Goal: Task Accomplishment & Management: Use online tool/utility

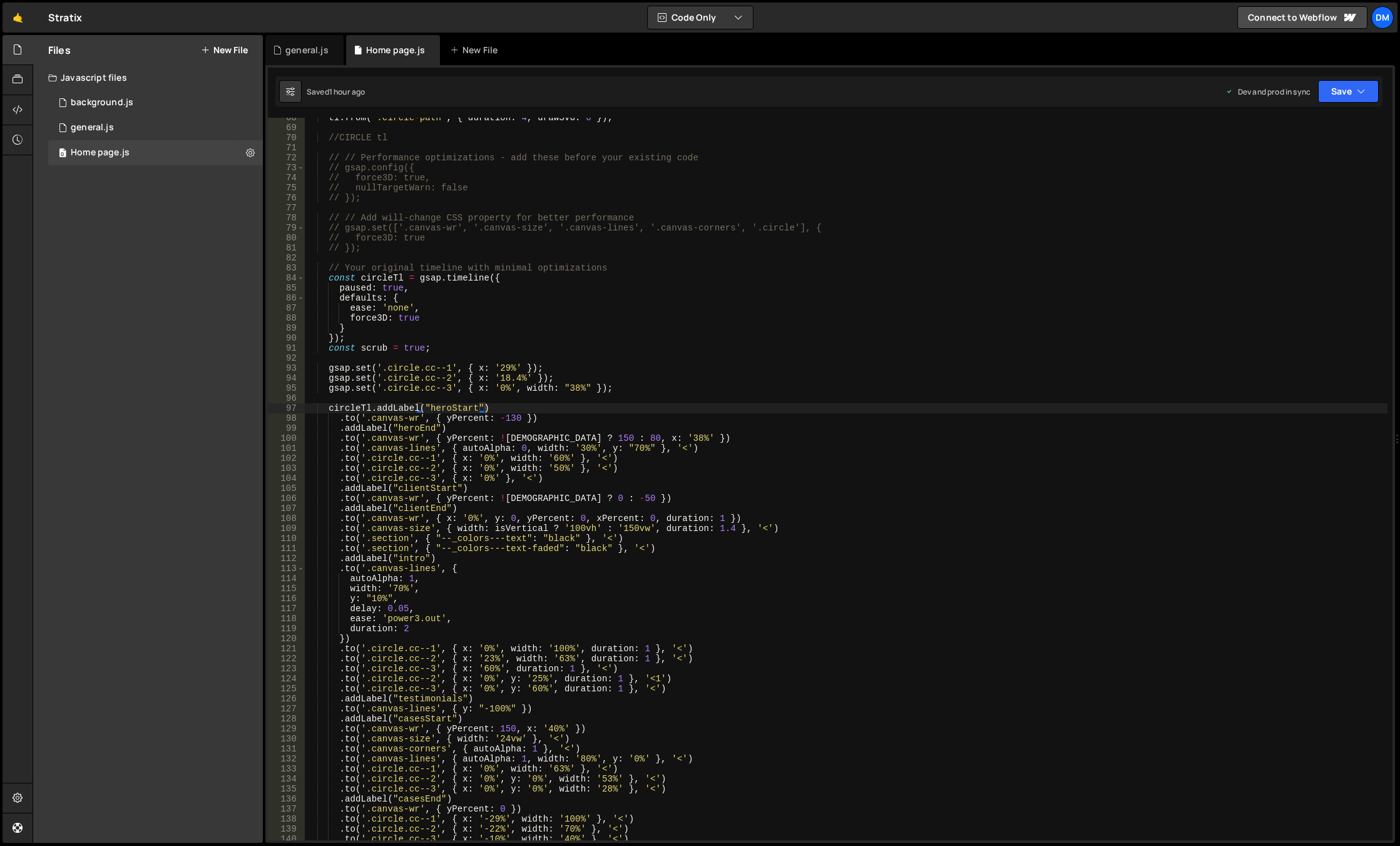
scroll to position [676, 0]
drag, startPoint x: 545, startPoint y: 437, endPoint x: 495, endPoint y: 437, distance: 50.0
click at [495, 437] on div "tl . from ( ".circle-path" , { duration : 4 , drawSVG : 0 }) ; //CIRCLE tl // /…" at bounding box center [846, 483] width 1083 height 743
drag, startPoint x: 516, startPoint y: 439, endPoint x: 537, endPoint y: 438, distance: 21.0
click at [537, 438] on div "tl . from ( ".circle-path" , { duration : 4 , drawSVG : 0 }) ; //CIRCLE tl // /…" at bounding box center [846, 483] width 1083 height 743
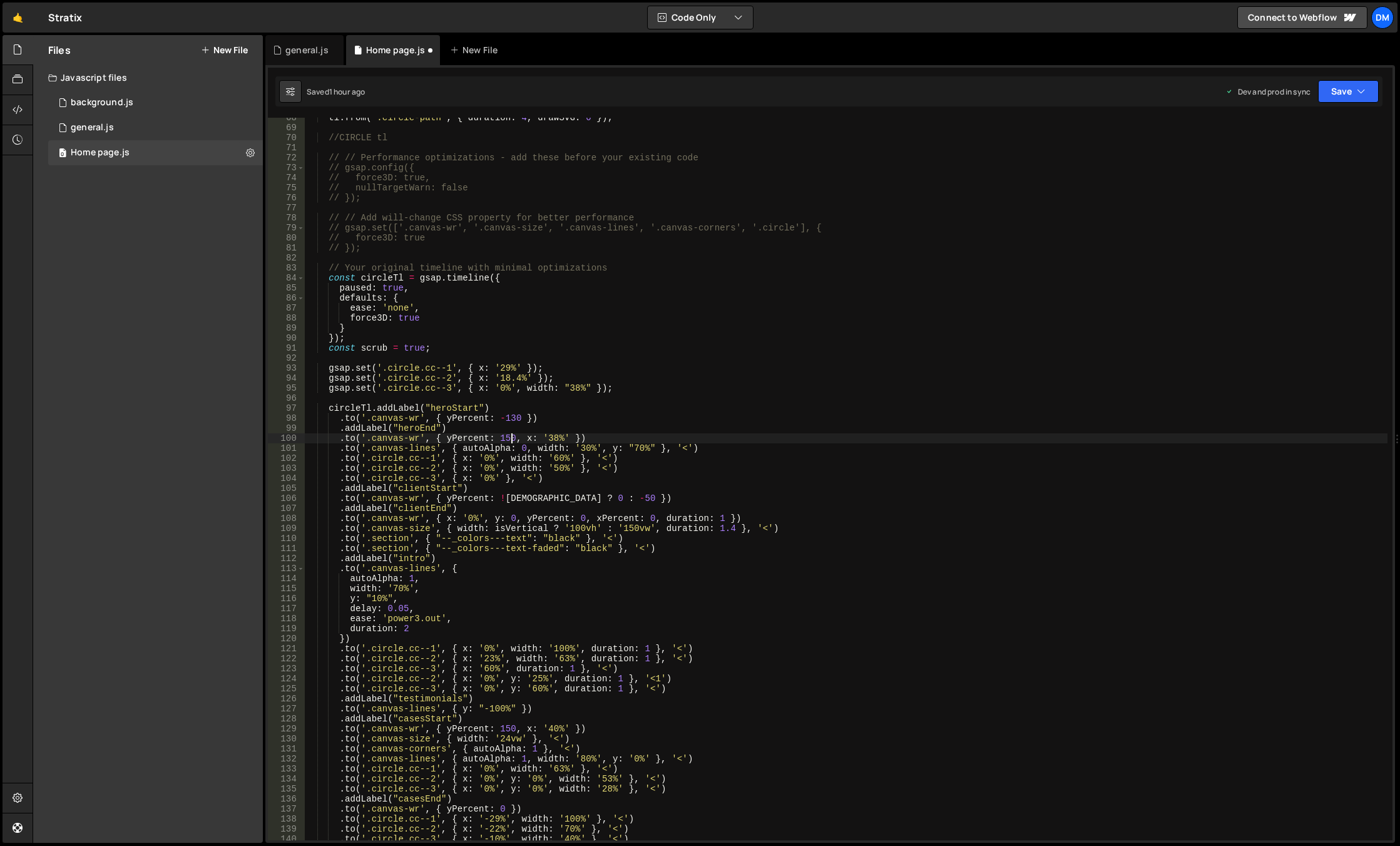
click at [582, 423] on div "tl . from ( ".circle-path" , { duration : 4 , drawSVG : 0 }) ; //CIRCLE tl // /…" at bounding box center [846, 483] width 1083 height 743
drag, startPoint x: 566, startPoint y: 499, endPoint x: 586, endPoint y: 498, distance: 20.0
click at [586, 498] on div "tl . from ( ".circle-path" , { duration : 4 , drawSVG : 0 }) ; //CIRCLE tl // /…" at bounding box center [846, 483] width 1083 height 743
drag, startPoint x: 544, startPoint y: 501, endPoint x: 494, endPoint y: 499, distance: 50.0
click at [494, 499] on div "tl . from ( ".circle-path" , { duration : 4 , drawSVG : 0 }) ; //CIRCLE tl // /…" at bounding box center [846, 483] width 1083 height 743
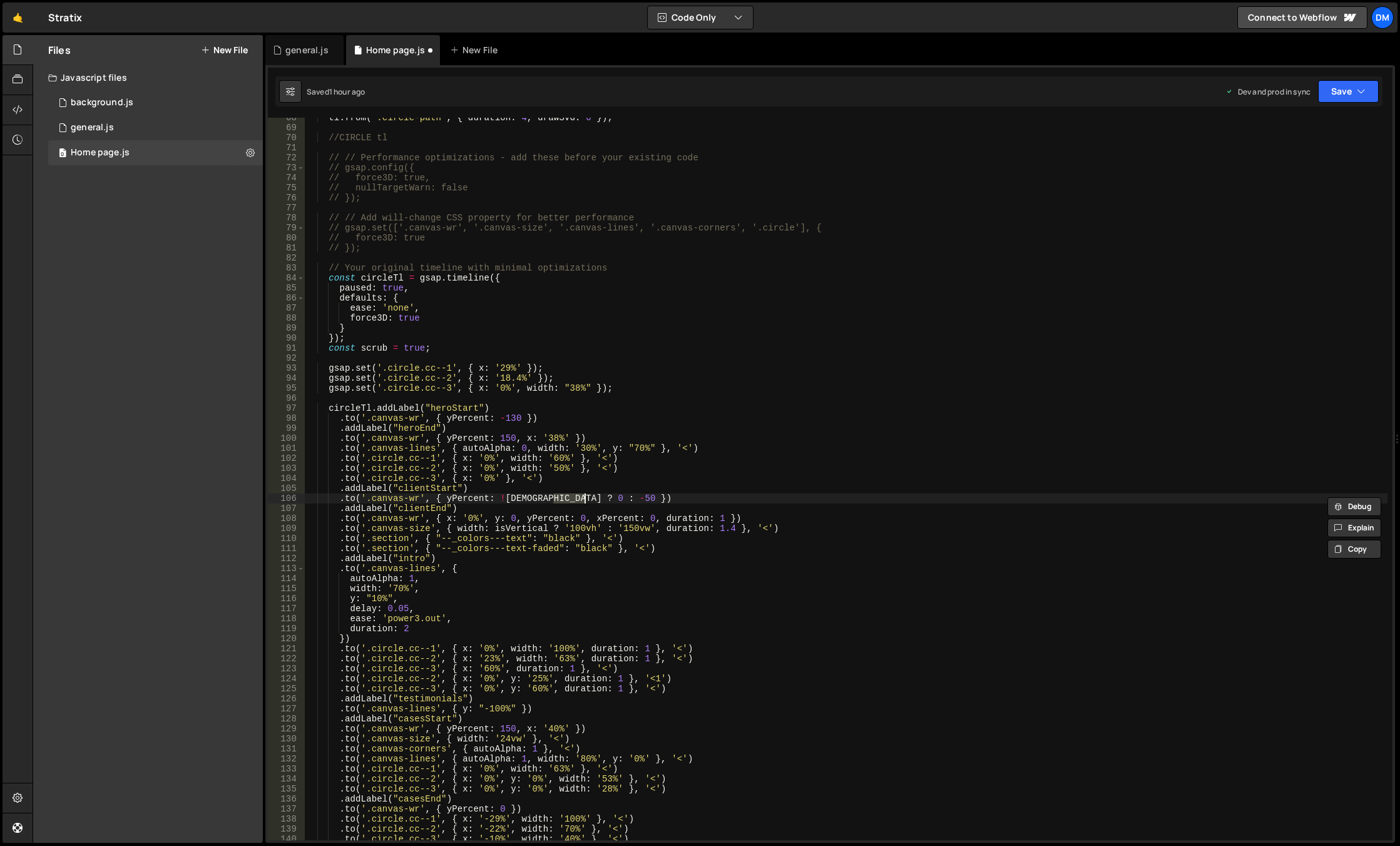
click at [575, 476] on div "tl . from ( ".circle-path" , { duration : 4 , drawSVG : 0 }) ; //CIRCLE tl // /…" at bounding box center [846, 483] width 1083 height 743
drag, startPoint x: 569, startPoint y: 499, endPoint x: 585, endPoint y: 499, distance: 16.0
click at [585, 499] on div "tl . from ( ".circle-path" , { duration : 4 , drawSVG : 0 }) ; //CIRCLE tl // /…" at bounding box center [846, 483] width 1083 height 743
drag, startPoint x: 545, startPoint y: 498, endPoint x: 493, endPoint y: 496, distance: 52.0
click at [493, 496] on div "tl . from ( ".circle-path" , { duration : 4 , drawSVG : 0 }) ; //CIRCLE tl // /…" at bounding box center [846, 483] width 1083 height 743
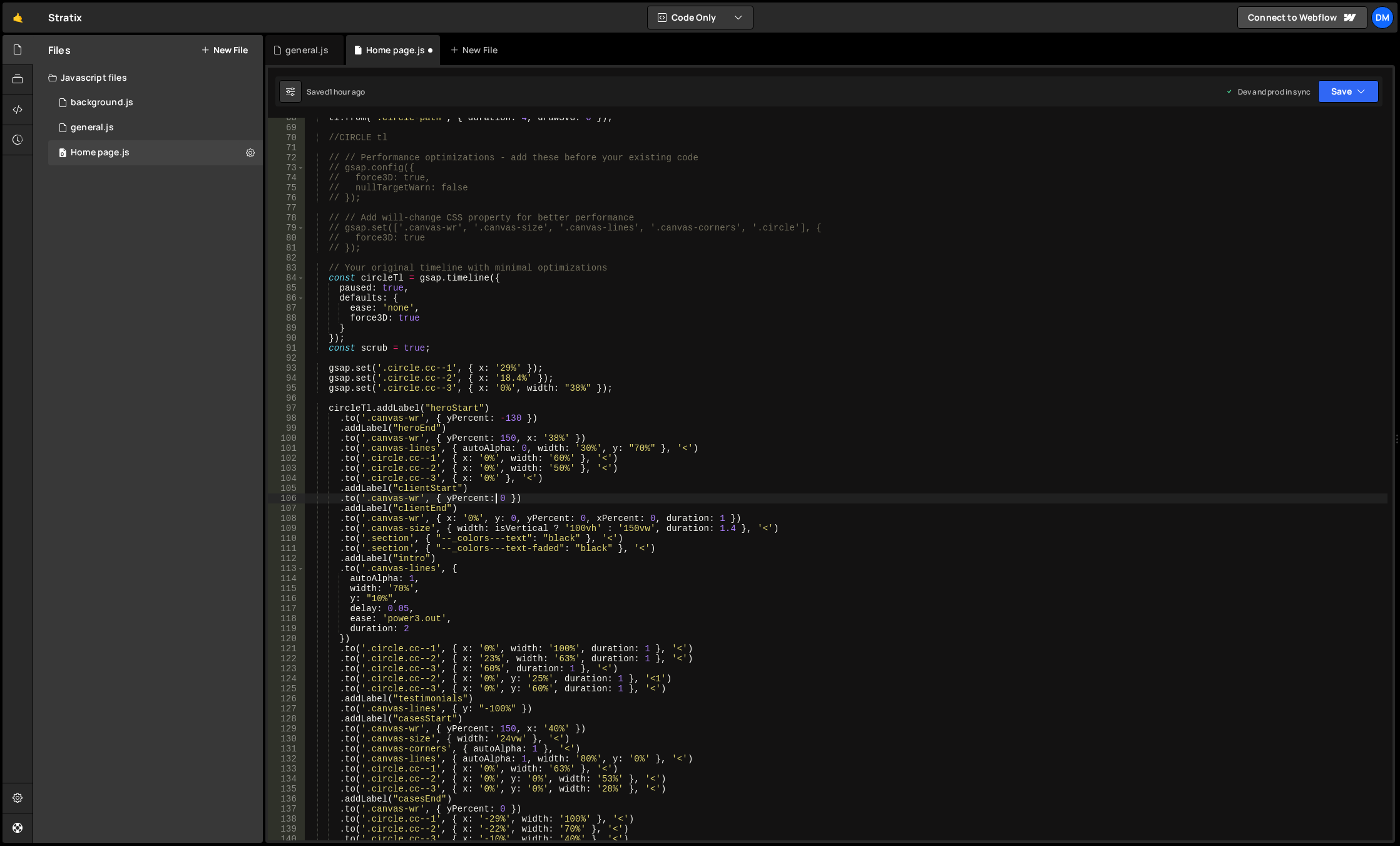
click at [674, 434] on div "tl . from ( ".circle-path" , { duration : 4 , drawSVG : 0 }) ; //CIRCLE tl // /…" at bounding box center [846, 483] width 1083 height 743
drag, startPoint x: 1331, startPoint y: 90, endPoint x: 1324, endPoint y: 119, distance: 29.8
click at [1331, 90] on button "Save" at bounding box center [1348, 91] width 61 height 22
click at [1314, 127] on div "Save to Staging S" at bounding box center [1306, 122] width 130 height 12
click at [1356, 87] on button "Save" at bounding box center [1348, 91] width 61 height 22
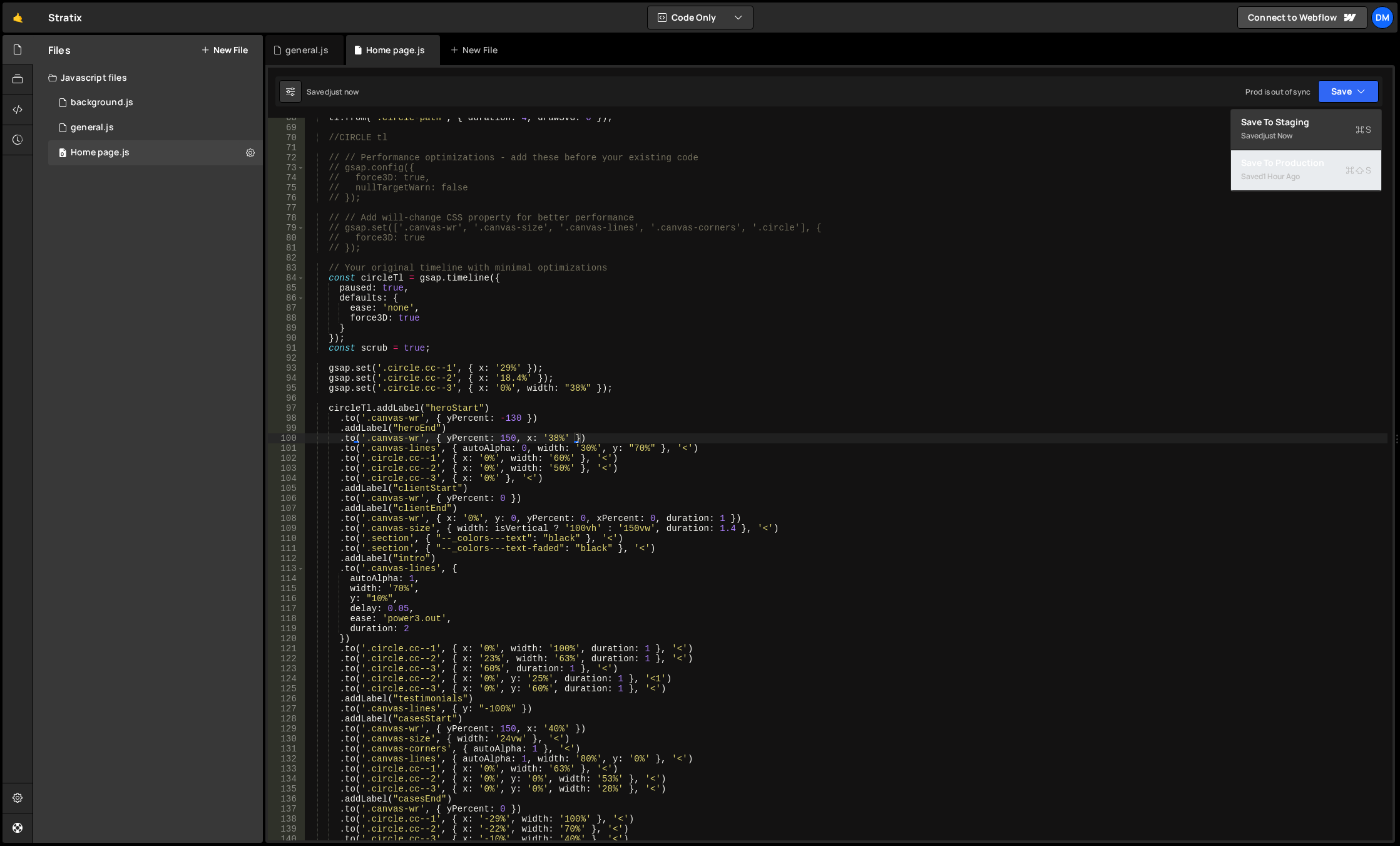
click at [1312, 168] on div "Save to Production S" at bounding box center [1306, 163] width 130 height 12
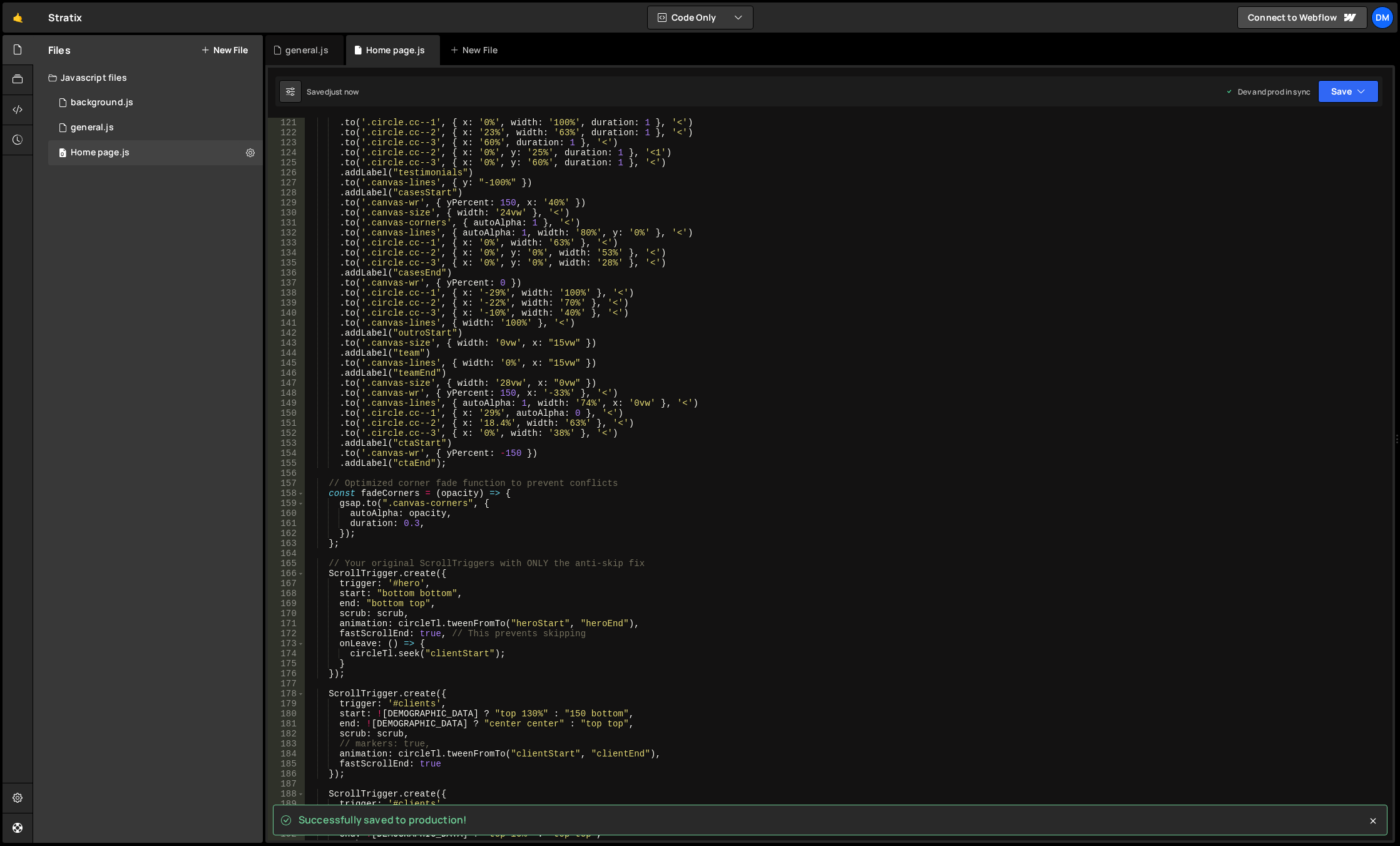
scroll to position [1390, 0]
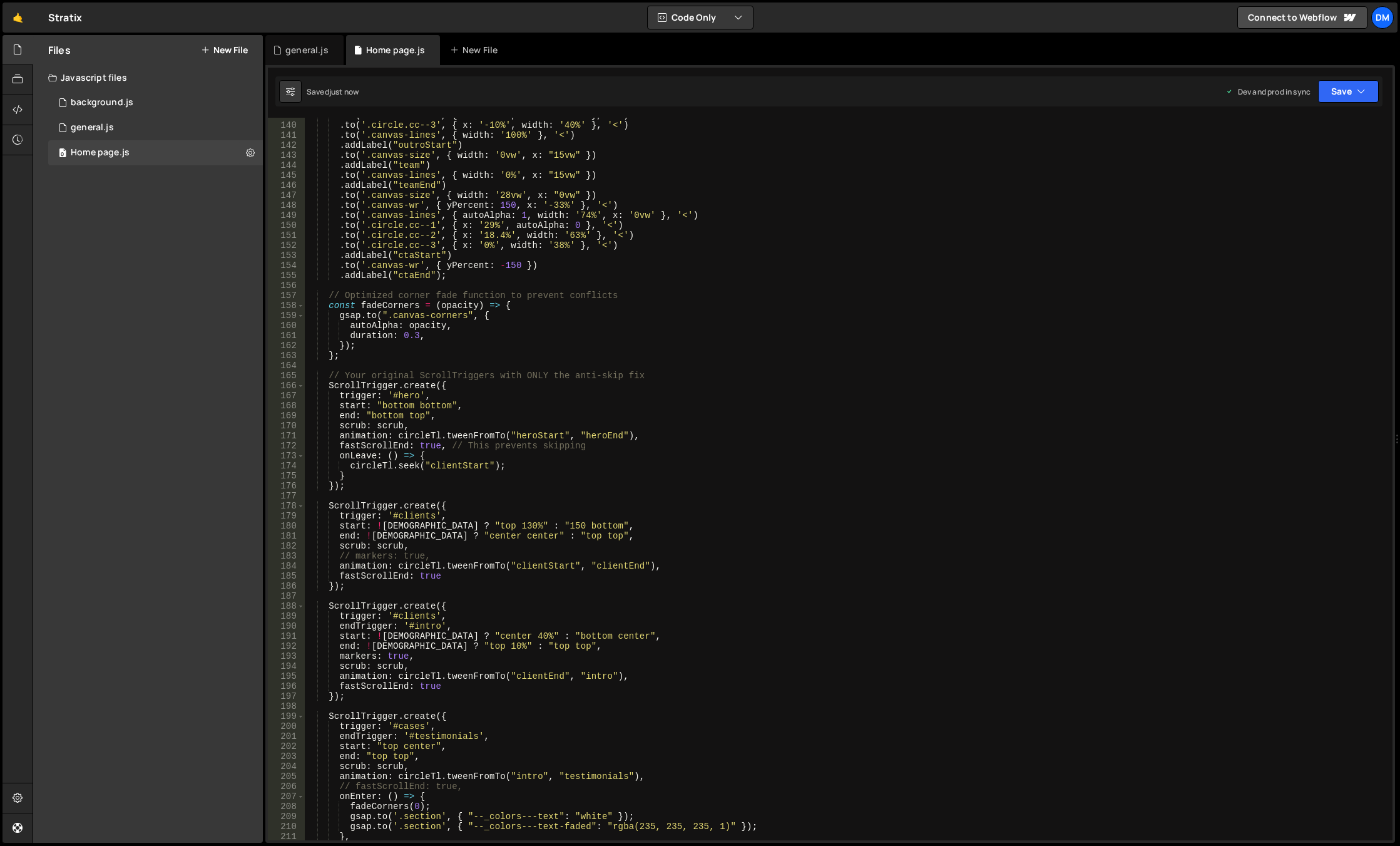
click at [432, 490] on div ". to ( '.circle.cc--2' , { x : '-22%' , width : '70%' } , '<' ) . to ( '.circle…" at bounding box center [846, 481] width 1083 height 743
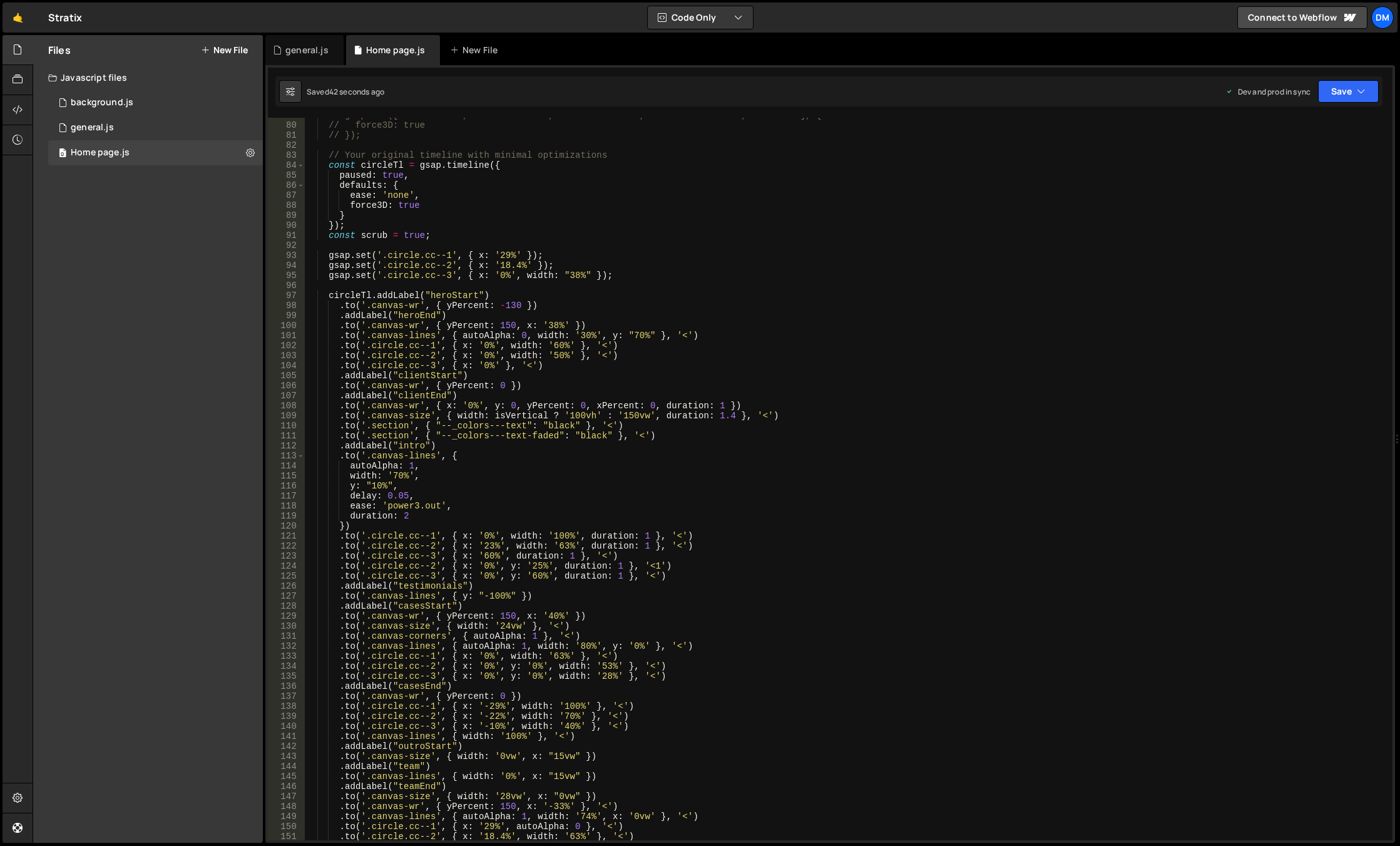
scroll to position [789, 0]
click at [641, 351] on div "// gsap.set(['.canvas-wr', '.canvas-size', '.canvas-lines', '.canvas-corners', …" at bounding box center [846, 481] width 1083 height 743
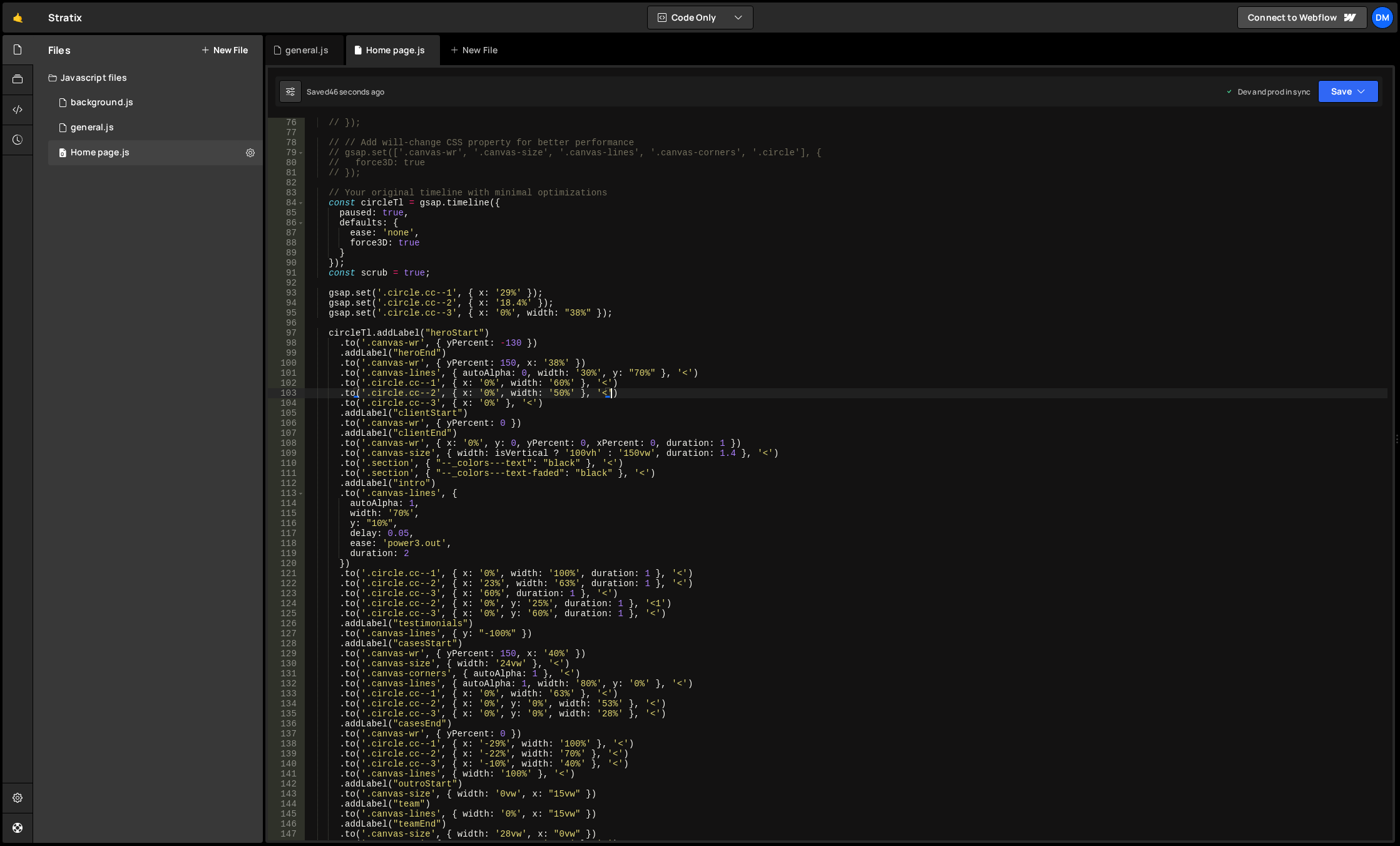
scroll to position [752, 0]
click at [497, 439] on div "// }); // // Add will-change CSS property for better performance // gsap.set(['…" at bounding box center [846, 489] width 1083 height 743
click at [572, 436] on div "// }); // // Add will-change CSS property for better performance // gsap.set(['…" at bounding box center [846, 489] width 1083 height 743
click at [698, 464] on div "// }); // // Add will-change CSS property for better performance // gsap.set(['…" at bounding box center [846, 489] width 1083 height 743
click at [768, 442] on div "// }); // // Add will-change CSS property for better performance // gsap.set(['…" at bounding box center [846, 489] width 1083 height 743
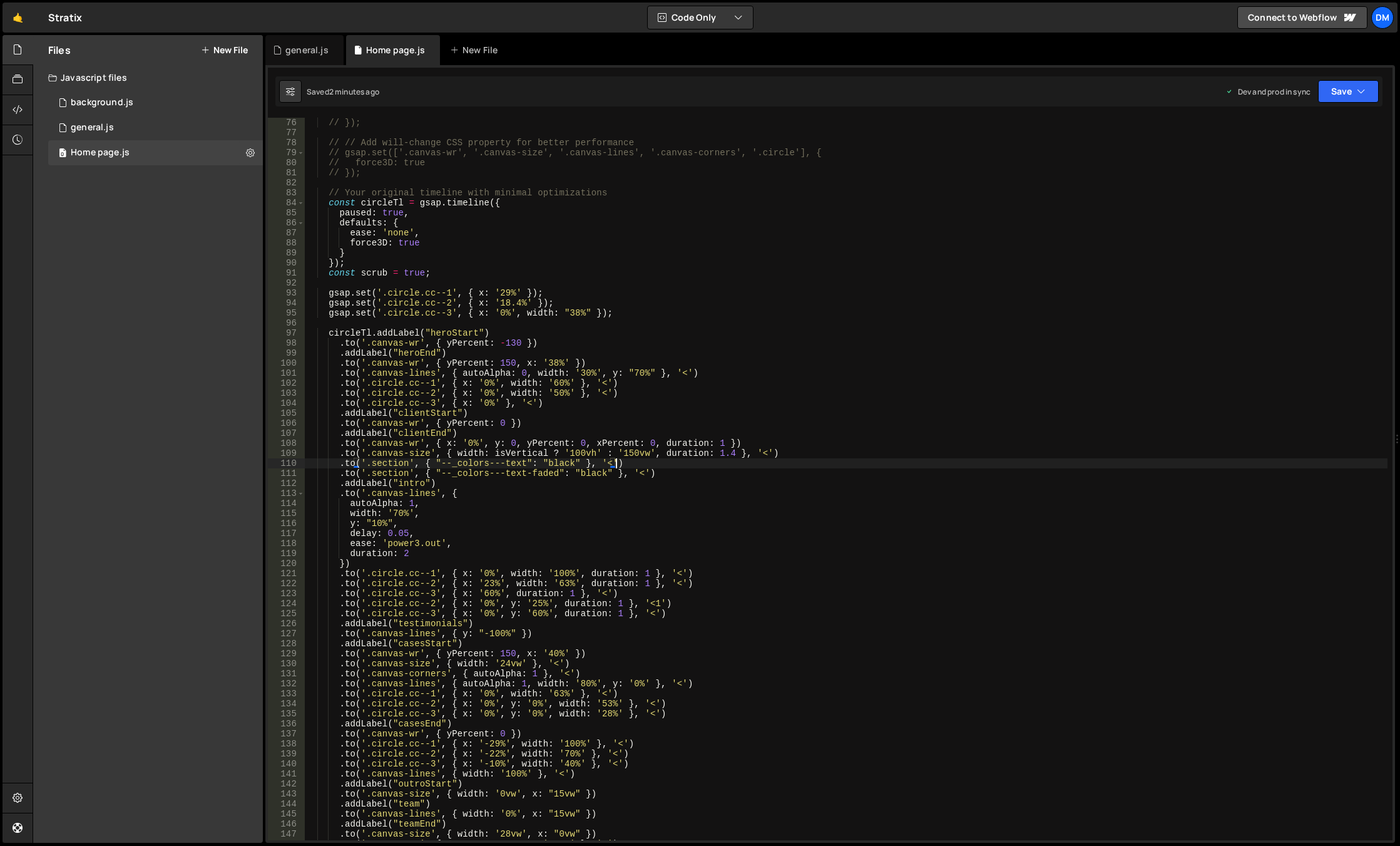
type textarea ".to('.canvas-wr', { x: '0%', y: 0, yPercent: 0, xPercent: 0, duration: 1 })"
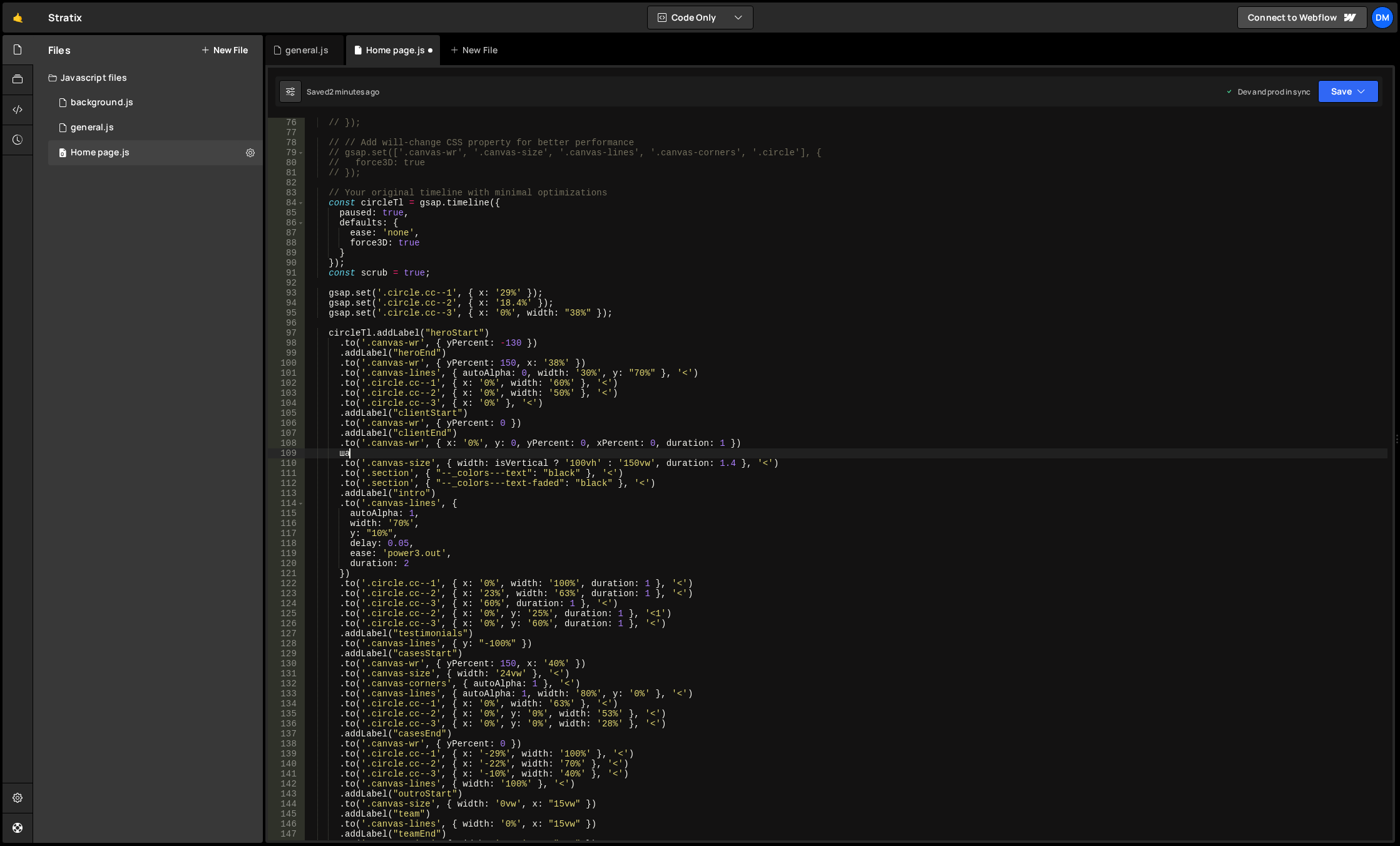
type textarea "ш"
click at [792, 463] on div "// }); // // Add will-change CSS property for better performance // gsap.set(['…" at bounding box center [846, 489] width 1083 height 743
type textarea ".to('.canvas-size', { width: isVertical ? '100vh' : '150vw', duration: 1.4 }, '…"
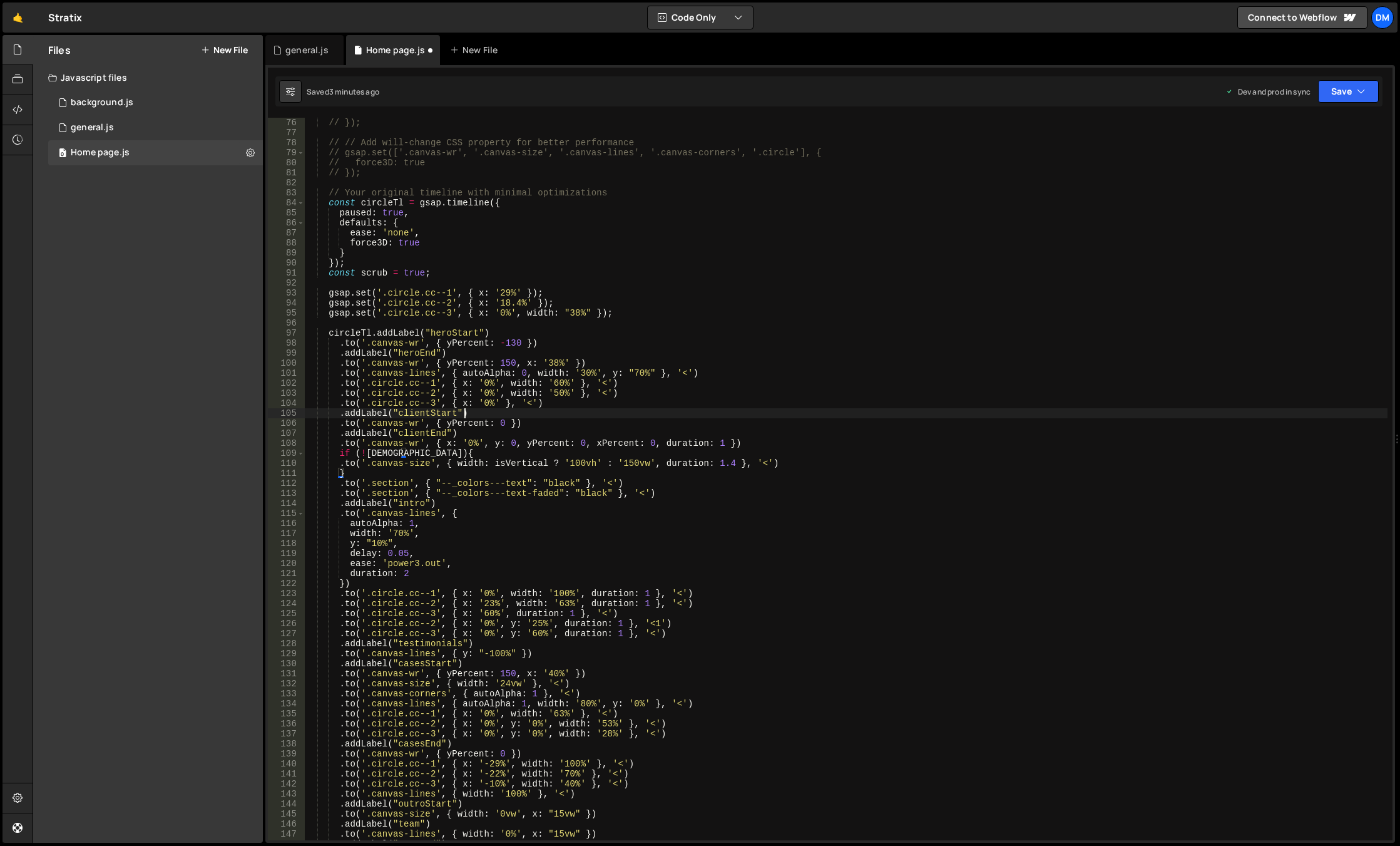
click at [869, 417] on div "// }); // // Add will-change CSS property for better performance // gsap.set(['…" at bounding box center [846, 489] width 1083 height 743
click at [1333, 94] on button "Save" at bounding box center [1348, 91] width 61 height 22
click at [1315, 127] on div "Save to Staging S" at bounding box center [1306, 122] width 130 height 12
click at [1339, 95] on button "Save" at bounding box center [1348, 91] width 61 height 22
click at [1274, 165] on div "Save to Production S" at bounding box center [1306, 163] width 130 height 12
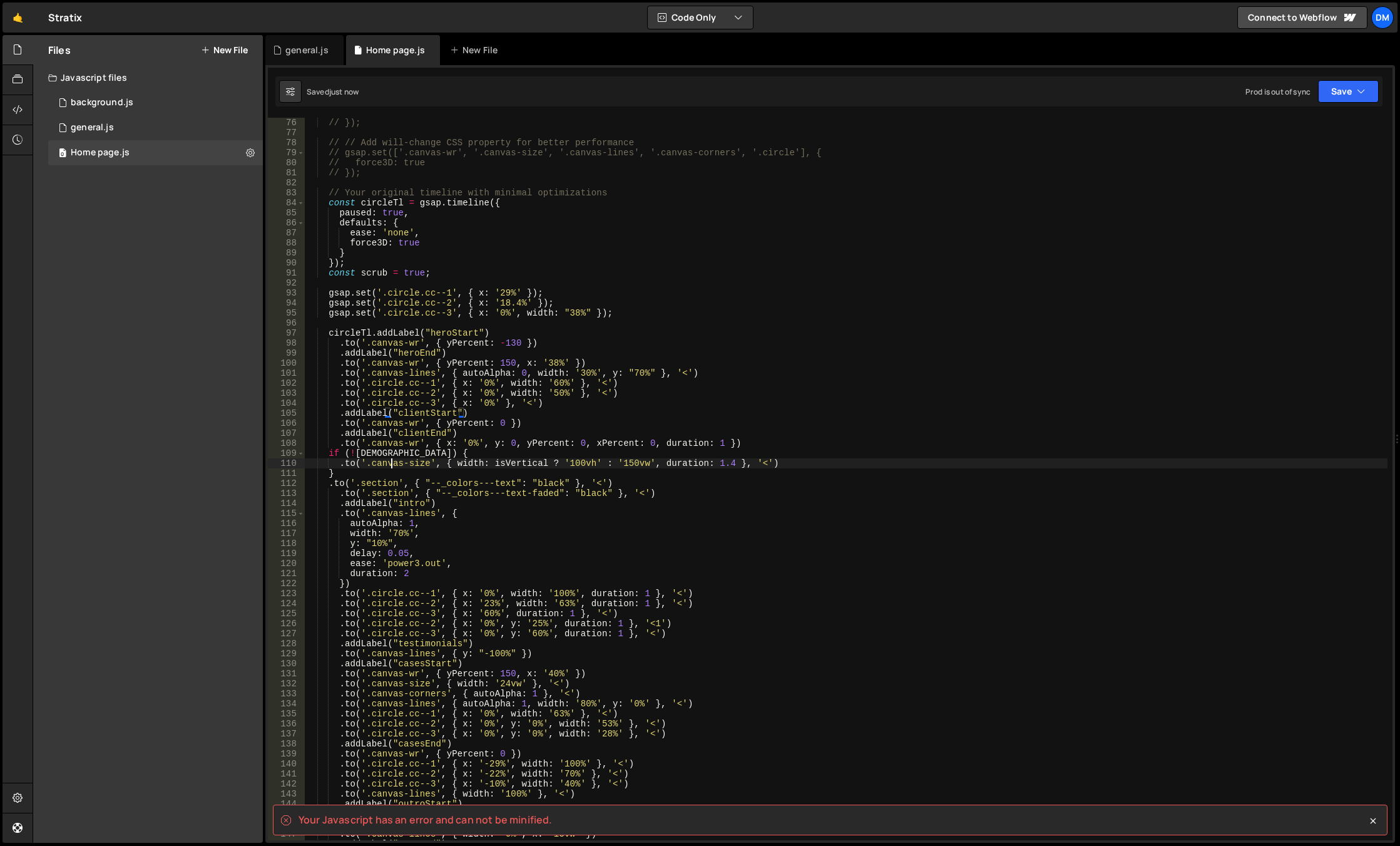
click at [390, 465] on div "// }); // // Add will-change CSS property for better performance // gsap.set(['…" at bounding box center [846, 489] width 1083 height 743
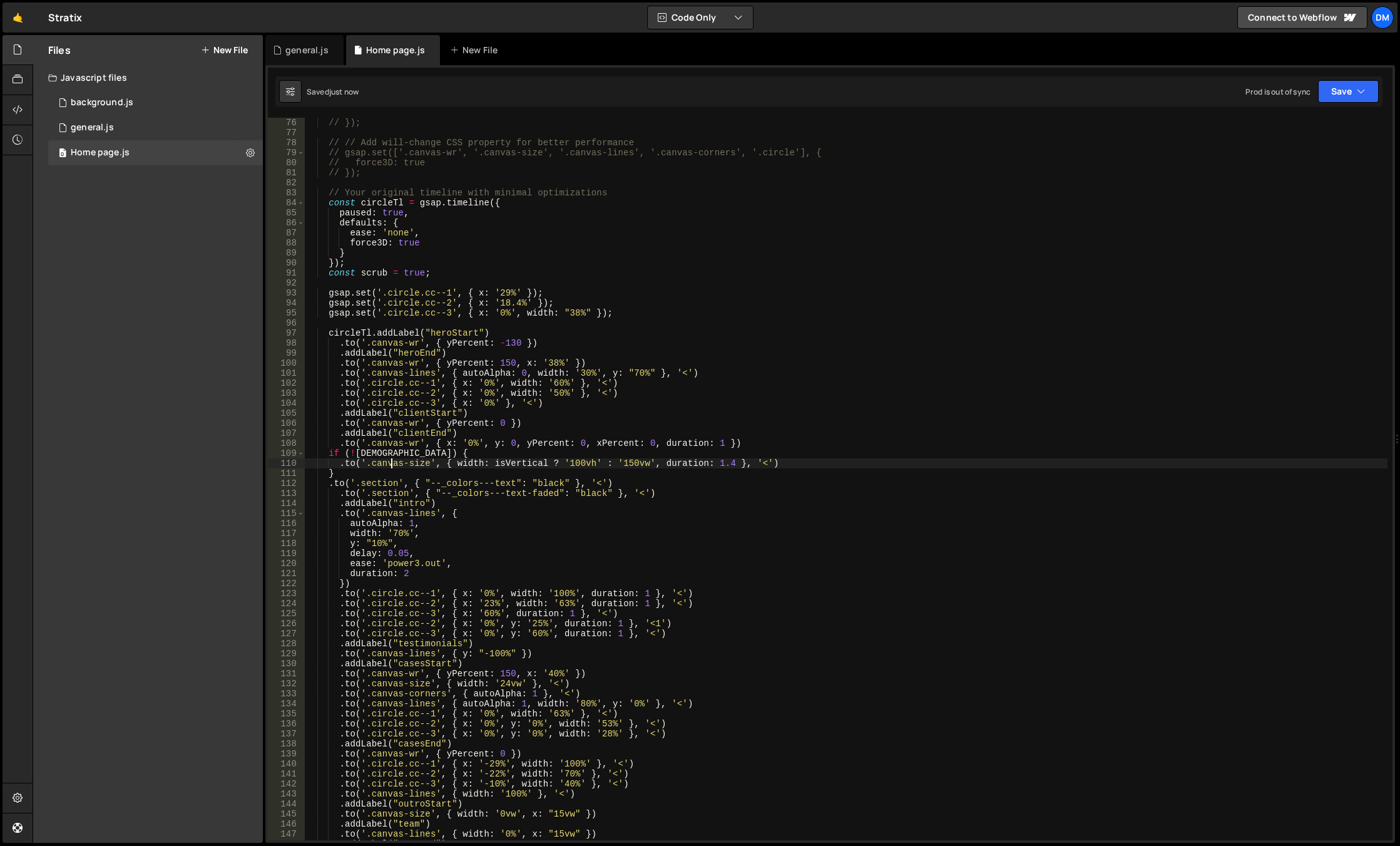
click at [388, 469] on div "// }); // // Add will-change CSS property for better performance // gsap.set(['…" at bounding box center [846, 489] width 1083 height 743
click at [397, 453] on div "// }); // // Add will-change CSS property for better performance // gsap.set(['…" at bounding box center [846, 489] width 1083 height 743
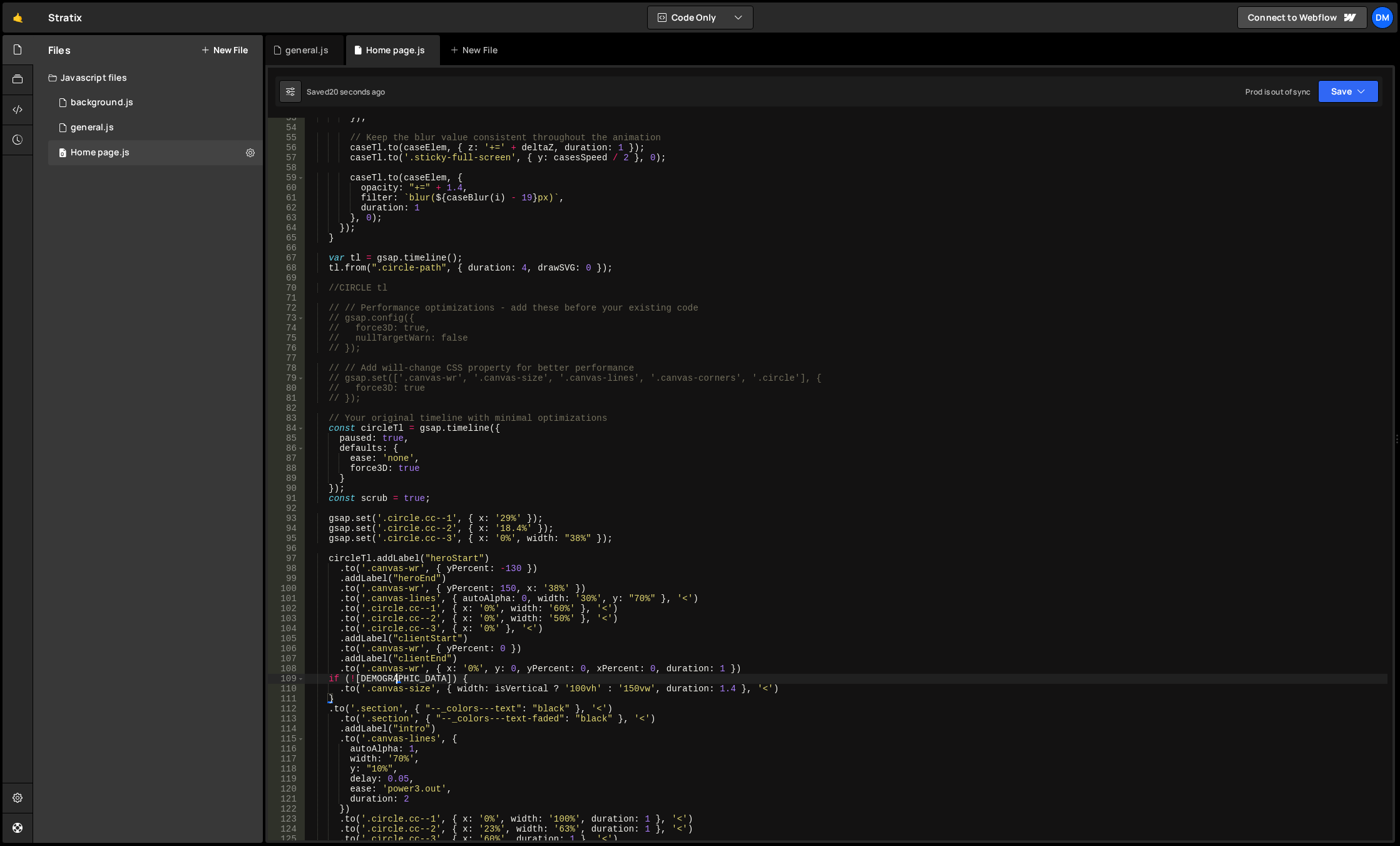
scroll to position [752, 0]
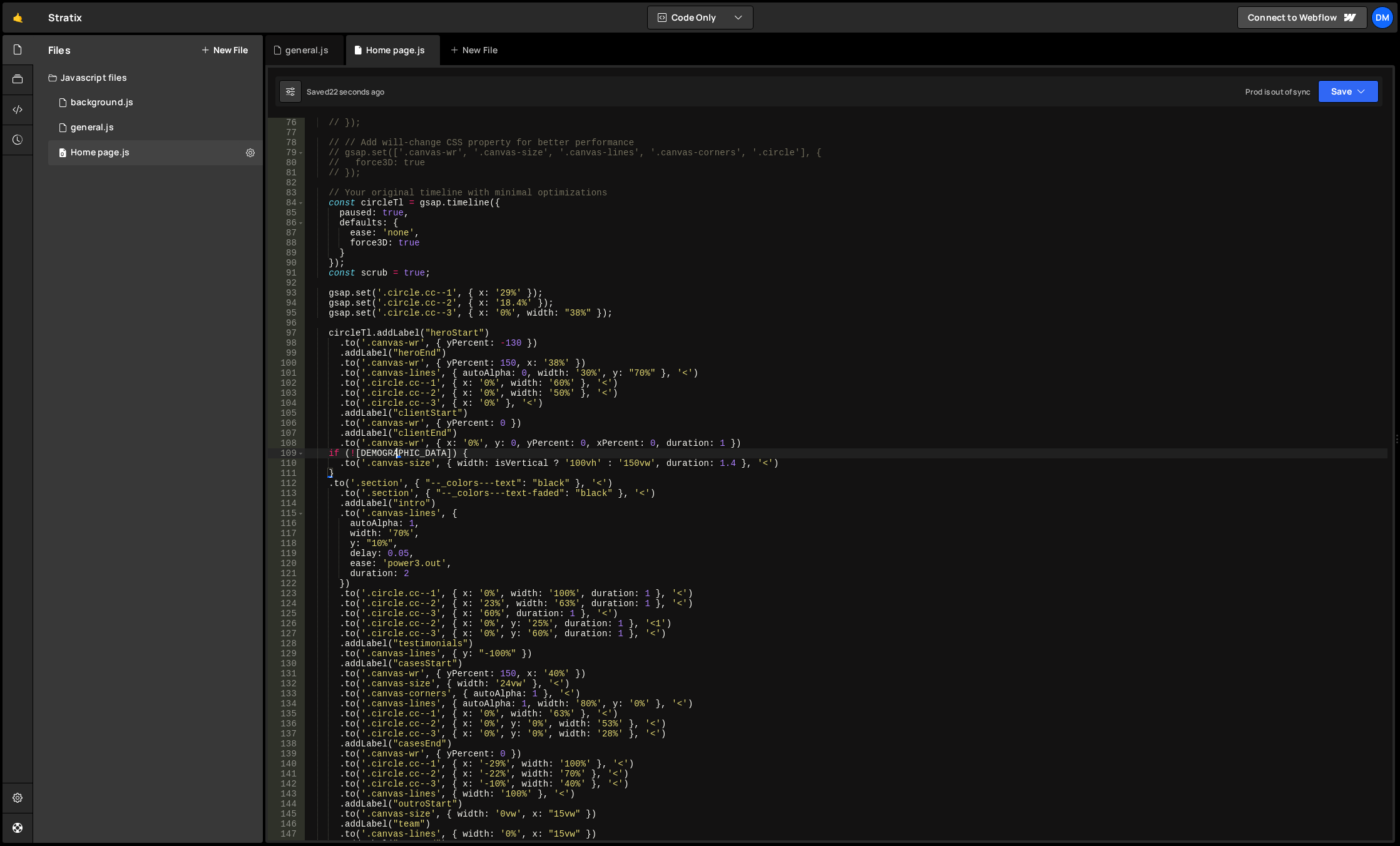
click at [430, 452] on div "// }); // // Add will-change CSS property for better performance // gsap.set(['…" at bounding box center [846, 489] width 1083 height 743
click at [378, 470] on div "// }); // // Add will-change CSS property for better performance // gsap.set(['…" at bounding box center [846, 489] width 1083 height 743
type textarea "}"
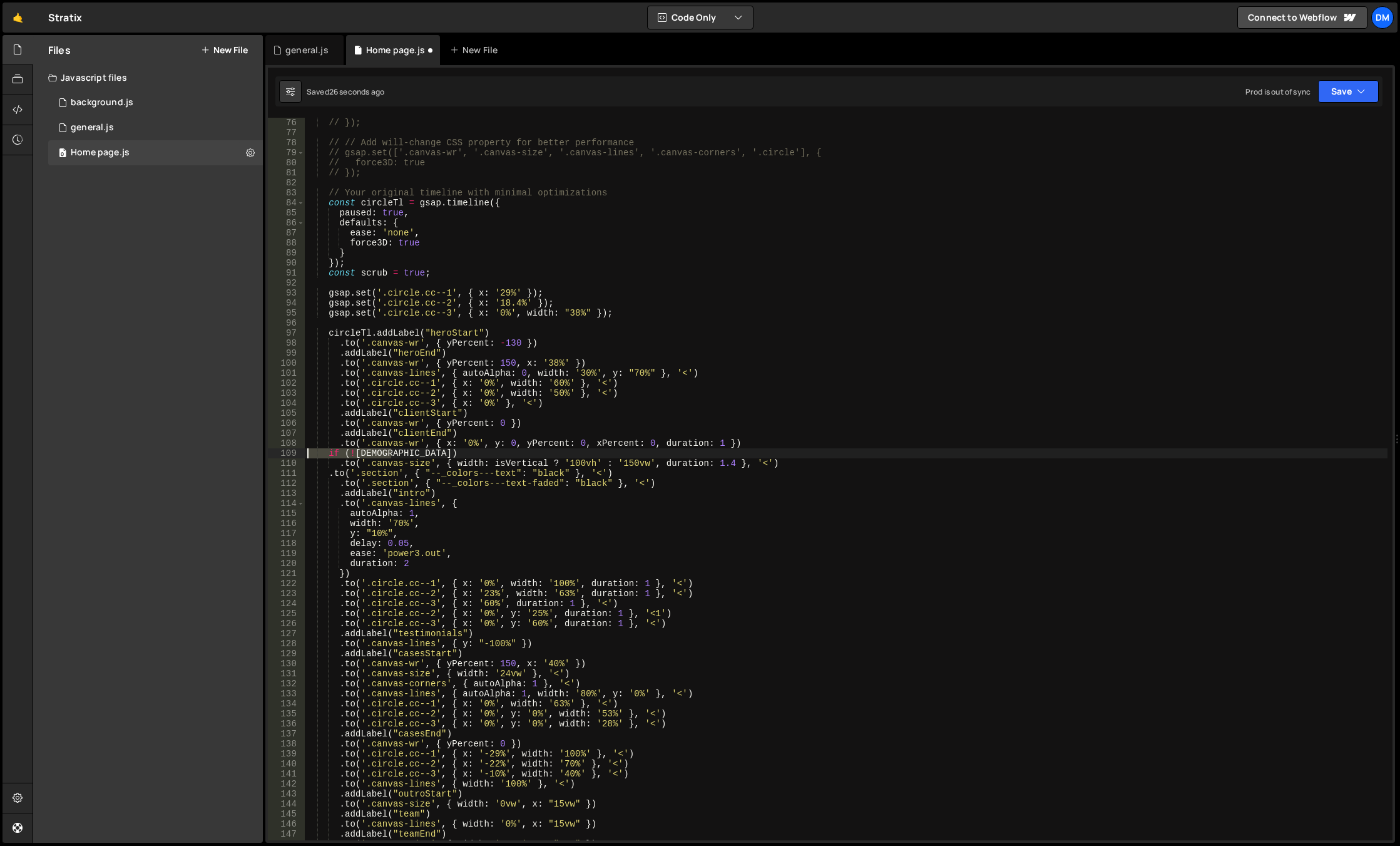
drag, startPoint x: 397, startPoint y: 452, endPoint x: 272, endPoint y: 452, distance: 125.0
click at [272, 452] on div ".to('.canvas-size', { width: isVertical ? '100vh' : '150vw', duration: 1.4 }, '…" at bounding box center [831, 479] width 1125 height 722
type textarea "if (!isWide)"
click at [533, 453] on div "// }); // // Add will-change CSS property for better performance // gsap.set(['…" at bounding box center [846, 489] width 1083 height 743
type textarea ".to('.canvas-wr', { x: '0%', y: 0, yPercent: 0, xPercent: 0, duration: 1 })"
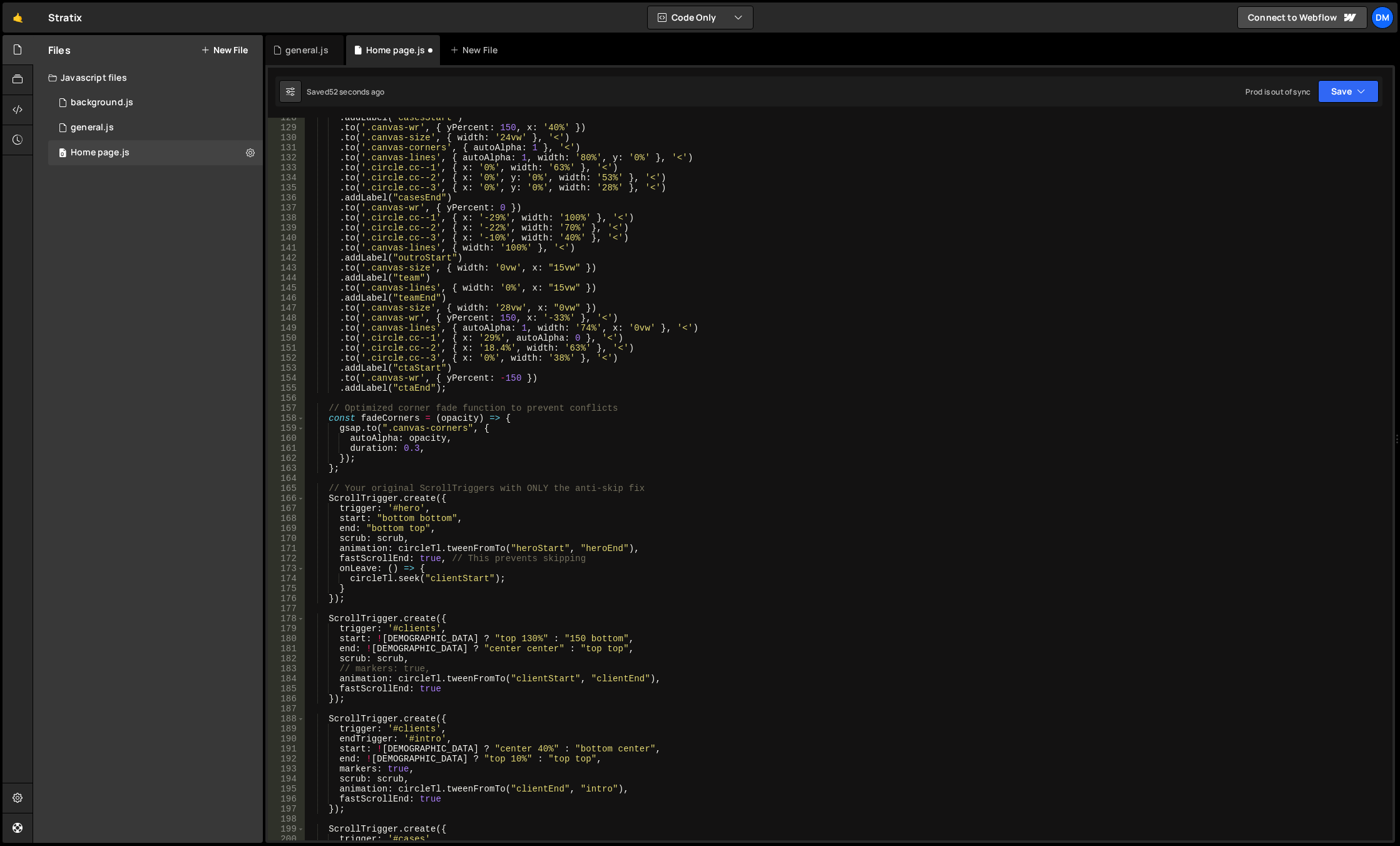
scroll to position [1315, 0]
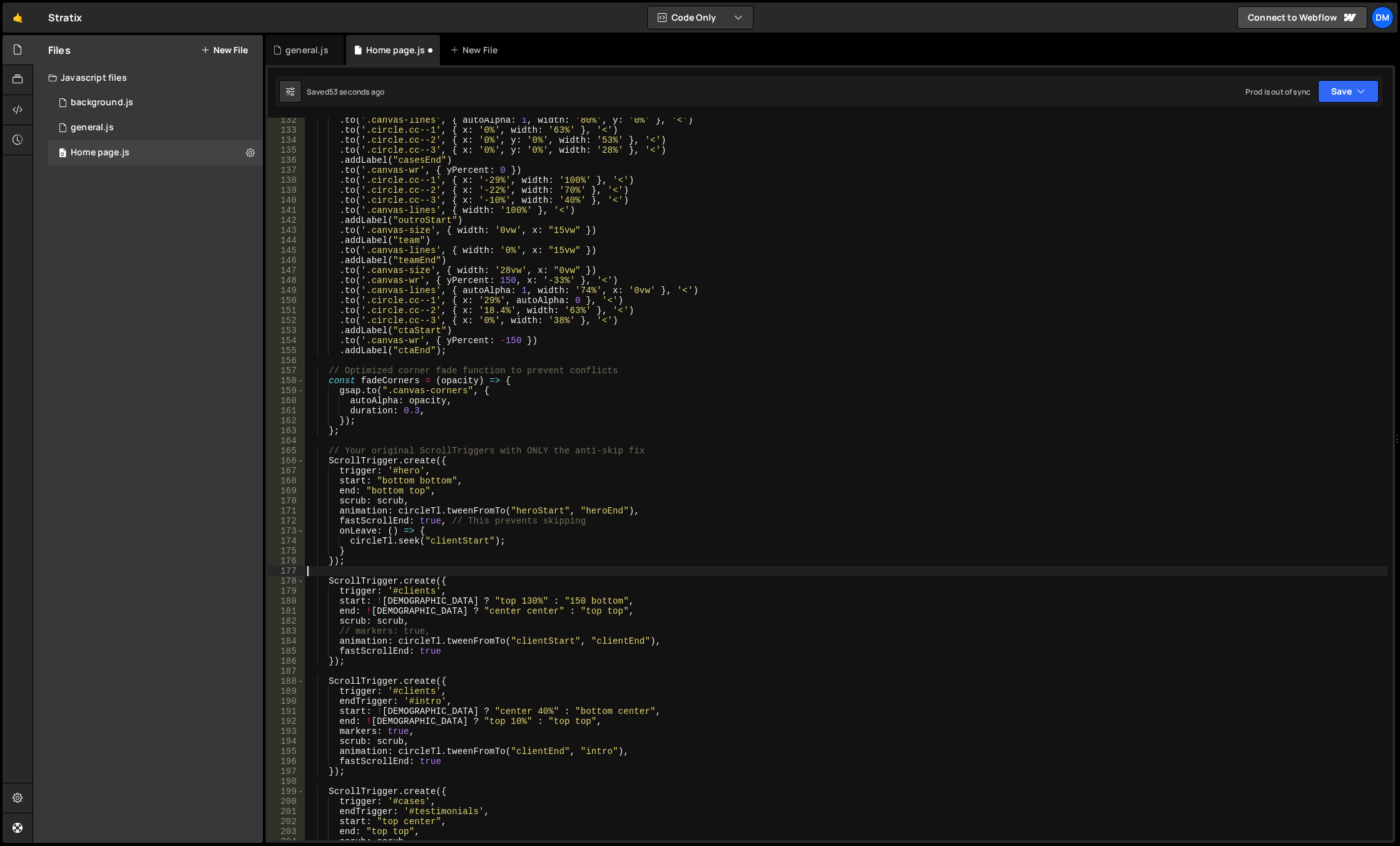
click at [448, 566] on div ". to ( '.canvas-lines' , { autoAlpha : 1 , width : '80%' , y : '0%' } , '<' ) .…" at bounding box center [846, 486] width 1083 height 743
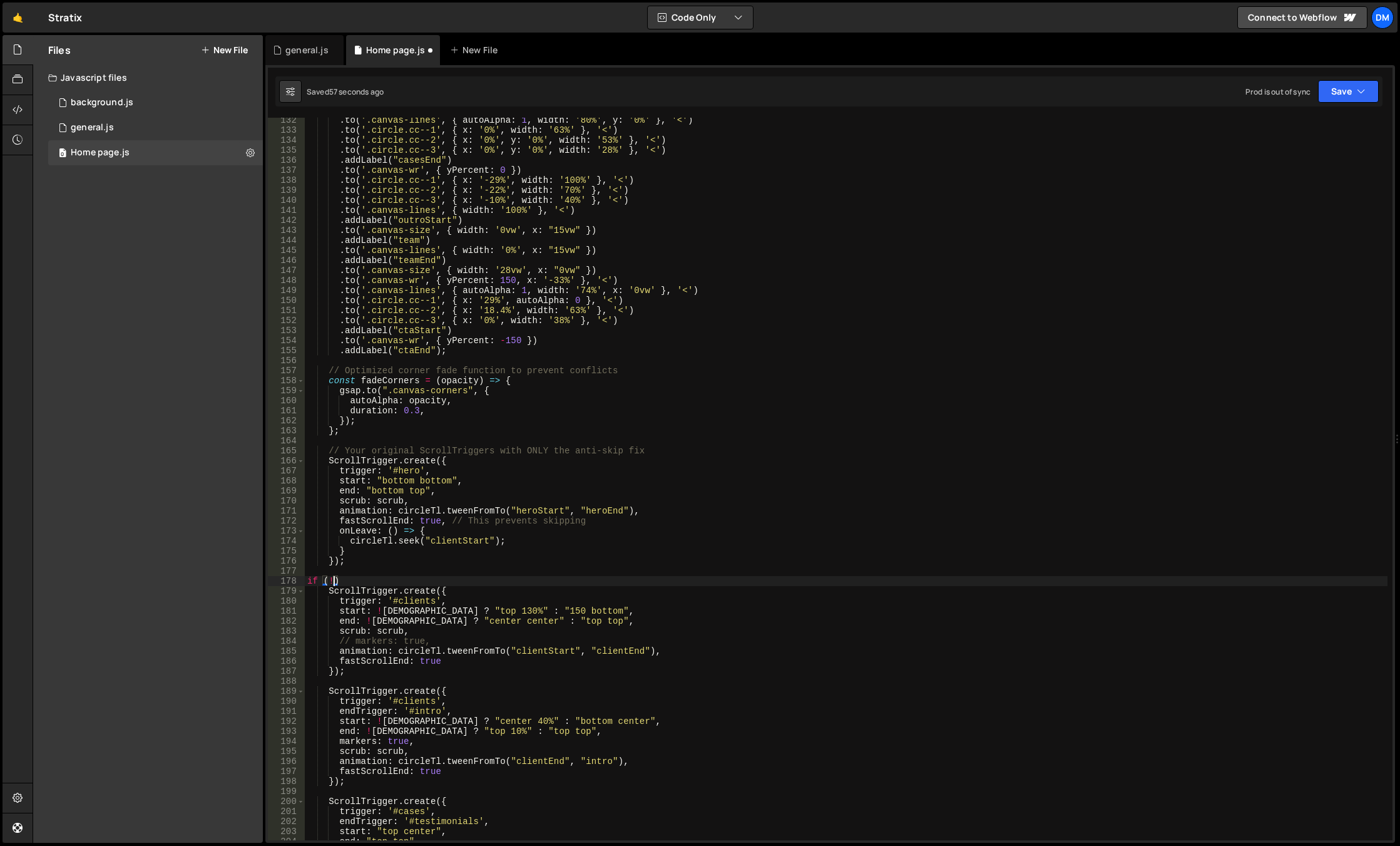
scroll to position [0, 2]
type textarea "if (!isWide){"
click at [339, 679] on div ". to ( '.canvas-lines' , { autoAlpha : 1 , width : '80%' , y : '0%' } , '<' ) .…" at bounding box center [846, 486] width 1083 height 743
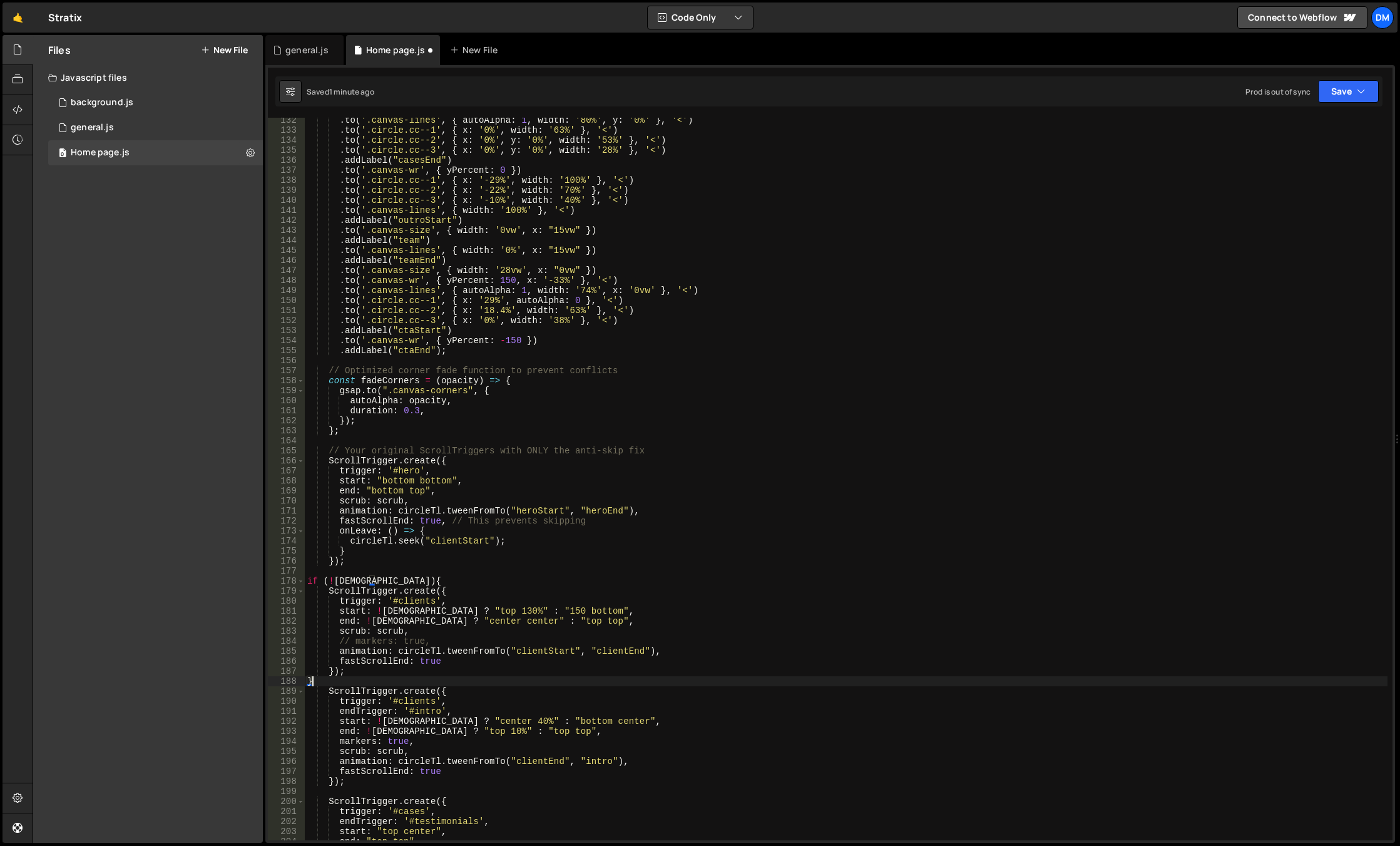
click at [792, 526] on div ". to ( '.canvas-lines' , { autoAlpha : 1 , width : '80%' , y : '0%' } , '<' ) .…" at bounding box center [846, 486] width 1083 height 743
click at [1339, 89] on button "Save" at bounding box center [1348, 91] width 61 height 22
click at [1298, 136] on div "1 minute ago" at bounding box center [1284, 136] width 44 height 11
click at [1356, 92] on icon "button" at bounding box center [1361, 91] width 9 height 12
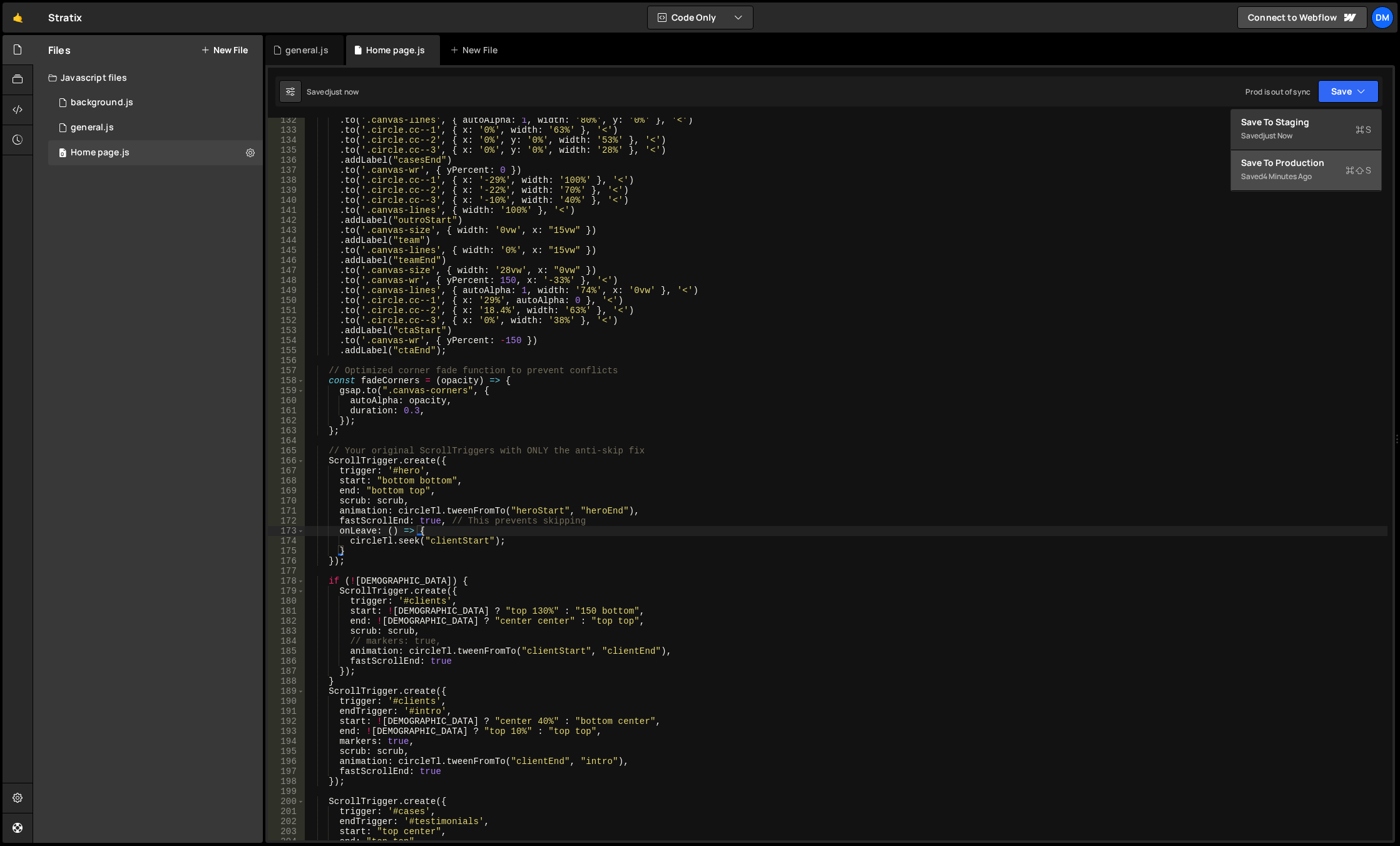
click at [1296, 169] on div "Saved 4 minutes ago" at bounding box center [1306, 177] width 130 height 15
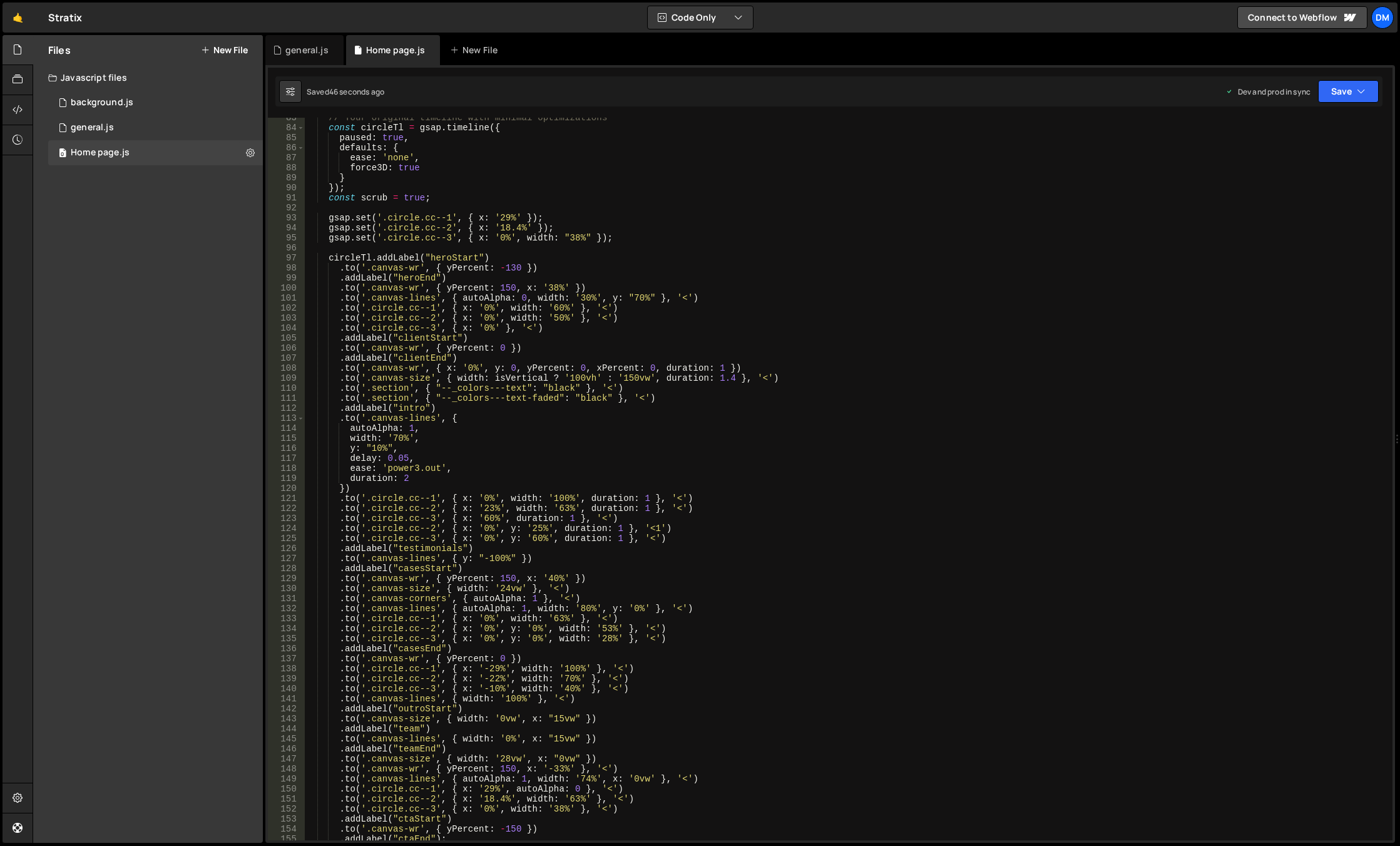
scroll to position [864, 0]
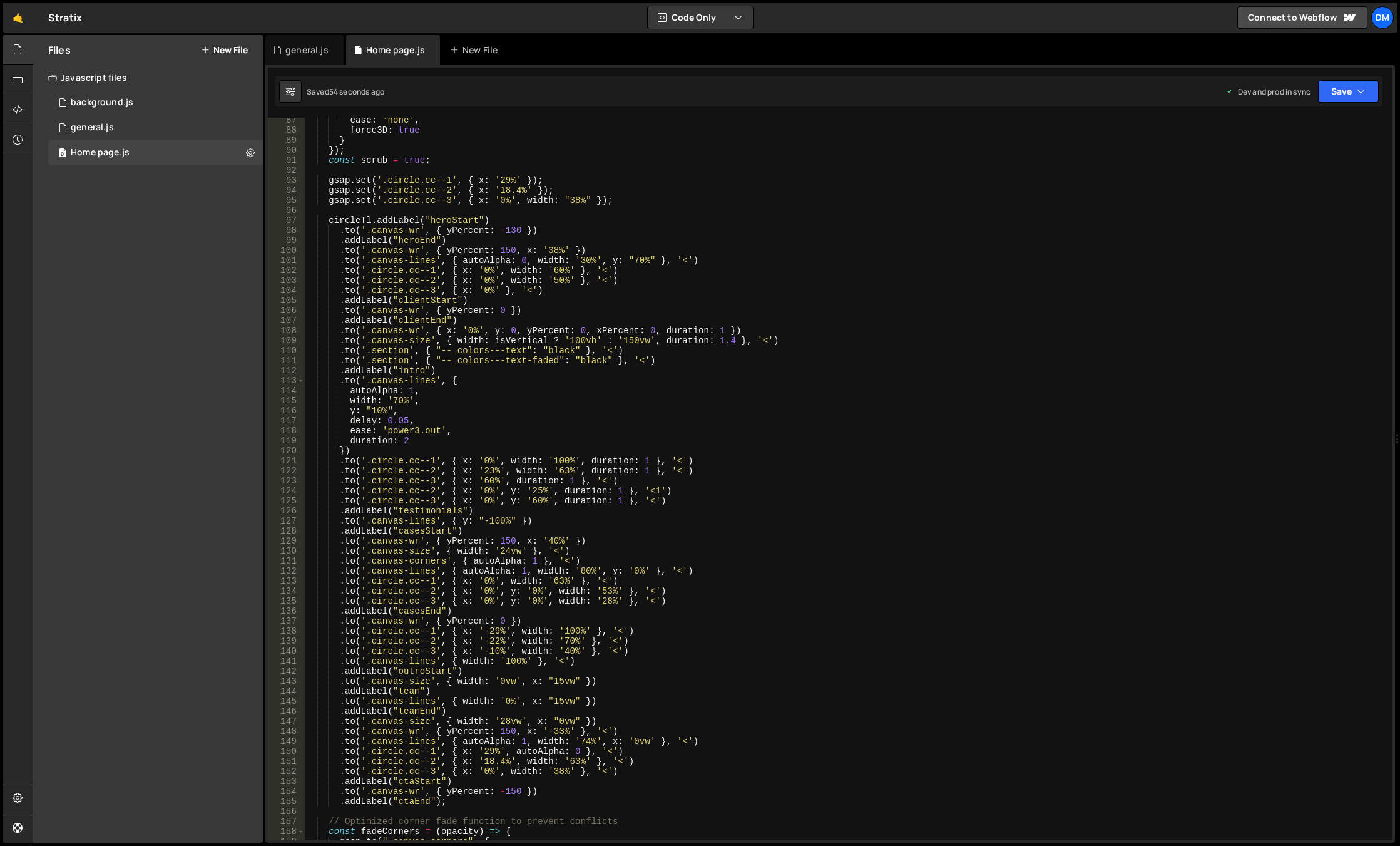
click at [505, 312] on div "ease : 'none' , force3D : true } }) ; const scrub = true ; gsap . set ( '.circl…" at bounding box center [846, 486] width 1083 height 743
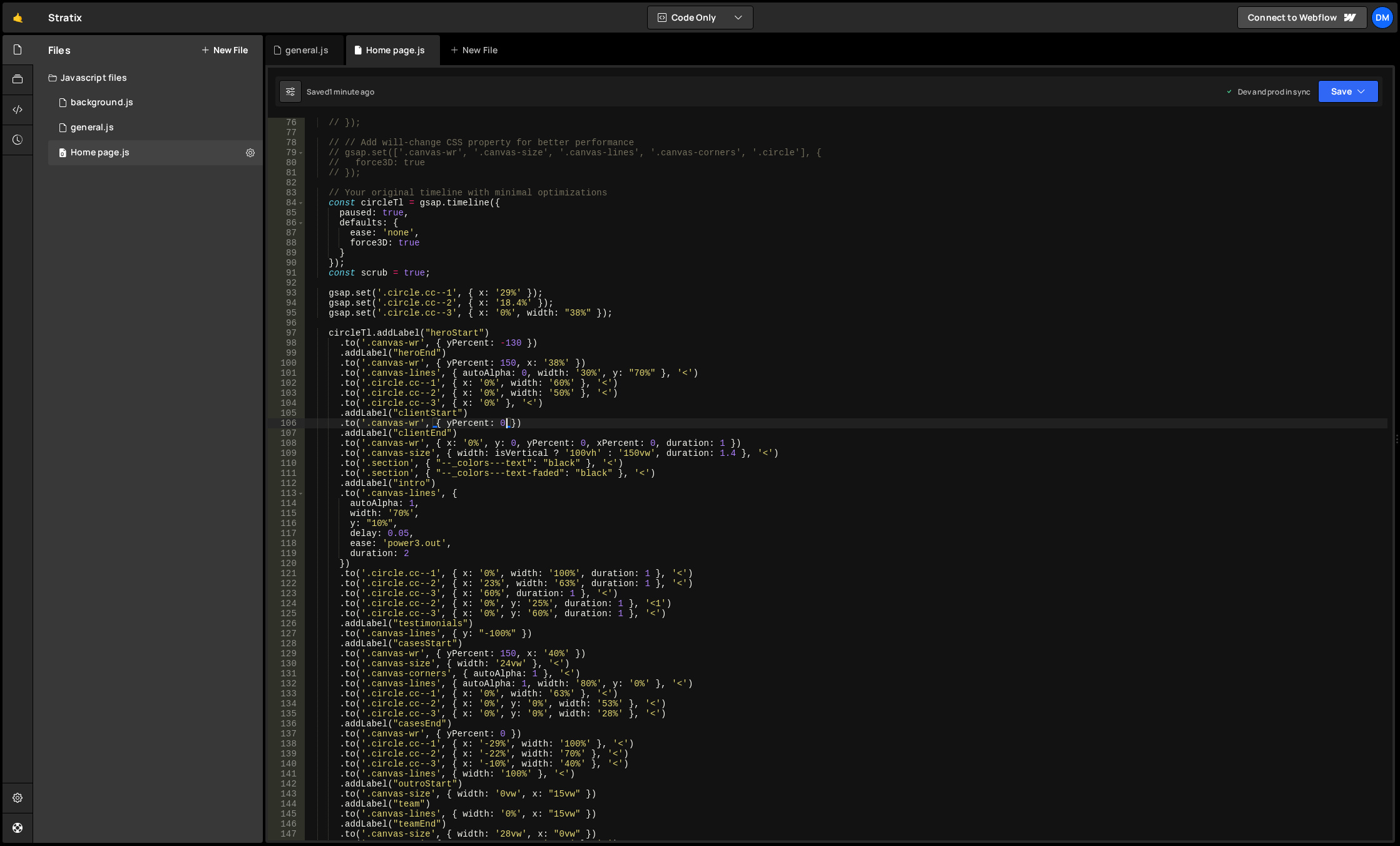
scroll to position [752, 0]
click at [501, 423] on div "// }); // // Add will-change CSS property for better performance // gsap.set(['…" at bounding box center [846, 489] width 1083 height 743
click at [781, 352] on div "// }); // // Add will-change CSS property for better performance // gsap.set(['…" at bounding box center [846, 489] width 1083 height 743
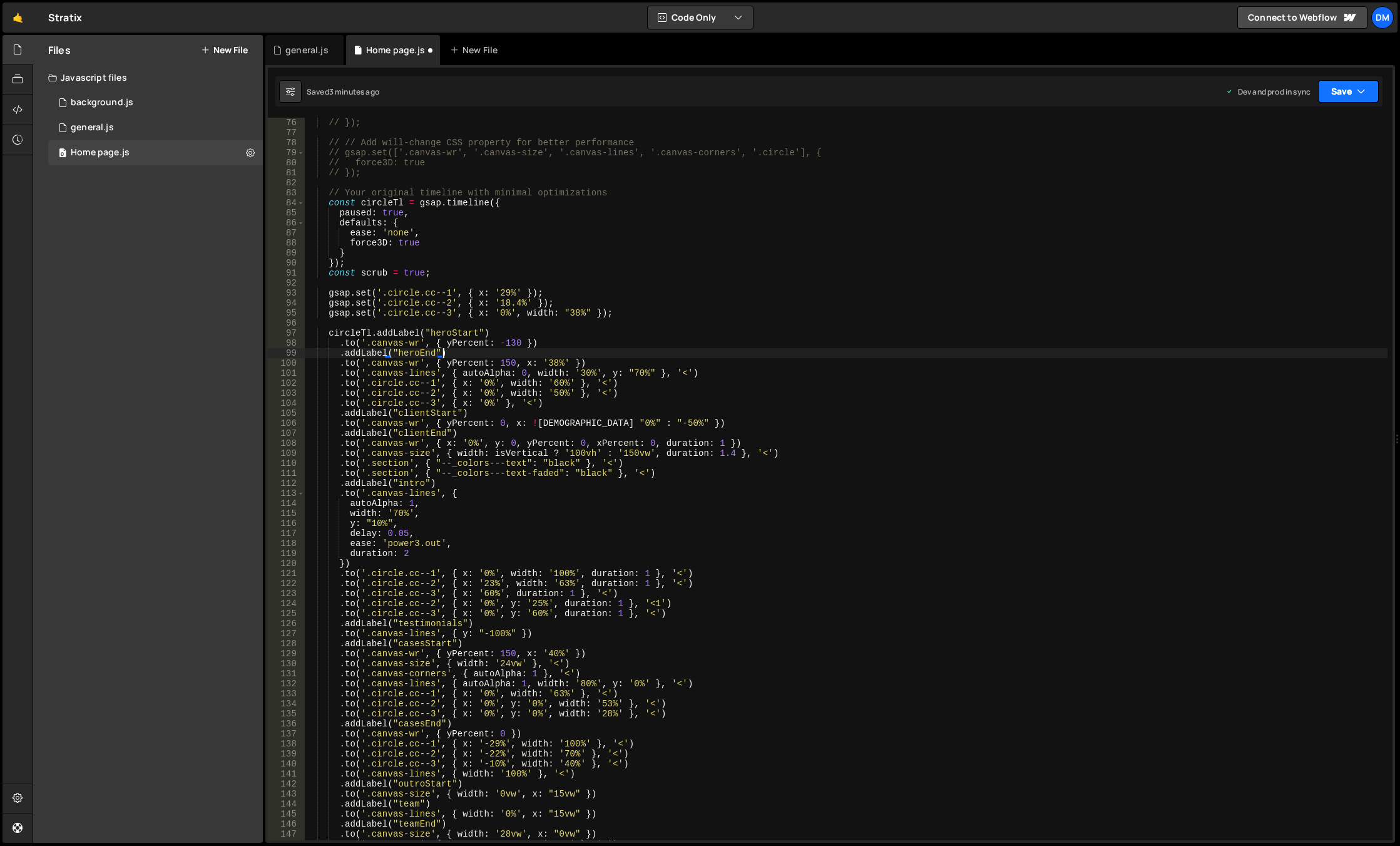
drag, startPoint x: 1348, startPoint y: 87, endPoint x: 1330, endPoint y: 114, distance: 32.4
click at [1348, 86] on button "Save" at bounding box center [1348, 91] width 61 height 22
click at [1312, 132] on div "3 minutes ago" at bounding box center [1287, 136] width 49 height 11
click at [1350, 88] on button "Save" at bounding box center [1348, 91] width 61 height 22
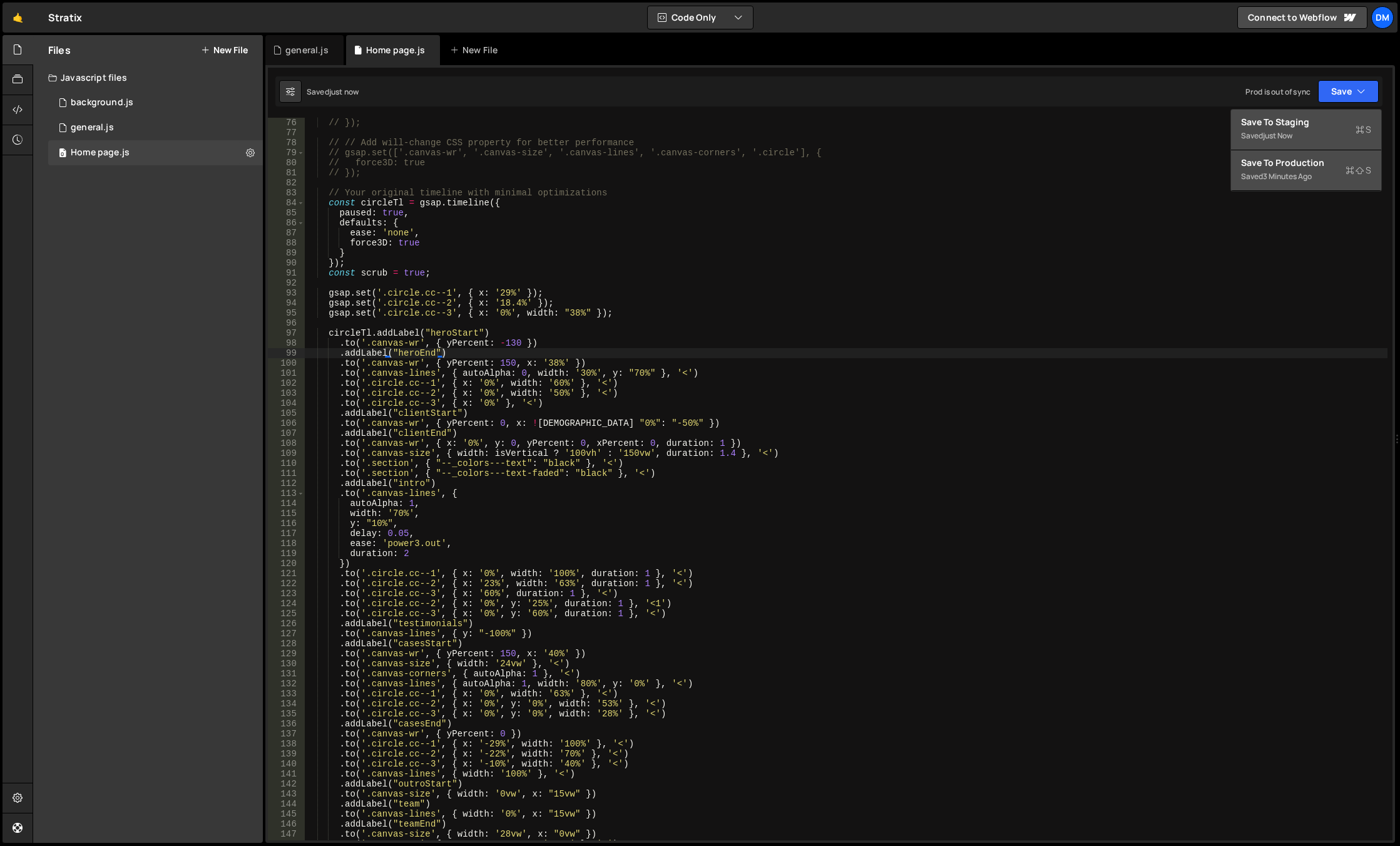
click at [1293, 165] on div "Save to Production S" at bounding box center [1306, 163] width 130 height 12
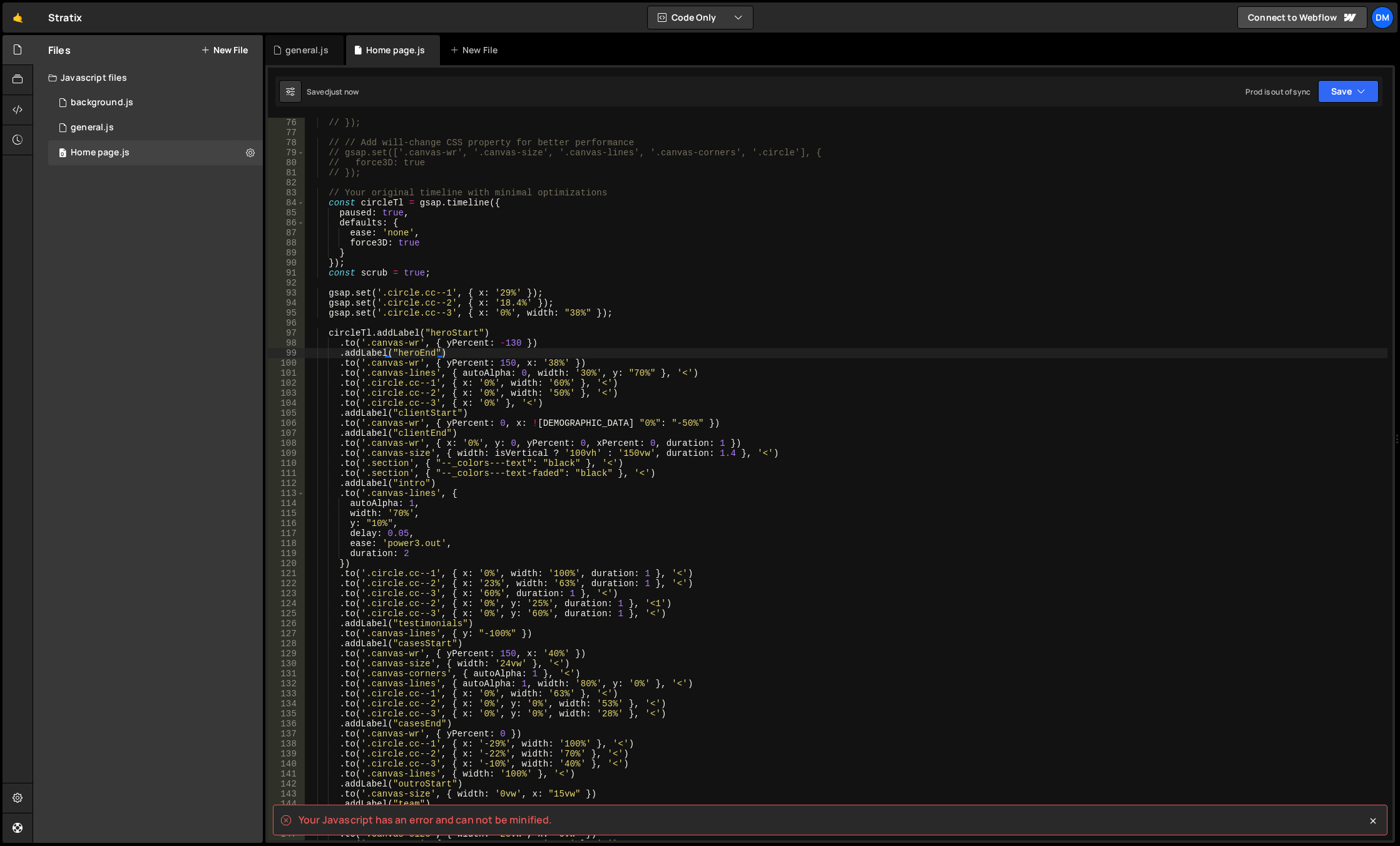
drag, startPoint x: 596, startPoint y: 426, endPoint x: 600, endPoint y: 434, distance: 8.9
click at [596, 426] on div "// }); // // Add will-change CSS property for better performance // gsap.set(['…" at bounding box center [846, 489] width 1083 height 743
click at [589, 426] on div "// }); // // Add will-change CSS property for better performance // gsap.set(['…" at bounding box center [846, 489] width 1083 height 743
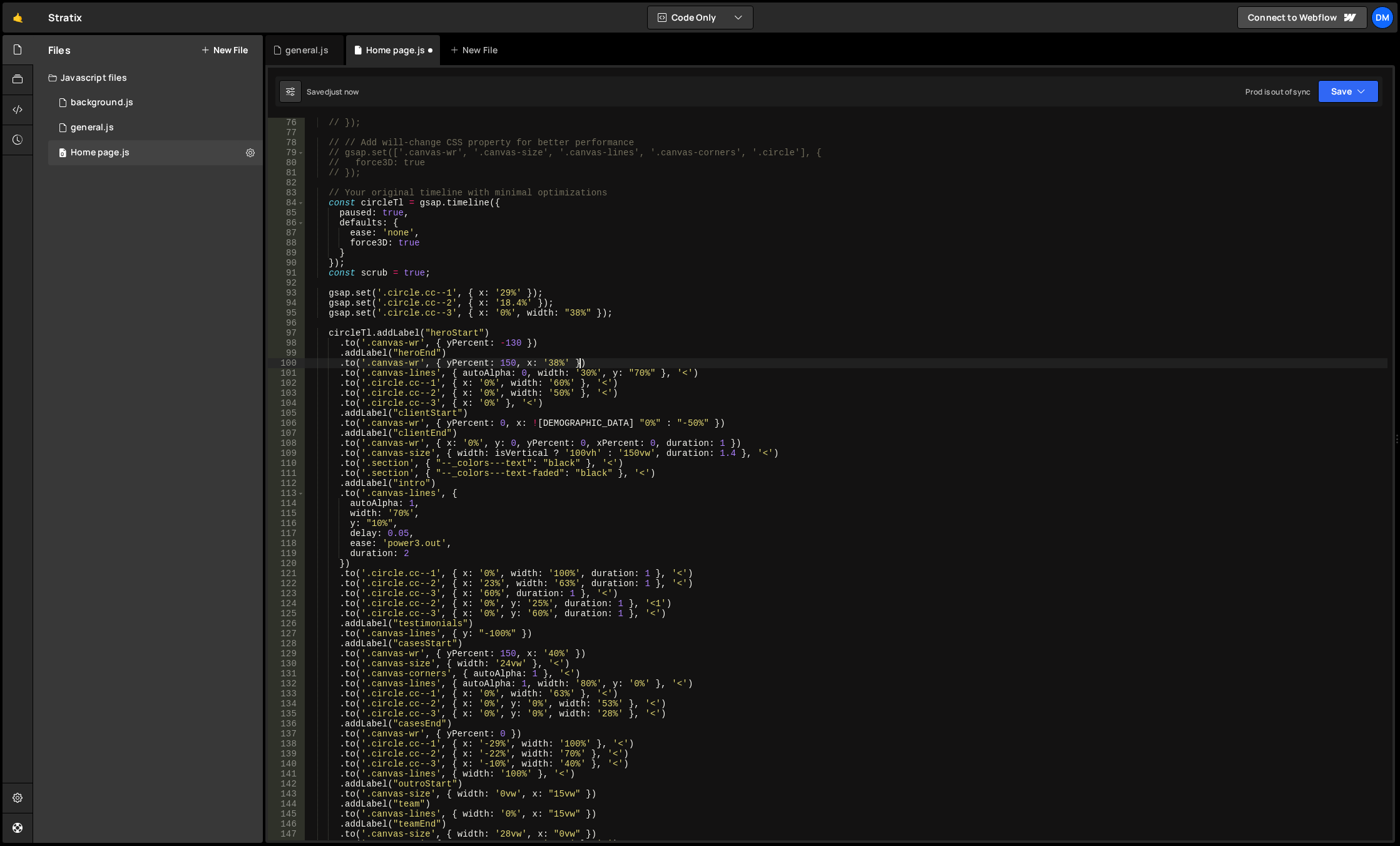
drag, startPoint x: 816, startPoint y: 365, endPoint x: 801, endPoint y: 371, distance: 16.2
click at [816, 365] on div "// }); // // Add will-change CSS property for better performance // gsap.set(['…" at bounding box center [846, 489] width 1083 height 743
click at [1341, 86] on button "Save" at bounding box center [1348, 91] width 61 height 22
click at [1306, 128] on div "Saved just now" at bounding box center [1306, 136] width 130 height 15
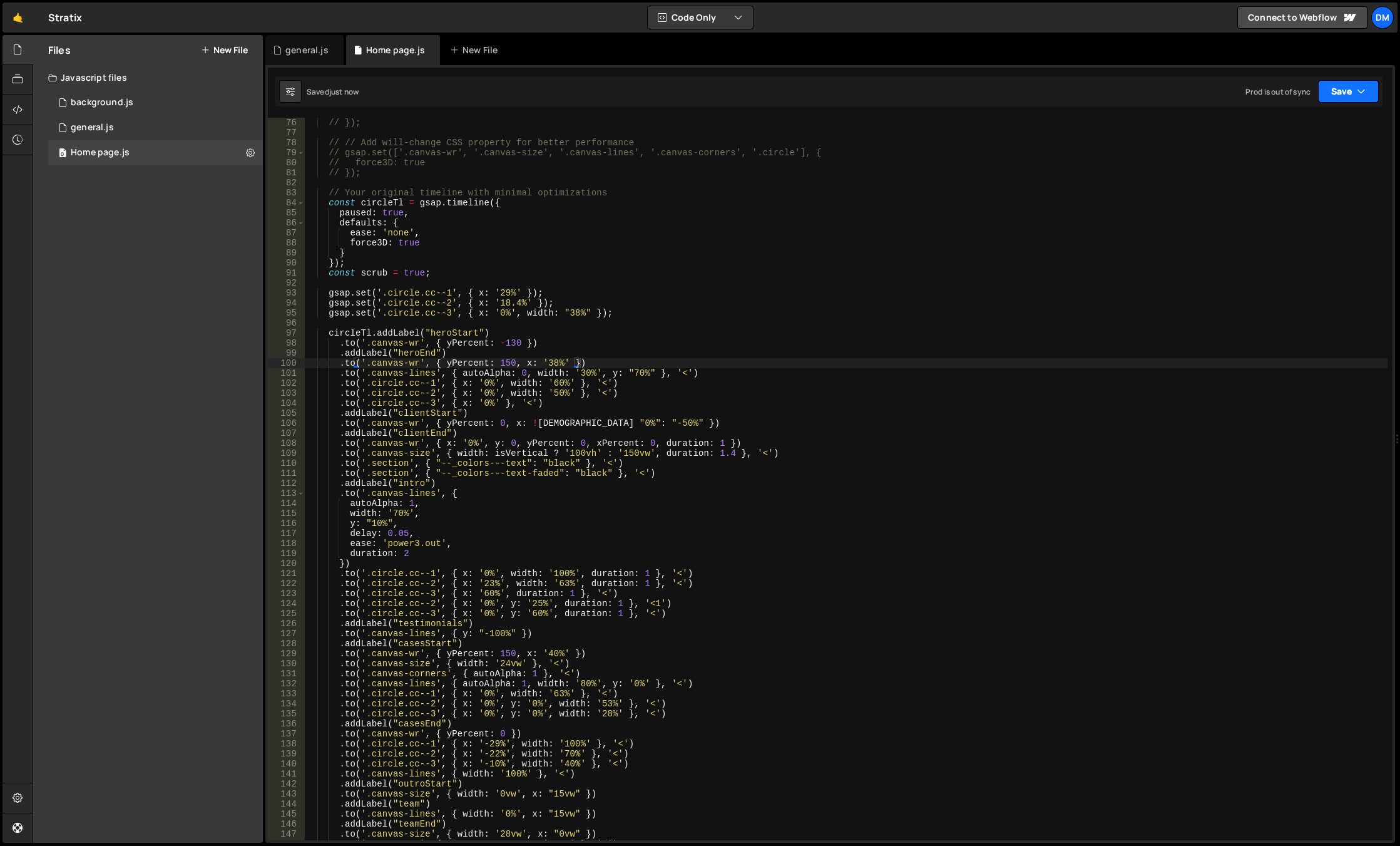
drag, startPoint x: 1341, startPoint y: 89, endPoint x: 1326, endPoint y: 118, distance: 32.6
click at [1342, 89] on button "Save" at bounding box center [1348, 91] width 61 height 22
click at [1287, 165] on div "Save to Production S" at bounding box center [1306, 163] width 130 height 12
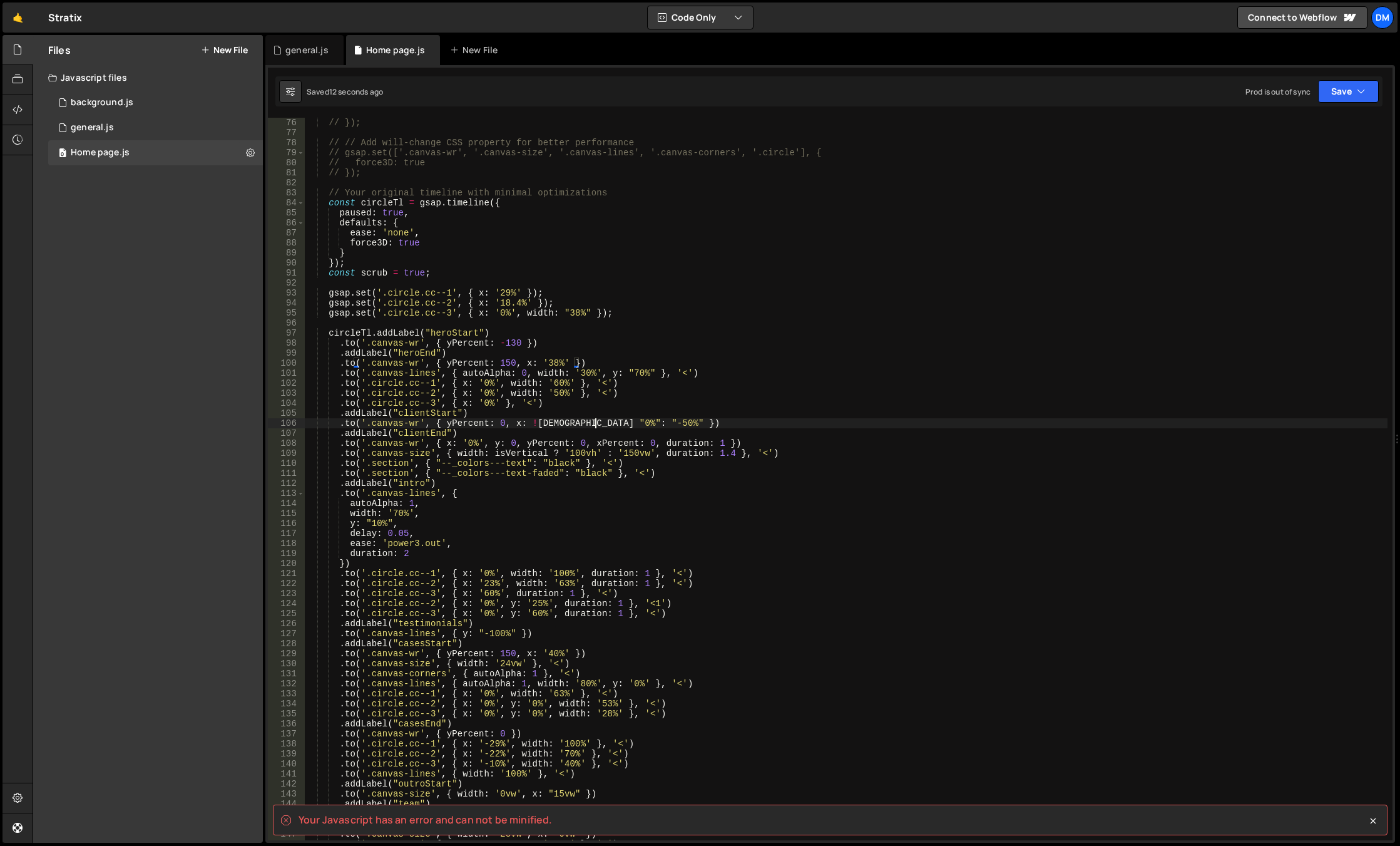
drag, startPoint x: 594, startPoint y: 425, endPoint x: 588, endPoint y: 432, distance: 9.2
click at [594, 425] on div "// }); // // Add will-change CSS property for better performance // gsap.set(['…" at bounding box center [846, 489] width 1083 height 743
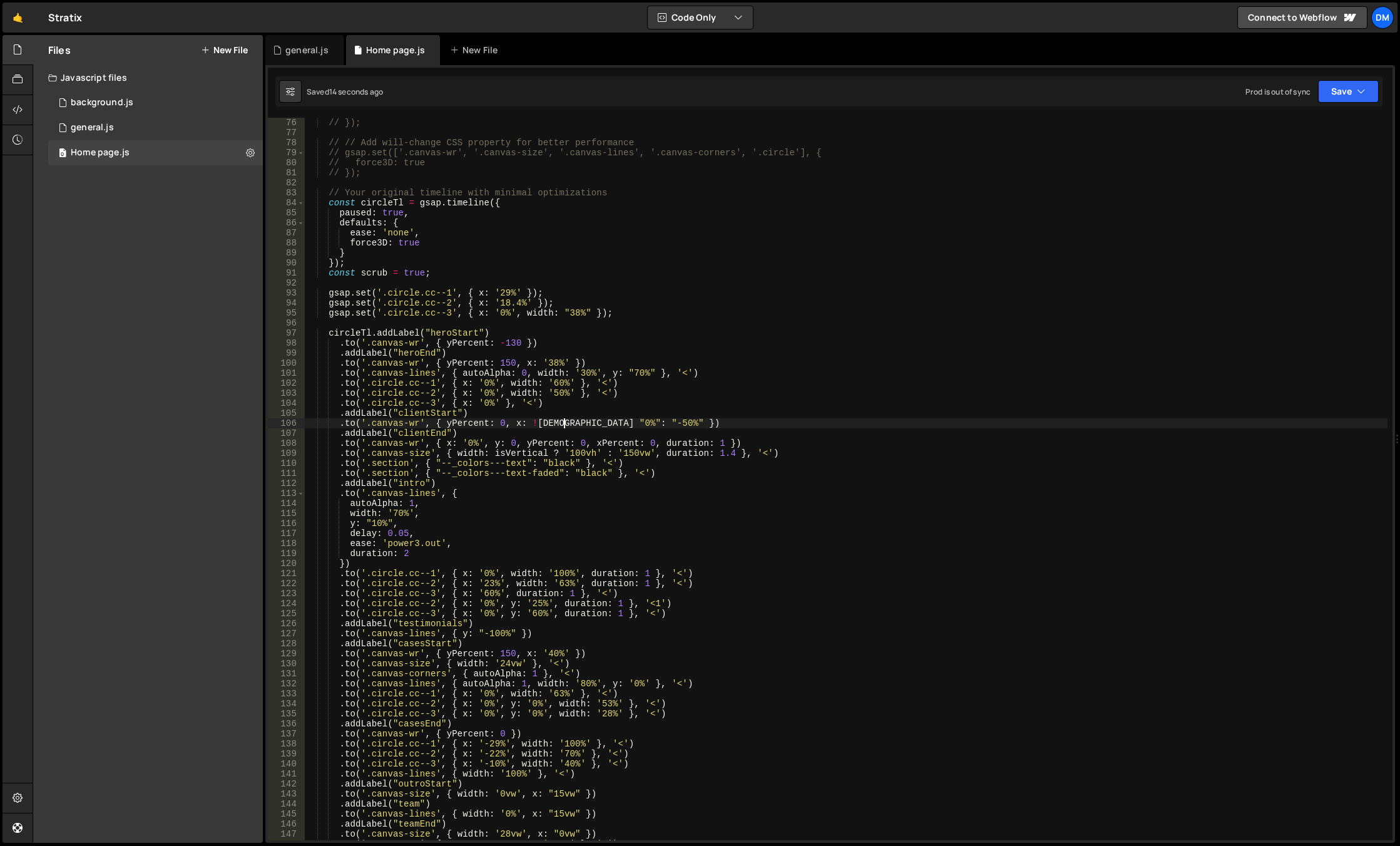
click at [566, 423] on div "// }); // // Add will-change CSS property for better performance // gsap.set(['…" at bounding box center [846, 489] width 1083 height 743
click at [615, 419] on div "// }); // // Add will-change CSS property for better performance // gsap.set(['…" at bounding box center [846, 489] width 1083 height 743
click at [610, 422] on div "// }); // // Add will-change CSS property for better performance // gsap.set(['…" at bounding box center [846, 489] width 1083 height 743
click at [602, 425] on div "// }); // // Add will-change CSS property for better performance // gsap.set(['…" at bounding box center [846, 489] width 1083 height 743
click at [610, 428] on div "// }); // // Add will-change CSS property for better performance // gsap.set(['…" at bounding box center [846, 489] width 1083 height 743
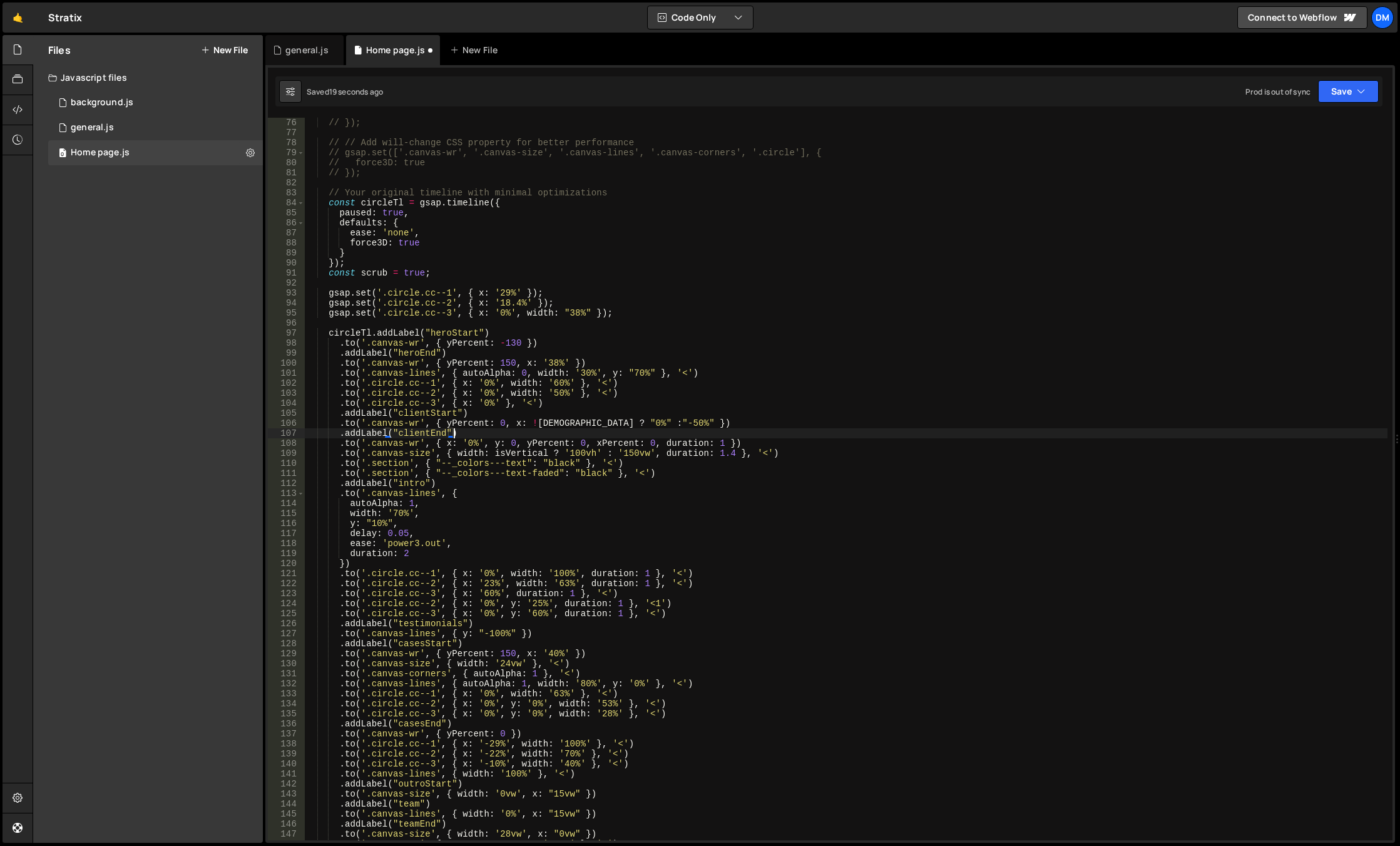
click at [610, 423] on div "// }); // // Add will-change CSS property for better performance // gsap.set(['…" at bounding box center [846, 489] width 1083 height 743
drag, startPoint x: 1340, startPoint y: 83, endPoint x: 1300, endPoint y: 165, distance: 91.2
click at [1340, 83] on button "Save" at bounding box center [1348, 91] width 61 height 22
click at [1301, 168] on div "Save to Production S" at bounding box center [1306, 163] width 130 height 12
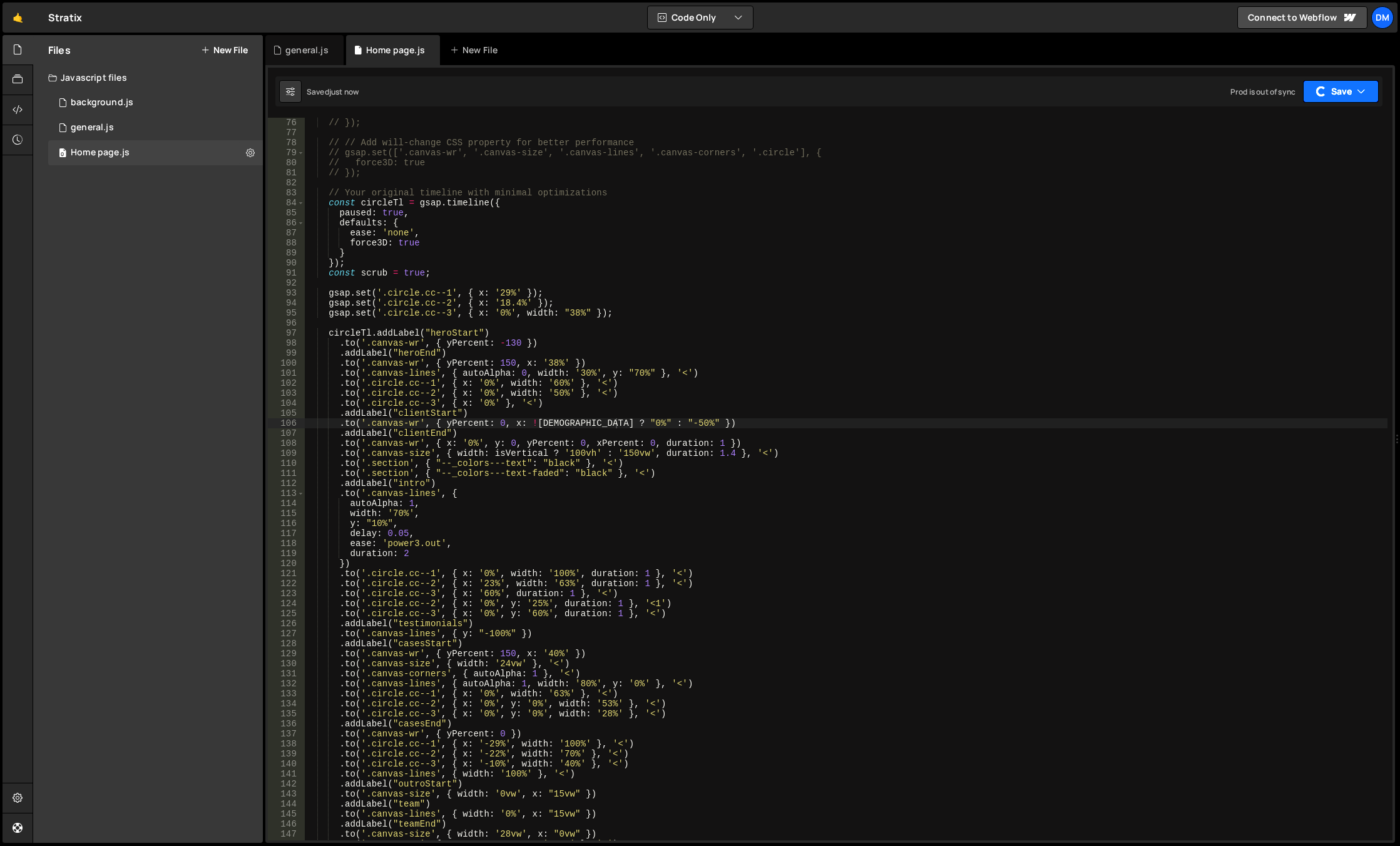
drag, startPoint x: 1352, startPoint y: 95, endPoint x: 1345, endPoint y: 95, distance: 7.0
click at [1352, 95] on button "Save" at bounding box center [1340, 91] width 76 height 22
click at [1266, 134] on div "just now" at bounding box center [1277, 136] width 29 height 11
click at [603, 419] on div "// }); // // Add will-change CSS property for better performance // gsap.set(['…" at bounding box center [846, 489] width 1083 height 743
click at [661, 499] on div "// }); // // Add will-change CSS property for better performance // gsap.set(['…" at bounding box center [846, 489] width 1083 height 743
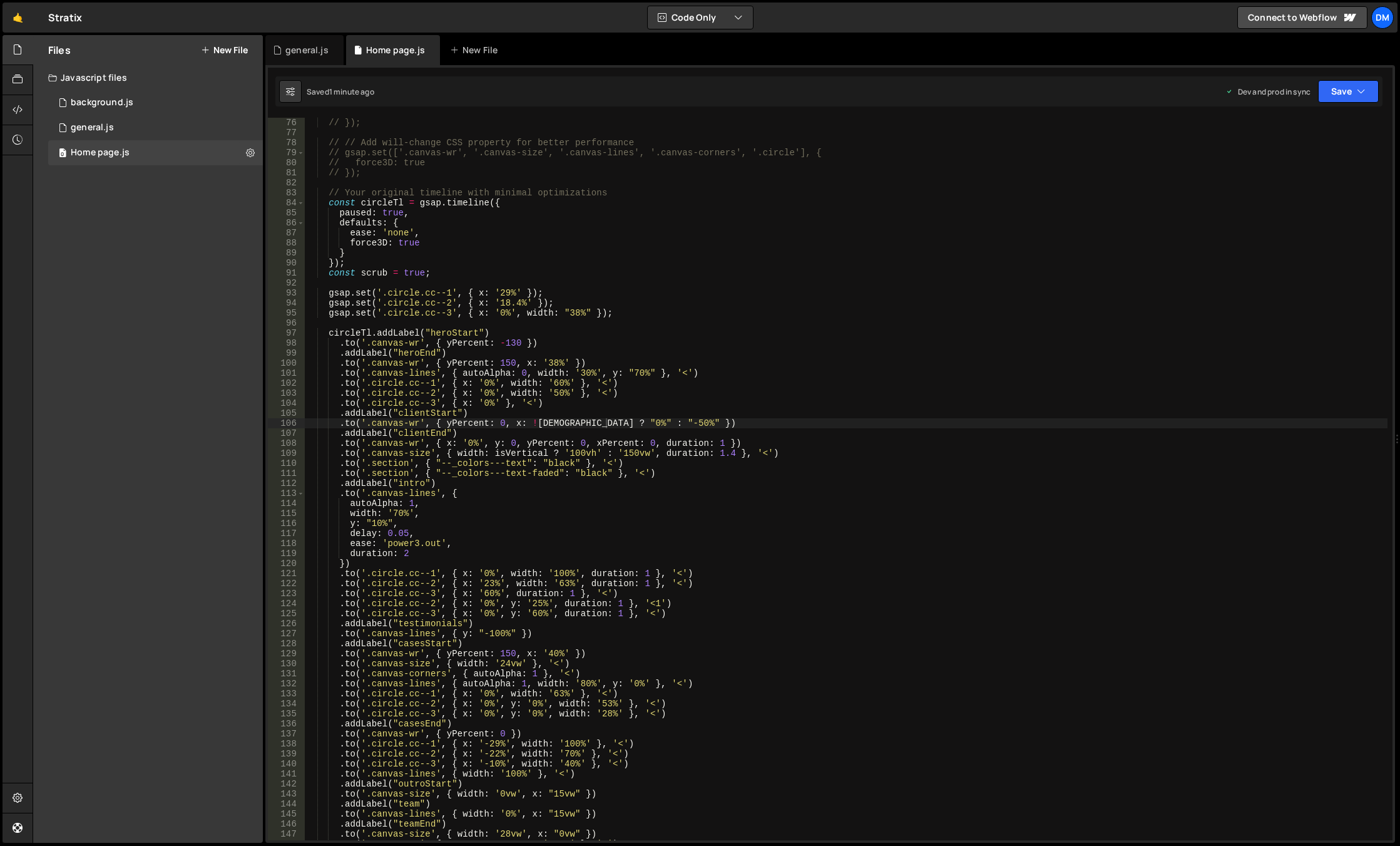
scroll to position [0, 7]
drag, startPoint x: 512, startPoint y: 424, endPoint x: 648, endPoint y: 424, distance: 136.0
click at [648, 424] on div "// }); // // Add will-change CSS property for better performance // gsap.set(['…" at bounding box center [846, 489] width 1083 height 743
click at [1338, 92] on button "Save" at bounding box center [1348, 91] width 61 height 22
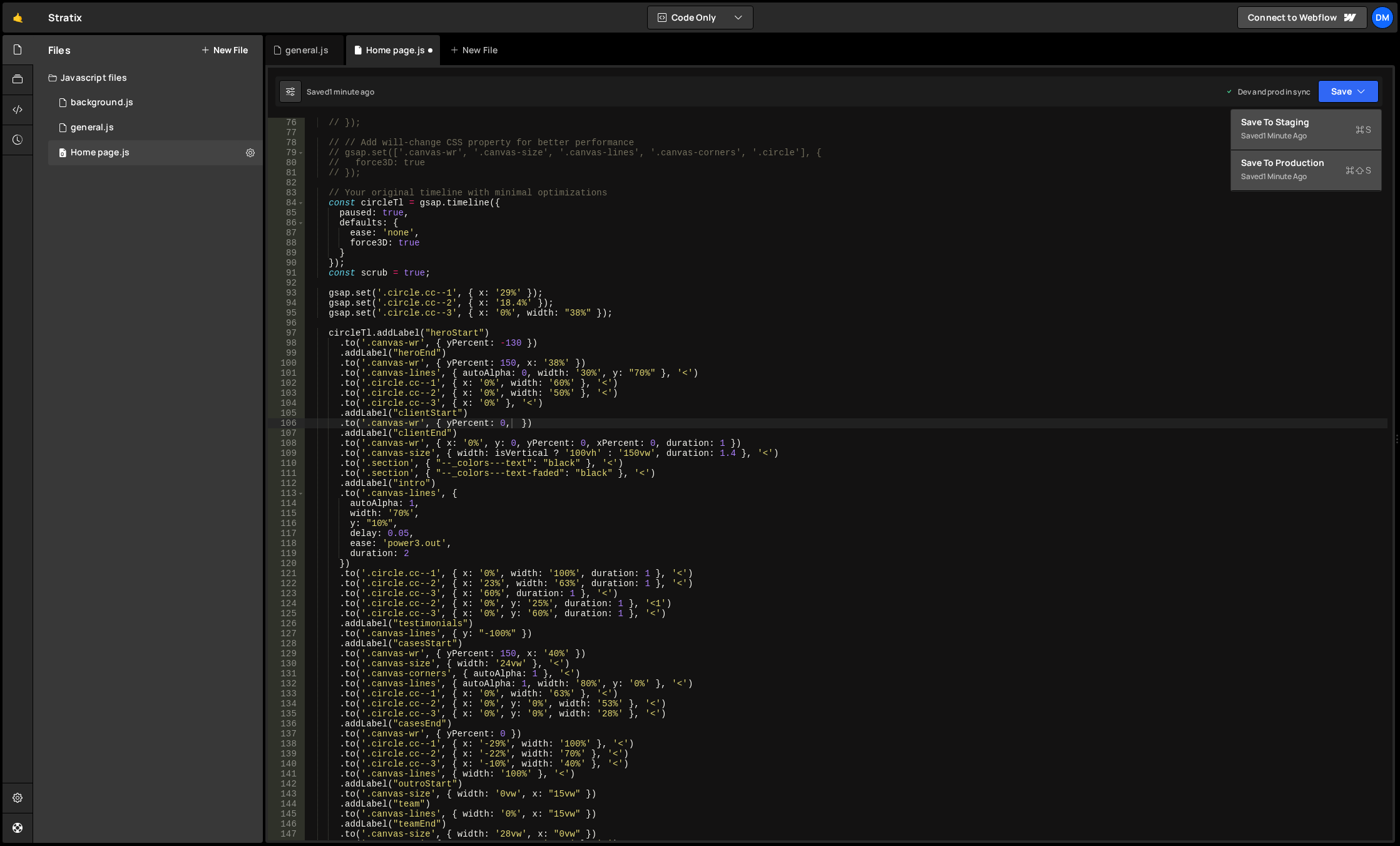
click at [1286, 158] on div "Save to Production S" at bounding box center [1306, 163] width 130 height 12
click at [1327, 98] on button "Save" at bounding box center [1348, 91] width 61 height 22
click at [1310, 147] on button "Save to Staging S Saved just now" at bounding box center [1306, 130] width 151 height 41
click at [512, 418] on div "// }); // // Add will-change CSS property for better performance // gsap.set(['…" at bounding box center [846, 489] width 1083 height 743
paste textarea "x: !isWide ? "0%" : "-50%""
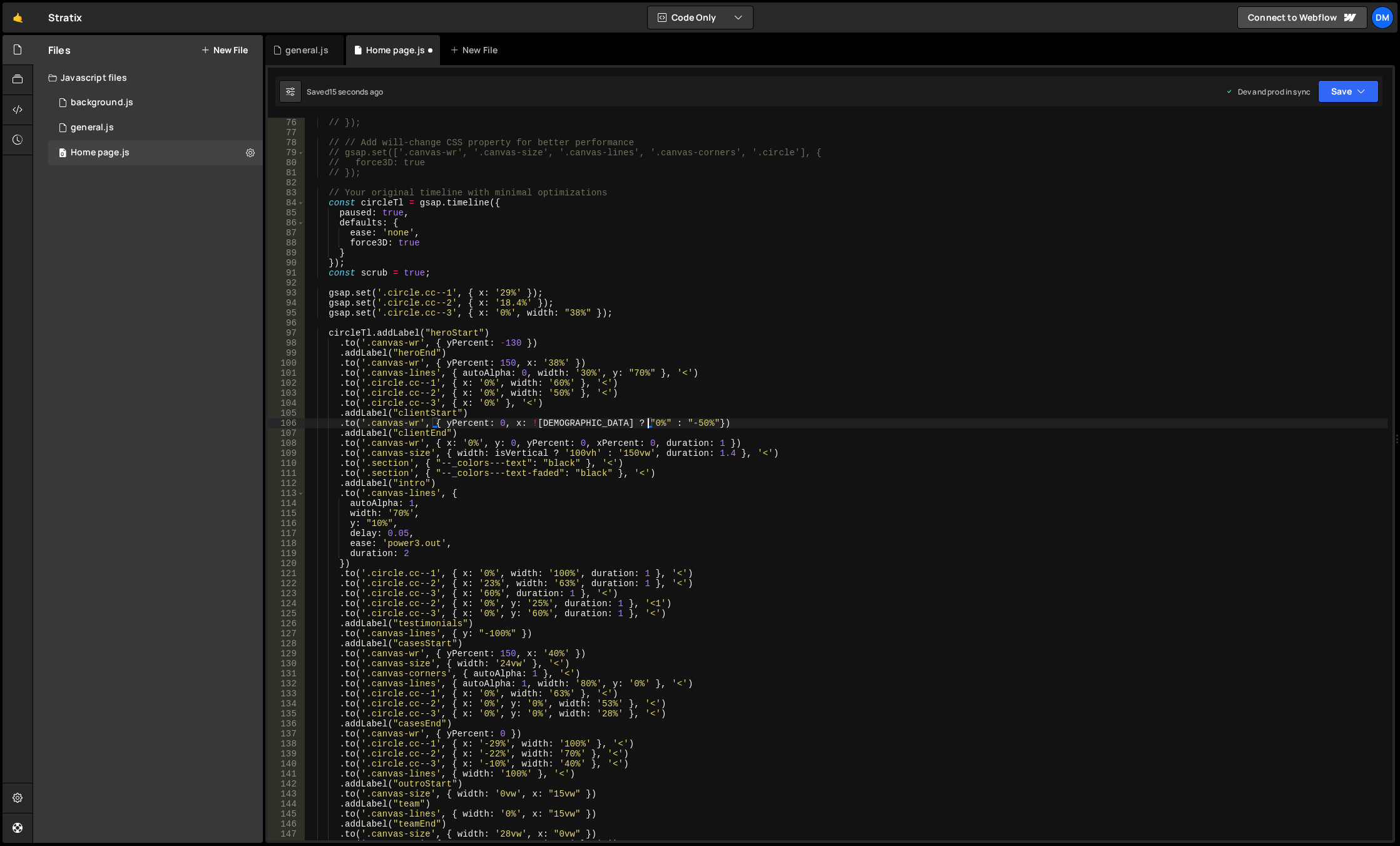
drag, startPoint x: 730, startPoint y: 409, endPoint x: 787, endPoint y: 376, distance: 65.9
click at [730, 409] on div "// }); // // Add will-change CSS property for better performance // gsap.set(['…" at bounding box center [846, 489] width 1083 height 743
drag, startPoint x: 1331, startPoint y: 98, endPoint x: 1322, endPoint y: 114, distance: 18.4
click at [1331, 98] on button "Save" at bounding box center [1348, 91] width 61 height 22
click at [1306, 129] on div "Saved 15 seconds ago" at bounding box center [1306, 136] width 130 height 15
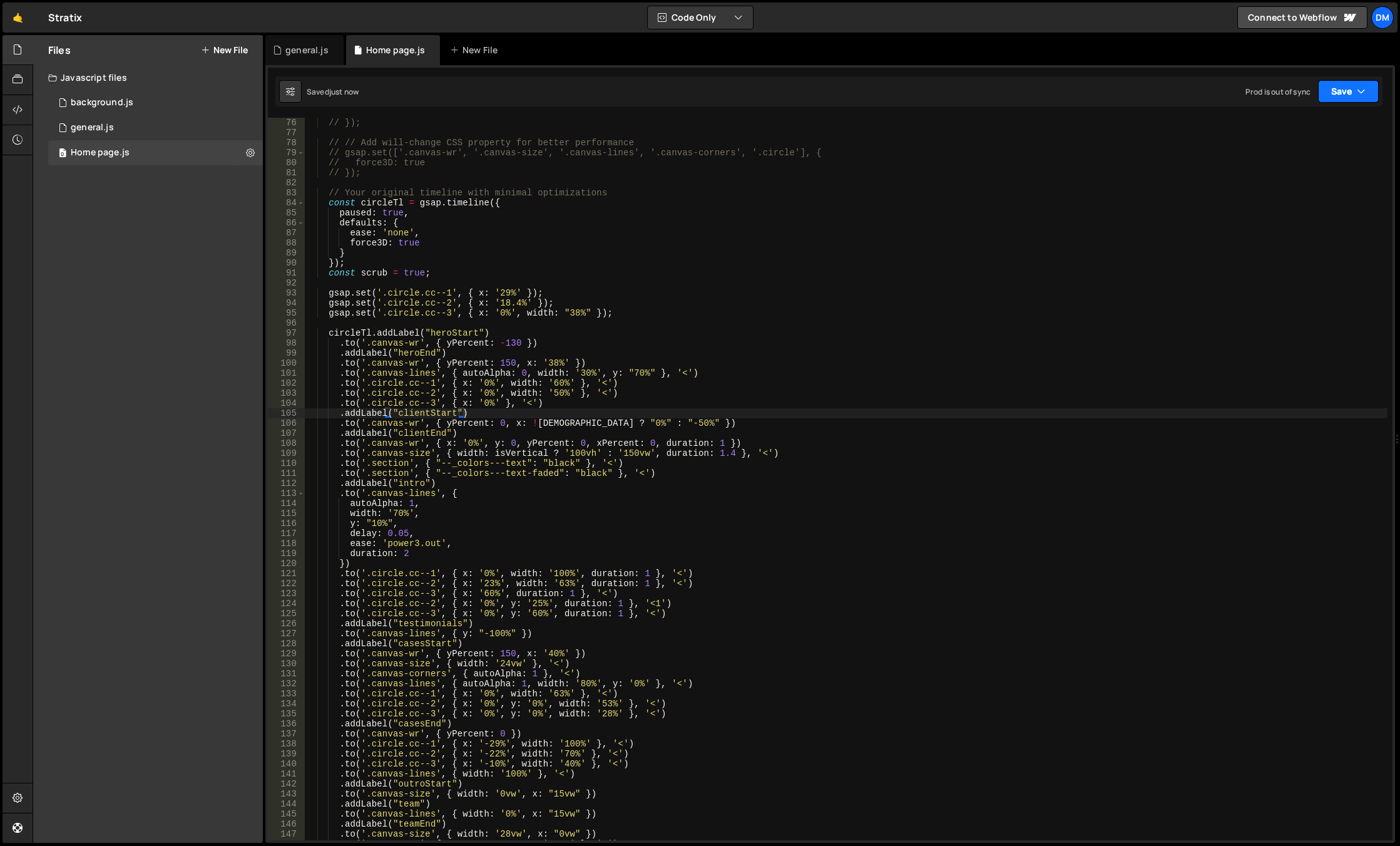
click at [1338, 87] on button "Save" at bounding box center [1348, 91] width 61 height 22
click at [1299, 168] on div "Save to Production S" at bounding box center [1306, 163] width 130 height 12
click at [608, 422] on div "// }); // // Add will-change CSS property for better performance // gsap.set(['…" at bounding box center [846, 489] width 1083 height 743
click at [533, 422] on div "// }); // // Add will-change CSS property for better performance // gsap.set(['…" at bounding box center [846, 489] width 1083 height 743
click at [1326, 92] on button "Save" at bounding box center [1348, 91] width 61 height 22
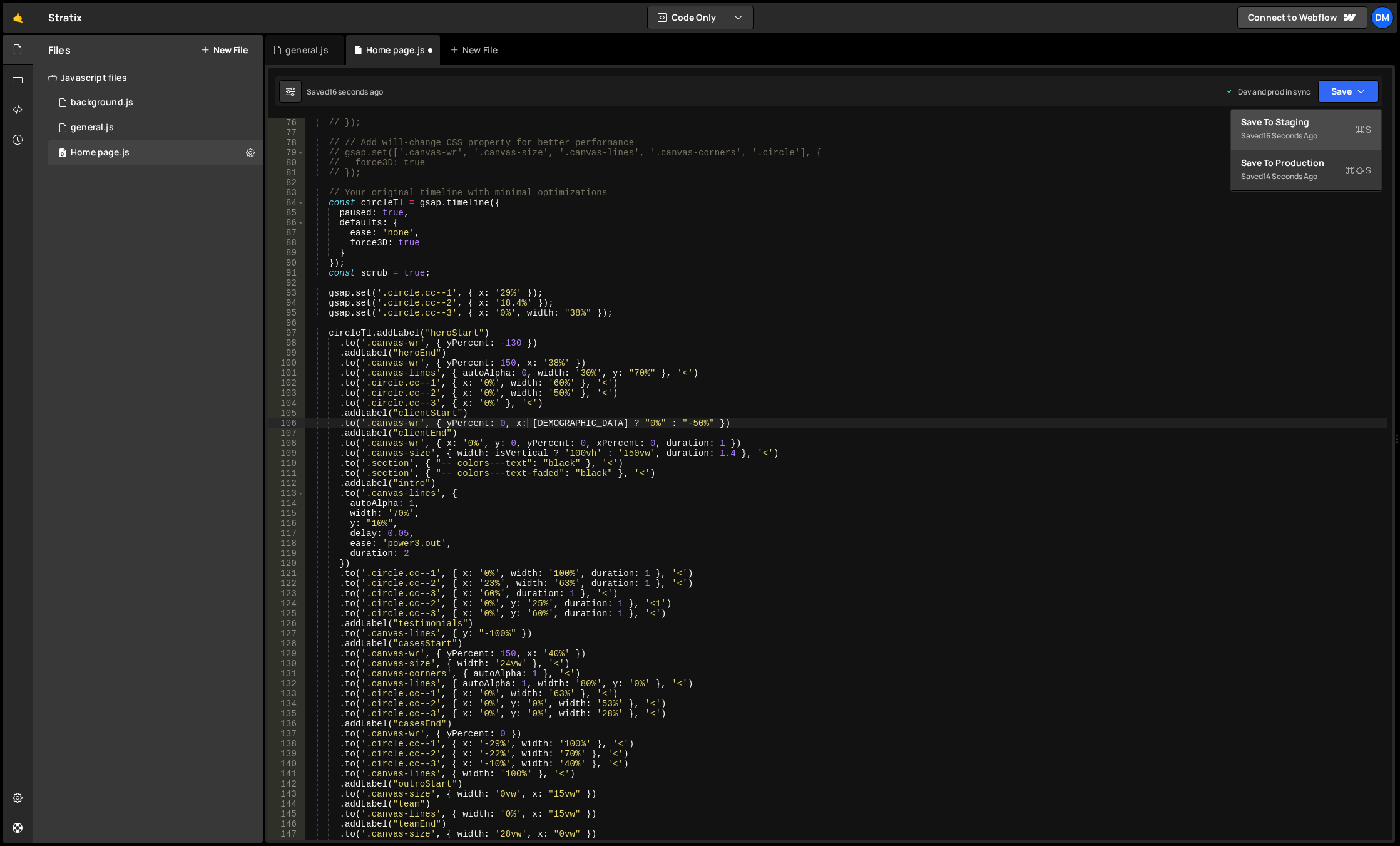
click at [1304, 112] on button "Save to Staging S Saved 16 seconds ago" at bounding box center [1306, 130] width 151 height 41
click at [1331, 92] on button "Save" at bounding box center [1348, 91] width 61 height 22
click at [1287, 165] on div "Save to Production S" at bounding box center [1306, 163] width 130 height 12
click at [686, 404] on div "// }); // // Add will-change CSS property for better performance // gsap.set(['…" at bounding box center [846, 489] width 1083 height 743
click at [604, 421] on div "// }); // // Add will-change CSS property for better performance // gsap.set(['…" at bounding box center [846, 489] width 1083 height 743
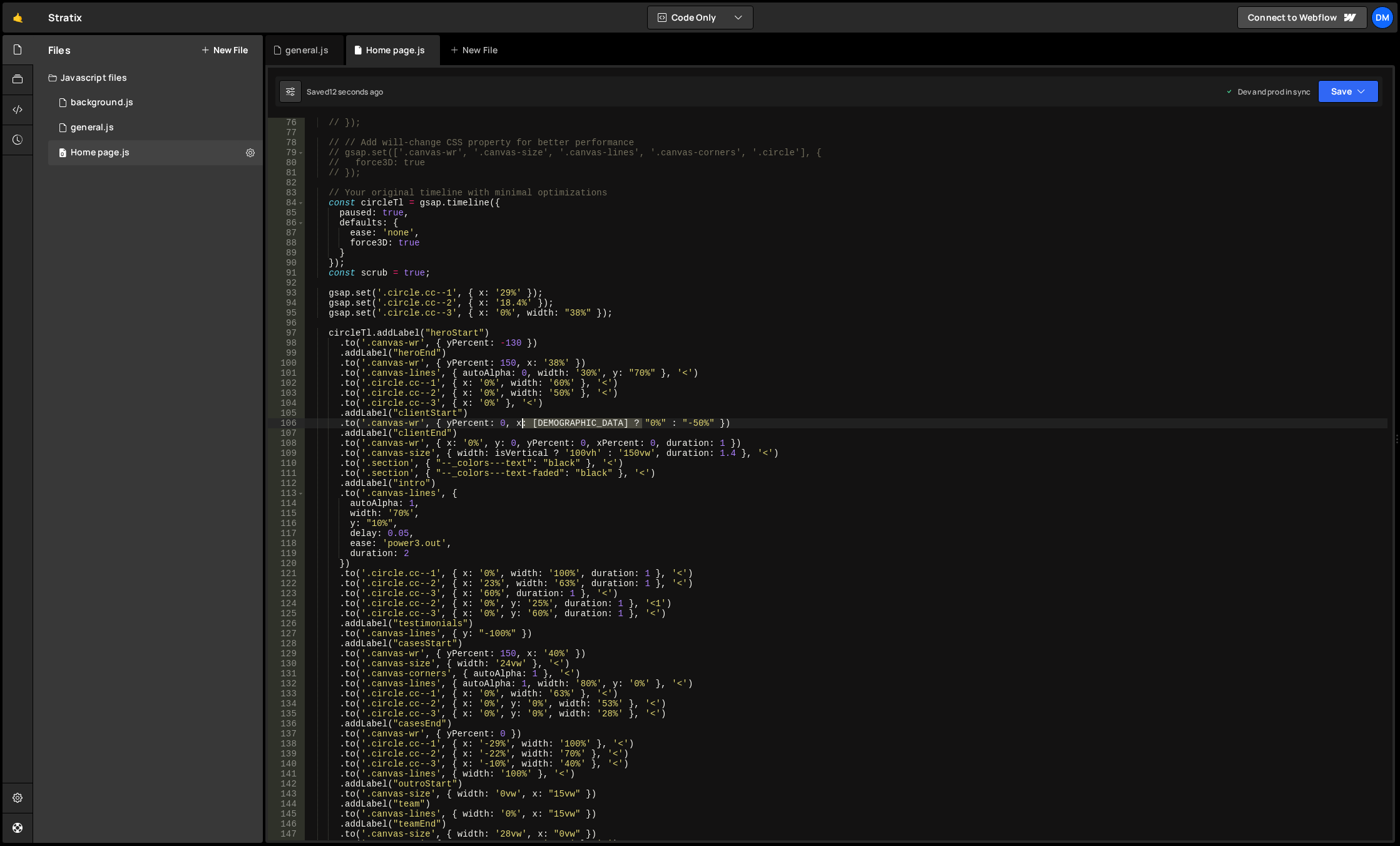
drag, startPoint x: 644, startPoint y: 423, endPoint x: 523, endPoint y: 425, distance: 121.0
click at [523, 425] on div "// }); // // Add will-change CSS property for better performance // gsap.set(['…" at bounding box center [846, 489] width 1083 height 743
click at [581, 419] on div "// }); // // Add will-change CSS property for better performance // gsap.set(['…" at bounding box center [846, 479] width 1083 height 722
click at [541, 424] on div "// }); // // Add will-change CSS property for better performance // gsap.set(['…" at bounding box center [846, 489] width 1083 height 743
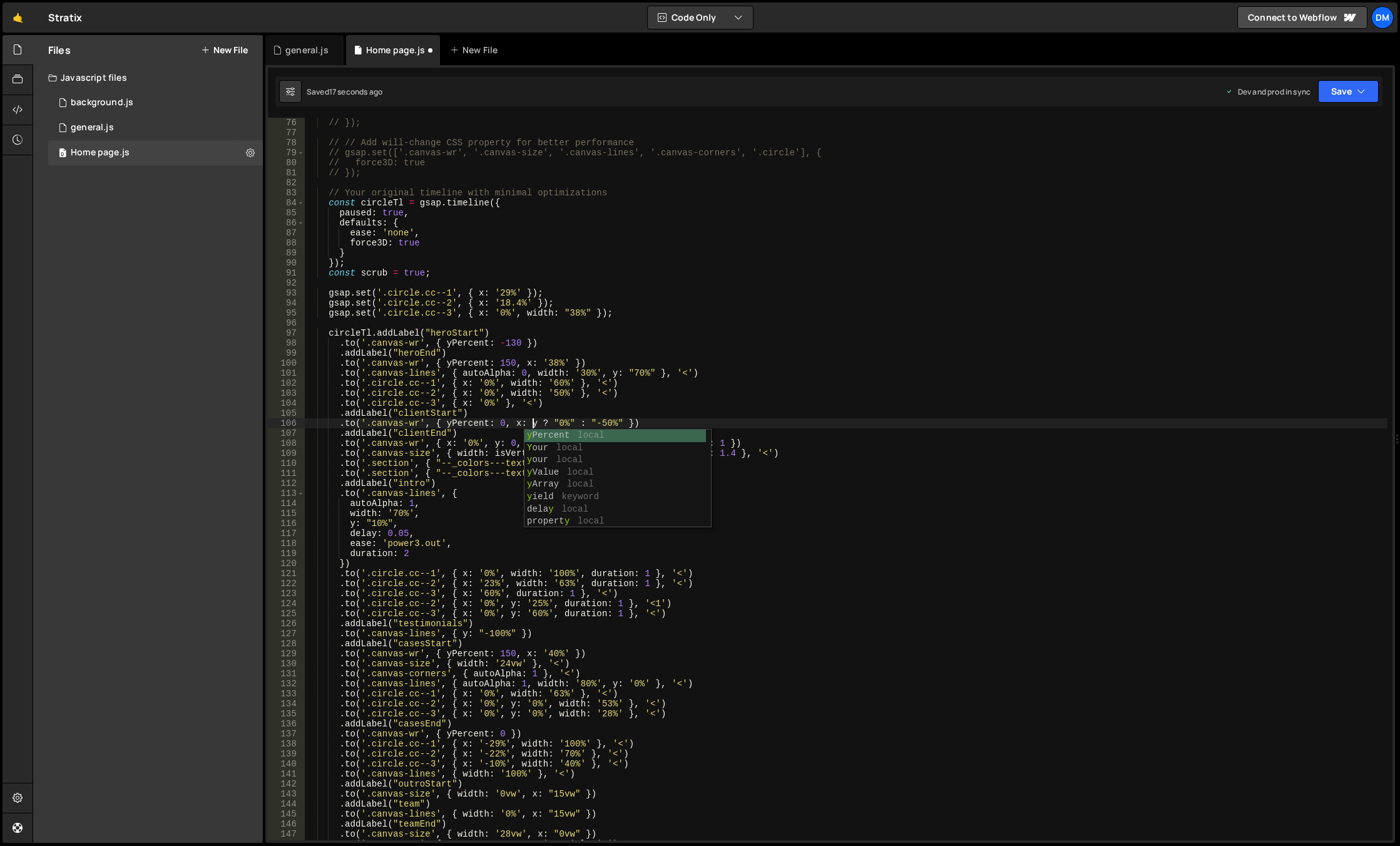
scroll to position [0, 16]
drag, startPoint x: 587, startPoint y: 423, endPoint x: 606, endPoint y: 423, distance: 19.0
click at [606, 423] on div "// }); // // Add will-change CSS property for better performance // gsap.set(['…" at bounding box center [846, 489] width 1083 height 743
drag, startPoint x: 627, startPoint y: 402, endPoint x: 616, endPoint y: 423, distance: 23.7
click at [627, 402] on div "// }); // // Add will-change CSS property for better performance // gsap.set(['…" at bounding box center [846, 489] width 1083 height 743
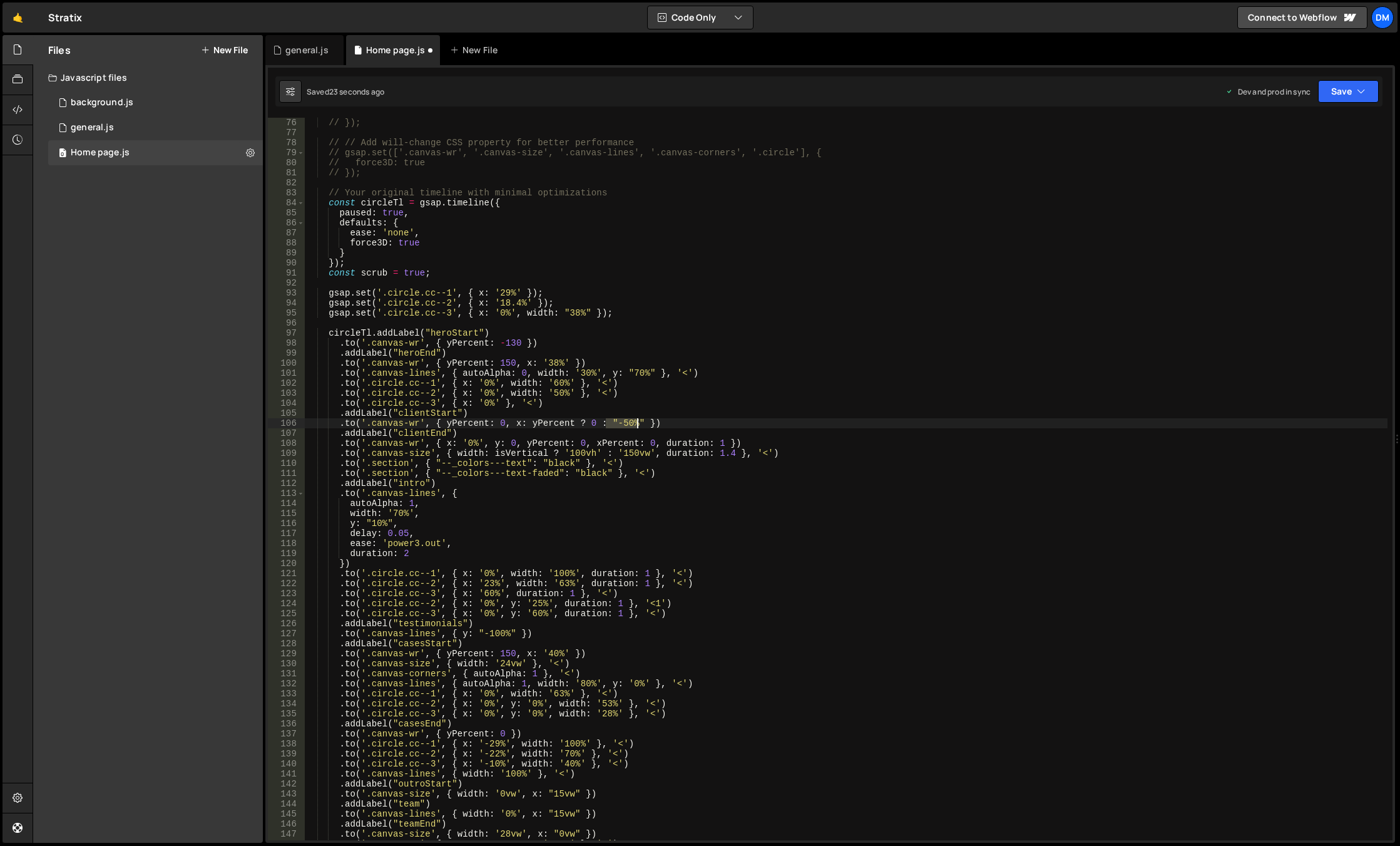
drag, startPoint x: 606, startPoint y: 423, endPoint x: 637, endPoint y: 424, distance: 31.0
click at [637, 424] on div "// }); // // Add will-change CSS property for better performance // gsap.set(['…" at bounding box center [846, 489] width 1083 height 743
click at [743, 373] on div "// }); // // Add will-change CSS property for better performance // gsap.set(['…" at bounding box center [846, 489] width 1083 height 743
drag, startPoint x: 1338, startPoint y: 92, endPoint x: 1330, endPoint y: 102, distance: 12.8
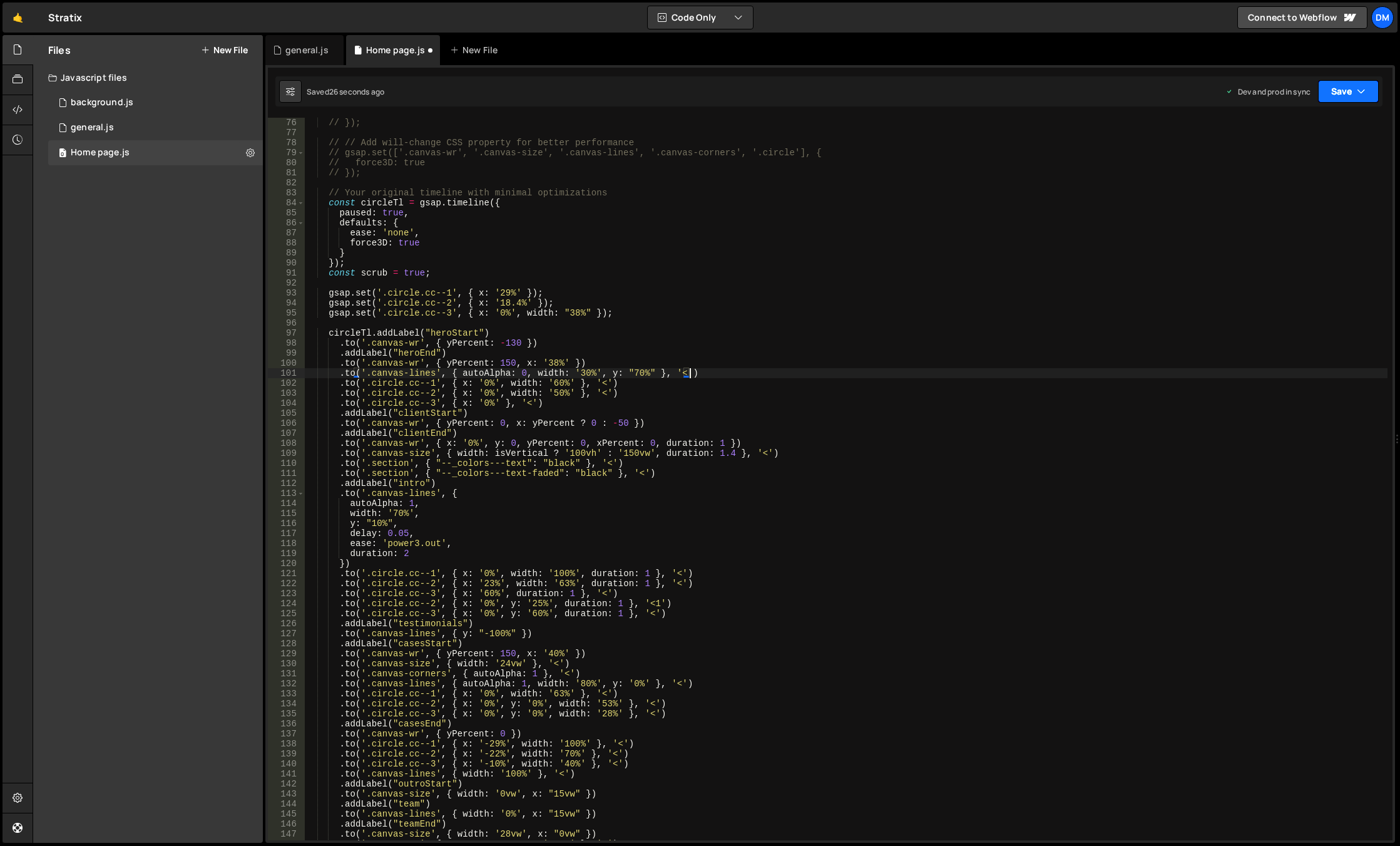
click at [1338, 92] on button "Save" at bounding box center [1348, 91] width 61 height 22
click at [1299, 123] on div "Save to Staging S" at bounding box center [1306, 122] width 130 height 12
click at [1335, 92] on button "Save" at bounding box center [1348, 91] width 61 height 22
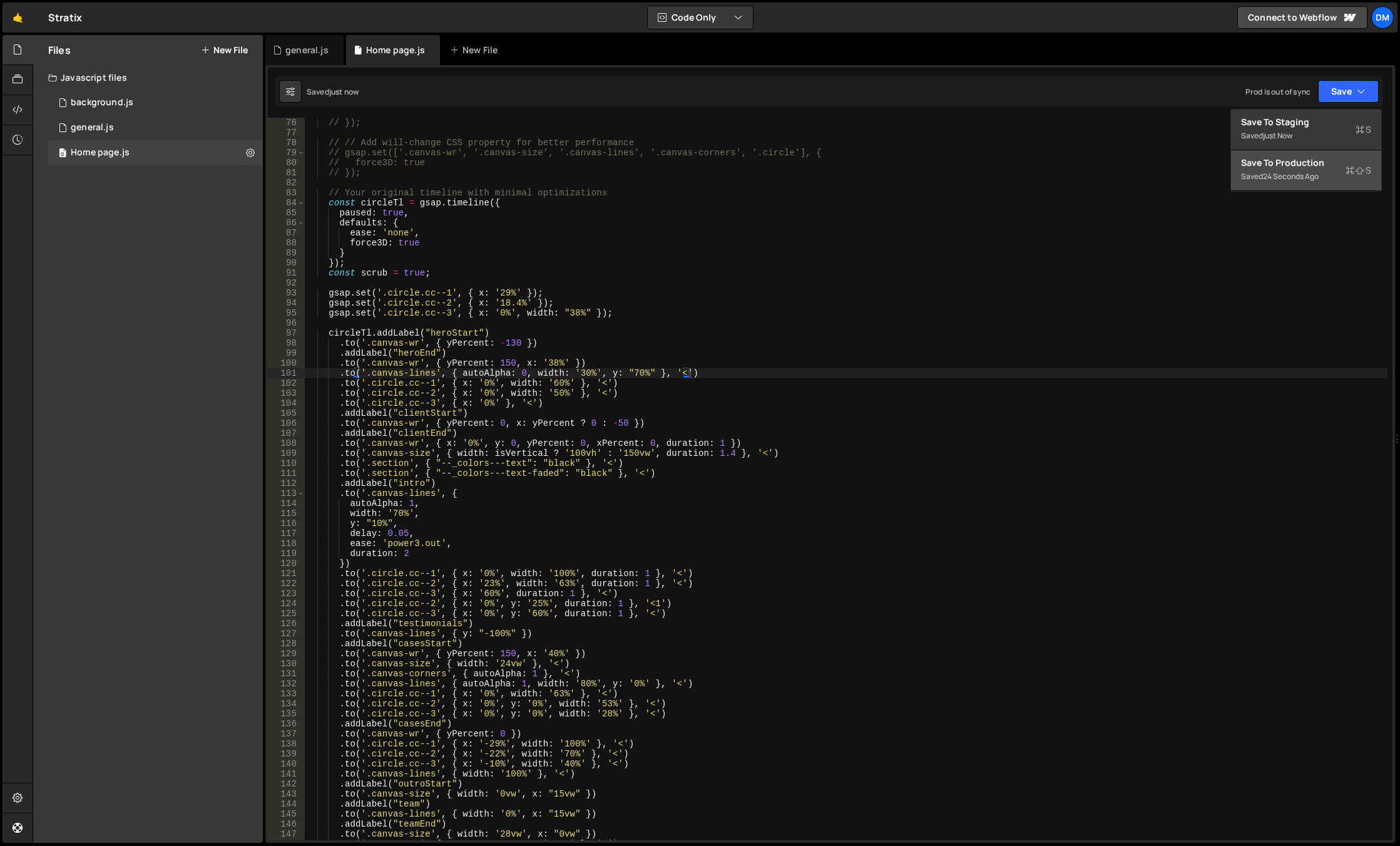
click at [1287, 168] on div "Save to Production S" at bounding box center [1306, 163] width 130 height 12
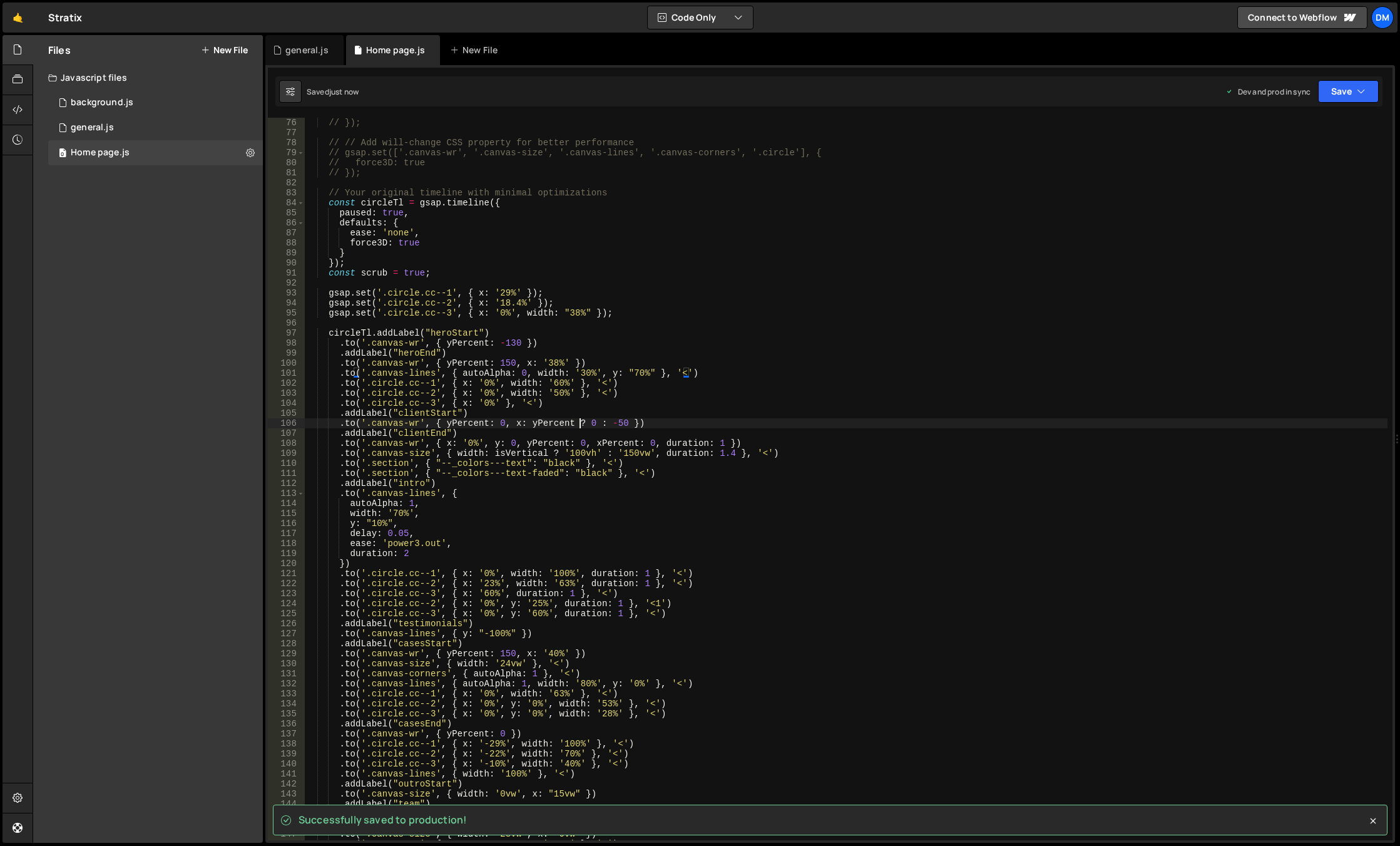
drag, startPoint x: 577, startPoint y: 424, endPoint x: 554, endPoint y: 428, distance: 23.3
click at [577, 424] on div "// }); // // Add will-change CSS property for better performance // gsap.set(['…" at bounding box center [846, 489] width 1083 height 743
drag, startPoint x: 571, startPoint y: 422, endPoint x: 558, endPoint y: 447, distance: 28.2
click at [571, 422] on div "// }); // // Add will-change CSS property for better performance // gsap.set(['…" at bounding box center [846, 489] width 1083 height 743
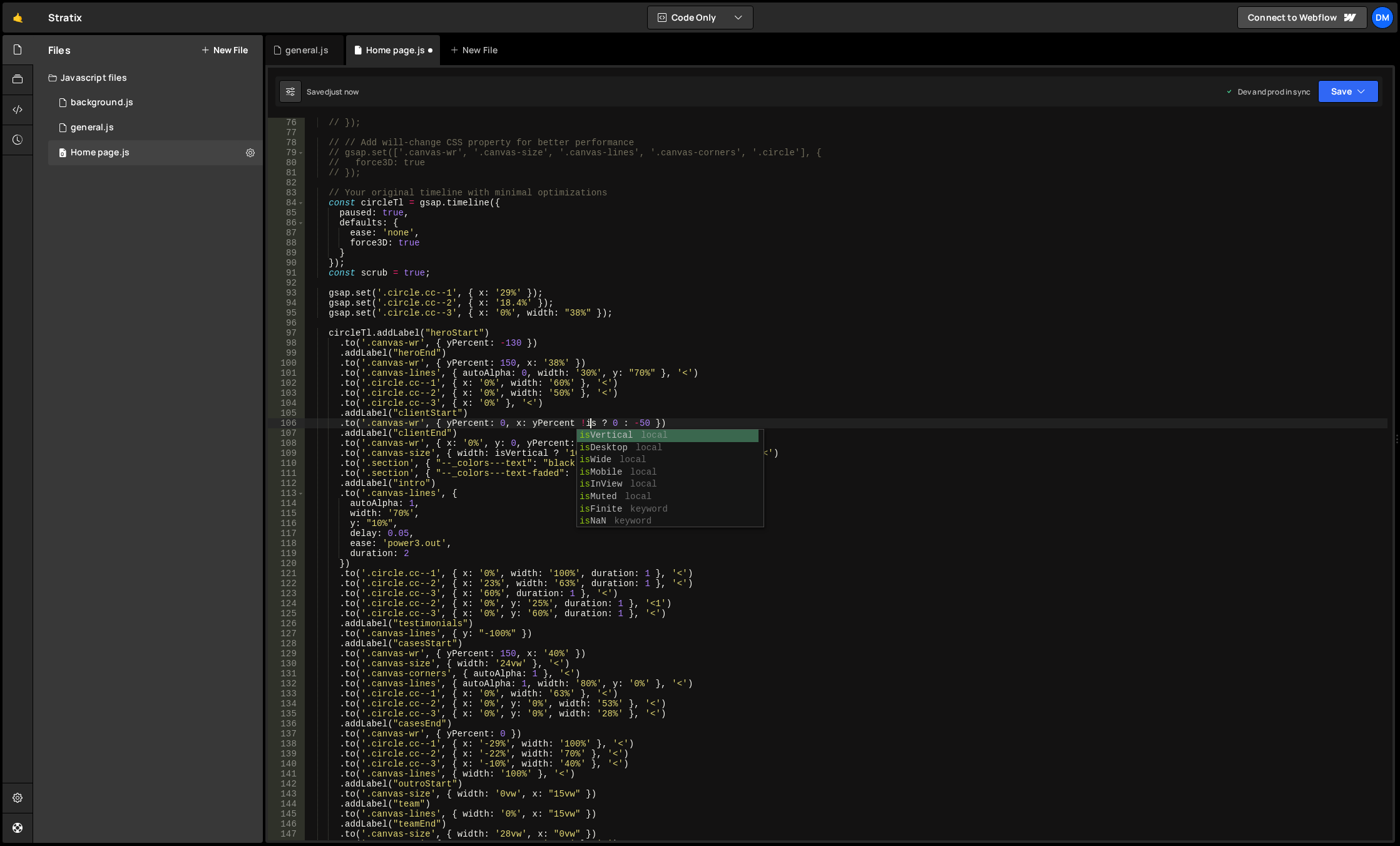
scroll to position [0, 20]
click at [619, 439] on div "[DEMOGRAPHIC_DATA] ide local is InVie w local sl i de s PerVie w local" at bounding box center [669, 460] width 186 height 62
click at [1363, 98] on button "Save" at bounding box center [1348, 91] width 61 height 22
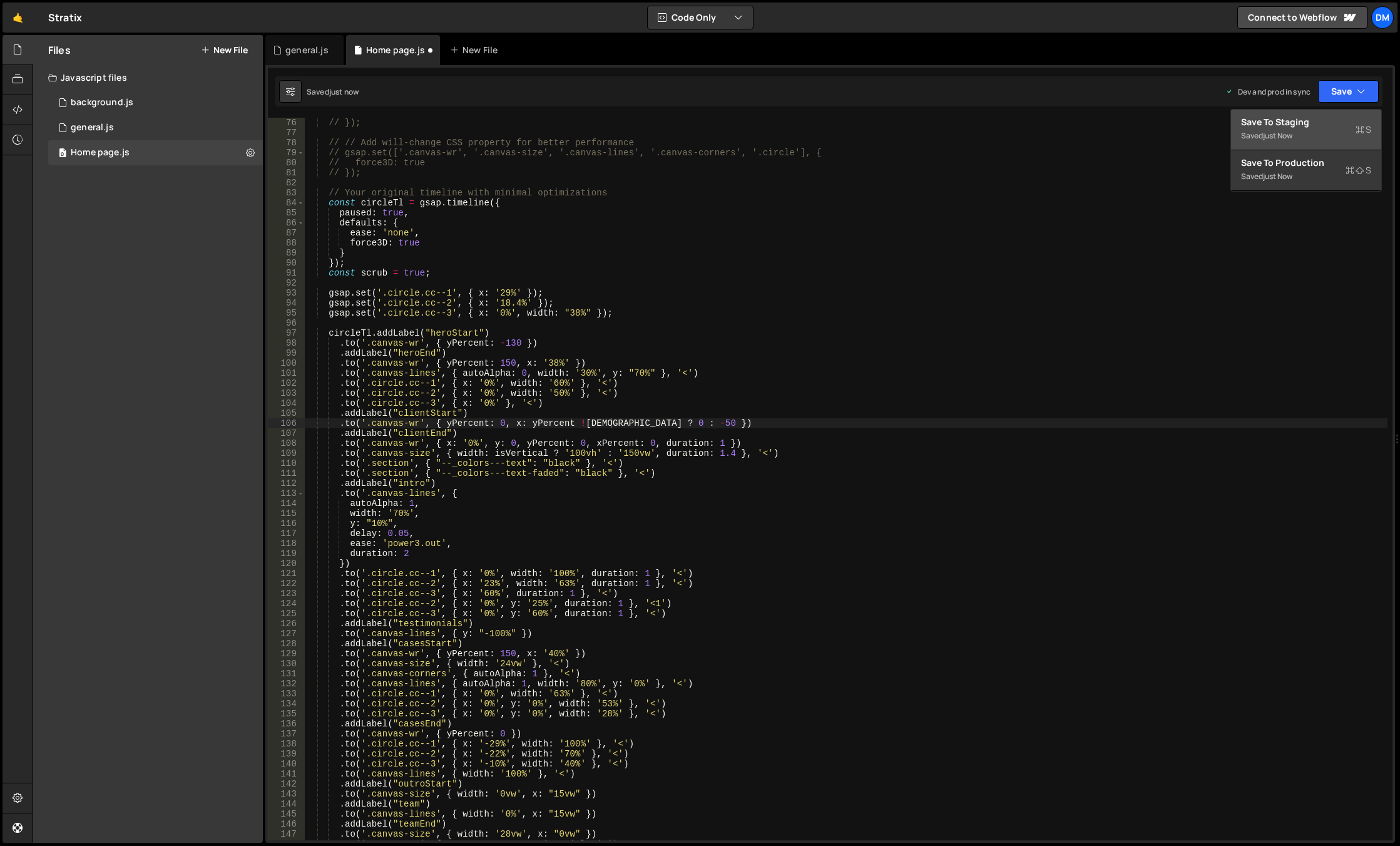
click at [1302, 126] on div "Save to Staging S" at bounding box center [1306, 122] width 130 height 12
click at [1337, 91] on button "Save" at bounding box center [1348, 91] width 61 height 22
click at [1293, 152] on button "Save to Production S Saved just now" at bounding box center [1306, 171] width 151 height 41
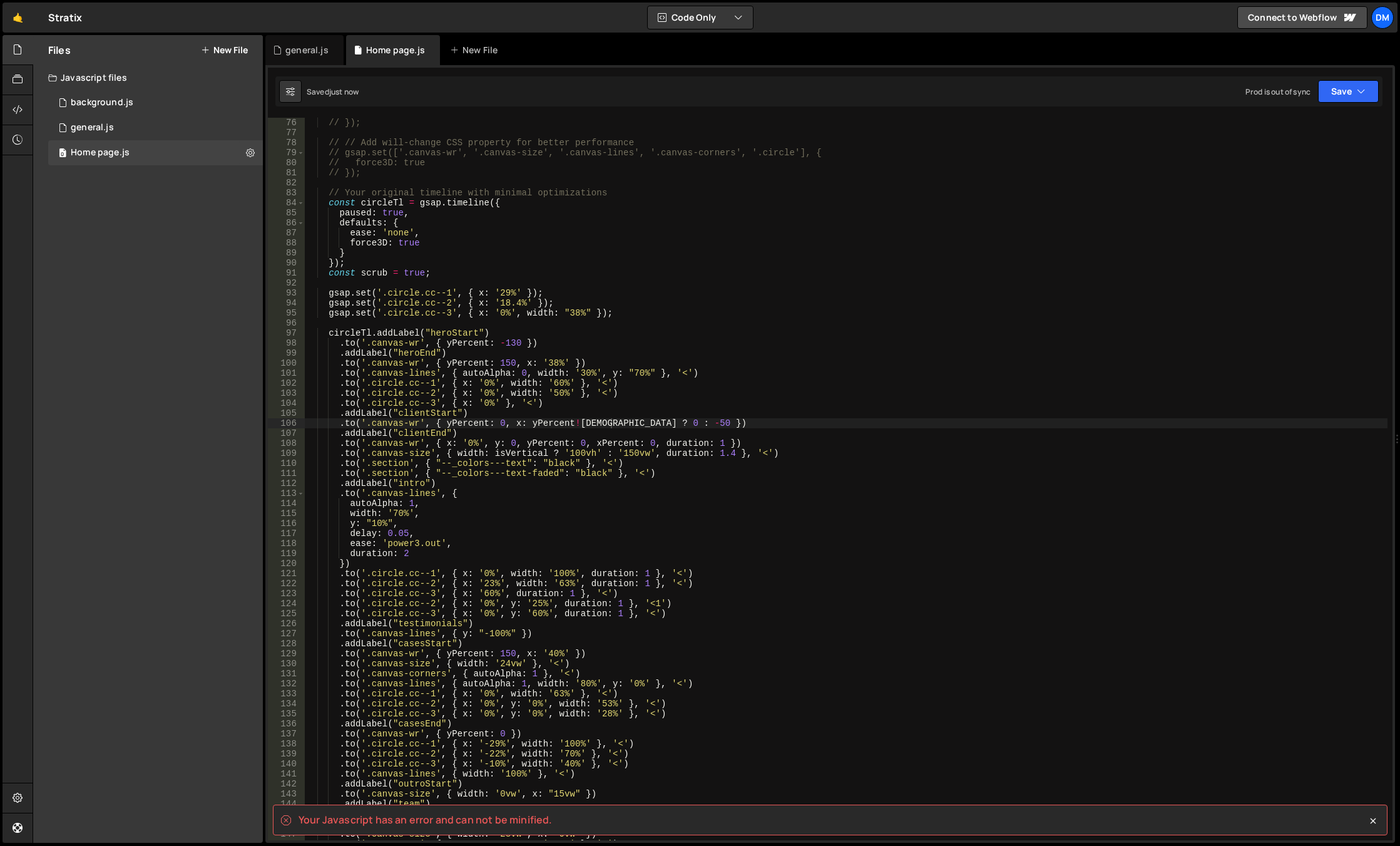
click at [688, 382] on div "// }); // // Add will-change CSS property for better performance // gsap.set(['…" at bounding box center [846, 489] width 1083 height 743
click at [573, 422] on div "// }); // // Add will-change CSS property for better performance // gsap.set(['…" at bounding box center [846, 489] width 1083 height 743
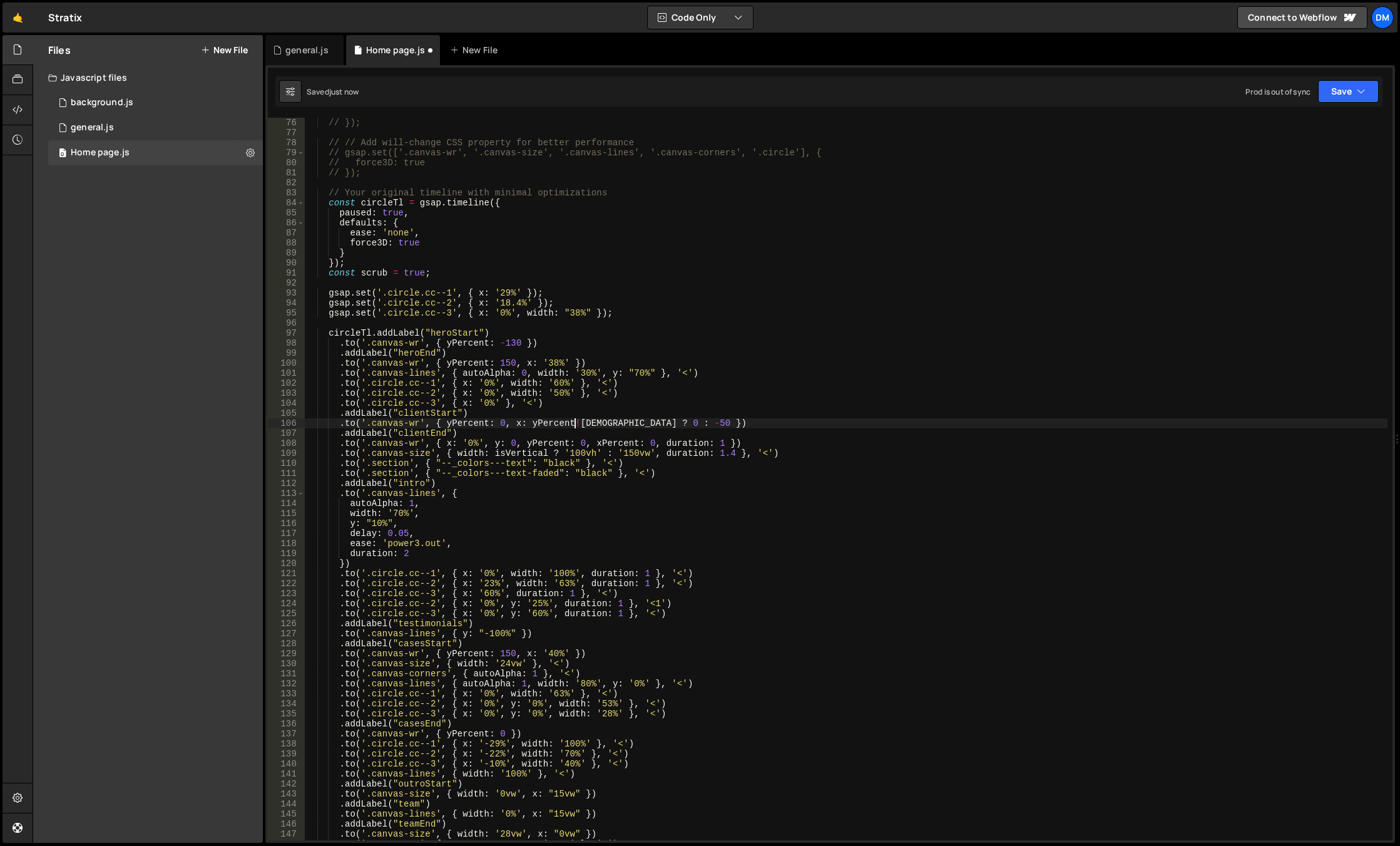
scroll to position [0, 19]
click at [1319, 94] on button "Save" at bounding box center [1348, 91] width 61 height 22
click at [1284, 126] on div "Save to Staging S" at bounding box center [1306, 122] width 130 height 12
click at [1323, 87] on button "Save" at bounding box center [1348, 91] width 61 height 22
click at [1273, 178] on div "19 seconds ago" at bounding box center [1289, 177] width 54 height 11
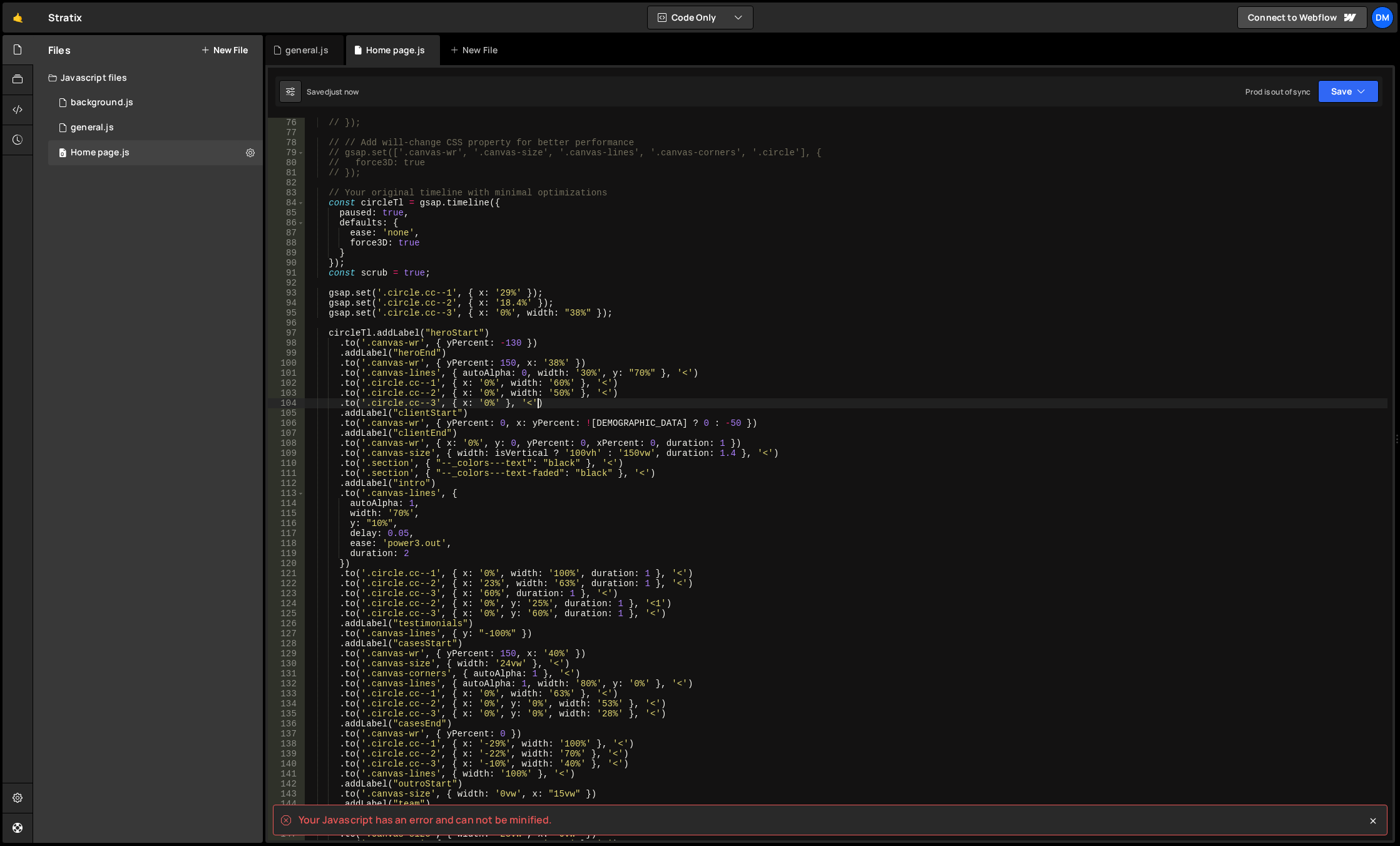
click at [676, 407] on div "// }); // // Add will-change CSS property for better performance // gsap.set(['…" at bounding box center [846, 489] width 1083 height 743
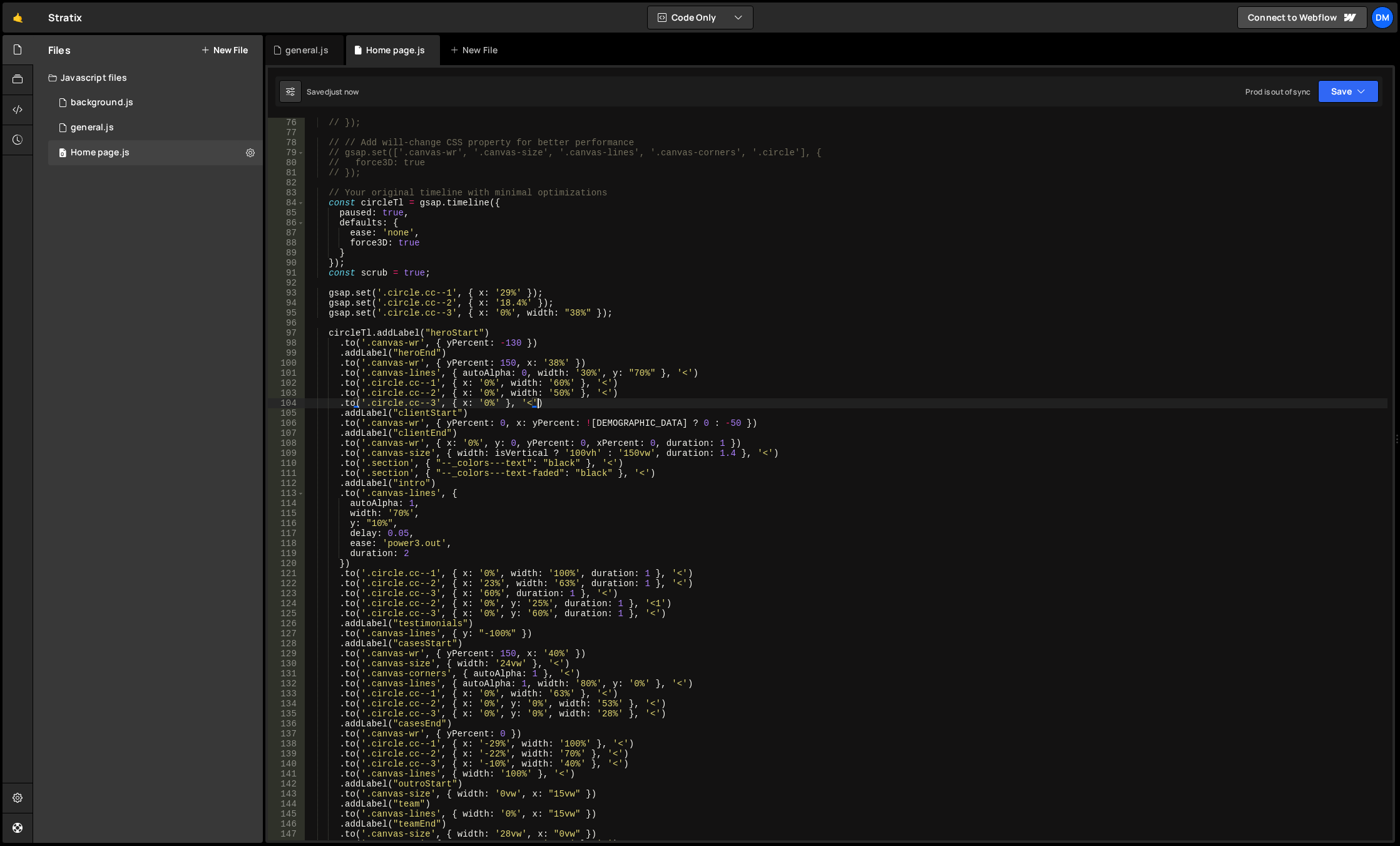
click at [522, 423] on div "// }); // // Add will-change CSS property for better performance // gsap.set(['…" at bounding box center [846, 489] width 1083 height 743
drag, startPoint x: 1343, startPoint y: 86, endPoint x: 1325, endPoint y: 110, distance: 30.0
click at [1343, 86] on button "Save" at bounding box center [1348, 91] width 61 height 22
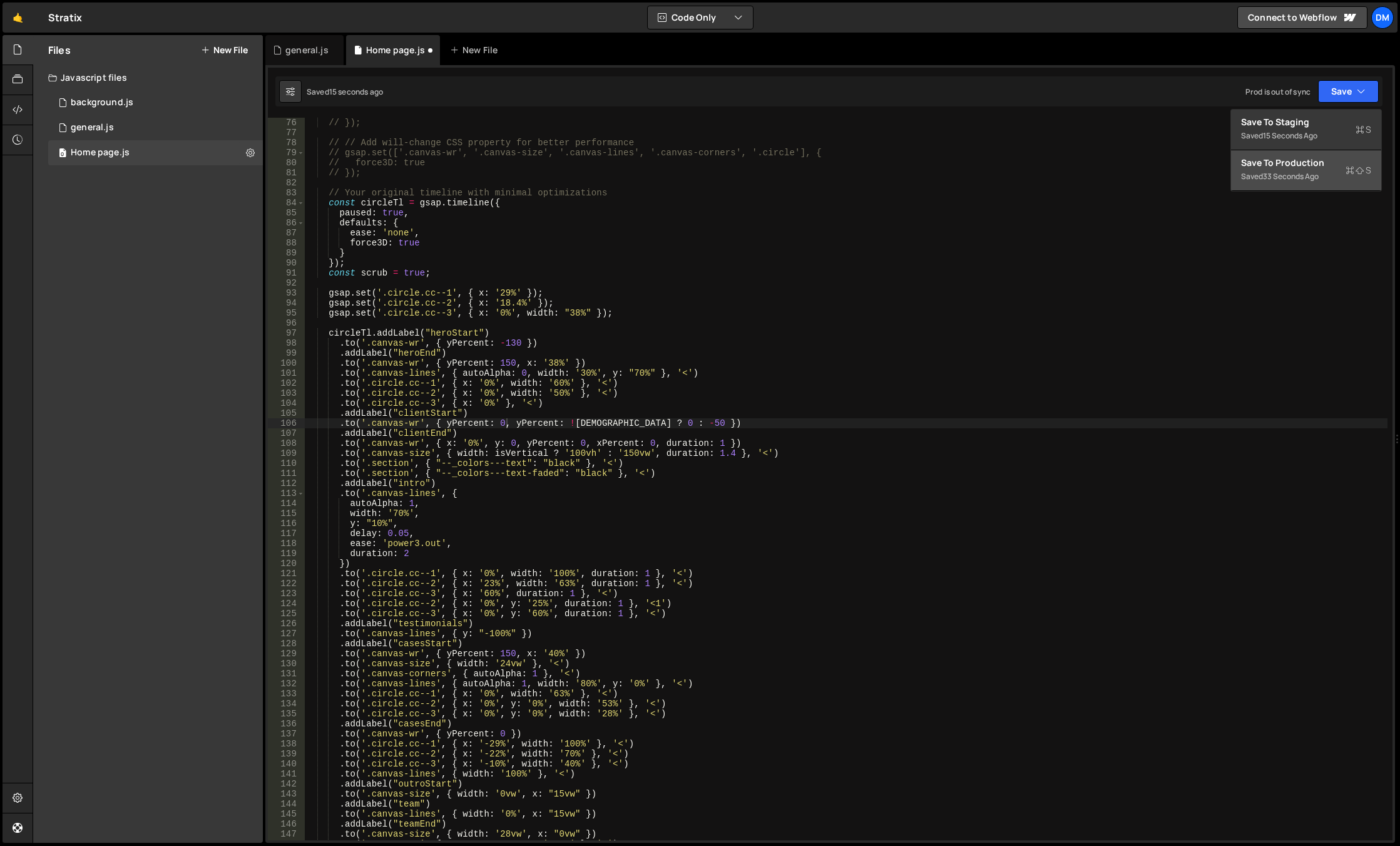
click at [1281, 156] on button "Save to Production S Saved 33 seconds ago" at bounding box center [1306, 171] width 151 height 41
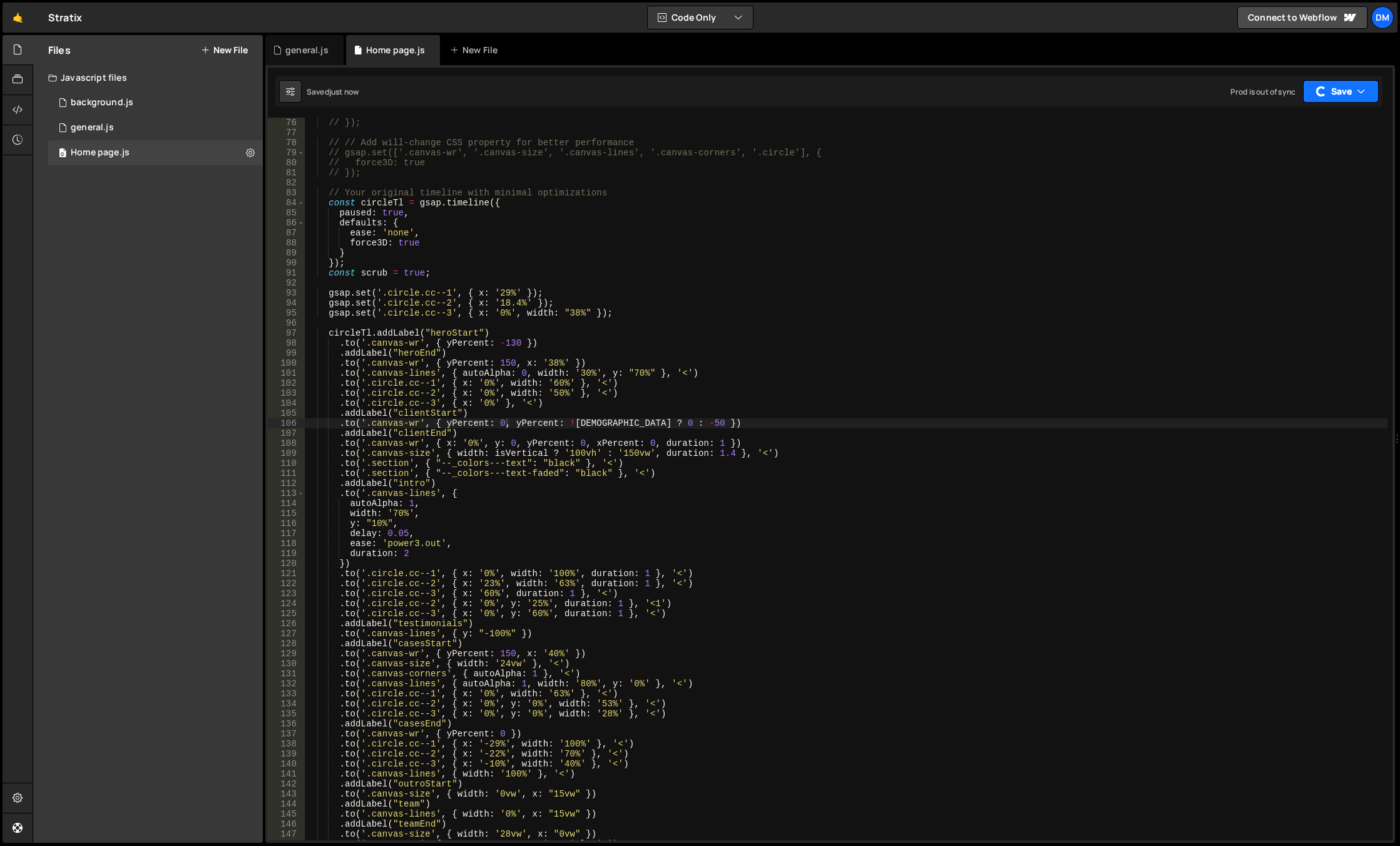
click at [1324, 90] on div "button" at bounding box center [1321, 91] width 12 height 12
click at [1305, 127] on div "Save to Staging S" at bounding box center [1306, 122] width 130 height 12
click at [659, 390] on div "// }); // // Add will-change CSS property for better performance // gsap.set(['…" at bounding box center [846, 489] width 1083 height 743
click at [645, 423] on div "// }); // // Add will-change CSS property for better performance // gsap.set(['…" at bounding box center [846, 489] width 1083 height 743
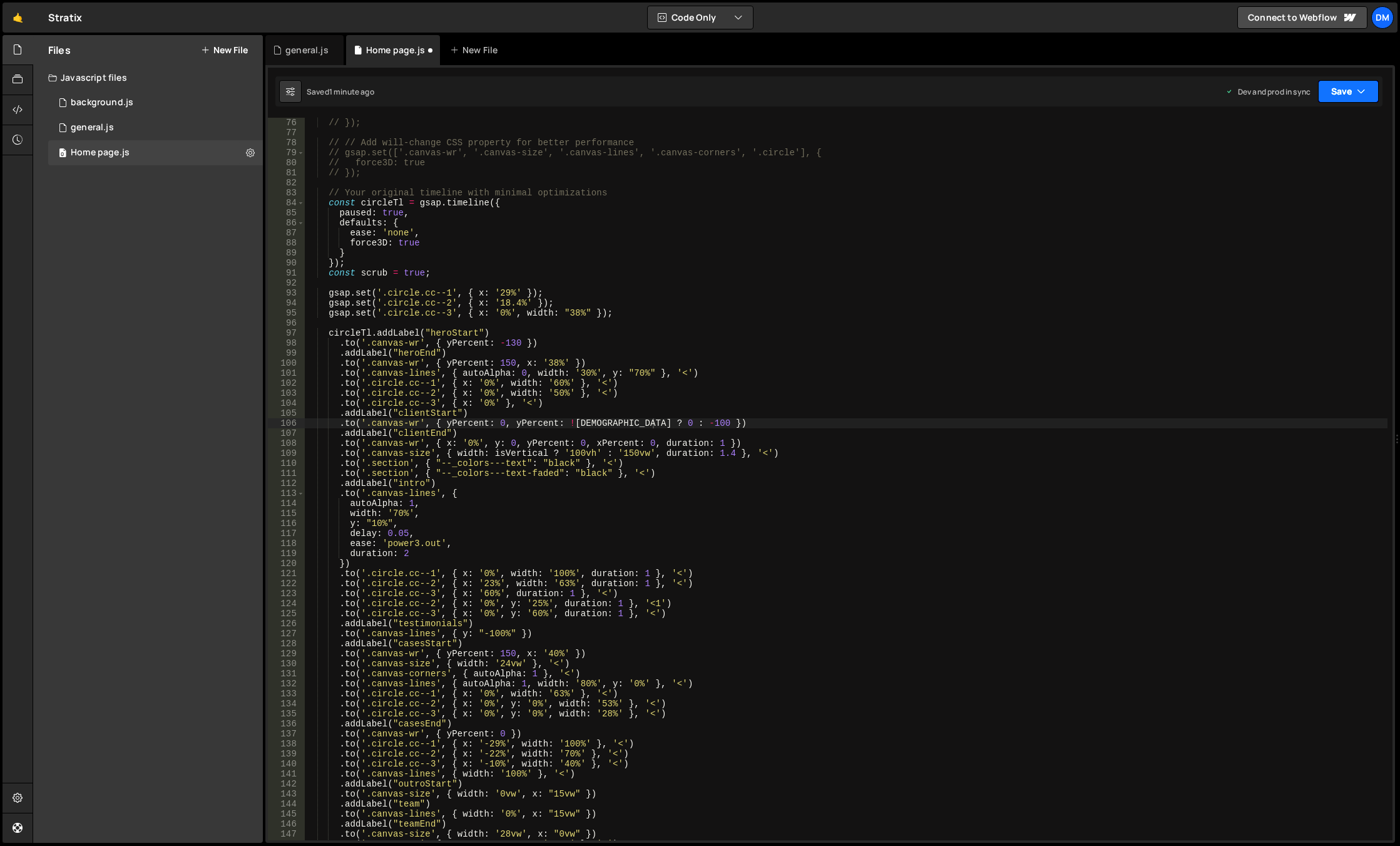
click at [1348, 96] on button "Save" at bounding box center [1348, 91] width 61 height 22
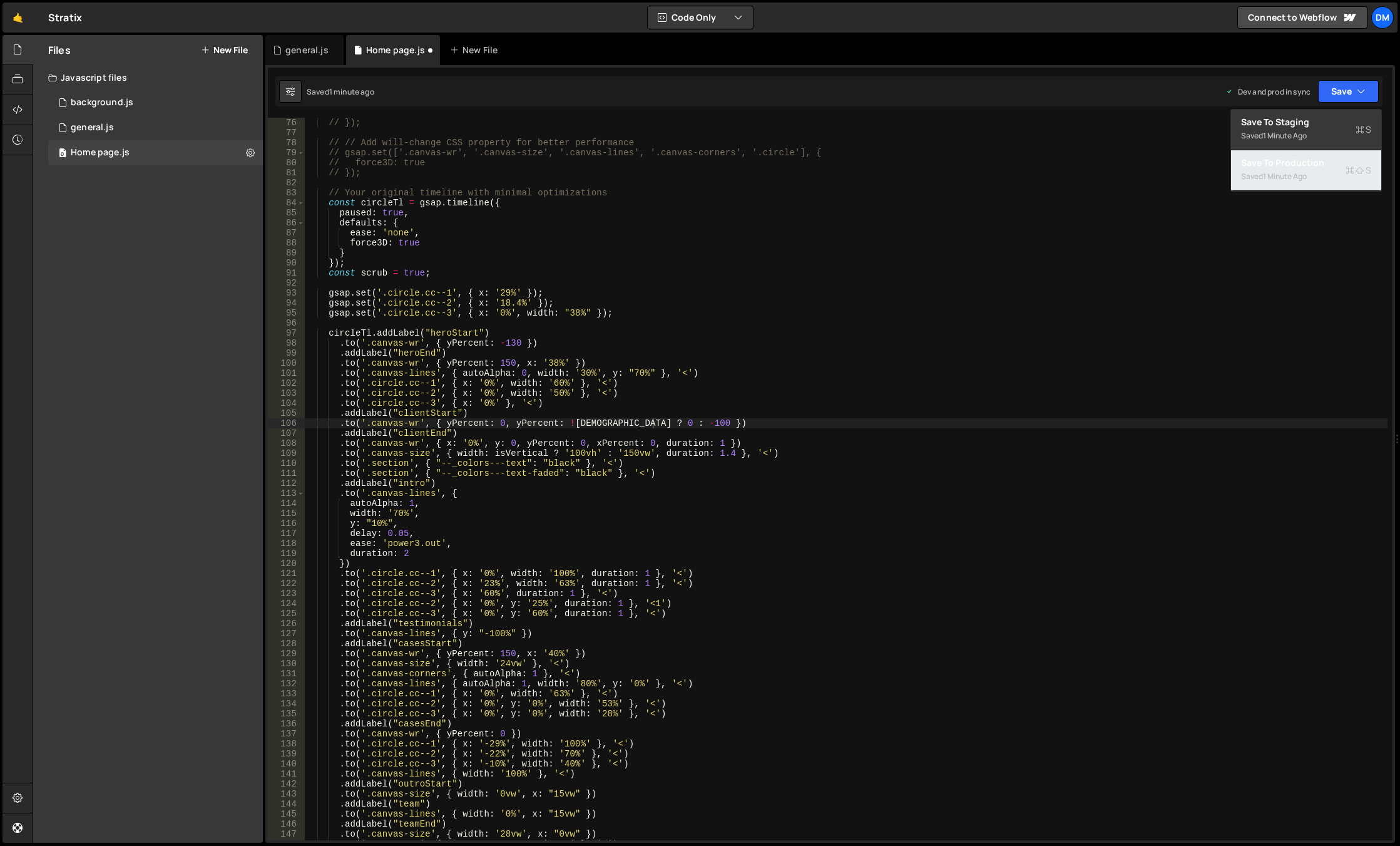
click at [1289, 168] on div "Save to Production S" at bounding box center [1306, 163] width 130 height 12
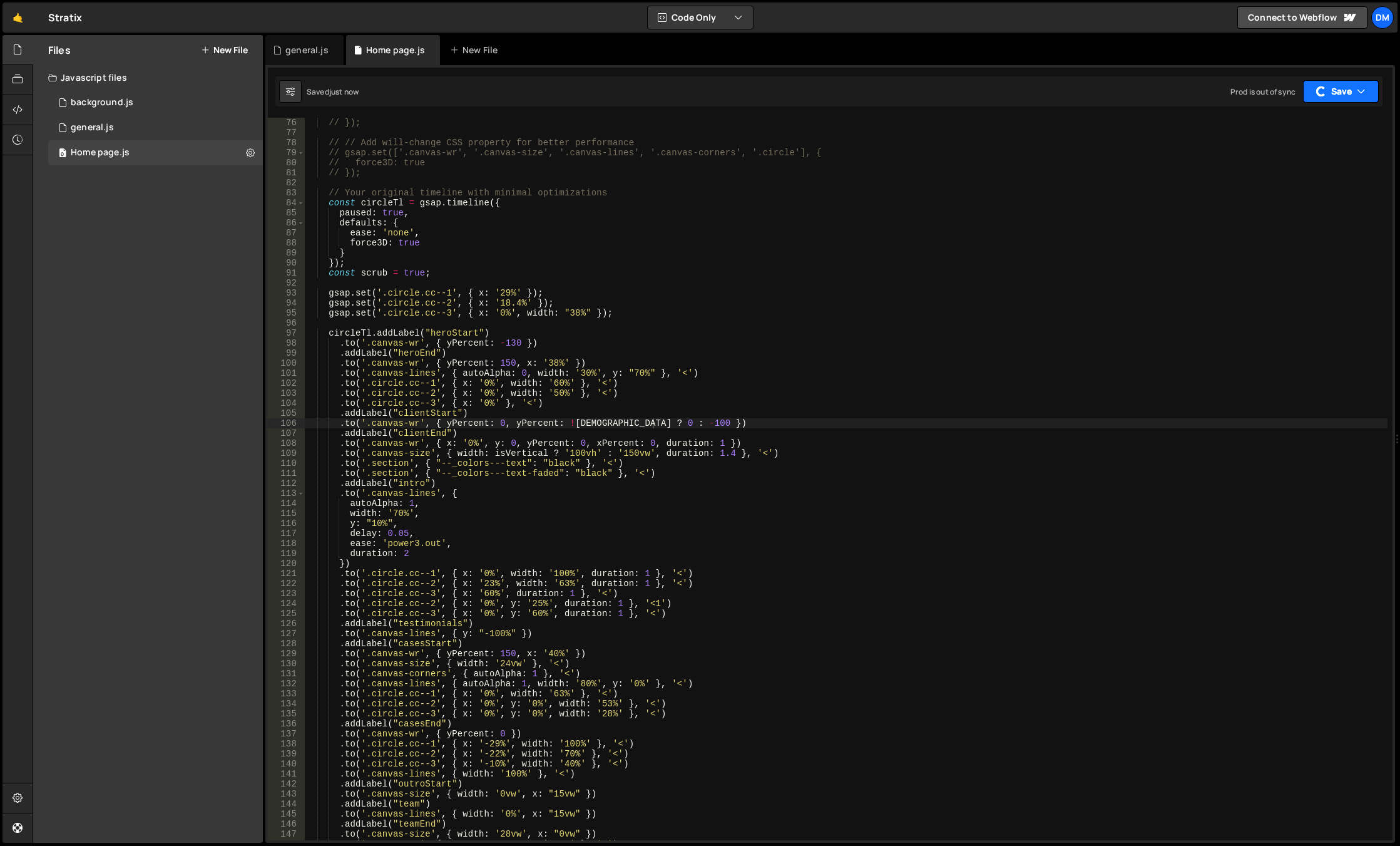
click at [1332, 94] on button "Save" at bounding box center [1340, 91] width 76 height 22
click at [1299, 140] on div "Saved just now" at bounding box center [1306, 136] width 130 height 15
click at [512, 425] on div "// }); // // Add will-change CSS property for better performance // gsap.set(['…" at bounding box center [846, 489] width 1083 height 743
click at [659, 390] on div "// }); // // Add will-change CSS property for better performance // gsap.set(['…" at bounding box center [846, 489] width 1083 height 743
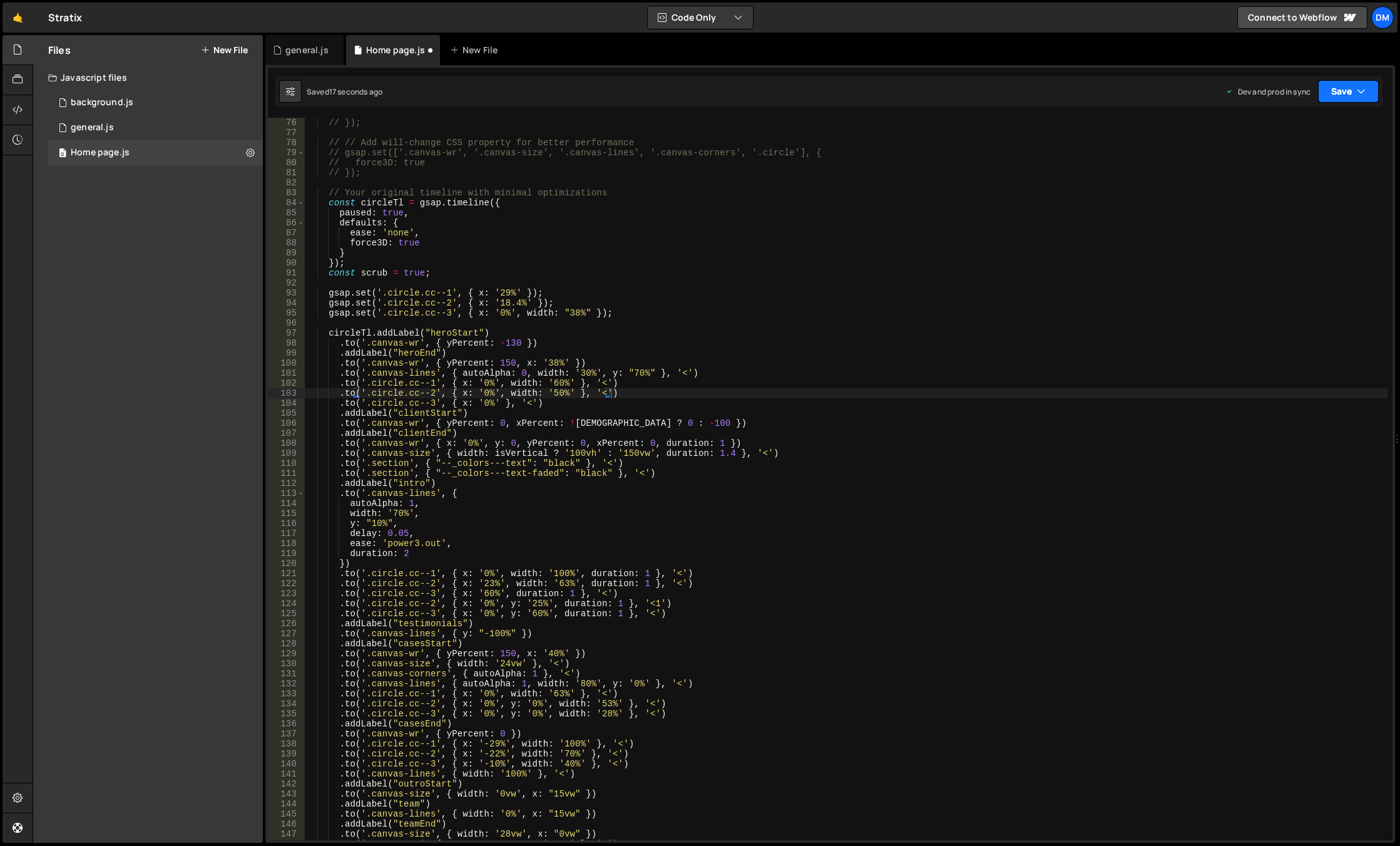
click at [1344, 92] on button "Save" at bounding box center [1348, 91] width 61 height 22
click at [1293, 126] on div "Save to Staging S" at bounding box center [1306, 122] width 130 height 12
click at [646, 427] on div "// }); // // Add will-change CSS property for better performance // gsap.set(['…" at bounding box center [846, 489] width 1083 height 743
click at [1322, 94] on button "Save" at bounding box center [1348, 91] width 61 height 22
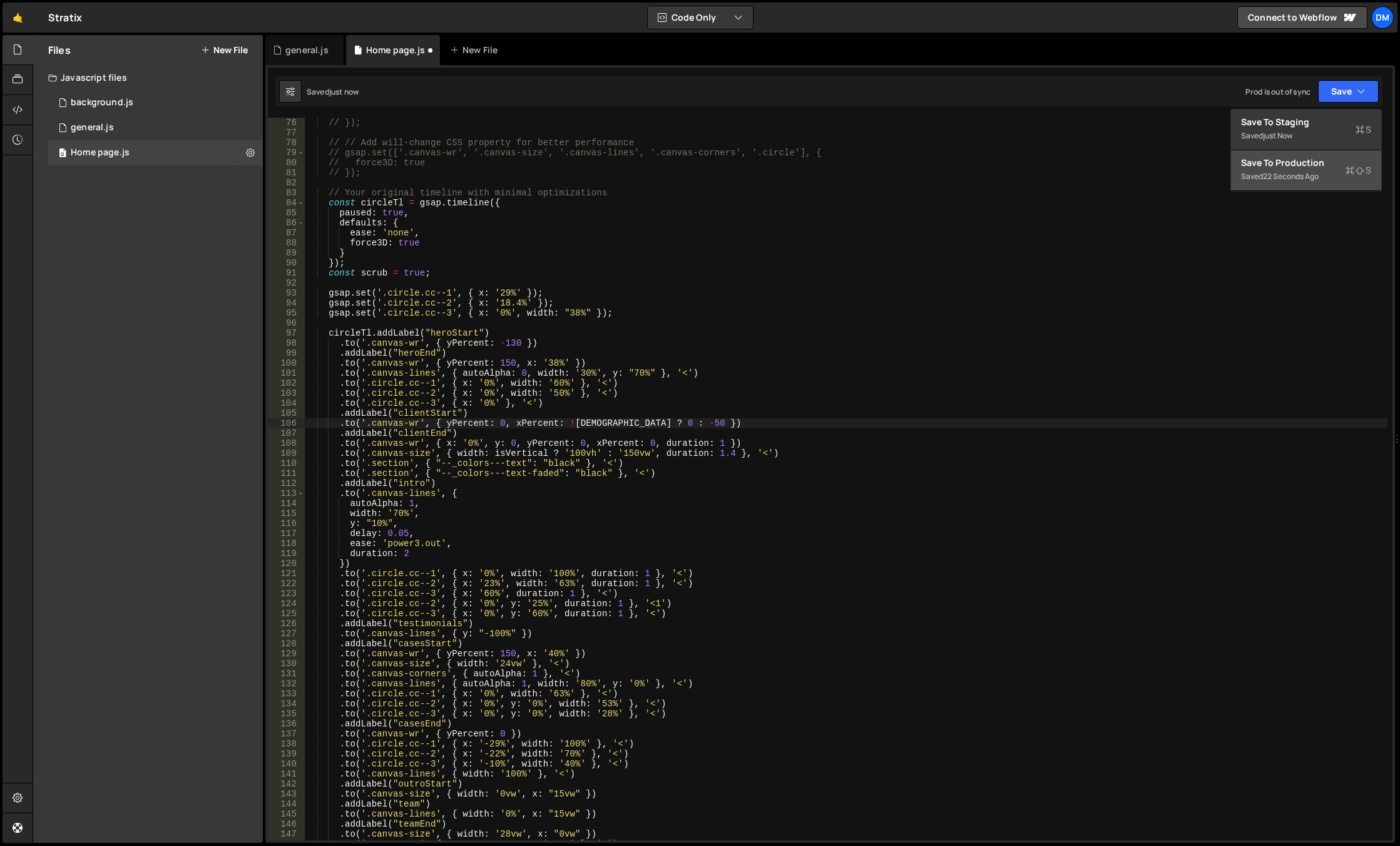
click at [1303, 168] on div "Save to Production S" at bounding box center [1306, 163] width 130 height 12
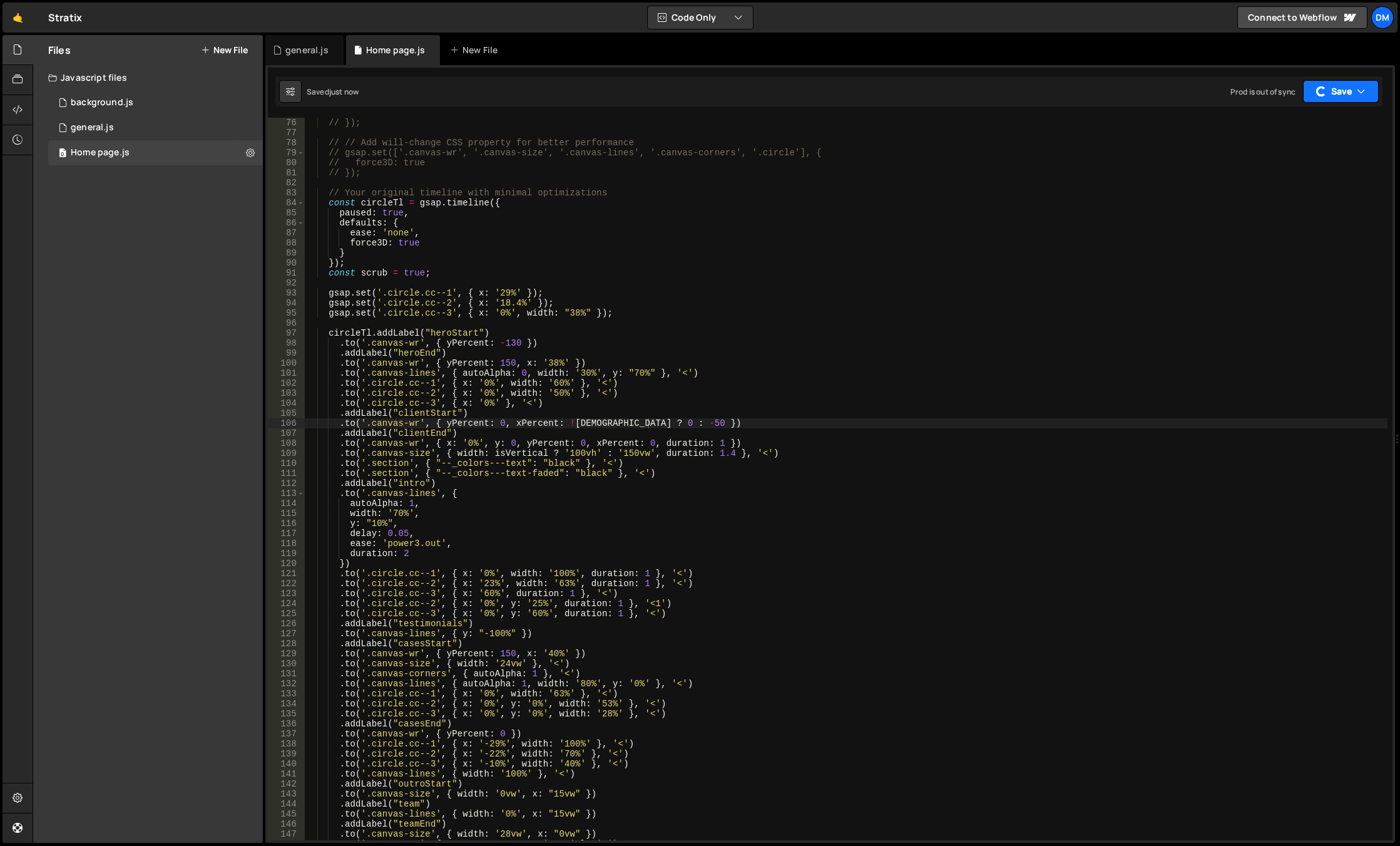
click at [1343, 87] on button "Save" at bounding box center [1340, 91] width 76 height 22
click at [1314, 117] on div "Save to Staging S" at bounding box center [1306, 122] width 130 height 12
click at [647, 422] on div "// }); // // Add will-change CSS property for better performance // gsap.set(['…" at bounding box center [846, 489] width 1083 height 743
click at [882, 310] on div "// }); // // Add will-change CSS property for better performance // gsap.set(['…" at bounding box center [846, 489] width 1083 height 743
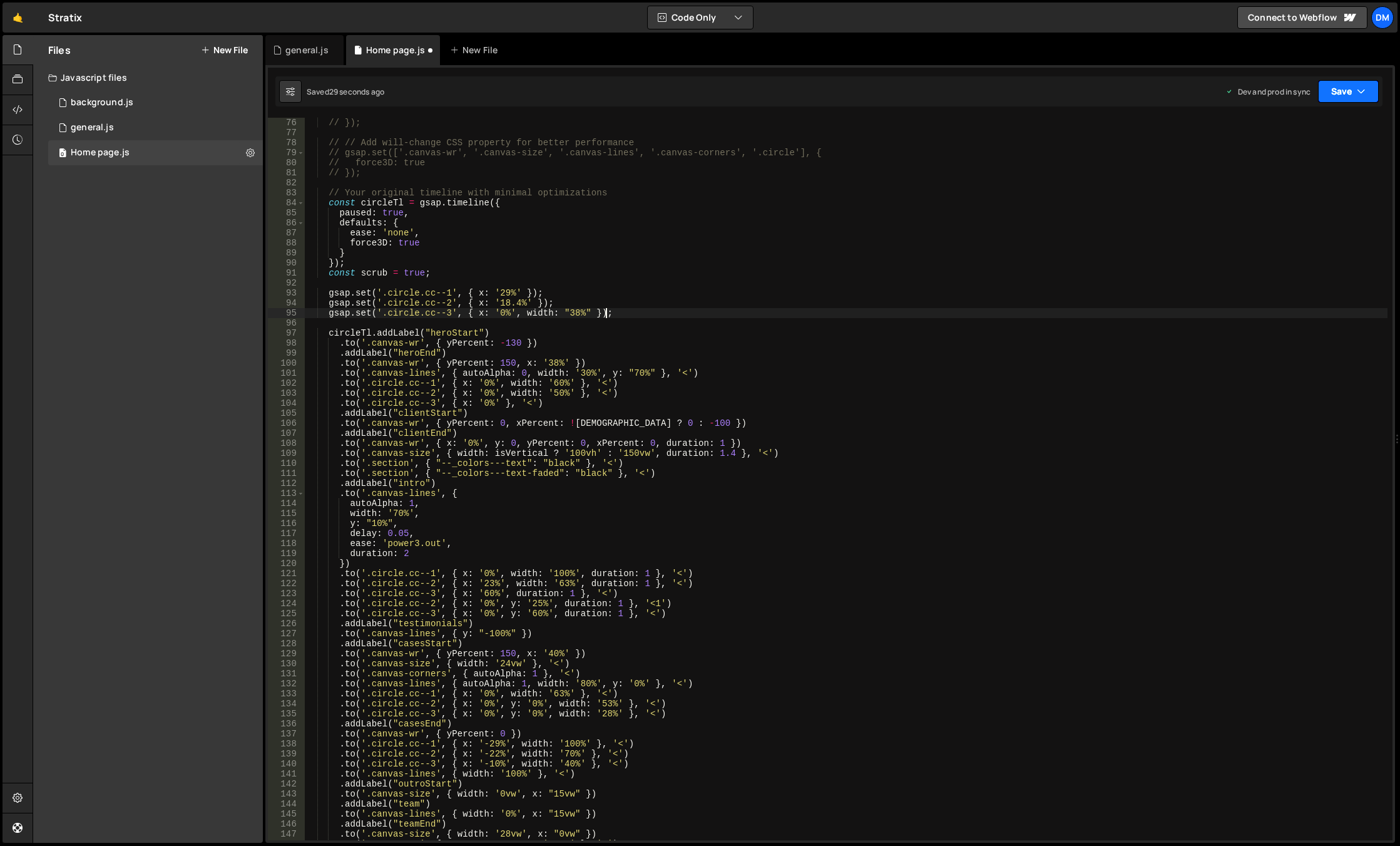
click at [1356, 92] on button "Save" at bounding box center [1348, 91] width 61 height 22
click at [1318, 121] on div "Save to Staging S" at bounding box center [1306, 122] width 130 height 12
click at [1342, 94] on button "Save" at bounding box center [1348, 91] width 61 height 22
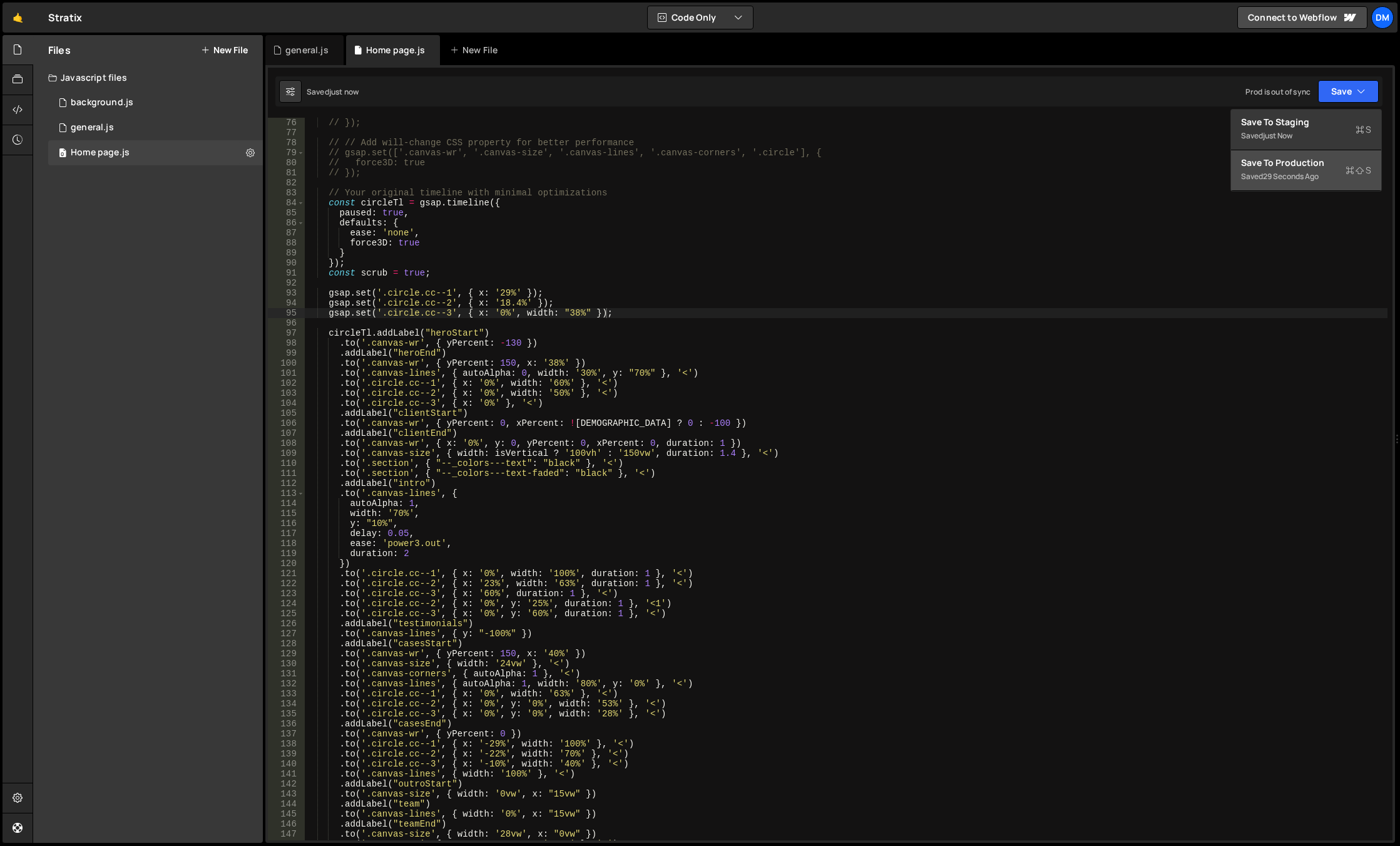
click at [1289, 168] on div "Save to Production S" at bounding box center [1306, 163] width 130 height 12
click at [664, 407] on div "// }); // // Add will-change CSS property for better performance // gsap.set(['…" at bounding box center [846, 489] width 1083 height 743
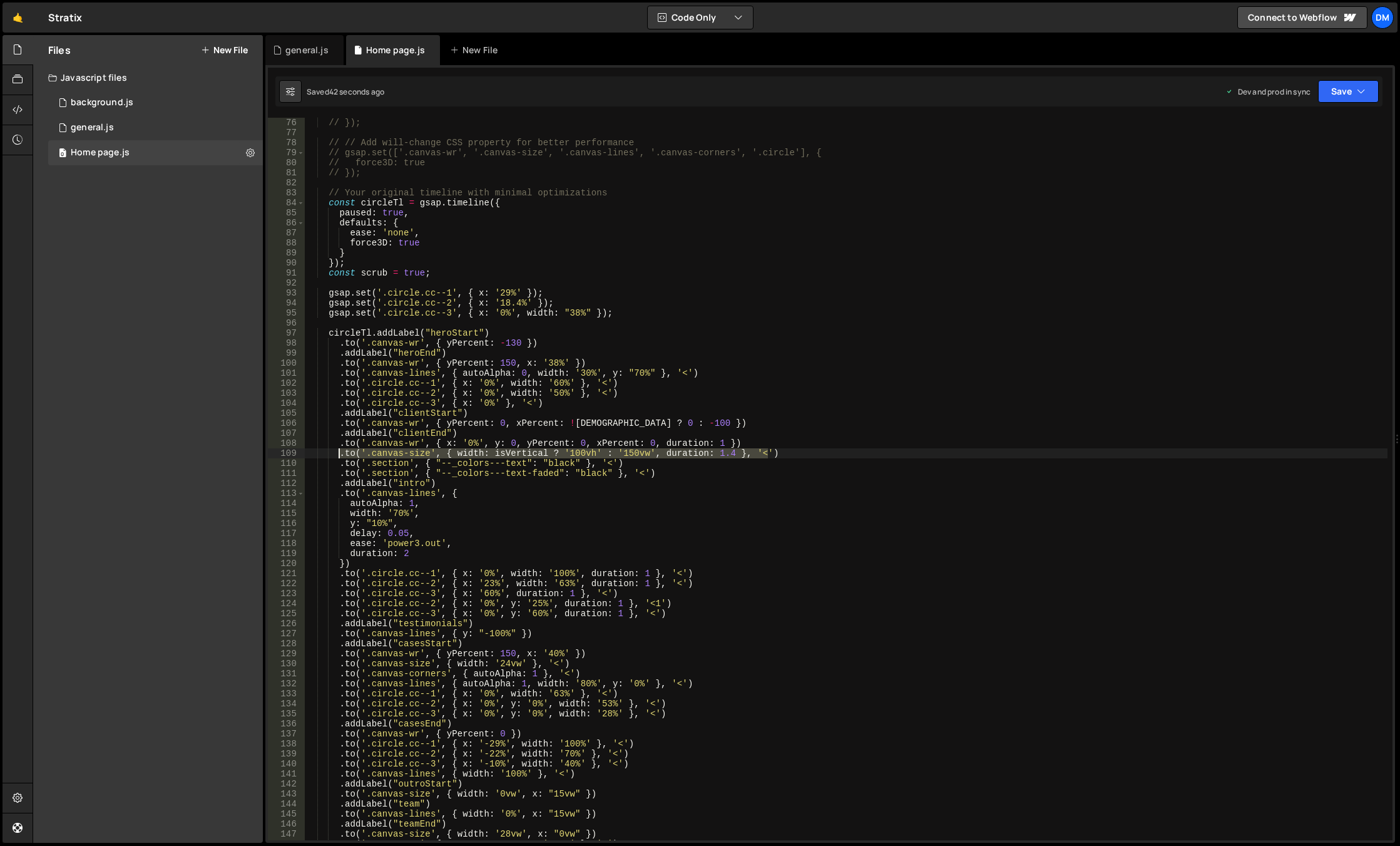
drag, startPoint x: 781, startPoint y: 453, endPoint x: 341, endPoint y: 451, distance: 440.0
click at [341, 451] on div "// }); // // Add will-change CSS property for better performance // gsap.set(['…" at bounding box center [846, 489] width 1083 height 743
click at [679, 424] on div "// }); // // Add will-change CSS property for better performance // gsap.set(['…" at bounding box center [846, 489] width 1083 height 743
type textarea ".to('.canvas-wr', { yPercent: 0, xPercent: !isWide ? 0 : -100 })"
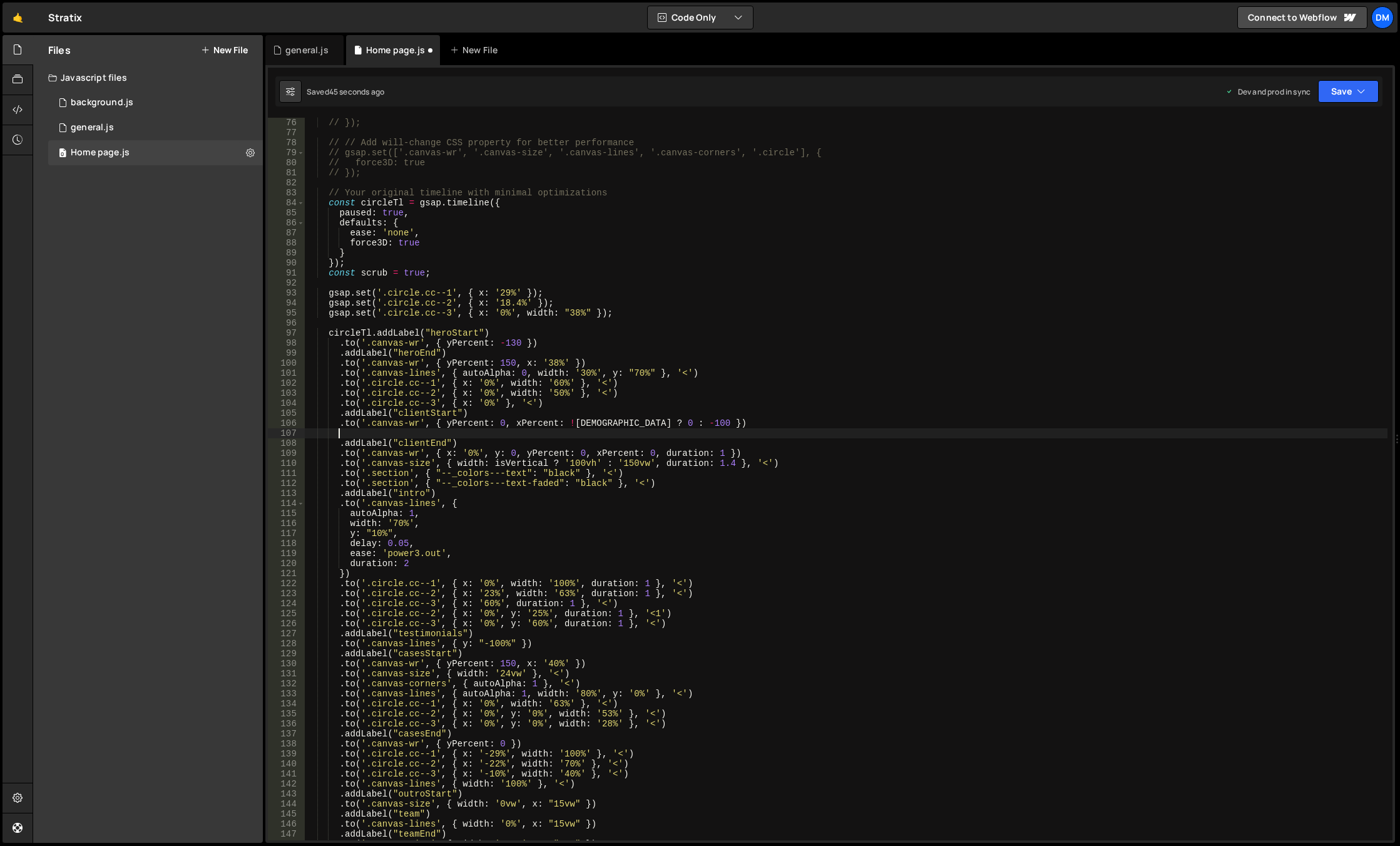
paste textarea ".to('.canvas-size', { width: isVertical ? '100vh' : '150vw', duration: 1.4 }, '…"
drag, startPoint x: 655, startPoint y: 432, endPoint x: 727, endPoint y: 432, distance: 72.0
click at [727, 432] on div "// }); // // Add will-change CSS property for better performance // gsap.set(['…" at bounding box center [846, 489] width 1083 height 743
drag, startPoint x: 669, startPoint y: 432, endPoint x: 686, endPoint y: 432, distance: 17.0
click at [686, 432] on div "// }); // // Add will-change CSS property for better performance // gsap.set(['…" at bounding box center [846, 489] width 1083 height 743
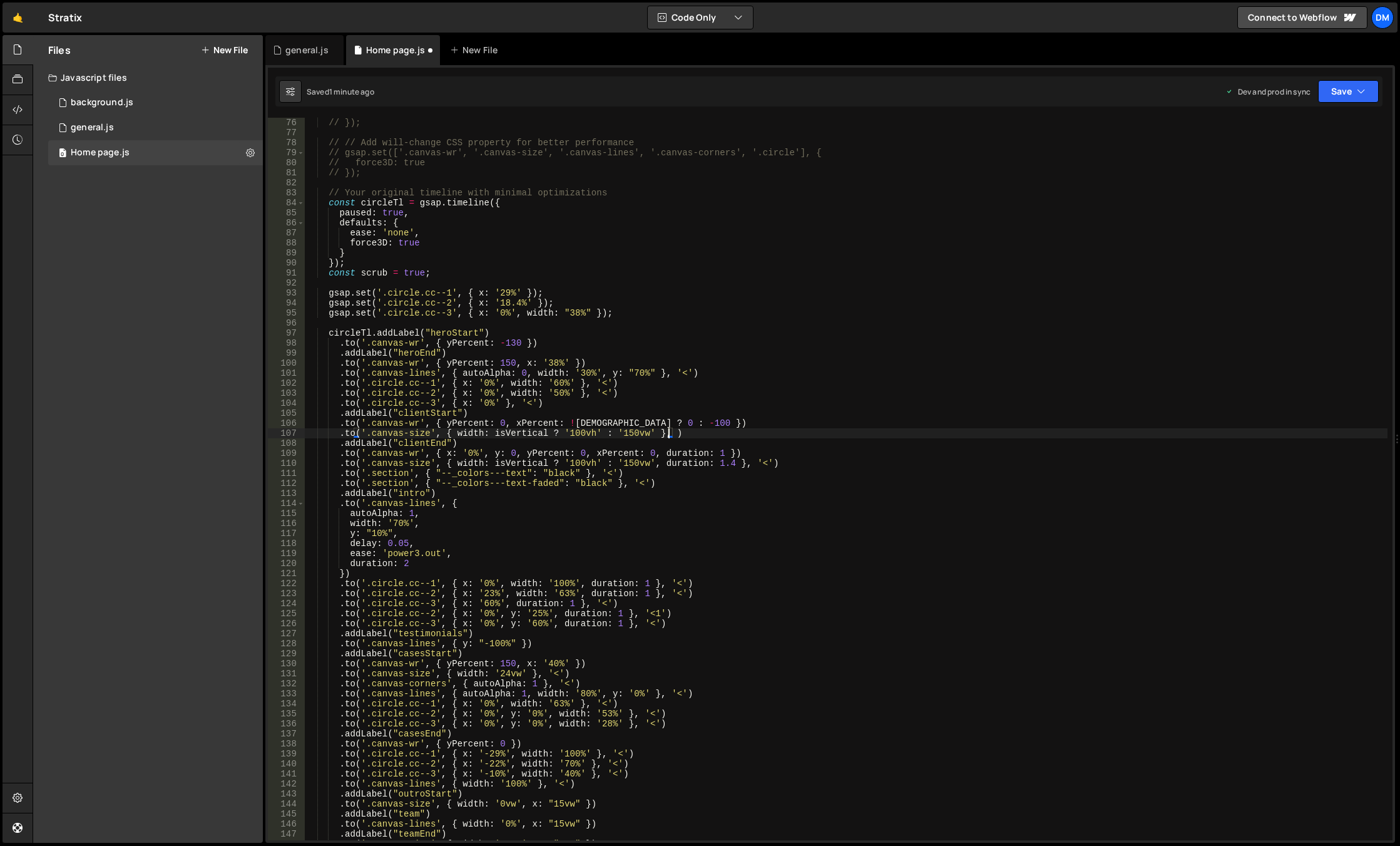
click at [699, 426] on div "// }); // // Add will-change CSS property for better performance // gsap.set(['…" at bounding box center [846, 489] width 1083 height 743
type textarea ".to('.canvas-wr', { yPercent: 0, xPercent: !isWide ? 0 : -100 })"
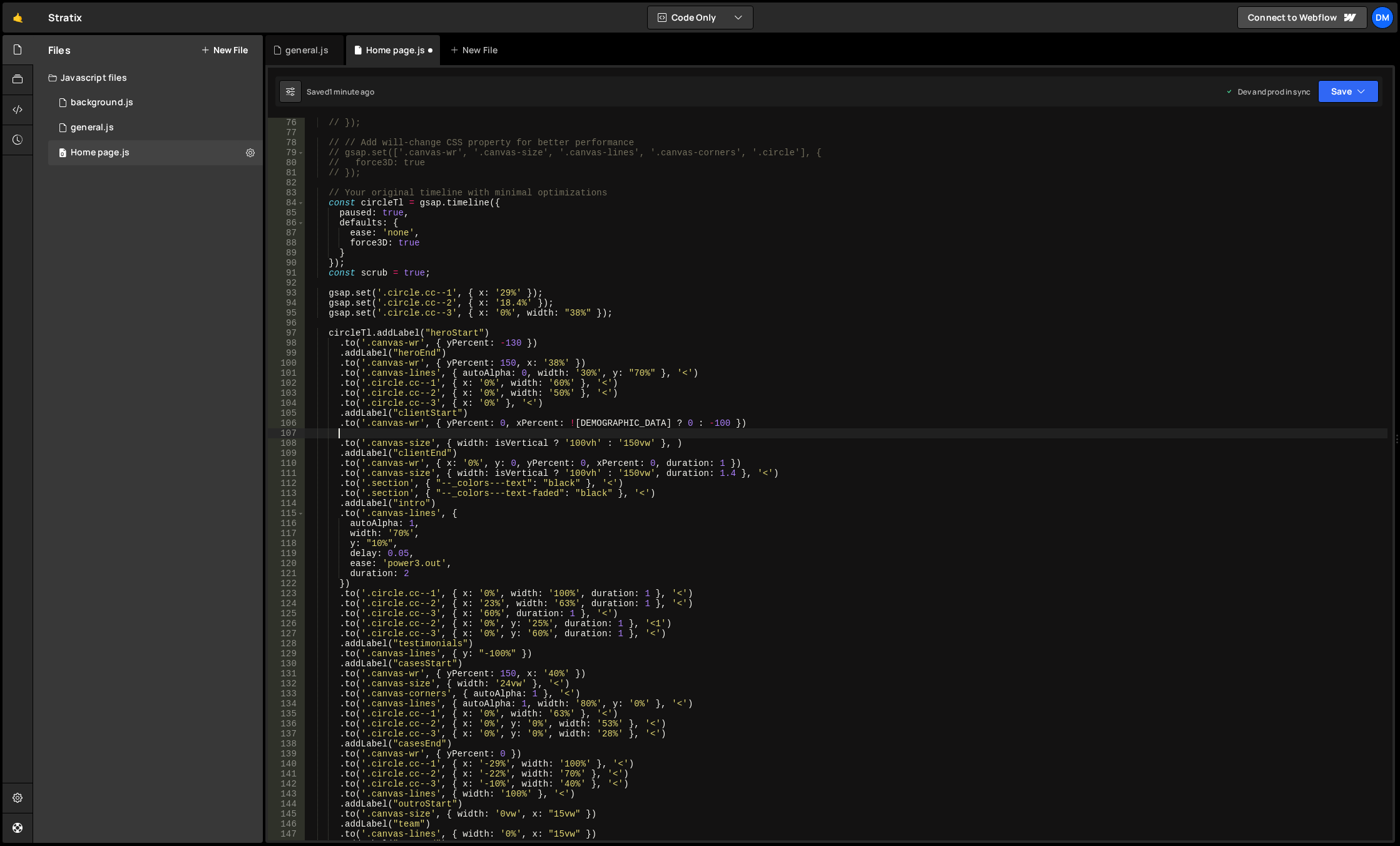
click at [689, 442] on div "// }); // // Add will-change CSS property for better performance // gsap.set(['…" at bounding box center [846, 489] width 1083 height 743
type textarea ".to('.canvas-size', { width: isVertical ? '100vh' : '150vw' }, )"
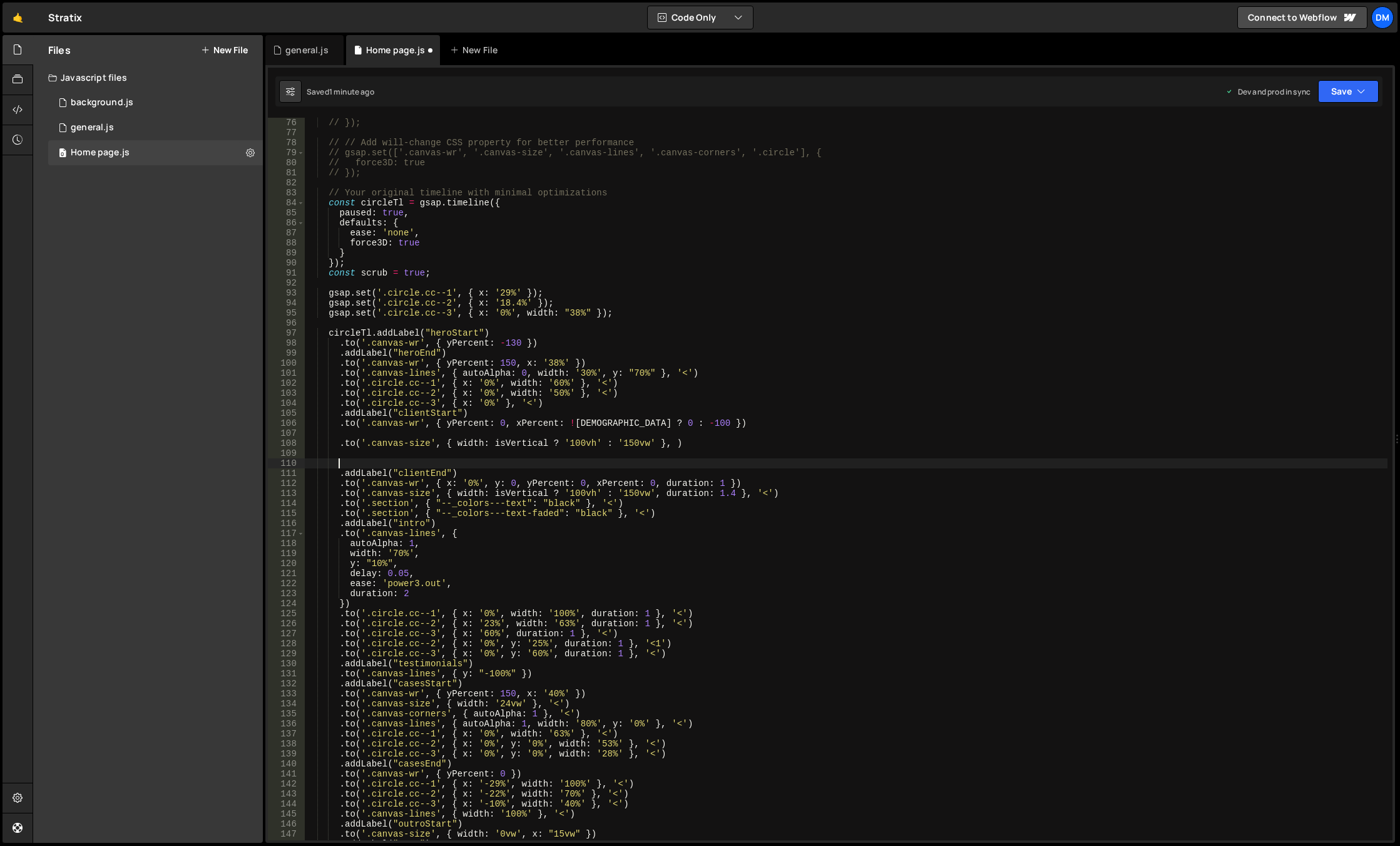
click at [684, 423] on div "// }); // // Add will-change CSS property for better performance // gsap.set(['…" at bounding box center [846, 489] width 1083 height 743
type textarea ".to('.canvas-wr', { yPercent: 0, xPercent: !isWide ? 0 : -100 })"
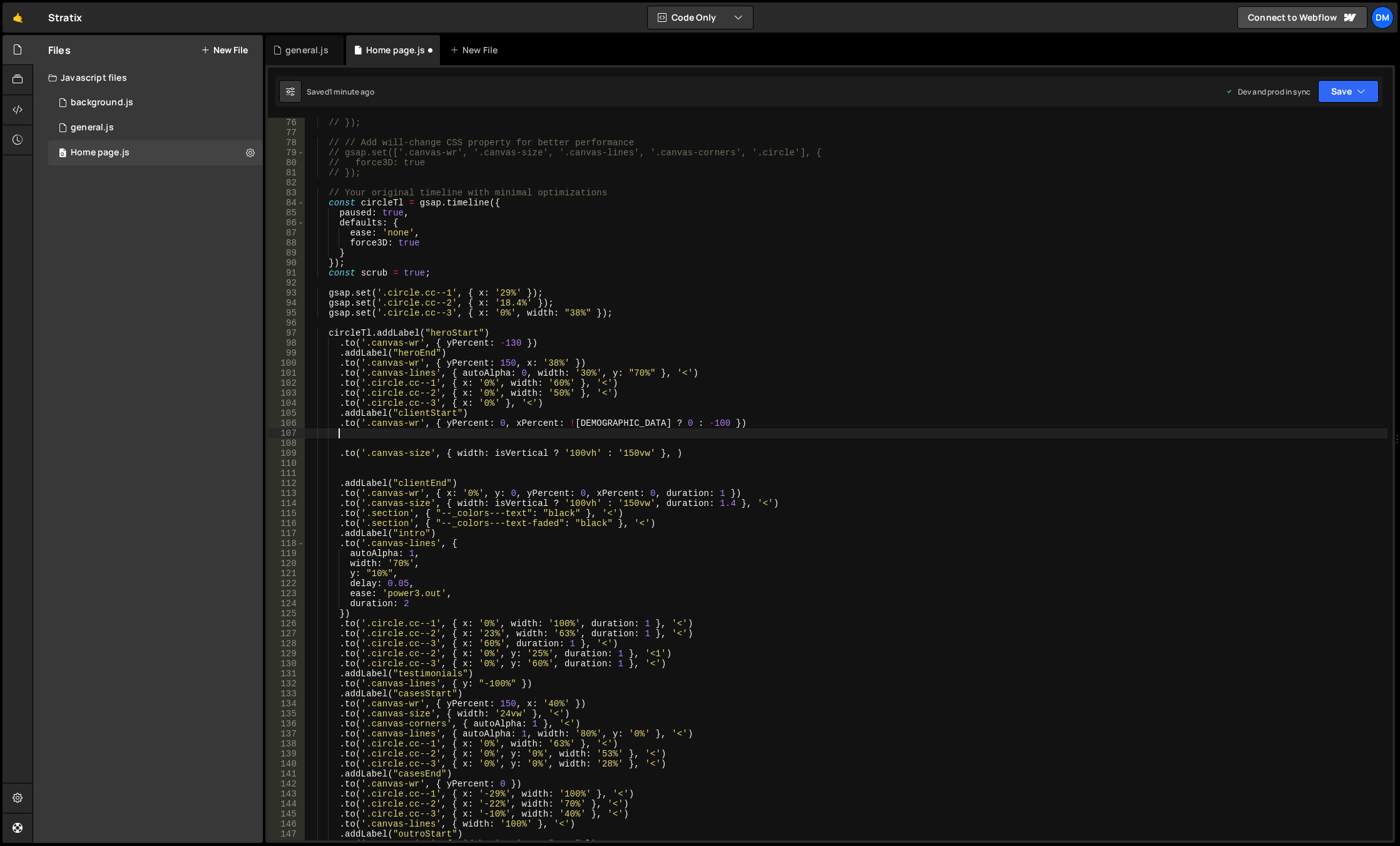
click at [600, 436] on div "// }); // // Add will-change CSS property for better performance // gsap.set(['…" at bounding box center [846, 489] width 1083 height 743
click at [594, 443] on div "// }); // // Add will-change CSS property for better performance // gsap.set(['…" at bounding box center [846, 489] width 1083 height 743
type textarea "if(!isWide"
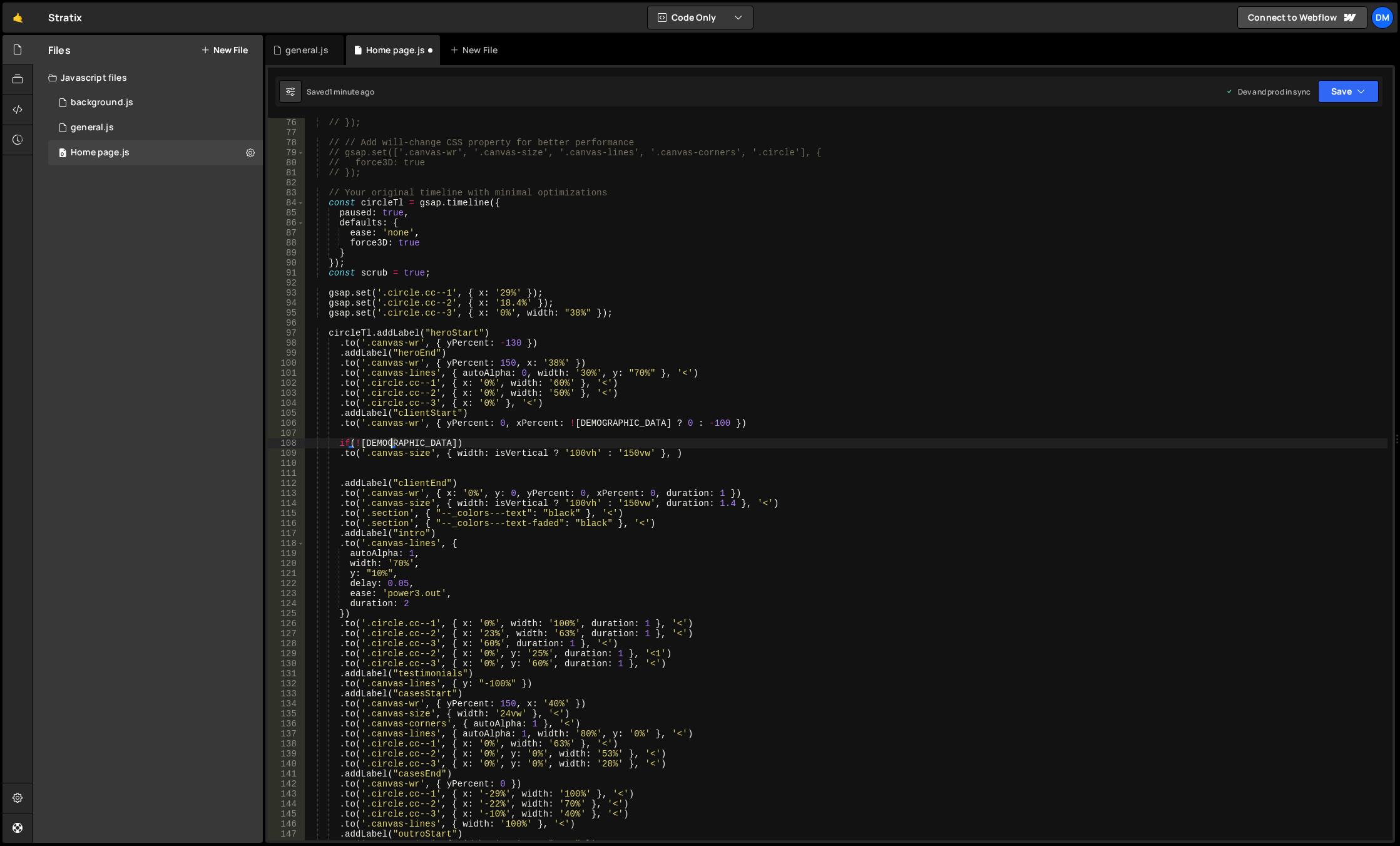
click at [417, 436] on div "// }); // // Add will-change CSS property for better performance // gsap.set(['…" at bounding box center [846, 489] width 1083 height 743
click at [415, 439] on div "// }); // // Add will-change CSS property for better performance // gsap.set(['…" at bounding box center [846, 489] width 1083 height 743
type textarea "if(!isWide) {"
click at [384, 466] on div "// }); // // Add will-change CSS property for better performance // gsap.set(['…" at bounding box center [846, 489] width 1083 height 743
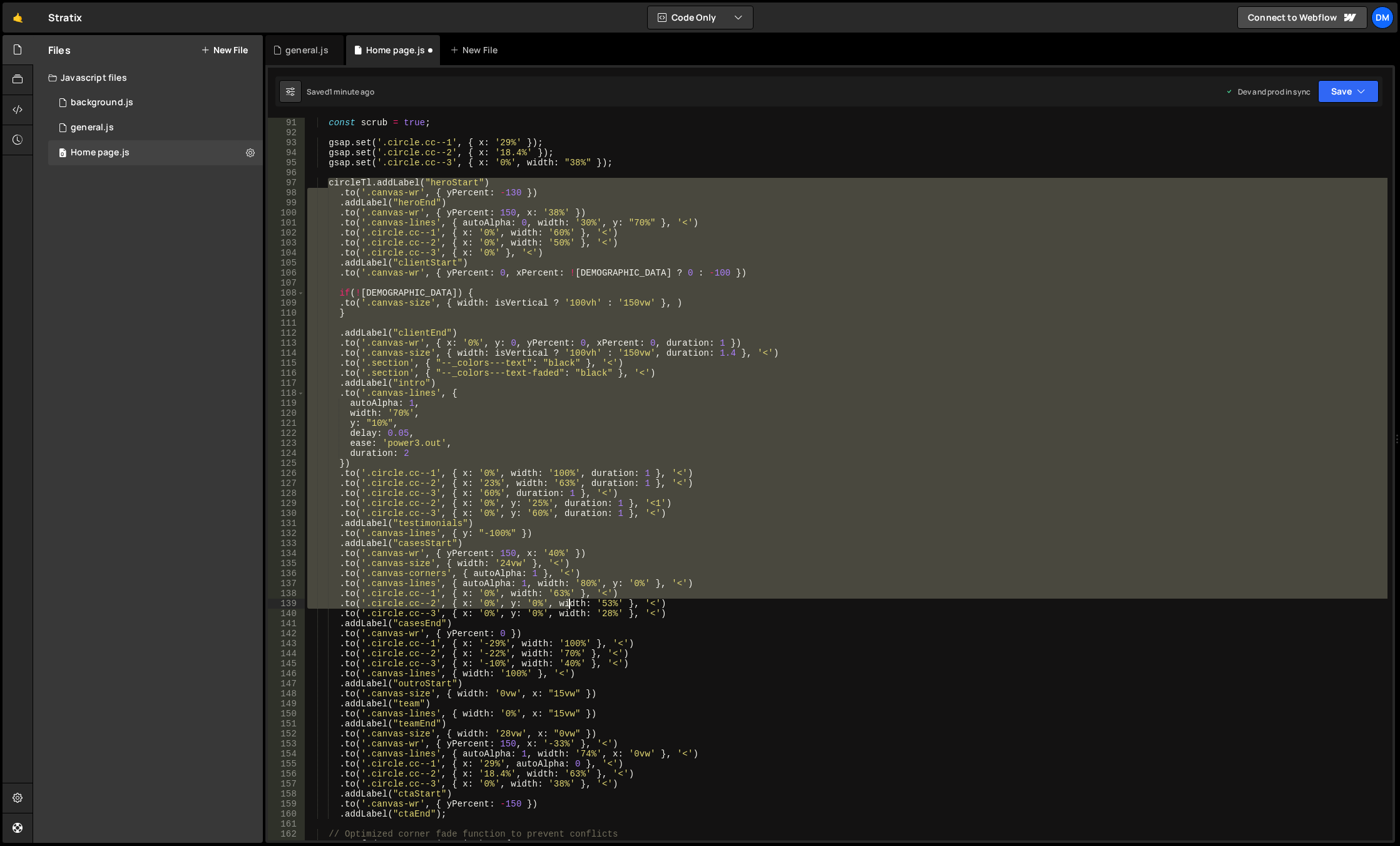
scroll to position [789, 0]
drag, startPoint x: 327, startPoint y: 329, endPoint x: 570, endPoint y: 590, distance: 356.6
click at [570, 590] on div "const scrub = true ; gsap . set ( '.circle.cc--1' , { x : '29%' }) ; gsap . set…" at bounding box center [846, 489] width 1083 height 743
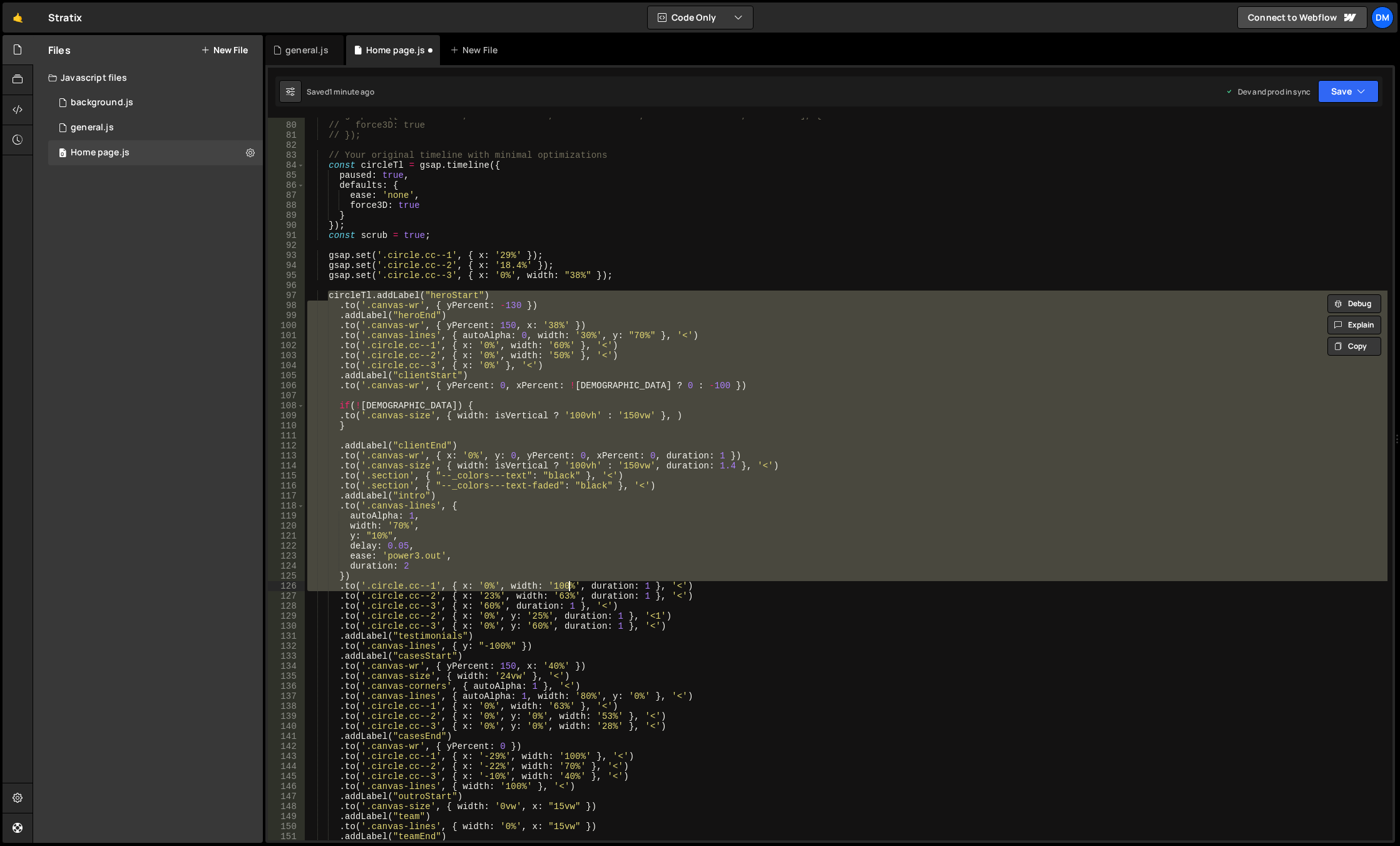
click at [618, 278] on div "// gsap.set(['.canvas-wr', '.canvas-size', '.canvas-lines', '.canvas-corners', …" at bounding box center [846, 481] width 1083 height 743
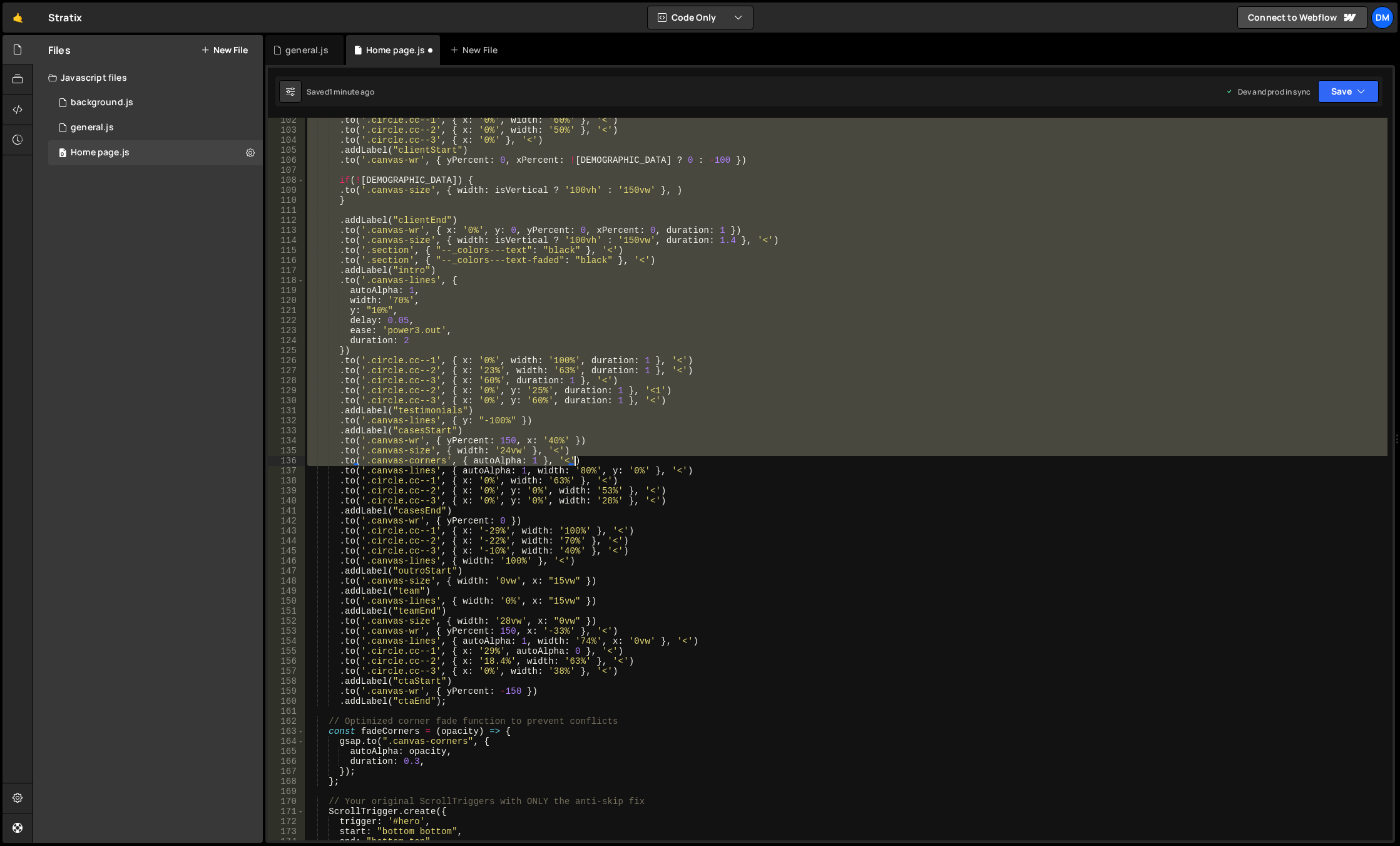
scroll to position [1014, 0]
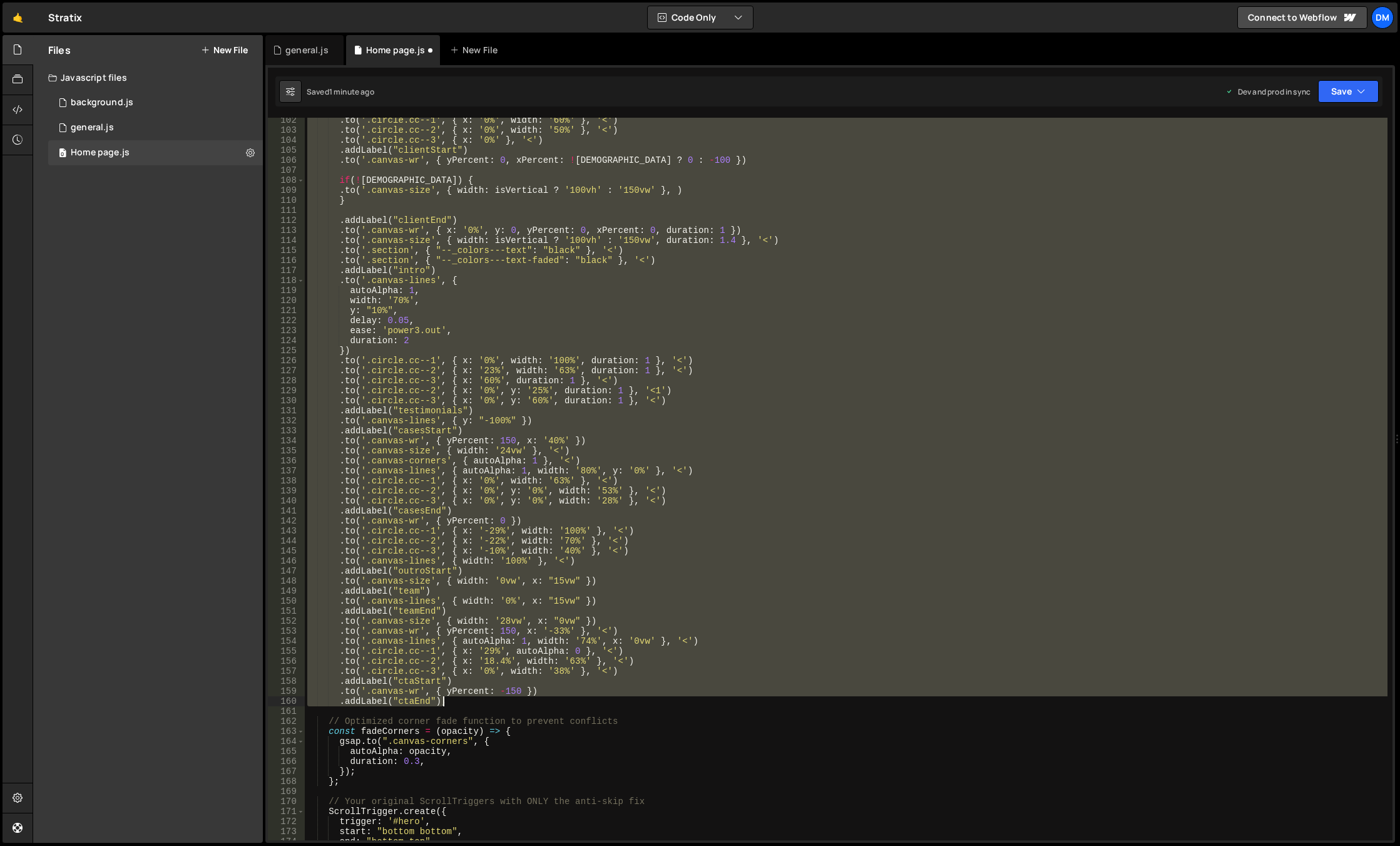
drag, startPoint x: 329, startPoint y: 296, endPoint x: 501, endPoint y: 701, distance: 440.0
click at [501, 701] on div ". to ( '.circle.cc--1' , { x : '0%' , width : '60%' } , '<' ) . to ( '.circle.c…" at bounding box center [846, 486] width 1083 height 743
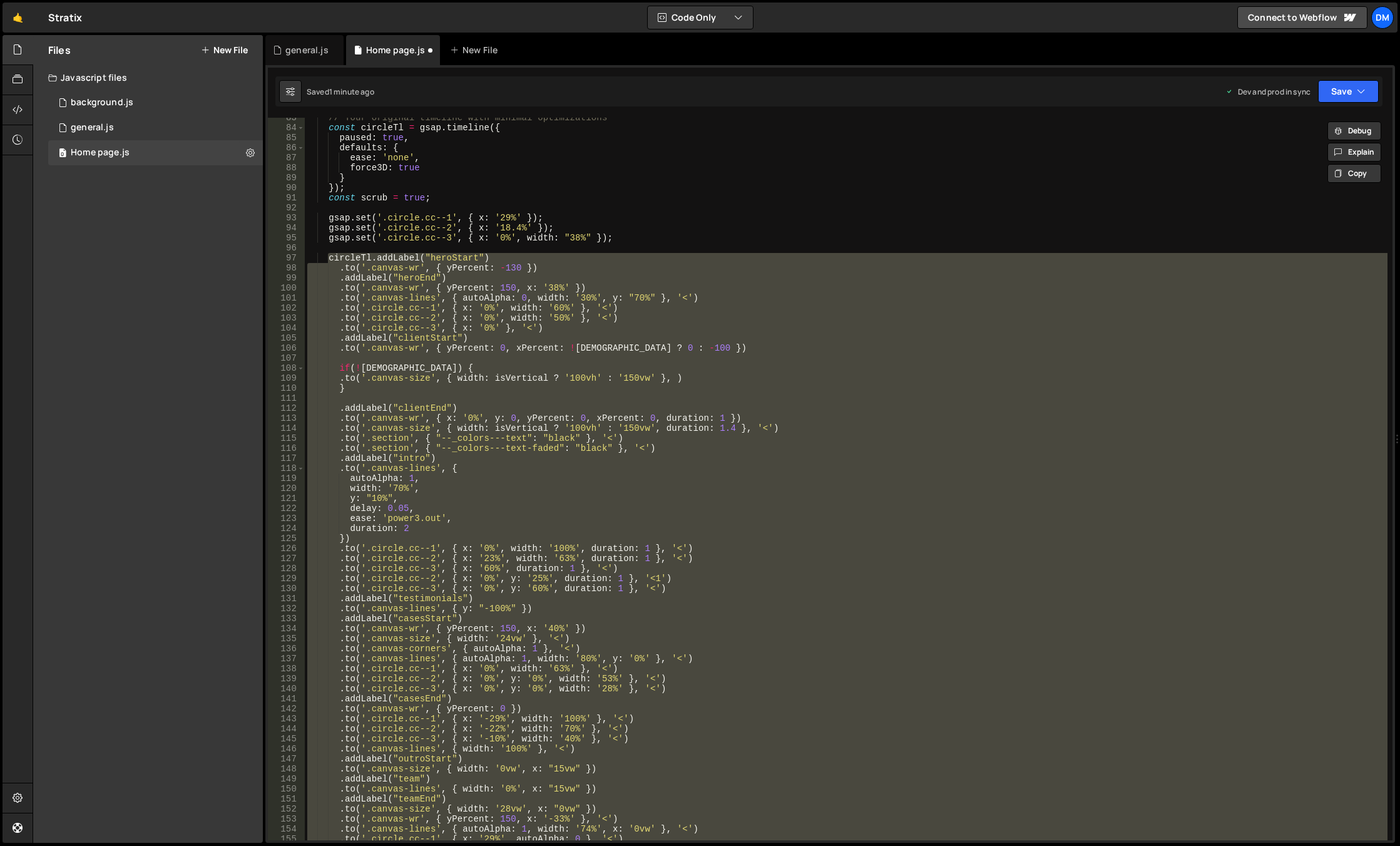
scroll to position [714, 0]
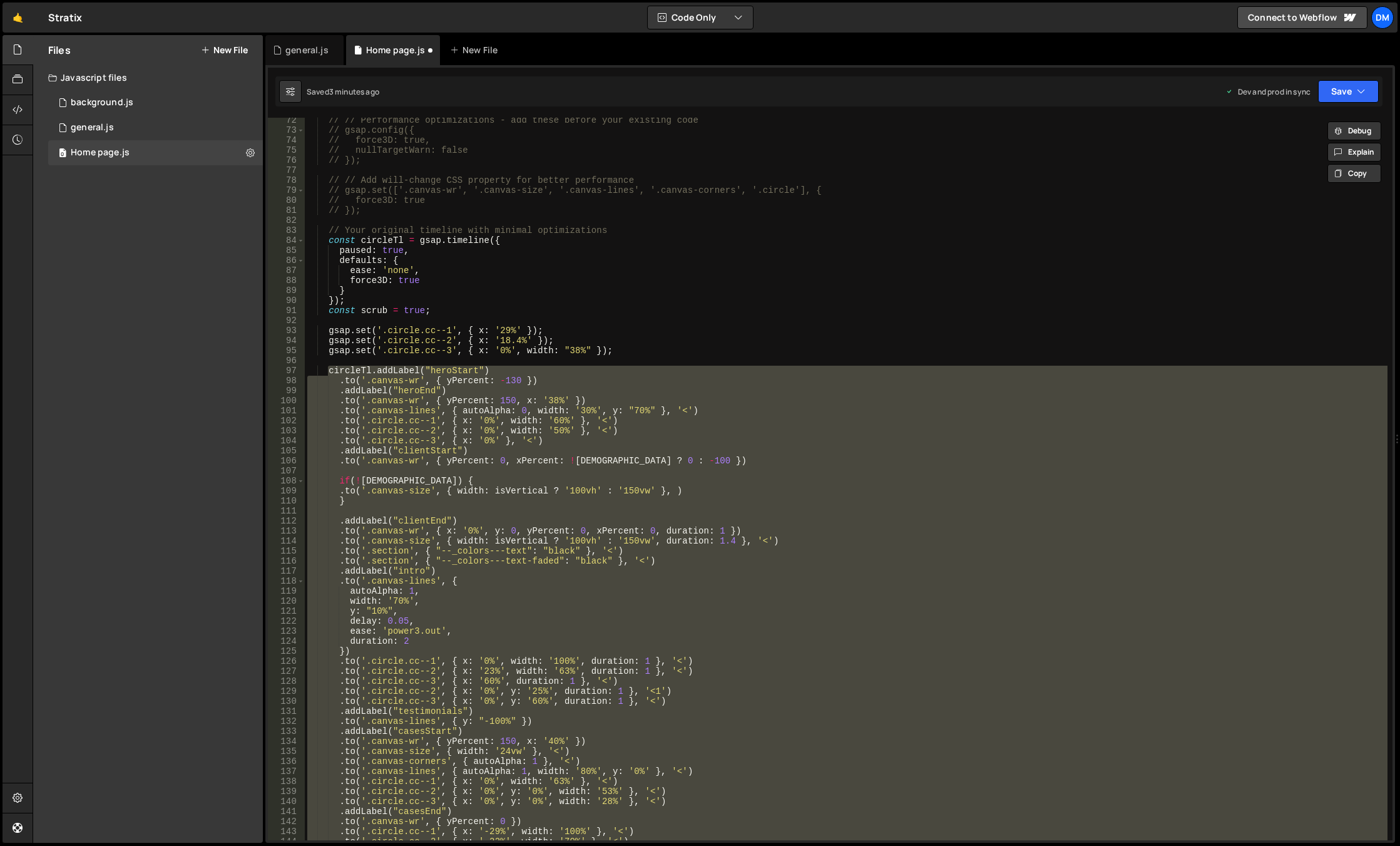
click at [627, 457] on div "// // Performance optimizations - add these before your existing code // gsap.c…" at bounding box center [846, 479] width 1083 height 722
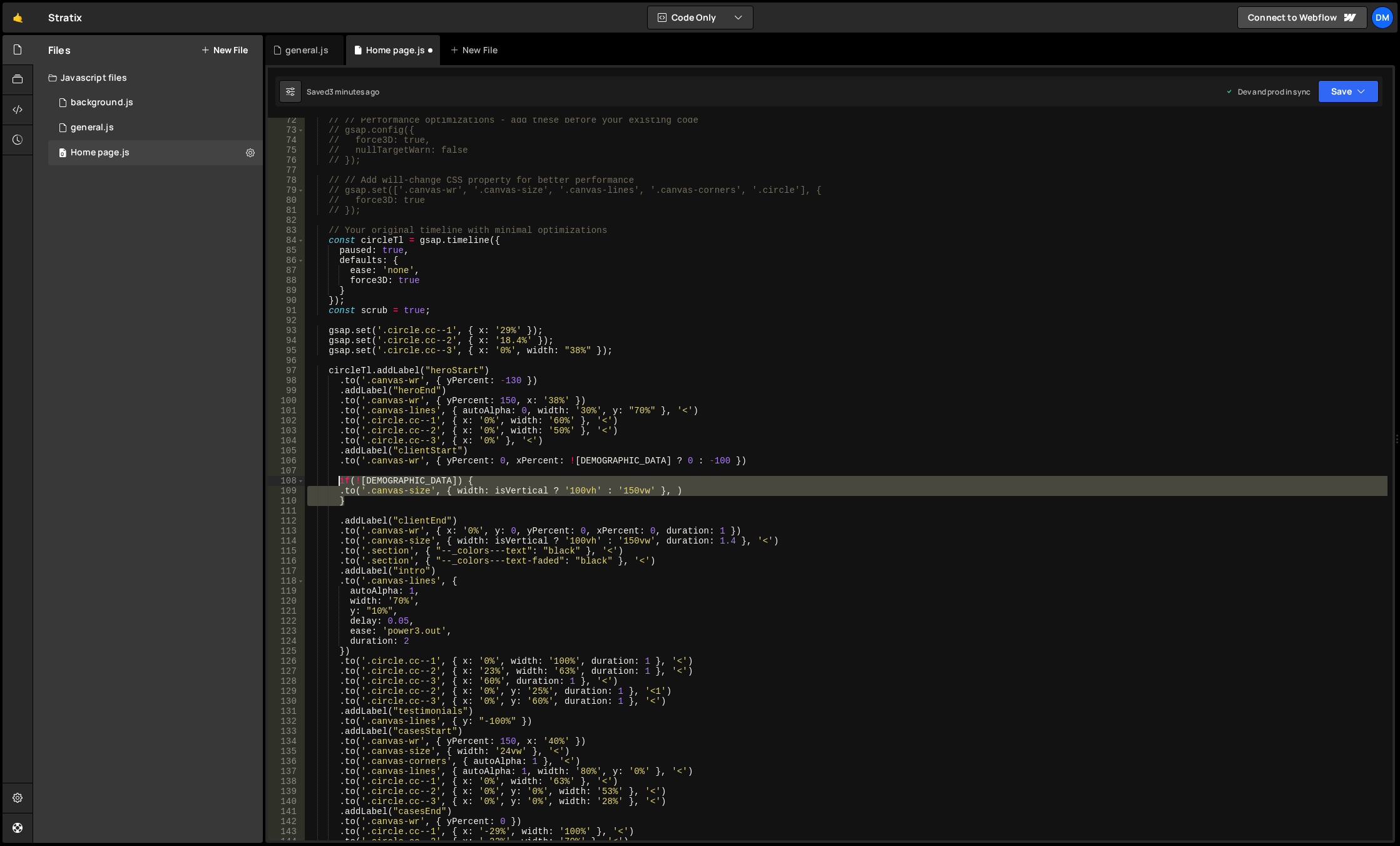
drag, startPoint x: 356, startPoint y: 489, endPoint x: 340, endPoint y: 480, distance: 18.4
click at [340, 480] on div "// // Performance optimizations - add these before your existing code // gsap.c…" at bounding box center [846, 486] width 1083 height 743
paste textarea ");"
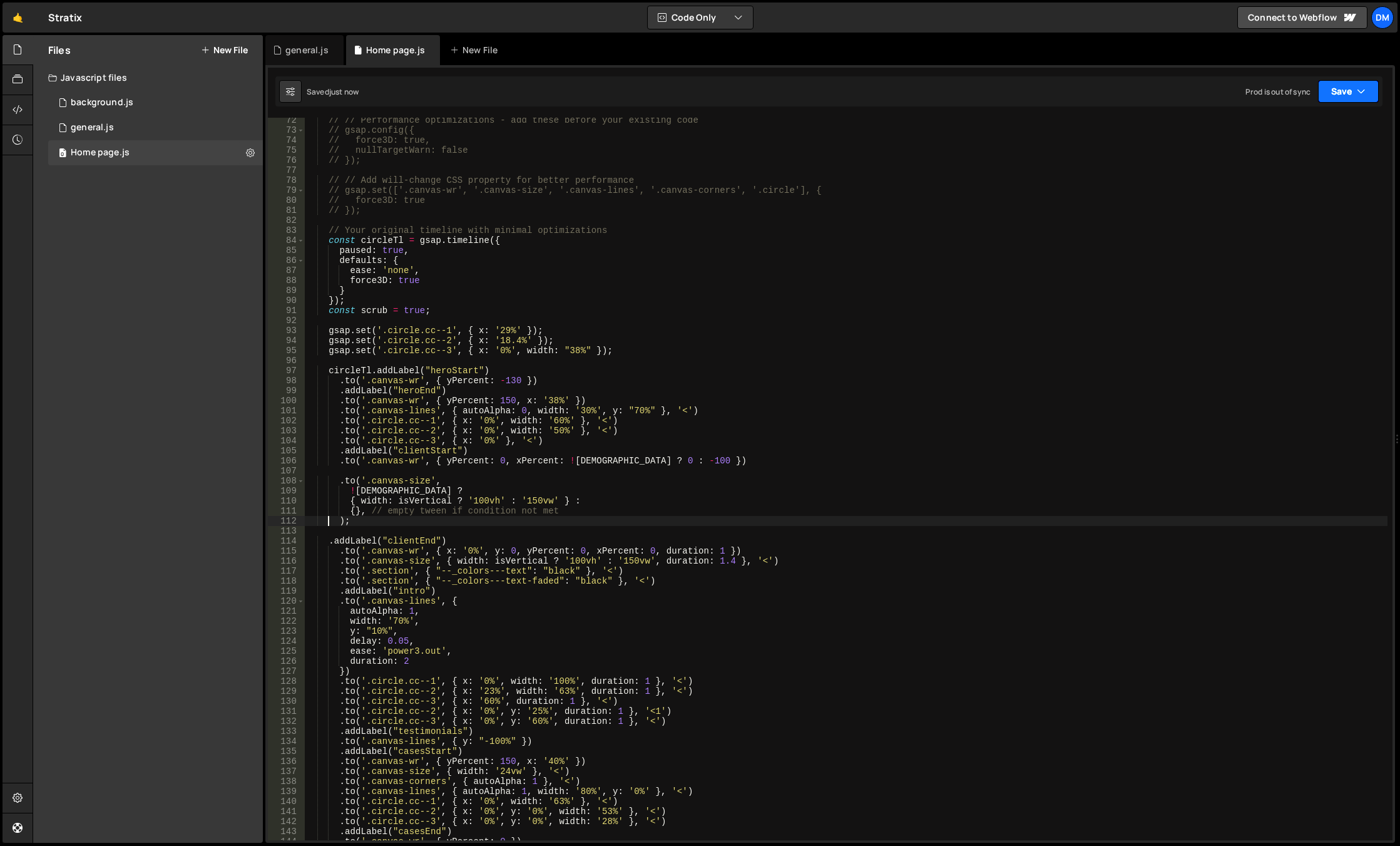
drag, startPoint x: 1354, startPoint y: 89, endPoint x: 1344, endPoint y: 108, distance: 21.5
click at [1354, 89] on button "Save" at bounding box center [1348, 91] width 61 height 22
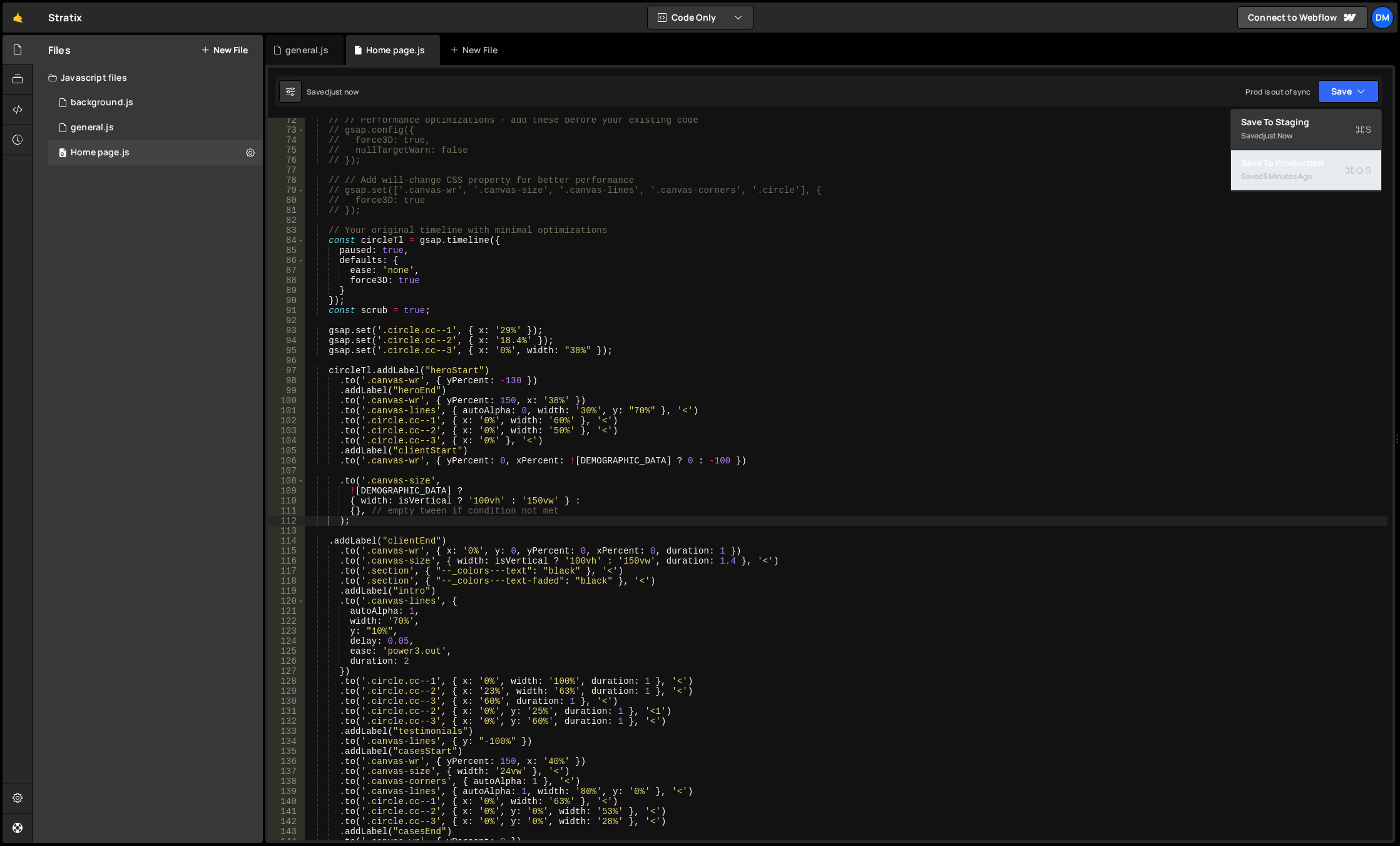
click at [1287, 169] on div "Saved 3 minutes ago" at bounding box center [1306, 177] width 130 height 15
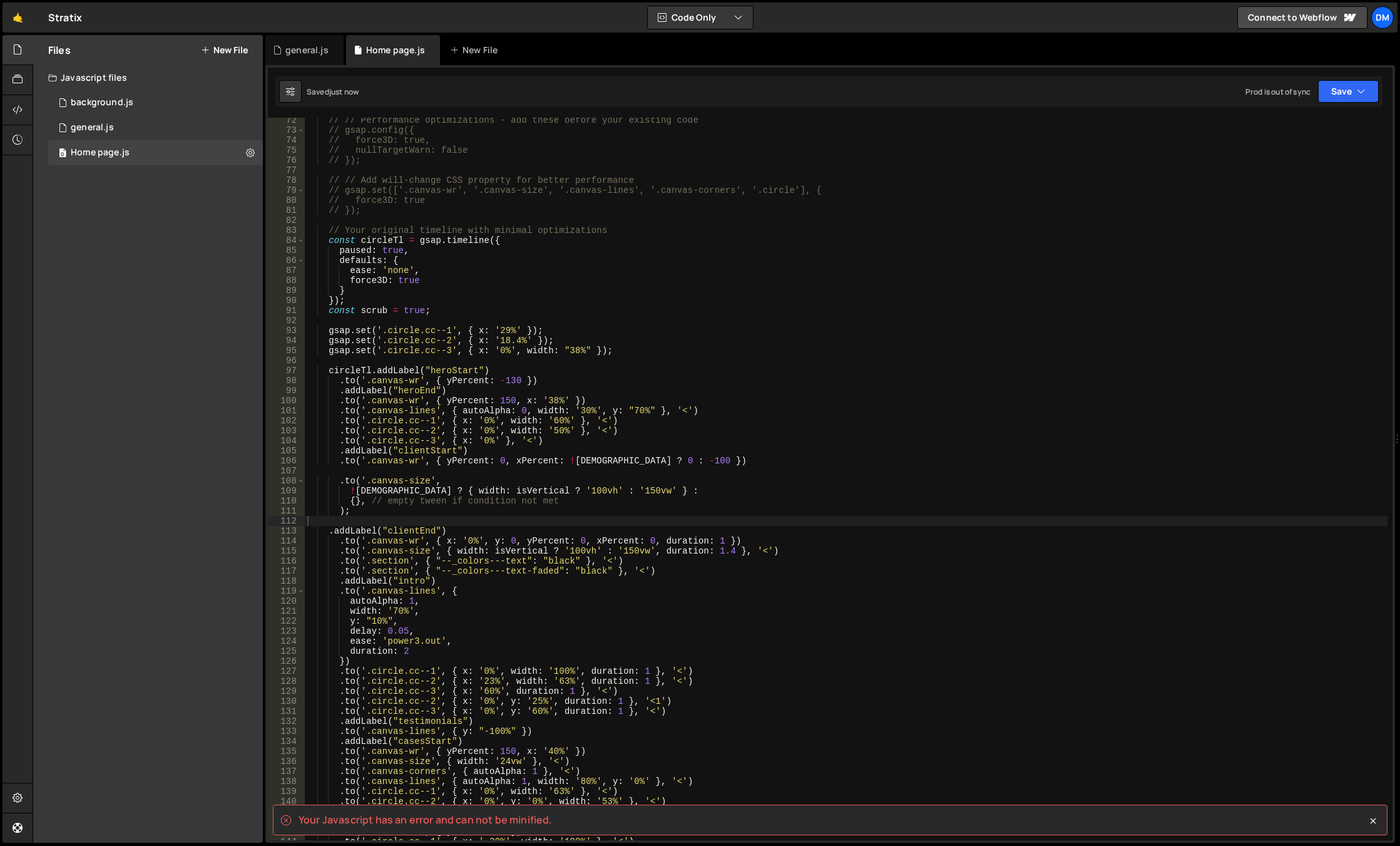
click at [632, 462] on div "// // Performance optimizations - add these before your existing code // gsap.c…" at bounding box center [846, 486] width 1083 height 743
click at [360, 515] on div "// // Performance optimizations - add these before your existing code // gsap.c…" at bounding box center [846, 486] width 1083 height 743
type textarea ")"
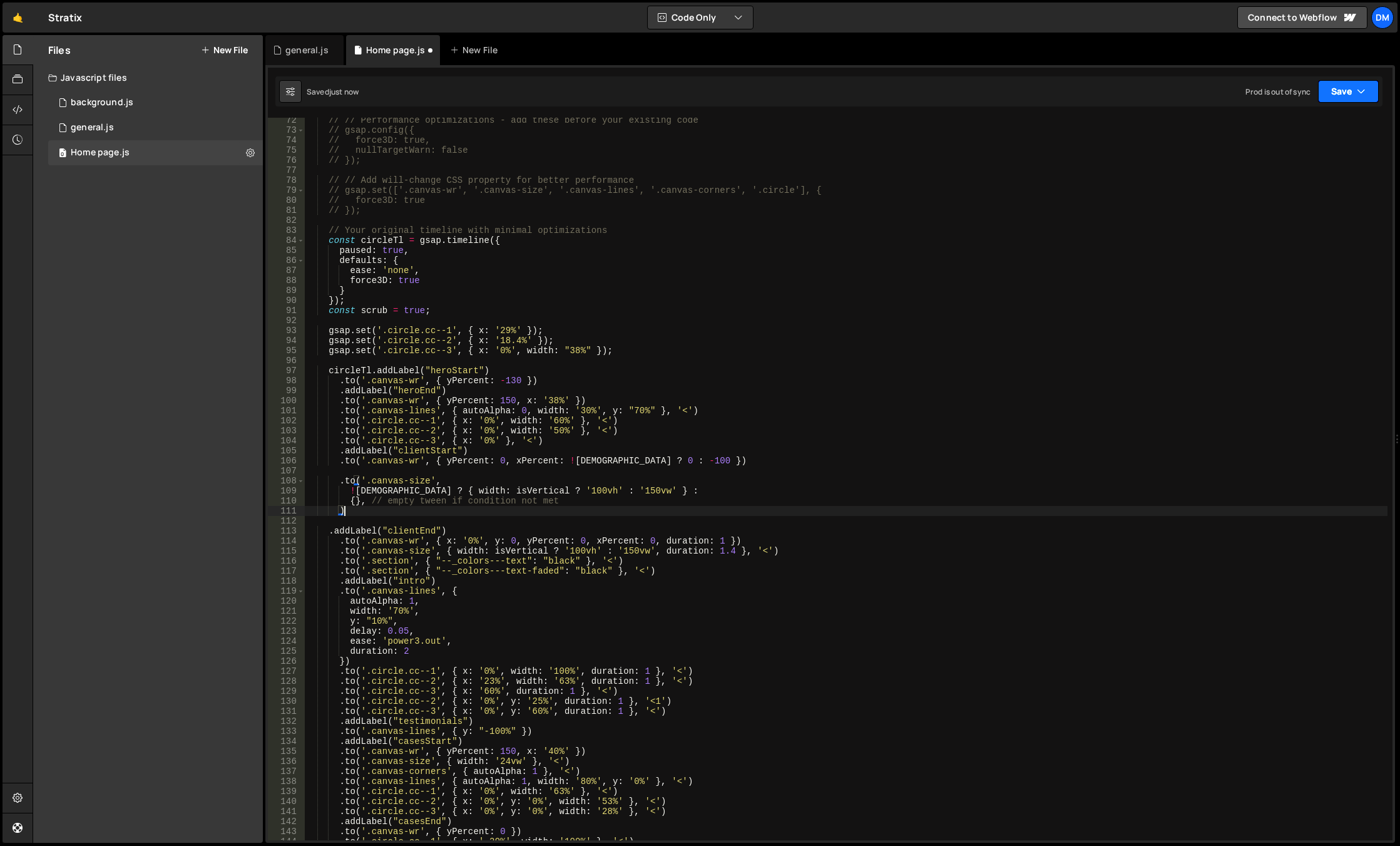
click at [1339, 87] on button "Save" at bounding box center [1348, 91] width 61 height 22
click at [1275, 177] on div "3 minutes ago" at bounding box center [1287, 177] width 49 height 11
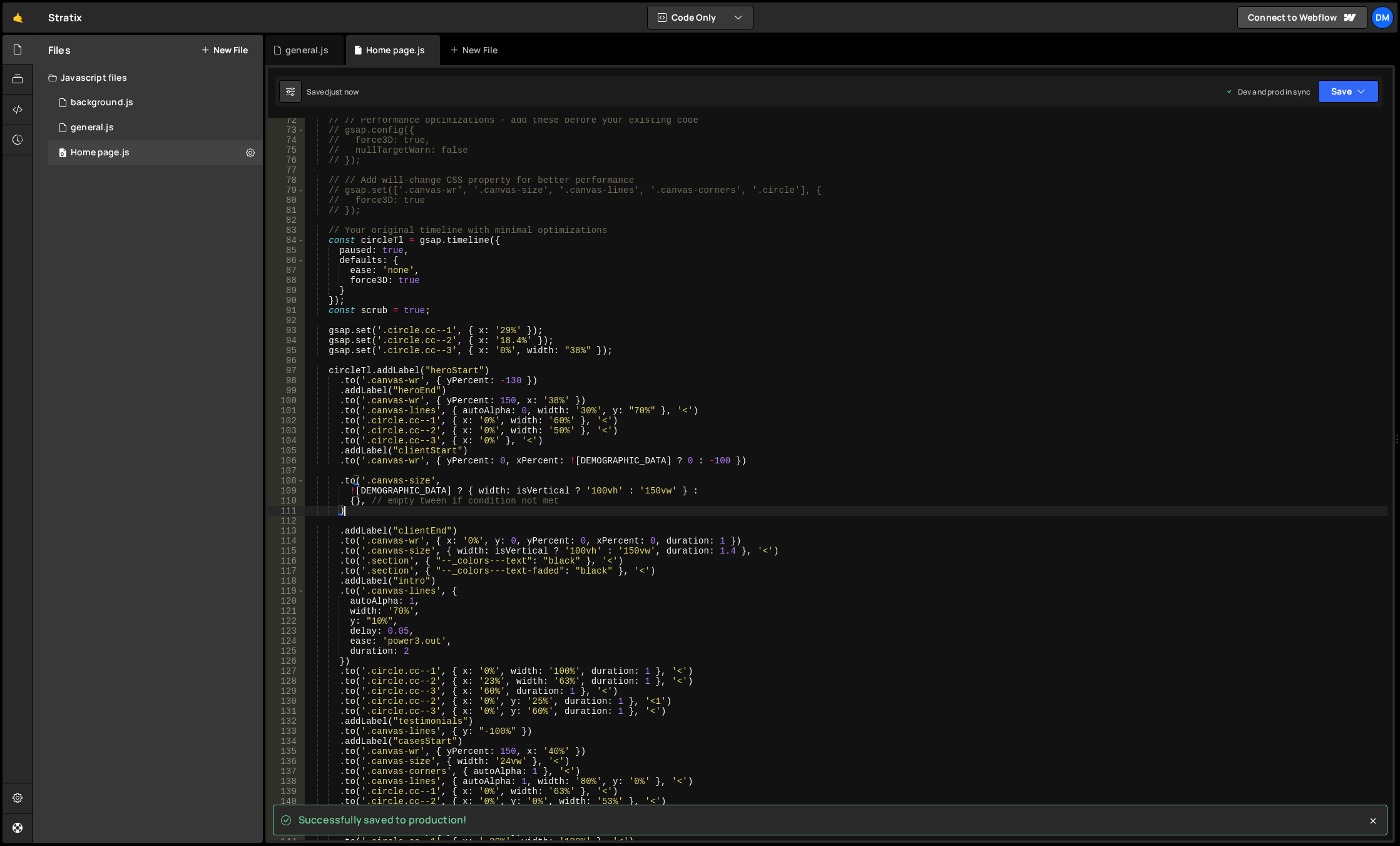
click at [476, 514] on div "// // Performance optimizations - add these before your existing code // gsap.c…" at bounding box center [846, 486] width 1083 height 743
click at [468, 518] on div "// // Performance optimizations - add these before your existing code // gsap.c…" at bounding box center [846, 486] width 1083 height 743
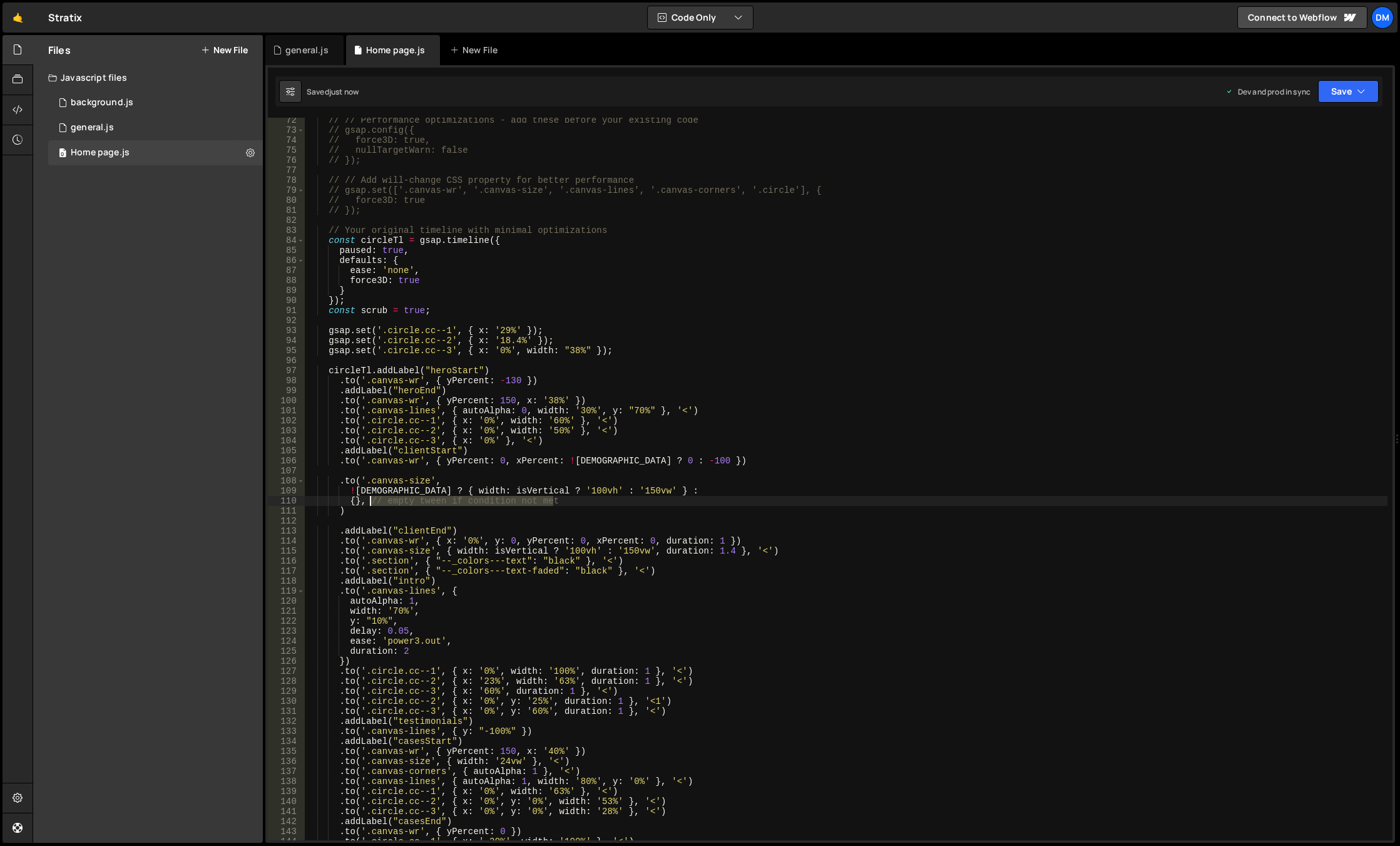
drag, startPoint x: 569, startPoint y: 501, endPoint x: 368, endPoint y: 505, distance: 201.0
click at [368, 505] on div "// // Performance optimizations - add these before your existing code // gsap.c…" at bounding box center [846, 486] width 1083 height 743
click at [1014, 375] on div "// // Performance optimizations - add these before your existing code // gsap.c…" at bounding box center [846, 486] width 1083 height 743
type textarea ".to('.canvas-wr', { yPercent: -130 })"
click at [424, 470] on div "// // Performance optimizations - add these before your existing code // gsap.c…" at bounding box center [846, 486] width 1083 height 743
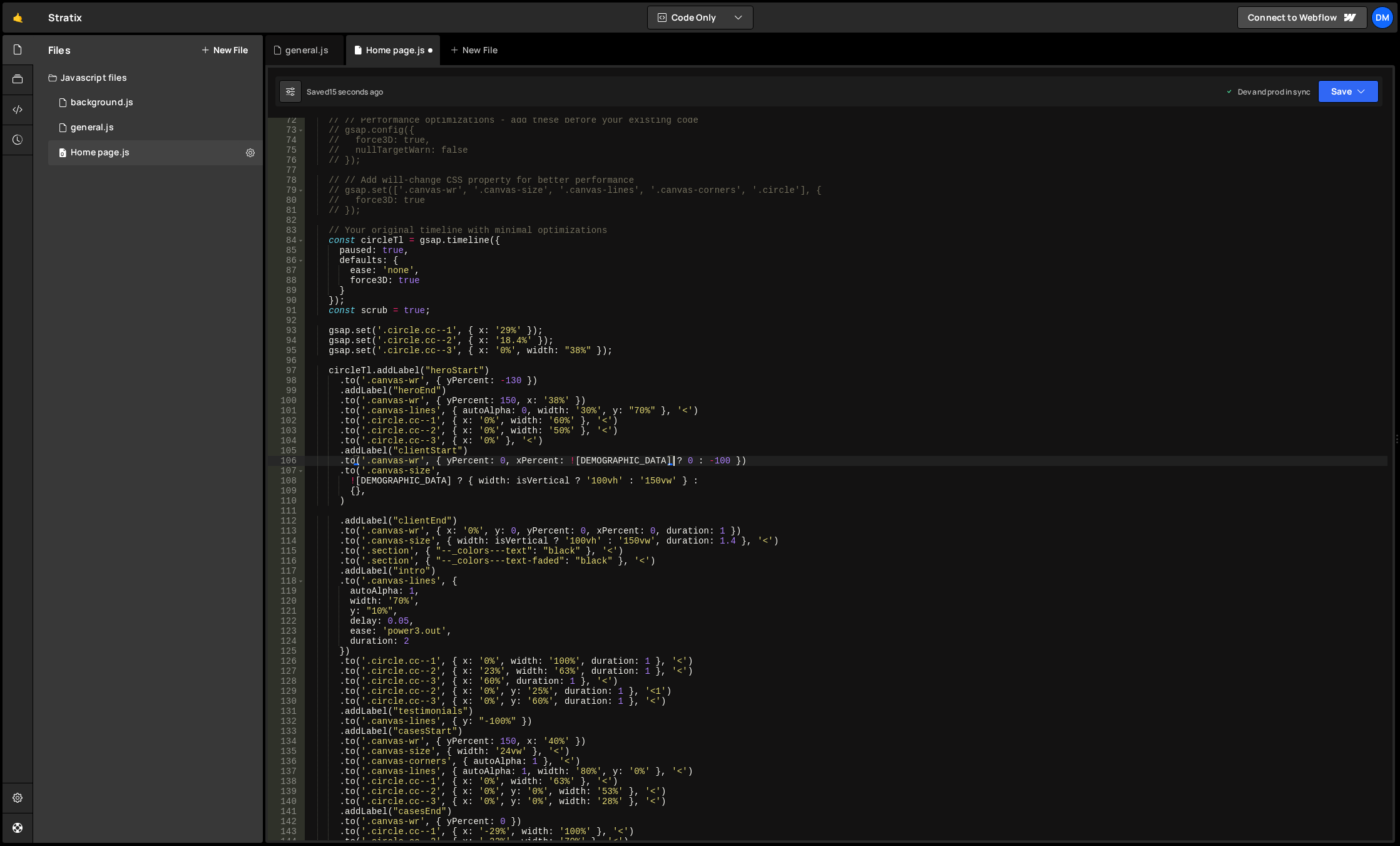
click at [373, 503] on div "// // Performance optimizations - add these before your existing code // gsap.c…" at bounding box center [846, 486] width 1083 height 743
type textarea ")"
click at [373, 510] on div "// // Performance optimizations - add these before your existing code // gsap.c…" at bounding box center [846, 486] width 1083 height 743
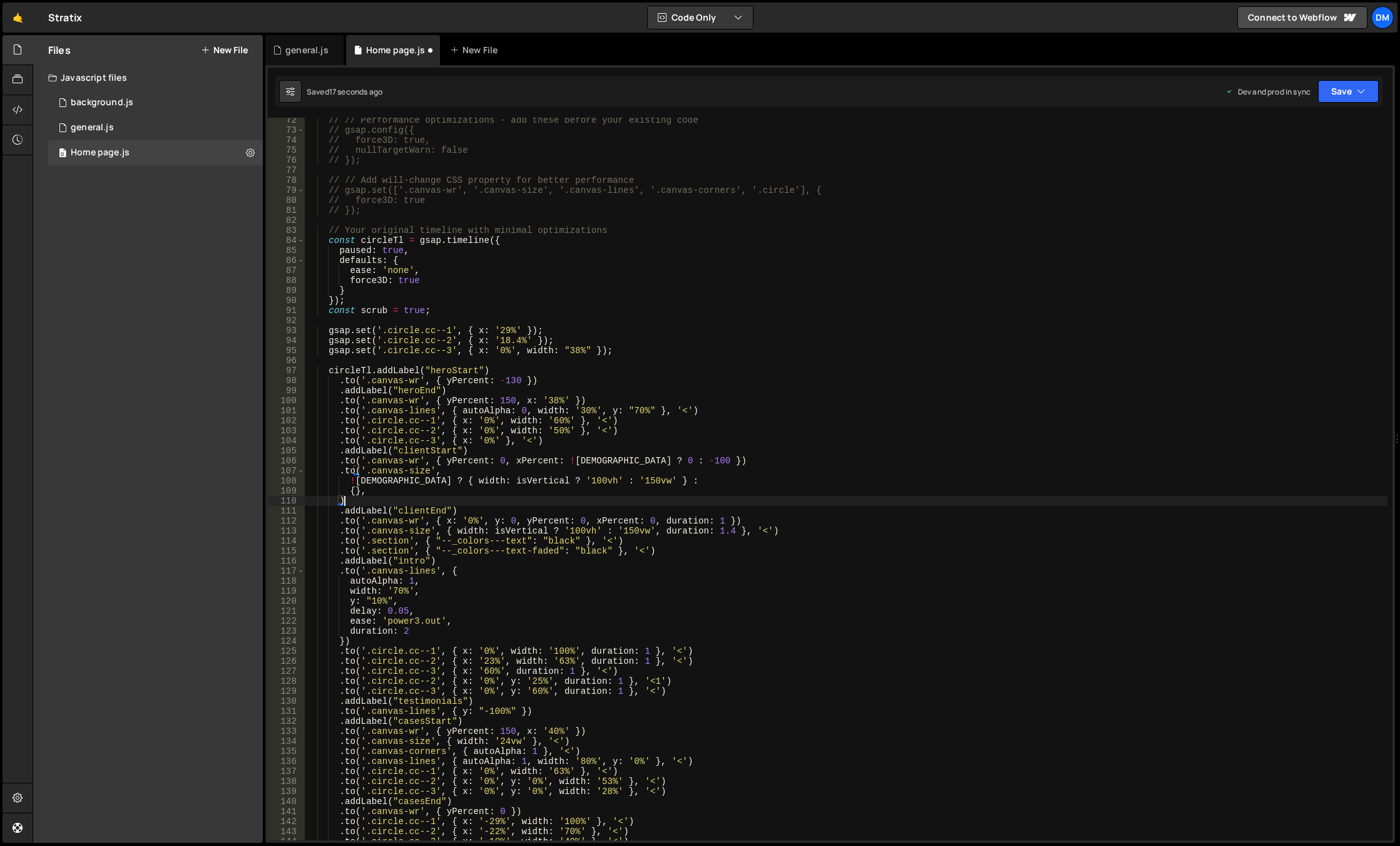
drag, startPoint x: 915, startPoint y: 414, endPoint x: 1181, endPoint y: 253, distance: 310.9
click at [915, 414] on div "// // Performance optimizations - add these before your existing code // gsap.c…" at bounding box center [846, 486] width 1083 height 743
click at [422, 490] on div "// // Performance optimizations - add these before your existing code // gsap.c…" at bounding box center [846, 486] width 1083 height 743
click at [392, 480] on div "// // Performance optimizations - add these before your existing code // gsap.c…" at bounding box center [846, 486] width 1083 height 743
drag, startPoint x: 356, startPoint y: 480, endPoint x: 369, endPoint y: 496, distance: 20.6
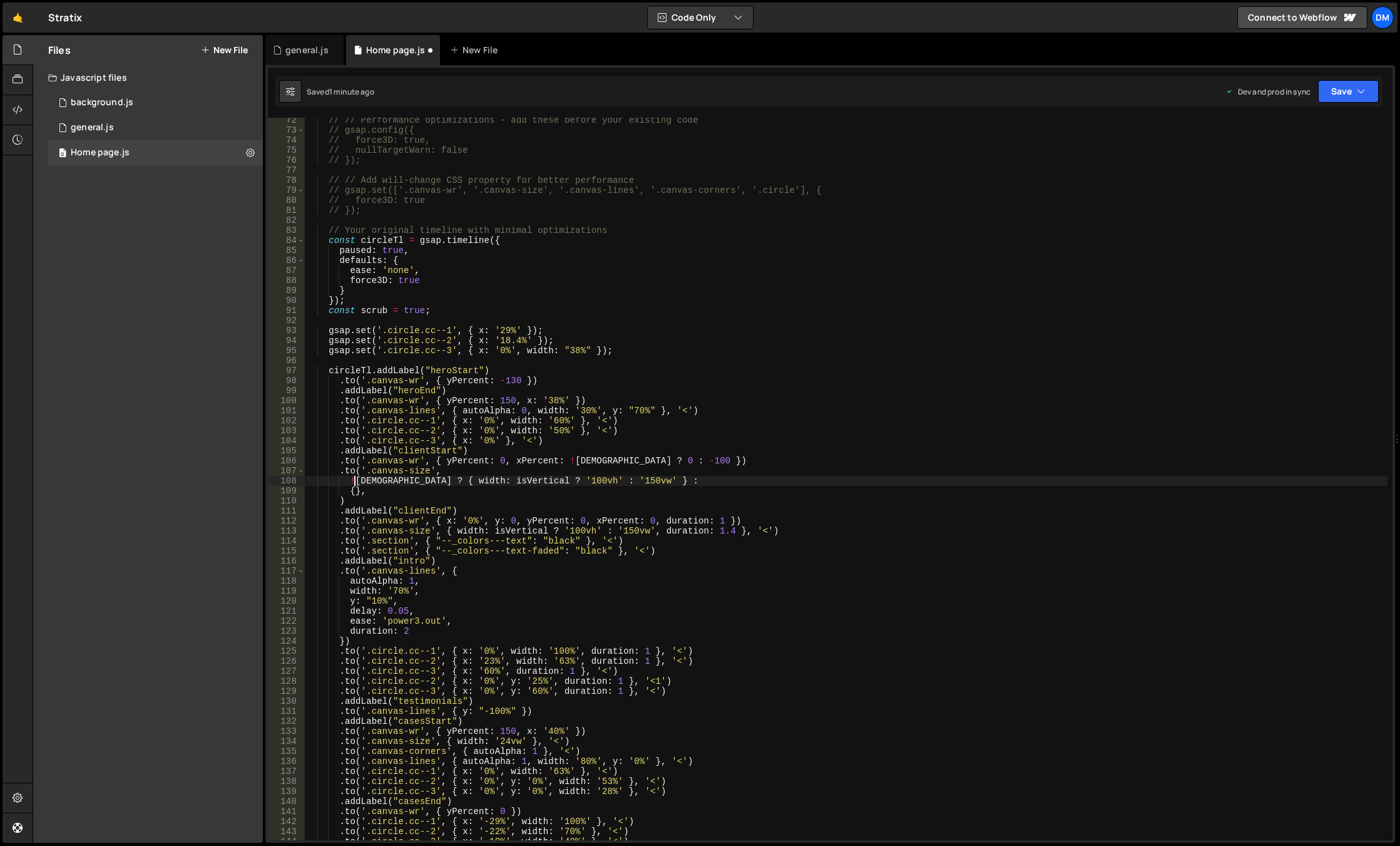
click at [356, 480] on div "// // Performance optimizations - add these before your existing code // gsap.c…" at bounding box center [846, 486] width 1083 height 743
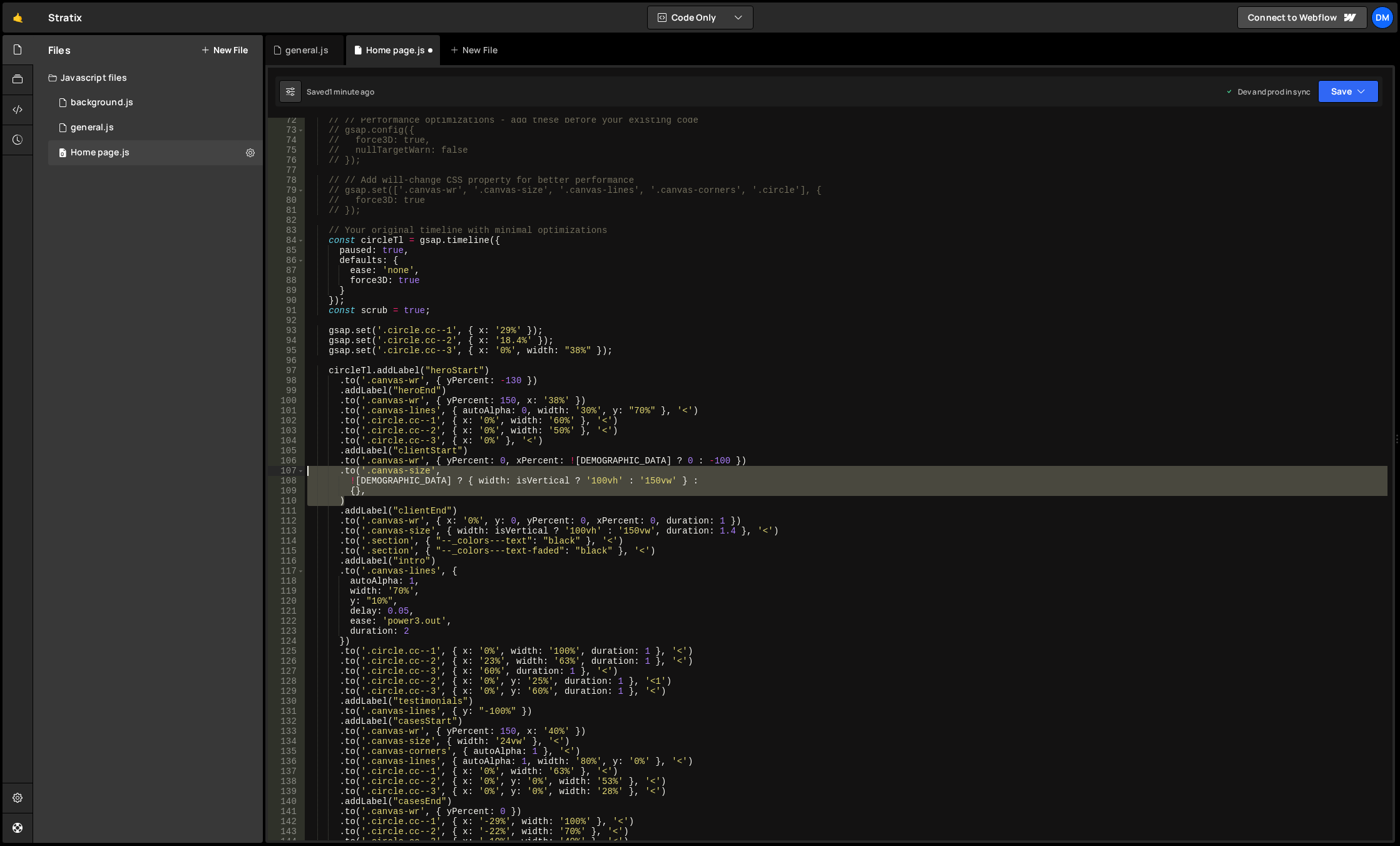
drag, startPoint x: 383, startPoint y: 499, endPoint x: 286, endPoint y: 473, distance: 100.4
click at [286, 473] on div "!isWide ? { width: isVertical ? '100vh' : '150vw' } : 72 73 74 75 76 77 78 79 8…" at bounding box center [831, 479] width 1125 height 722
click at [1337, 87] on button "Save" at bounding box center [1348, 91] width 61 height 22
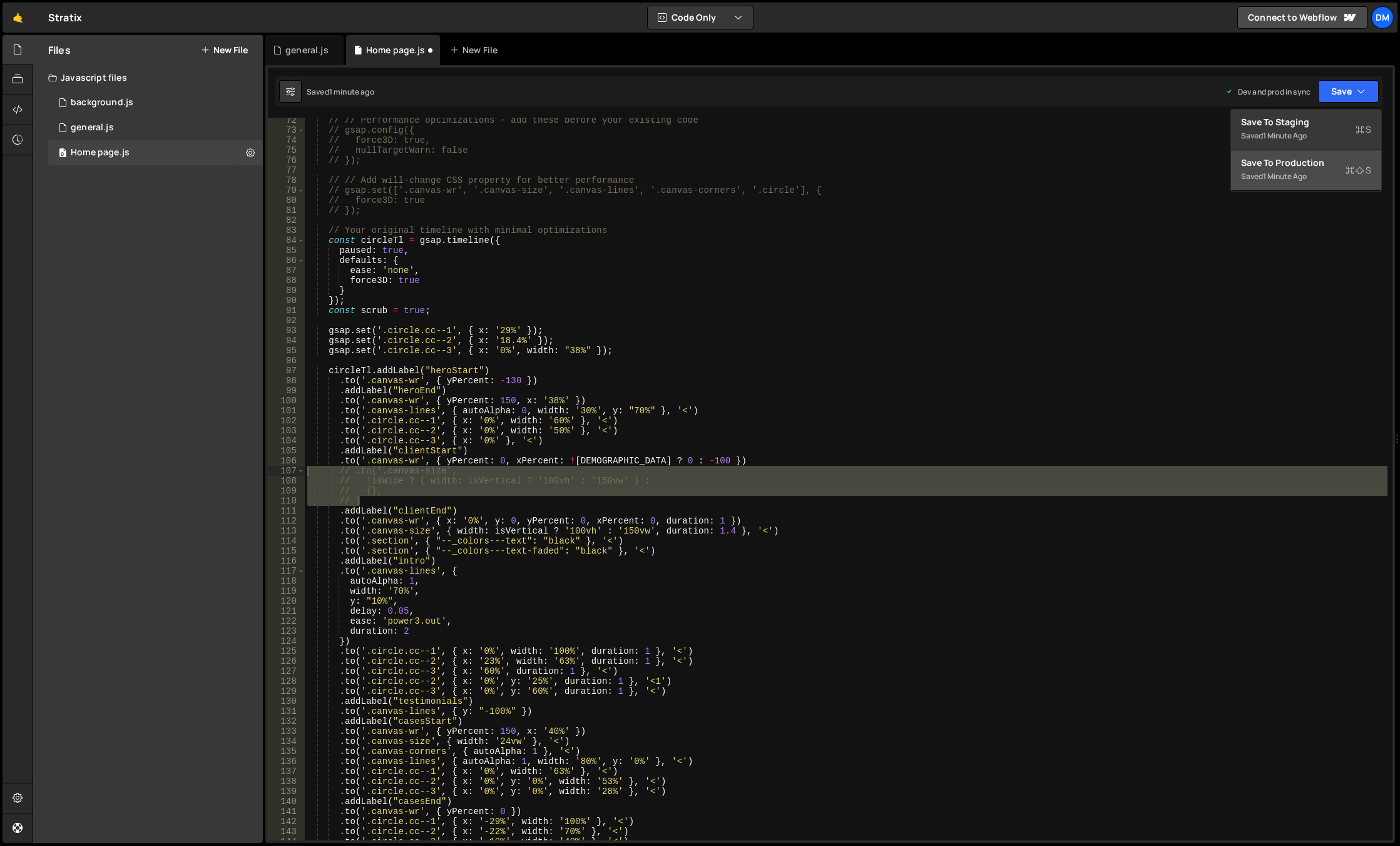
click at [1285, 177] on div "1 minute ago" at bounding box center [1284, 177] width 44 height 11
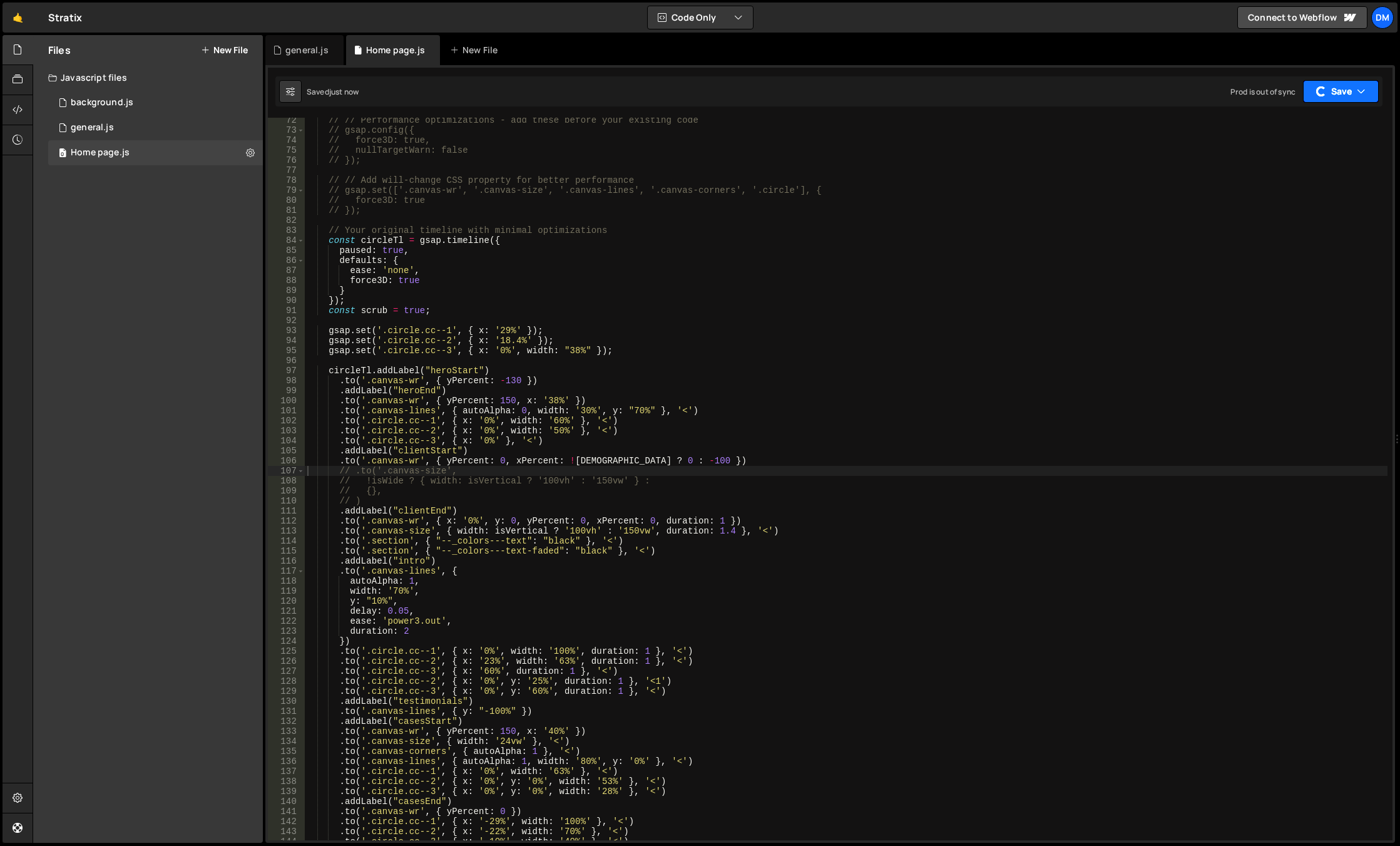
drag, startPoint x: 1321, startPoint y: 86, endPoint x: 1307, endPoint y: 112, distance: 29.5
click at [1321, 86] on div "button" at bounding box center [1321, 91] width 12 height 12
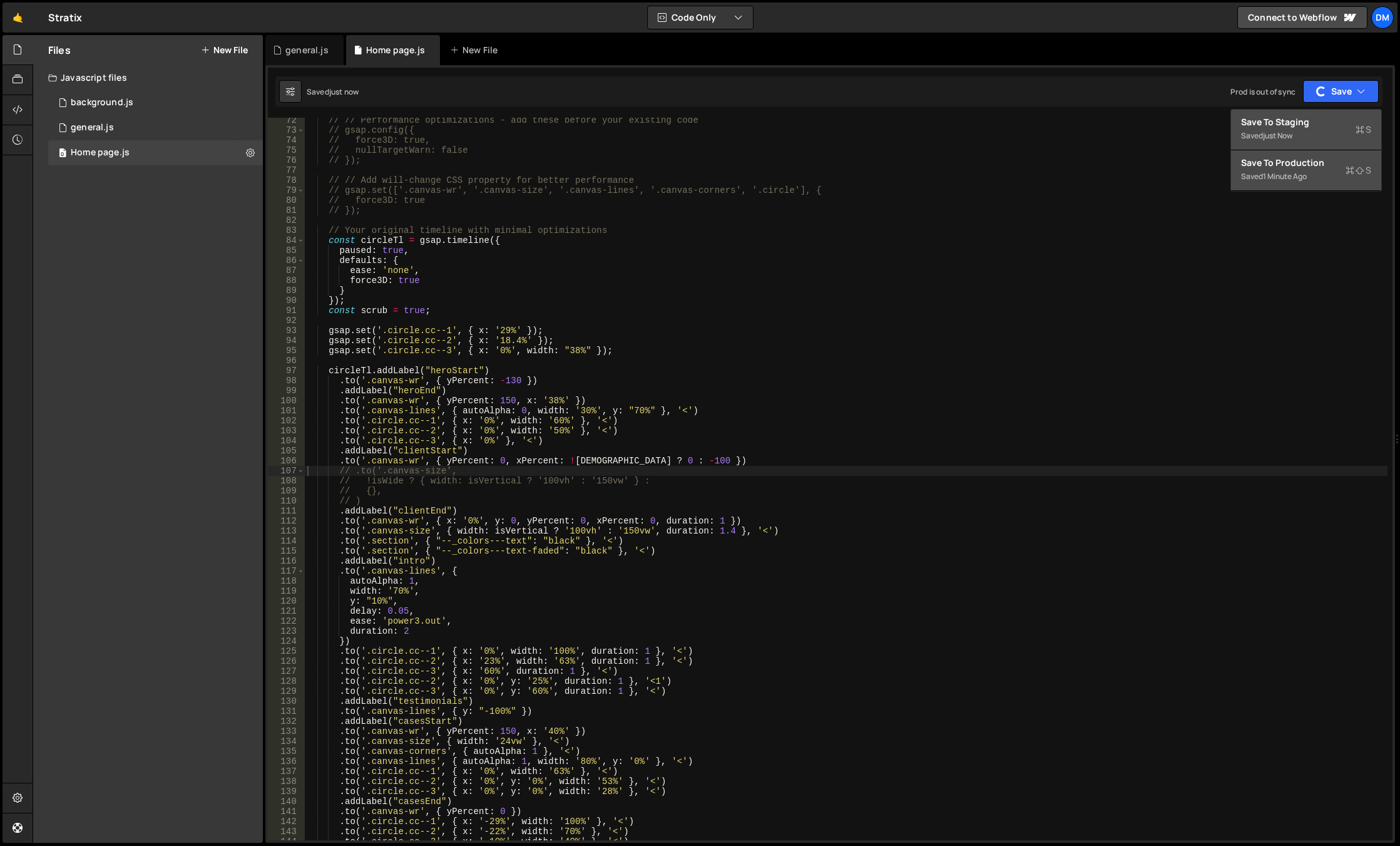
click at [1289, 130] on div "just now" at bounding box center [1277, 136] width 29 height 11
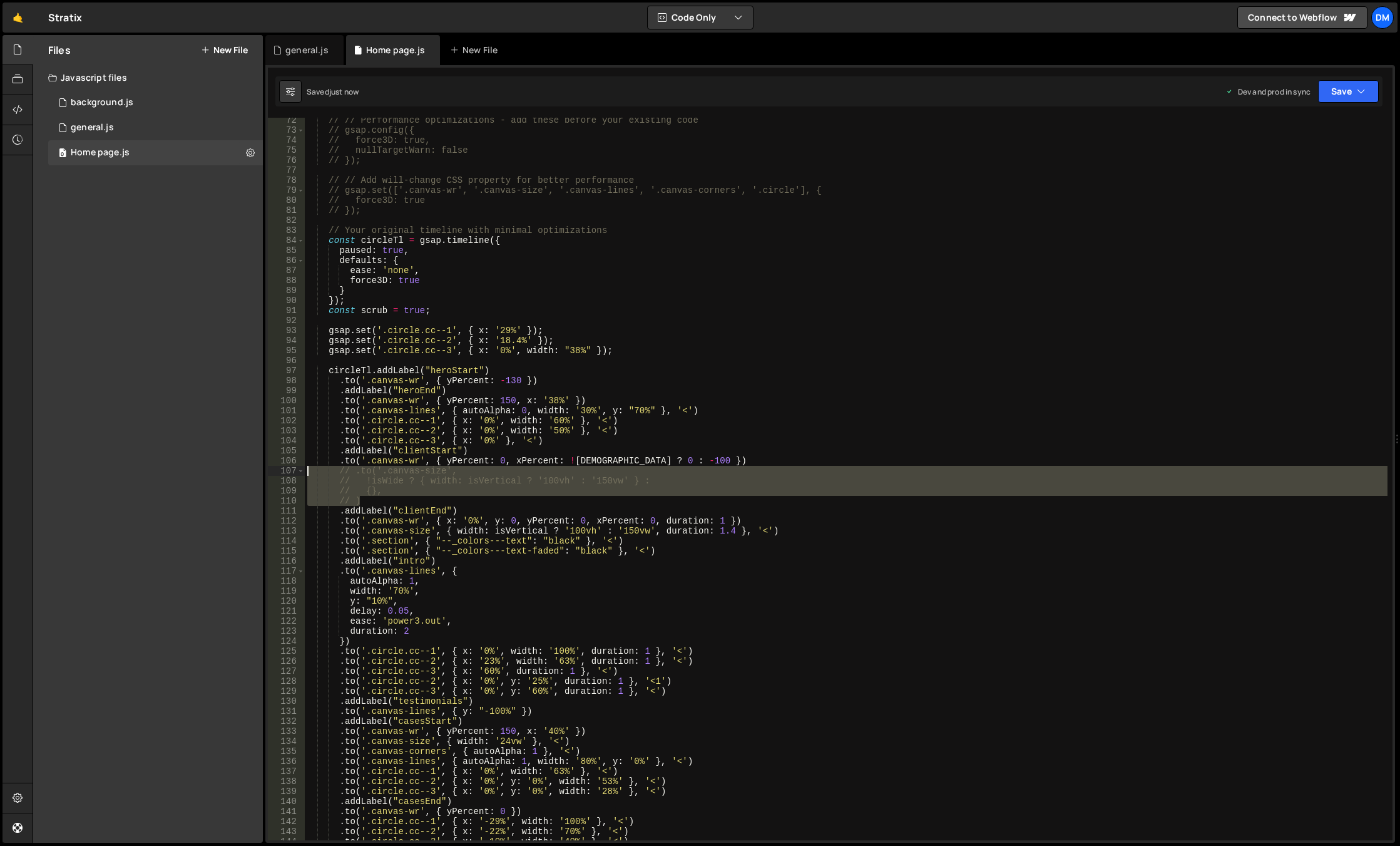
drag, startPoint x: 364, startPoint y: 496, endPoint x: 295, endPoint y: 472, distance: 73.1
click at [295, 472] on div "// ) 72 73 74 75 76 77 78 79 80 81 82 83 84 85 86 87 88 89 90 91 92 93 94 95 96…" at bounding box center [831, 479] width 1125 height 722
click at [504, 469] on div "// // Performance optimizations - add these before your existing code // gsap.c…" at bounding box center [846, 479] width 1083 height 722
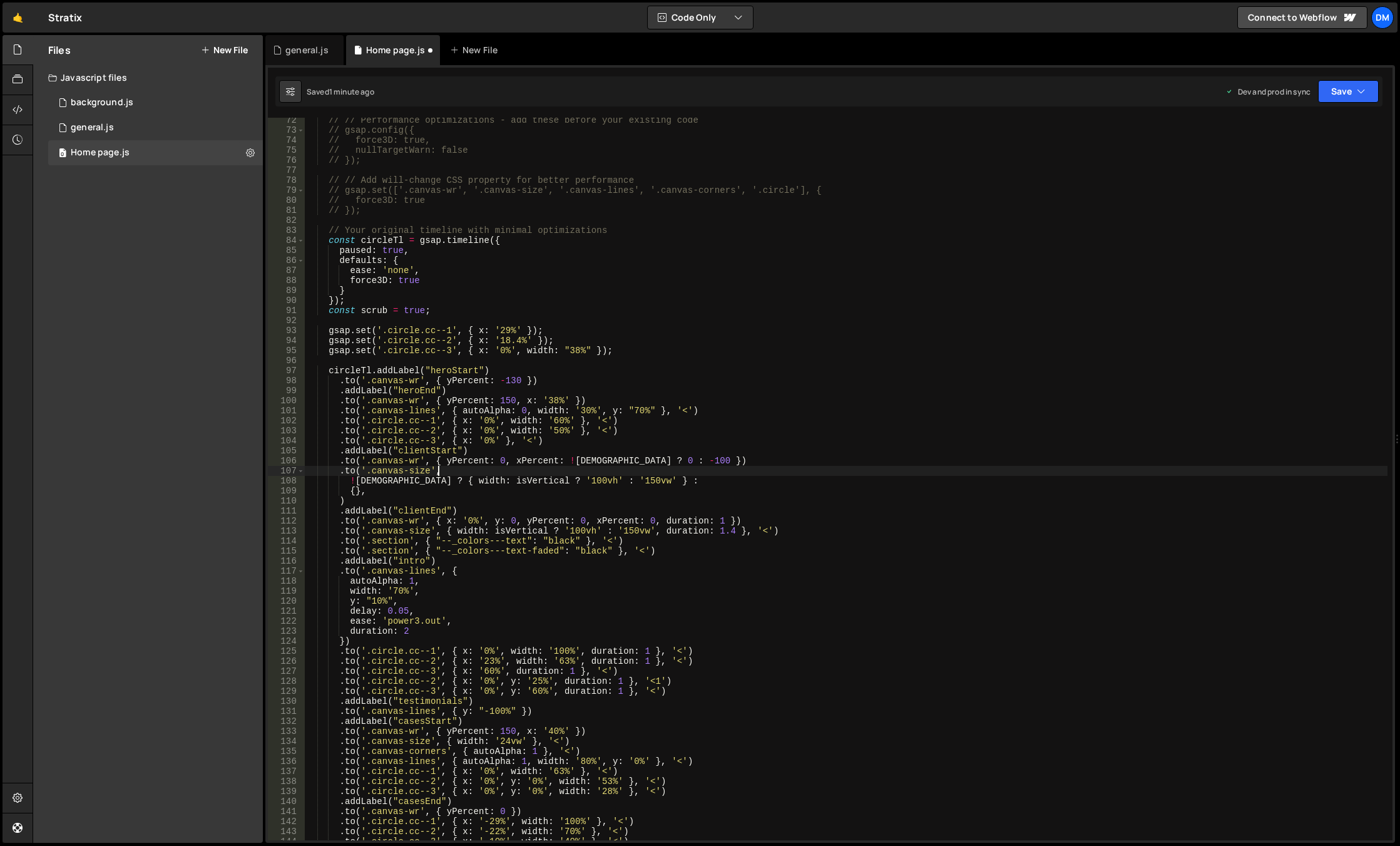
click at [527, 486] on div "// // Performance optimizations - add these before your existing code // gsap.c…" at bounding box center [846, 486] width 1083 height 743
drag, startPoint x: 608, startPoint y: 496, endPoint x: 599, endPoint y: 498, distance: 9.2
click at [608, 495] on div "// // Performance optimizations - add these before your existing code // gsap.c…" at bounding box center [846, 486] width 1083 height 743
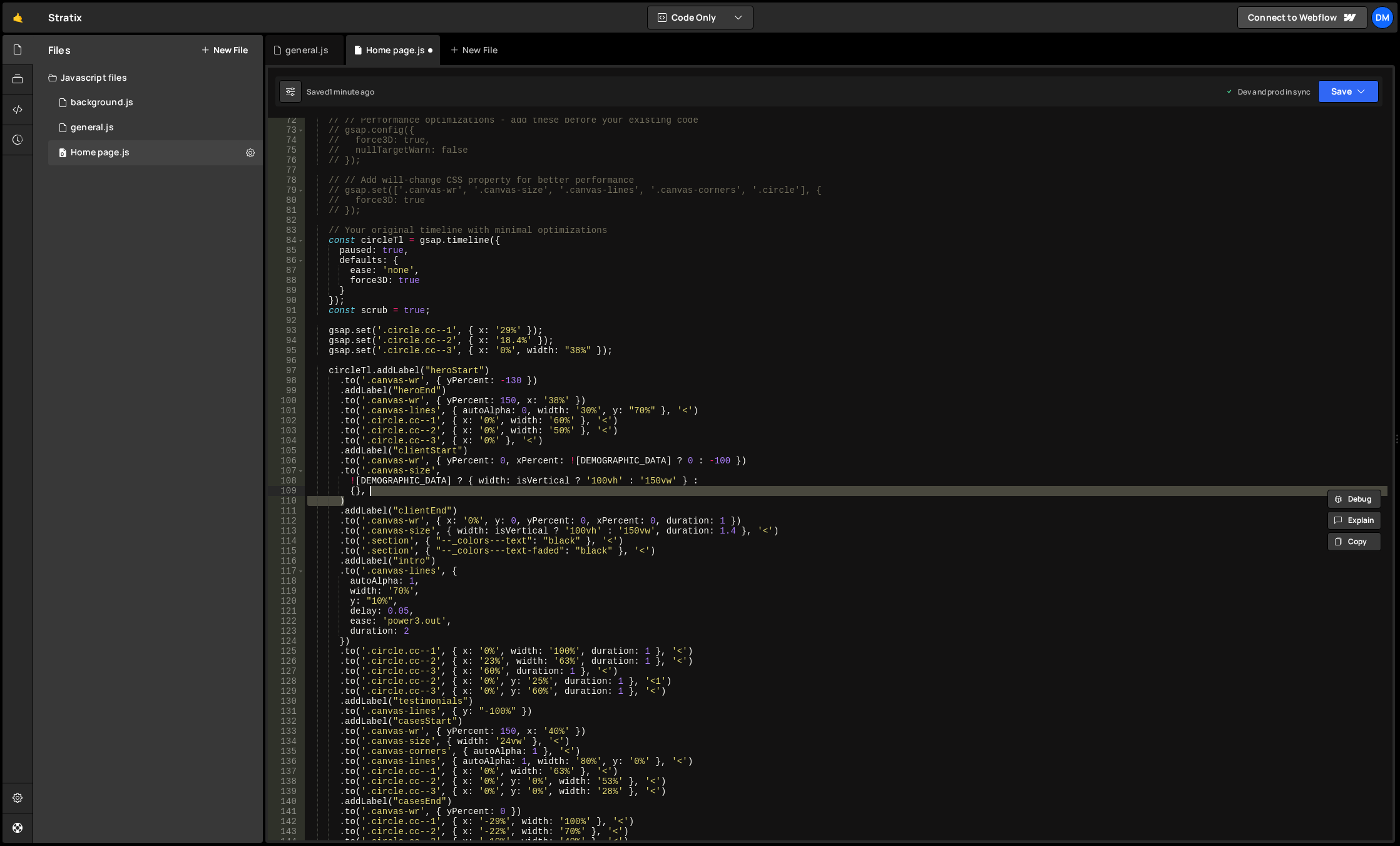
click at [352, 476] on div "// // Performance optimizations - add these before your existing code // gsap.c…" at bounding box center [846, 486] width 1083 height 743
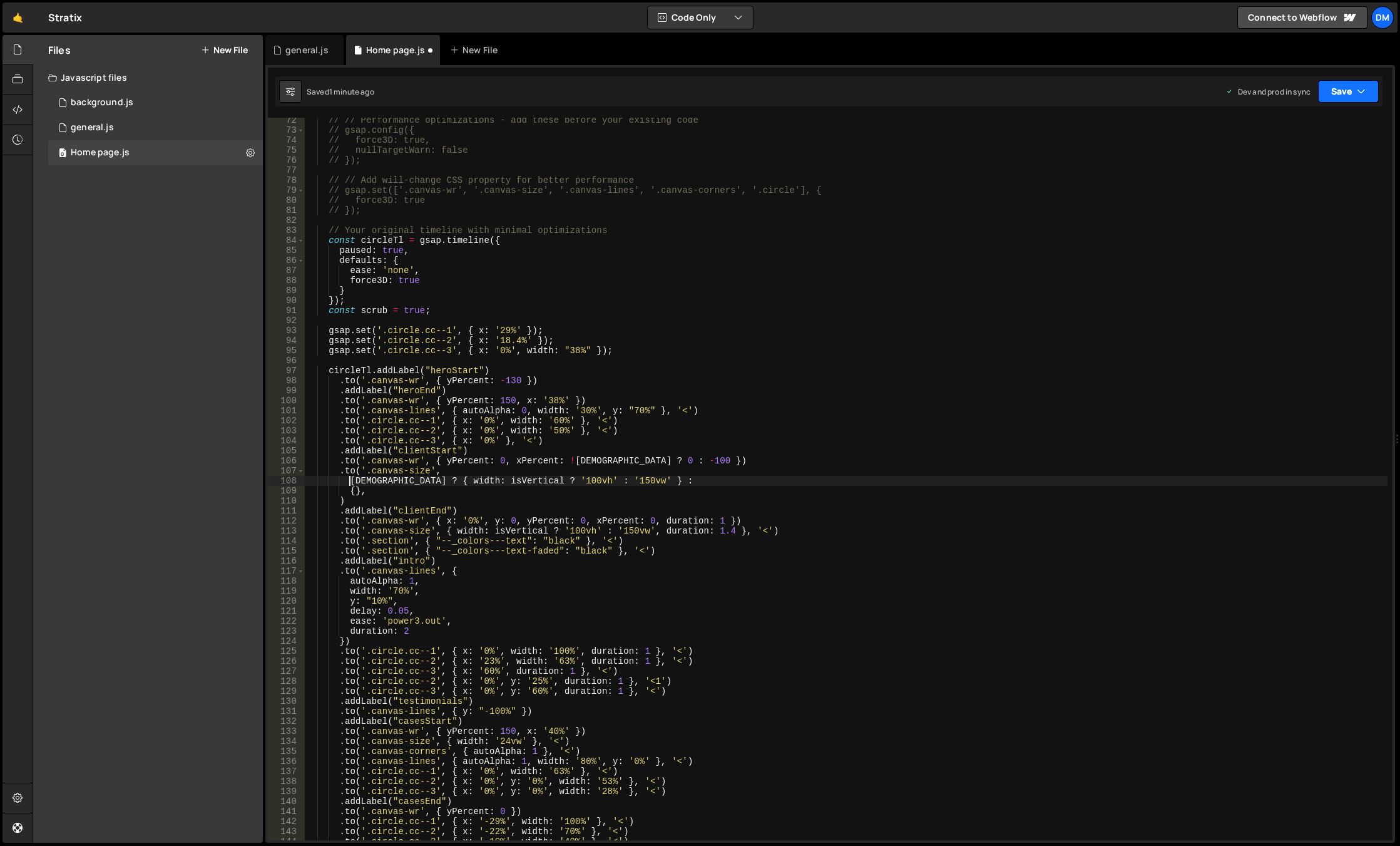
click at [1347, 83] on button "Save" at bounding box center [1348, 91] width 61 height 22
click at [1312, 138] on div "Saved 1 minute ago" at bounding box center [1306, 136] width 130 height 15
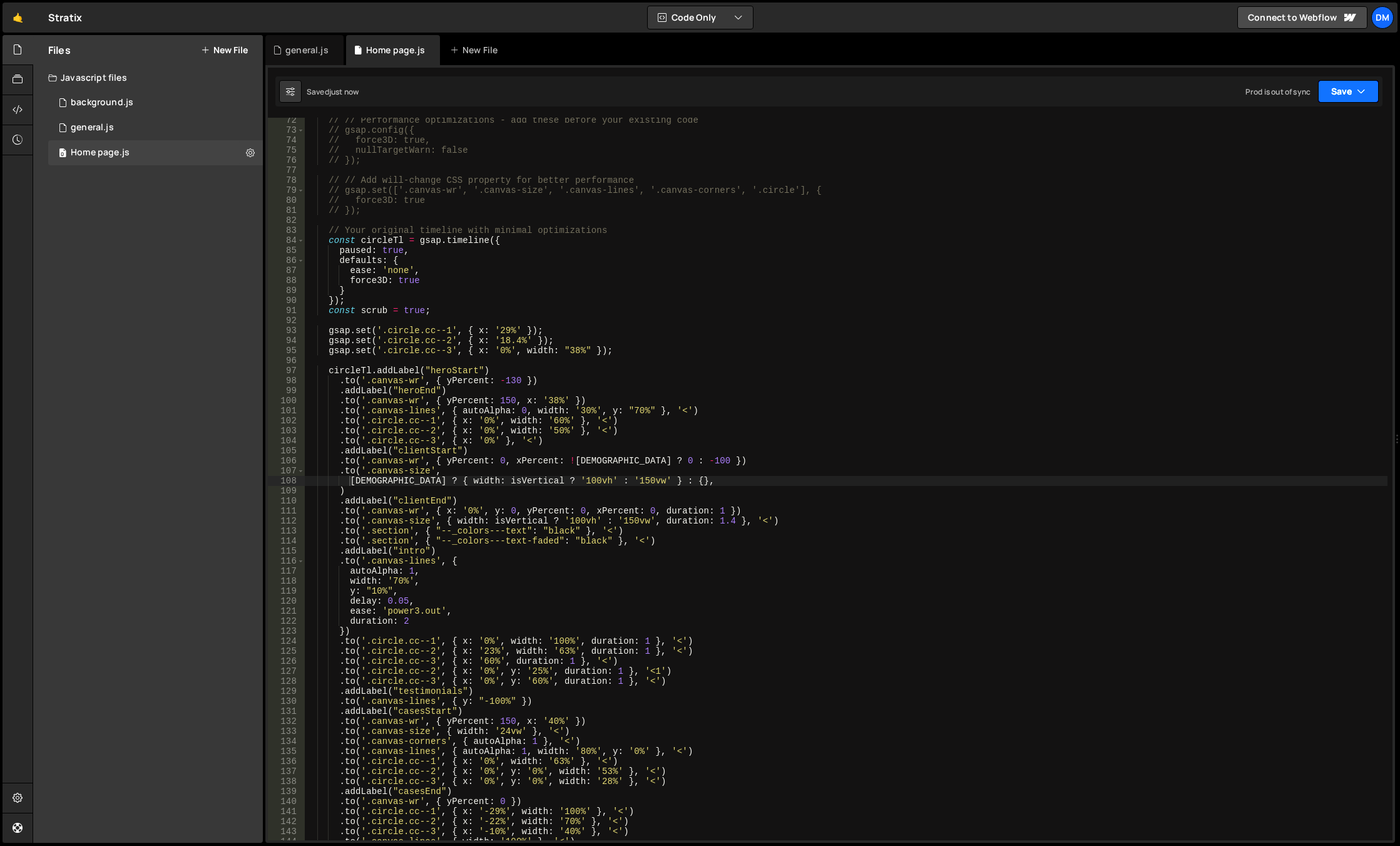
click at [1344, 91] on button "Save" at bounding box center [1348, 91] width 61 height 22
click at [1281, 180] on div "1 minute ago" at bounding box center [1284, 177] width 44 height 11
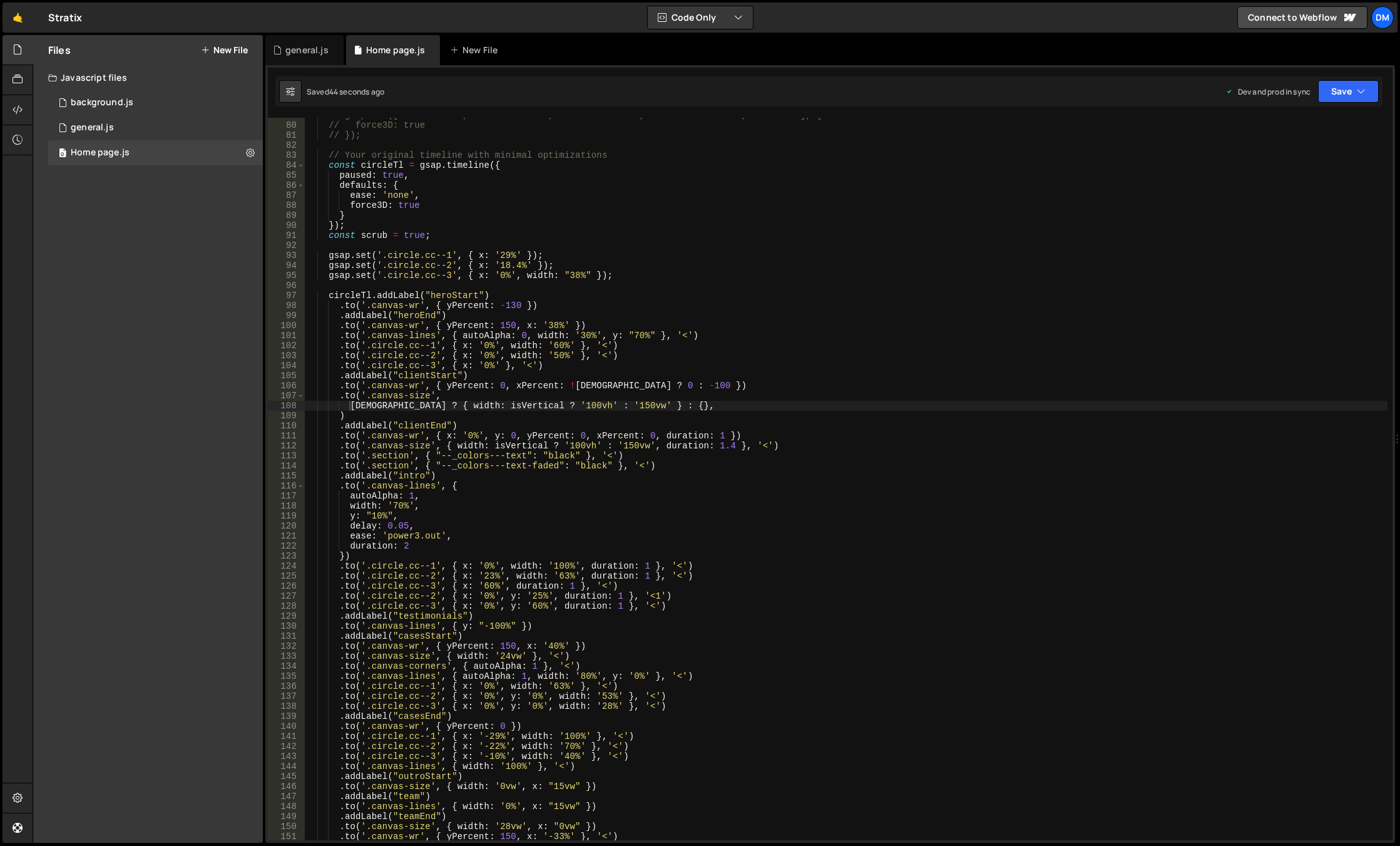
scroll to position [789, 0]
click at [346, 292] on div "// gsap.set(['.canvas-wr', '.canvas-size', '.canvas-lines', '.canvas-corners', …" at bounding box center [846, 481] width 1083 height 743
click at [337, 304] on div "// gsap.set(['.canvas-wr', '.canvas-size', '.canvas-lines', '.canvas-corners', …" at bounding box center [846, 481] width 1083 height 743
paste textarea "circleTl"
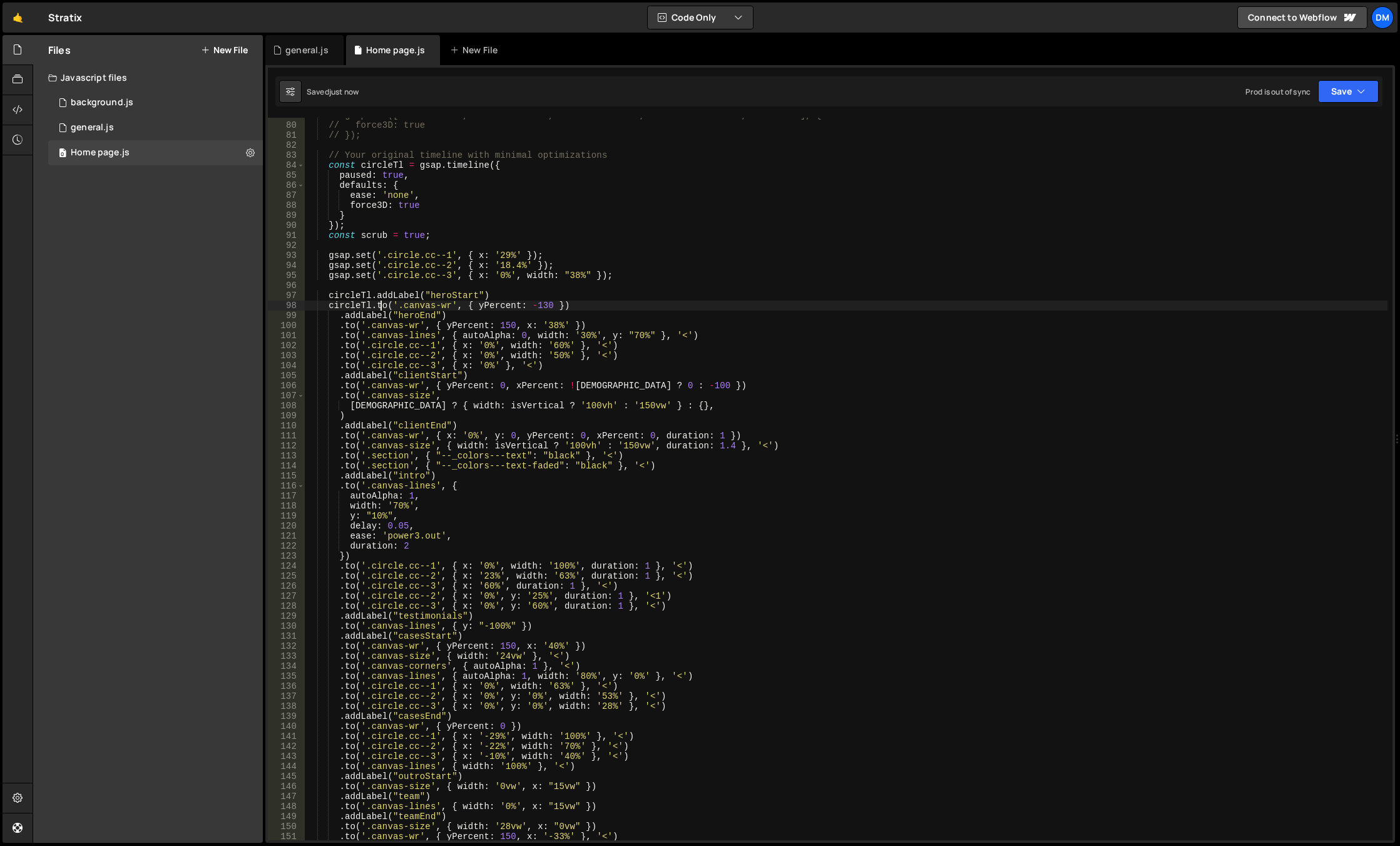
click at [339, 320] on div "// gsap.set(['.canvas-wr', '.canvas-size', '.canvas-lines', '.canvas-corners', …" at bounding box center [846, 481] width 1083 height 743
paste textarea "circleTl"
click at [338, 327] on div "// gsap.set(['.canvas-wr', '.canvas-size', '.canvas-lines', '.canvas-corners', …" at bounding box center [846, 481] width 1083 height 743
paste textarea "circleTl"
click at [337, 336] on div "// gsap.set(['.canvas-wr', '.canvas-size', '.canvas-lines', '.canvas-corners', …" at bounding box center [846, 481] width 1083 height 743
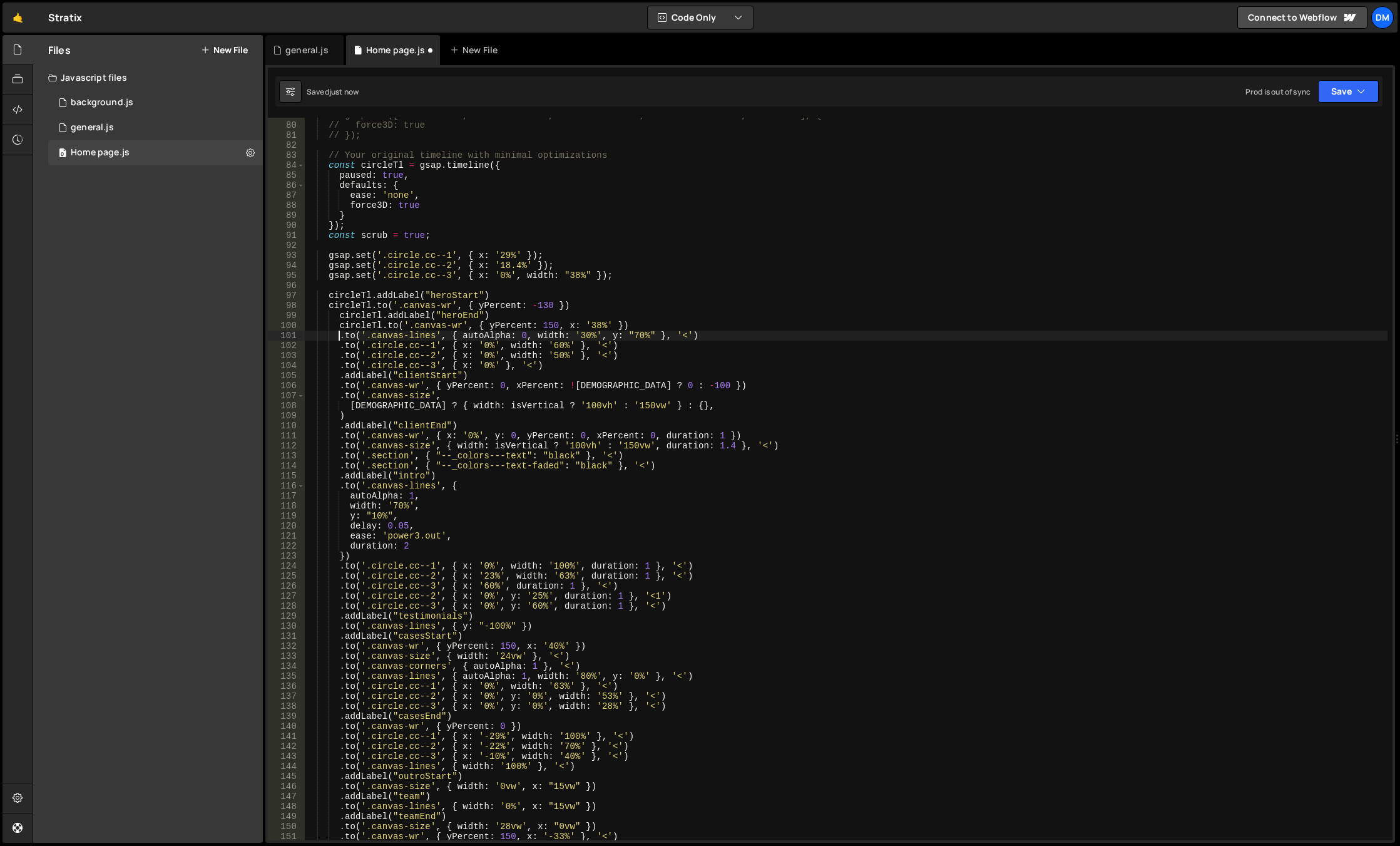
paste textarea "circleTl"
click at [333, 346] on div "// gsap.set(['.canvas-wr', '.canvas-size', '.canvas-lines', '.canvas-corners', …" at bounding box center [846, 481] width 1083 height 743
paste textarea "circleTl"
click at [335, 354] on div "// gsap.set(['.canvas-wr', '.canvas-size', '.canvas-lines', '.canvas-corners', …" at bounding box center [846, 481] width 1083 height 743
click at [341, 357] on div "// gsap.set(['.canvas-wr', '.canvas-size', '.canvas-lines', '.canvas-corners', …" at bounding box center [846, 481] width 1083 height 743
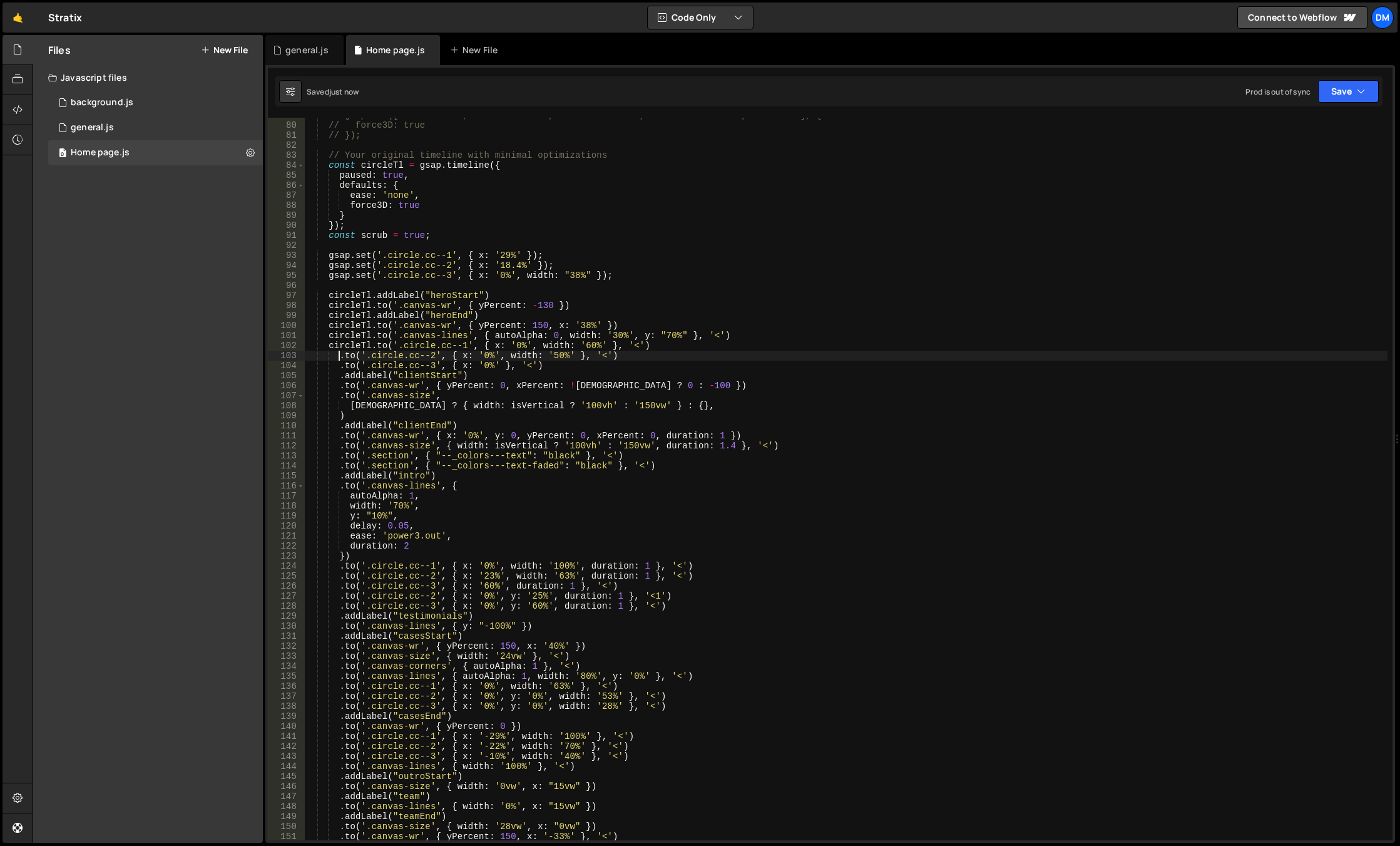
paste textarea "circleTl"
click at [340, 366] on div "// gsap.set(['.canvas-wr', '.canvas-size', '.canvas-lines', '.canvas-corners', …" at bounding box center [846, 481] width 1083 height 743
paste textarea "circleTl"
click at [339, 375] on div "// gsap.set(['.canvas-wr', '.canvas-size', '.canvas-lines', '.canvas-corners', …" at bounding box center [846, 481] width 1083 height 743
paste textarea "circleTl"
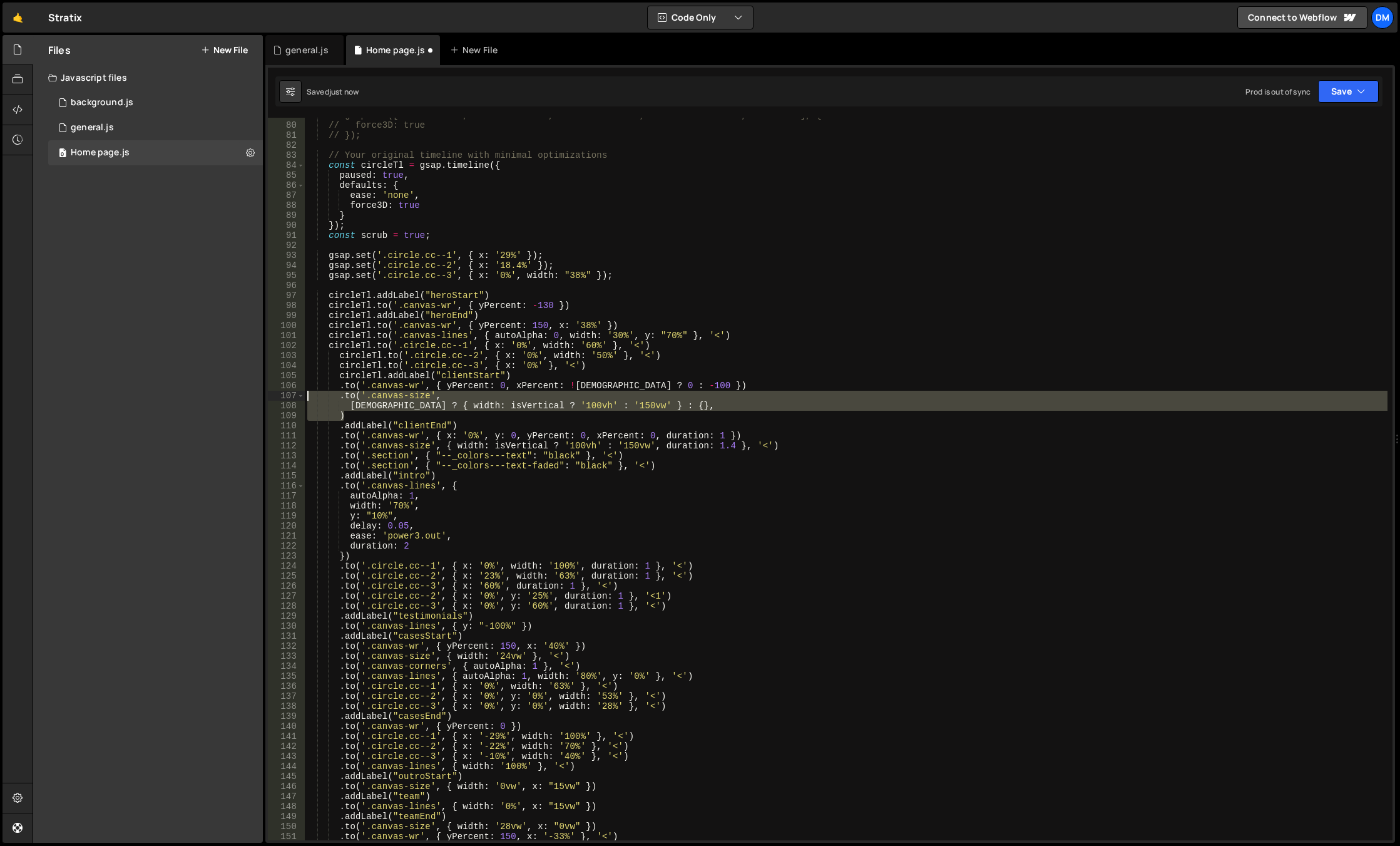
drag, startPoint x: 366, startPoint y: 413, endPoint x: 227, endPoint y: 398, distance: 139.8
click at [227, 398] on div "Files New File Javascript files 0 background.js 0 0 general.js 0 0 Home page.js…" at bounding box center [716, 439] width 1367 height 809
click at [340, 383] on div "// gsap.set(['.canvas-wr', '.canvas-size', '.canvas-lines', '.canvas-corners', …" at bounding box center [846, 481] width 1083 height 743
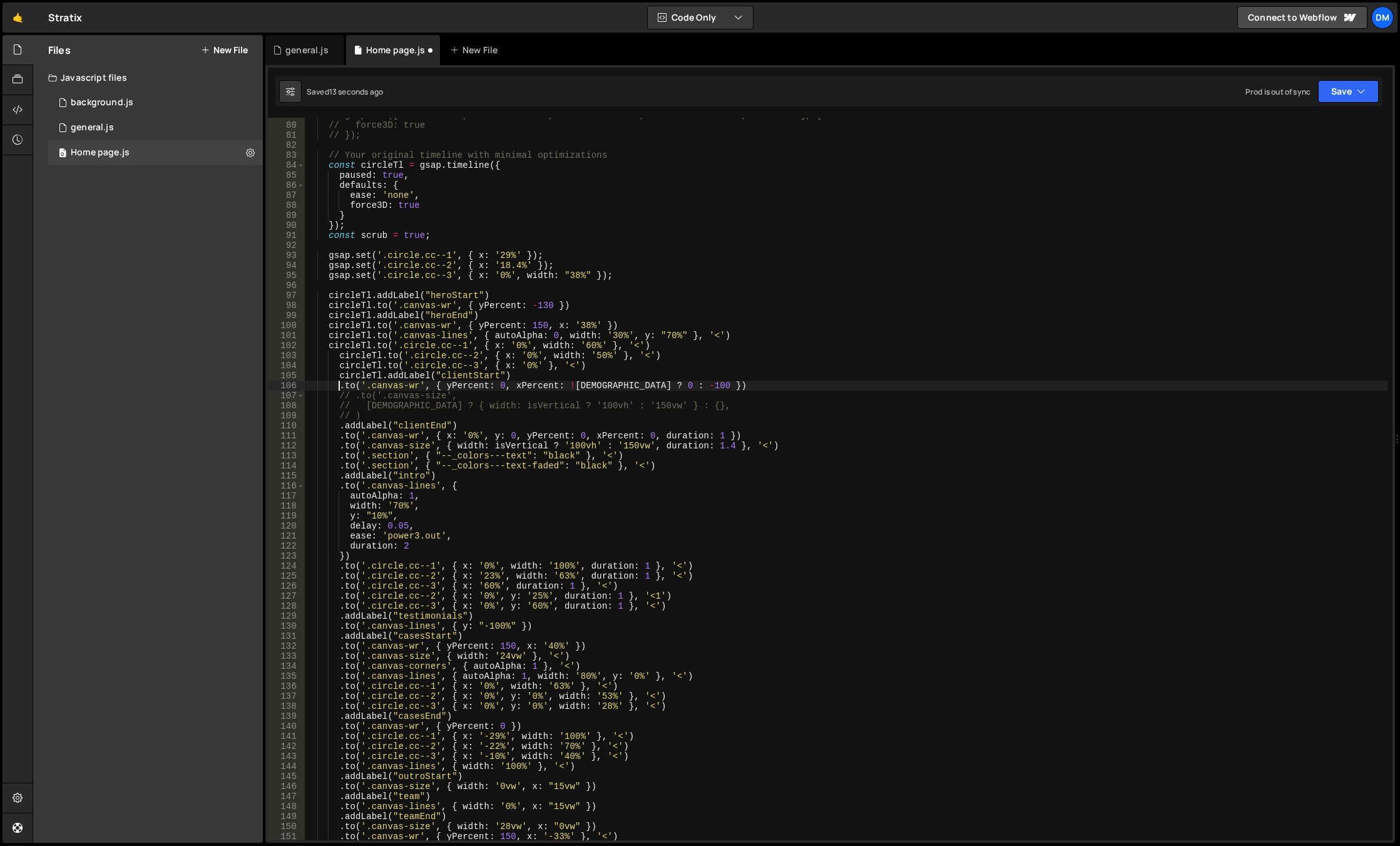
paste textarea "circleTl"
click at [340, 427] on div "// gsap.set(['.canvas-wr', '.canvas-size', '.canvas-lines', '.canvas-corners', …" at bounding box center [846, 481] width 1083 height 743
paste textarea "circleTl"
click at [338, 438] on div "// gsap.set(['.canvas-wr', '.canvas-size', '.canvas-lines', '.canvas-corners', …" at bounding box center [846, 481] width 1083 height 743
paste textarea "circleTl"
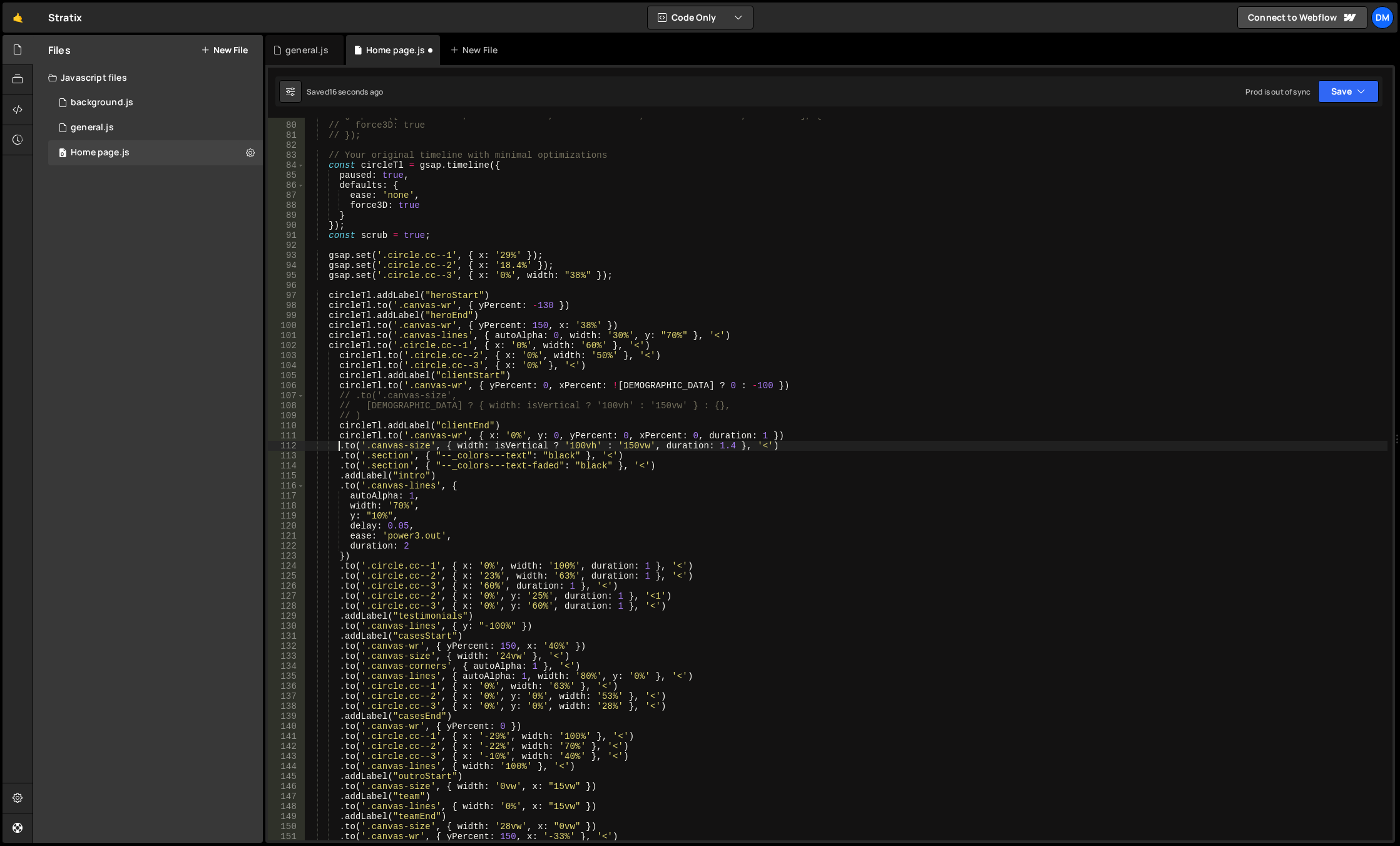
click at [337, 445] on div "// gsap.set(['.canvas-wr', '.canvas-size', '.canvas-lines', '.canvas-corners', …" at bounding box center [846, 481] width 1083 height 743
paste textarea "circleTl"
click at [338, 454] on div "// gsap.set(['.canvas-wr', '.canvas-size', '.canvas-lines', '.canvas-corners', …" at bounding box center [846, 481] width 1083 height 743
paste textarea "circleTl"
click at [340, 463] on div "// gsap.set(['.canvas-wr', '.canvas-size', '.canvas-lines', '.canvas-corners', …" at bounding box center [846, 481] width 1083 height 743
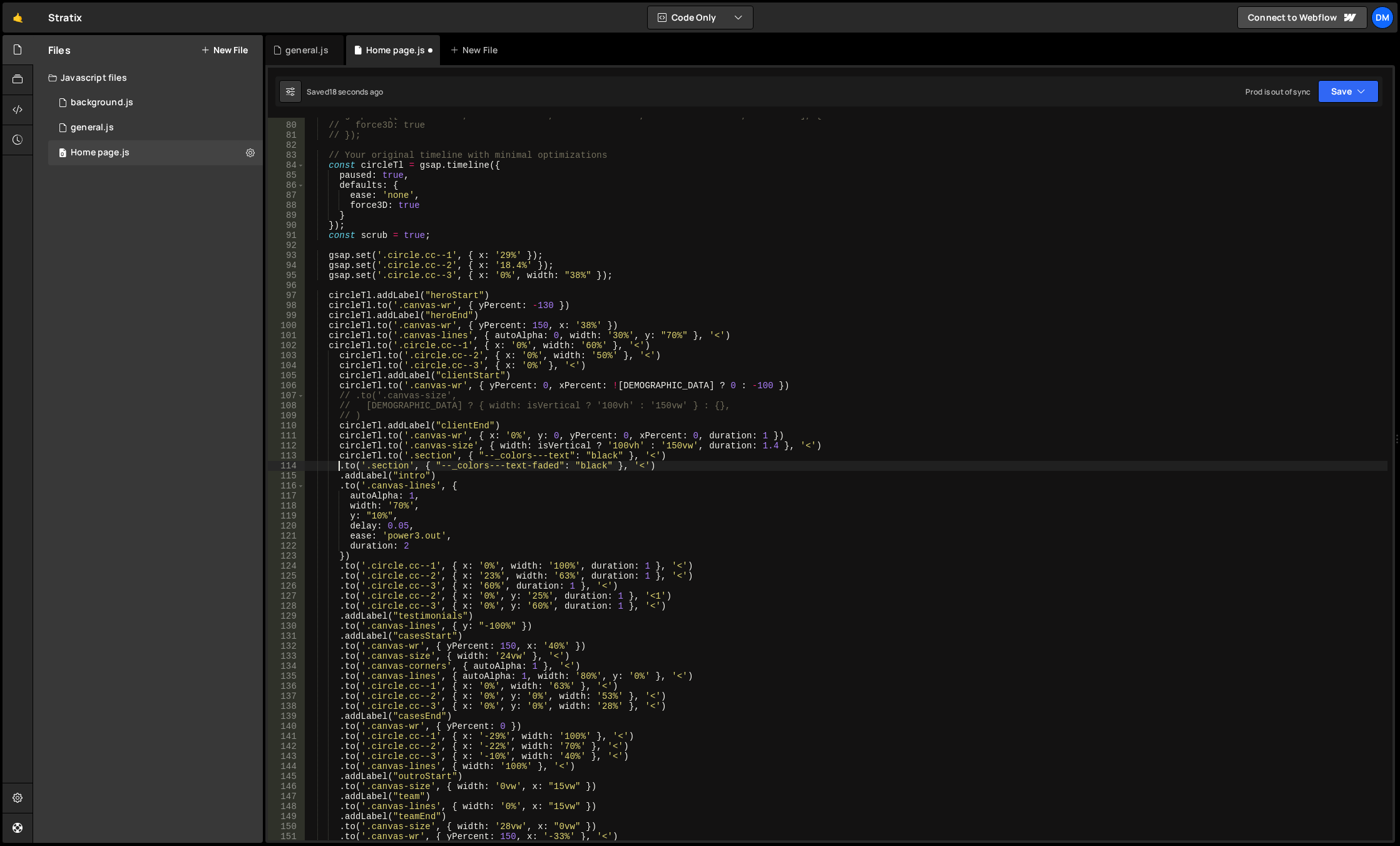
paste textarea "circleTl"
click at [338, 475] on div "// gsap.set(['.canvas-wr', '.canvas-size', '.canvas-lines', '.canvas-corners', …" at bounding box center [846, 481] width 1083 height 743
paste textarea "circleTl"
click at [340, 487] on div "// gsap.set(['.canvas-wr', '.canvas-size', '.canvas-lines', '.canvas-corners', …" at bounding box center [846, 481] width 1083 height 743
paste textarea "circleTl"
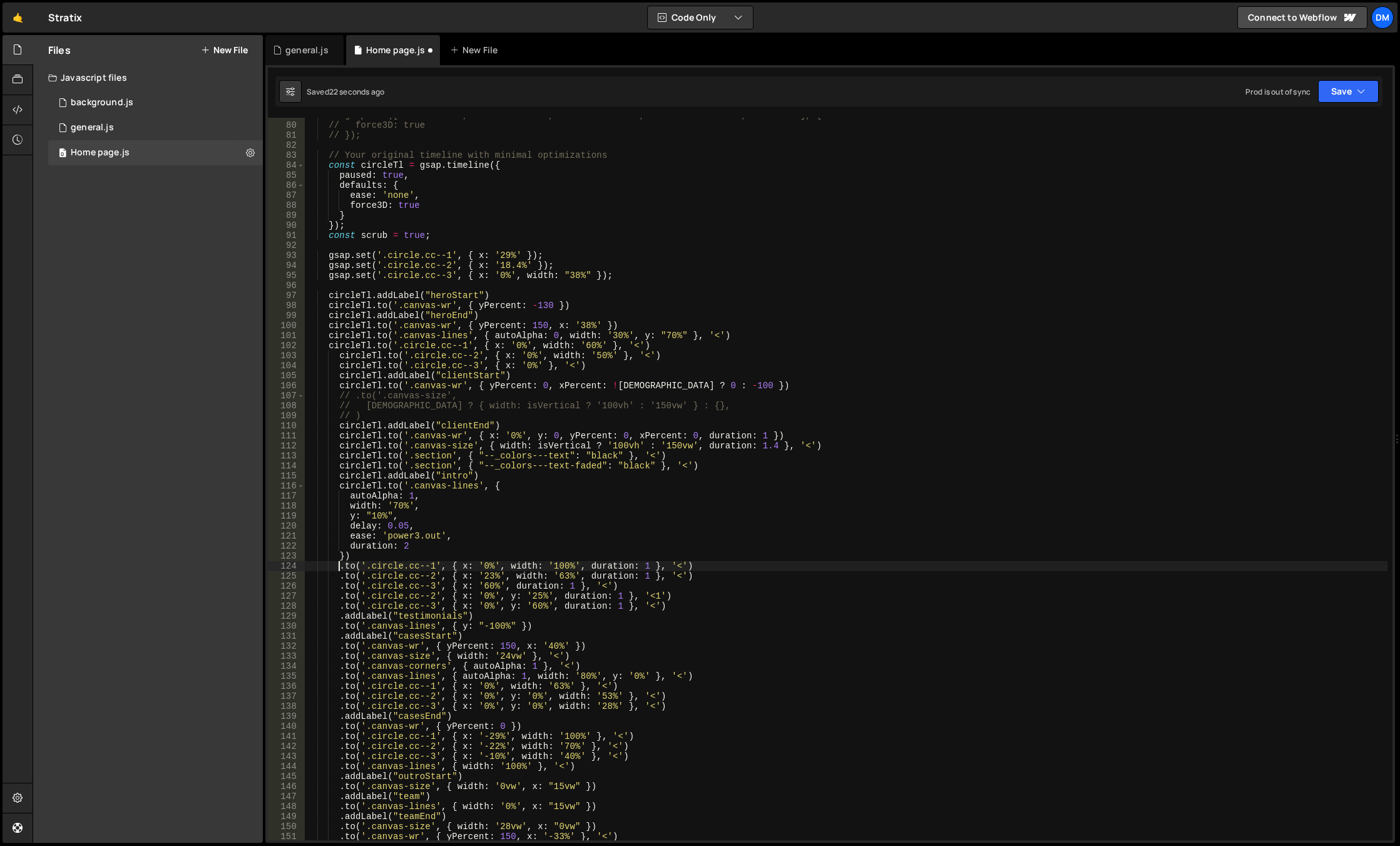
click at [336, 566] on div "// gsap.set(['.canvas-wr', '.canvas-size', '.canvas-lines', '.canvas-corners', …" at bounding box center [846, 481] width 1083 height 743
paste textarea "circleTl"
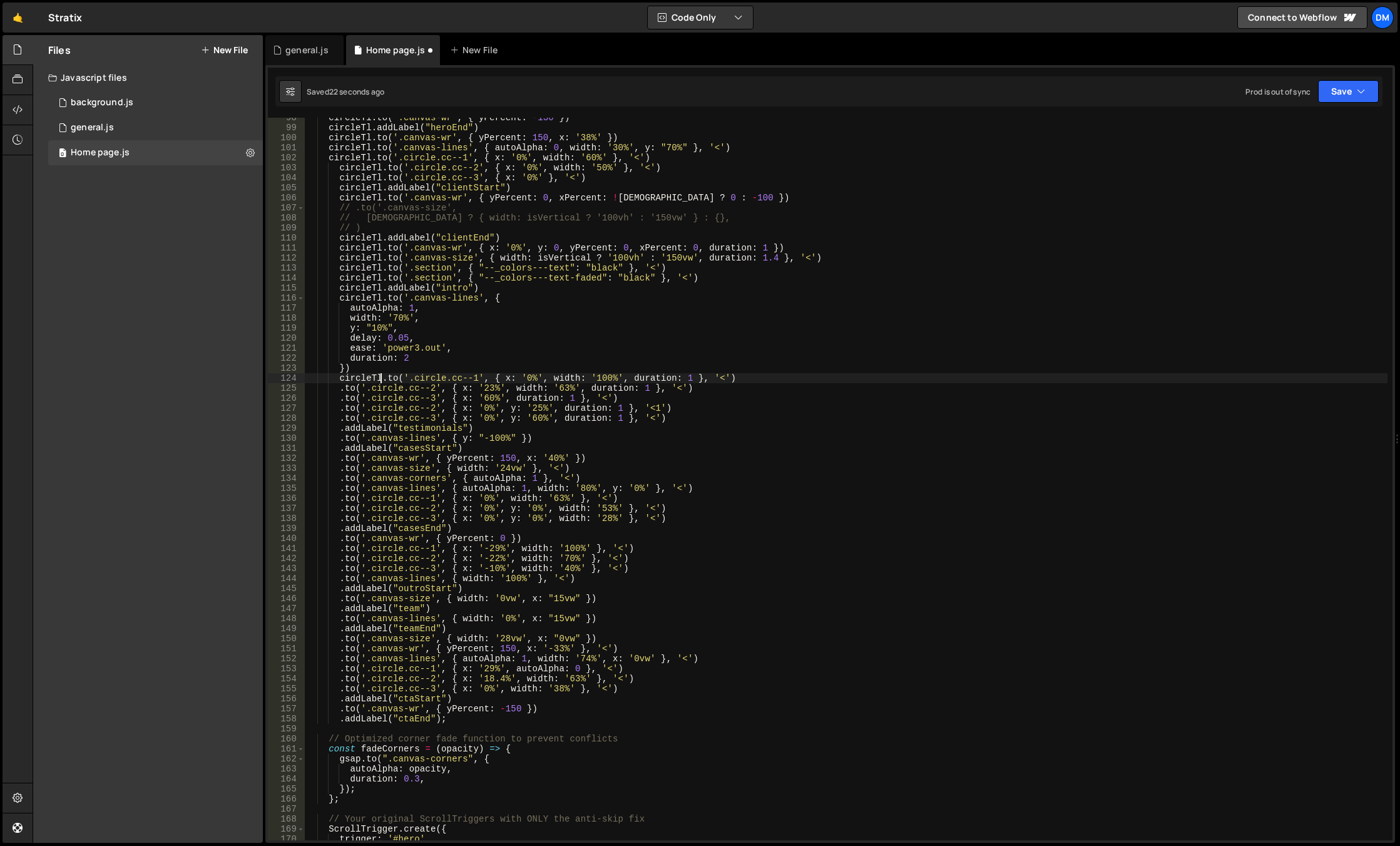
scroll to position [976, 0]
drag, startPoint x: 339, startPoint y: 390, endPoint x: 335, endPoint y: 401, distance: 11.7
click at [339, 390] on div "circleTl . to ( '.canvas-wr' , { yPercent : - 130 }) circleTl . addLabel ( "her…" at bounding box center [846, 483] width 1083 height 743
paste textarea "circleTl"
click at [340, 400] on div "circleTl . to ( '.canvas-wr' , { yPercent : - 130 }) circleTl . addLabel ( "her…" at bounding box center [846, 483] width 1083 height 743
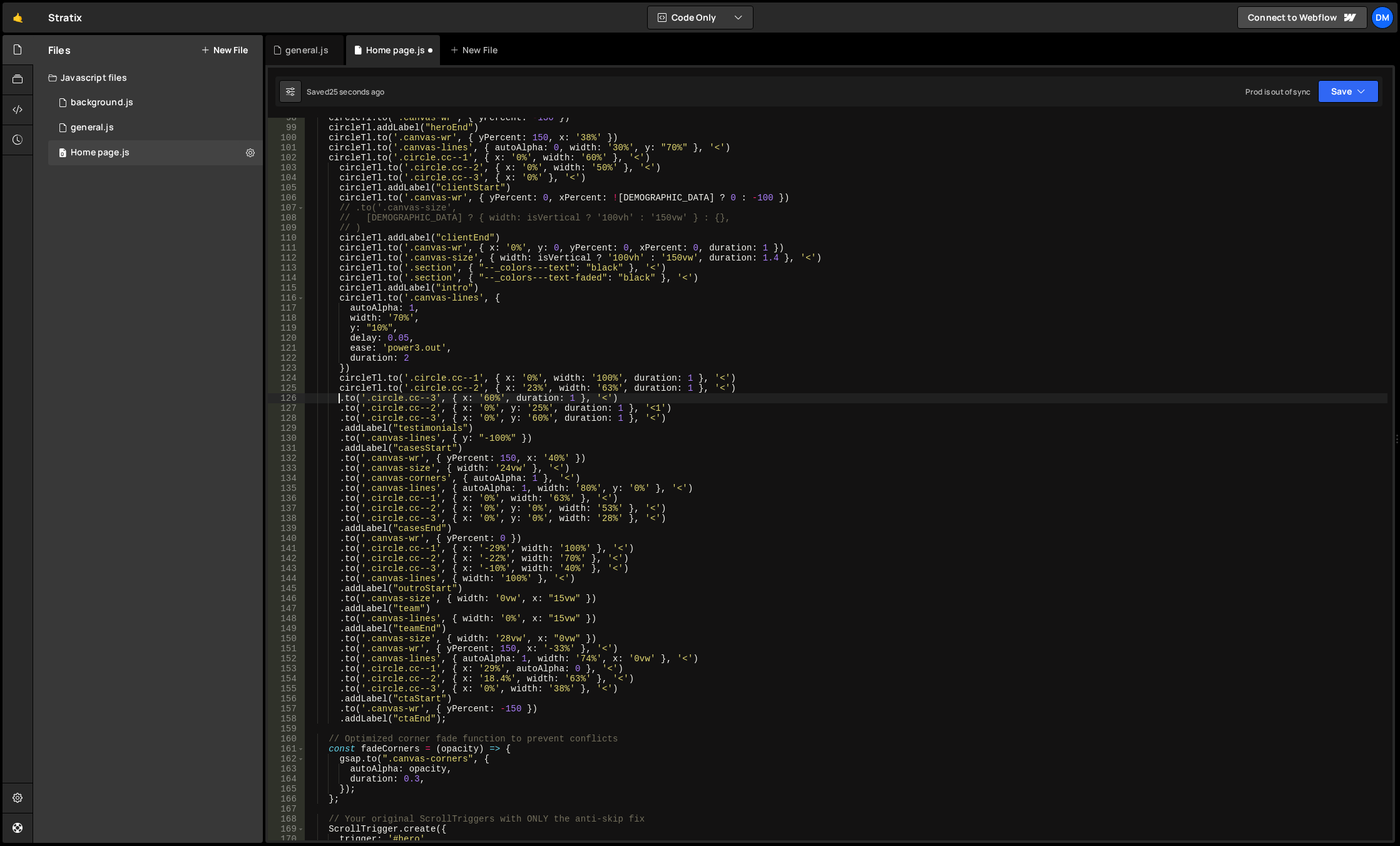
paste textarea "circleTl"
click at [338, 409] on div "circleTl . to ( '.canvas-wr' , { yPercent : - 130 }) circleTl . addLabel ( "her…" at bounding box center [846, 483] width 1083 height 743
paste textarea "circleTl"
click at [340, 418] on div "circleTl . to ( '.canvas-wr' , { yPercent : - 130 }) circleTl . addLabel ( "her…" at bounding box center [846, 483] width 1083 height 743
paste textarea "circleTl"
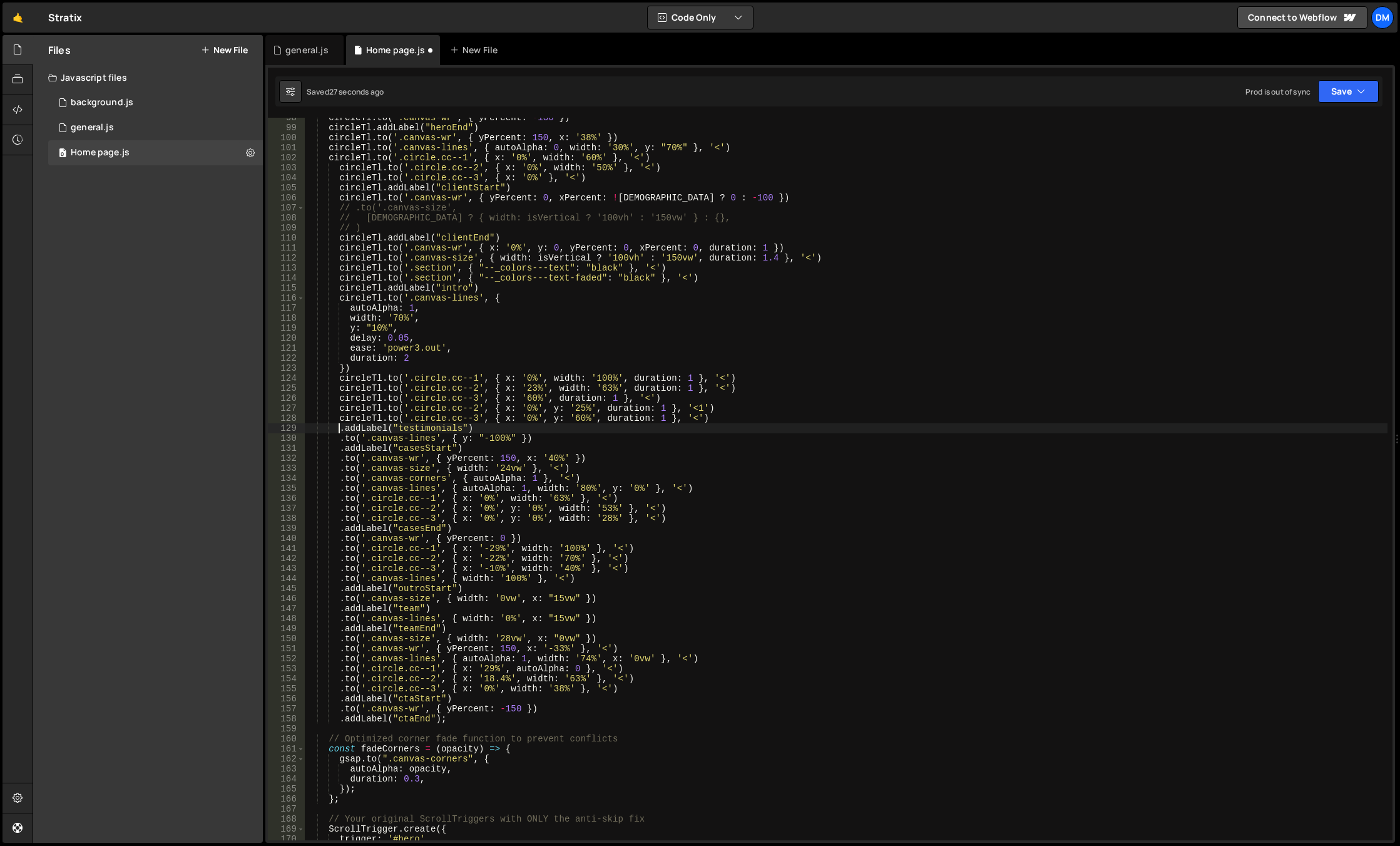
click at [338, 428] on div "circleTl . to ( '.canvas-wr' , { yPercent : - 130 }) circleTl . addLabel ( "her…" at bounding box center [846, 483] width 1083 height 743
paste textarea "circleTl"
click at [340, 435] on div "circleTl . to ( '.canvas-wr' , { yPercent : - 130 }) circleTl . addLabel ( "her…" at bounding box center [846, 483] width 1083 height 743
paste textarea "circleTl"
drag, startPoint x: 337, startPoint y: 448, endPoint x: 335, endPoint y: 457, distance: 9.2
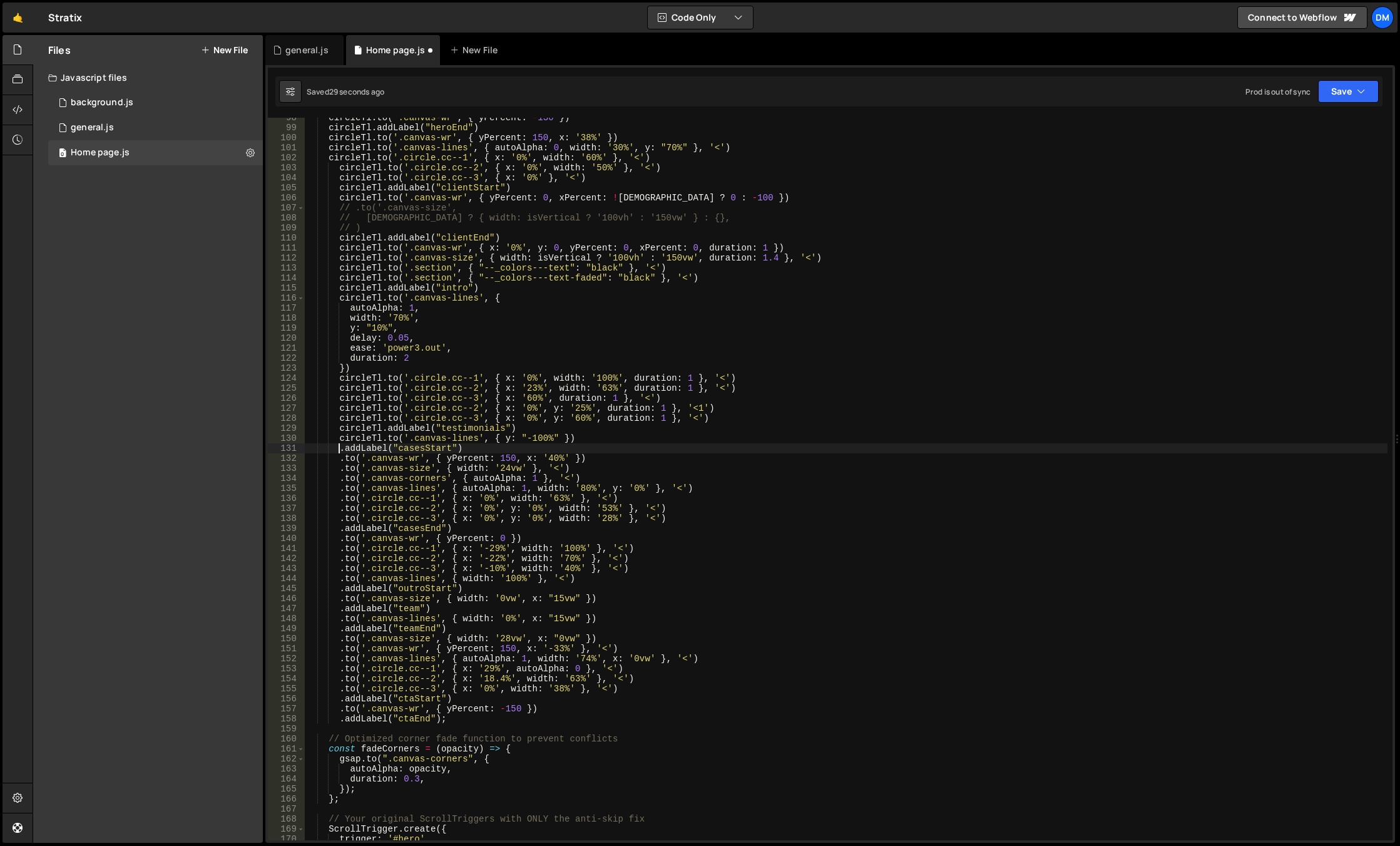
click at [337, 448] on div "circleTl . to ( '.canvas-wr' , { yPercent : - 130 }) circleTl . addLabel ( "her…" at bounding box center [846, 483] width 1083 height 743
paste textarea "circleTl"
drag, startPoint x: 335, startPoint y: 456, endPoint x: 335, endPoint y: 466, distance: 10.0
click at [335, 456] on div "circleTl . to ( '.canvas-wr' , { yPercent : - 130 }) circleTl . addLabel ( "her…" at bounding box center [846, 483] width 1083 height 743
paste textarea "circleTl"
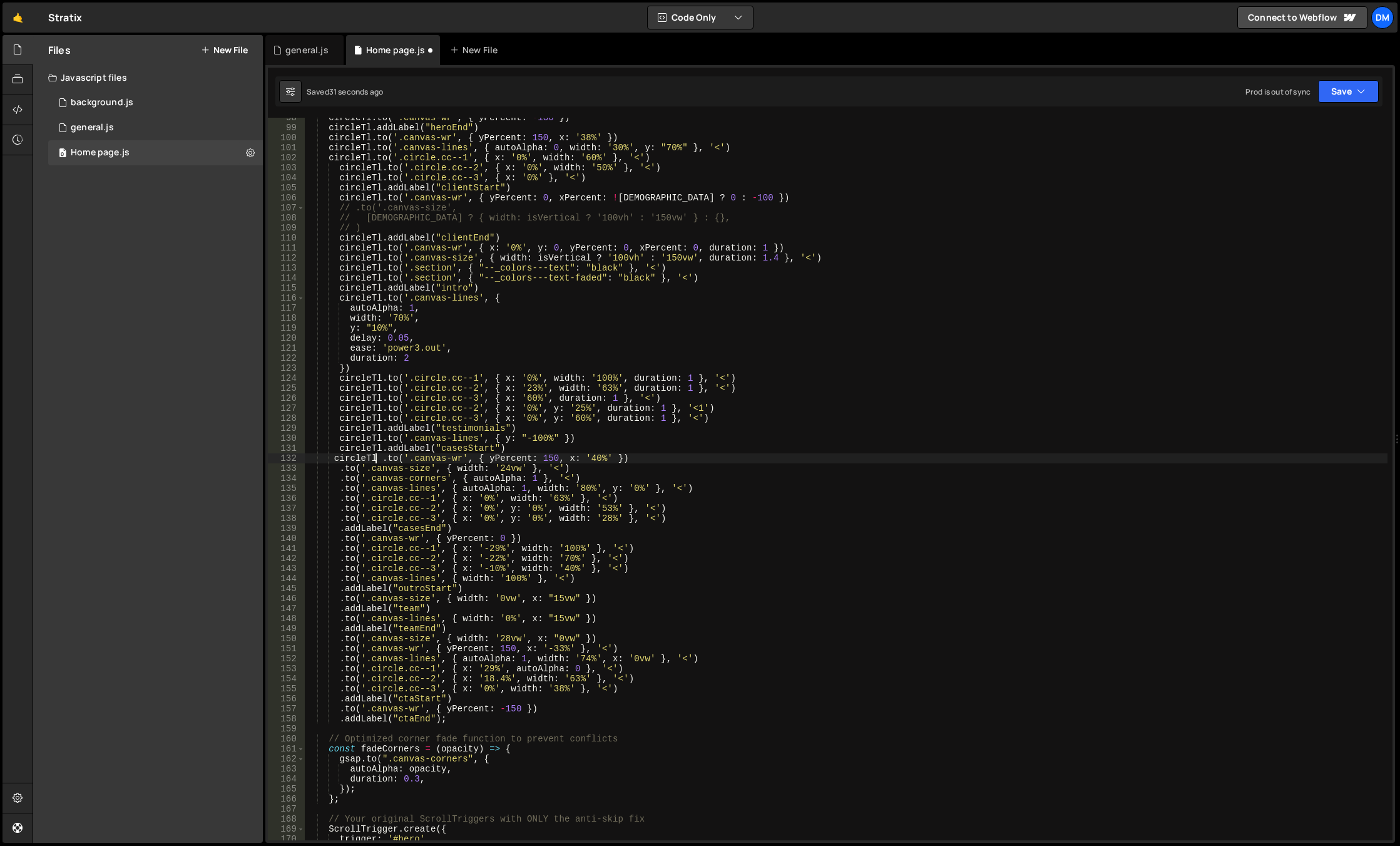
drag, startPoint x: 338, startPoint y: 470, endPoint x: 333, endPoint y: 479, distance: 10.3
click at [338, 470] on div "circleTl . to ( '.canvas-wr' , { yPercent : - 130 }) circleTl . addLabel ( "her…" at bounding box center [846, 483] width 1083 height 743
paste textarea "circleTl"
click at [341, 481] on div "circleTl . to ( '.canvas-wr' , { yPercent : - 130 }) circleTl . addLabel ( "her…" at bounding box center [846, 483] width 1083 height 743
paste textarea "circleTl"
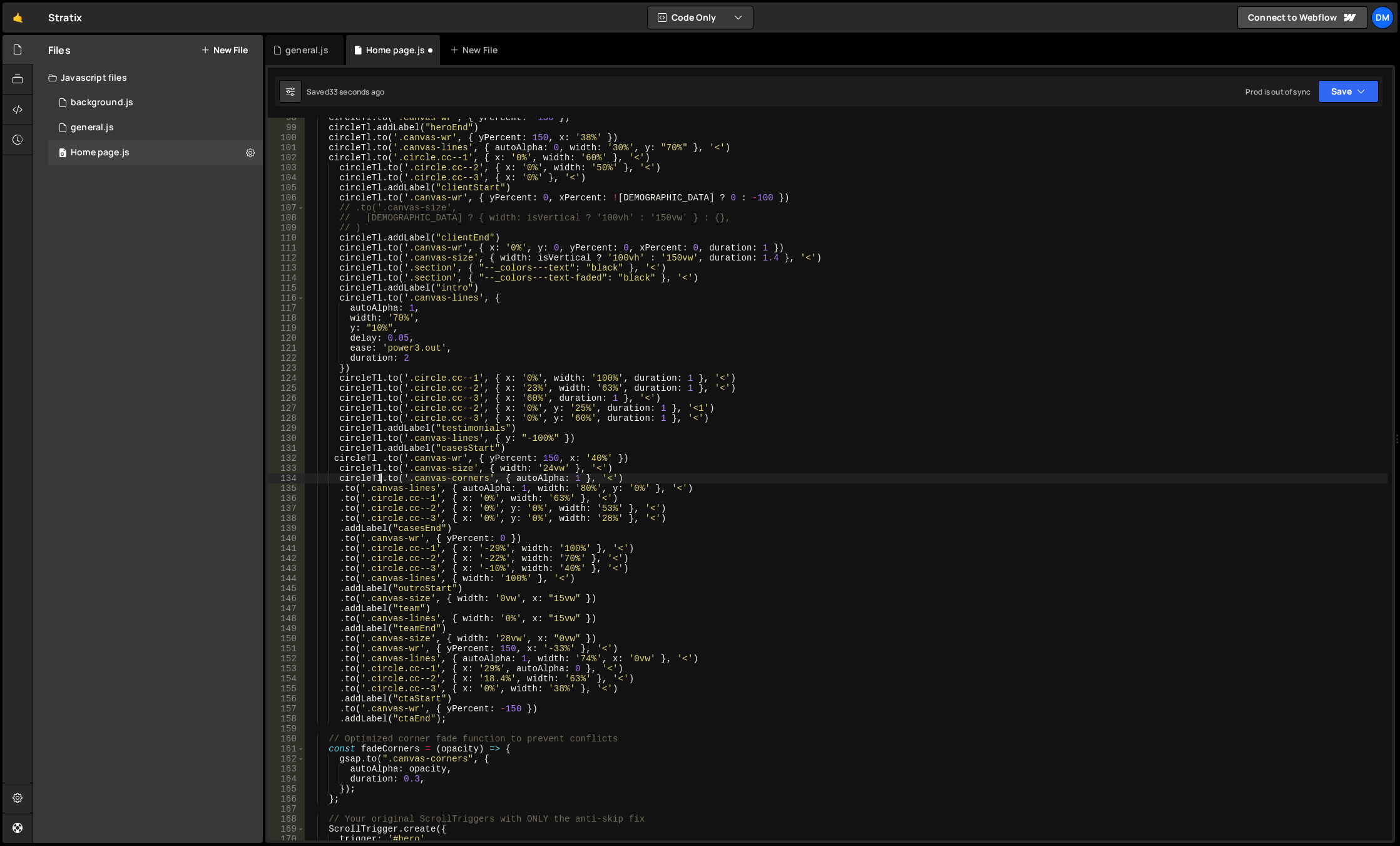
click at [340, 489] on div "circleTl . to ( '.canvas-wr' , { yPercent : - 130 }) circleTl . addLabel ( "her…" at bounding box center [846, 483] width 1083 height 743
paste textarea "circleTl"
click at [338, 499] on div "circleTl . to ( '.canvas-wr' , { yPercent : - 130 }) circleTl . addLabel ( "her…" at bounding box center [846, 483] width 1083 height 743
paste textarea "circleTl"
click at [338, 509] on div "circleTl . to ( '.canvas-wr' , { yPercent : - 130 }) circleTl . addLabel ( "her…" at bounding box center [846, 483] width 1083 height 743
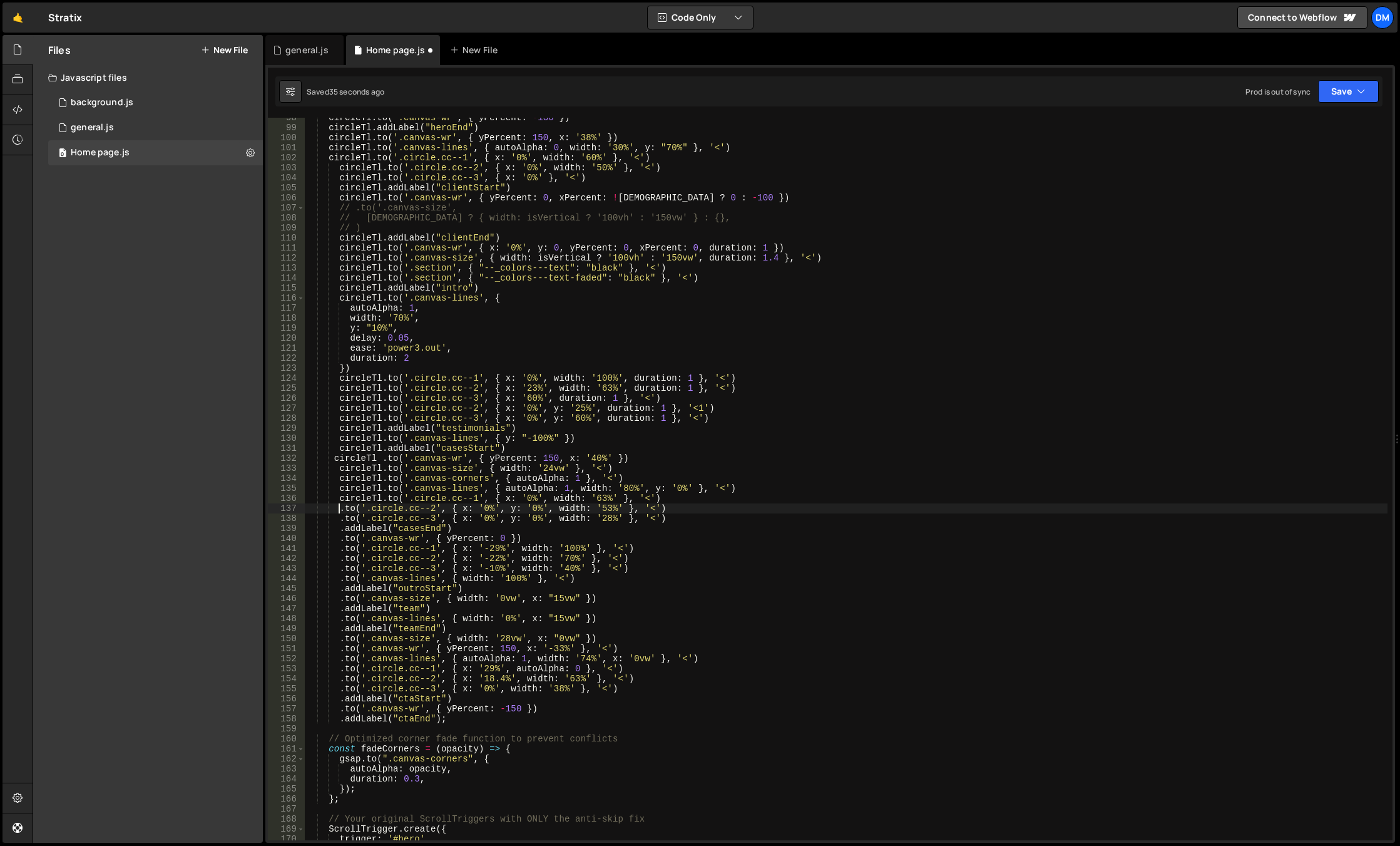
paste textarea "circleTl"
click at [339, 518] on div "circleTl . to ( '.canvas-wr' , { yPercent : - 130 }) circleTl . addLabel ( "her…" at bounding box center [846, 483] width 1083 height 743
paste
click at [336, 530] on div "circleTl . to ( '.canvas-wr' , { yPercent : - 130 }) circleTl . addLabel ( "her…" at bounding box center [846, 483] width 1083 height 743
click at [339, 538] on div "circleTl . to ( '.canvas-wr' , { yPercent : - 130 }) circleTl . addLabel ( "her…" at bounding box center [846, 483] width 1083 height 743
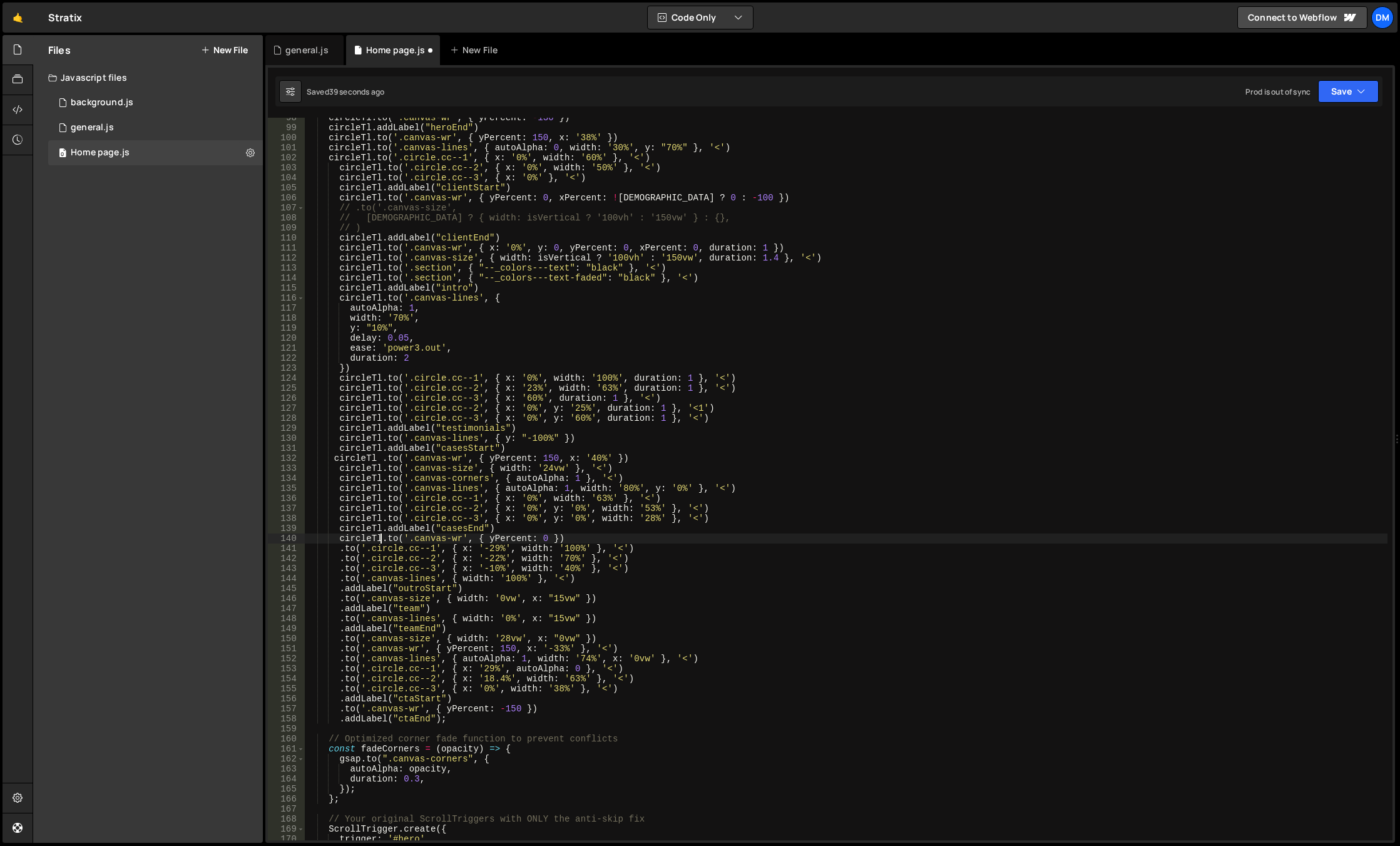
click at [337, 549] on div "circleTl . to ( '.canvas-wr' , { yPercent : - 130 }) circleTl . addLabel ( "her…" at bounding box center [846, 483] width 1083 height 743
click at [337, 557] on div "circleTl . to ( '.canvas-wr' , { yPercent : - 130 }) circleTl . addLabel ( "her…" at bounding box center [846, 483] width 1083 height 743
click at [340, 568] on div "circleTl . to ( '.canvas-wr' , { yPercent : - 130 }) circleTl . addLabel ( "her…" at bounding box center [846, 483] width 1083 height 743
click at [337, 577] on div "circleTl . to ( '.canvas-wr' , { yPercent : - 130 }) circleTl . addLabel ( "her…" at bounding box center [846, 483] width 1083 height 743
click at [337, 589] on div "circleTl . to ( '.canvas-wr' , { yPercent : - 130 }) circleTl . addLabel ( "her…" at bounding box center [846, 483] width 1083 height 743
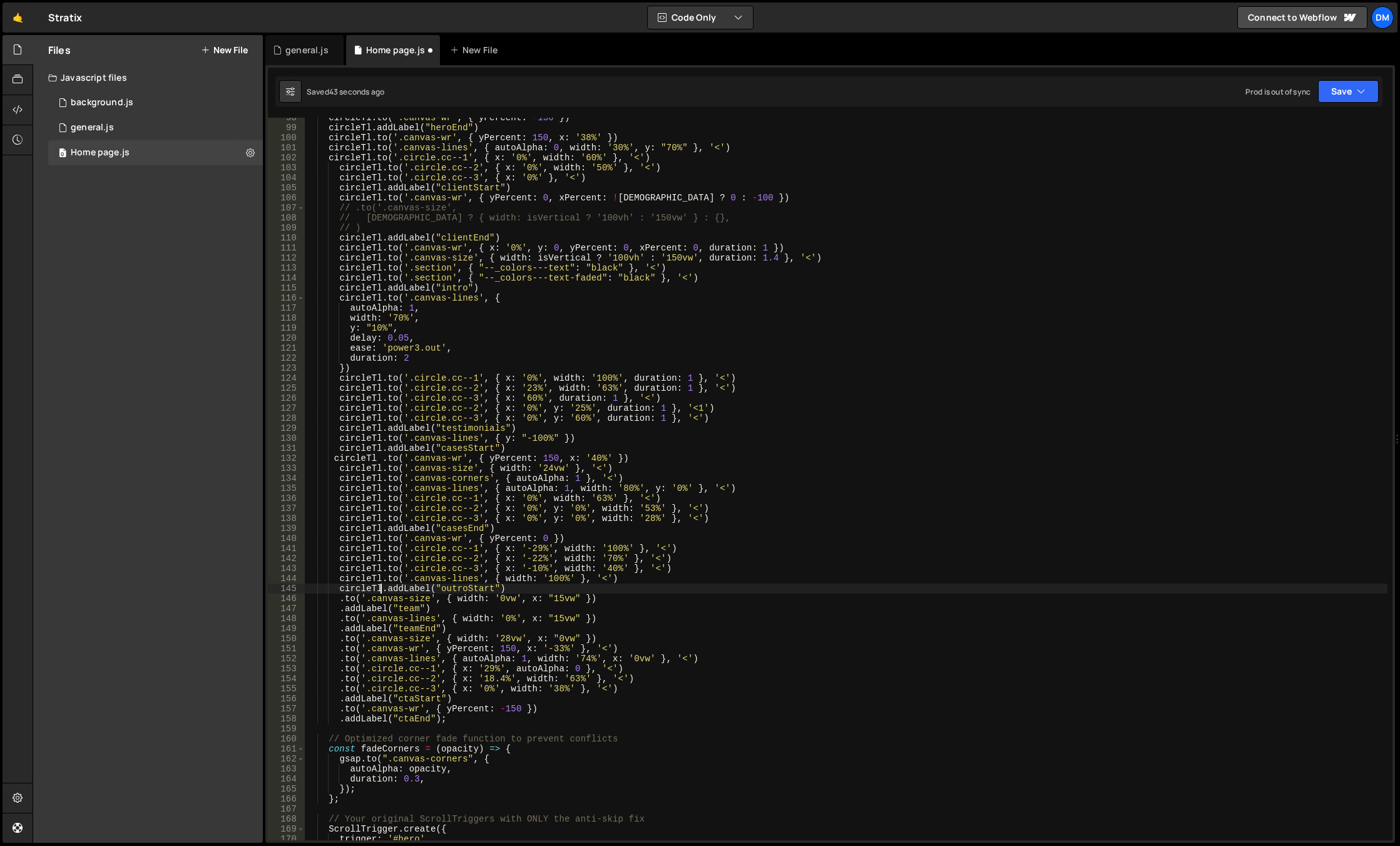
click at [337, 601] on div "circleTl . to ( '.canvas-wr' , { yPercent : - 130 }) circleTl . addLabel ( "her…" at bounding box center [846, 483] width 1083 height 743
click at [336, 611] on div "circleTl . to ( '.canvas-wr' , { yPercent : - 130 }) circleTl . addLabel ( "her…" at bounding box center [846, 483] width 1083 height 743
click at [337, 620] on div "circleTl . to ( '.canvas-wr' , { yPercent : - 130 }) circleTl . addLabel ( "her…" at bounding box center [846, 483] width 1083 height 743
click at [337, 629] on div "circleTl . to ( '.canvas-wr' , { yPercent : - 130 }) circleTl . addLabel ( "her…" at bounding box center [846, 483] width 1083 height 743
click at [338, 638] on div "circleTl . to ( '.canvas-wr' , { yPercent : - 130 }) circleTl . addLabel ( "her…" at bounding box center [846, 483] width 1083 height 743
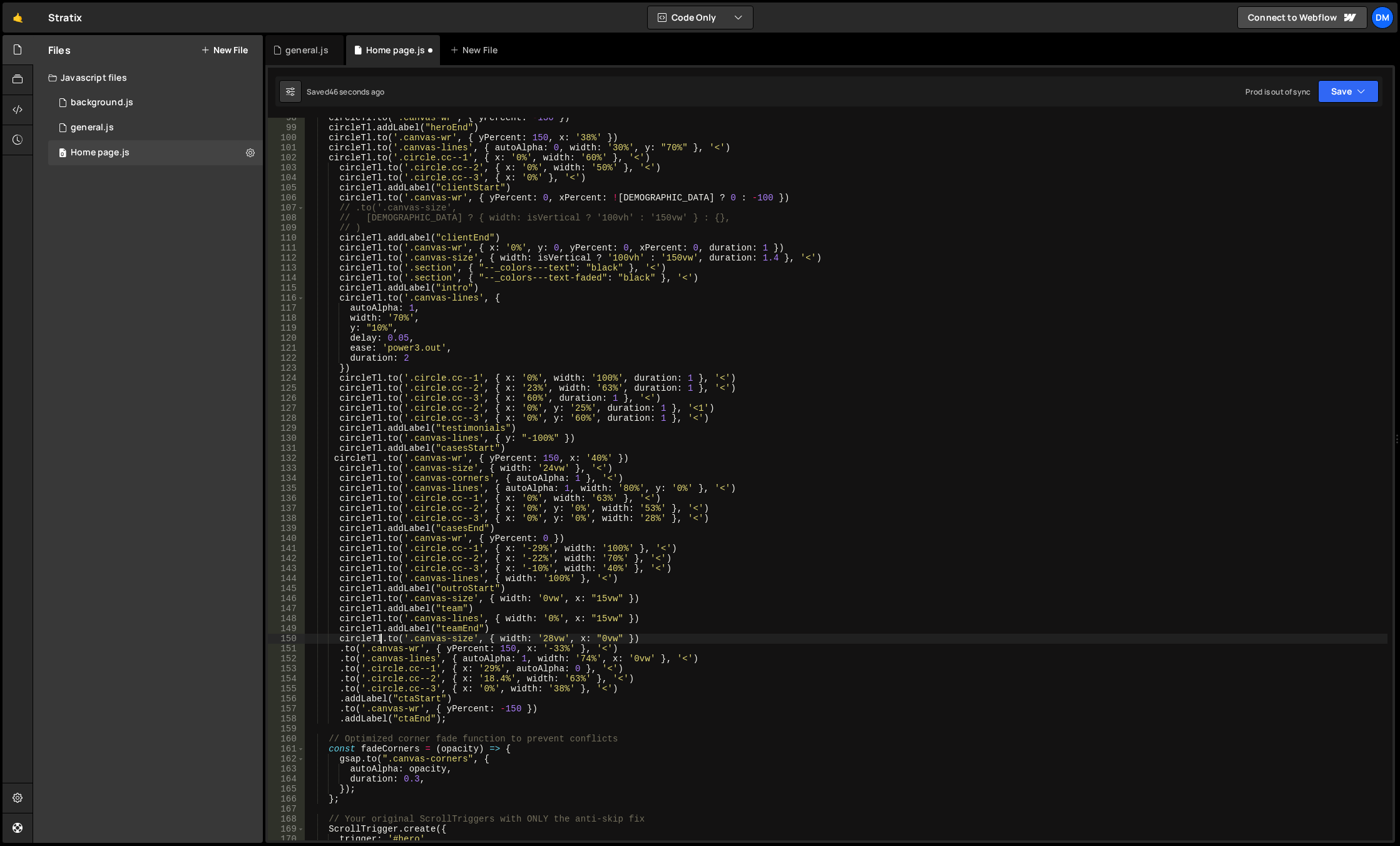
click at [340, 645] on div "circleTl . to ( '.canvas-wr' , { yPercent : - 130 }) circleTl . addLabel ( "her…" at bounding box center [846, 483] width 1083 height 743
drag, startPoint x: 337, startPoint y: 657, endPoint x: 337, endPoint y: 663, distance: 6.0
click at [337, 657] on div "circleTl . to ( '.canvas-wr' , { yPercent : - 130 }) circleTl . addLabel ( "her…" at bounding box center [846, 483] width 1083 height 743
click at [337, 665] on div "circleTl . to ( '.canvas-wr' , { yPercent : - 130 }) circleTl . addLabel ( "her…" at bounding box center [846, 483] width 1083 height 743
click at [340, 679] on div "circleTl . to ( '.canvas-wr' , { yPercent : - 130 }) circleTl . addLabel ( "her…" at bounding box center [846, 483] width 1083 height 743
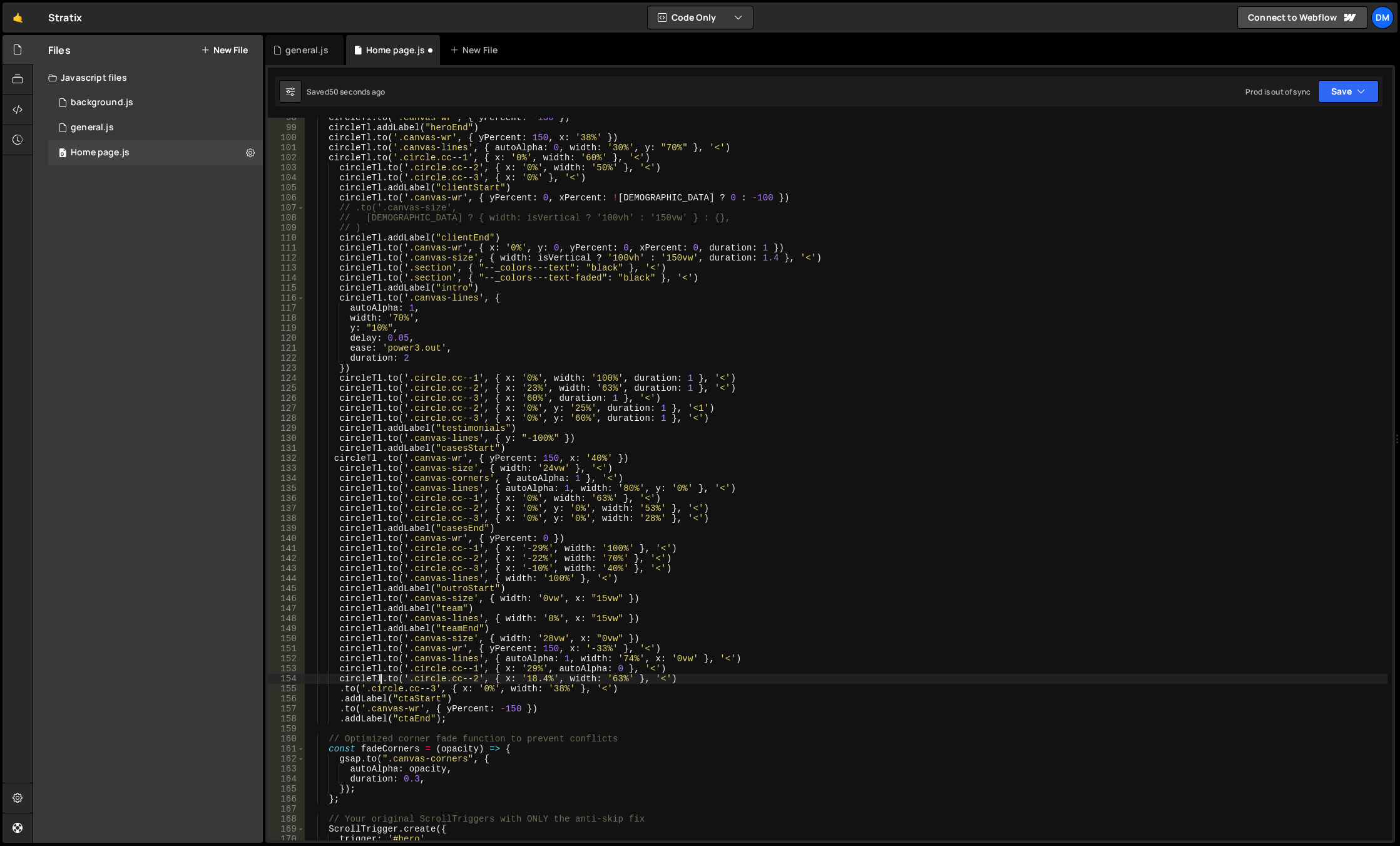
click at [337, 688] on div "circleTl . to ( '.canvas-wr' , { yPercent : - 130 }) circleTl . addLabel ( "her…" at bounding box center [846, 483] width 1083 height 743
click at [335, 703] on div "circleTl . to ( '.canvas-wr' , { yPercent : - 130 }) circleTl . addLabel ( "her…" at bounding box center [846, 483] width 1083 height 743
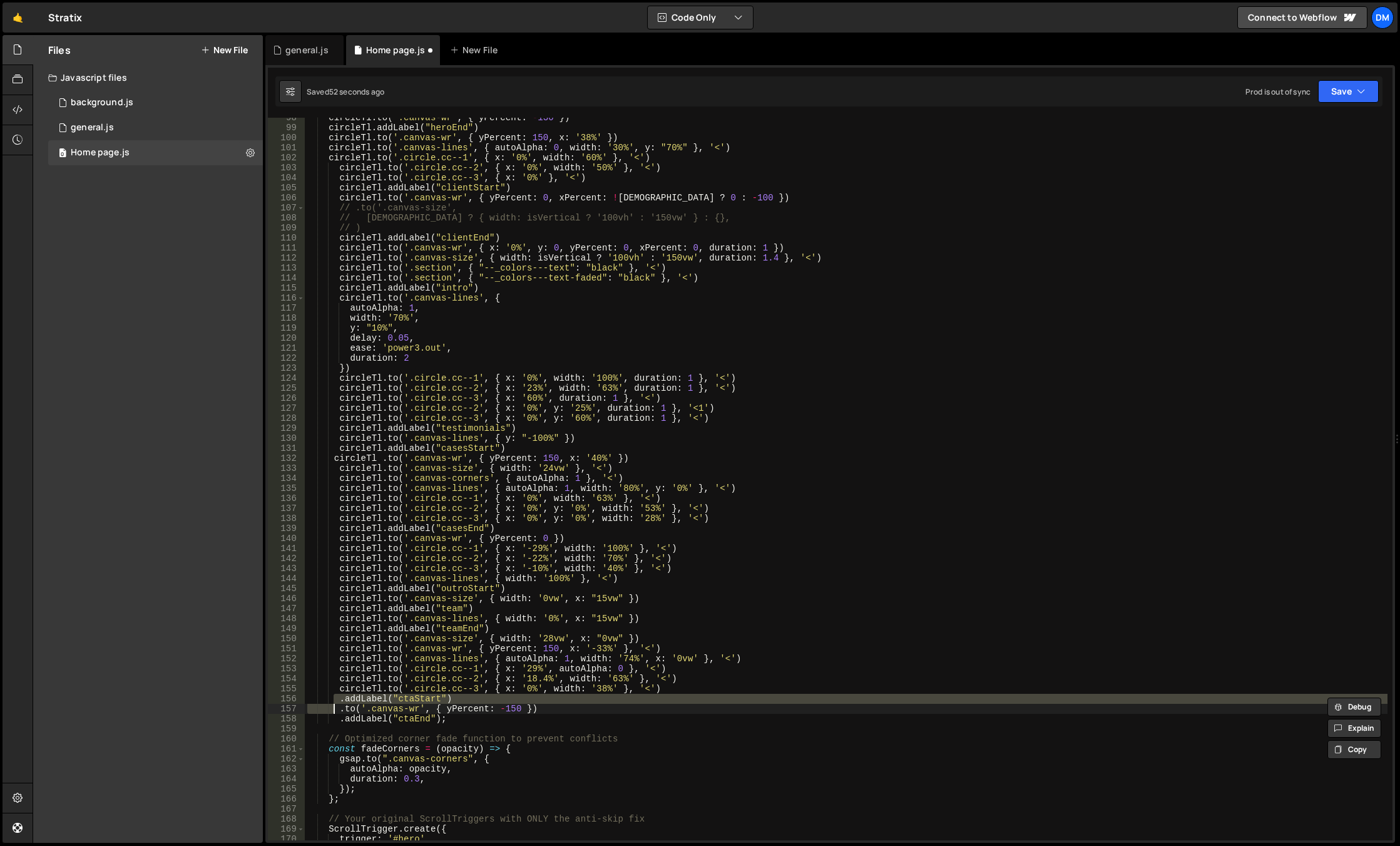
click at [340, 700] on div "circleTl . to ( '.canvas-wr' , { yPercent : - 130 }) circleTl . addLabel ( "her…" at bounding box center [846, 479] width 1083 height 722
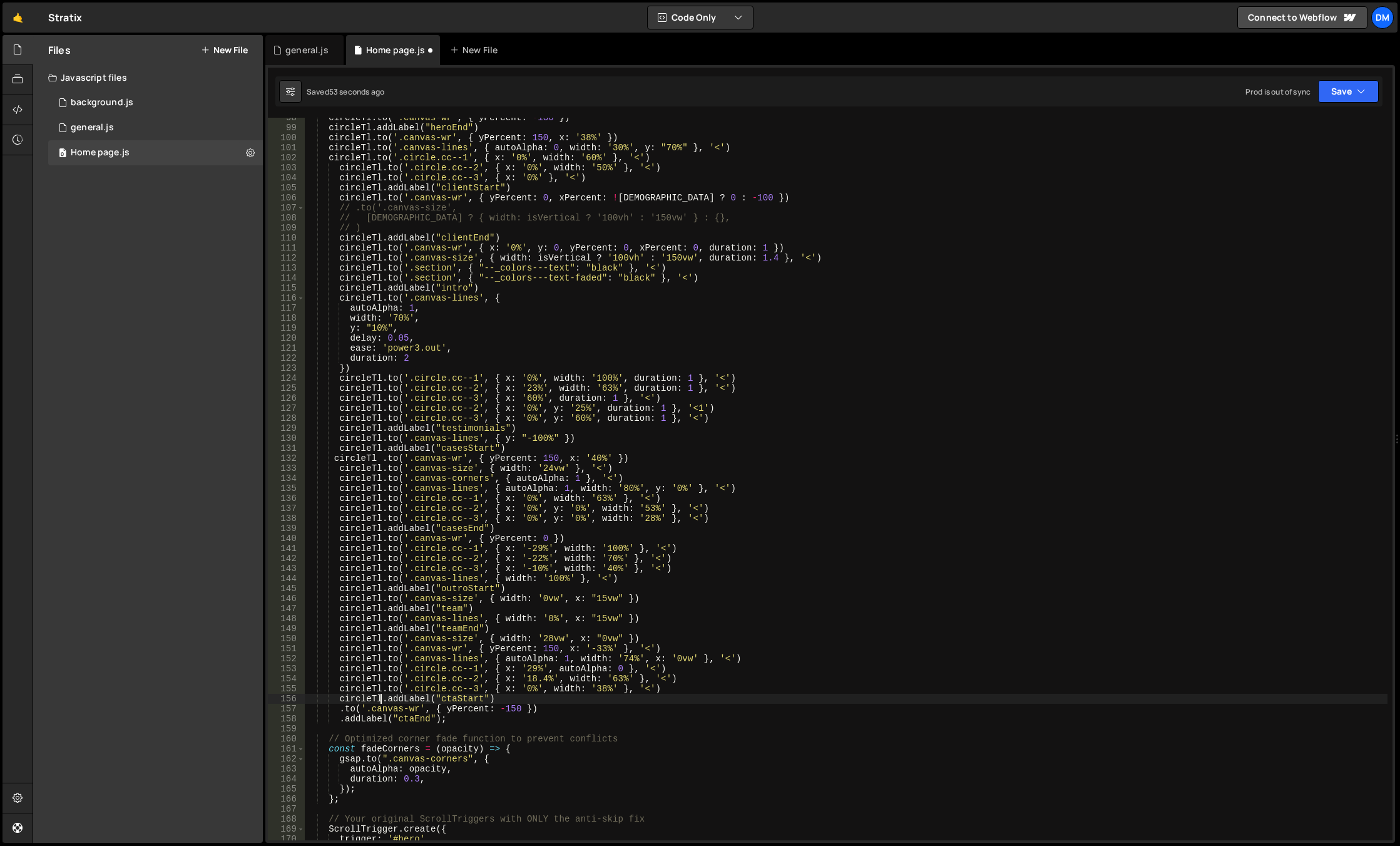
drag, startPoint x: 341, startPoint y: 707, endPoint x: 334, endPoint y: 711, distance: 8.1
click at [341, 707] on div "circleTl . to ( '.canvas-wr' , { yPercent : - 130 }) circleTl . addLabel ( "her…" at bounding box center [846, 483] width 1083 height 743
click at [339, 719] on div "circleTl . to ( '.canvas-wr' , { yPercent : - 130 }) circleTl . addLabel ( "her…" at bounding box center [846, 483] width 1083 height 743
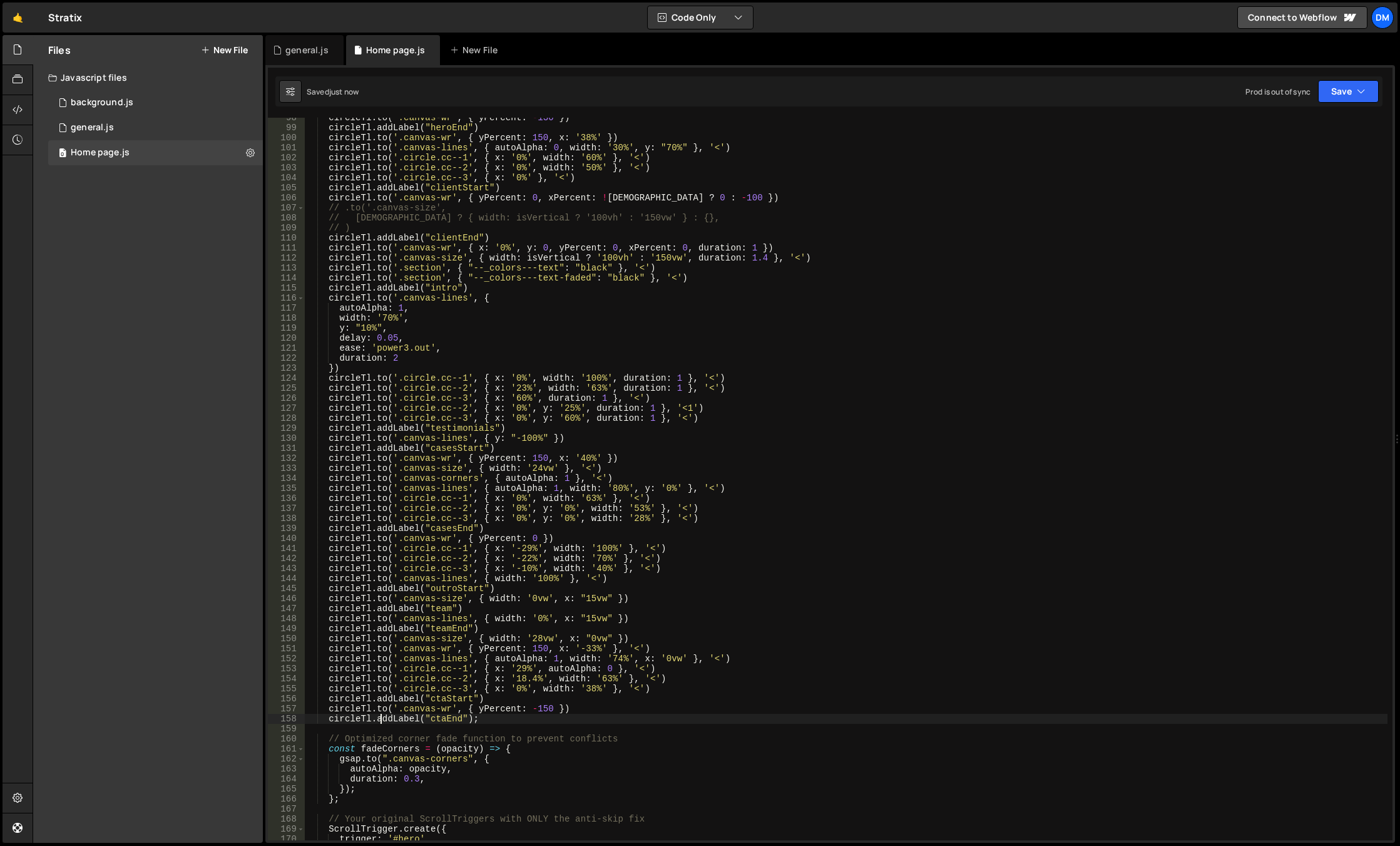
scroll to position [789, 0]
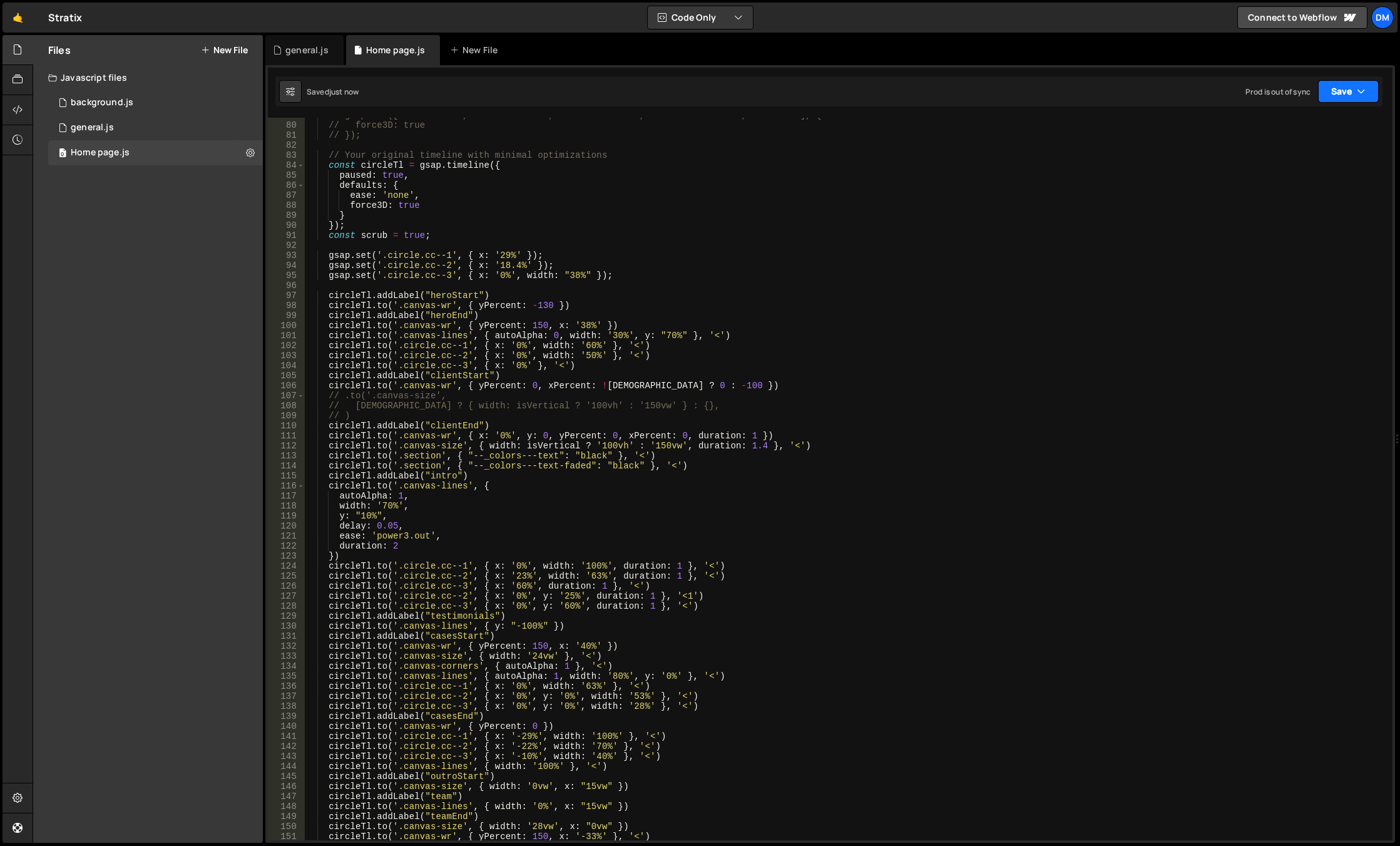
click at [1340, 94] on button "Save" at bounding box center [1348, 91] width 61 height 22
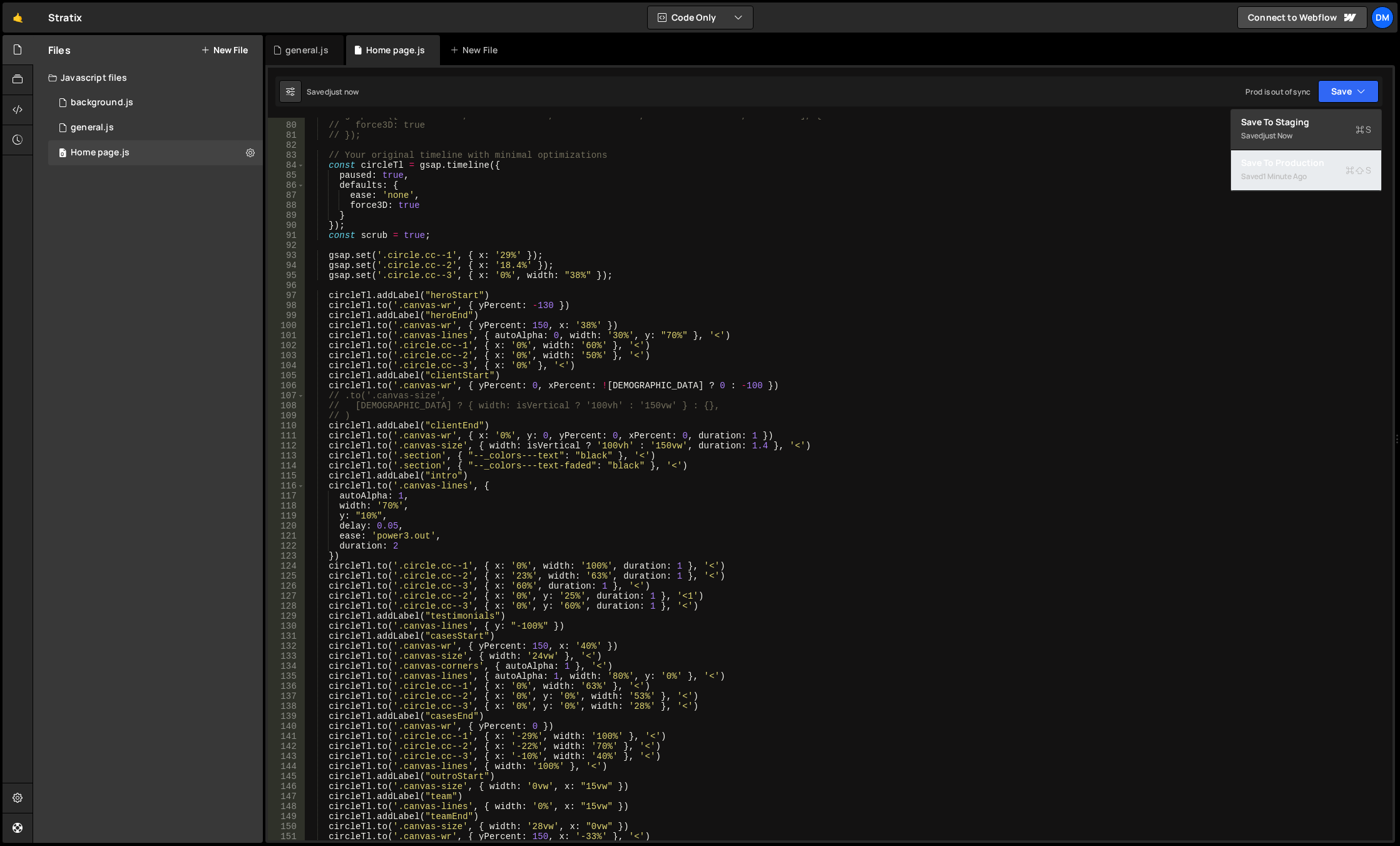
drag, startPoint x: 1283, startPoint y: 177, endPoint x: 1287, endPoint y: 144, distance: 33.2
click at [1283, 177] on div "1 minute ago" at bounding box center [1284, 177] width 44 height 11
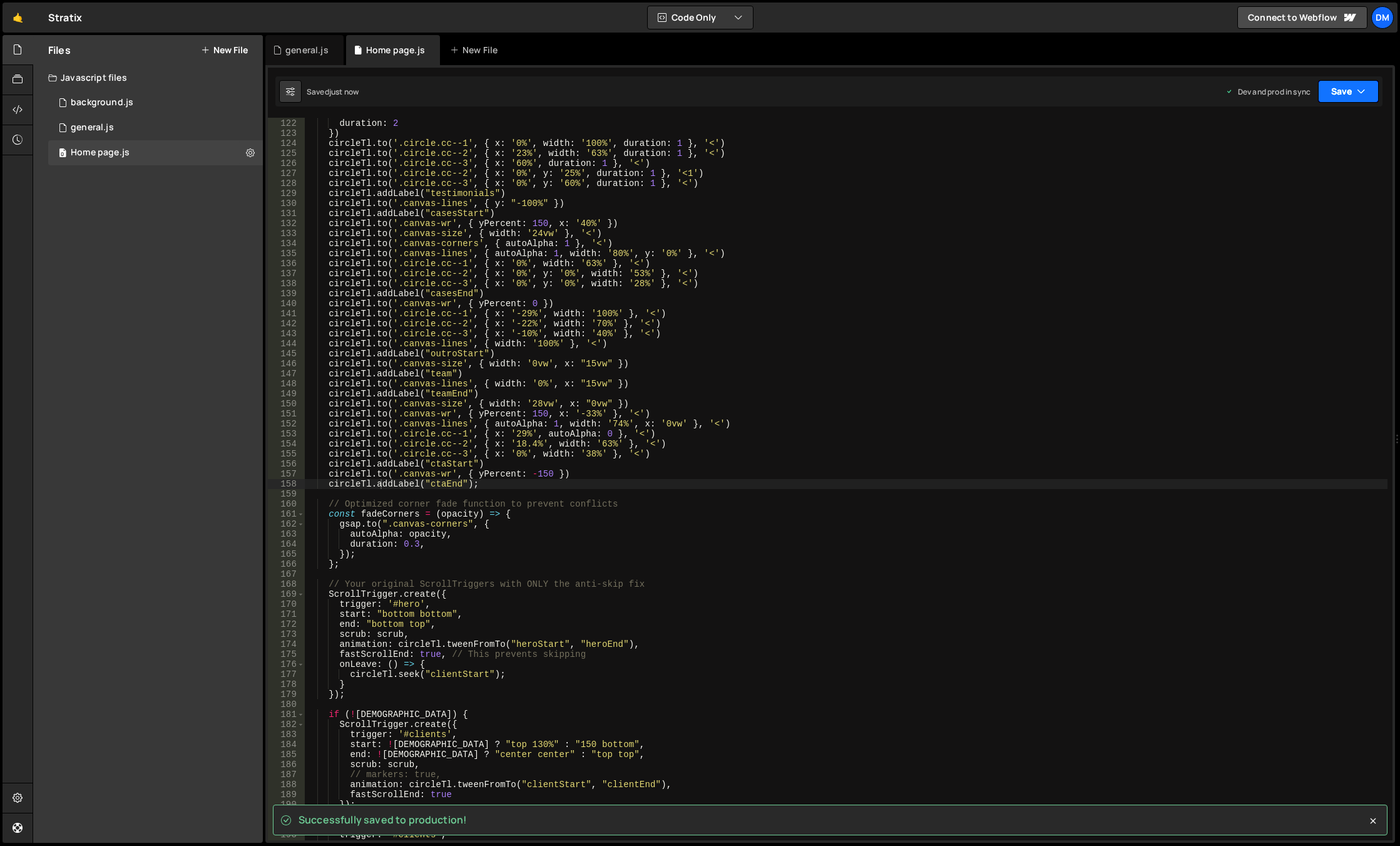
click at [1347, 91] on button "Save" at bounding box center [1348, 91] width 61 height 22
click at [1325, 119] on div "Save to Staging S" at bounding box center [1306, 122] width 130 height 12
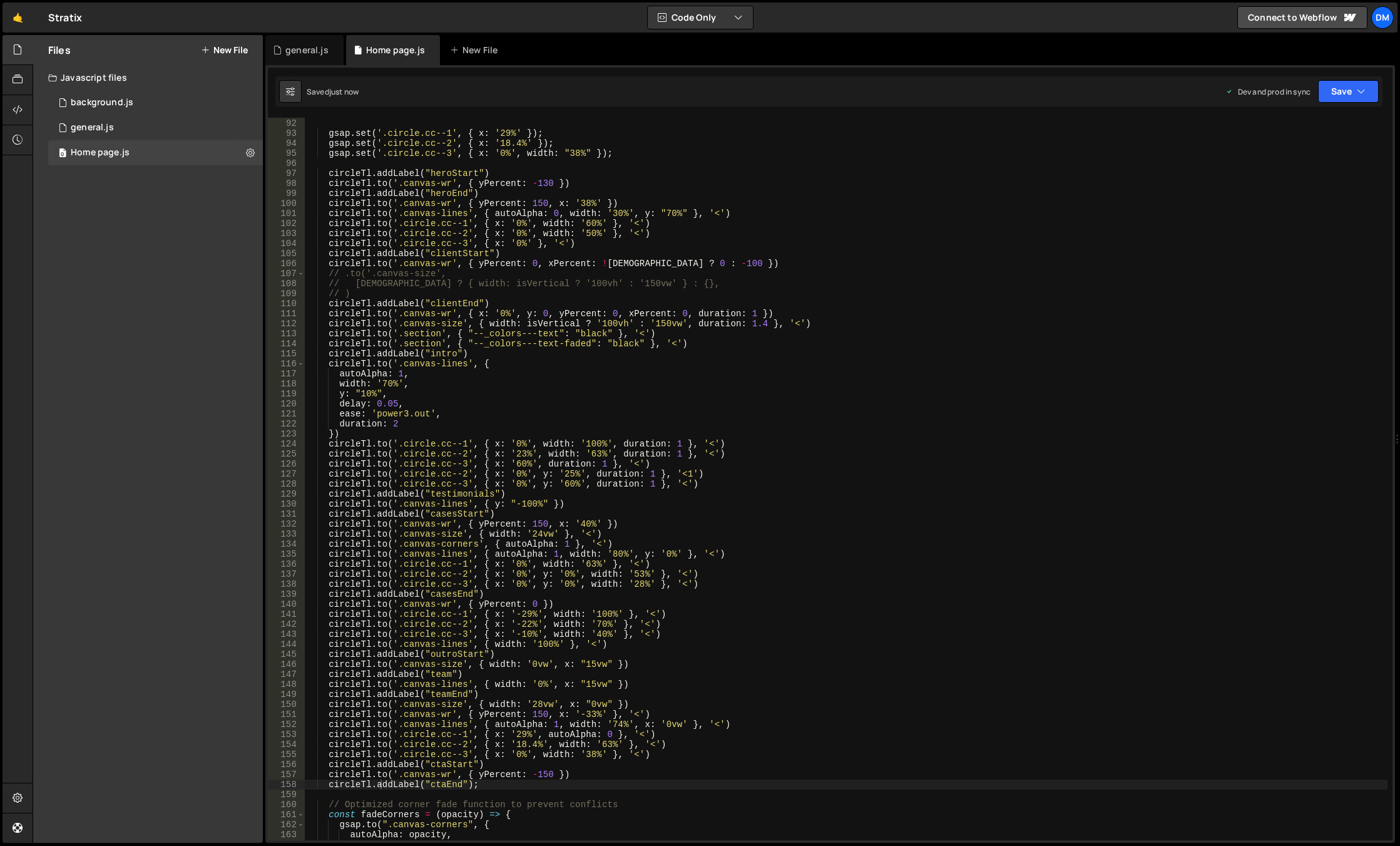
scroll to position [911, 0]
click at [992, 314] on div "const scrub = true ; gsap . set ( '.circle.cc--1' , { x : '29%' }) ; gsap . set…" at bounding box center [846, 479] width 1083 height 743
click at [536, 336] on div "const scrub = true ; gsap . set ( '.circle.cc--1' , { x : '29%' }) ; gsap . set…" at bounding box center [846, 479] width 1083 height 743
click at [344, 266] on div "const scrub = true ; gsap . set ( '.circle.cc--1' , { x : '29%' }) ; gsap . set…" at bounding box center [846, 479] width 1083 height 743
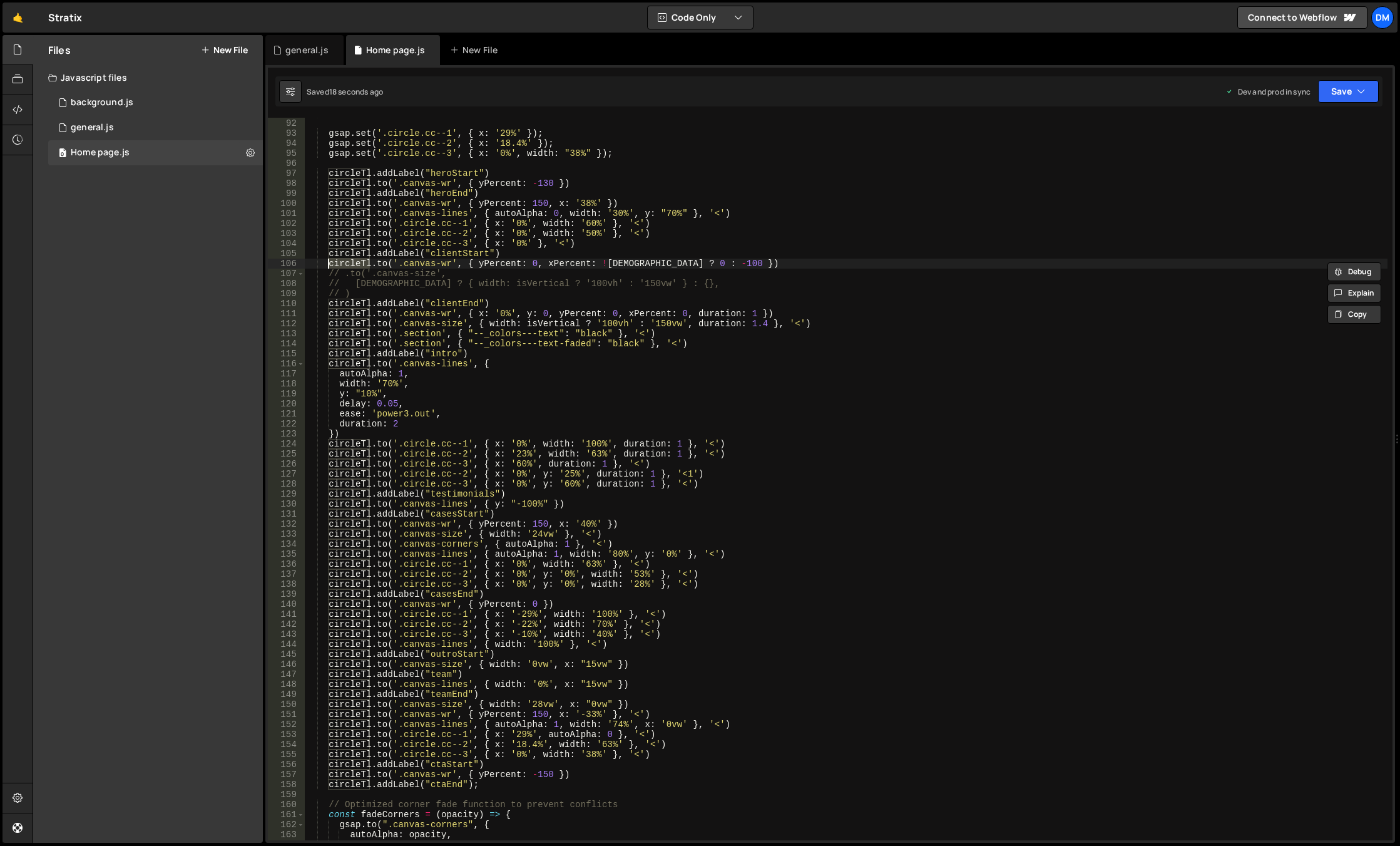
click at [345, 276] on div "const scrub = true ; gsap . set ( '.circle.cc--1' , { x : '29%' }) ; gsap . set…" at bounding box center [846, 479] width 1083 height 743
drag, startPoint x: 398, startPoint y: 284, endPoint x: 289, endPoint y: 287, distance: 109.0
click at [289, 287] on div "// [DOMAIN_NAME]('.canvas-size', 91 92 93 94 95 96 97 98 99 100 101 102 103 104…" at bounding box center [831, 479] width 1125 height 722
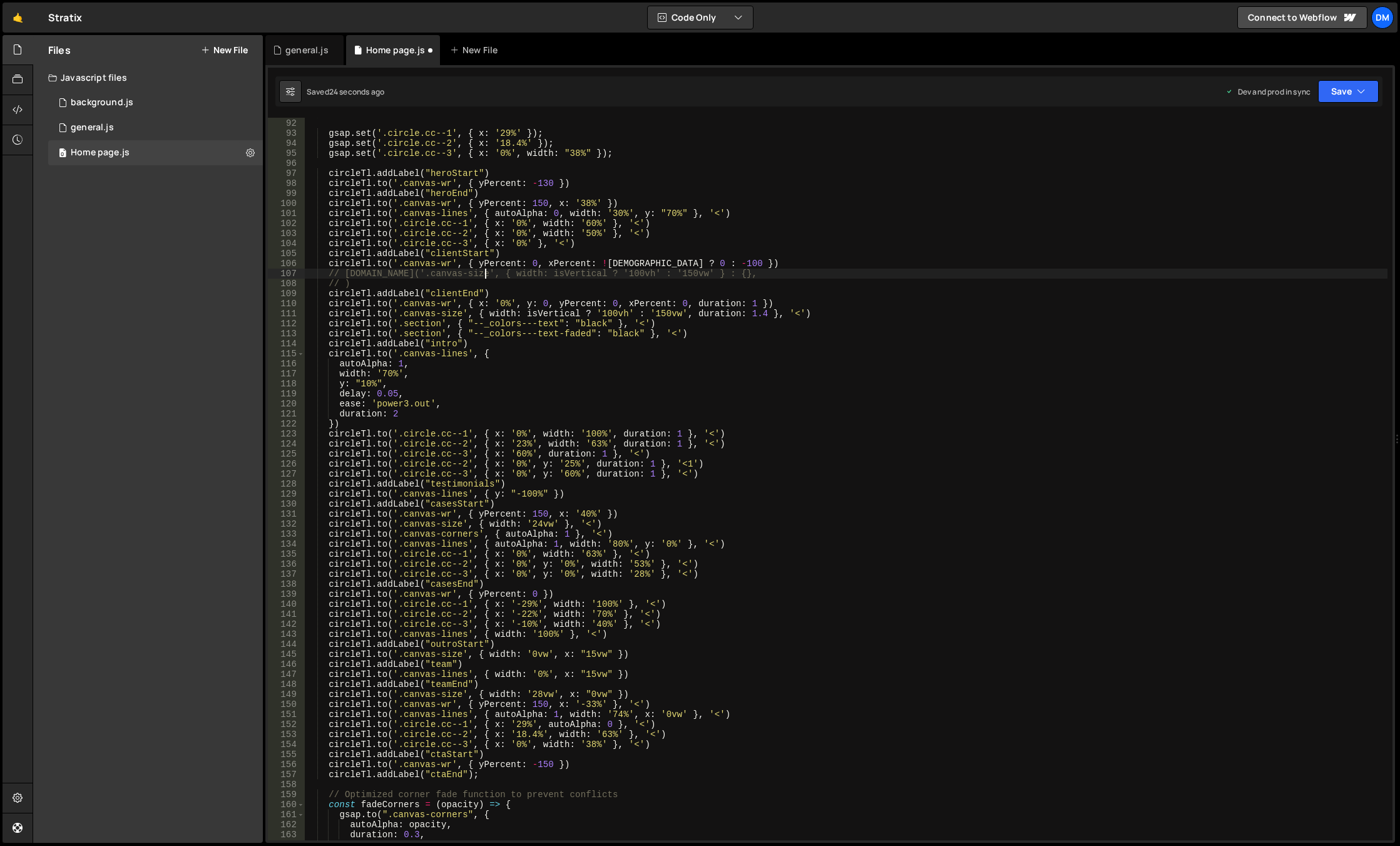
click at [341, 274] on div "const scrub = true ; gsap . set ( '.circle.cc--1' , { x : '29%' }) ; gsap . set…" at bounding box center [846, 479] width 1083 height 743
click at [341, 283] on div "const scrub = true ; gsap . set ( '.circle.cc--1' , { x : '29%' }) ; gsap . set…" at bounding box center [846, 479] width 1083 height 743
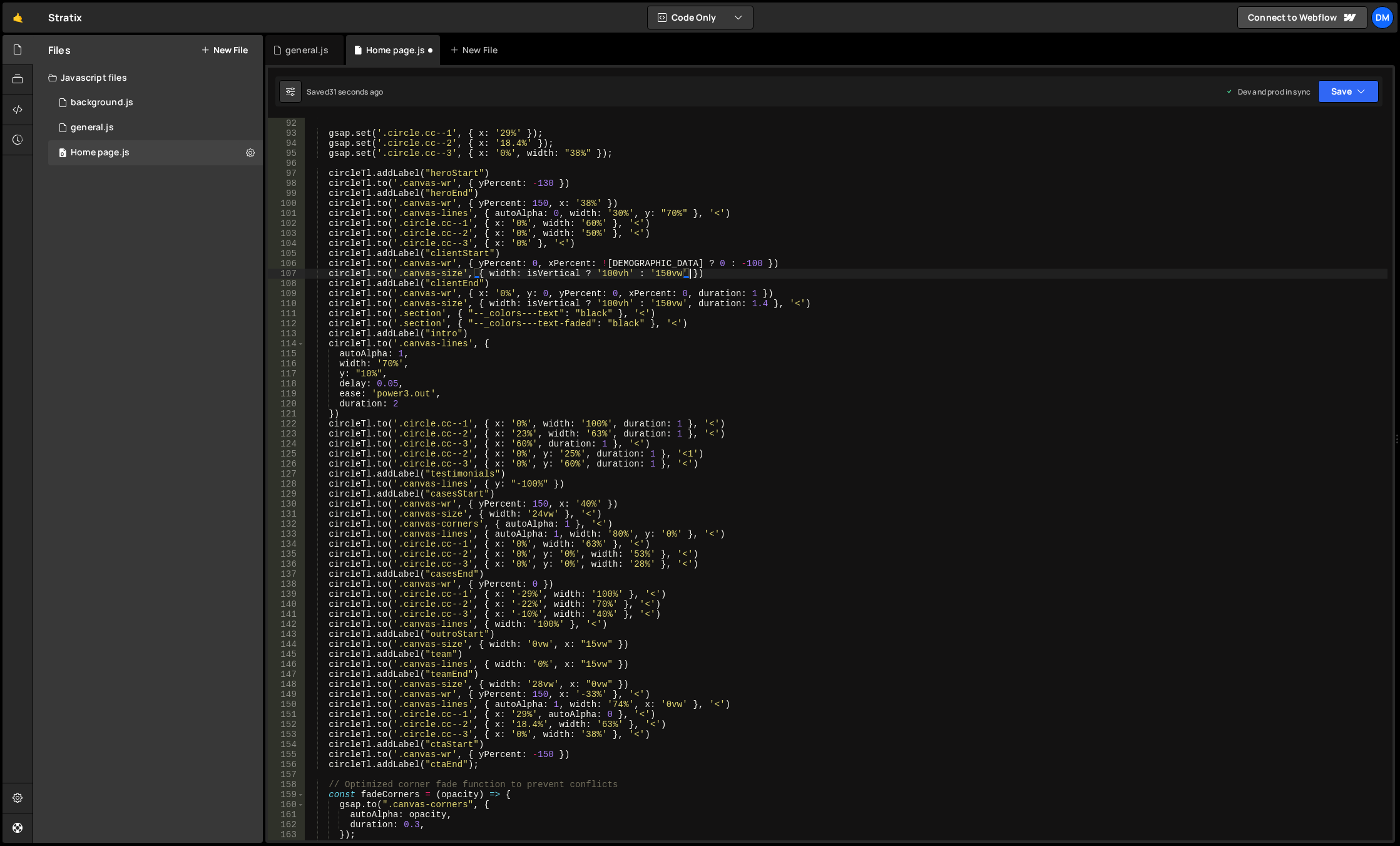
click at [711, 266] on div "const scrub = true ; gsap . set ( '.circle.cc--1' , { x : '29%' }) ; gsap . set…" at bounding box center [846, 479] width 1083 height 743
type textarea "[DOMAIN_NAME]('.canvas-wr', { yPercent: 0, xPercent: !isWide ? 0 : -100 })"
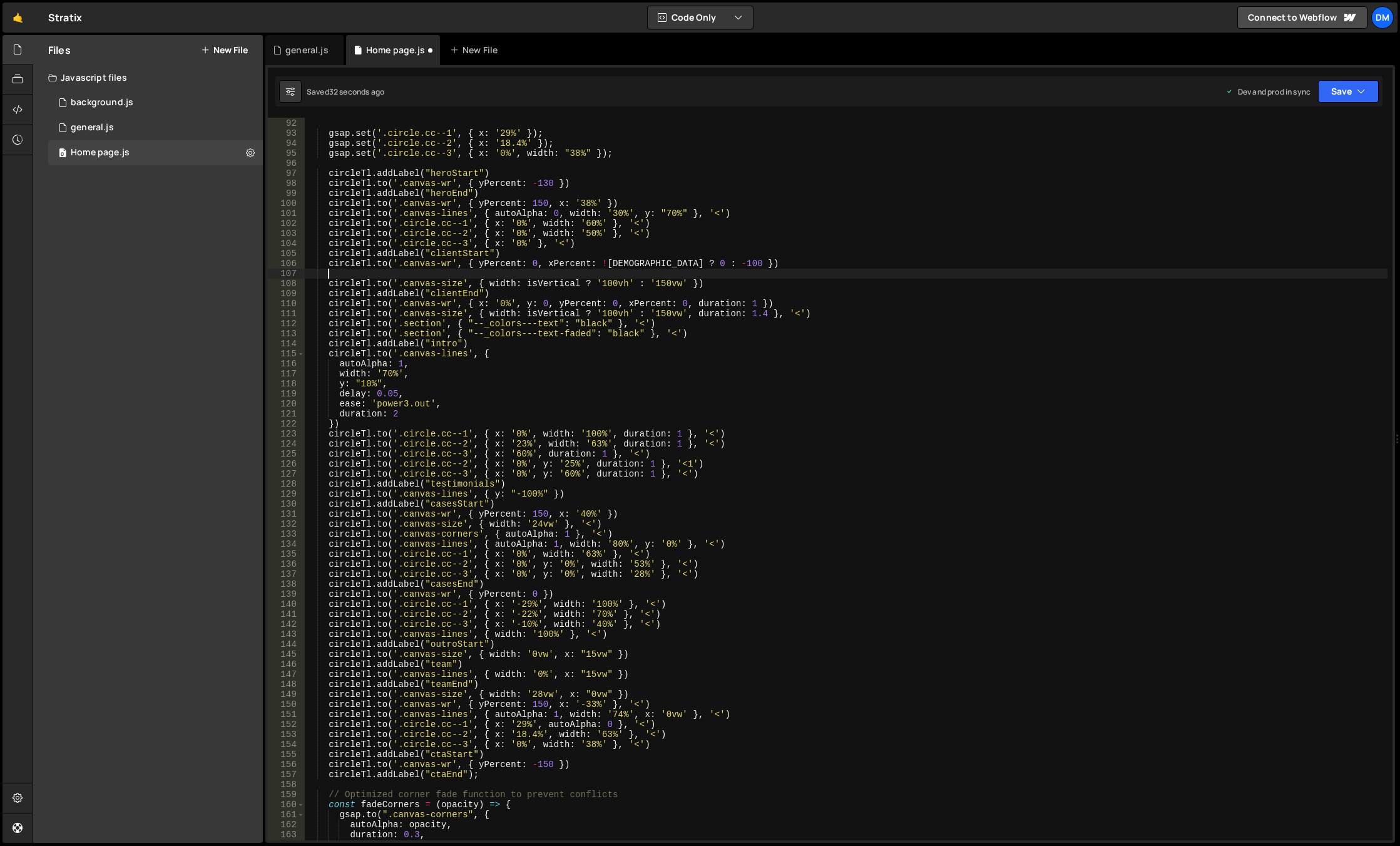
scroll to position [0, 1]
click at [702, 284] on div "const scrub = true ; gsap . set ( '.circle.cc--1' , { x : '29%' }) ; gsap . set…" at bounding box center [846, 479] width 1083 height 743
type textarea "[DOMAIN_NAME]('.canvas-size', { width: isVertical ? '100vh' : '150vw' })"
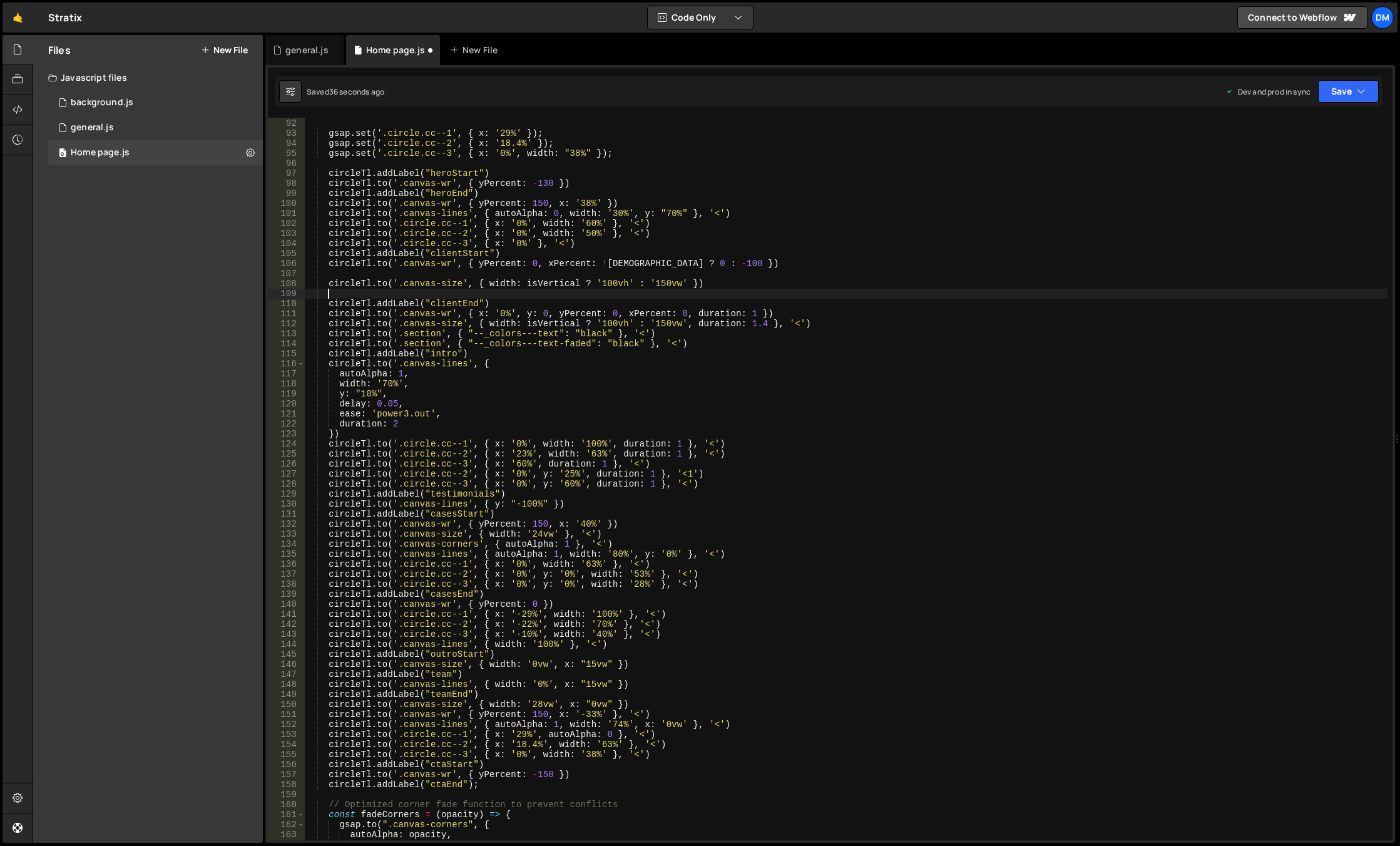
click at [380, 268] on div "const scrub = true ; gsap . set ( '.circle.cc--1' , { x : '29%' }) ; gsap . set…" at bounding box center [846, 479] width 1083 height 743
type textarea "if(isWide){"
click at [361, 290] on div "const scrub = true ; gsap . set ( '.circle.cc--1' , { x : '29%' }) ; gsap . set…" at bounding box center [846, 479] width 1083 height 743
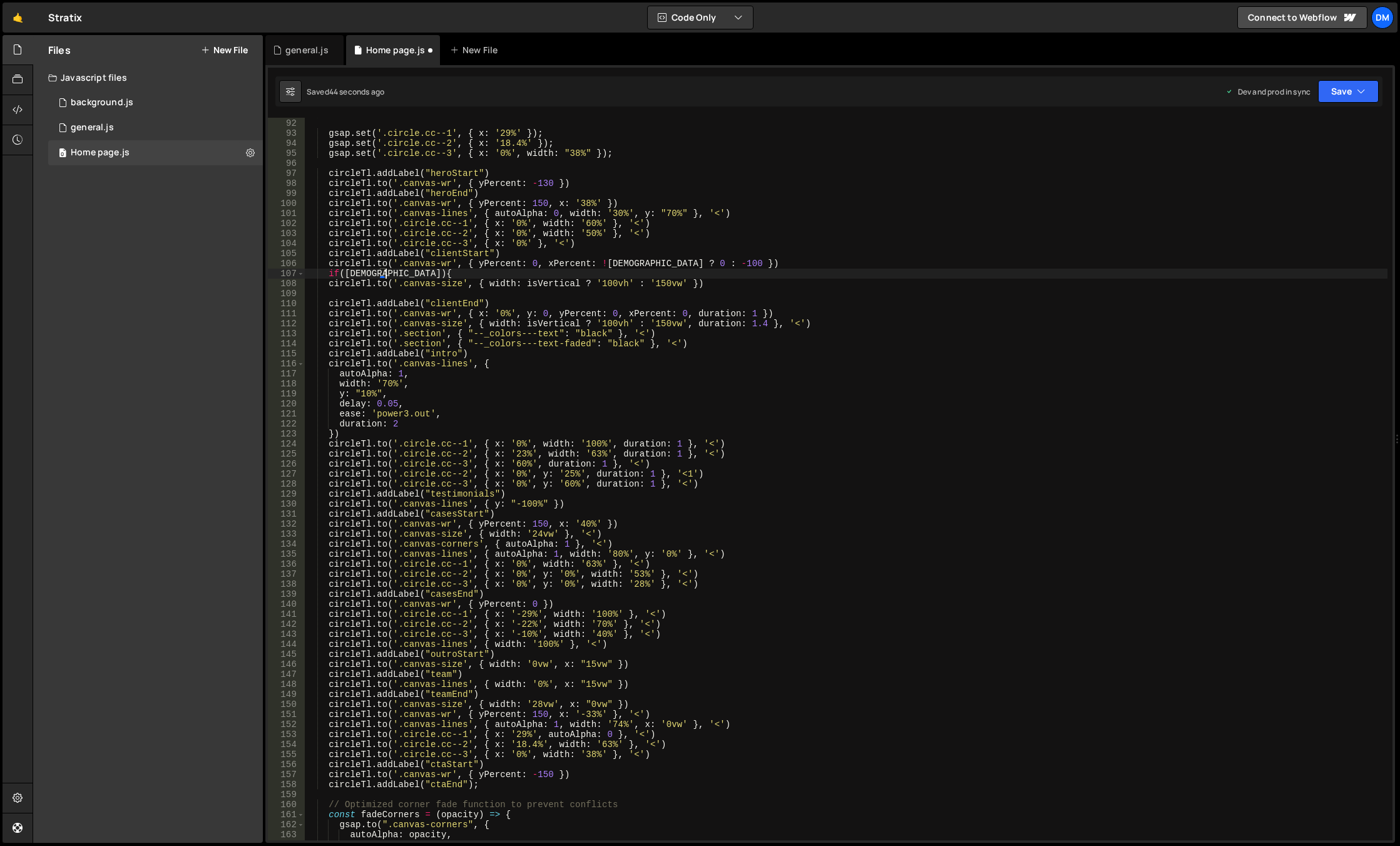
scroll to position [0, 1]
click at [727, 320] on div "const scrub = true ; gsap . set ( '.circle.cc--1' , { x : '29%' }) ; gsap . set…" at bounding box center [846, 479] width 1083 height 743
click at [1344, 87] on button "Save" at bounding box center [1348, 91] width 61 height 22
click at [1304, 125] on div "Save to Staging S" at bounding box center [1306, 122] width 130 height 12
click at [1334, 90] on button "Save" at bounding box center [1348, 91] width 61 height 22
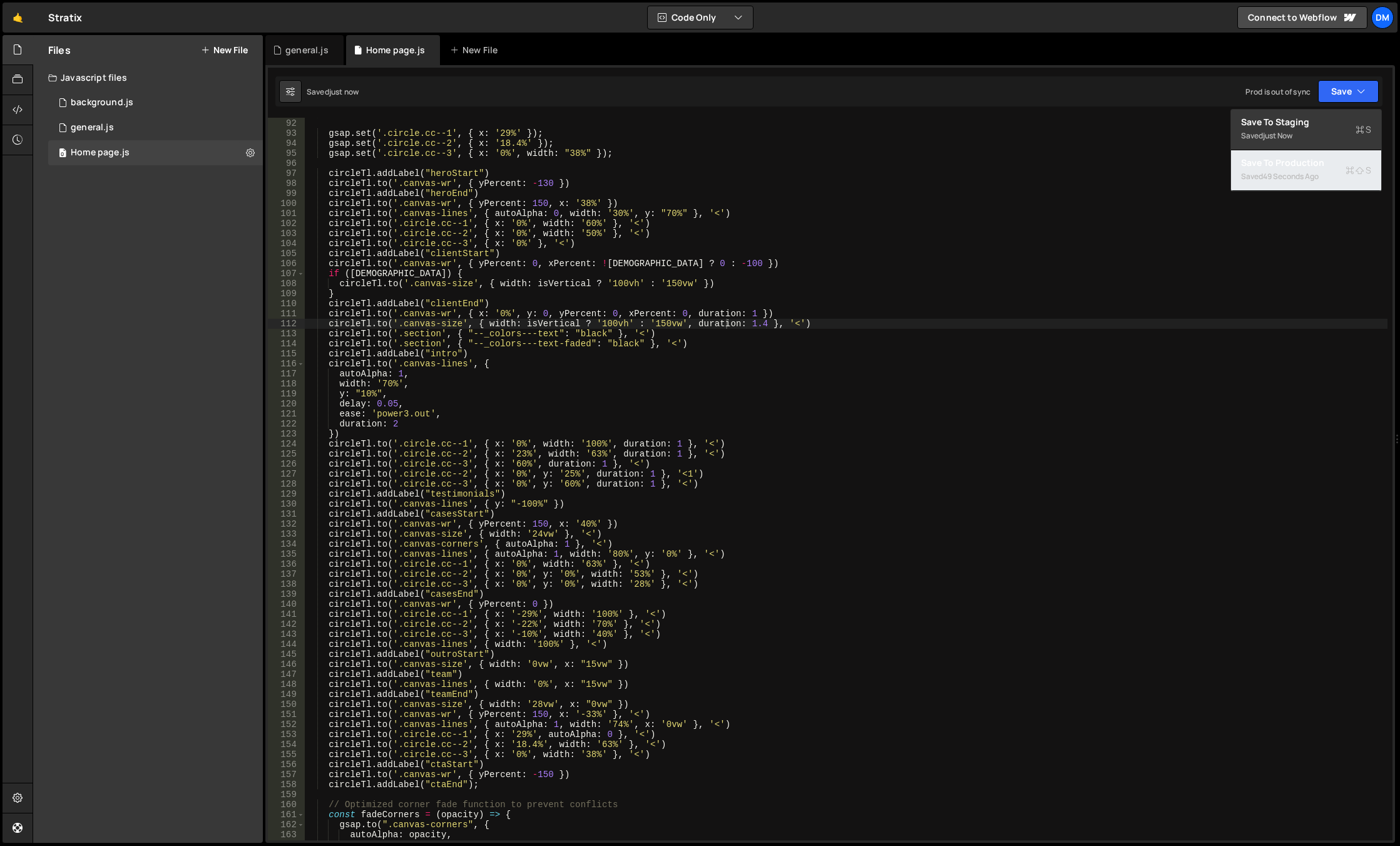
click at [1289, 180] on div "49 seconds ago" at bounding box center [1290, 177] width 55 height 11
click at [544, 320] on div "const scrub = true ; gsap . set ( '.circle.cc--1' , { x : '29%' }) ; gsap . set…" at bounding box center [846, 479] width 1083 height 743
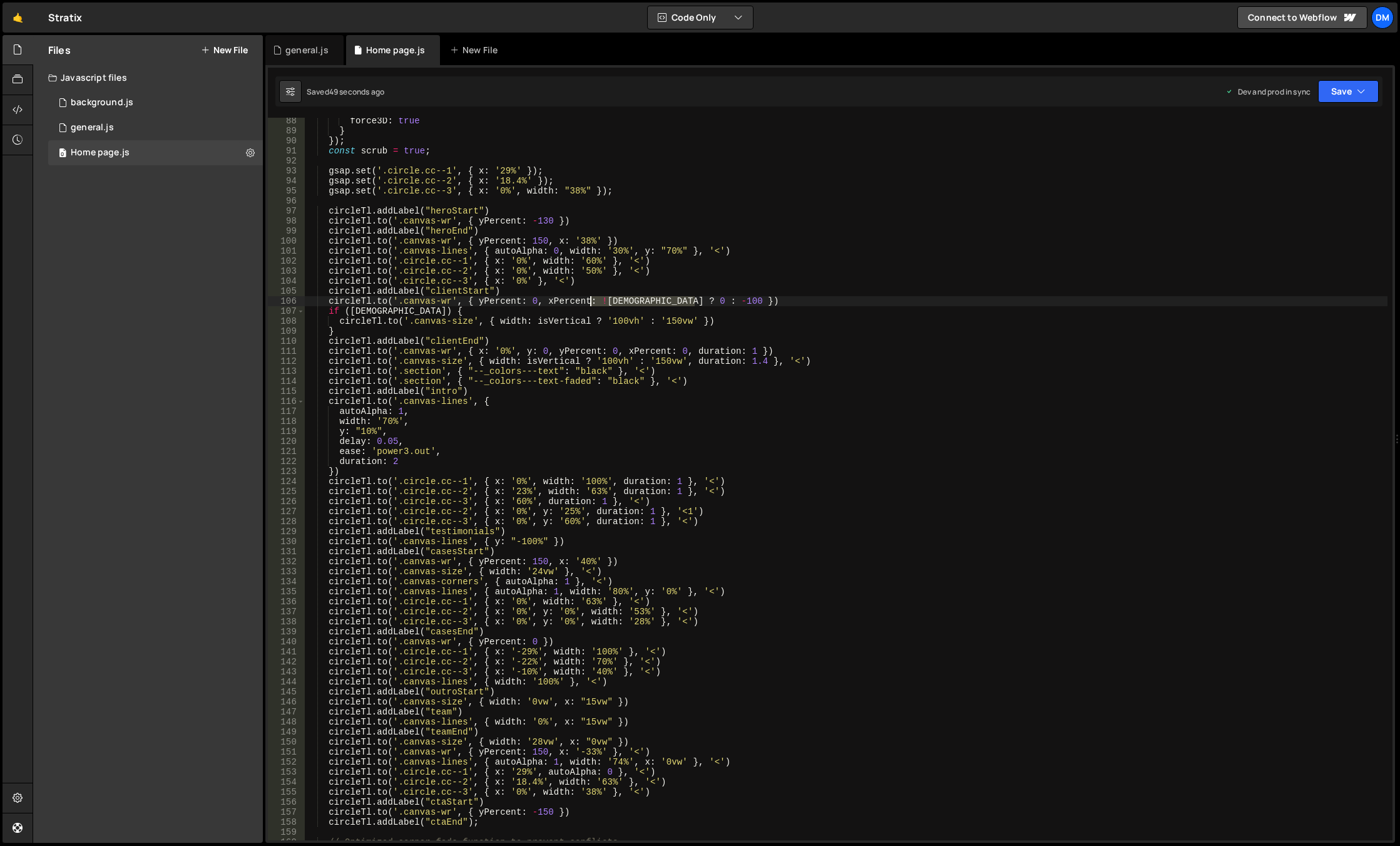
drag, startPoint x: 692, startPoint y: 304, endPoint x: 592, endPoint y: 305, distance: 100.0
click at [592, 305] on div "force3D : true } }) ; const scrub = true ; gsap . set ( '.circle.cc--1' , { x :…" at bounding box center [846, 487] width 1083 height 743
click at [703, 264] on div "force3D : true } }) ; const scrub = true ; gsap . set ( '.circle.cc--1' , { x :…" at bounding box center [846, 487] width 1083 height 743
click at [595, 300] on div "force3D : true } }) ; const scrub = true ; gsap . set ( '.circle.cc--1' , { x :…" at bounding box center [846, 487] width 1083 height 743
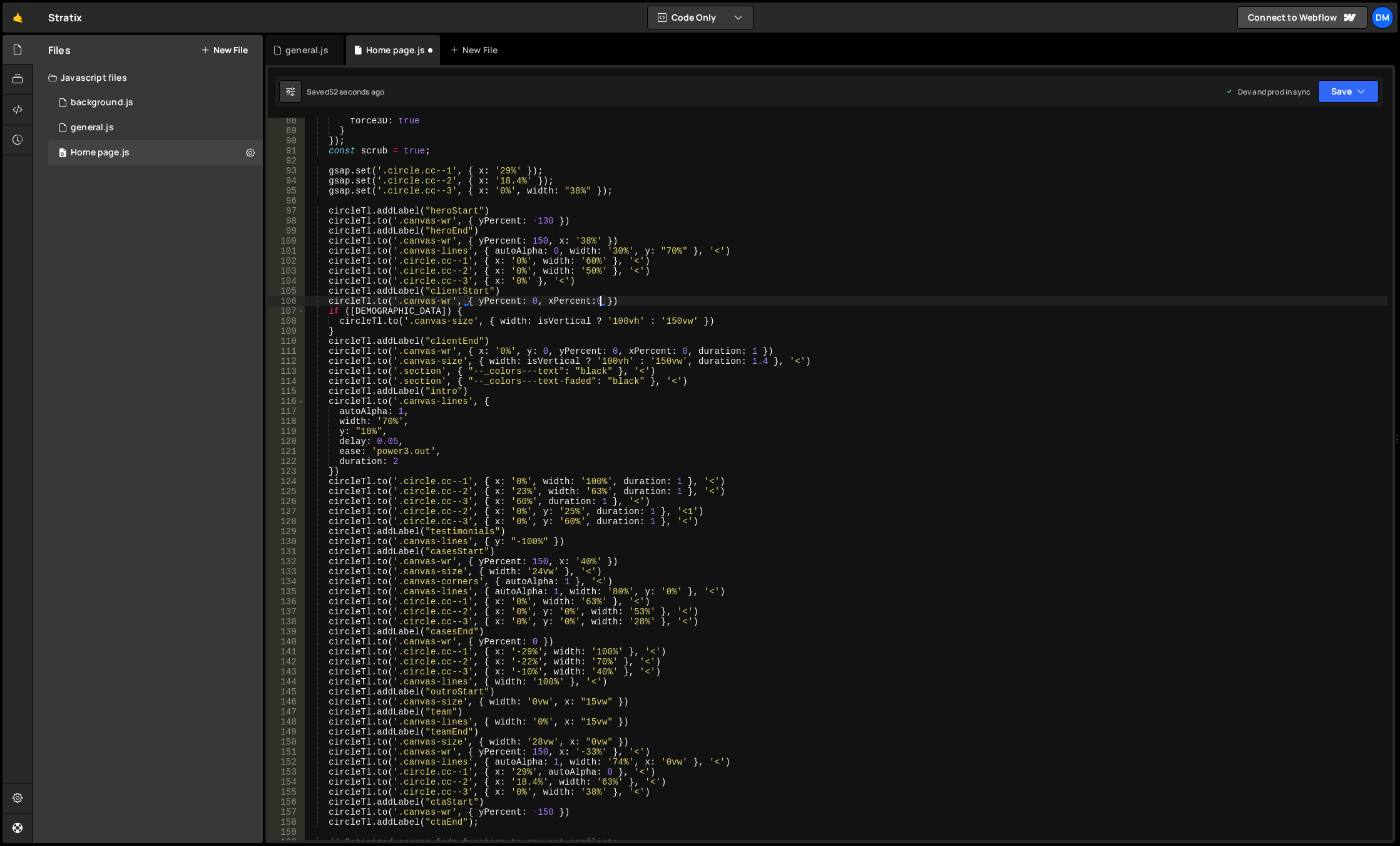
click at [794, 289] on div "force3D : true } }) ; const scrub = true ; gsap . set ( '.circle.cc--1' , { x :…" at bounding box center [846, 487] width 1083 height 743
drag, startPoint x: 1356, startPoint y: 89, endPoint x: 1317, endPoint y: 124, distance: 52.4
click at [1355, 90] on button "Save" at bounding box center [1348, 91] width 61 height 22
click at [1313, 125] on div "Save to Staging S" at bounding box center [1306, 122] width 130 height 12
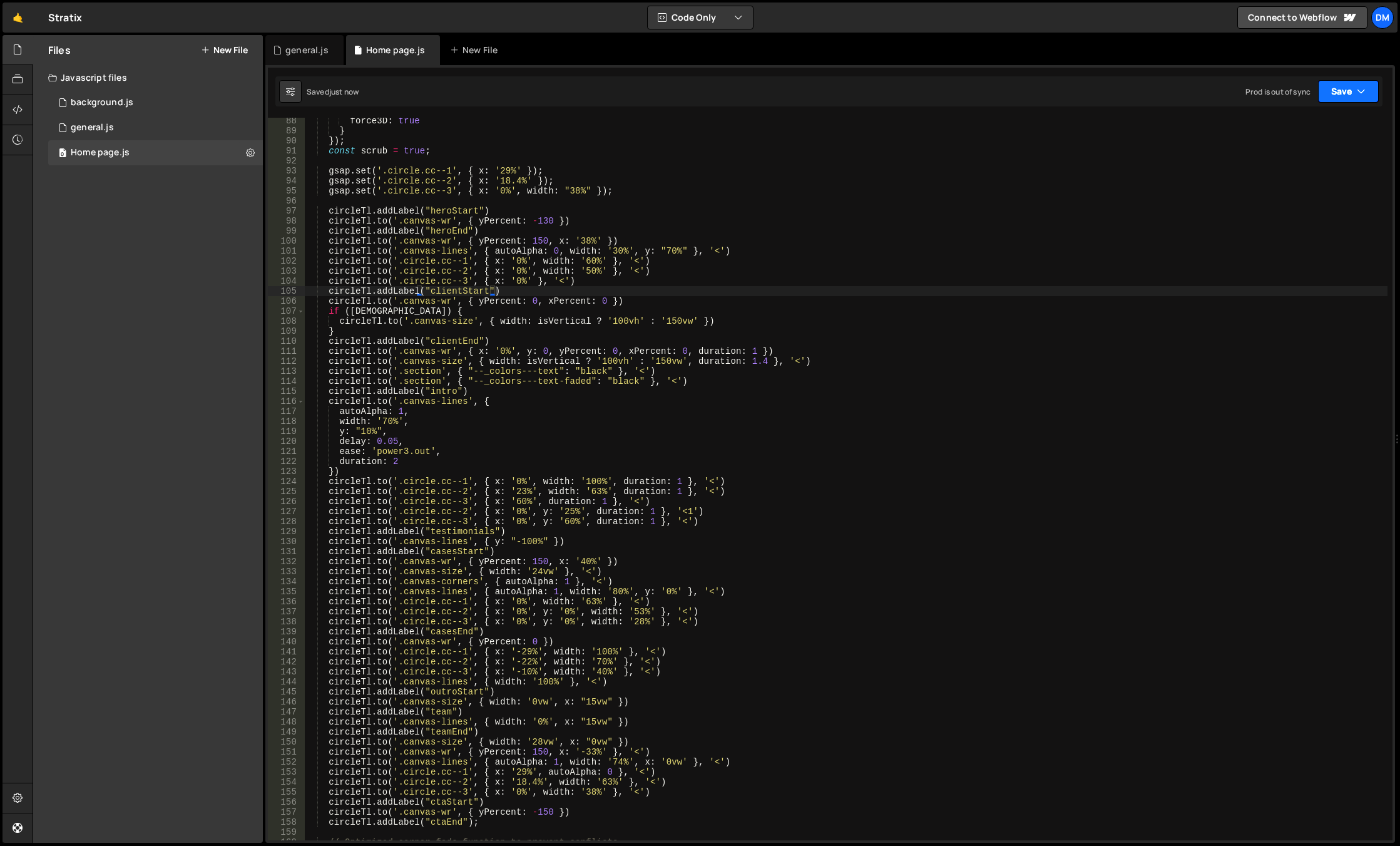
click at [1335, 92] on button "Save" at bounding box center [1348, 91] width 61 height 22
click at [1289, 165] on div "Save to Production S" at bounding box center [1306, 163] width 130 height 12
click at [603, 297] on div "force3D : true } }) ; const scrub = true ; gsap . set ( '.circle.cc--1' , { x :…" at bounding box center [846, 487] width 1083 height 743
click at [1321, 88] on button "Save" at bounding box center [1348, 91] width 61 height 22
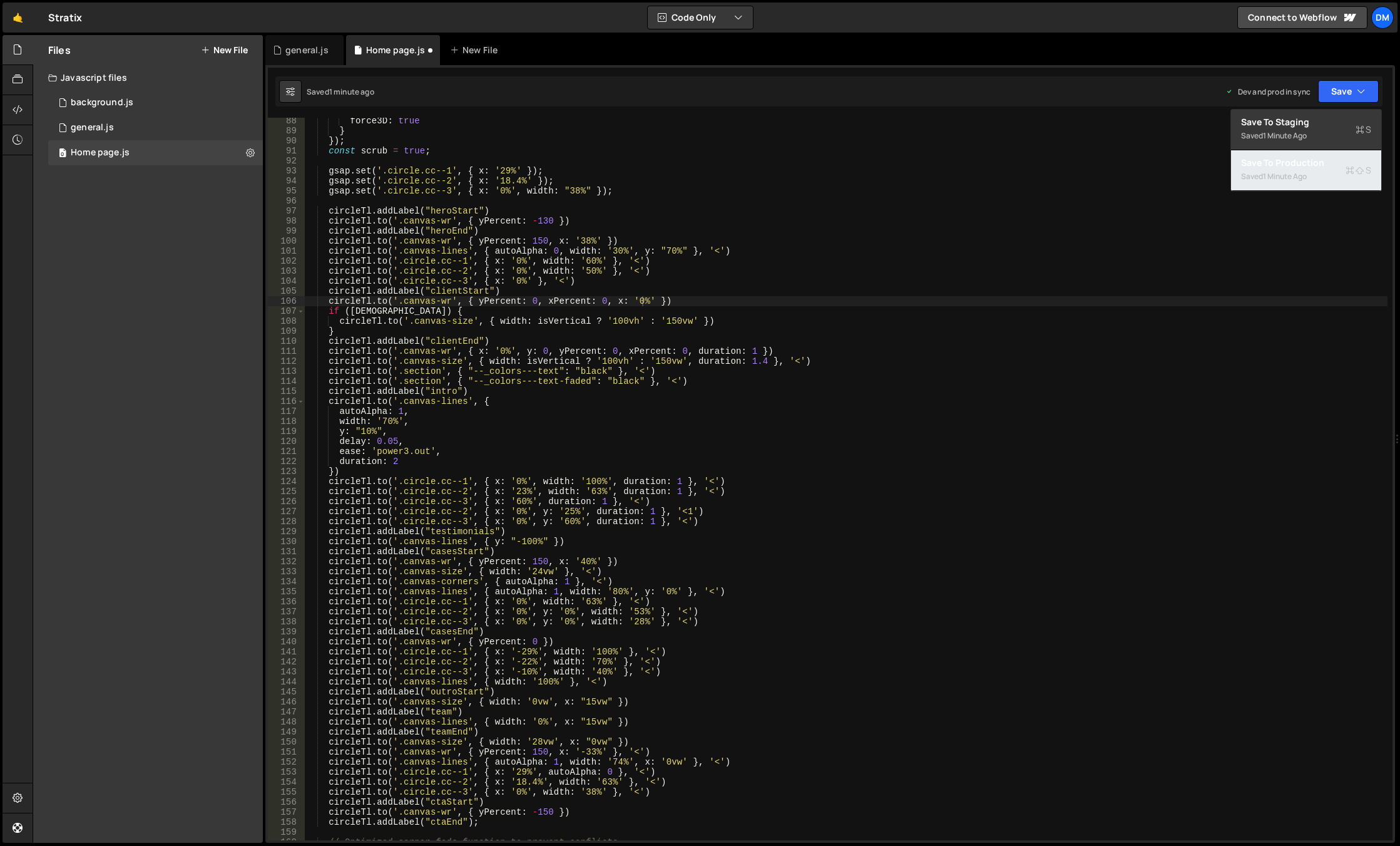
click at [1305, 157] on div "Save to Production S" at bounding box center [1306, 163] width 130 height 12
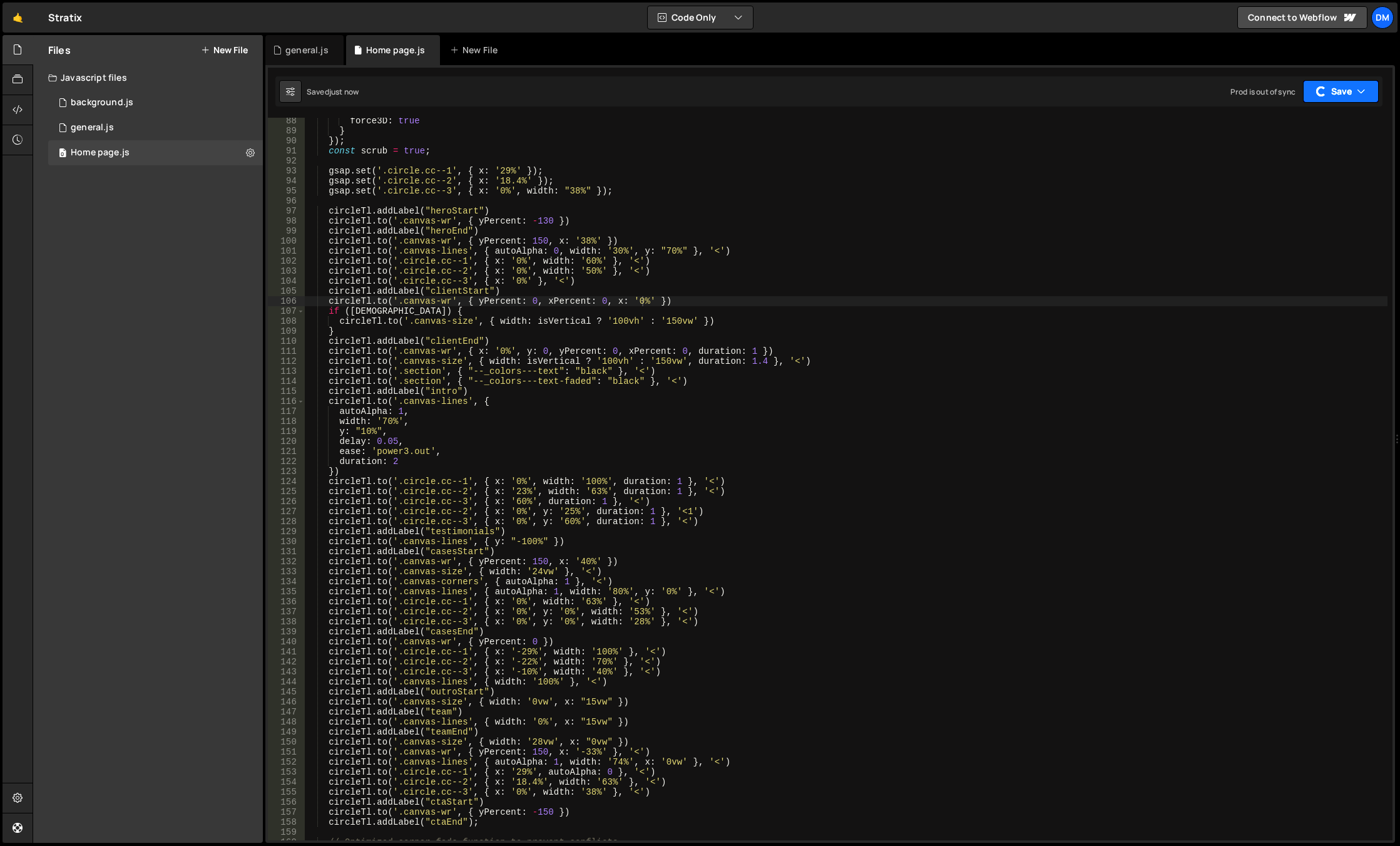
click at [1336, 98] on button "Save" at bounding box center [1340, 91] width 76 height 22
click at [1313, 137] on div "Saved just now" at bounding box center [1306, 136] width 130 height 15
click at [611, 306] on div "force3D : true } }) ; const scrub = true ; gsap . set ( '.circle.cc--1' , { x :…" at bounding box center [846, 487] width 1083 height 743
drag, startPoint x: 606, startPoint y: 302, endPoint x: 648, endPoint y: 304, distance: 42.0
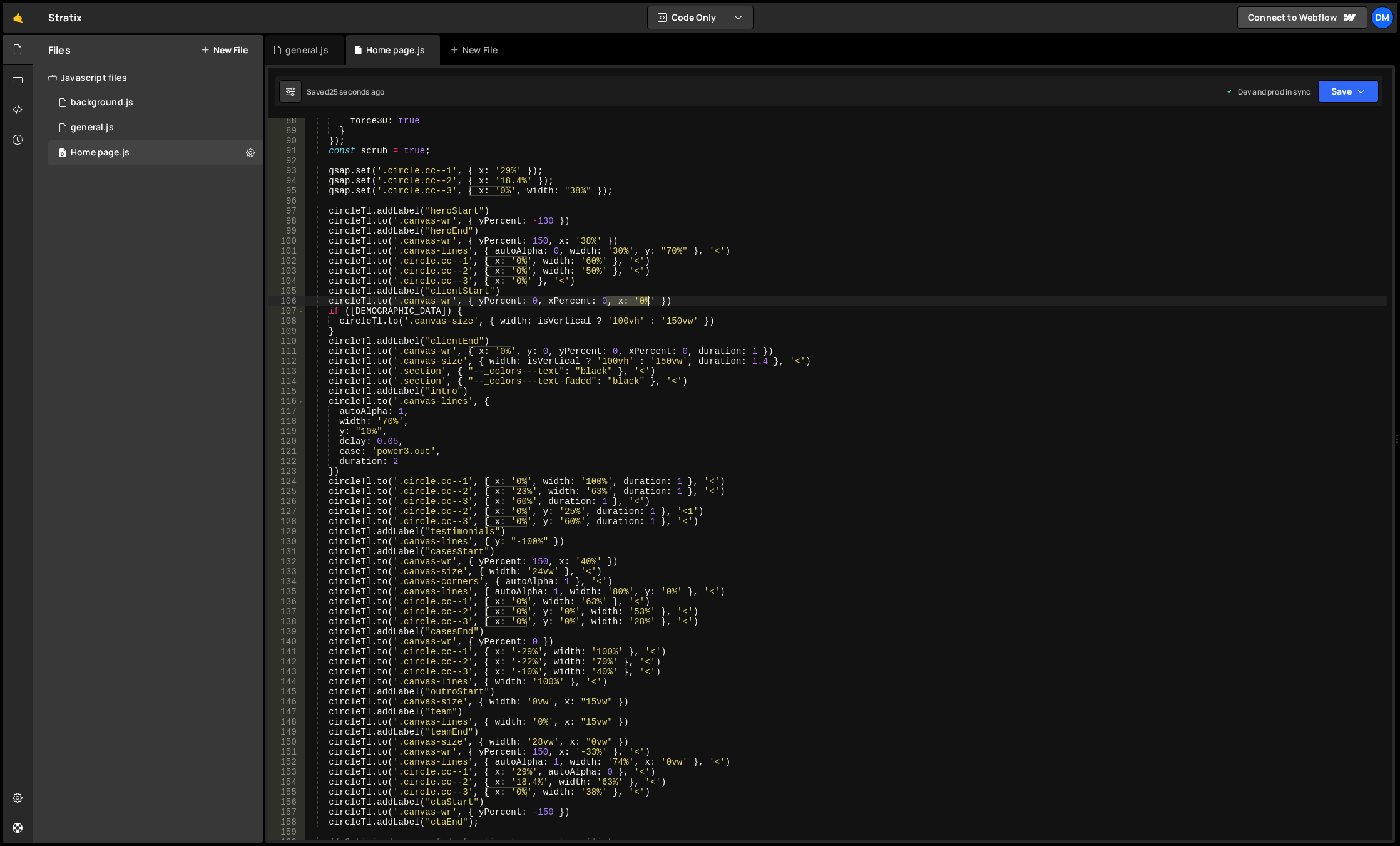
click at [648, 304] on div "force3D : true } }) ; const scrub = true ; gsap . set ( '.circle.cc--1' , { x :…" at bounding box center [846, 487] width 1083 height 743
drag, startPoint x: 635, startPoint y: 300, endPoint x: 329, endPoint y: 304, distance: 306.0
click at [329, 304] on div "force3D : true } }) ; const scrub = true ; gsap . set ( '.circle.cc--1' , { x :…" at bounding box center [846, 487] width 1083 height 743
click at [707, 321] on div "force3D : true } }) ; const scrub = true ; gsap . set ( '.circle.cc--1' , { x :…" at bounding box center [846, 487] width 1083 height 743
type textarea "[DOMAIN_NAME]('.canvas-size', { width: isVertical ? '100vh' : '150vw' })"
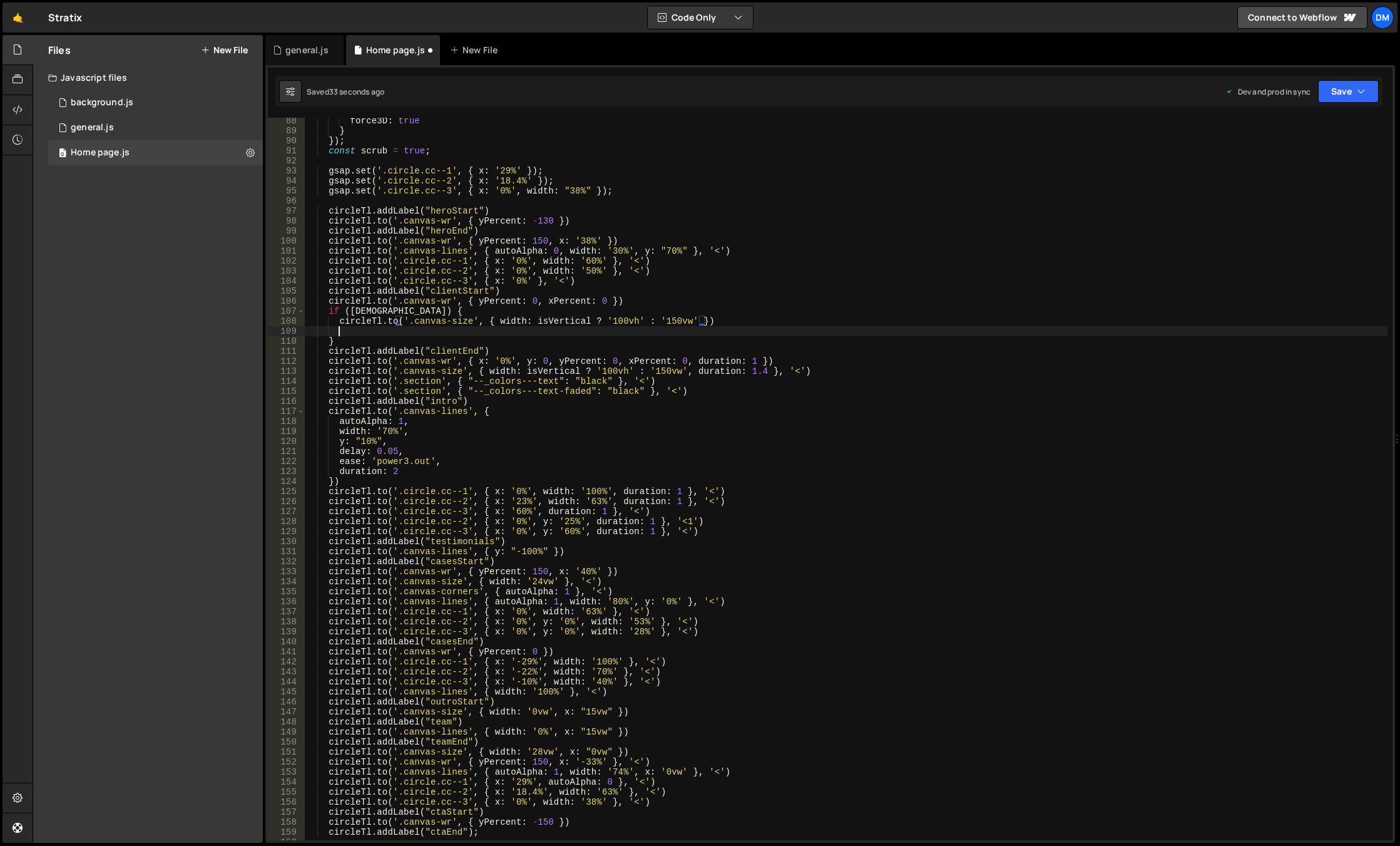
scroll to position [0, 2]
paste textarea "[DOMAIN_NAME]('.canvas-wr', { yPercent: 0, xPercent: 0 })"
click at [527, 335] on div "force3D : true } }) ; const scrub = true ; gsap . set ( '.circle.cc--1' , { x :…" at bounding box center [846, 487] width 1083 height 743
click at [514, 330] on div "force3D : true } }) ; const scrub = true ; gsap . set ( '.circle.cc--1' , { x :…" at bounding box center [846, 487] width 1083 height 743
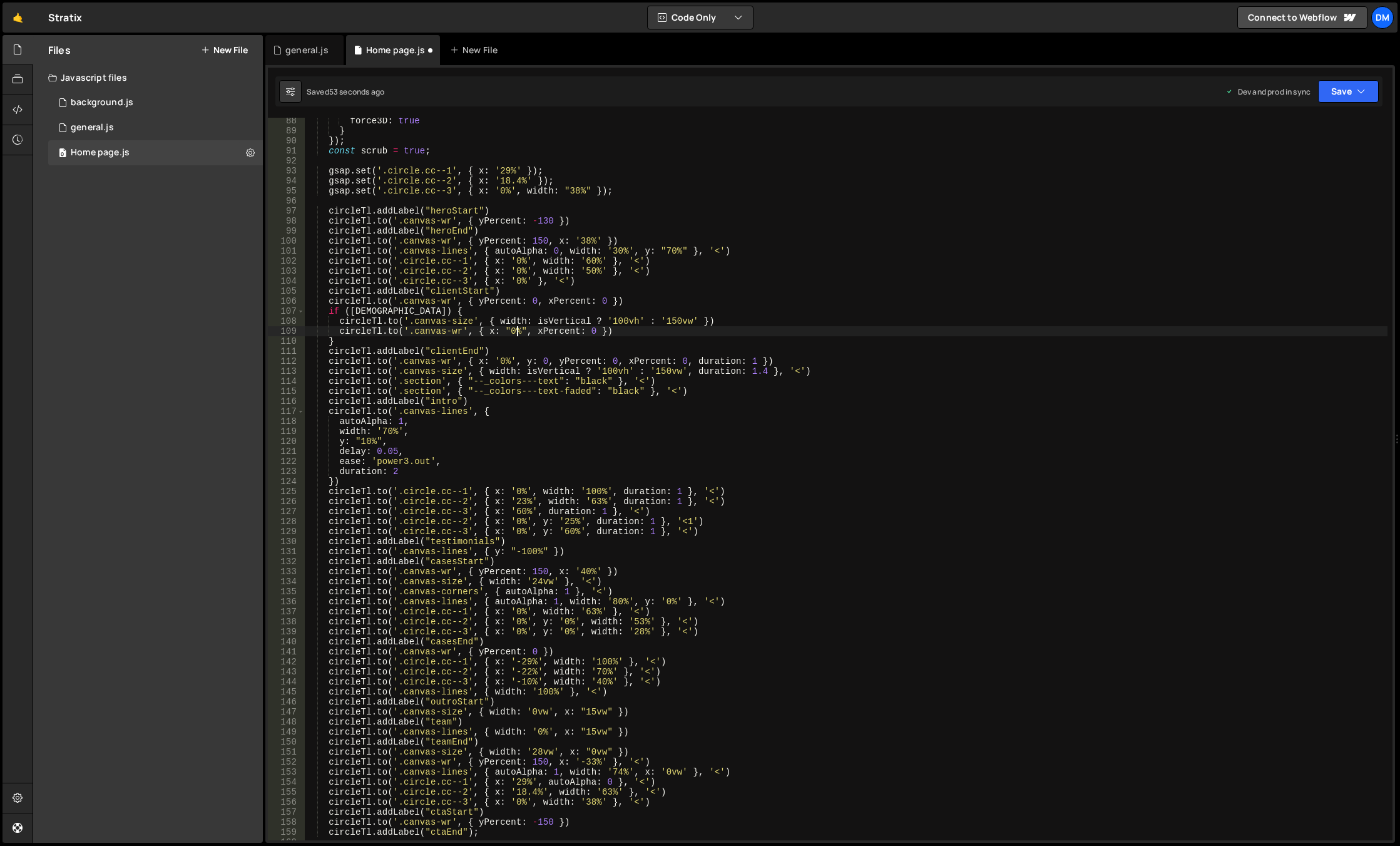
scroll to position [0, 14]
click at [558, 330] on div "force3D : true } }) ; const scrub = true ; gsap . set ( '.circle.cc--1' , { x :…" at bounding box center [846, 487] width 1083 height 743
click at [663, 354] on div "force3D : true } }) ; const scrub = true ; gsap . set ( '.circle.cc--1' , { x :…" at bounding box center [846, 487] width 1083 height 743
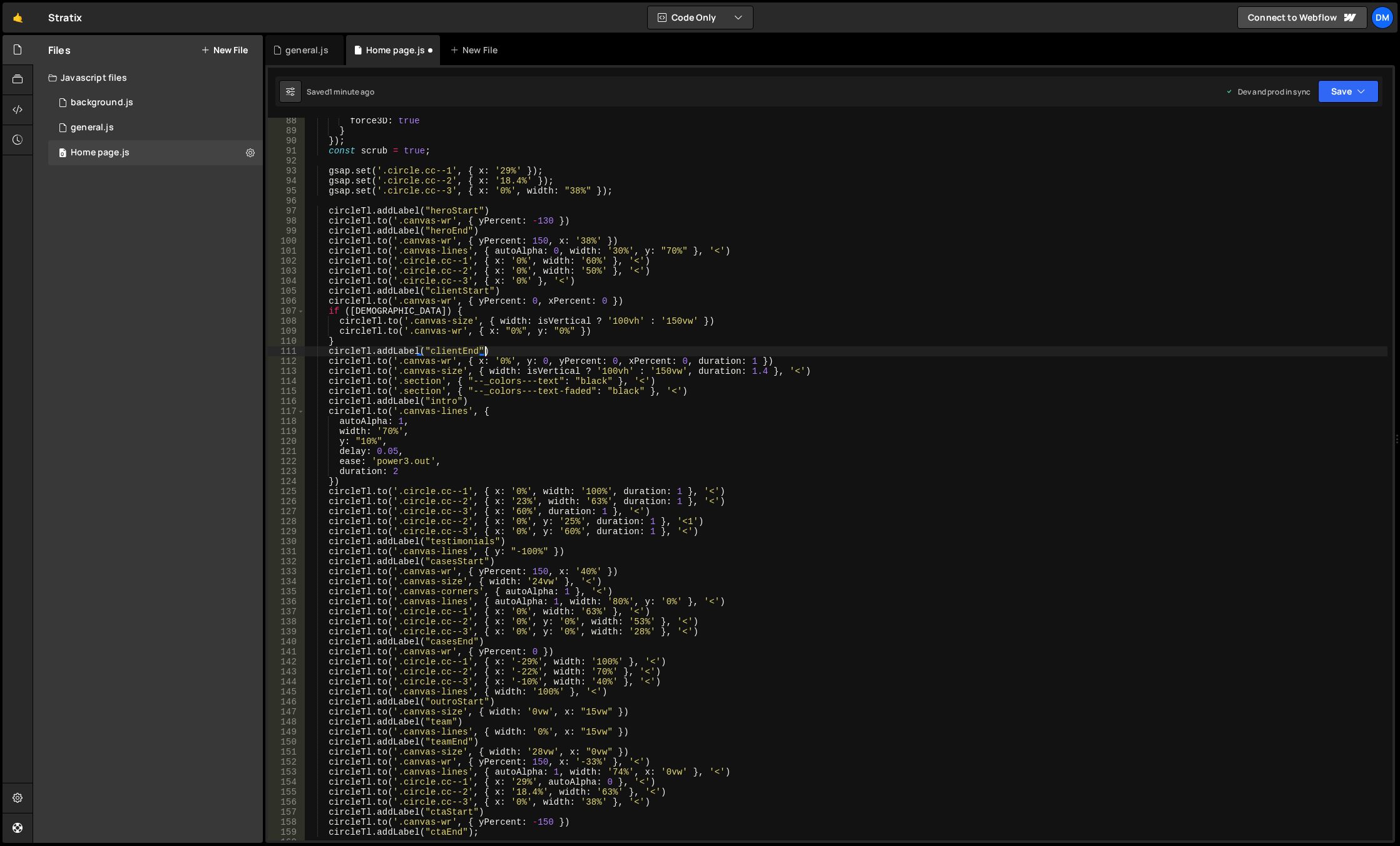
scroll to position [0, 12]
click at [1326, 93] on button "Save" at bounding box center [1348, 91] width 61 height 22
click at [1306, 128] on div "Saved 1 minute ago" at bounding box center [1306, 136] width 130 height 15
click at [1347, 88] on button "Save" at bounding box center [1348, 91] width 61 height 22
click at [1296, 166] on div "Save to Production S" at bounding box center [1306, 163] width 130 height 12
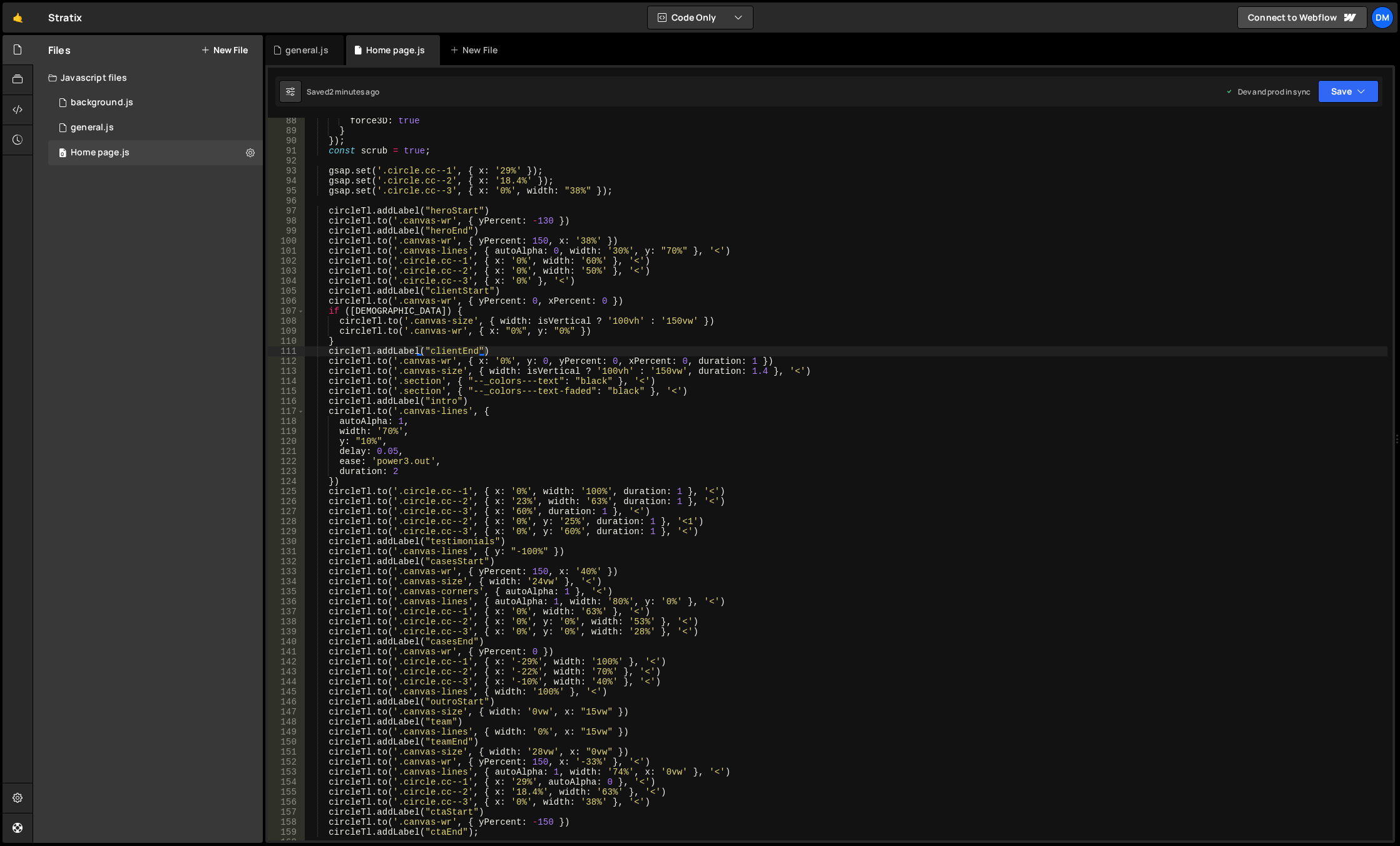
click at [618, 327] on div "force3D : true } }) ; const scrub = true ; gsap . set ( '.circle.cc--1' , { x :…" at bounding box center [846, 487] width 1083 height 743
drag, startPoint x: 610, startPoint y: 328, endPoint x: 340, endPoint y: 331, distance: 270.0
click at [340, 331] on div "force3D : true } }) ; const scrub = true ; gsap . set ( '.circle.cc--1' , { x :…" at bounding box center [846, 487] width 1083 height 743
click at [620, 324] on div "force3D : true } }) ; const scrub = true ; gsap . set ( '.circle.cc--1' , { x :…" at bounding box center [846, 487] width 1083 height 743
click at [617, 333] on div "force3D : true } }) ; const scrub = true ; gsap . set ( '.circle.cc--1' , { x :…" at bounding box center [846, 487] width 1083 height 743
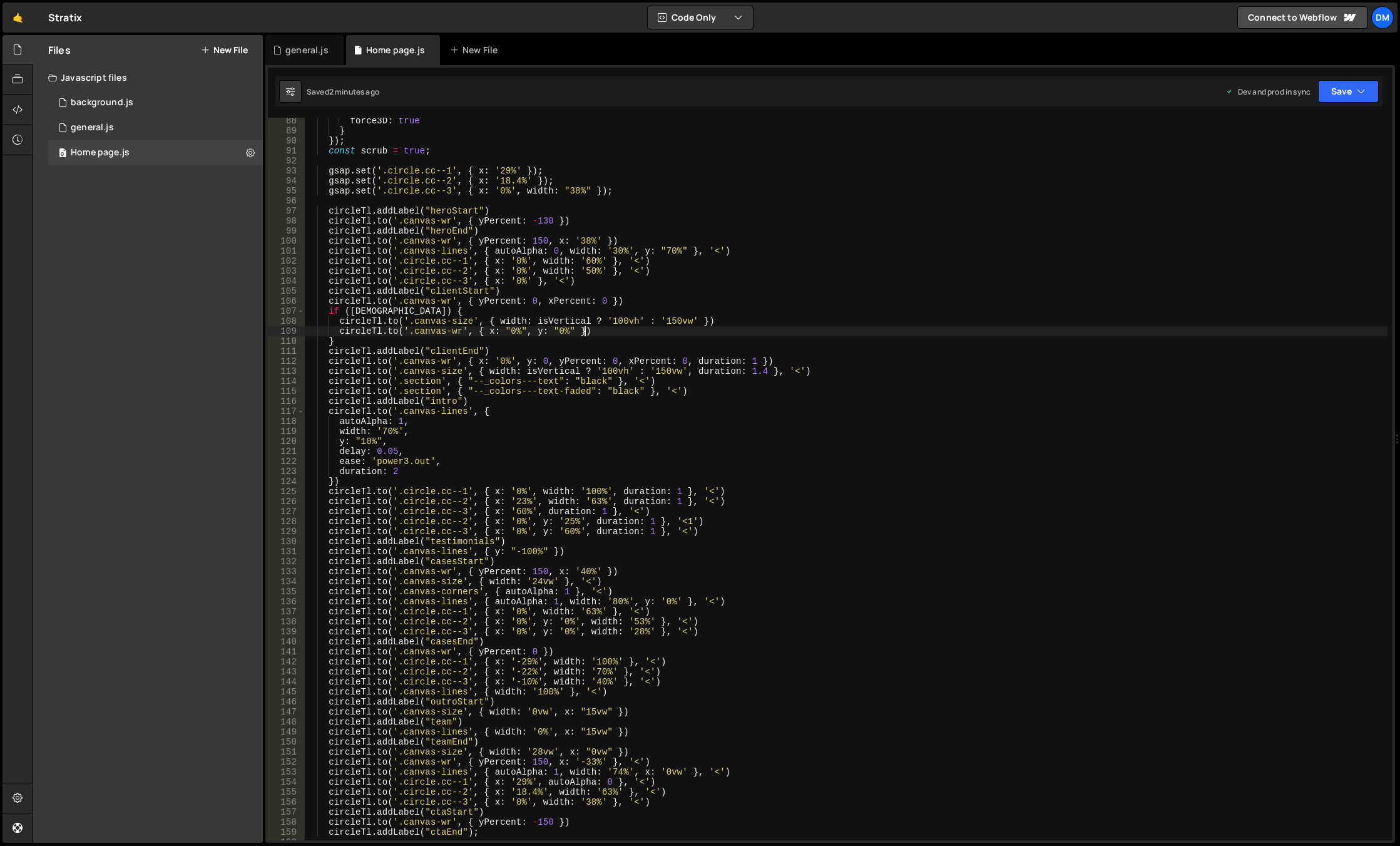
type textarea "[DOMAIN_NAME]('.canvas-wr', { x: "0%", y: "0%" })"
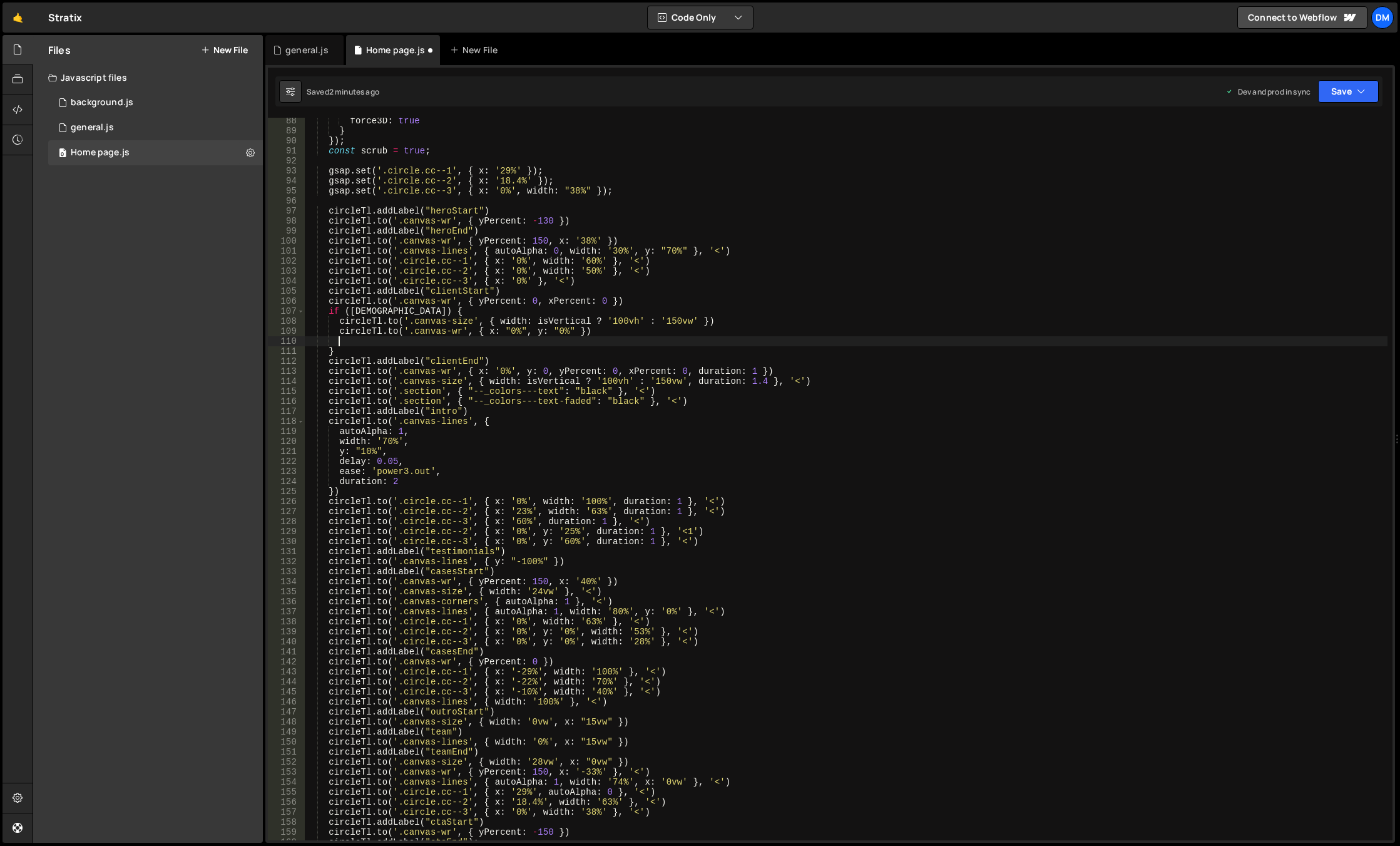
paste textarea "[DOMAIN_NAME]('.canvas-wr', { x: "0%", y: "0%" })"
click at [455, 342] on div "force3D : true } }) ; const scrub = true ; gsap . set ( '.circle.cc--1' , { x :…" at bounding box center [846, 487] width 1083 height 743
click at [453, 345] on div "force3D : true } }) ; const scrub = true ; gsap . set ( '.circle.cc--1' , { x :…" at bounding box center [846, 487] width 1083 height 743
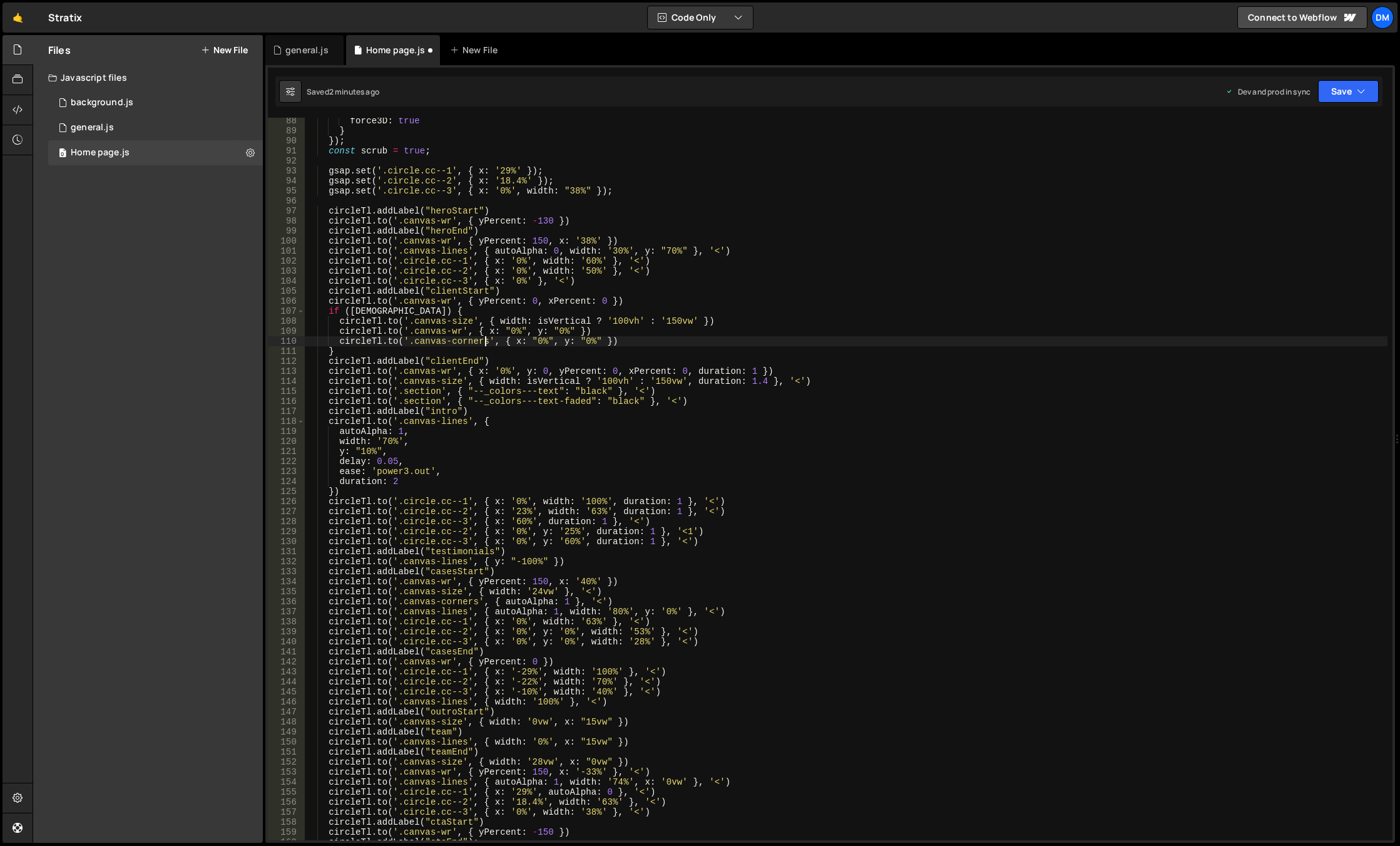
click at [550, 341] on div "force3D : true } }) ; const scrub = true ; gsap . set ( '.circle.cc--1' , { x :…" at bounding box center [846, 487] width 1083 height 743
drag, startPoint x: 553, startPoint y: 342, endPoint x: 512, endPoint y: 341, distance: 41.0
click at [512, 341] on div "force3D : true } }) ; const scrub = true ; gsap . set ( '.circle.cc--1' , { x :…" at bounding box center [846, 487] width 1083 height 743
click at [536, 341] on div "force3D : true } }) ; const scrub = true ; gsap . set ( '.circle.cc--1' , { x :…" at bounding box center [846, 487] width 1083 height 743
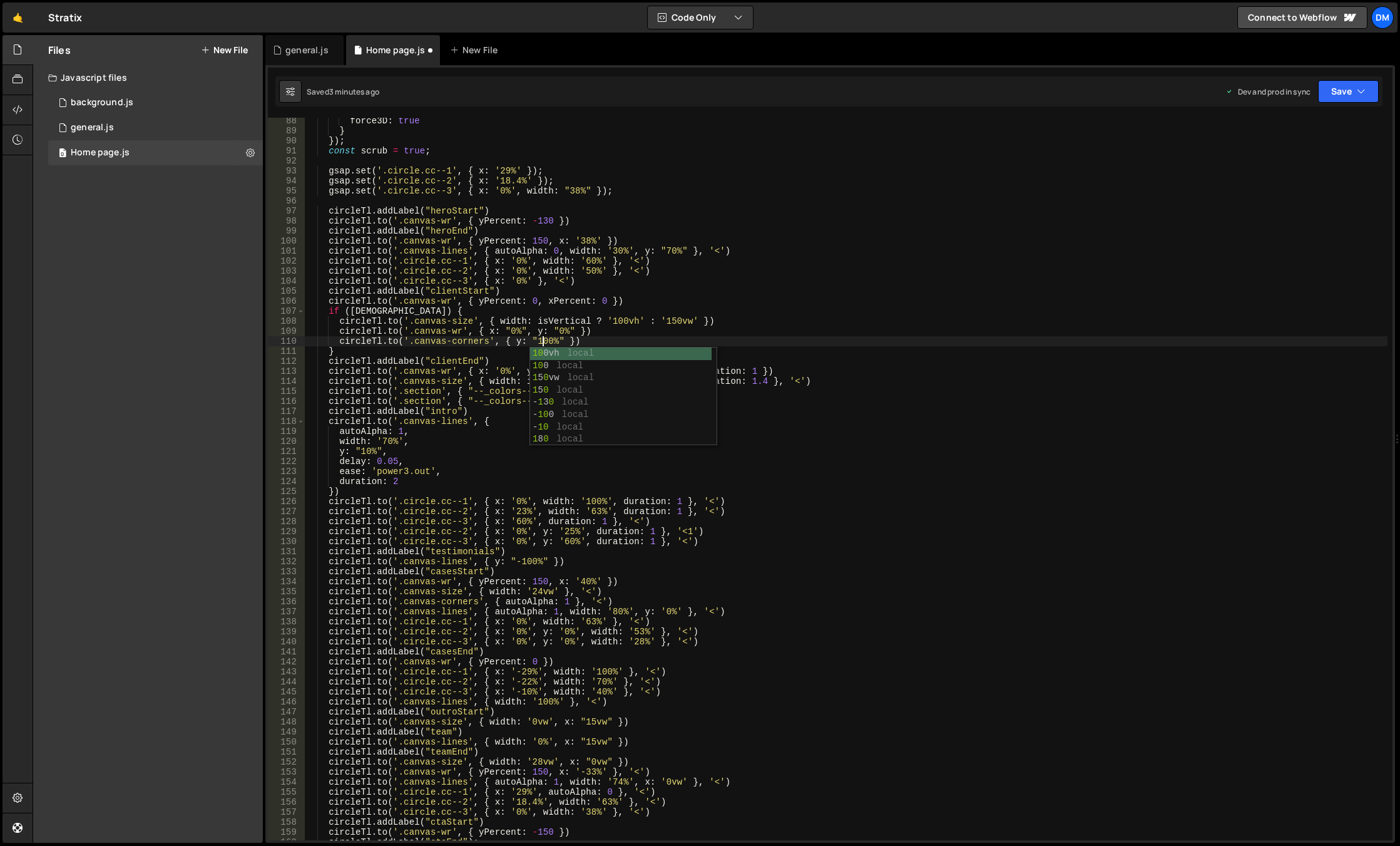
click at [715, 268] on div "force3D : true } }) ; const scrub = true ; gsap . set ( '.circle.cc--1' , { x :…" at bounding box center [846, 487] width 1083 height 743
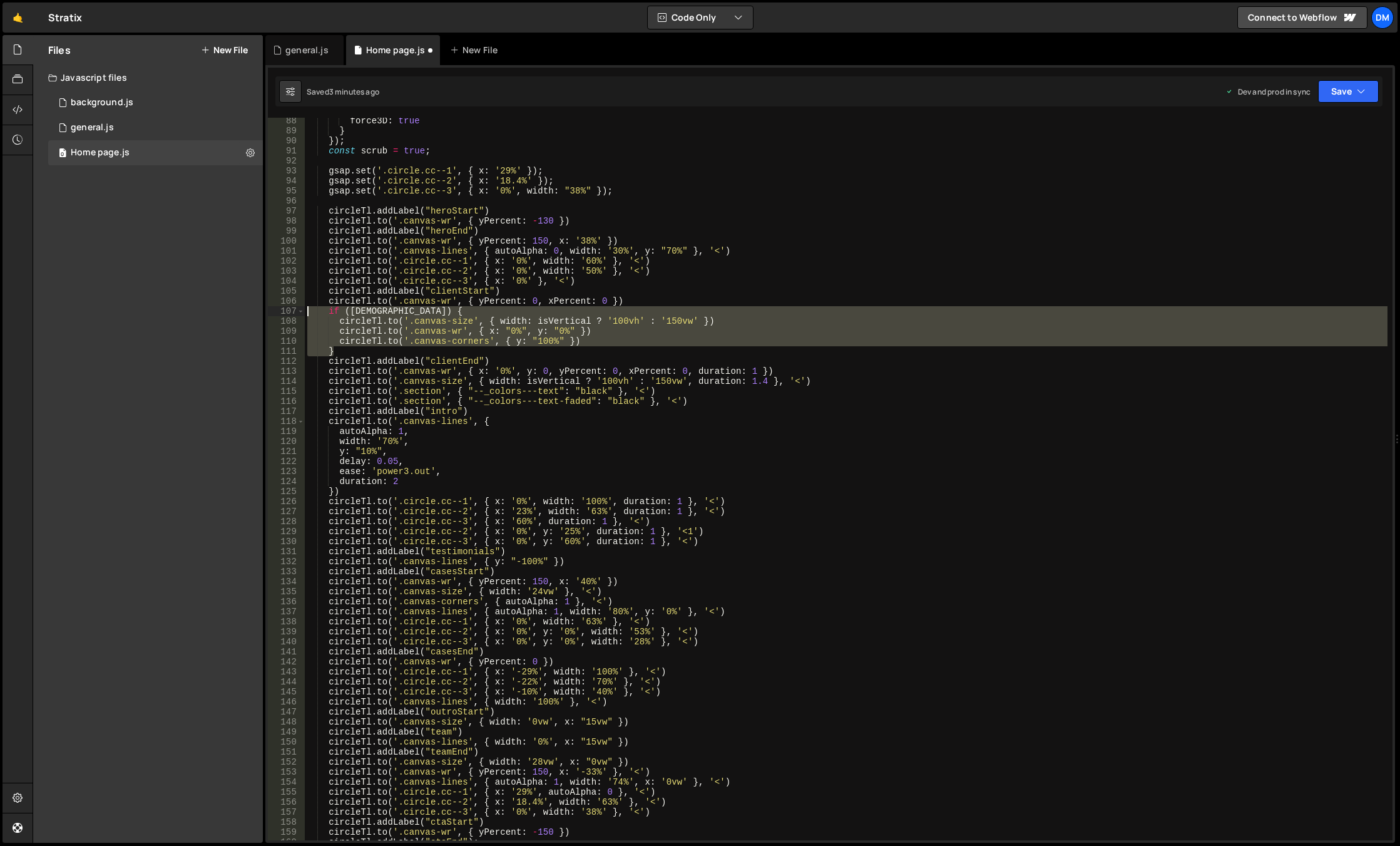
drag, startPoint x: 359, startPoint y: 341, endPoint x: 270, endPoint y: 308, distance: 94.9
click at [270, 308] on div "[DOMAIN_NAME]('.[DOMAIN_NAME]', { x: '0%', width: '50%' }, '<') 88 89 90 91 92 …" at bounding box center [831, 479] width 1125 height 722
click at [700, 403] on div "force3D : true } }) ; const scrub = true ; gsap . set ( '.circle.cc--1' , { x :…" at bounding box center [846, 487] width 1083 height 743
type textarea "[DOMAIN_NAME]('.section', { "--_colors---text-faded": "black" }, '<')"
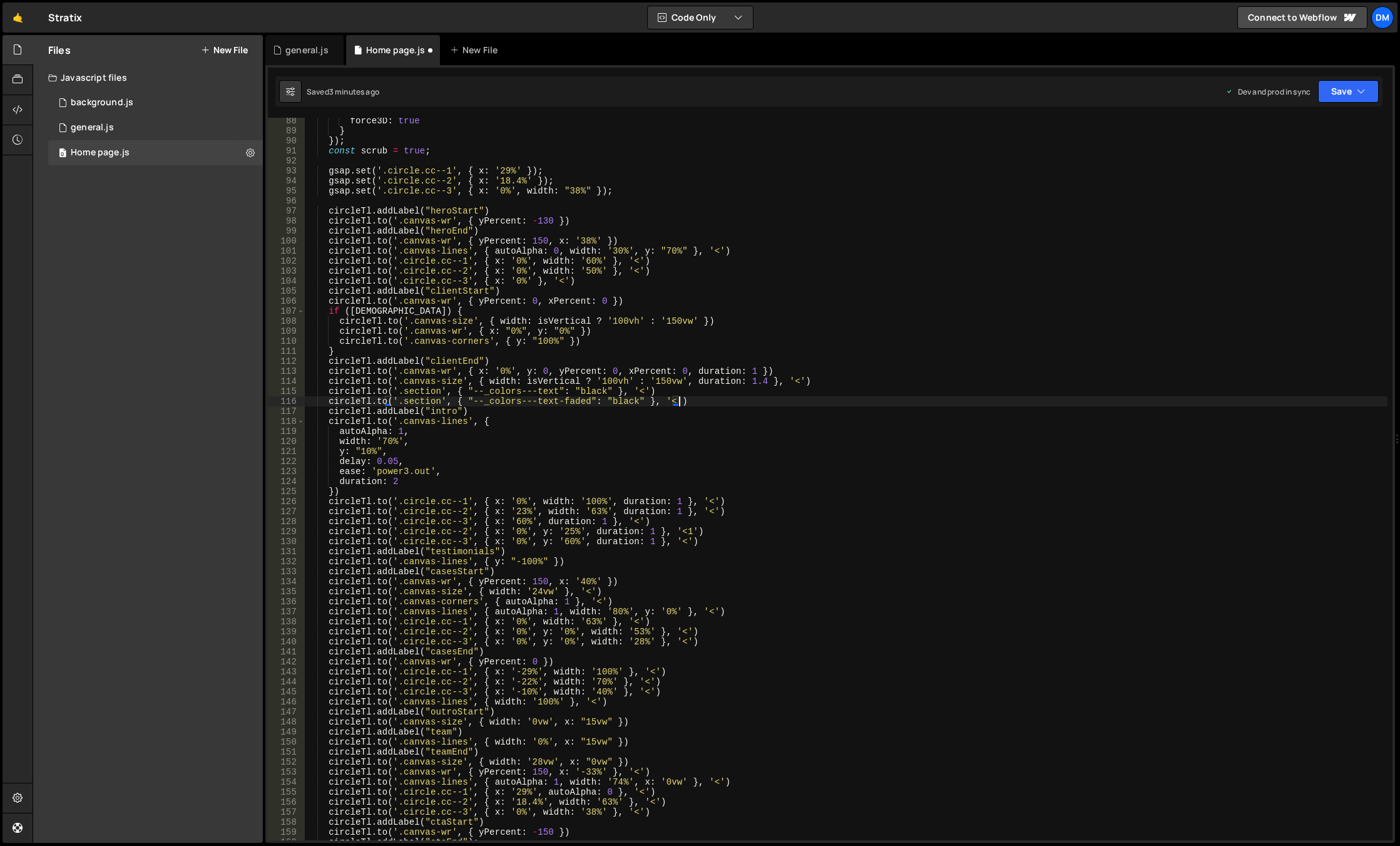
scroll to position [0, 1]
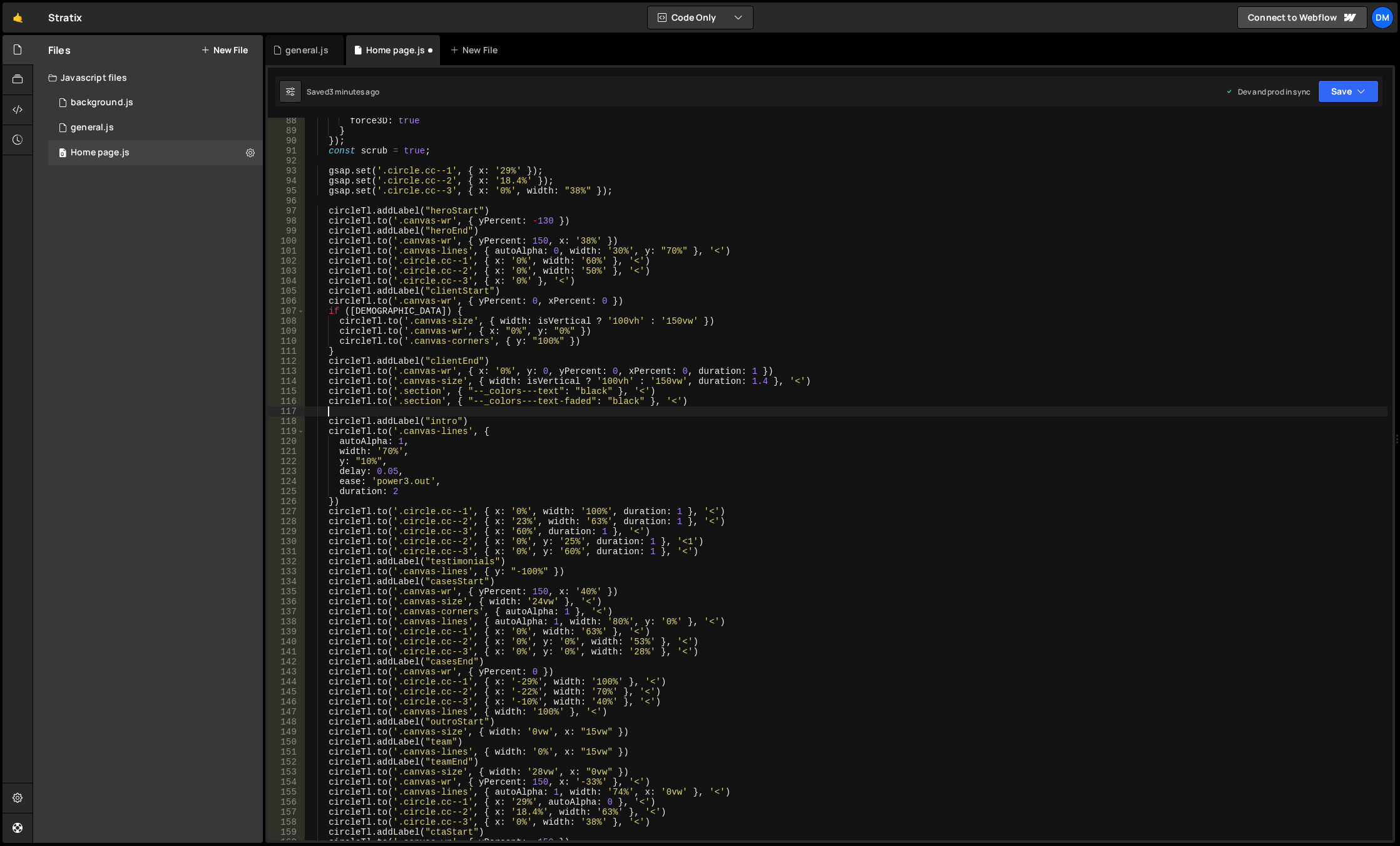
paste textarea "}"
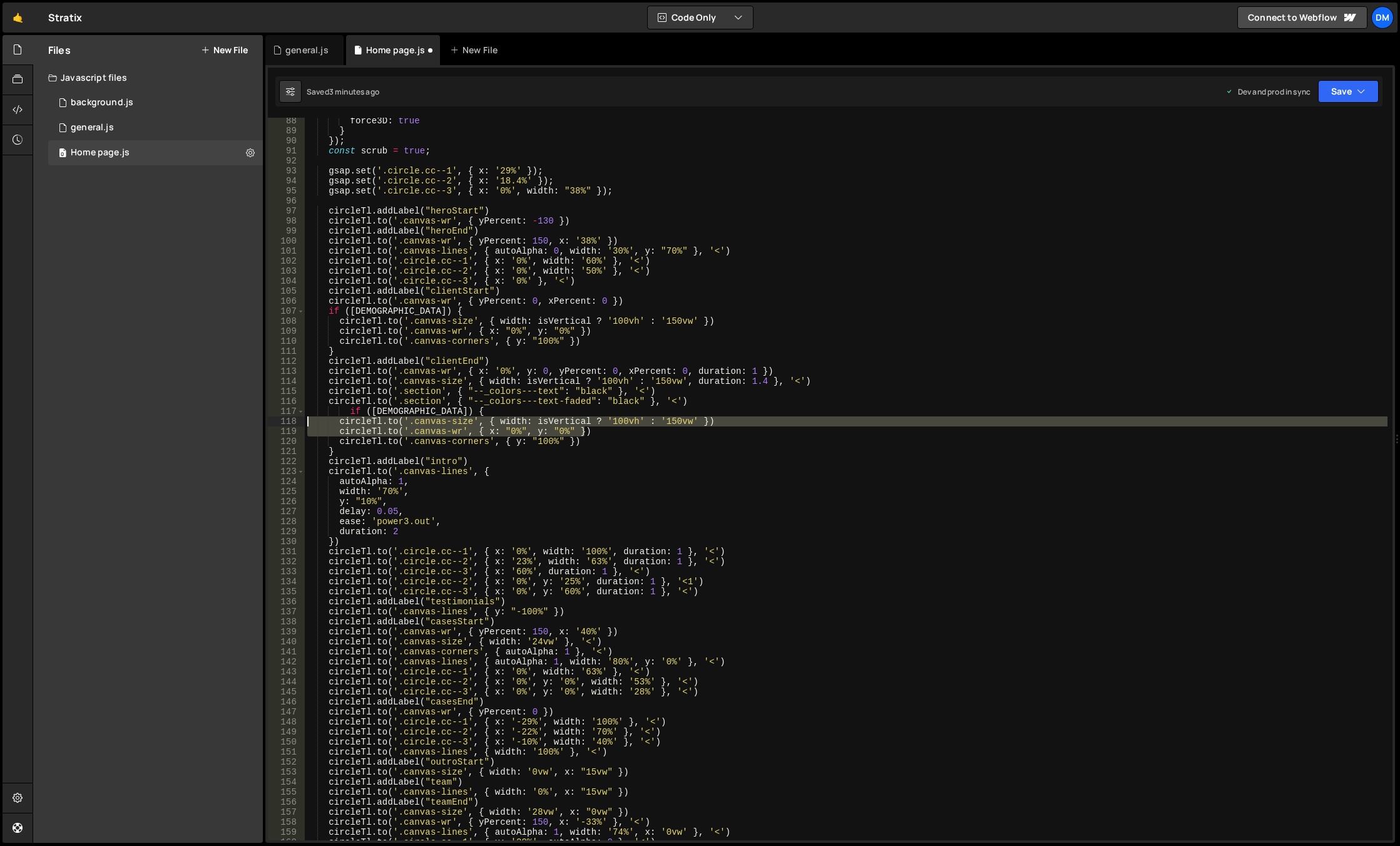
drag, startPoint x: 600, startPoint y: 432, endPoint x: 257, endPoint y: 424, distance: 343.1
click at [257, 424] on div "Files New File Javascript files 0 background.js 0 0 general.js 0 0 Home page.js…" at bounding box center [716, 439] width 1367 height 809
type textarea "[DOMAIN_NAME]('.canvas-size', { width: isVertical ? '100vh' : '150vw' }) [DOMAI…"
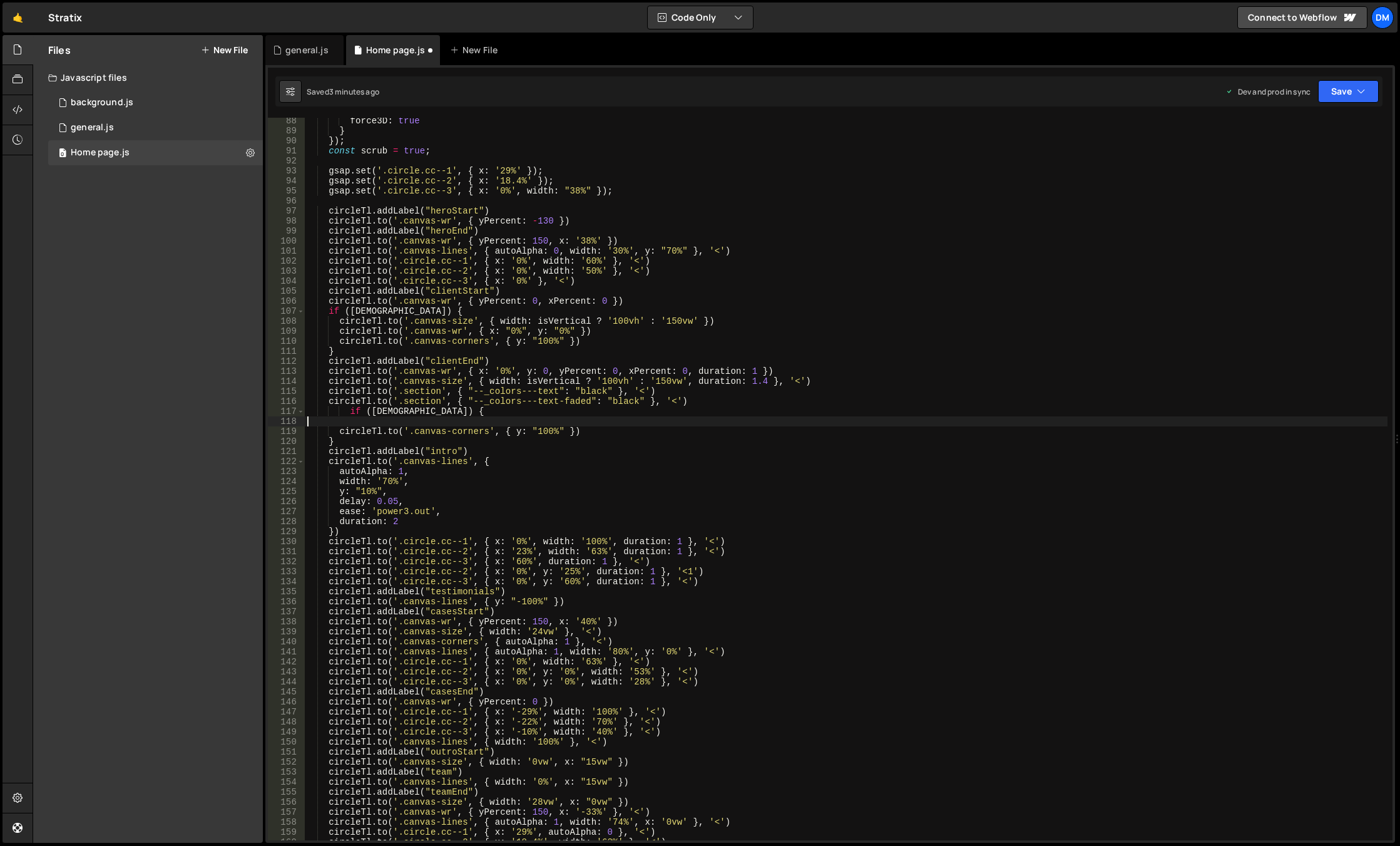
scroll to position [0, 0]
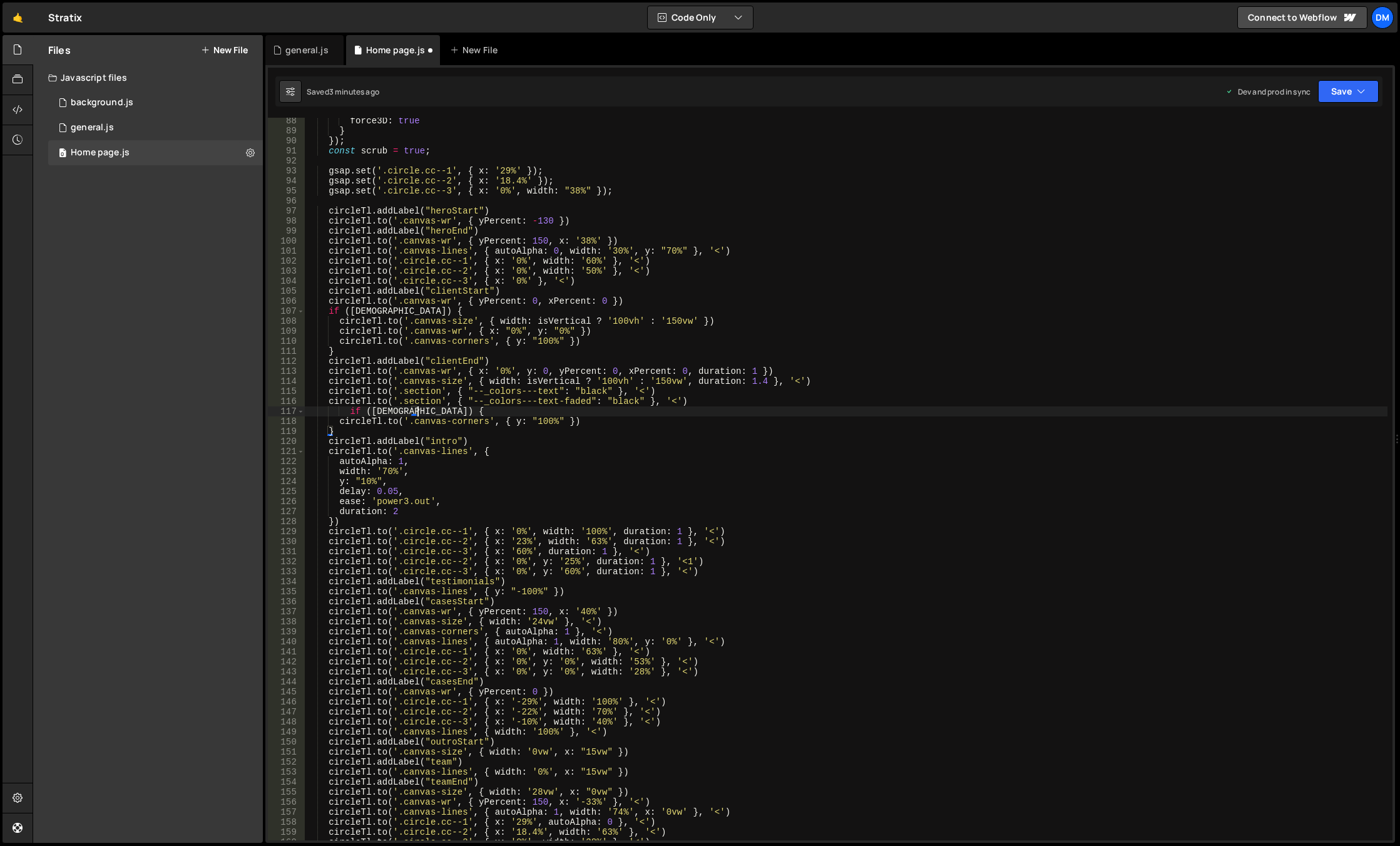
click at [535, 420] on div "force3D : true } }) ; const scrub = true ; gsap . set ( '.circle.cc--1' , { x :…" at bounding box center [846, 487] width 1083 height 743
click at [556, 417] on div "force3D : true } }) ; const scrub = true ; gsap . set ( '.circle.cc--1' , { x :…" at bounding box center [846, 487] width 1083 height 743
click at [558, 423] on div "force3D : true } }) ; const scrub = true ; gsap . set ( '.circle.cc--1' , { x :…" at bounding box center [846, 487] width 1083 height 743
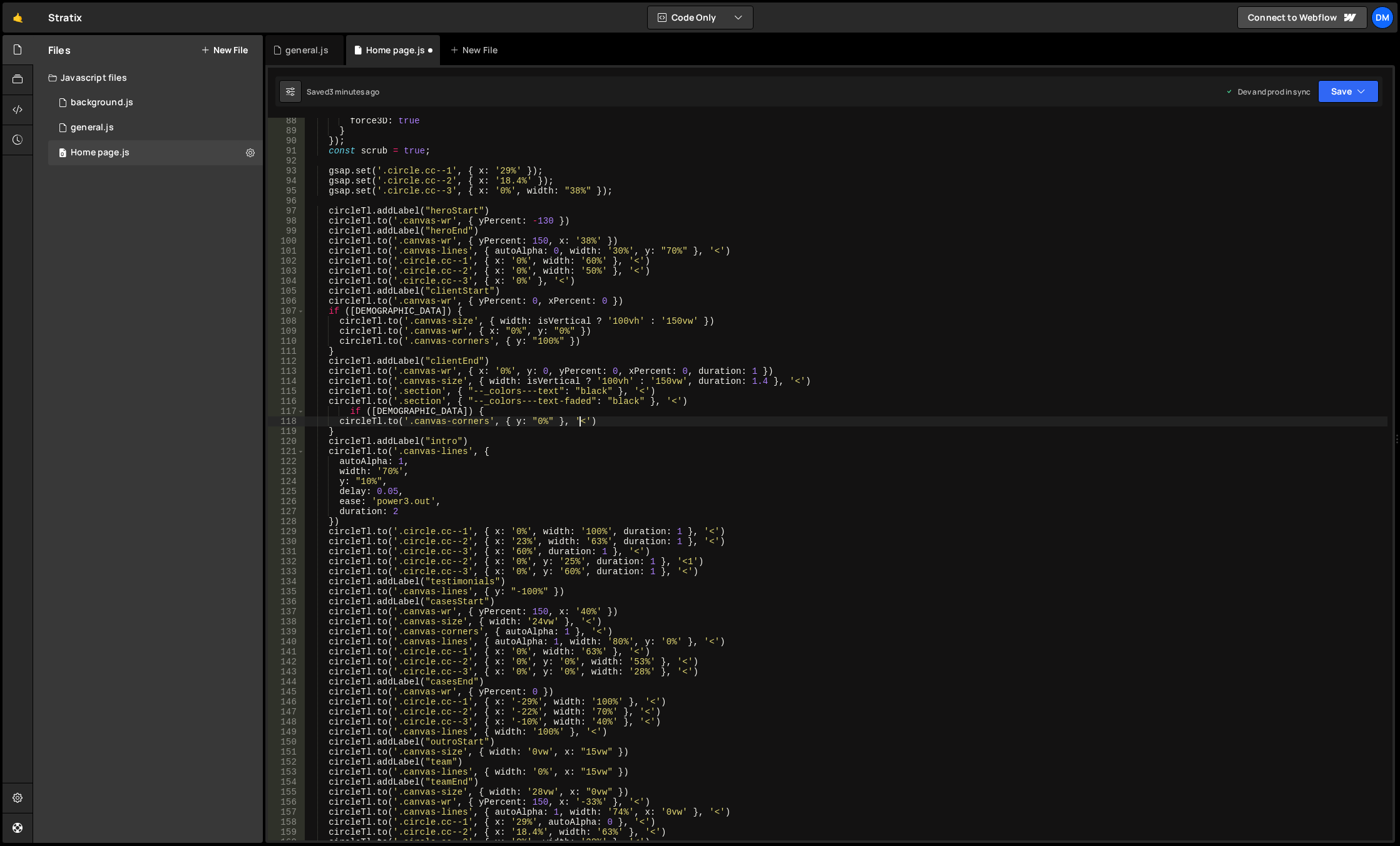
scroll to position [0, 19]
click at [654, 397] on div "force3D : true } }) ; const scrub = true ; gsap . set ( '.circle.cc--1' , { x :…" at bounding box center [846, 487] width 1083 height 743
drag, startPoint x: 1326, startPoint y: 95, endPoint x: 1319, endPoint y: 106, distance: 13.0
click at [1326, 95] on button "Save" at bounding box center [1348, 91] width 61 height 22
drag, startPoint x: 1285, startPoint y: 163, endPoint x: 1292, endPoint y: 148, distance: 16.6
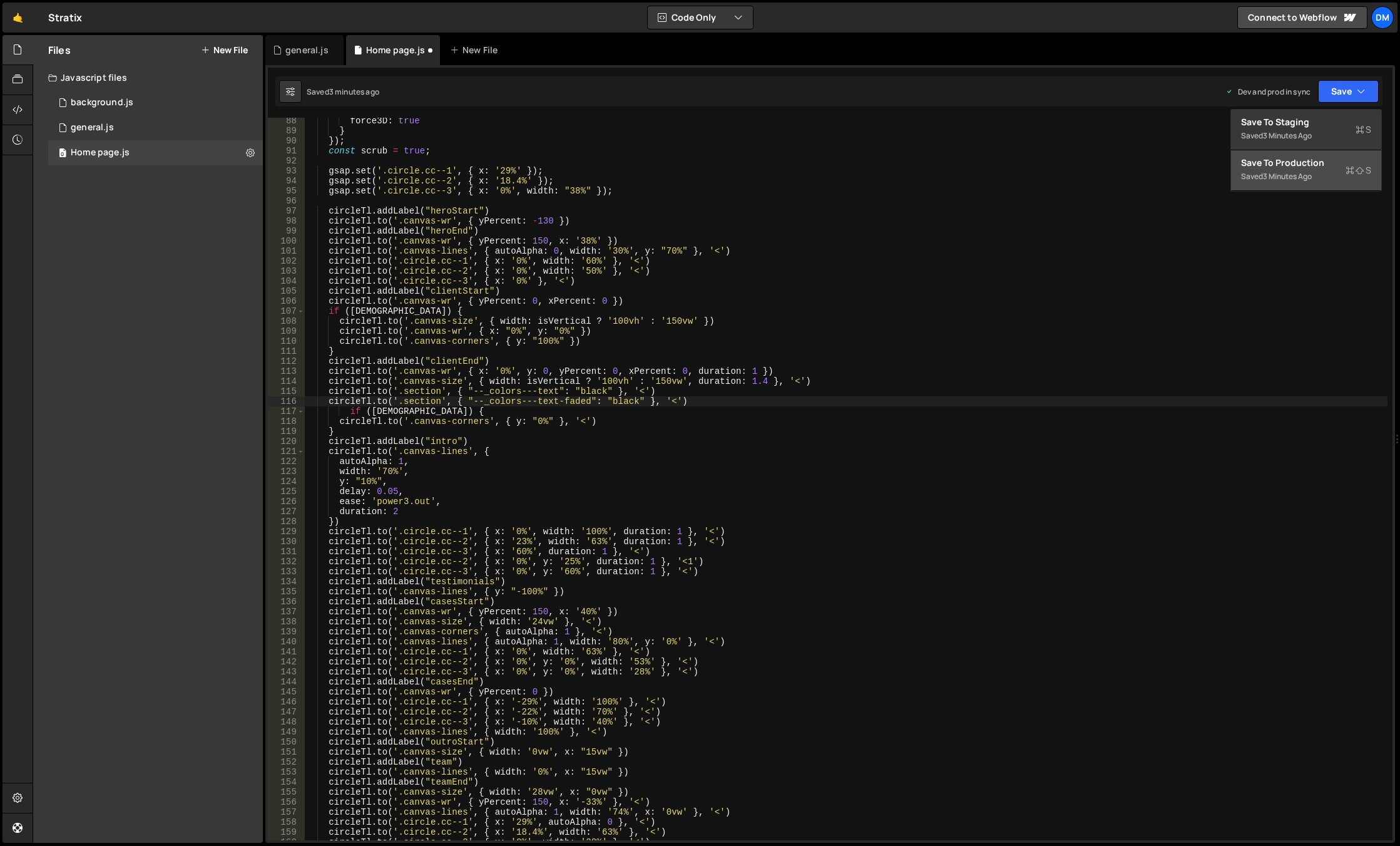
click at [1285, 163] on div "Save to Production S" at bounding box center [1306, 163] width 130 height 12
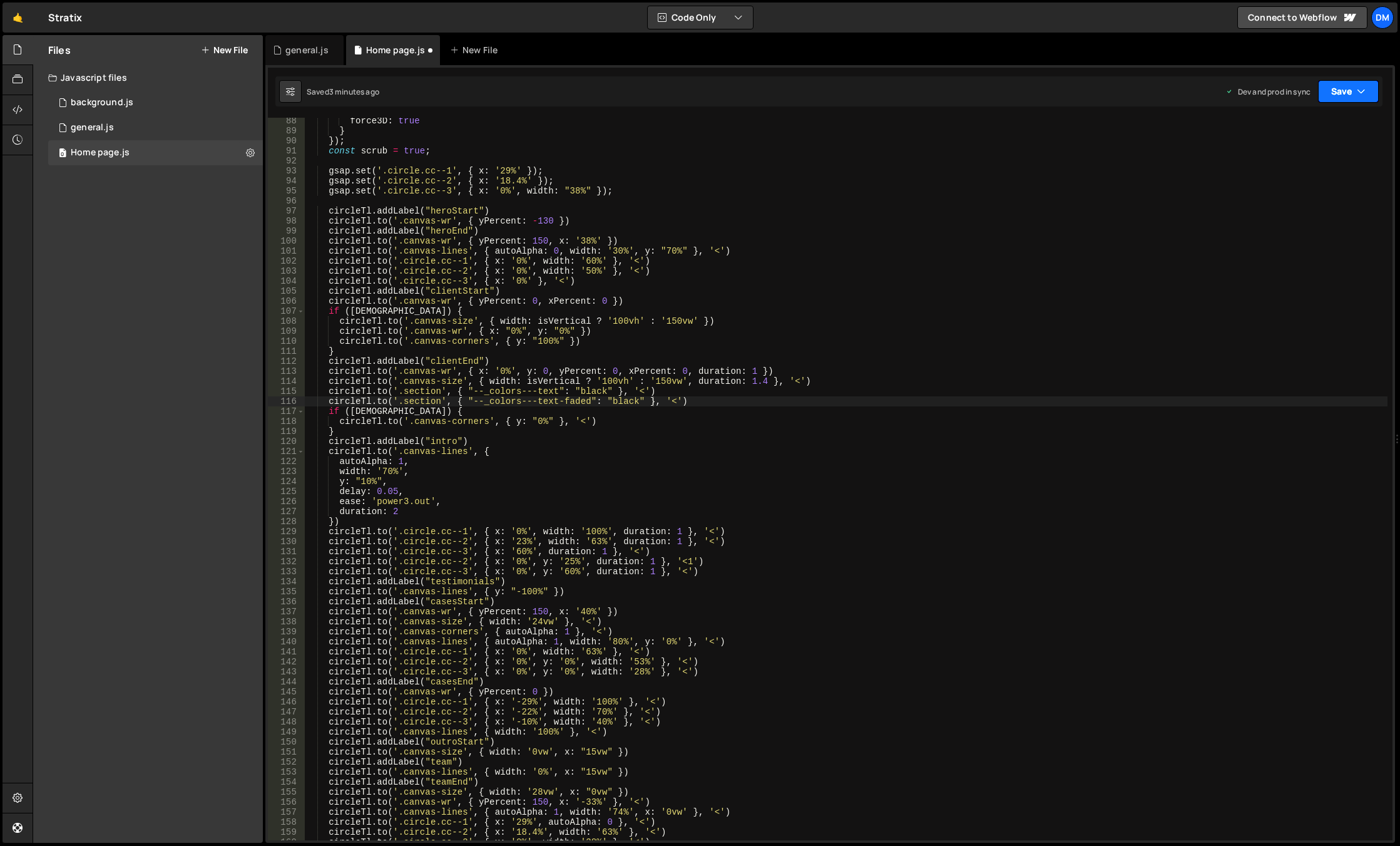
click at [0, 0] on div "button" at bounding box center [0, 0] width 0 height 0
click at [1313, 122] on div "Save to Staging S" at bounding box center [1306, 122] width 130 height 12
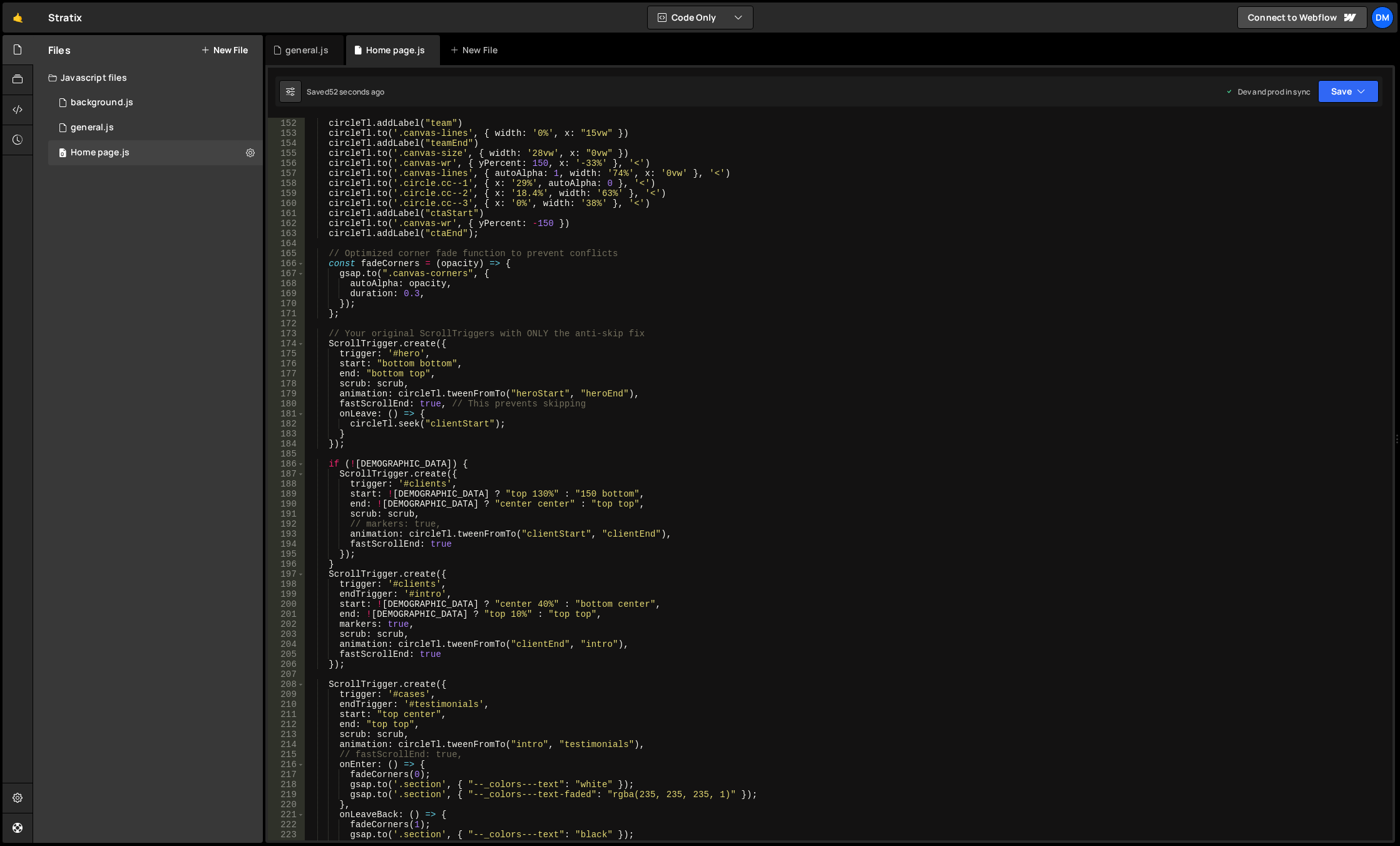
scroll to position [1512, 0]
click at [516, 495] on div "circleTl . to ( '.canvas-size' , { width : '0vw' , x : "15vw" }) circleTl . add…" at bounding box center [846, 479] width 1083 height 743
click at [520, 562] on div "circleTl . to ( '.canvas-size' , { width : '0vw' , x : "15vw" }) circleTl . add…" at bounding box center [846, 479] width 1083 height 743
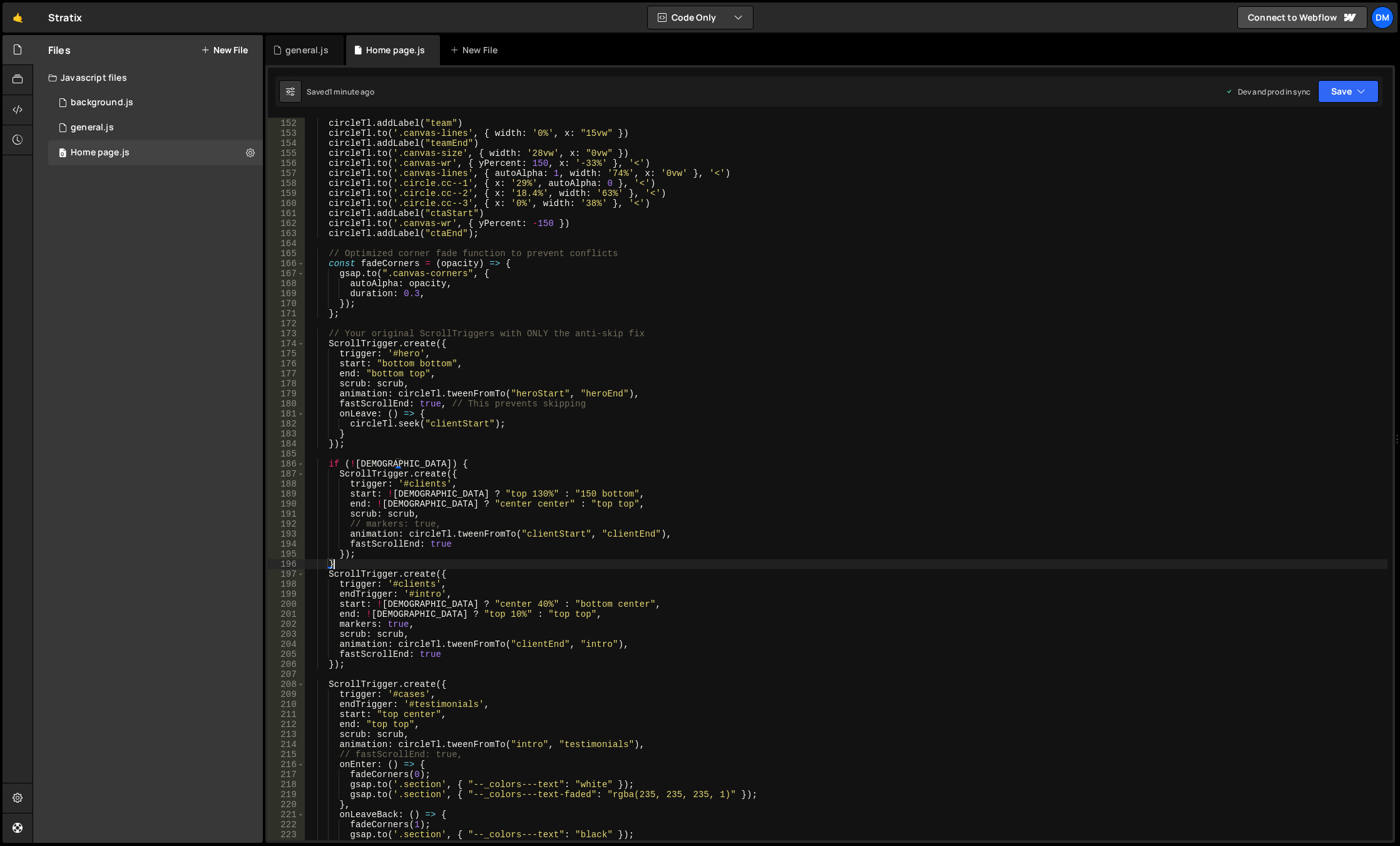
scroll to position [0, 1]
click at [523, 600] on div "circleTl . to ( '.canvas-size' , { width : '0vw' , x : "15vw" }) circleTl . add…" at bounding box center [846, 479] width 1083 height 743
click at [688, 527] on div "circleTl . to ( '.canvas-size' , { width : '0vw' , x : "15vw" }) circleTl . add…" at bounding box center [846, 479] width 1083 height 743
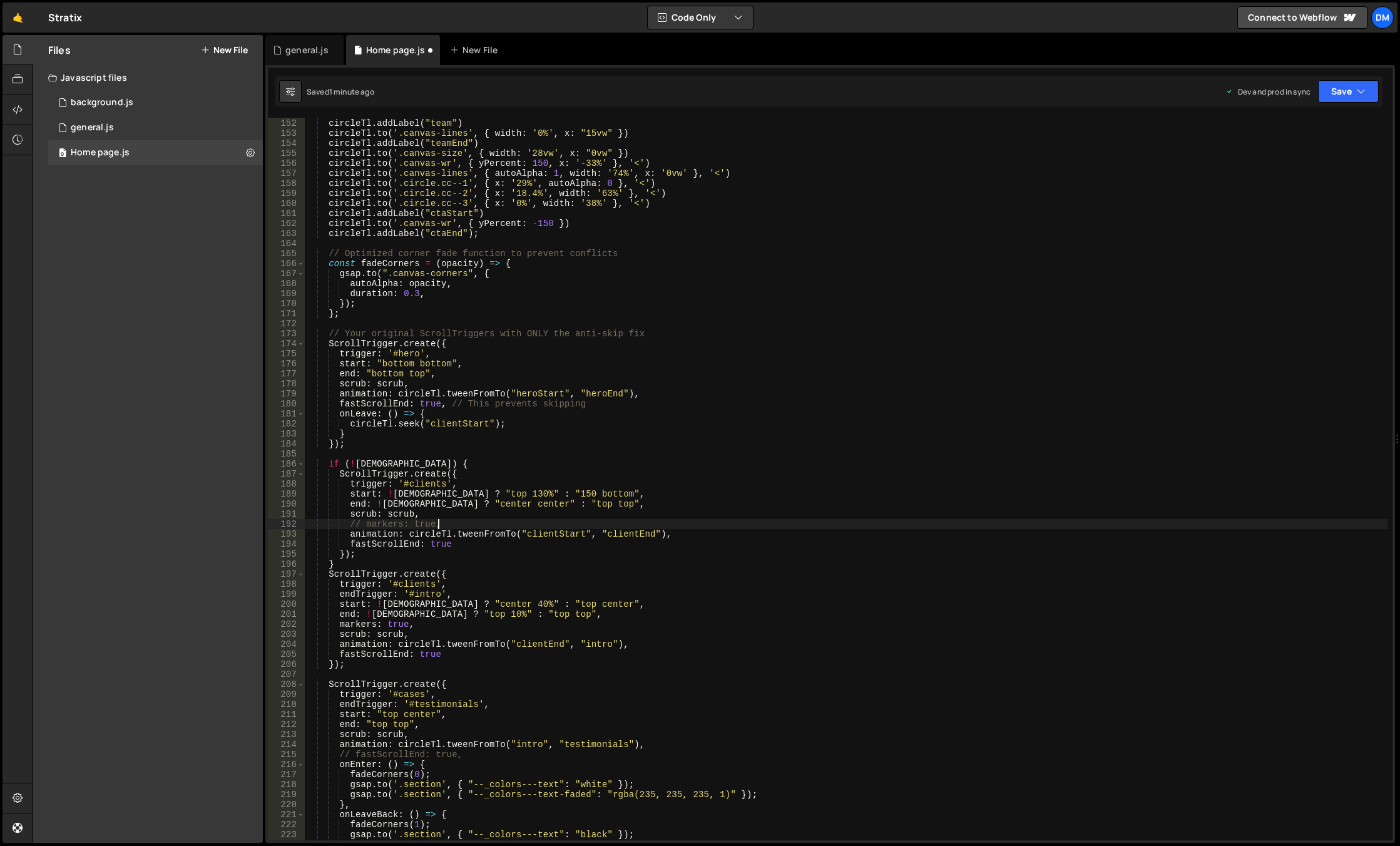
scroll to position [0, 9]
click at [547, 604] on div "circleTl . to ( '.canvas-size' , { width : '0vw' , x : "15vw" }) circleTl . add…" at bounding box center [846, 479] width 1083 height 743
click at [610, 568] on div "circleTl . to ( '.canvas-size' , { width : '0vw' , x : "15vw" }) circleTl . add…" at bounding box center [846, 479] width 1083 height 743
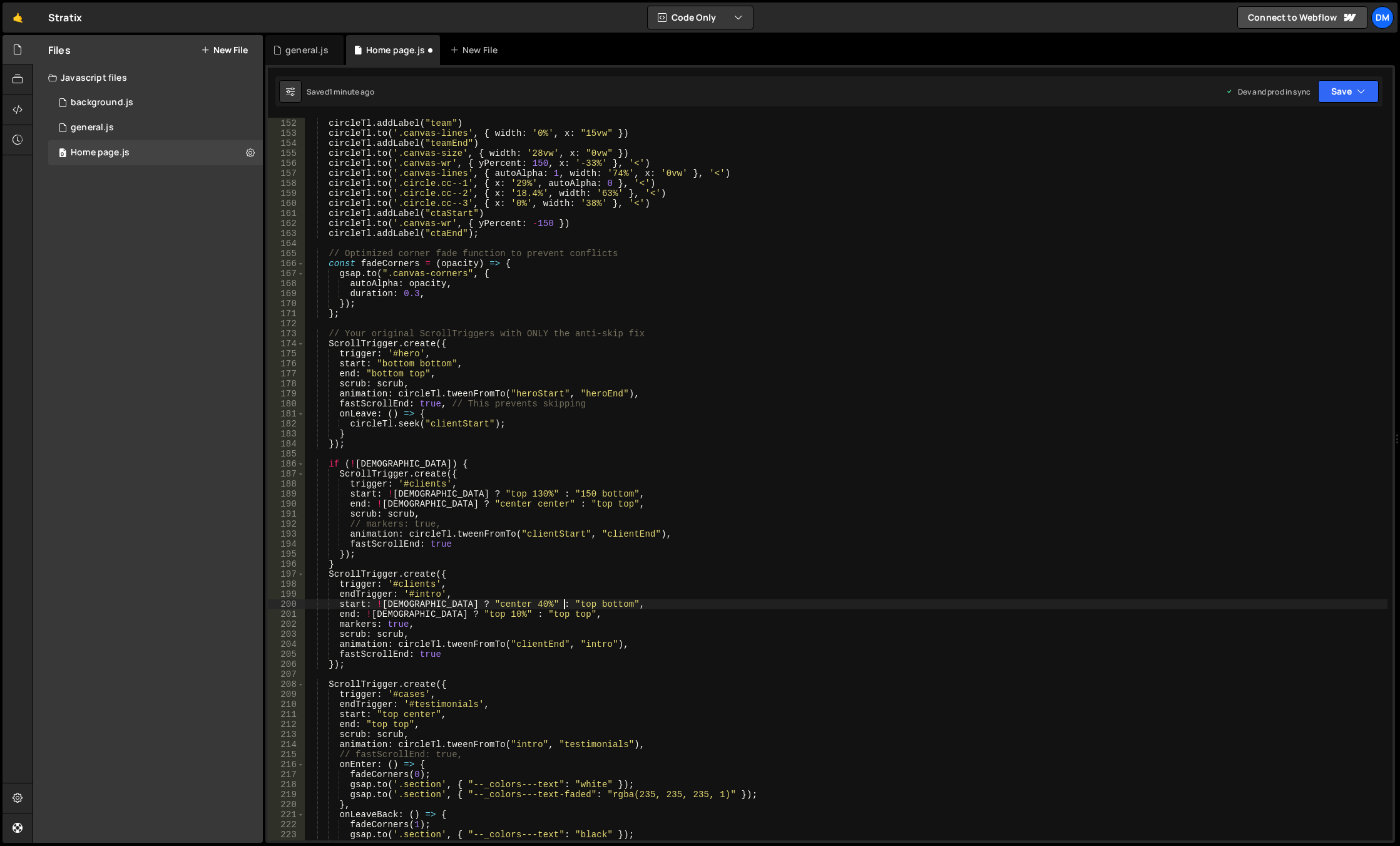
scroll to position [0, 1]
click at [1347, 98] on button "Save" at bounding box center [1348, 91] width 61 height 22
click at [1329, 122] on div "Save to Staging S" at bounding box center [1306, 122] width 130 height 12
click at [1350, 92] on button "Save" at bounding box center [1348, 91] width 61 height 22
click at [1316, 153] on button "Save to Production S Saved 1 minute ago" at bounding box center [1306, 171] width 151 height 41
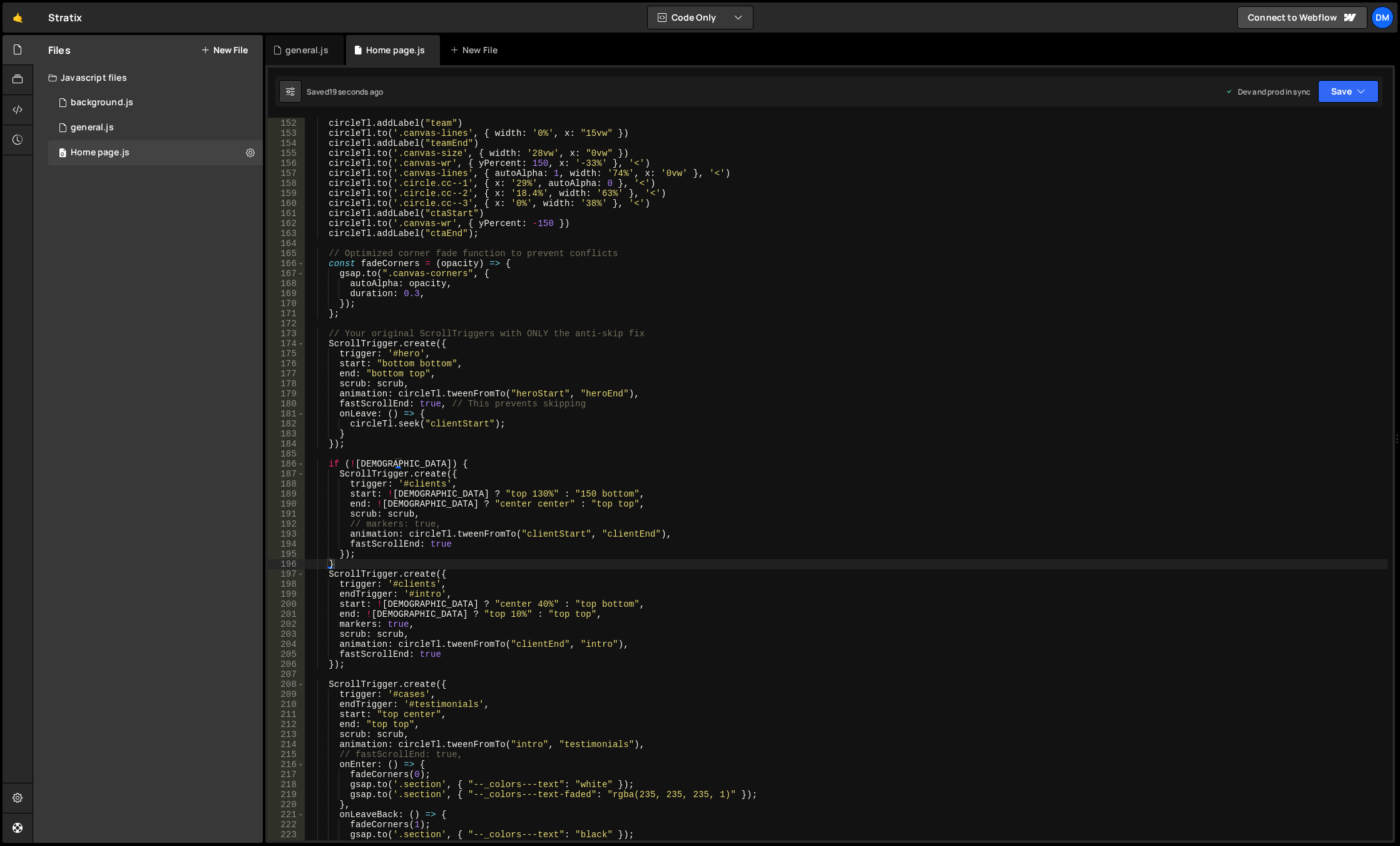
click at [513, 604] on div "circleTl . to ( '.canvas-size' , { width : '0vw' , x : "15vw" }) circleTl . add…" at bounding box center [846, 479] width 1083 height 743
click at [569, 605] on div "circleTl . to ( '.canvas-size' , { width : '0vw' , x : "15vw" }) circleTl . add…" at bounding box center [846, 479] width 1083 height 743
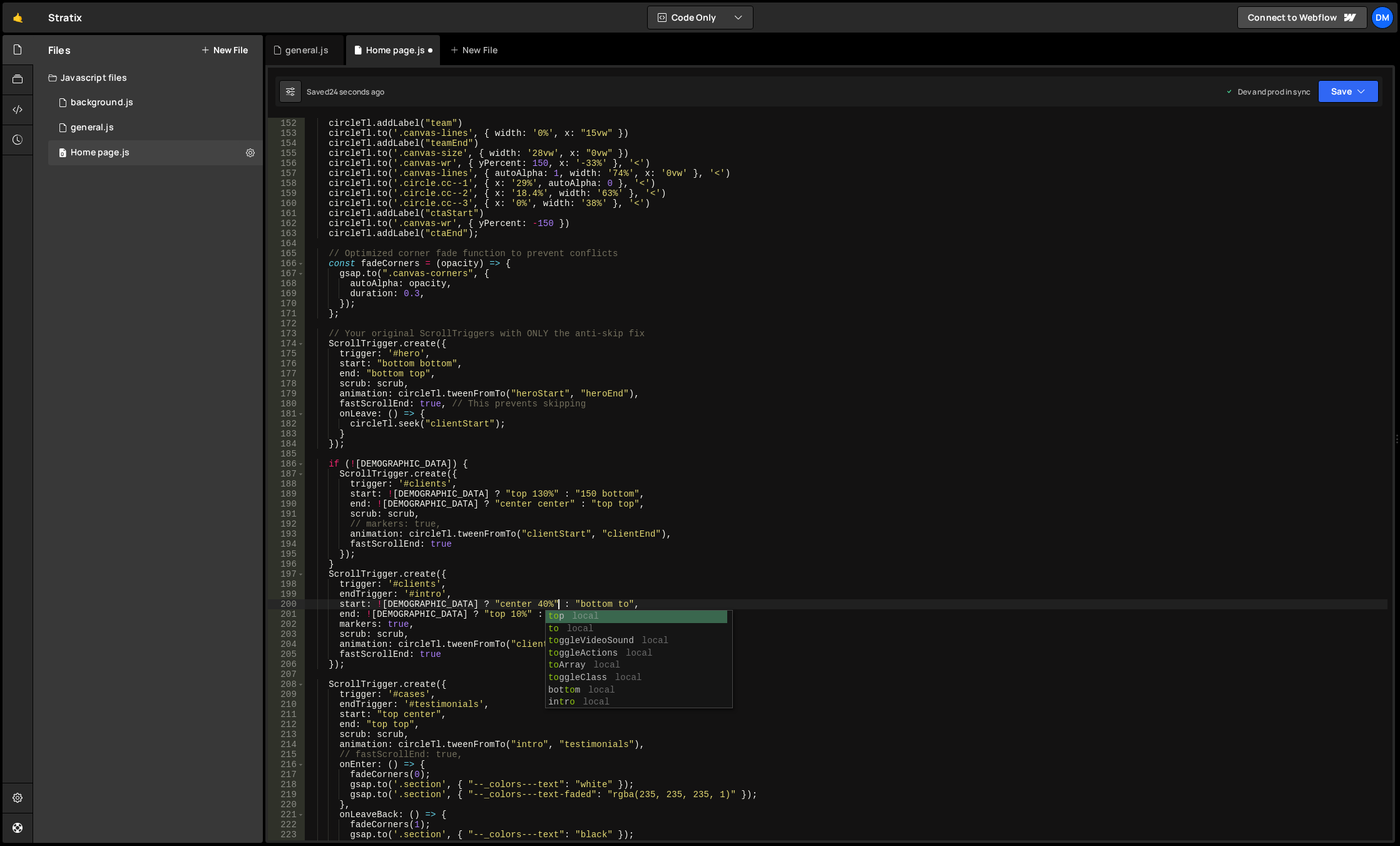
scroll to position [0, 18]
click at [691, 566] on div "circleTl . to ( '.canvas-size' , { width : '0vw' , x : "15vw" }) circleTl . add…" at bounding box center [846, 479] width 1083 height 743
click at [1336, 92] on button "Save" at bounding box center [1348, 91] width 61 height 22
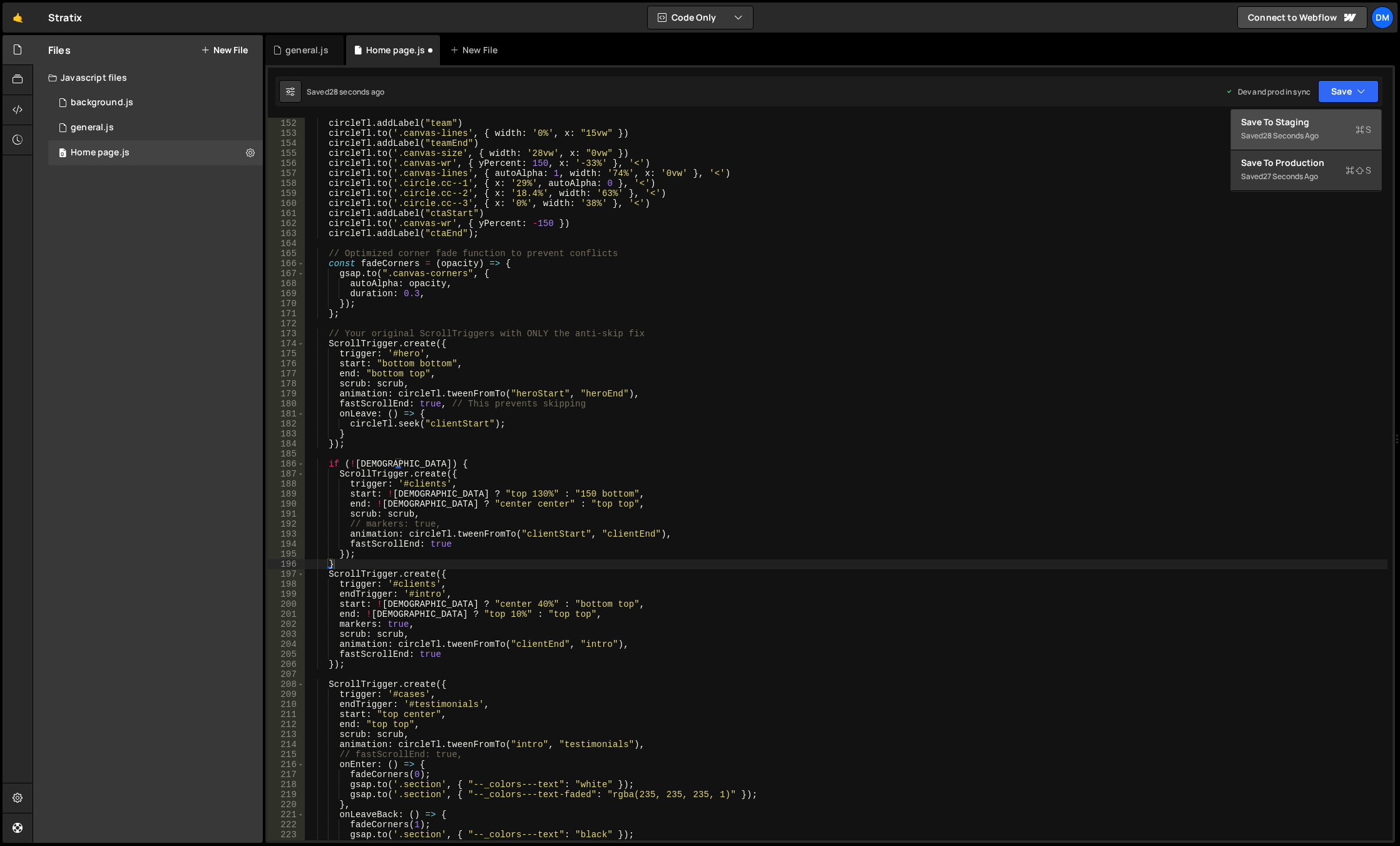
click at [1315, 119] on div "Save to Staging S" at bounding box center [1306, 122] width 130 height 12
click at [1355, 92] on button "Save" at bounding box center [1348, 91] width 61 height 22
click at [1303, 165] on div "Save to Production S" at bounding box center [1306, 163] width 130 height 12
click at [553, 602] on div "circleTl . to ( '.canvas-size' , { width : '0vw' , x : "15vw" }) circleTl . add…" at bounding box center [846, 479] width 1083 height 743
click at [553, 601] on div "circleTl . to ( '.canvas-size' , { width : '0vw' , x : "15vw" }) circleTl . add…" at bounding box center [846, 479] width 1083 height 743
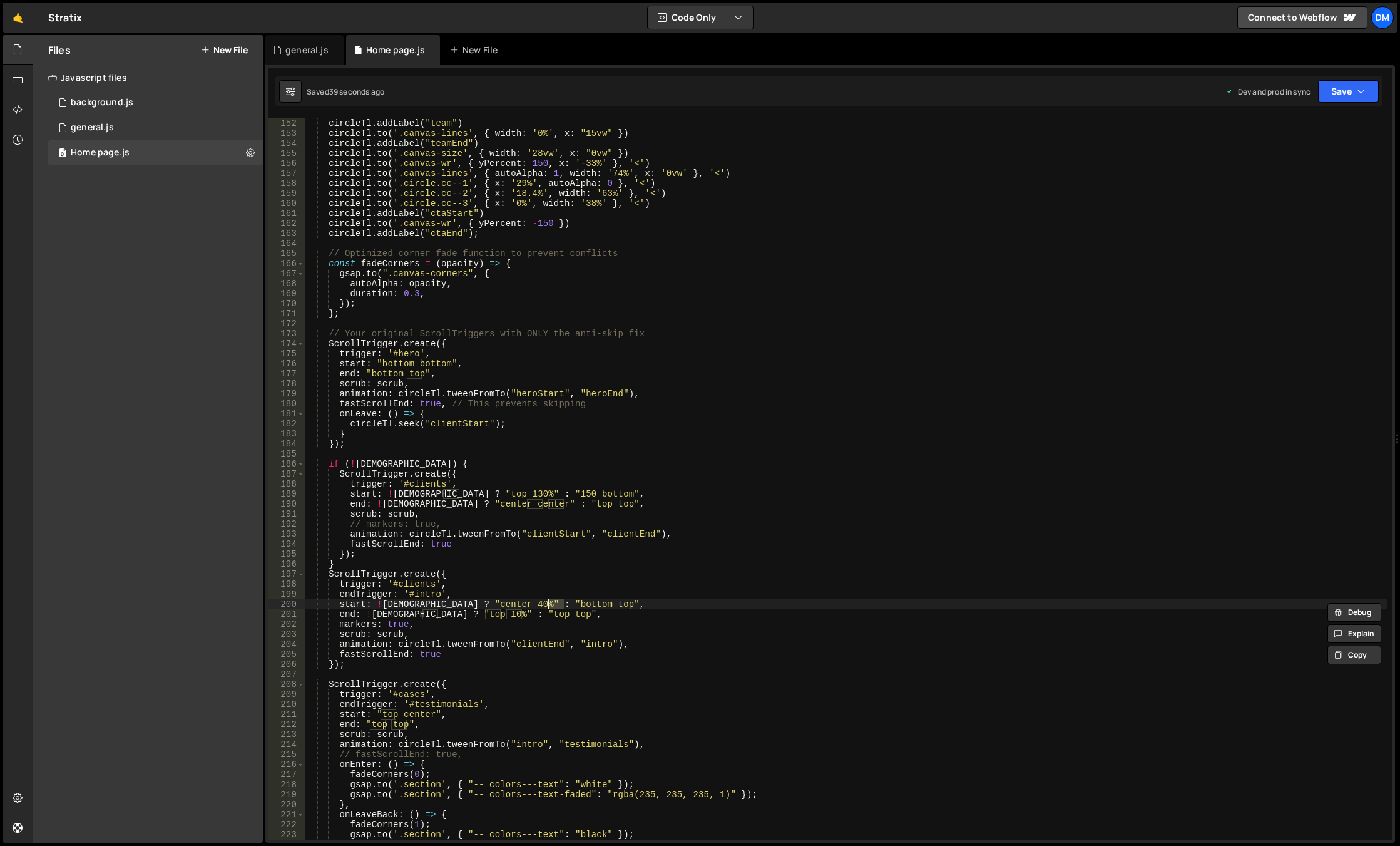
click at [560, 604] on div "circleTl . to ( '.canvas-size' , { width : '0vw' , x : "15vw" }) circleTl . add…" at bounding box center [846, 479] width 1083 height 722
click at [560, 604] on div "circleTl . to ( '.canvas-size' , { width : '0vw' , x : "15vw" }) circleTl . add…" at bounding box center [846, 479] width 1083 height 743
click at [1358, 90] on icon "button" at bounding box center [1361, 91] width 9 height 12
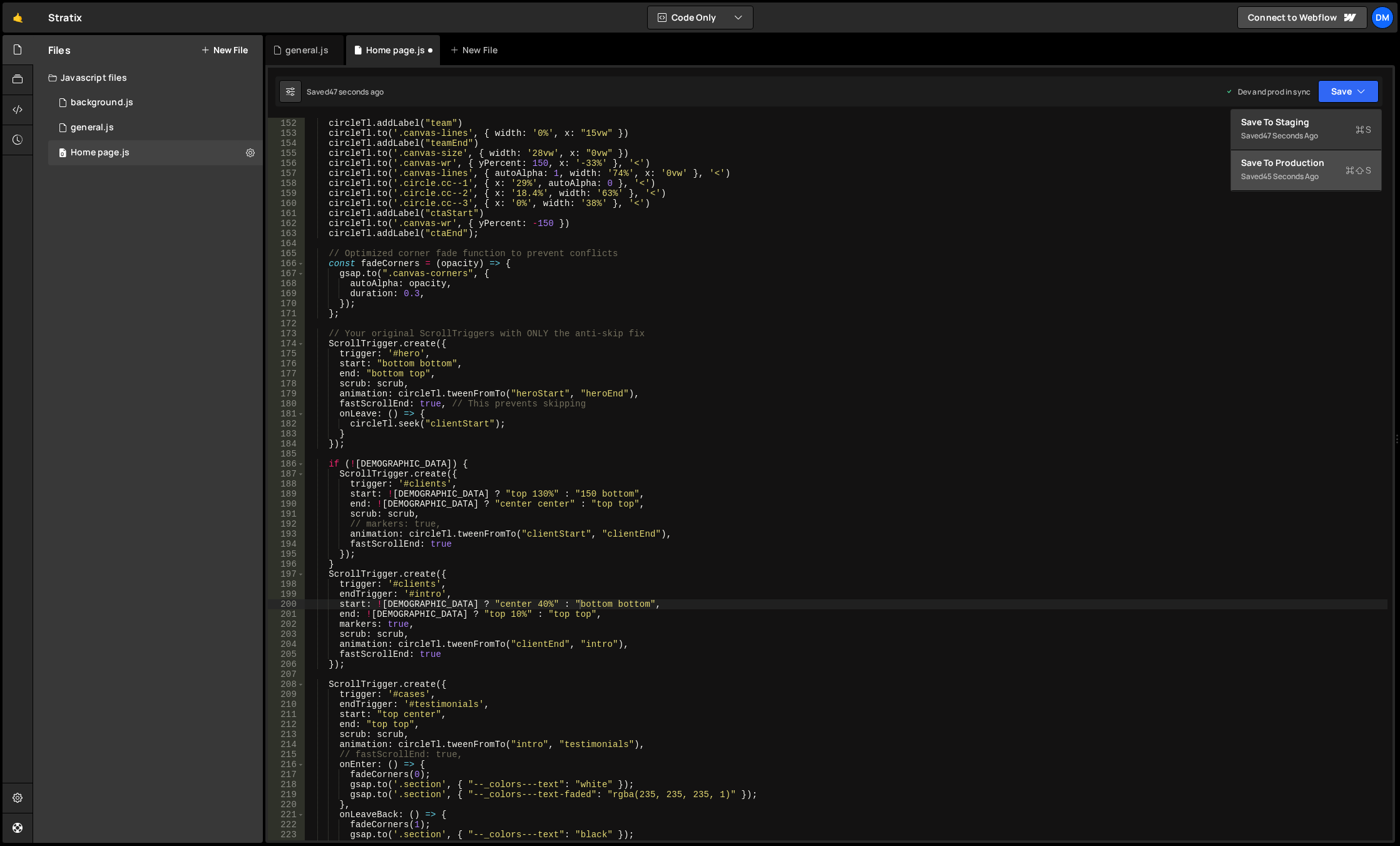
click at [1297, 174] on div "45 seconds ago" at bounding box center [1290, 177] width 55 height 11
click at [1337, 92] on button "Save" at bounding box center [1348, 91] width 61 height 22
click at [1328, 127] on div "Save to Staging S" at bounding box center [1306, 122] width 130 height 12
click at [495, 616] on div "circleTl . to ( '.canvas-size' , { width : '0vw' , x : "15vw" }) circleTl . add…" at bounding box center [846, 479] width 1083 height 743
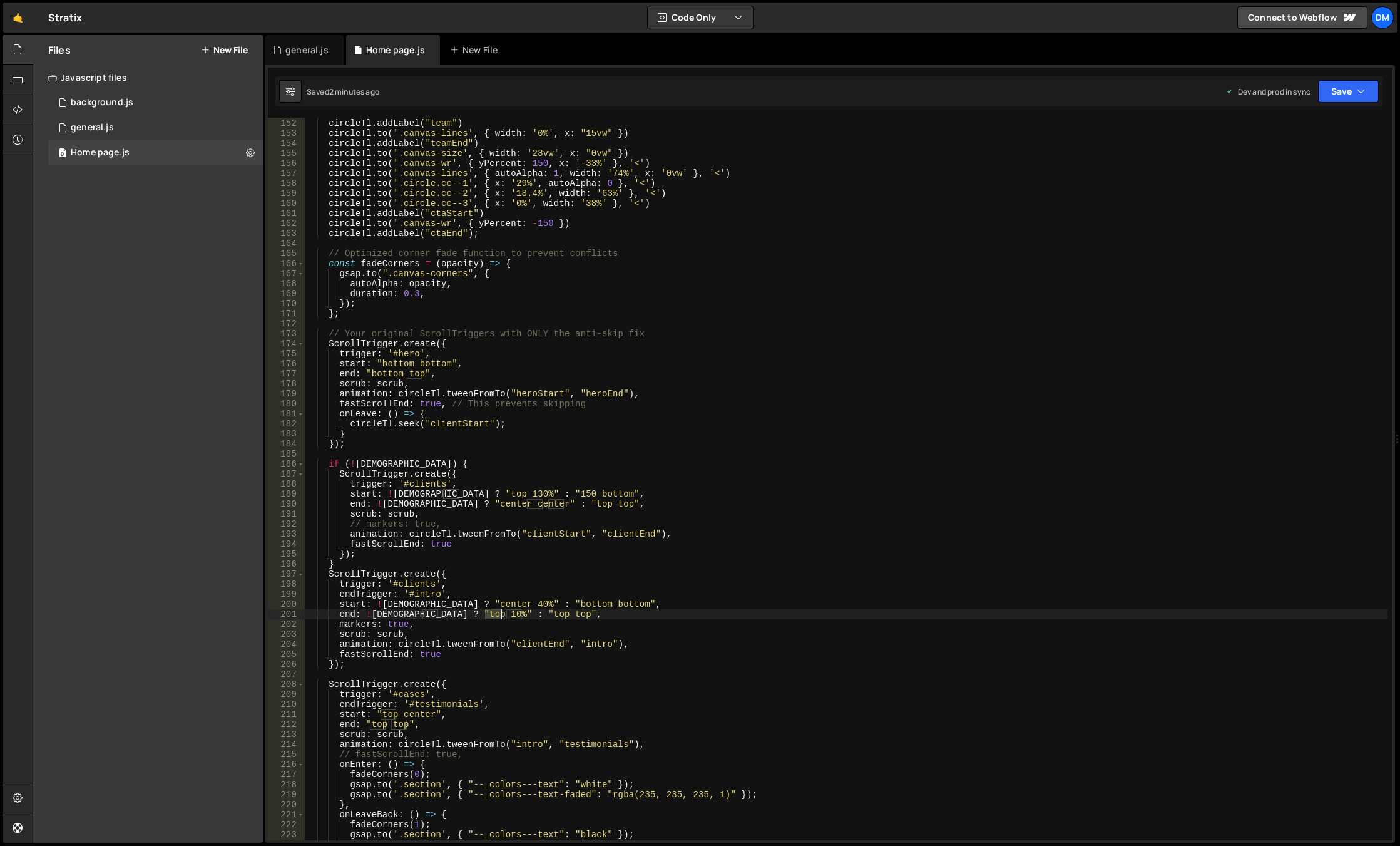
click at [495, 616] on div "circleTl . to ( '.canvas-size' , { width : '0vw' , x : "15vw" }) circleTl . add…" at bounding box center [846, 479] width 1083 height 743
click at [909, 476] on div "circleTl . to ( '.canvas-size' , { width : '0vw' , x : "15vw" }) circleTl . add…" at bounding box center [846, 479] width 1083 height 743
drag, startPoint x: 1341, startPoint y: 94, endPoint x: 1335, endPoint y: 104, distance: 11.7
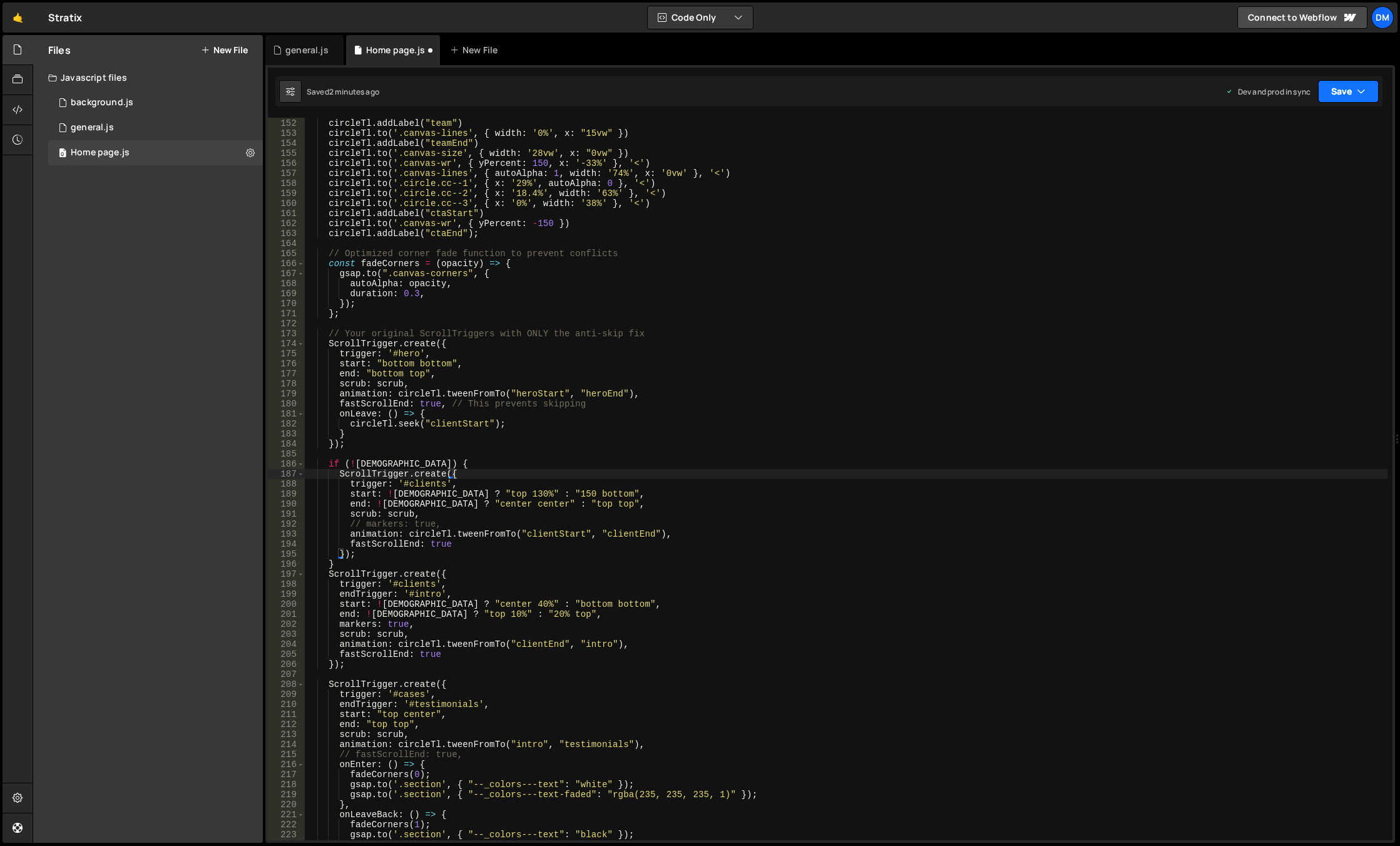
click at [1341, 94] on button "Save" at bounding box center [1348, 91] width 61 height 22
click at [1327, 125] on div "Save to Staging S" at bounding box center [1306, 122] width 130 height 12
click at [1331, 100] on button "Save" at bounding box center [1348, 91] width 61 height 22
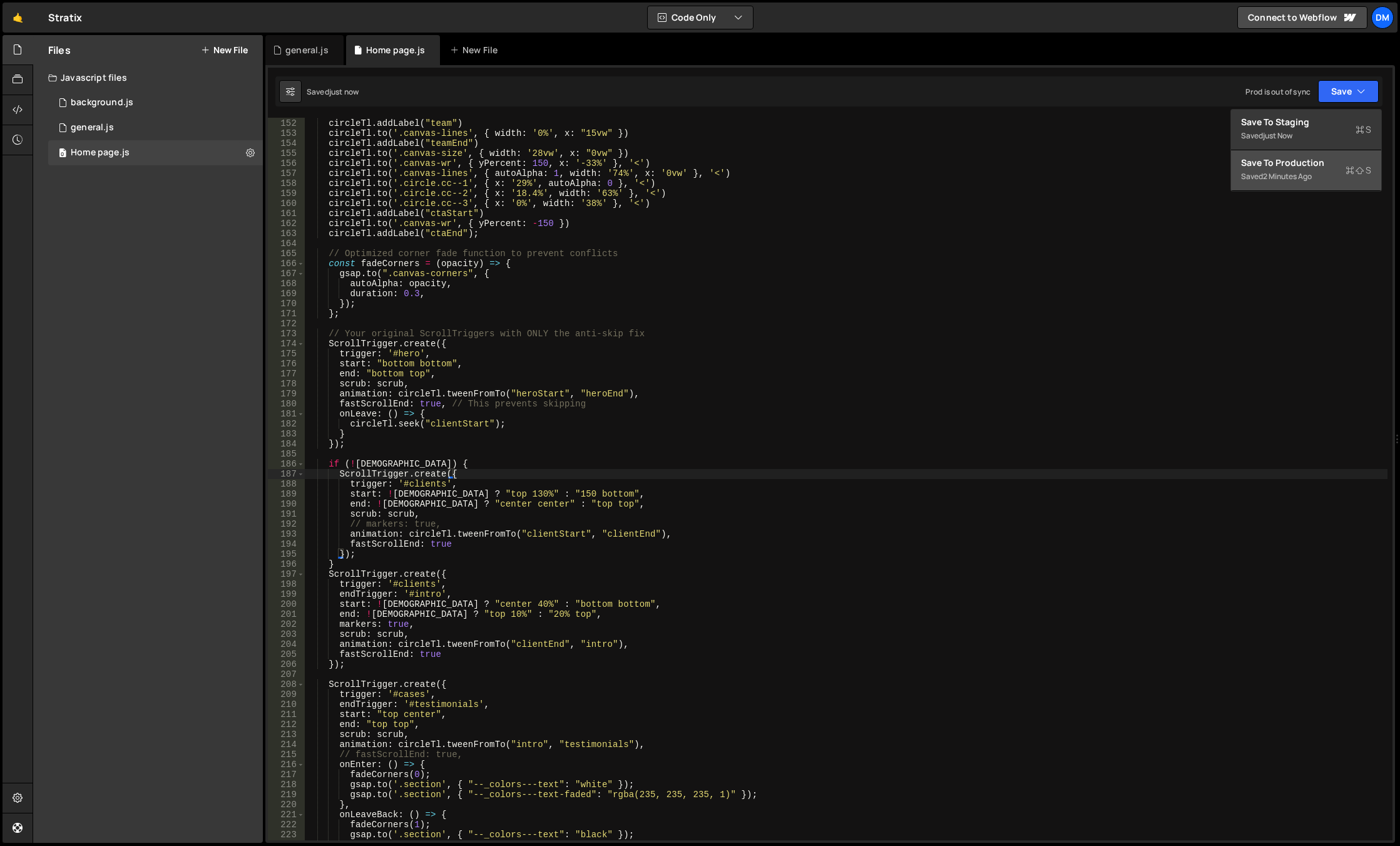
click at [1286, 176] on div "2 minutes ago" at bounding box center [1287, 177] width 49 height 11
click at [742, 629] on div "circleTl . to ( '.canvas-size' , { width : '0vw' , x : "15vw" }) circleTl . add…" at bounding box center [846, 479] width 1083 height 743
click at [653, 616] on div "circleTl . to ( '.canvas-size' , { width : '0vw' , x : "15vw" }) circleTl . add…" at bounding box center [846, 479] width 1083 height 743
click at [528, 599] on div "circleTl . to ( '.canvas-size' , { width : '0vw' , x : "15vw" }) circleTl . add…" at bounding box center [846, 479] width 1083 height 743
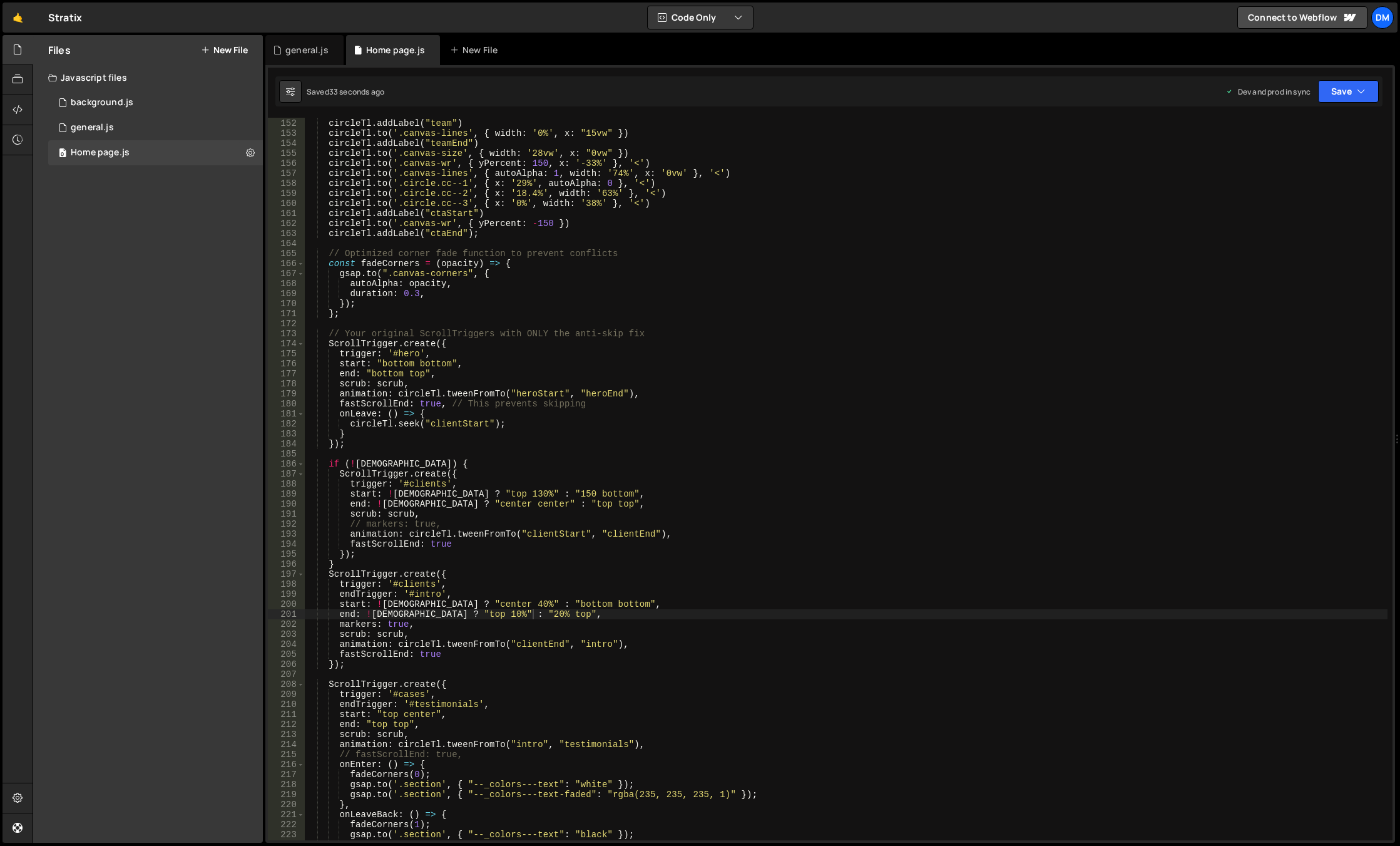
click at [528, 599] on div "circleTl . to ( '.canvas-size' , { width : '0vw' , x : "15vw" }) circleTl . add…" at bounding box center [846, 479] width 1083 height 743
drag, startPoint x: 1348, startPoint y: 95, endPoint x: 1336, endPoint y: 101, distance: 13.4
click at [1348, 95] on button "Save" at bounding box center [1348, 91] width 61 height 22
click at [1304, 124] on div "Save to Staging S" at bounding box center [1306, 122] width 130 height 12
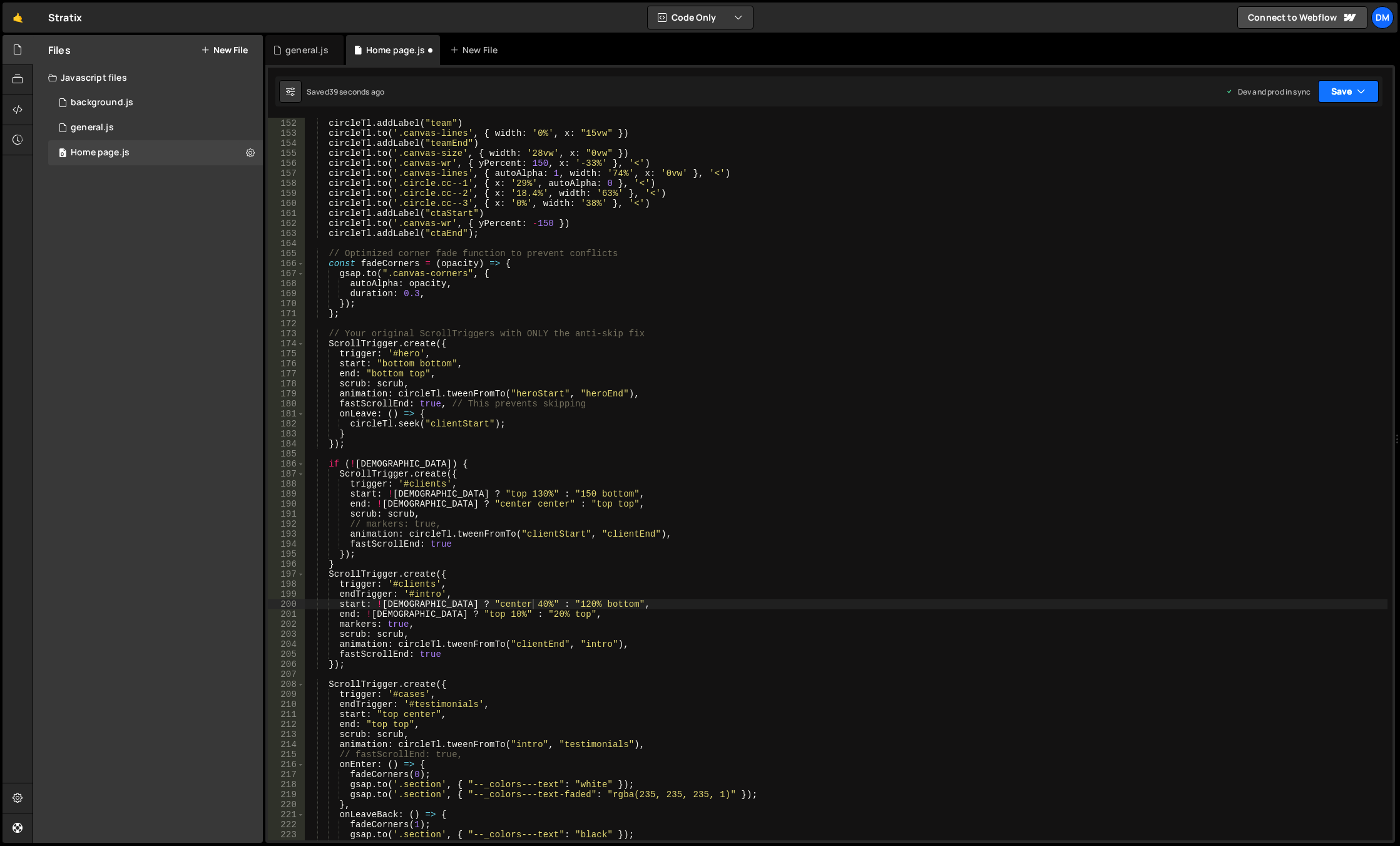
click at [1343, 85] on button "Save" at bounding box center [1348, 91] width 61 height 22
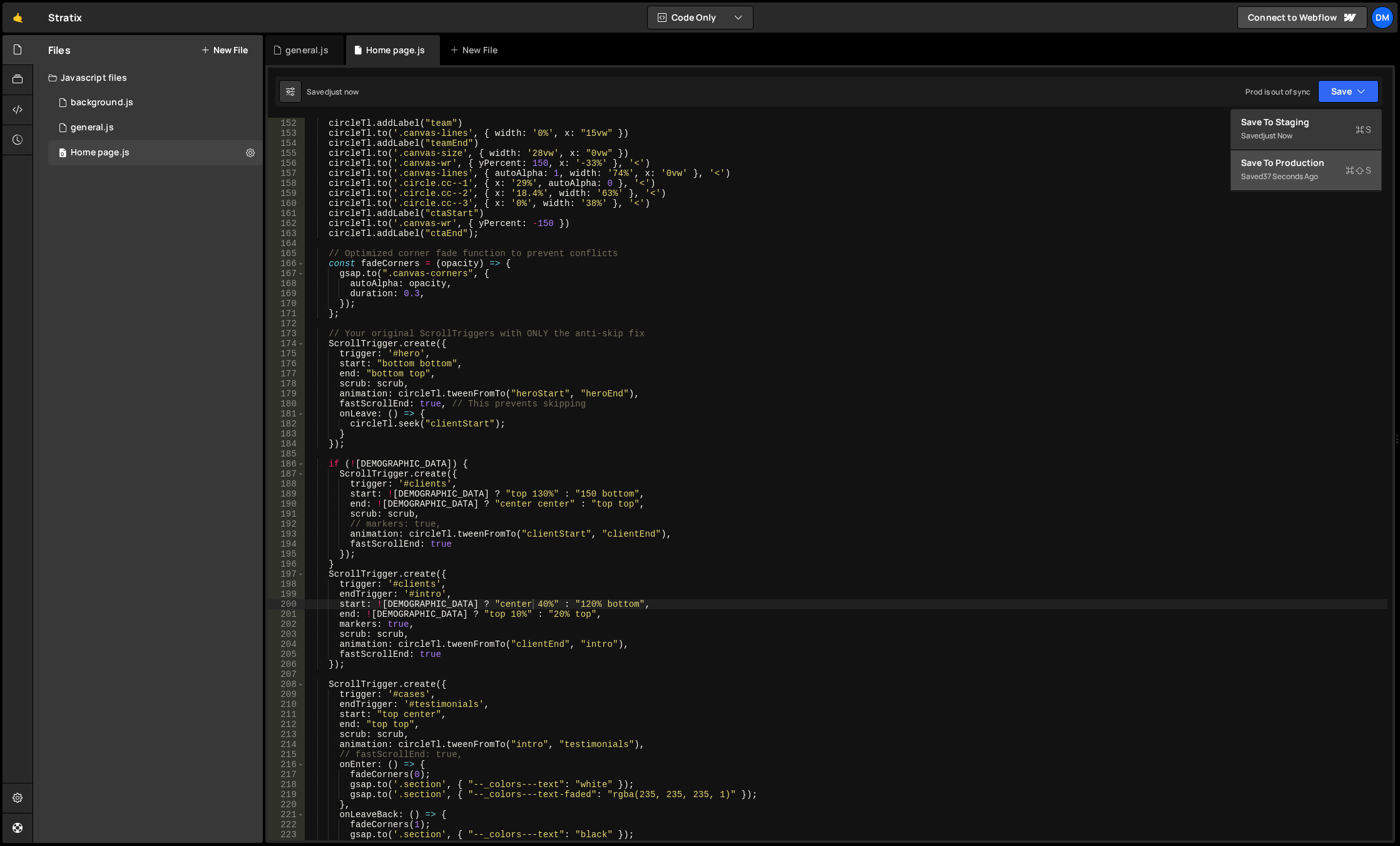
click at [1299, 161] on div "Save to Production S" at bounding box center [1306, 163] width 130 height 12
click at [491, 614] on div "circleTl . to ( '.canvas-size' , { width : '0vw' , x : "15vw" }) circleTl . add…" at bounding box center [846, 479] width 1083 height 743
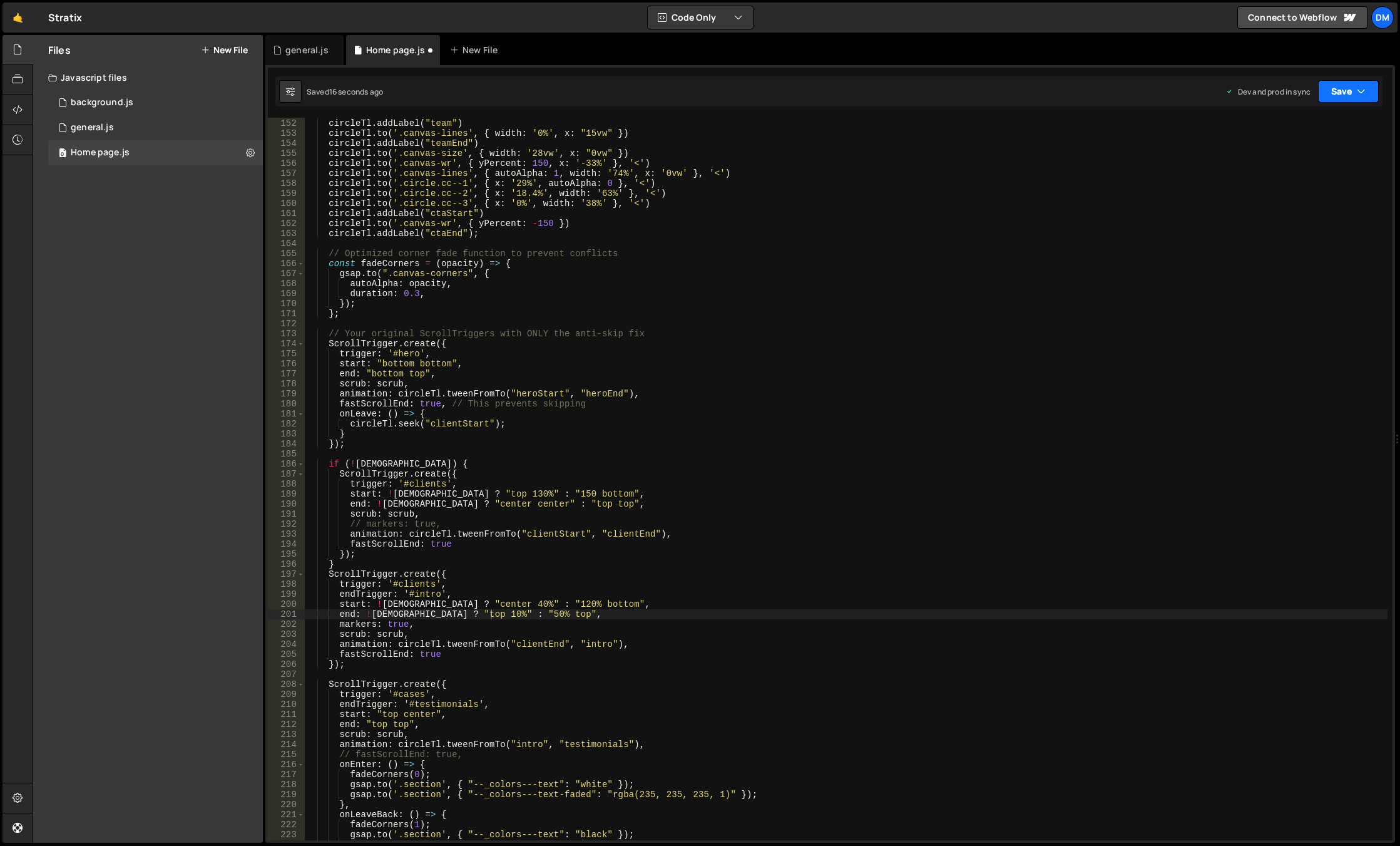
click at [1339, 94] on button "Save" at bounding box center [1348, 91] width 61 height 22
click at [1302, 132] on div "16 seconds ago" at bounding box center [1289, 136] width 54 height 11
click at [1335, 99] on button "Save" at bounding box center [1348, 91] width 61 height 22
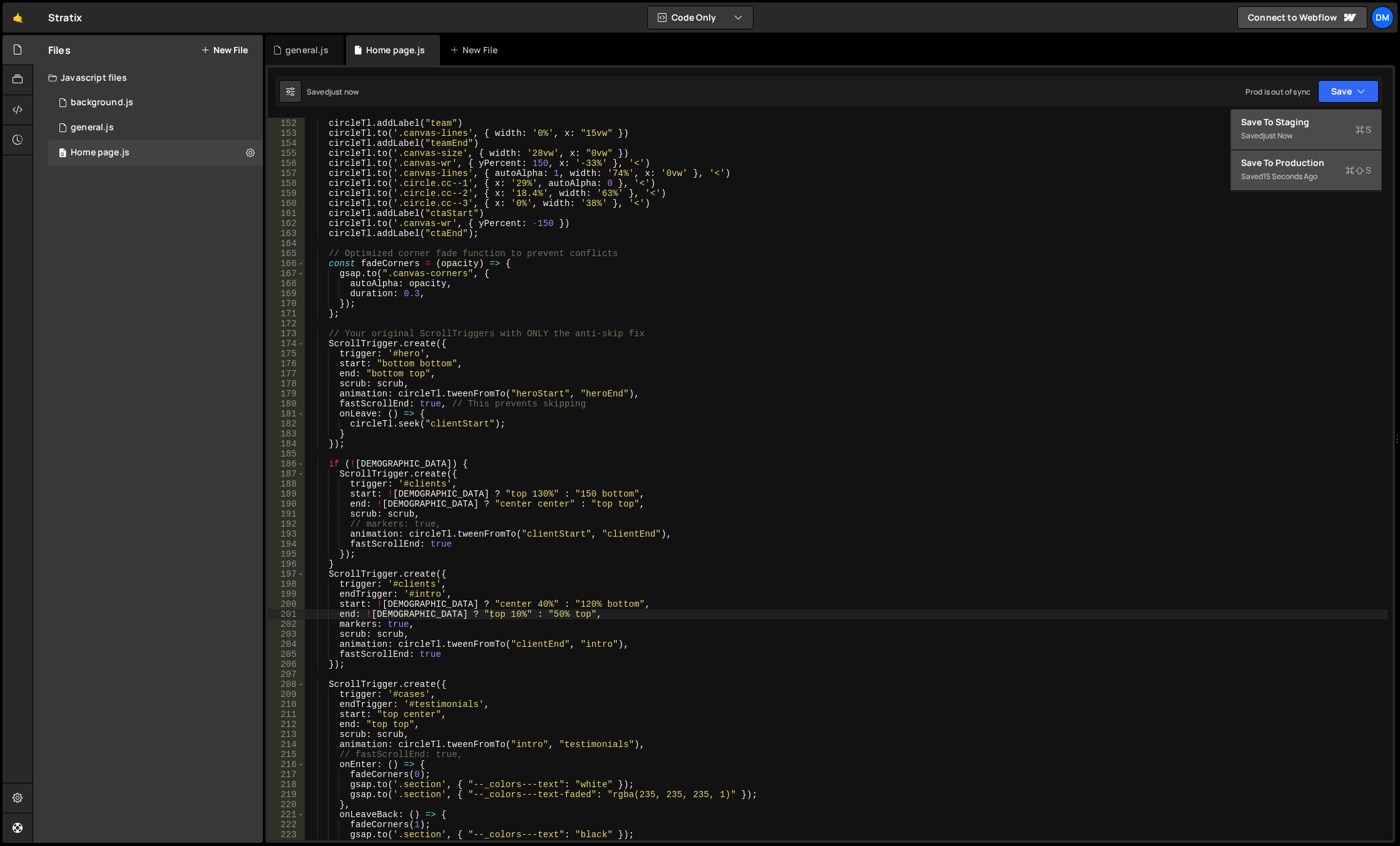
click at [1289, 160] on div "Save to Production S" at bounding box center [1306, 163] width 130 height 12
click at [495, 612] on div "circleTl . to ( '.canvas-size' , { width : '0vw' , x : "15vw" }) circleTl . add…" at bounding box center [846, 479] width 1083 height 743
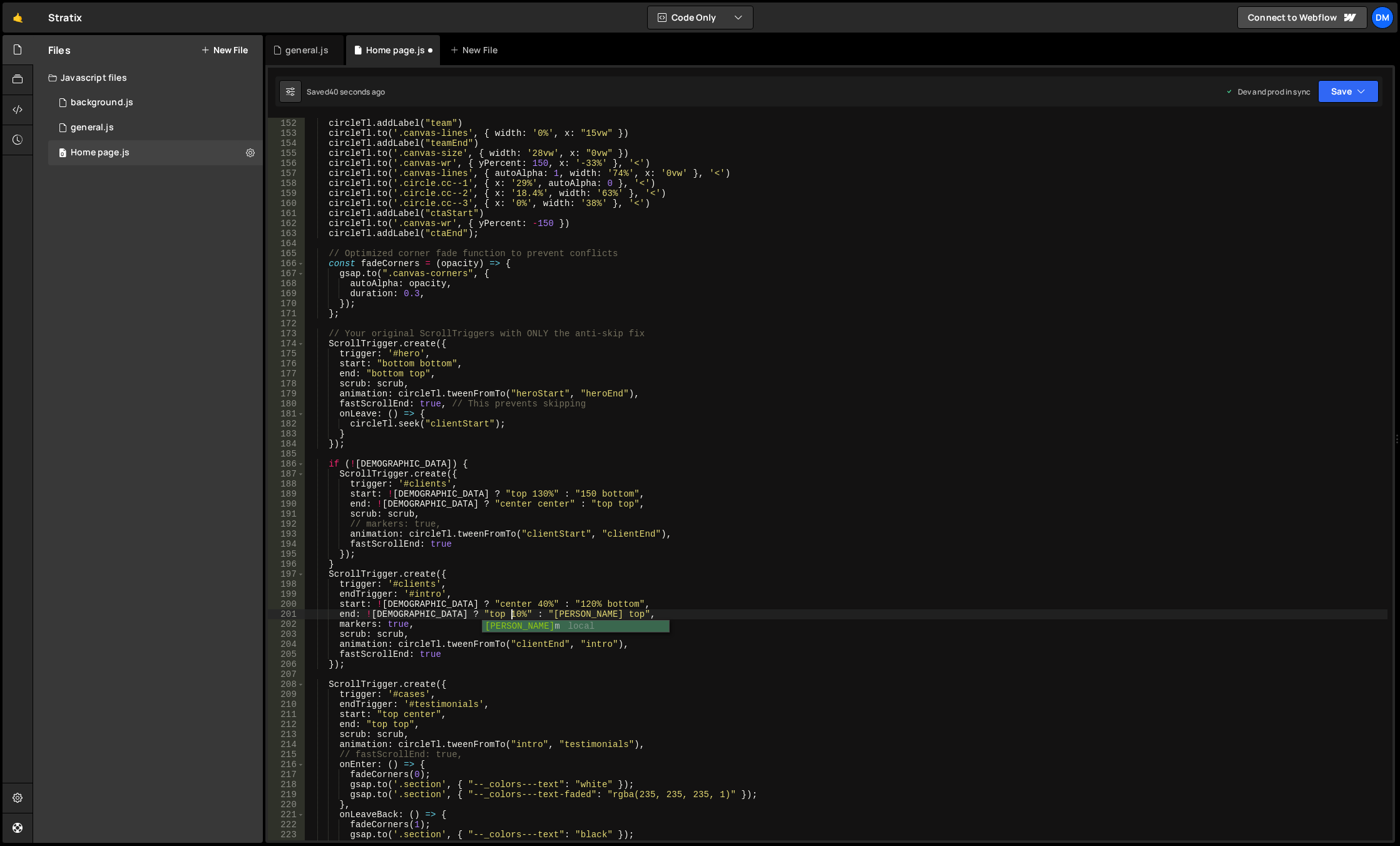
scroll to position [0, 14]
click at [1339, 87] on button "Save" at bounding box center [1348, 91] width 61 height 22
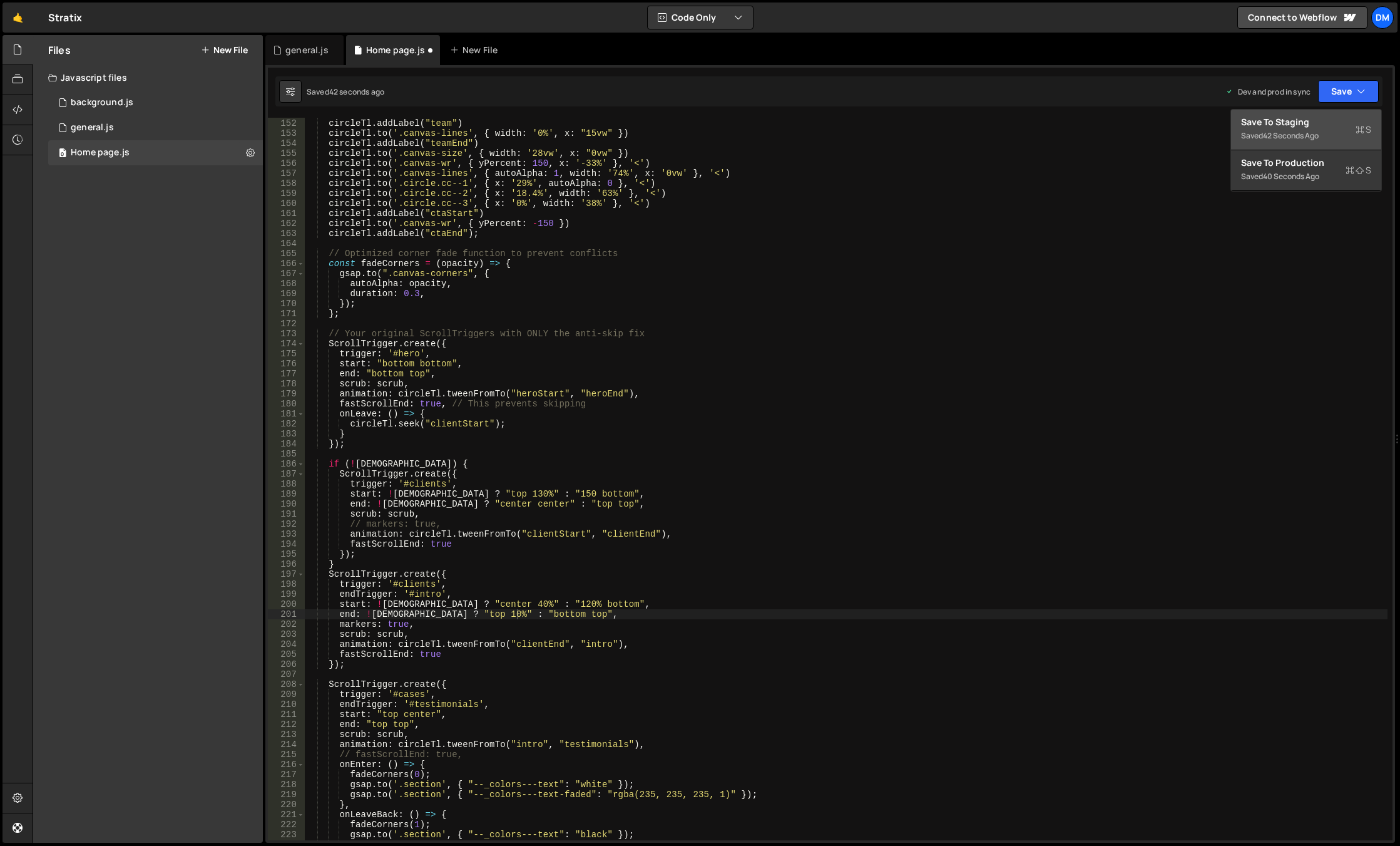
click at [1304, 135] on div "42 seconds ago" at bounding box center [1290, 136] width 55 height 11
click at [1344, 90] on button "Save" at bounding box center [1348, 91] width 61 height 22
click at [1296, 177] on div "42 seconds ago" at bounding box center [1290, 177] width 55 height 11
click at [566, 466] on div "circleTl . to ( '.canvas-size' , { width : '0vw' , x : "15vw" }) circleTl . add…" at bounding box center [846, 479] width 1083 height 743
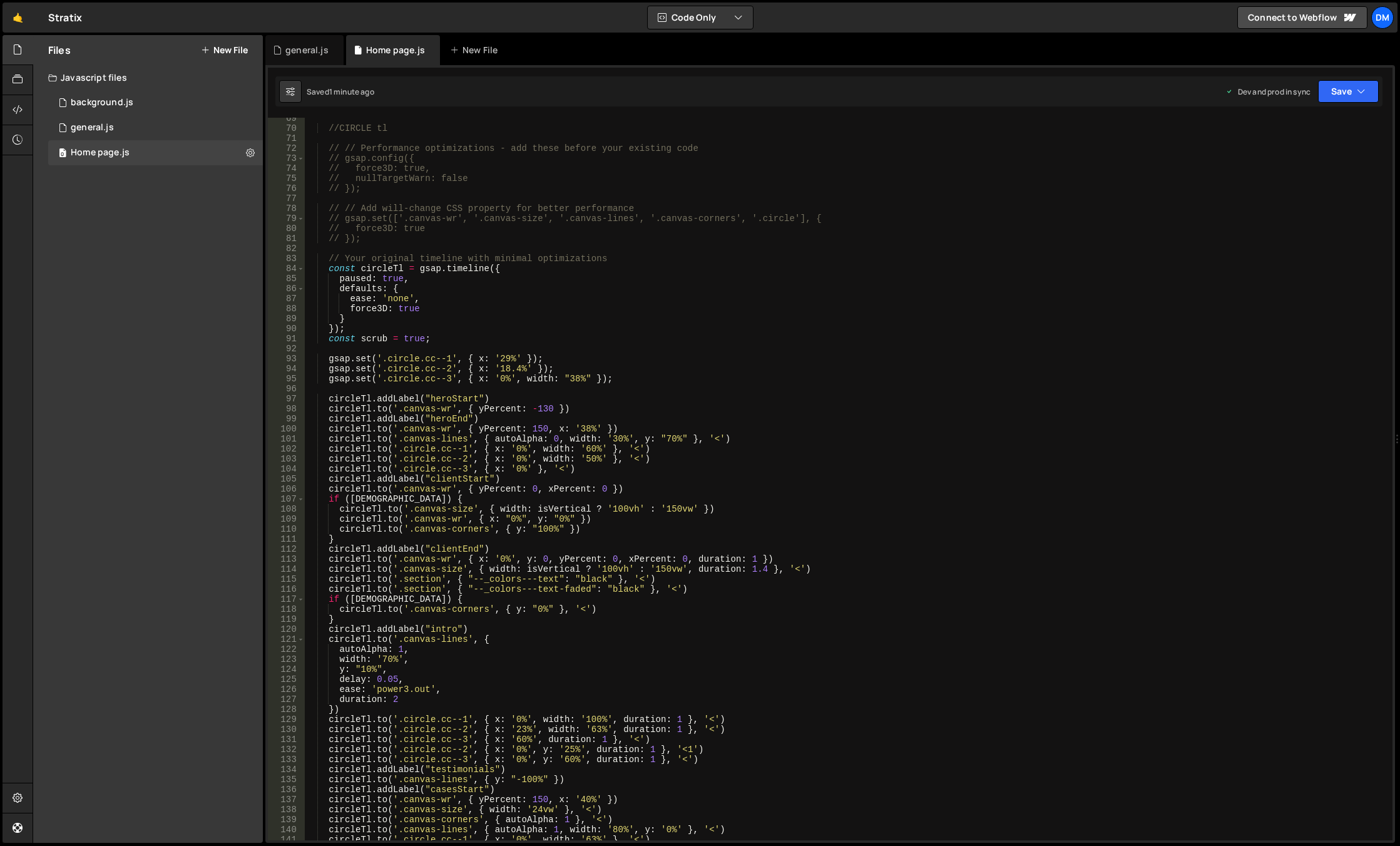
scroll to position [648, 0]
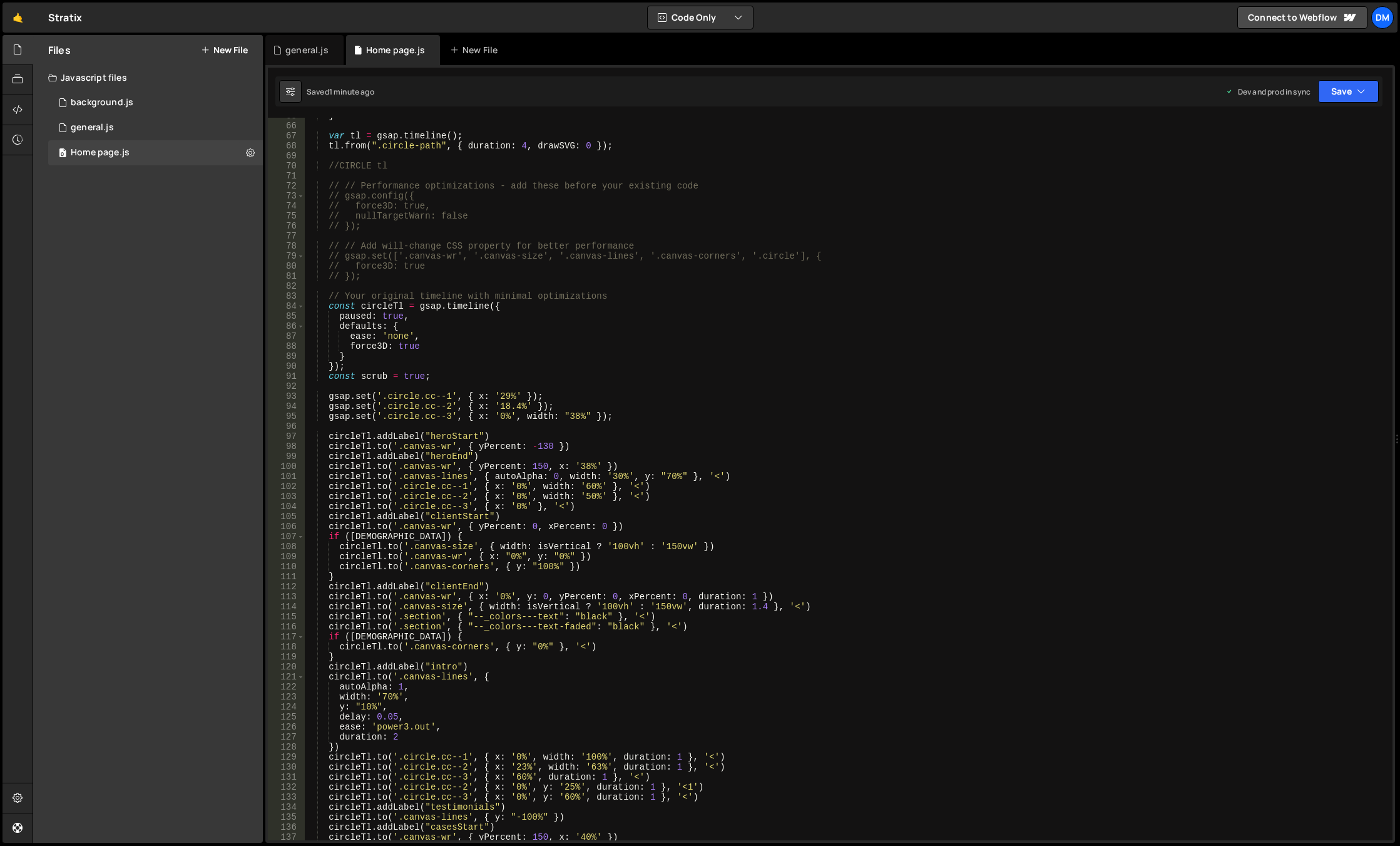
click at [616, 546] on div "} var tl = gsap . timeline ( ) ; tl . from ( ".circle-path" , { duration : 4 , …" at bounding box center [846, 481] width 1083 height 743
click at [722, 462] on div "} var tl = gsap . timeline ( ) ; tl . from ( ".circle-path" , { duration : 4 , …" at bounding box center [846, 481] width 1083 height 743
drag, startPoint x: 606, startPoint y: 604, endPoint x: 592, endPoint y: 645, distance: 43.3
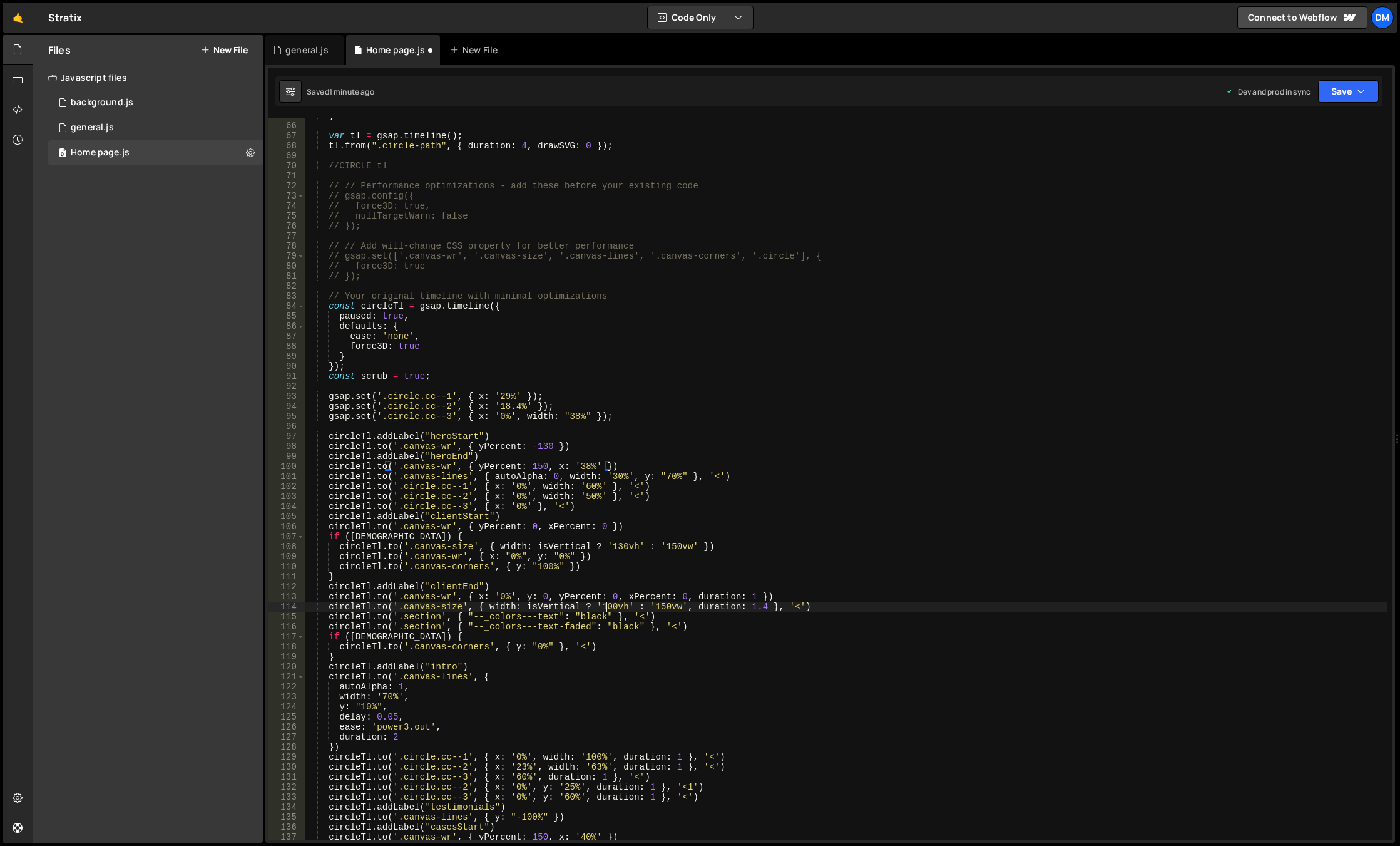
click at [606, 604] on div "} var tl = gsap . timeline ( ) ; tl . from ( ".circle-path" , { duration : 4 , …" at bounding box center [846, 481] width 1083 height 743
click at [1022, 336] on div "} var tl = gsap . timeline ( ) ; tl . from ( ".circle-path" , { duration : 4 , …" at bounding box center [846, 481] width 1083 height 743
click at [1342, 87] on button "Save" at bounding box center [1348, 91] width 61 height 22
click at [1318, 122] on div "Save to Staging S" at bounding box center [1306, 122] width 130 height 12
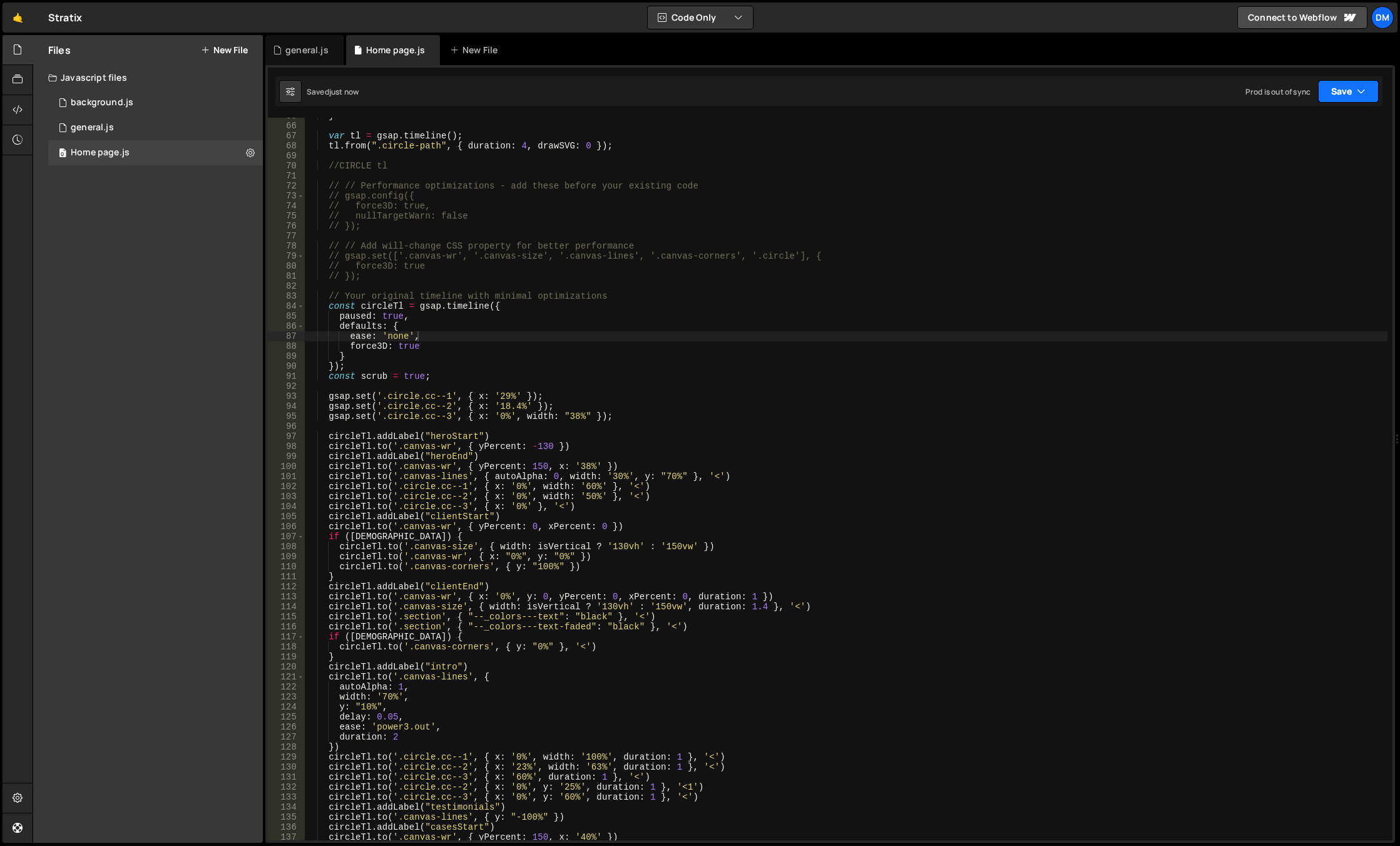
click at [1344, 86] on button "Save" at bounding box center [1348, 91] width 61 height 22
click at [1298, 166] on div "Save to Production S" at bounding box center [1306, 163] width 130 height 12
click at [614, 546] on div "} var tl = gsap . timeline ( ) ; tl . from ( ".circle-path" , { duration : 4 , …" at bounding box center [846, 481] width 1083 height 743
click at [607, 609] on div "} var tl = gsap . timeline ( ) ; tl . from ( ".circle-path" , { duration : 4 , …" at bounding box center [846, 481] width 1083 height 743
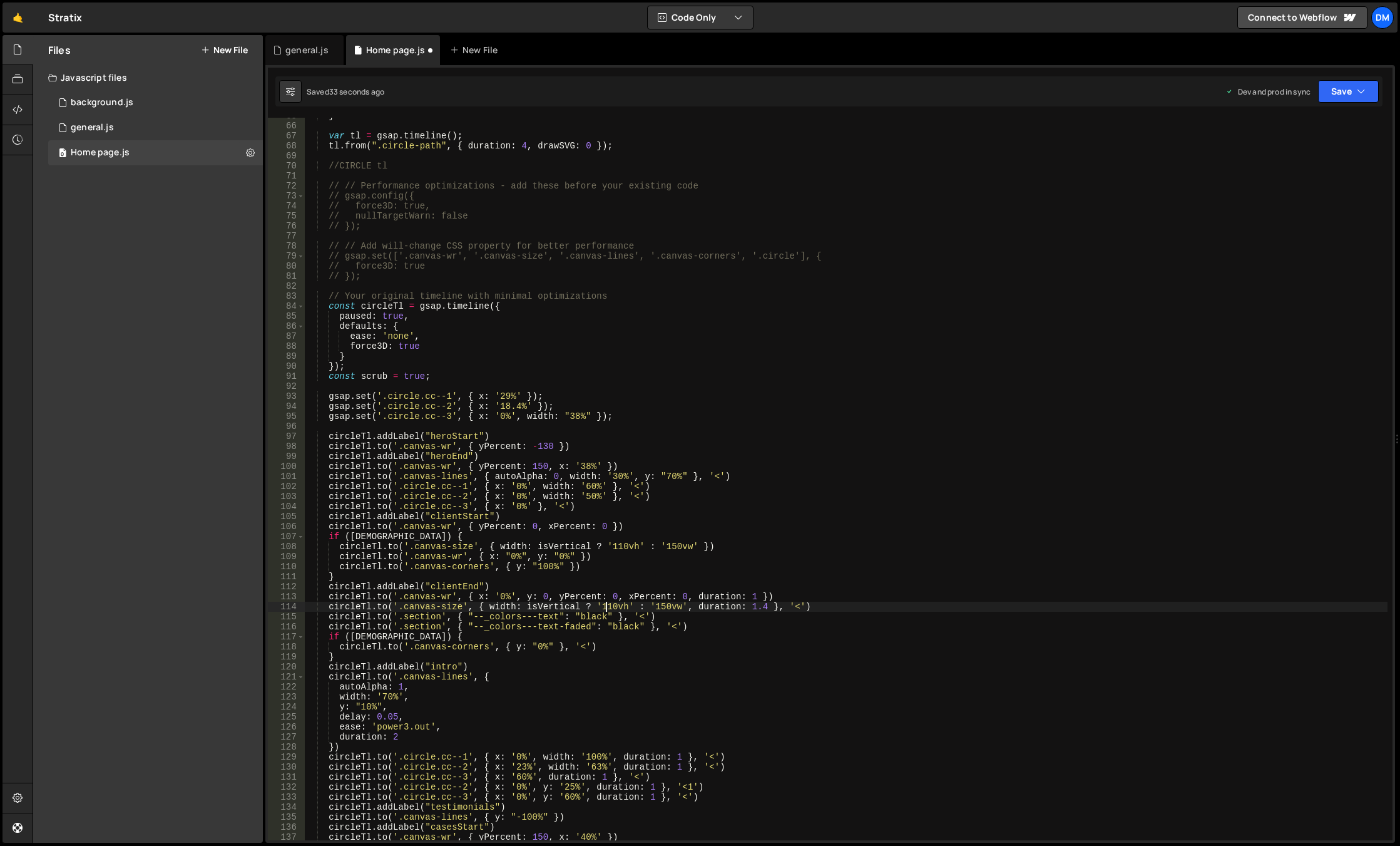
click at [847, 464] on div "} var tl = gsap . timeline ( ) ; tl . from ( ".circle-path" , { duration : 4 , …" at bounding box center [846, 481] width 1083 height 743
click at [1333, 96] on button "Save" at bounding box center [1348, 91] width 61 height 22
click at [1313, 125] on div "Save to Staging S" at bounding box center [1306, 122] width 130 height 12
click at [1348, 95] on button "Save" at bounding box center [1348, 91] width 61 height 22
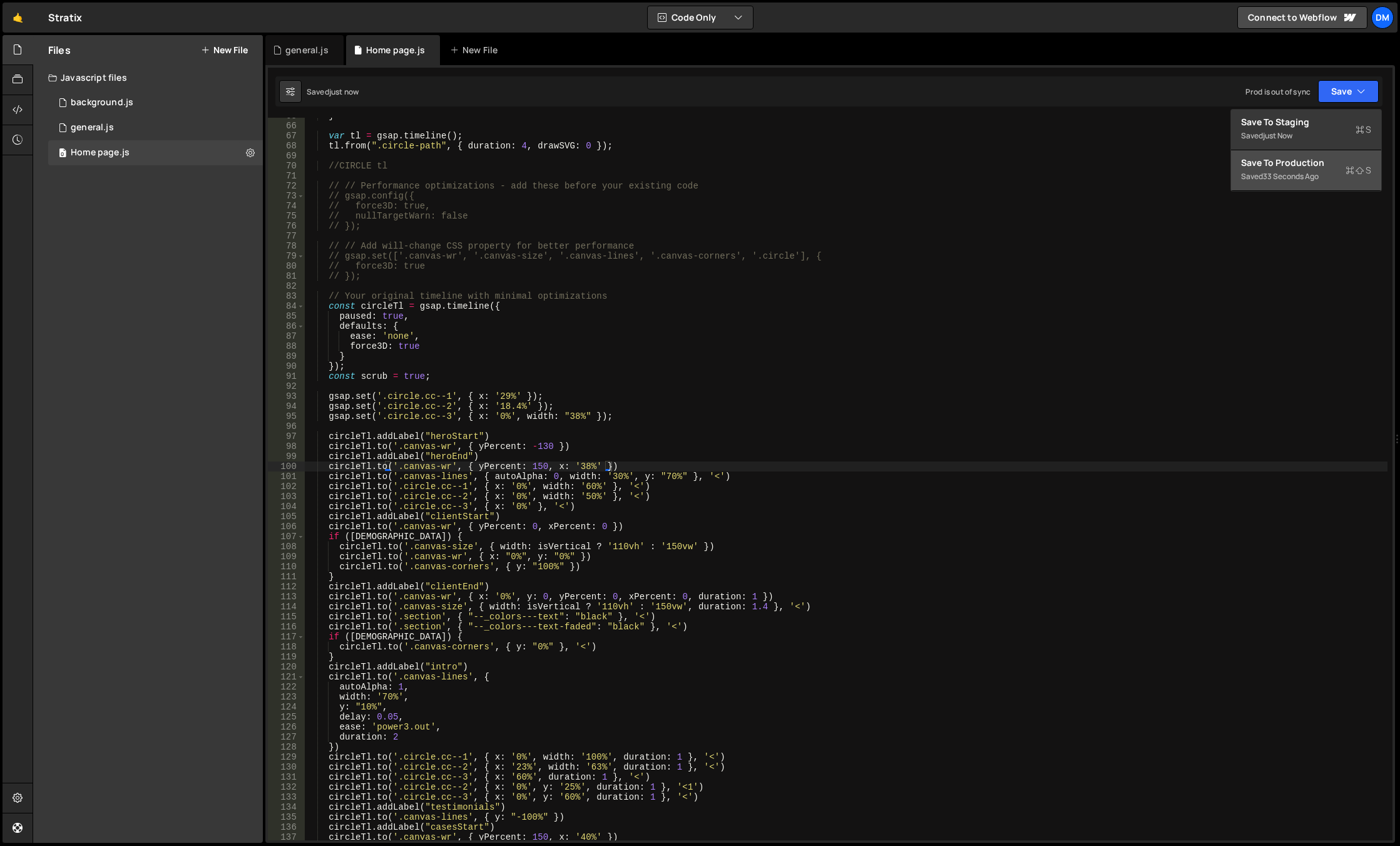
click at [1306, 164] on div "Save to Production S" at bounding box center [1306, 163] width 130 height 12
click at [614, 541] on div "} var tl = gsap . timeline ( ) ; tl . from ( ".circle-path" , { duration : 4 , …" at bounding box center [846, 481] width 1083 height 743
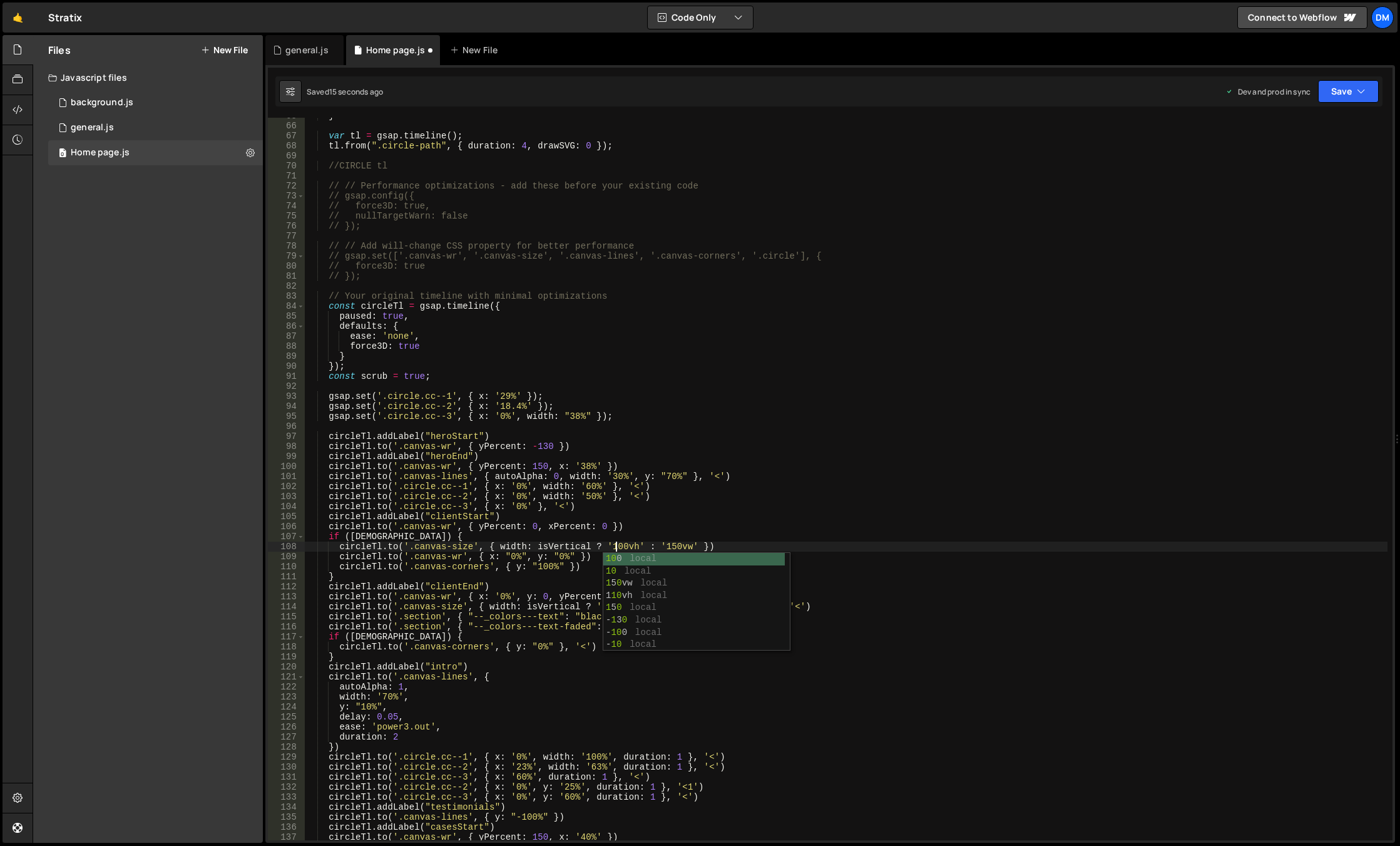
click at [727, 491] on div "} var tl = gsap . timeline ( ) ; tl . from ( ".circle-path" , { duration : 4 , …" at bounding box center [846, 481] width 1083 height 743
click at [603, 609] on div "} var tl = gsap . timeline ( ) ; tl . from ( ".circle-path" , { duration : 4 , …" at bounding box center [846, 481] width 1083 height 743
click at [940, 434] on div "} var tl = gsap . timeline ( ) ; tl . from ( ".circle-path" , { duration : 4 , …" at bounding box center [846, 481] width 1083 height 743
click at [1339, 86] on button "Save" at bounding box center [1348, 91] width 61 height 22
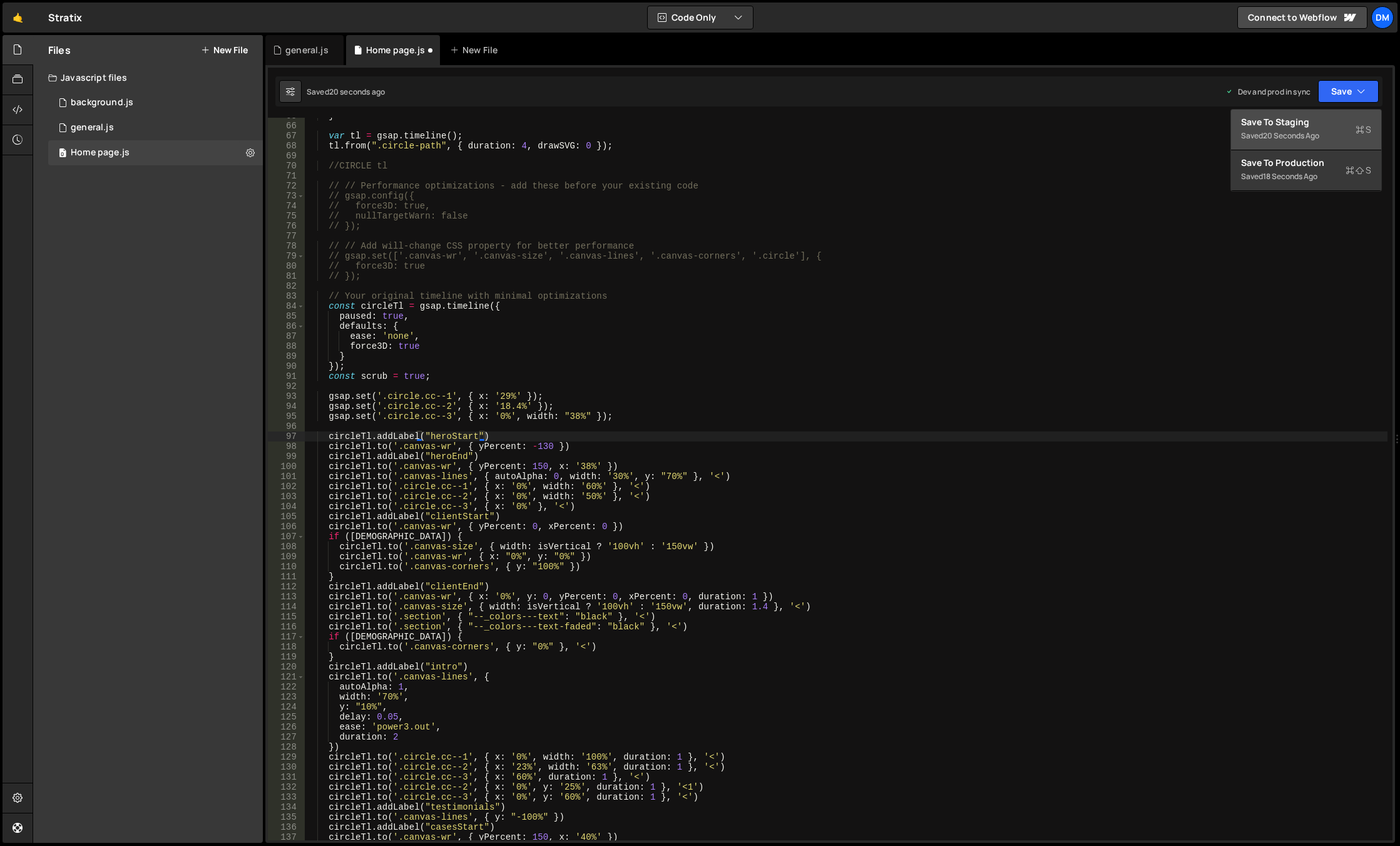
click at [1310, 125] on div "Save to Staging S" at bounding box center [1306, 122] width 130 height 12
click at [1339, 90] on button "Save" at bounding box center [1348, 91] width 61 height 22
click at [1298, 167] on div "Save to Production S" at bounding box center [1306, 163] width 130 height 12
click at [612, 543] on div "} var tl = gsap . timeline ( ) ; tl . from ( ".circle-path" , { duration : 4 , …" at bounding box center [846, 481] width 1083 height 743
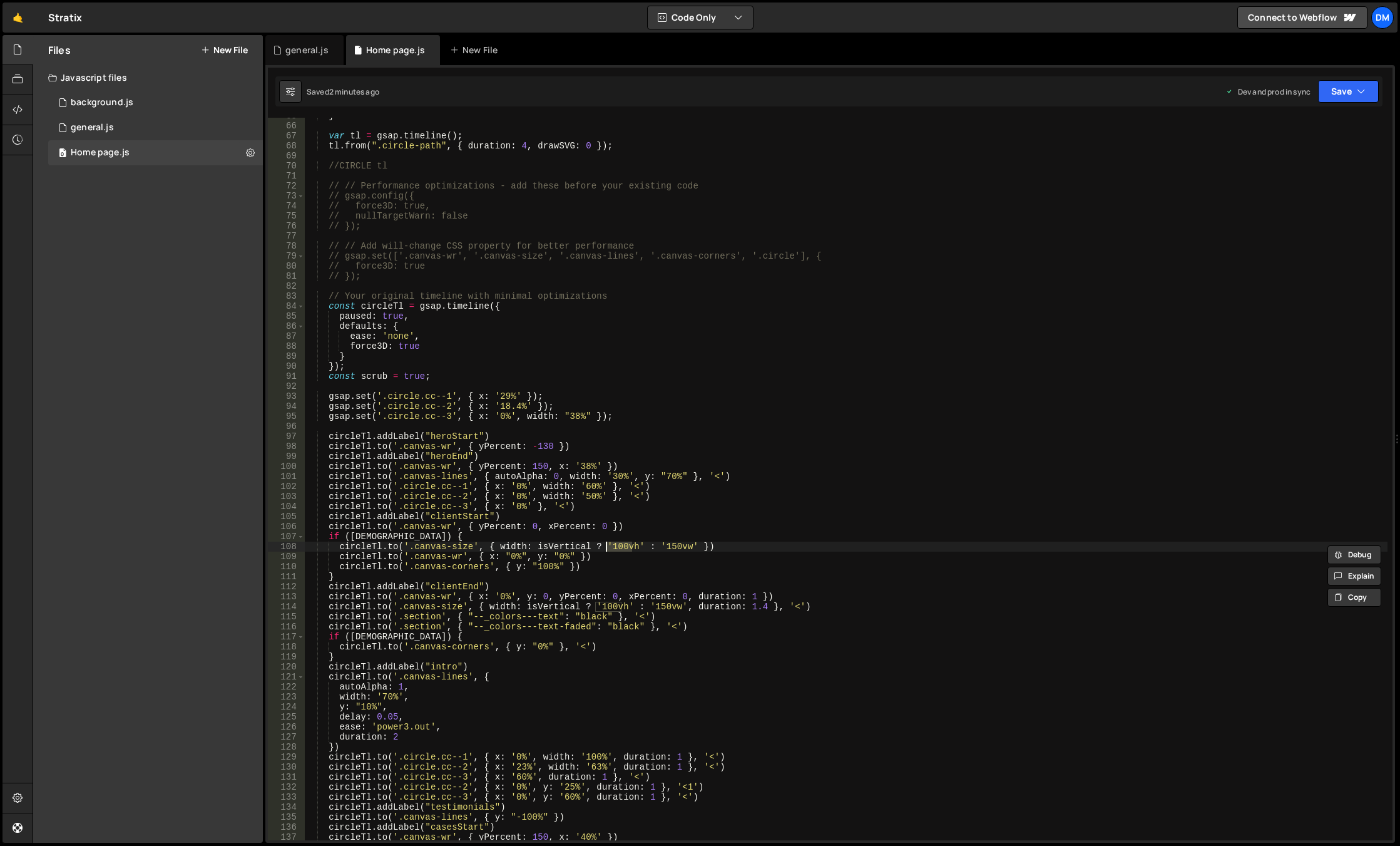
click at [660, 567] on div "} var tl = gsap . timeline ( ) ; tl . from ( ".circle-path" , { duration : 4 , …" at bounding box center [846, 481] width 1083 height 743
drag, startPoint x: 609, startPoint y: 546, endPoint x: 619, endPoint y: 552, distance: 11.7
click at [621, 547] on div "} var tl = gsap . timeline ( ) ; tl . from ( ".circle-path" , { duration : 4 , …" at bounding box center [846, 481] width 1083 height 743
click at [661, 524] on div "} var tl = gsap . timeline ( ) ; tl . from ( ".circle-path" , { duration : 4 , …" at bounding box center [846, 481] width 1083 height 743
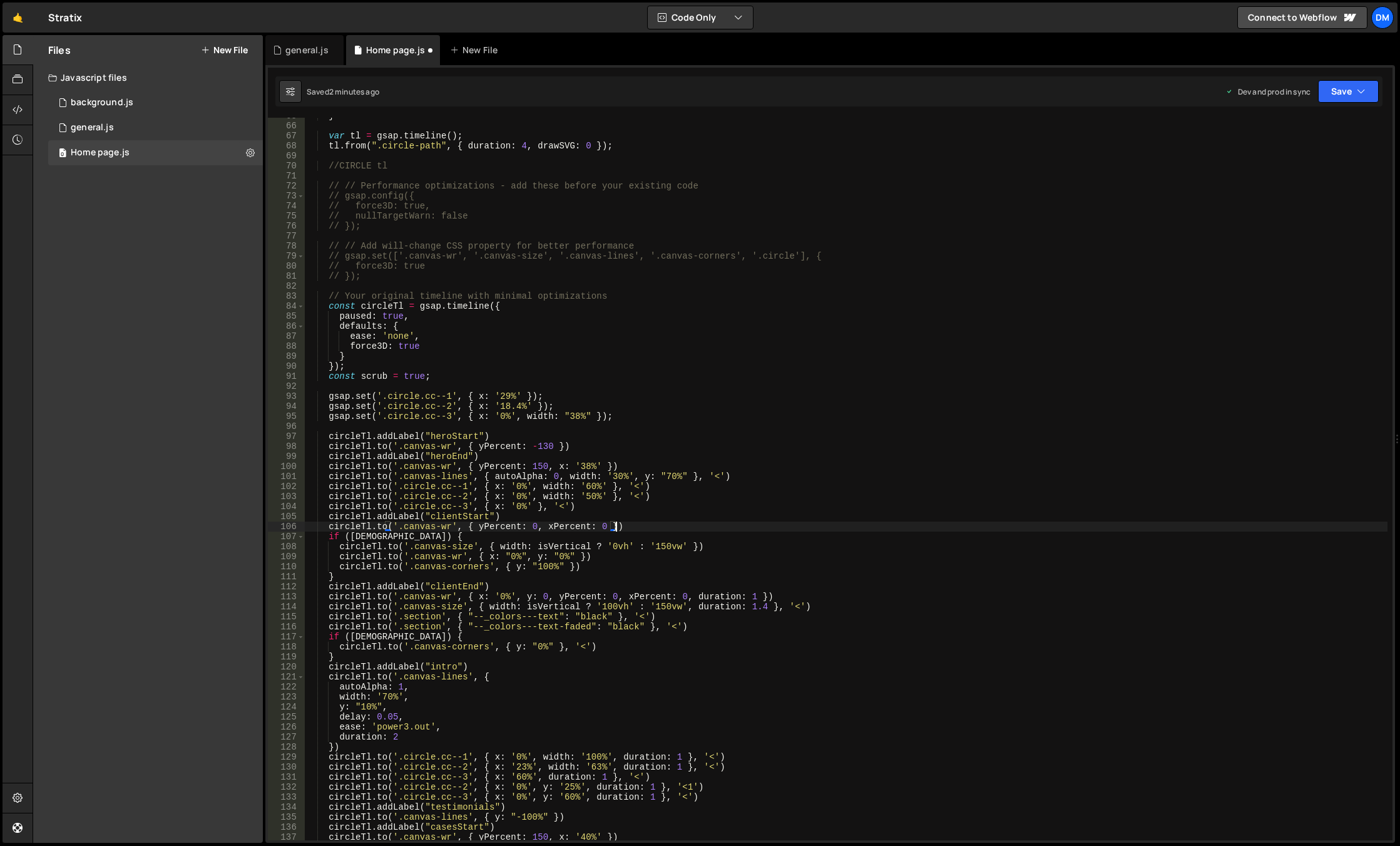
click at [656, 549] on div "} var tl = gsap . timeline ( ) ; tl . from ( ".circle-path" , { duration : 4 , …" at bounding box center [846, 481] width 1083 height 743
click at [725, 507] on div "} var tl = gsap . timeline ( ) ; tl . from ( ".circle-path" , { duration : 4 , …" at bounding box center [846, 481] width 1083 height 743
click at [600, 556] on div "} var tl = gsap . timeline ( ) ; tl . from ( ".circle-path" , { duration : 4 , …" at bounding box center [846, 481] width 1083 height 743
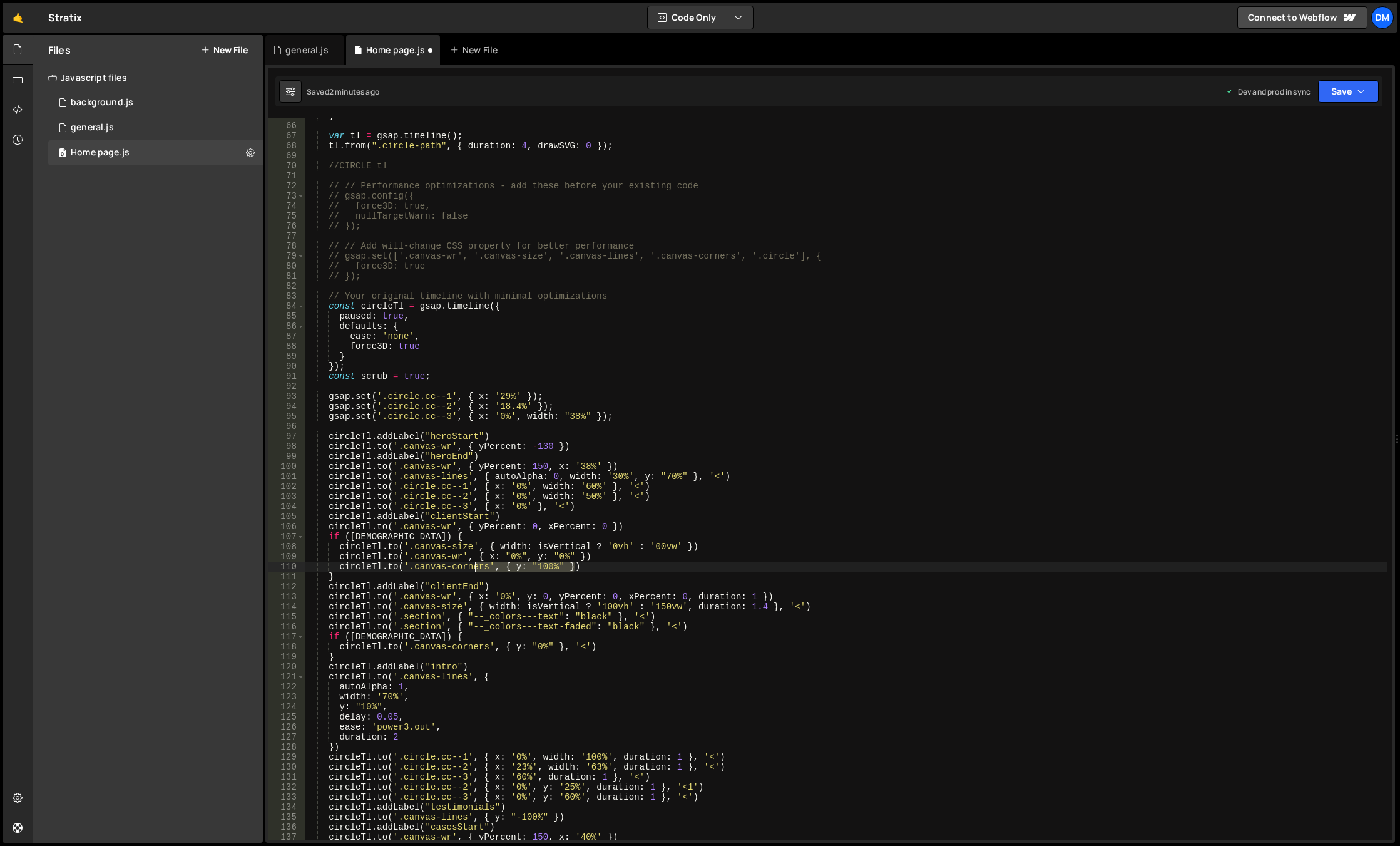
drag, startPoint x: 589, startPoint y: 566, endPoint x: 532, endPoint y: 568, distance: 57.0
click at [532, 568] on div "} var tl = gsap . timeline ( ) ; tl . from ( ".circle-path" , { duration : 4 , …" at bounding box center [846, 481] width 1083 height 743
click at [546, 571] on div "} var tl = gsap . timeline ( ) ; tl . from ( ".circle-path" , { duration : 4 , …" at bounding box center [846, 479] width 1083 height 722
drag, startPoint x: 582, startPoint y: 566, endPoint x: 274, endPoint y: 563, distance: 308.0
click at [274, 563] on div "[DOMAIN_NAME]('.canvas-corners', { y: "100%" }) 65 66 67 68 69 70 71 72 73 74 7…" at bounding box center [831, 479] width 1125 height 722
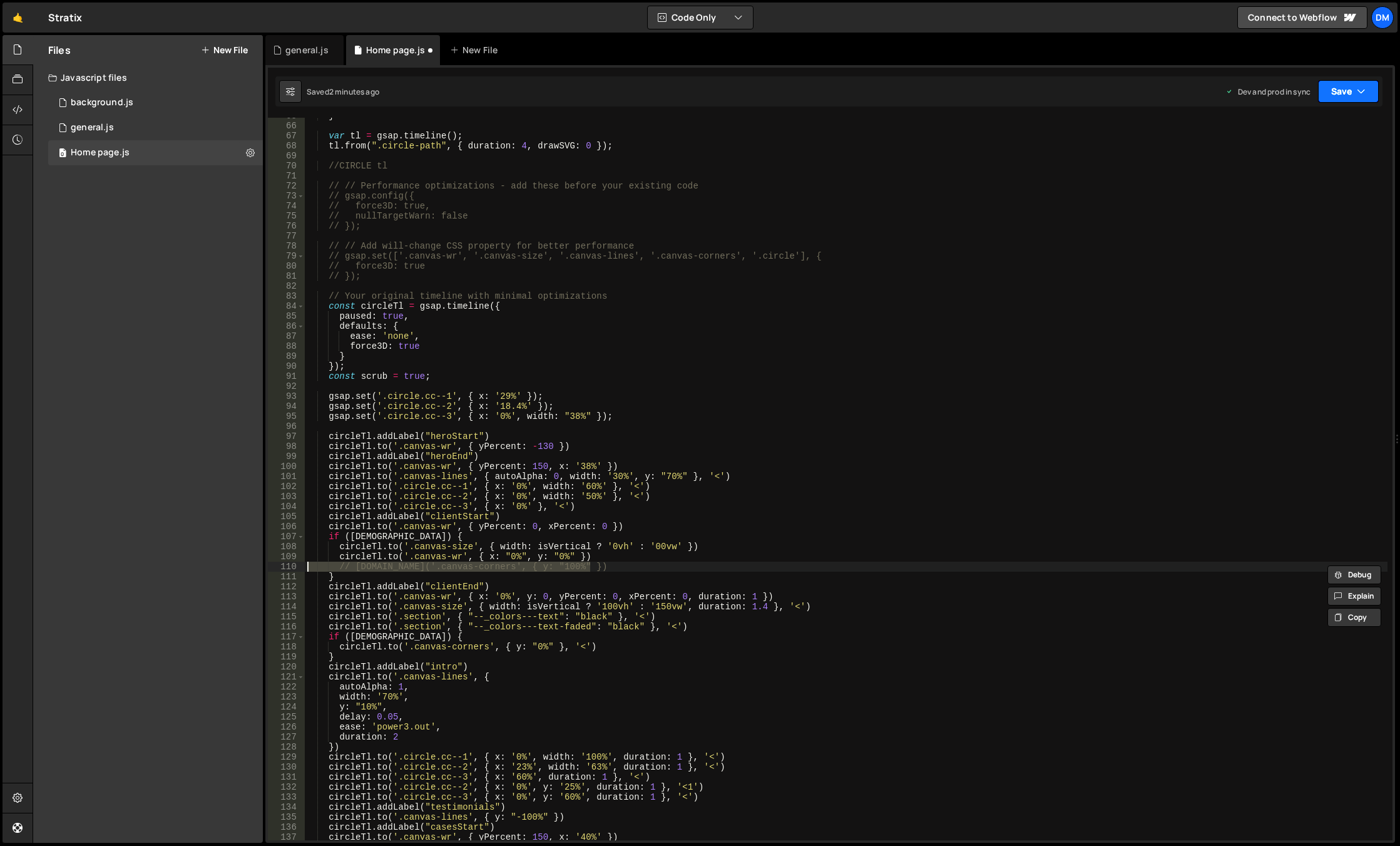
click at [1340, 97] on button "Save" at bounding box center [1348, 91] width 61 height 22
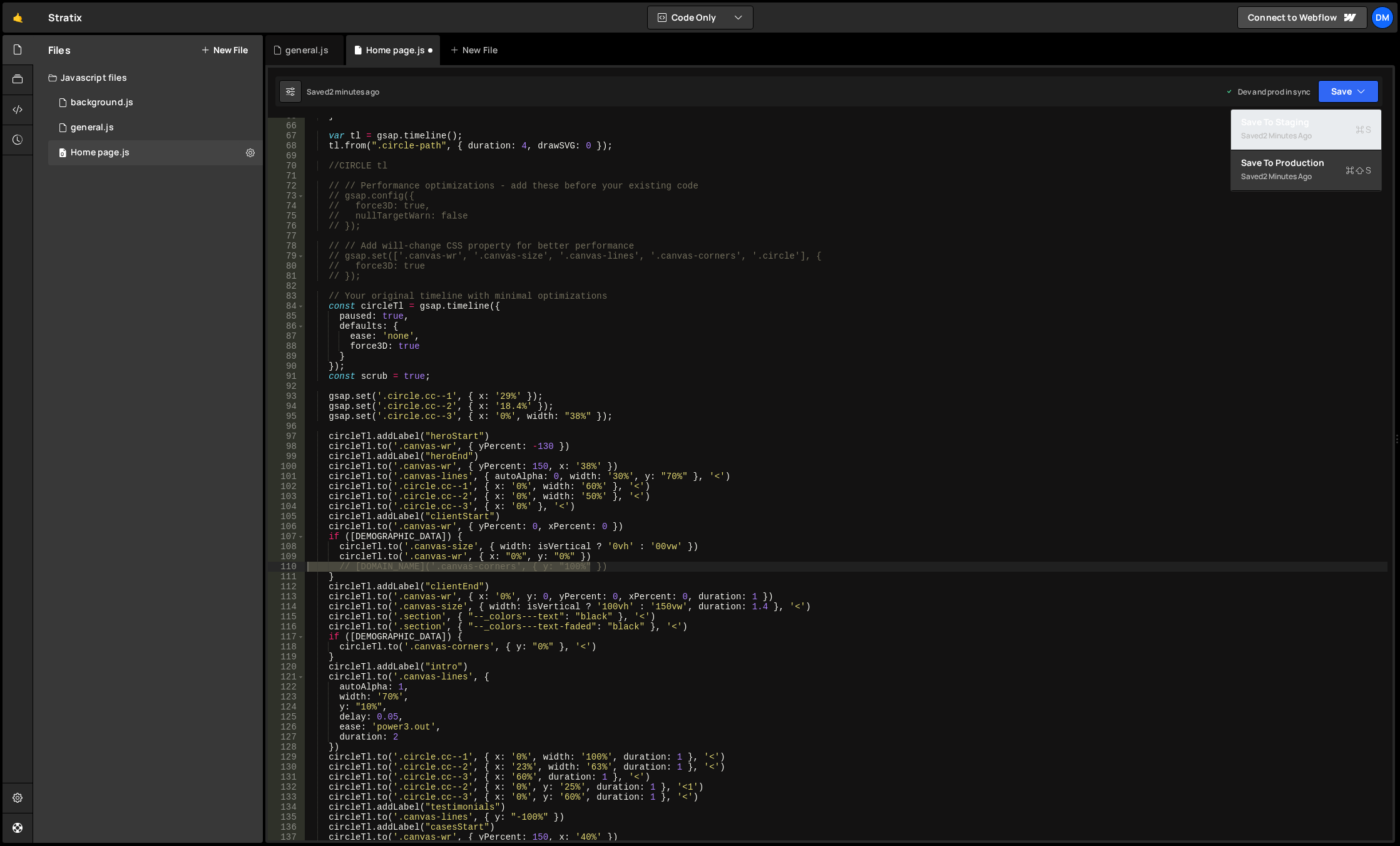
drag, startPoint x: 1313, startPoint y: 121, endPoint x: 1325, endPoint y: 107, distance: 18.4
click at [1312, 122] on div "Save to Staging S" at bounding box center [1306, 122] width 130 height 12
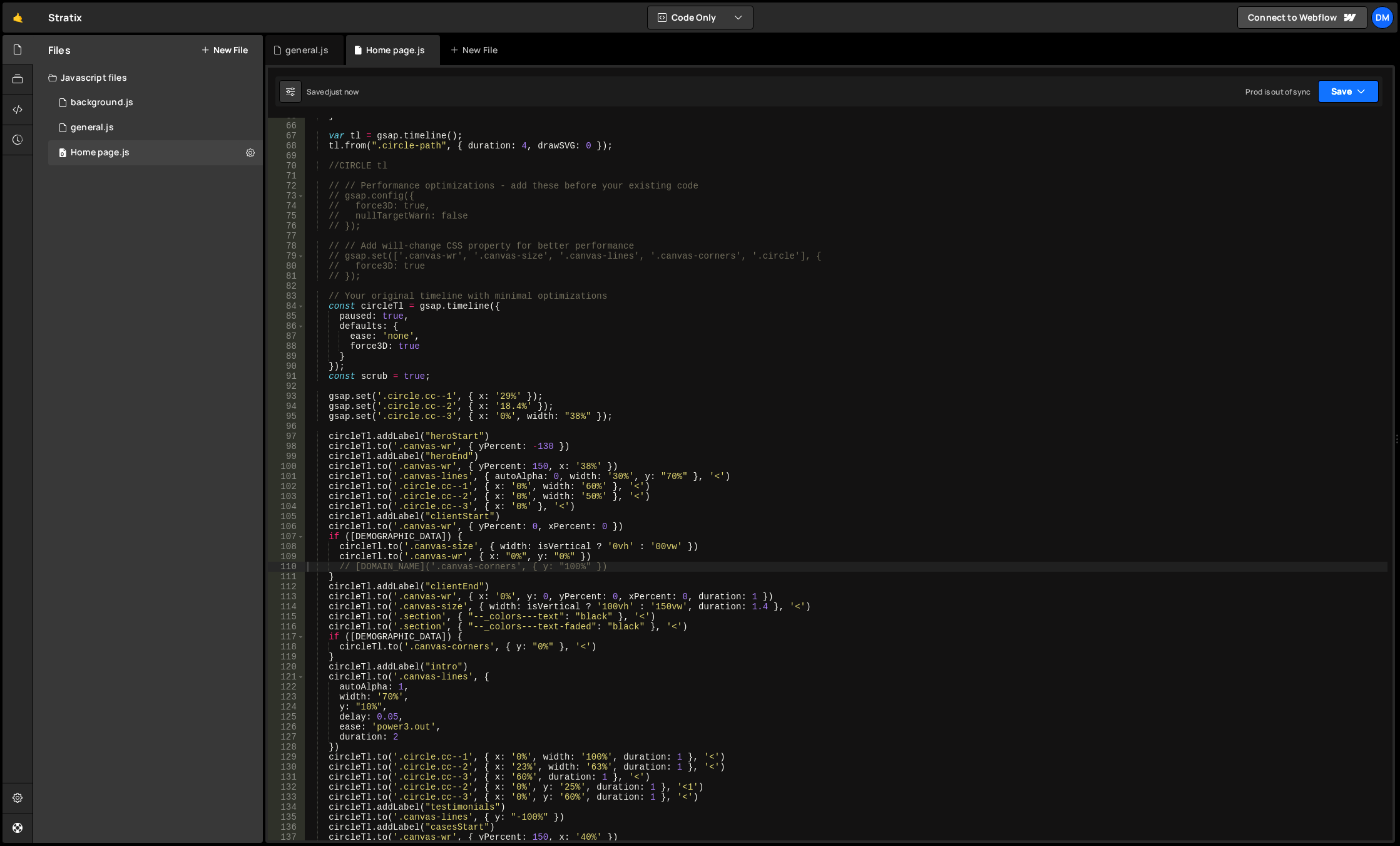
click at [1339, 85] on button "Save" at bounding box center [1348, 91] width 61 height 22
click at [1296, 157] on div "Save to Production S" at bounding box center [1306, 163] width 130 height 12
click at [478, 647] on div "} var tl = gsap . timeline ( ) ; tl . from ( ".circle-path" , { duration : 4 , …" at bounding box center [846, 481] width 1083 height 743
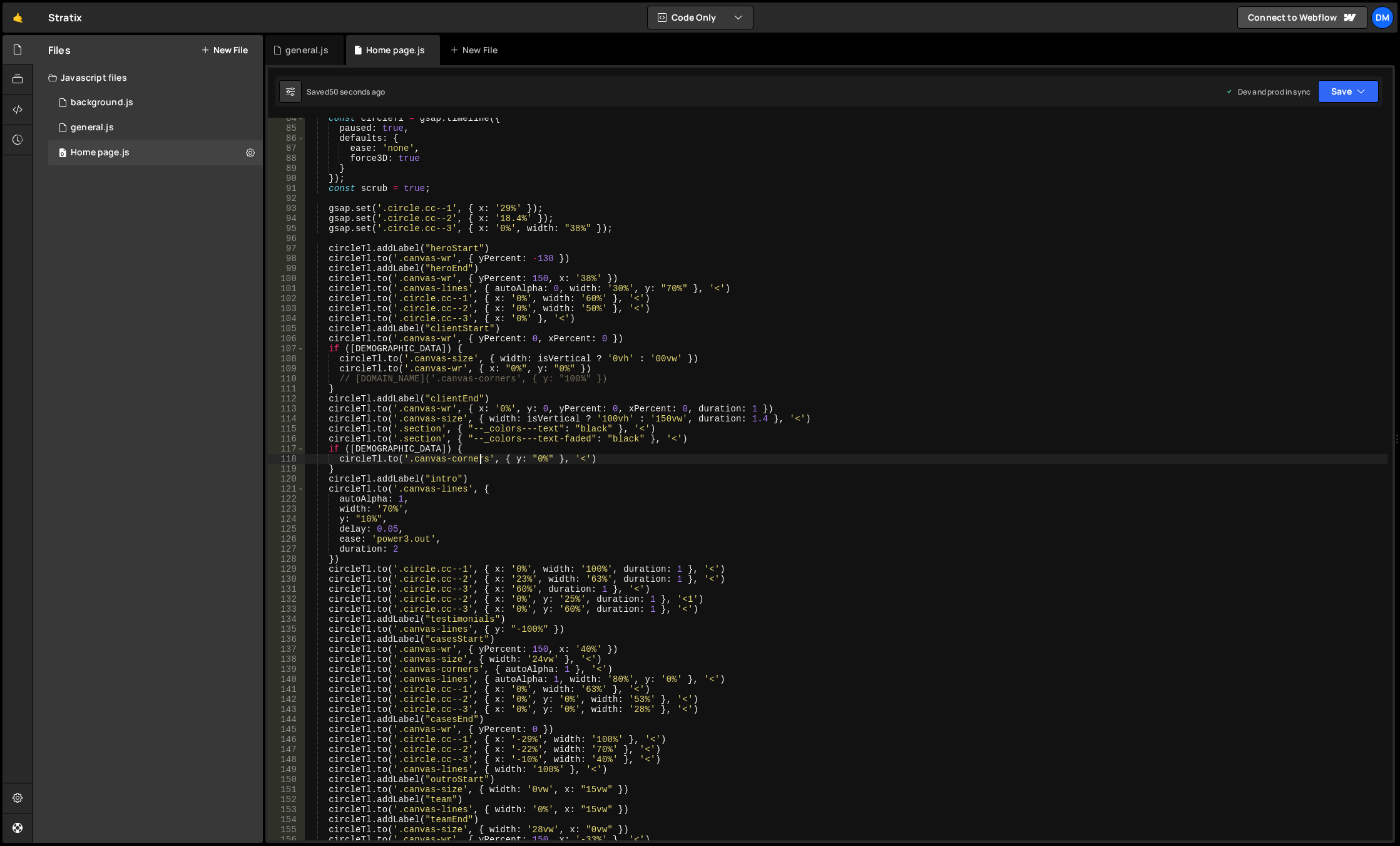
scroll to position [874, 0]
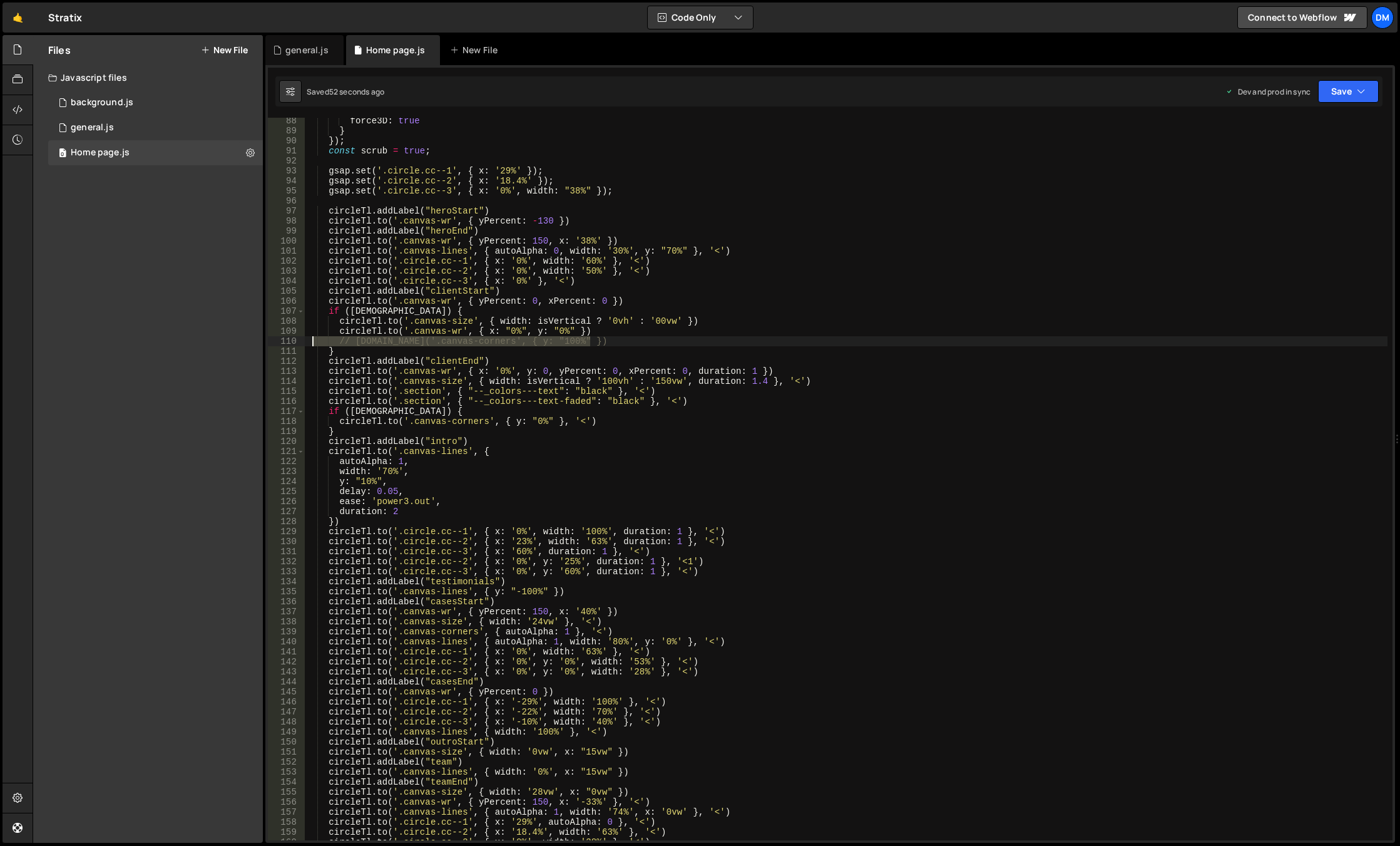
drag, startPoint x: 595, startPoint y: 340, endPoint x: 297, endPoint y: 336, distance: 298.0
click at [297, 336] on div "[DOMAIN_NAME]('.canvas-corners', { y: "0%" }, '<') 88 89 90 91 92 93 94 95 96 9…" at bounding box center [831, 479] width 1125 height 722
type textarea "// [DOMAIN_NAME]('.canvas-corners', { y: "100%" })"
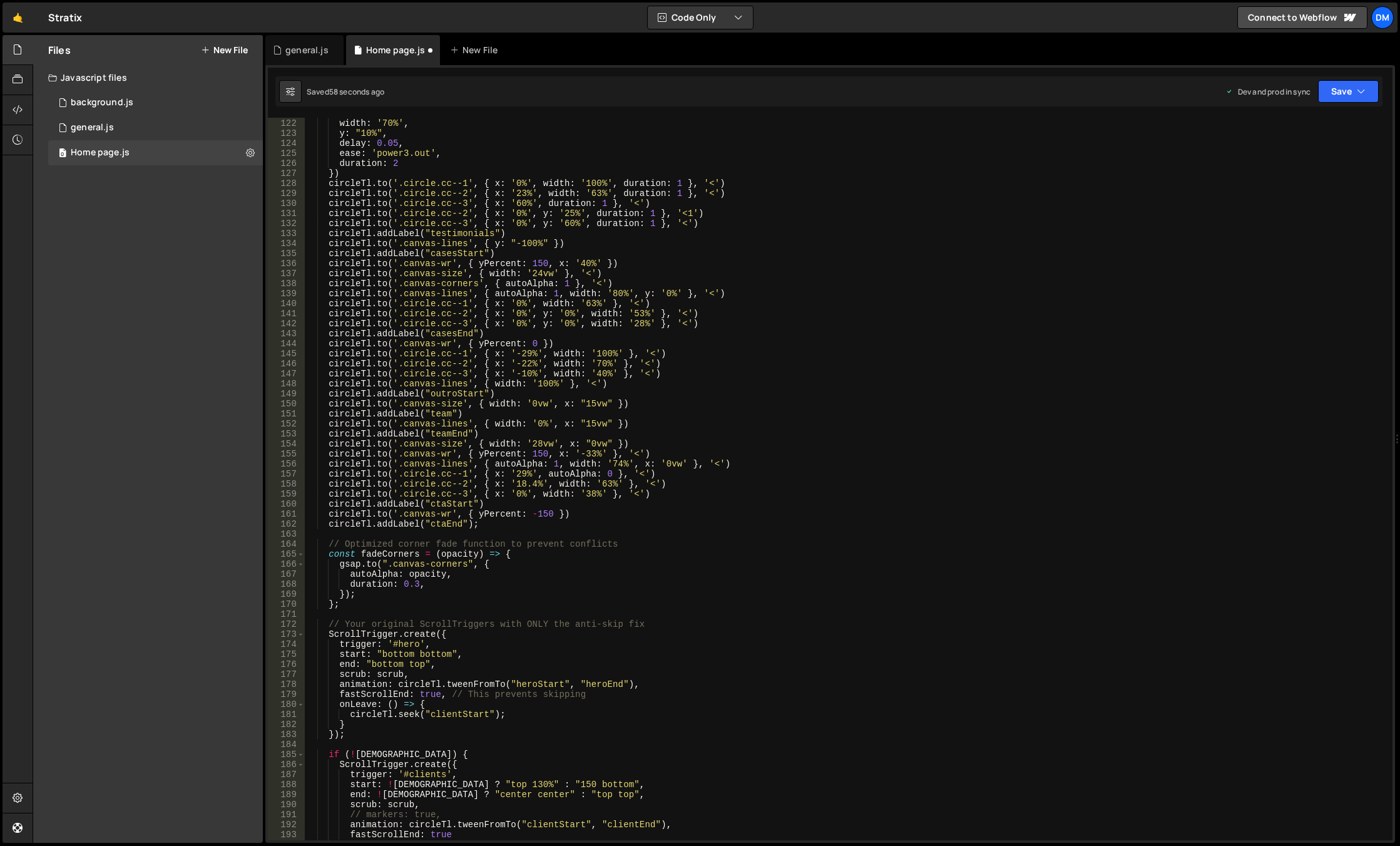
scroll to position [1399, 0]
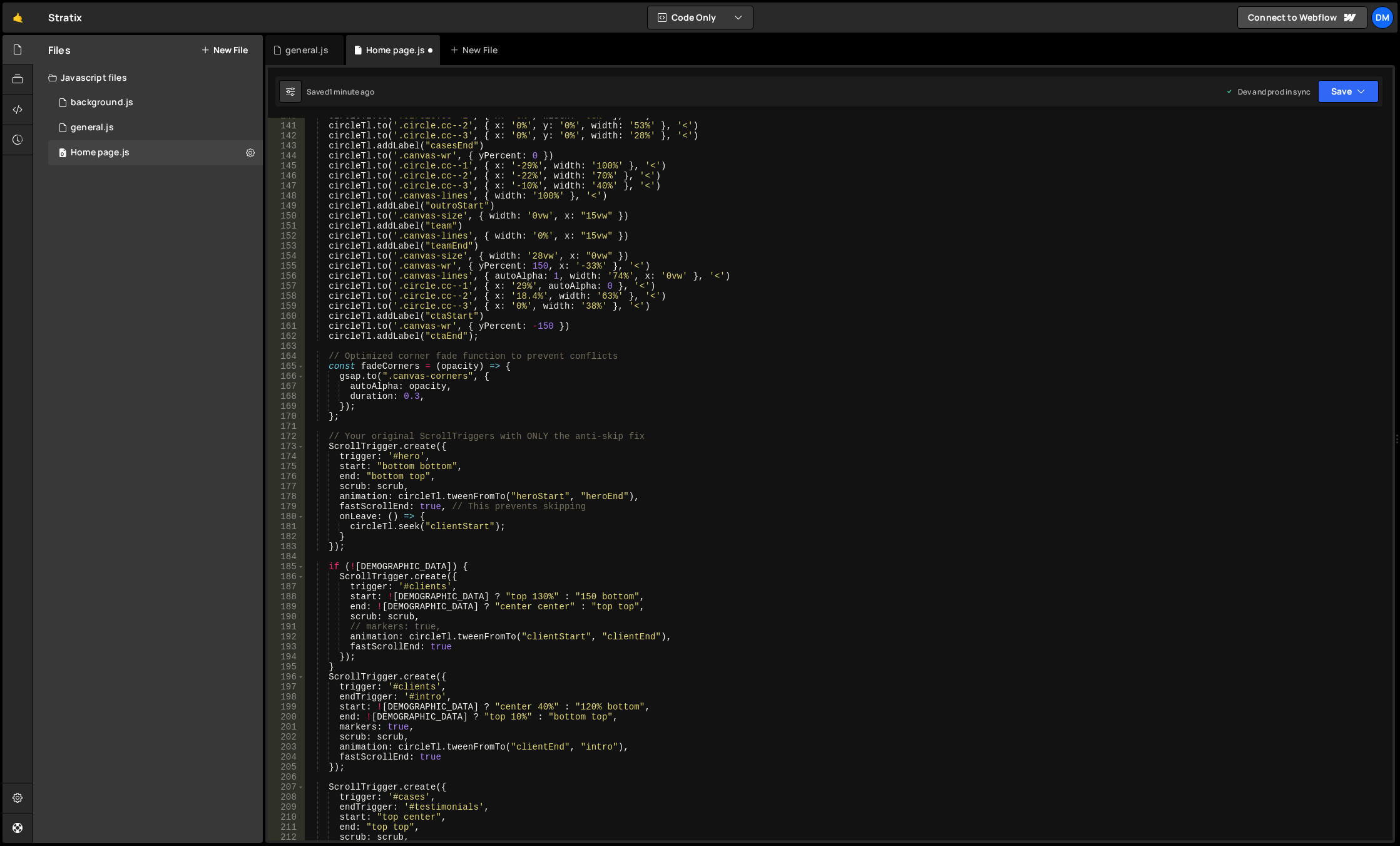
click at [518, 595] on div "circleTl . to ( '.circle.cc--1' , { x : '0%' , width : '63%' } , '<' ) circleTl…" at bounding box center [846, 481] width 1083 height 743
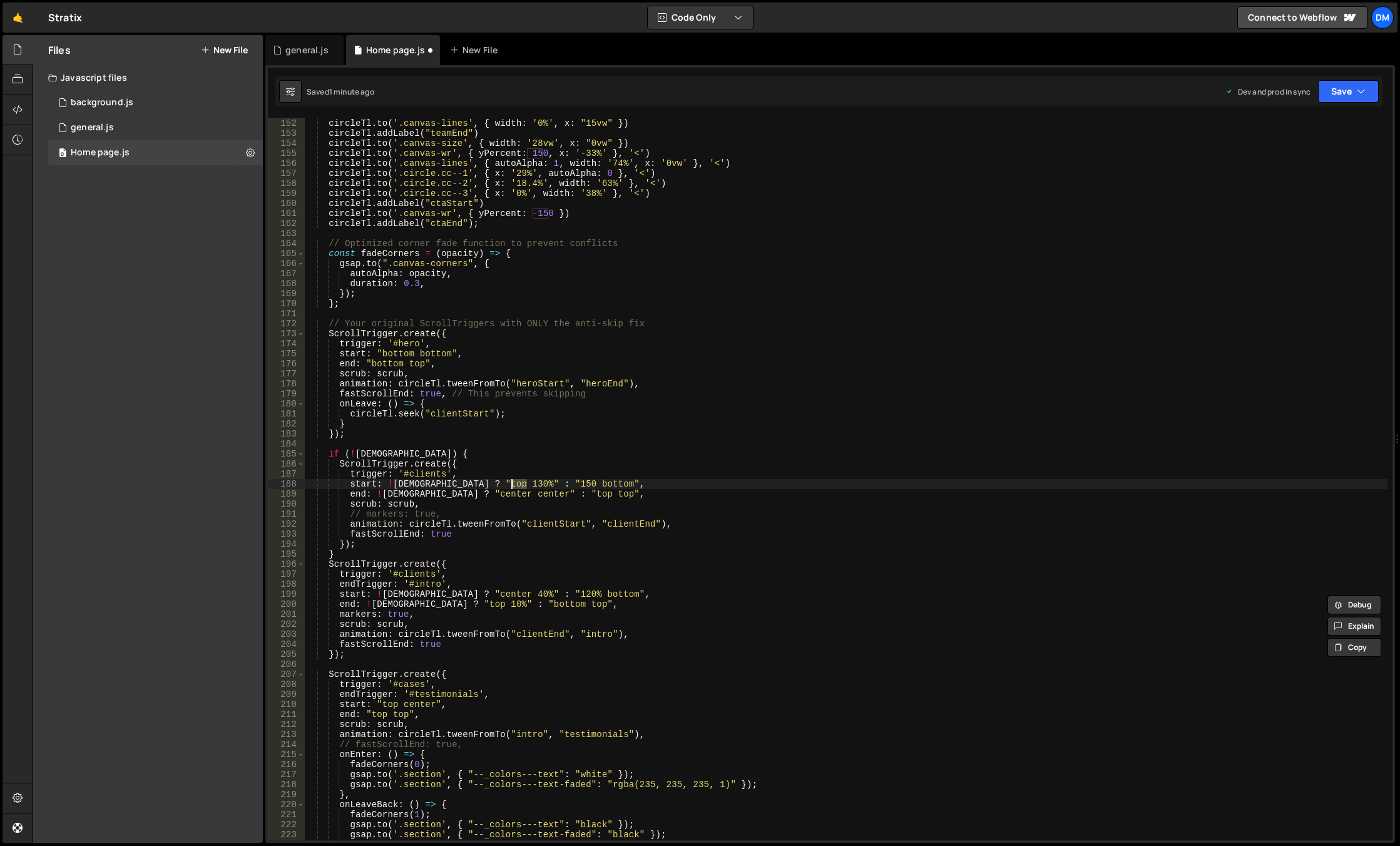
click at [518, 592] on div "circleTl . addLabel ( "team" ) circleTl . to ( '.canvas-lines' , { width : '0%'…" at bounding box center [846, 479] width 1083 height 743
click at [558, 593] on div "circleTl . addLabel ( "team" ) circleTl . to ( '.canvas-lines' , { width : '0%'…" at bounding box center [846, 479] width 1083 height 743
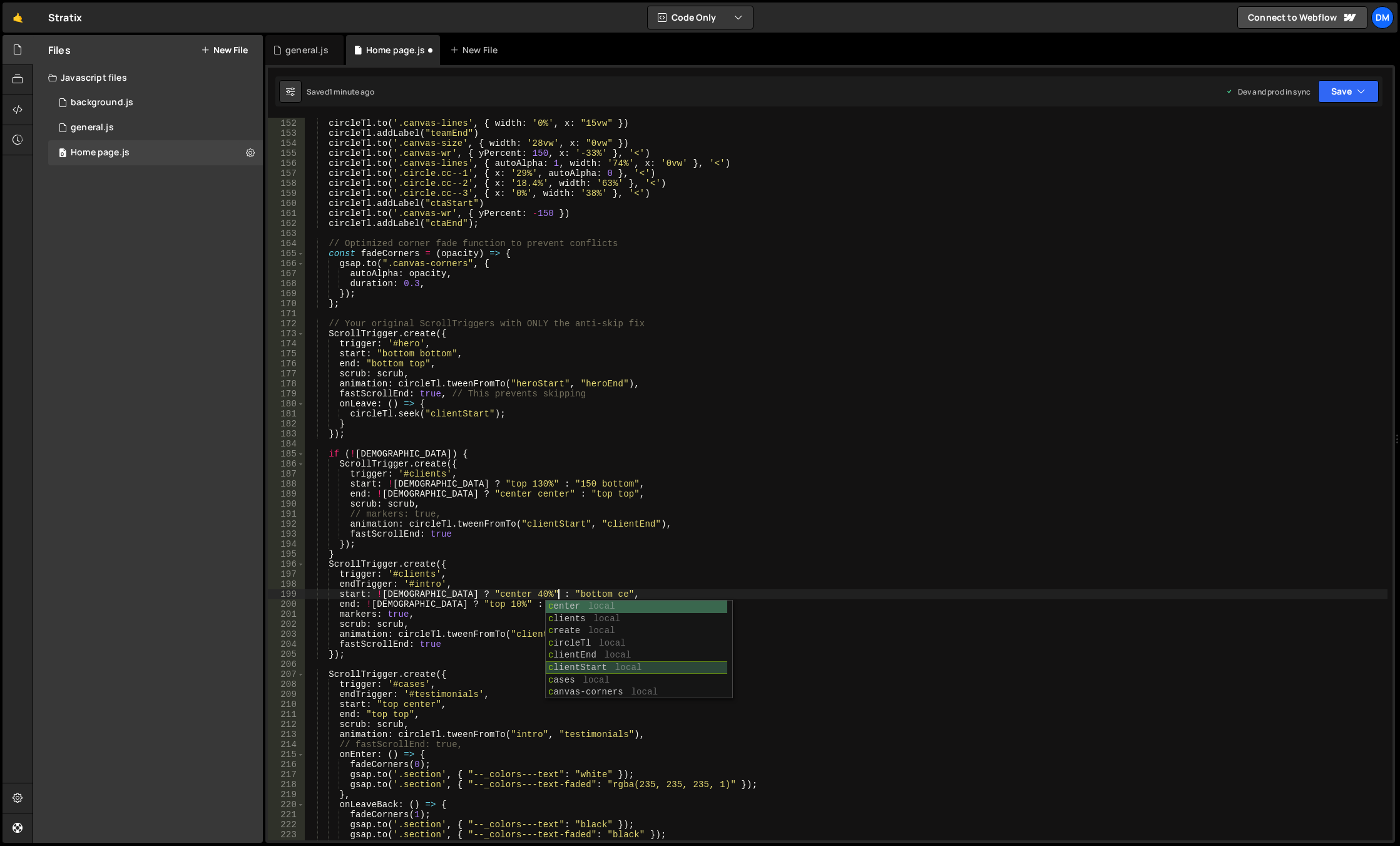
scroll to position [0, 18]
click at [765, 546] on div "circleTl . addLabel ( "team" ) circleTl . to ( '.canvas-lines' , { width : '0%'…" at bounding box center [846, 479] width 1083 height 743
click at [499, 605] on div "circleTl . addLabel ( "team" ) circleTl . to ( '.canvas-lines' , { width : '0%'…" at bounding box center [846, 479] width 1083 height 743
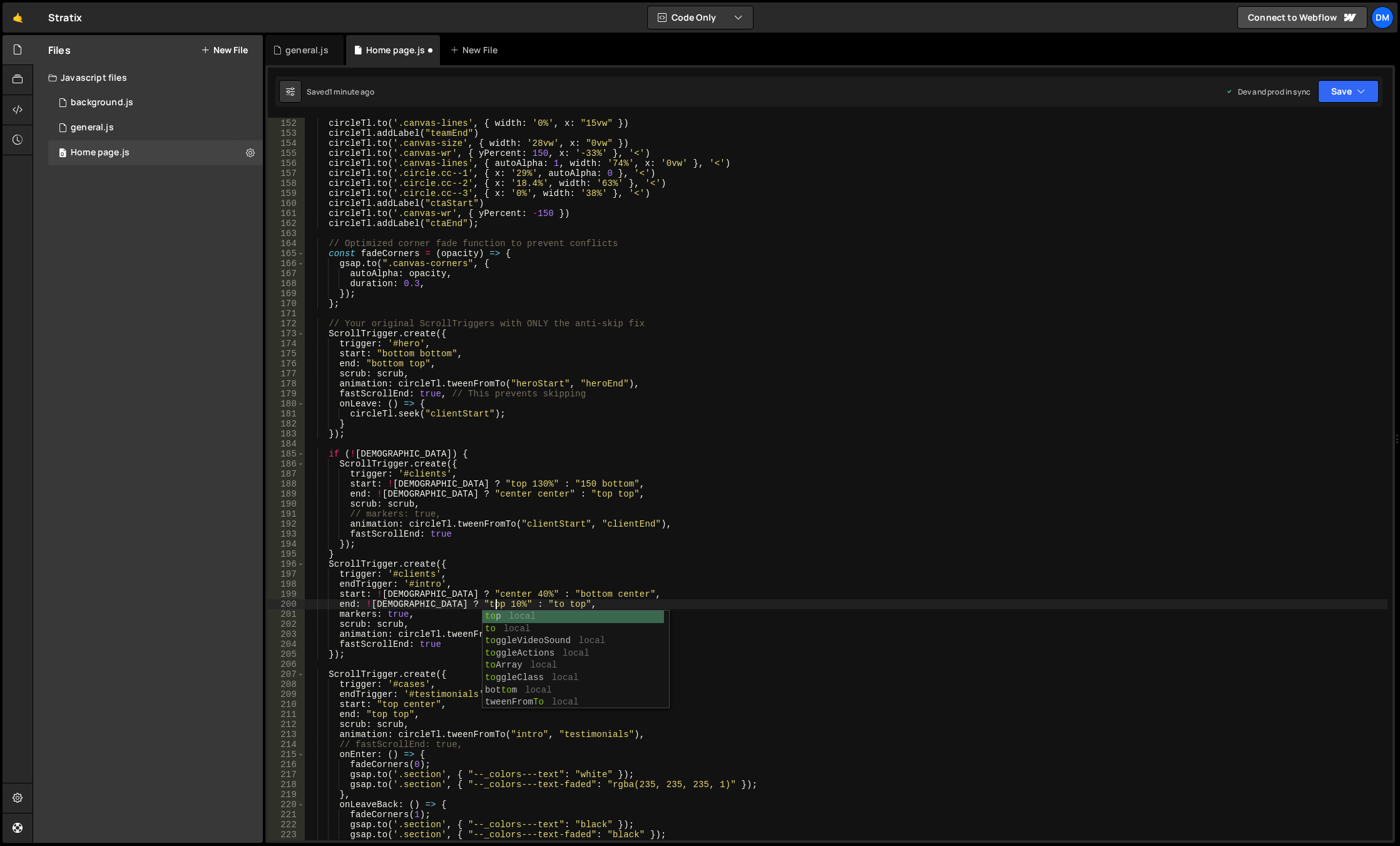
scroll to position [0, 13]
click at [1044, 464] on div "circleTl . addLabel ( "team" ) circleTl . to ( '.canvas-lines' , { width : '0%'…" at bounding box center [846, 479] width 1083 height 743
click at [1344, 87] on button "Save" at bounding box center [1348, 91] width 61 height 22
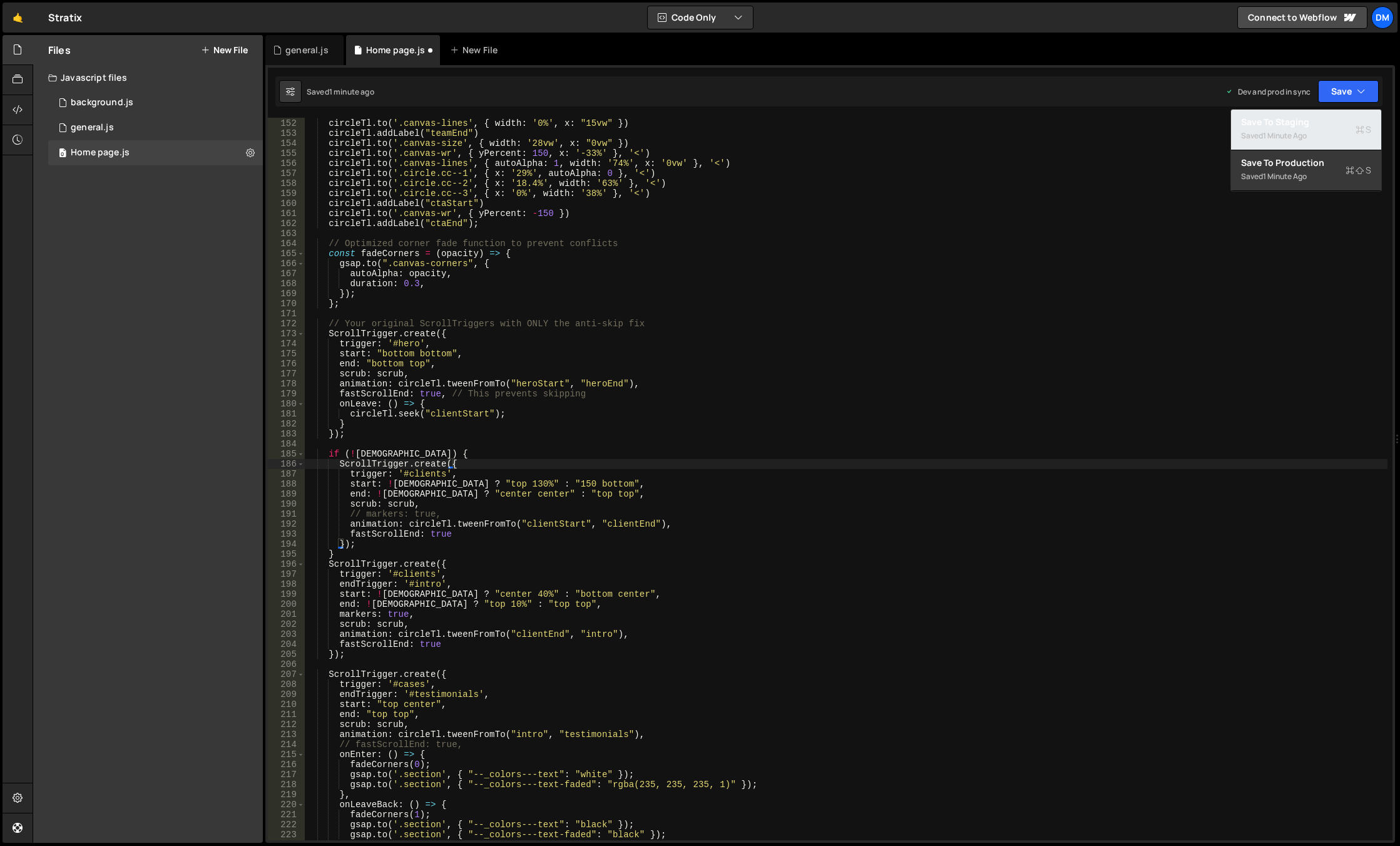
click at [1304, 131] on div "1 minute ago" at bounding box center [1284, 136] width 44 height 11
click at [1346, 87] on button "Save" at bounding box center [1348, 91] width 61 height 22
click at [1289, 169] on div "Saved 1 minute ago" at bounding box center [1306, 177] width 130 height 15
click at [566, 449] on div "circleTl . addLabel ( "team" ) circleTl . to ( '.canvas-lines' , { width : '0%'…" at bounding box center [846, 479] width 1083 height 743
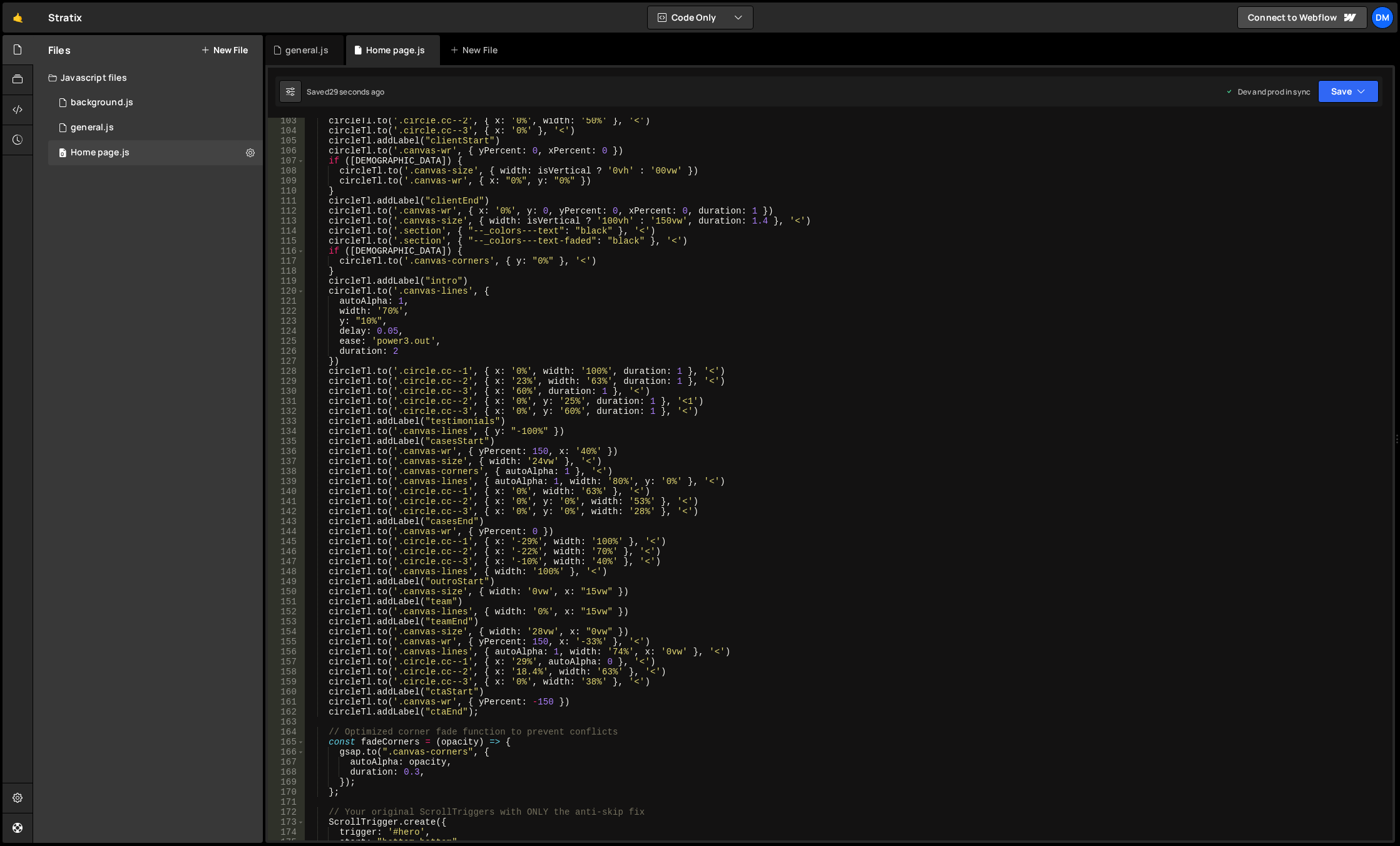
scroll to position [798, 0]
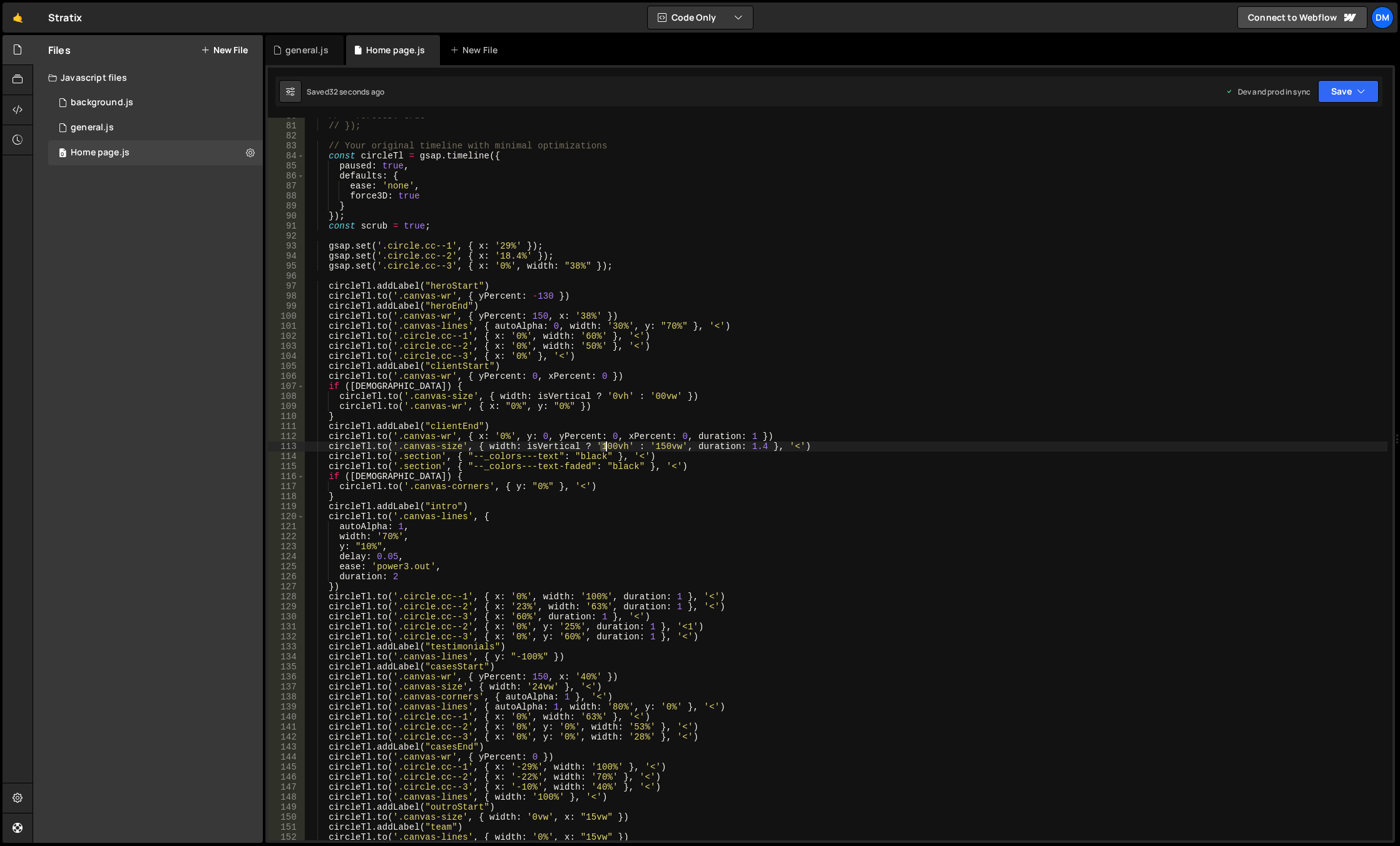
click at [604, 447] on div "// force3D: true // }); // Your original timeline with minimal optimizations co…" at bounding box center [846, 481] width 1083 height 743
click at [798, 364] on div "// force3D: true // }); // Your original timeline with minimal optimizations co…" at bounding box center [846, 481] width 1083 height 743
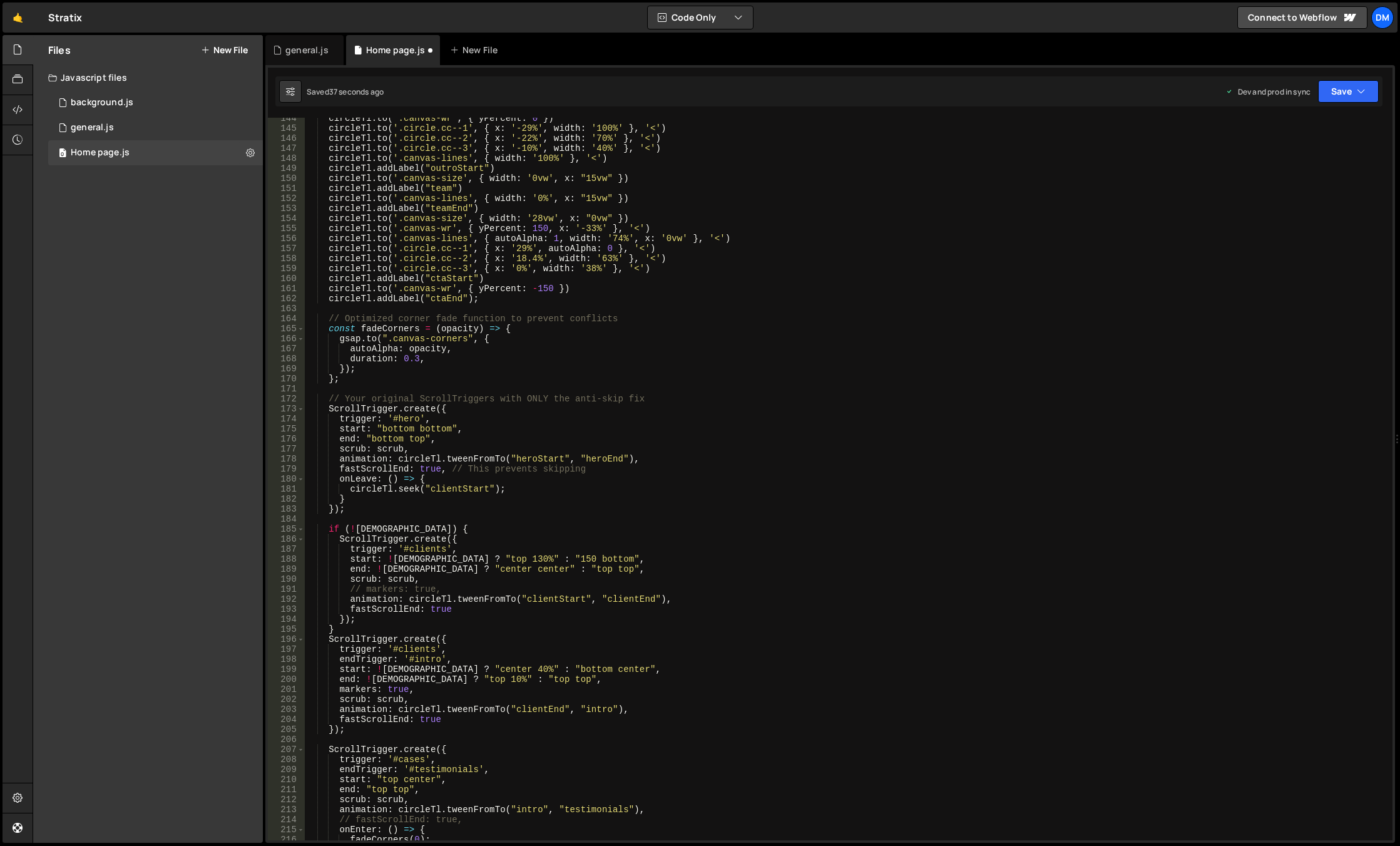
scroll to position [1437, 0]
click at [559, 557] on div "circleTl . to ( '.canvas-wr' , { yPercent : 0 }) circleTl . to ( '.circle.cc--1…" at bounding box center [846, 484] width 1083 height 743
click at [525, 671] on div "circleTl . to ( '.canvas-wr' , { yPercent : 0 }) circleTl . to ( '.circle.cc--1…" at bounding box center [846, 484] width 1083 height 743
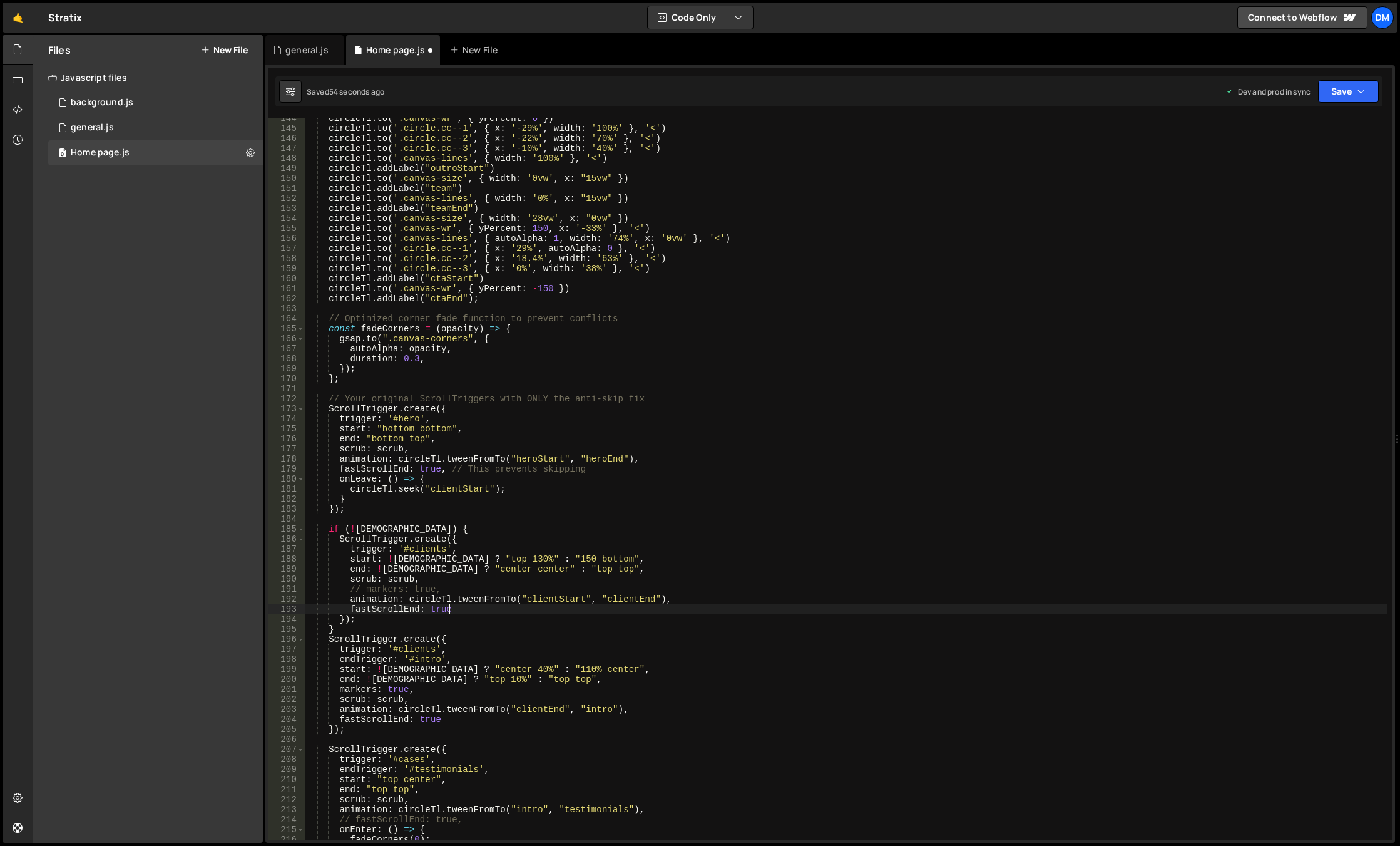
click at [667, 604] on div "circleTl . to ( '.canvas-wr' , { yPercent : 0 }) circleTl . to ( '.circle.cc--1…" at bounding box center [846, 484] width 1083 height 743
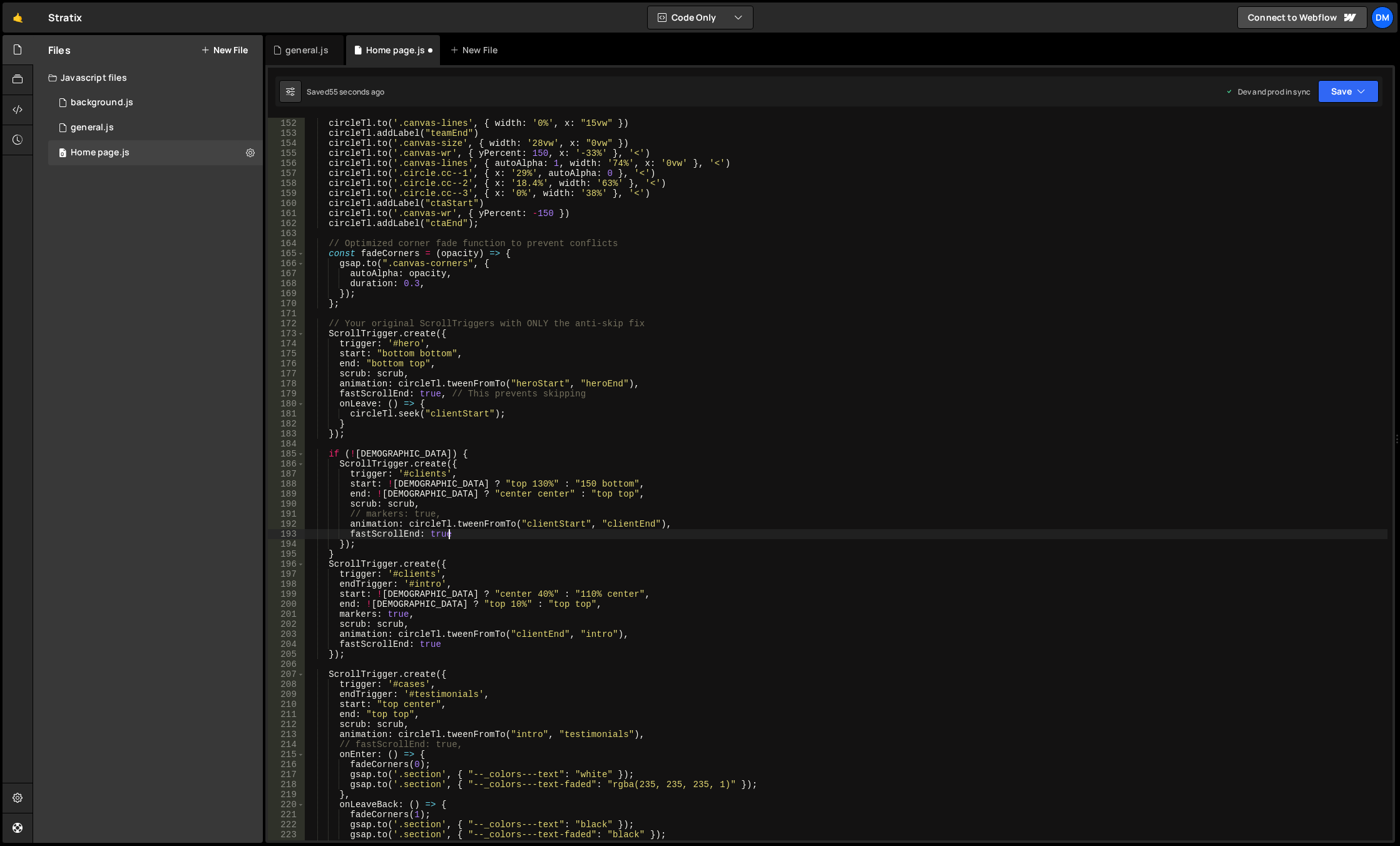
scroll to position [1512, 0]
click at [785, 352] on div "circleTl . addLabel ( "team" ) circleTl . to ( '.canvas-lines' , { width : '0%'…" at bounding box center [846, 479] width 1083 height 743
drag, startPoint x: 1338, startPoint y: 89, endPoint x: 1285, endPoint y: 136, distance: 70.8
click at [1338, 90] on button "Save" at bounding box center [1348, 91] width 61 height 22
click at [1276, 139] on div "1 minute ago" at bounding box center [1284, 136] width 44 height 11
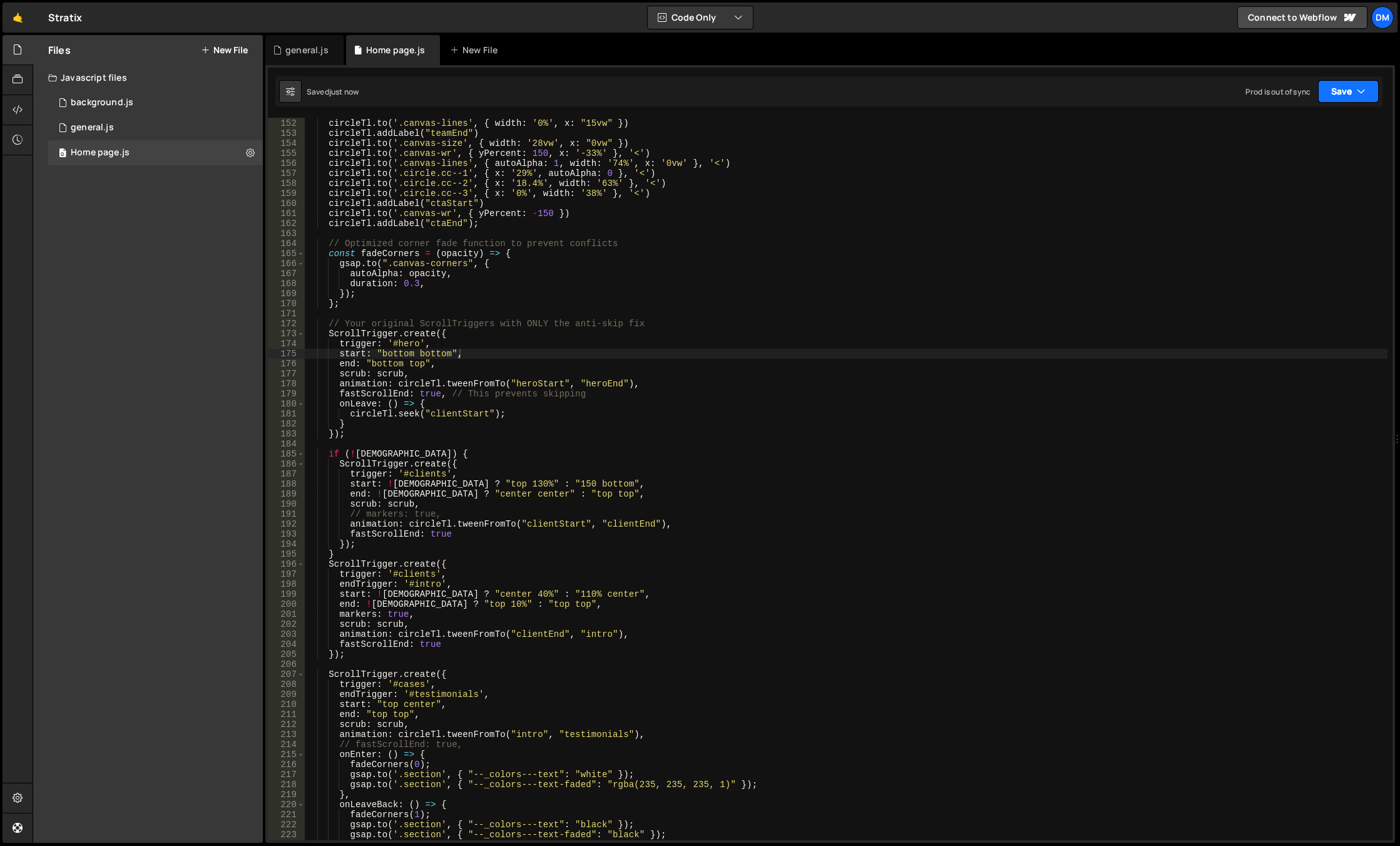
click at [1334, 90] on button "Save" at bounding box center [1348, 91] width 61 height 22
click at [1276, 169] on div "Saved 1 minute ago" at bounding box center [1306, 177] width 130 height 15
click at [862, 487] on div "circleTl . addLabel ( "team" ) circleTl . to ( '.canvas-lines' , { width : '0%'…" at bounding box center [846, 479] width 1083 height 743
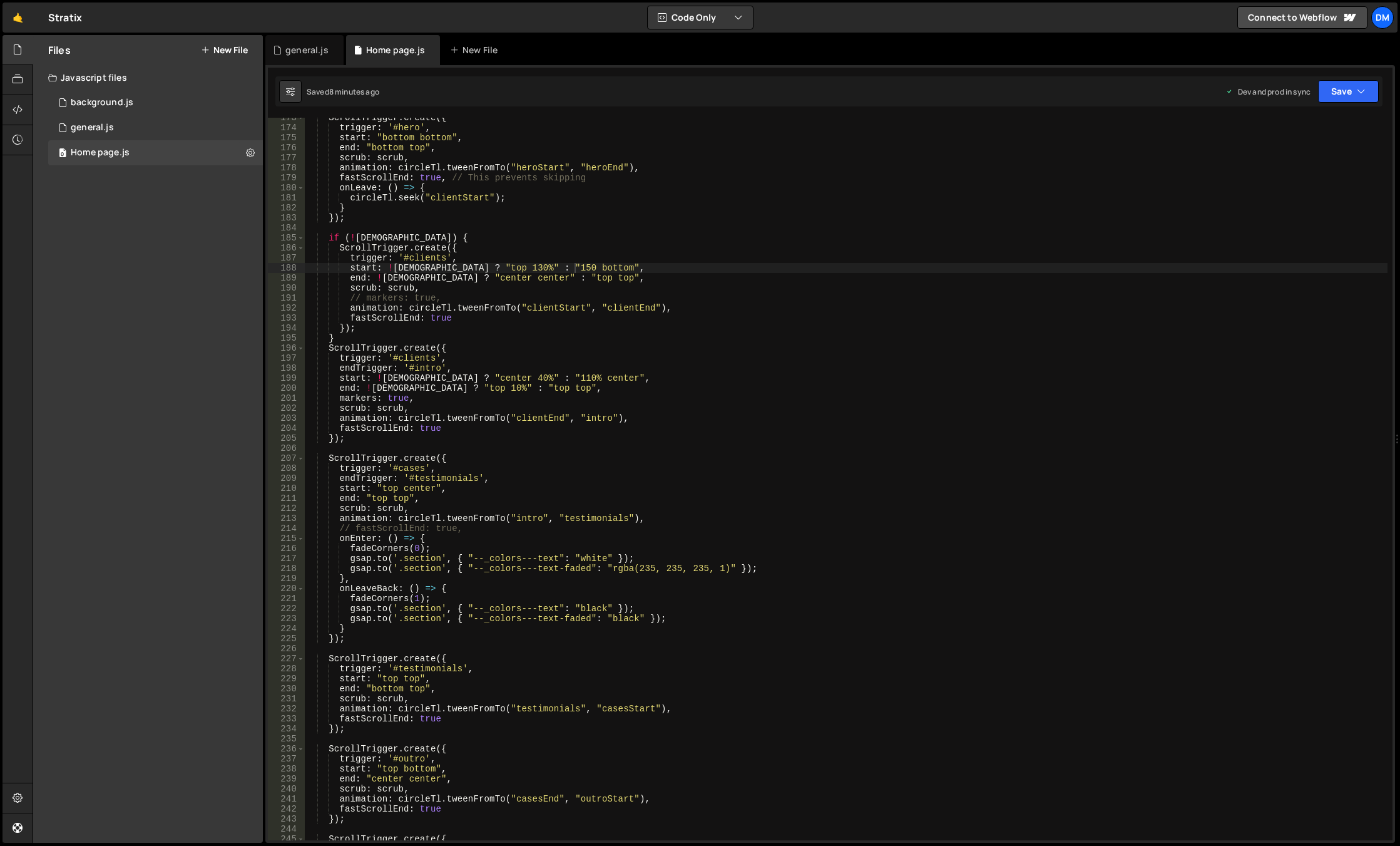
scroll to position [1728, 0]
drag, startPoint x: 459, startPoint y: 428, endPoint x: 340, endPoint y: 424, distance: 119.1
click at [340, 424] on div "ScrollTrigger . create ({ trigger : '#hero' , start : "bottom bottom" , end : "…" at bounding box center [846, 483] width 1083 height 743
click at [438, 506] on div "ScrollTrigger . create ({ trigger : '#hero' , start : "bottom bottom" , end : "…" at bounding box center [846, 483] width 1083 height 743
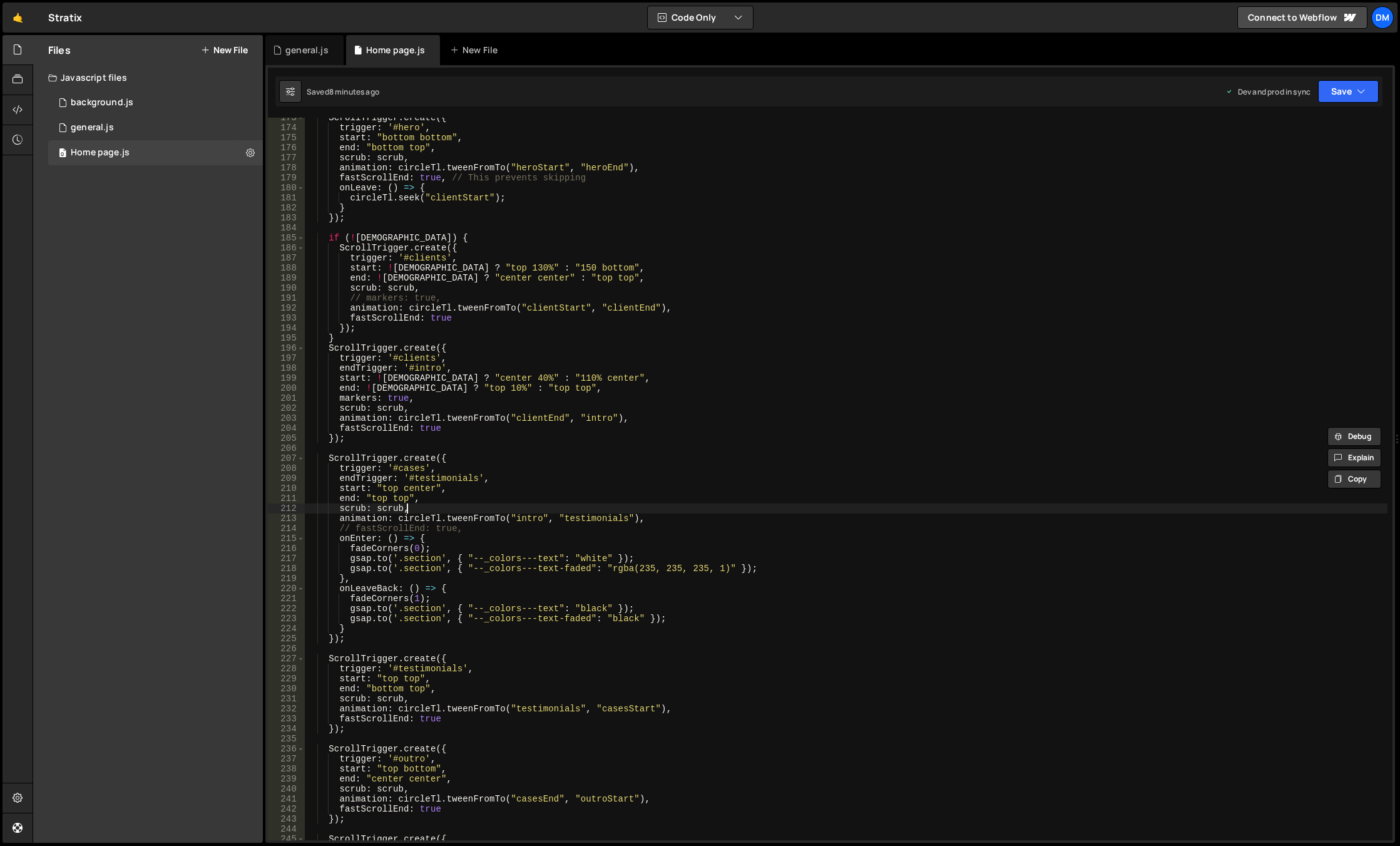
type textarea "scrub: scrub,"
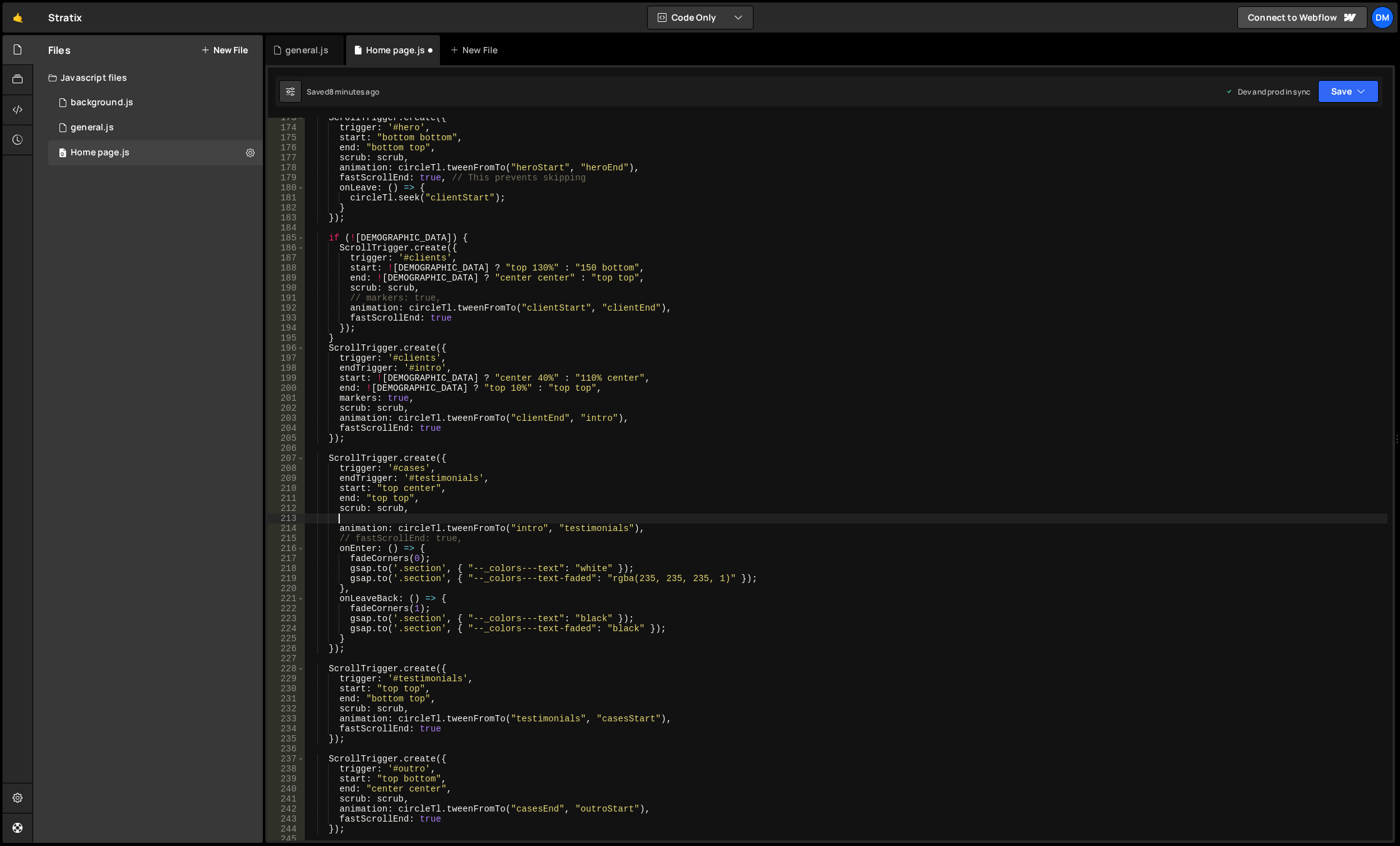
scroll to position [0, 2]
paste textarea "fastScrollEnd: true"
click at [753, 458] on div "ScrollTrigger . create ({ trigger : '#hero' , start : "bottom bottom" , end : "…" at bounding box center [846, 483] width 1083 height 743
click at [1337, 100] on button "Save" at bounding box center [1348, 91] width 61 height 22
click at [1314, 125] on div "Save to Staging S" at bounding box center [1306, 122] width 130 height 12
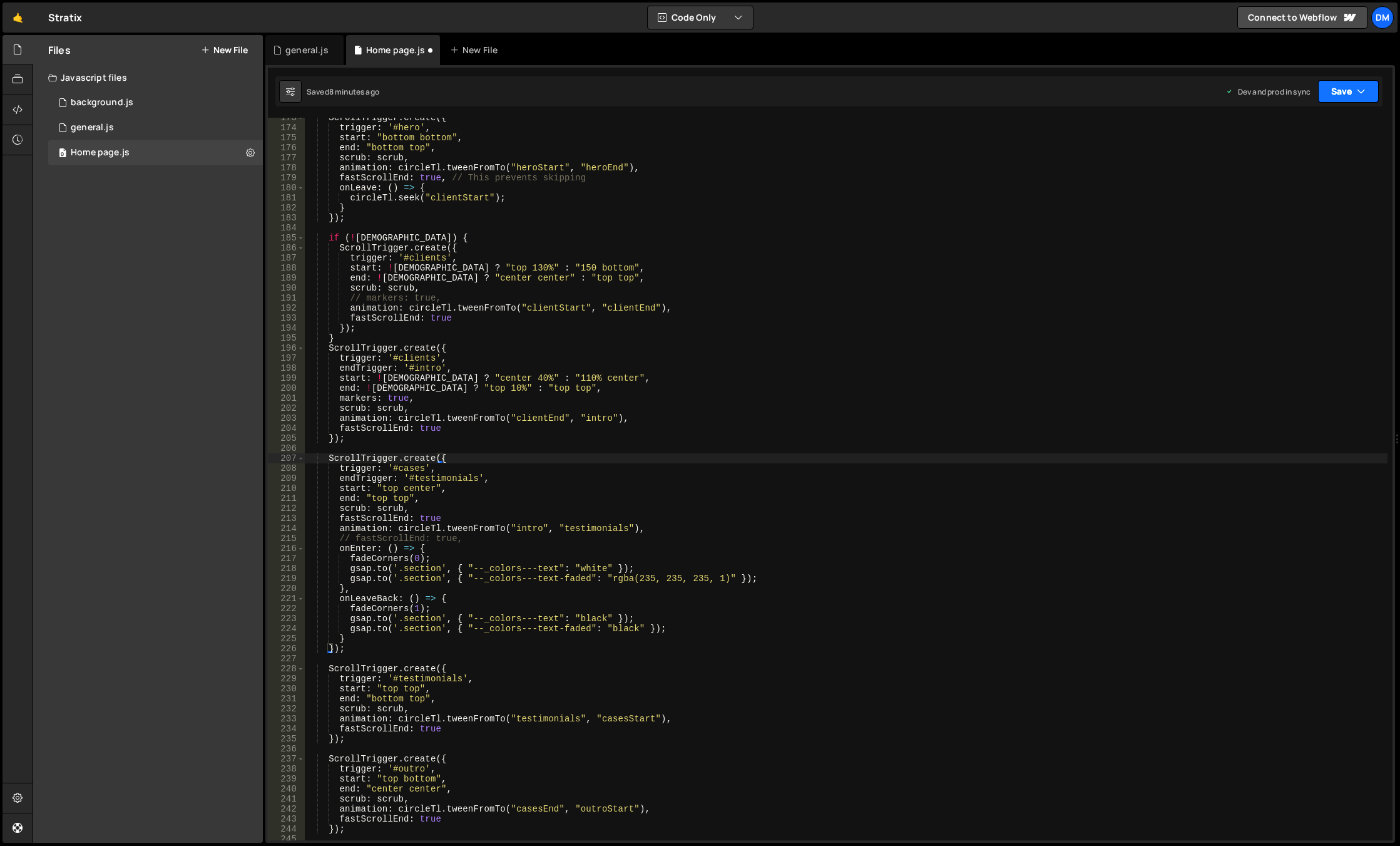
click at [1352, 90] on button "Save" at bounding box center [1348, 91] width 61 height 22
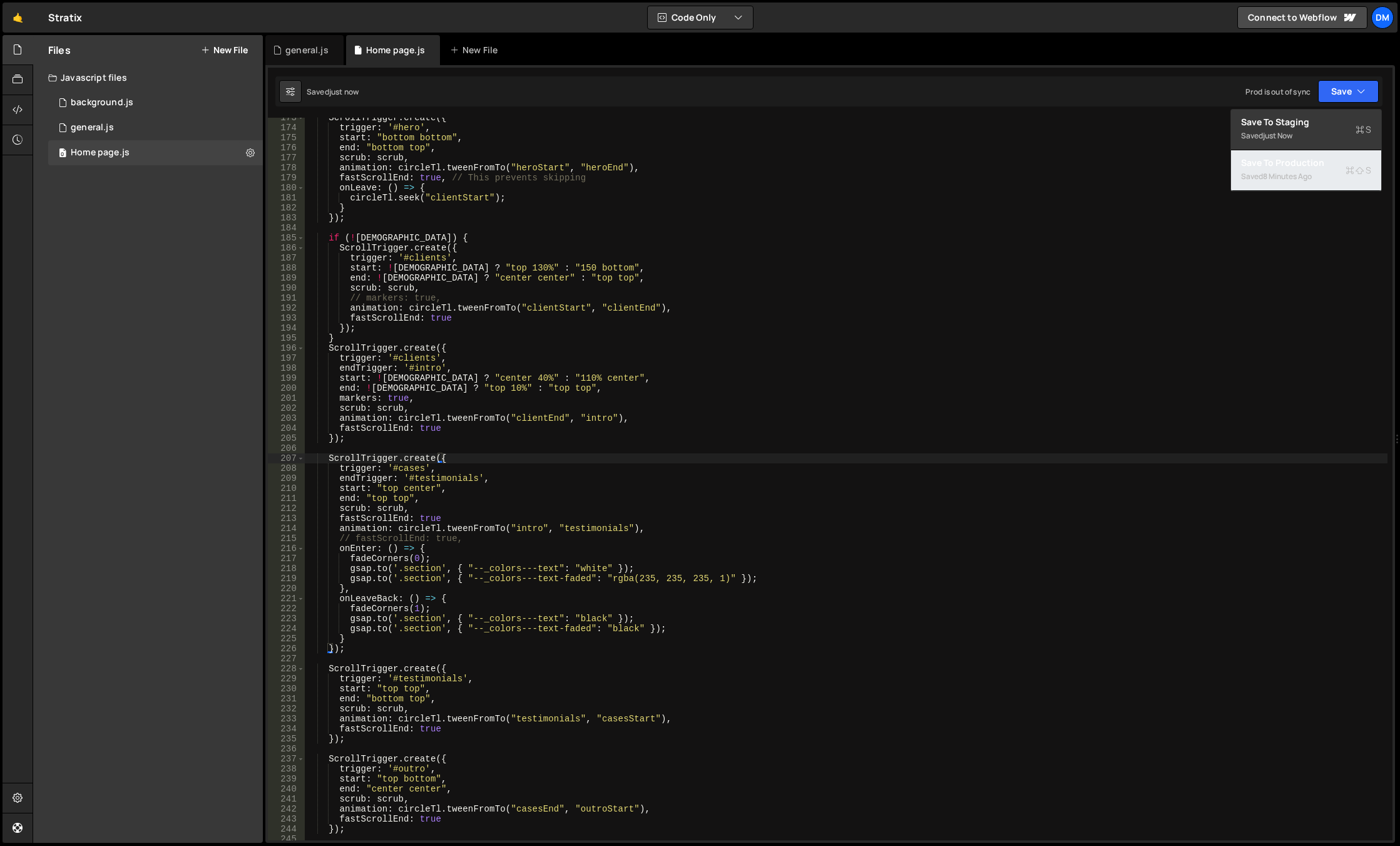
drag, startPoint x: 1280, startPoint y: 167, endPoint x: 1274, endPoint y: 182, distance: 16.2
click at [1280, 167] on div "Save to Production S" at bounding box center [1306, 163] width 130 height 12
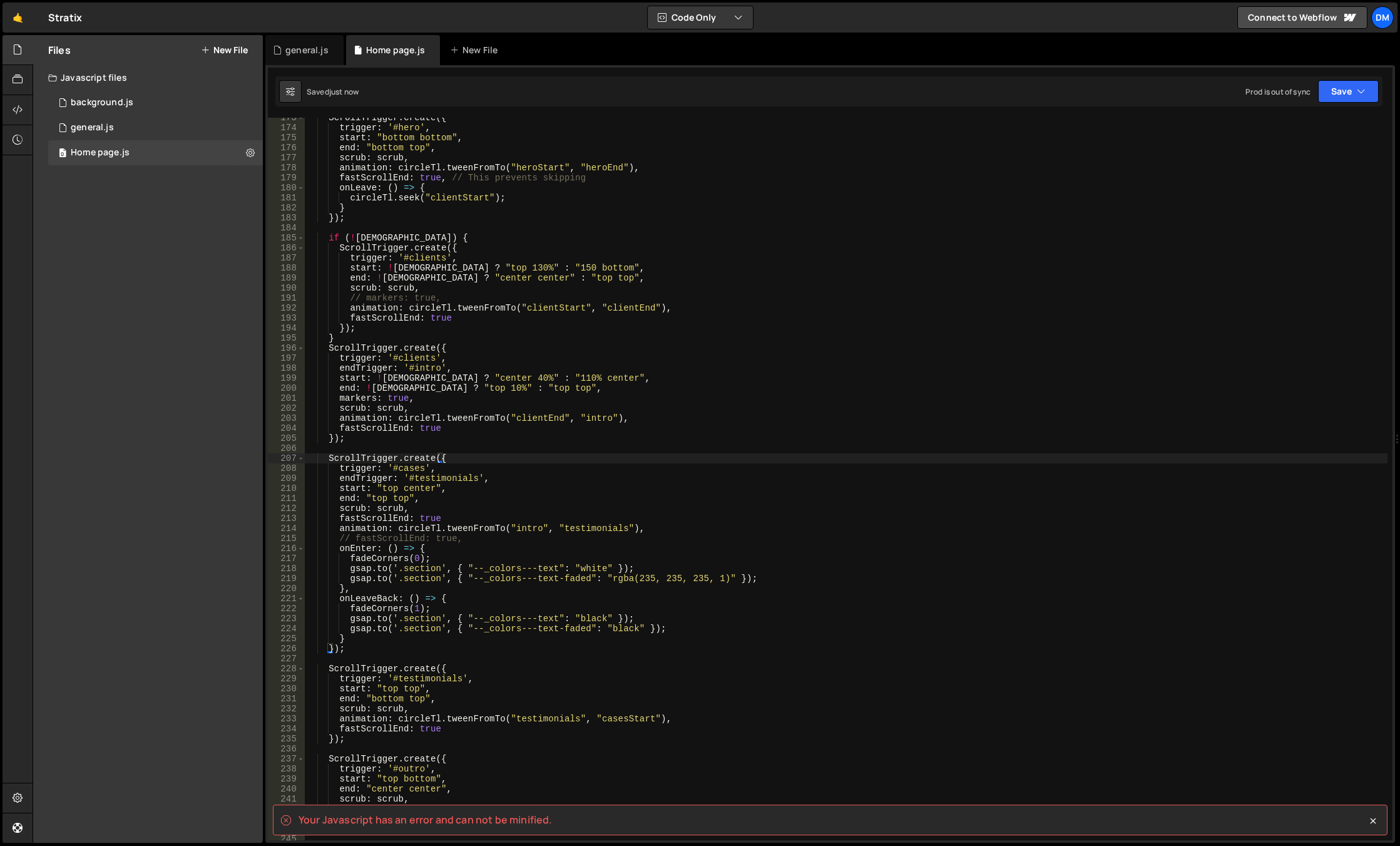
click at [841, 440] on div "ScrollTrigger . create ({ trigger : '#hero' , start : "bottom bottom" , end : "…" at bounding box center [846, 483] width 1083 height 743
click at [493, 510] on div "ScrollTrigger . create ({ trigger : '#hero' , start : "bottom bottom" , end : "…" at bounding box center [846, 483] width 1083 height 743
click at [491, 513] on div "ScrollTrigger . create ({ trigger : '#hero' , start : "bottom bottom" , end : "…" at bounding box center [846, 483] width 1083 height 743
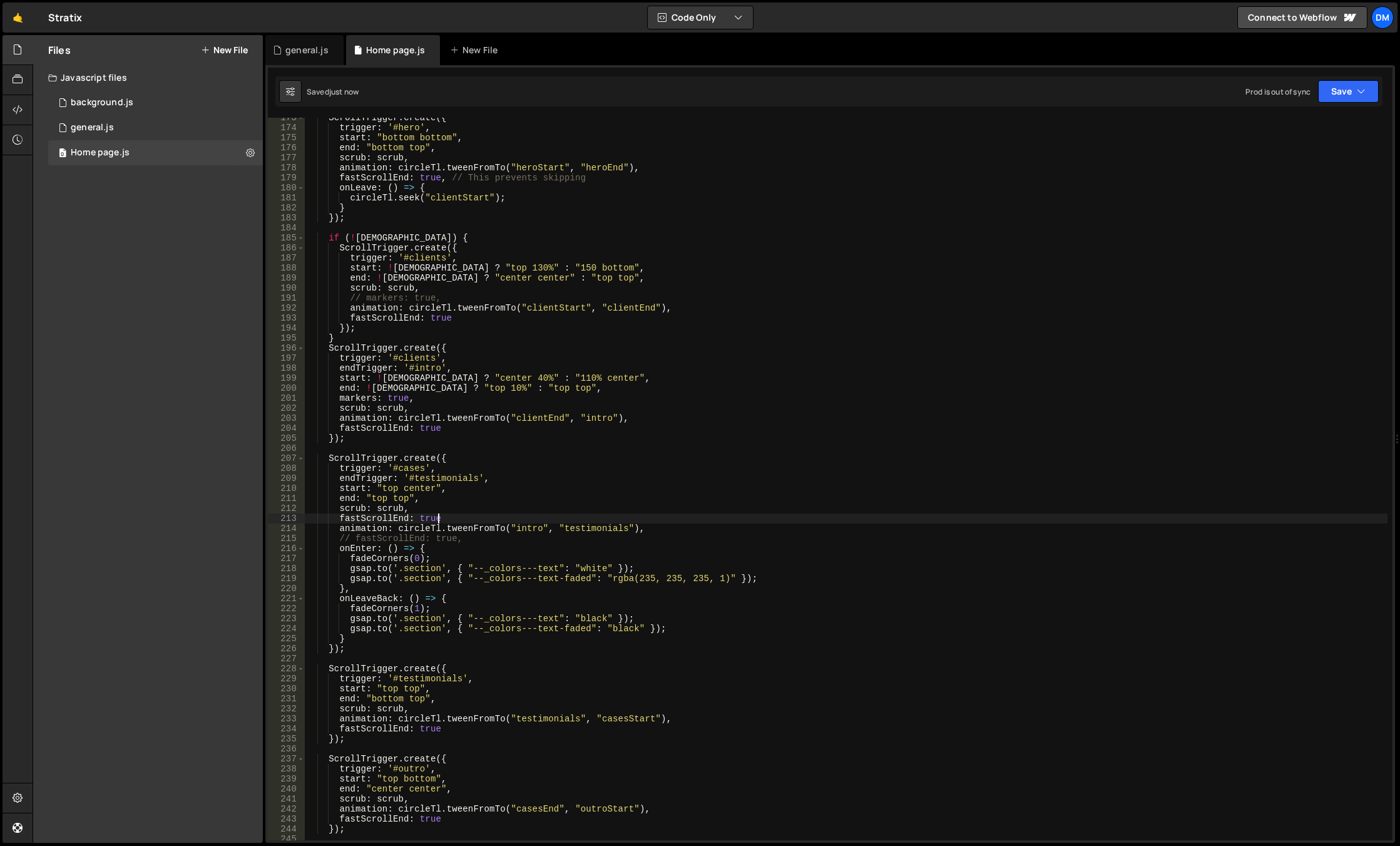
scroll to position [0, 9]
click at [1330, 94] on button "Save" at bounding box center [1348, 91] width 61 height 22
click at [1296, 154] on button "Save to Production S Saved 8 minutes ago" at bounding box center [1306, 171] width 151 height 41
click at [1333, 99] on button "Save" at bounding box center [1340, 91] width 76 height 22
click at [1306, 127] on div "Save to Staging S" at bounding box center [1306, 122] width 130 height 12
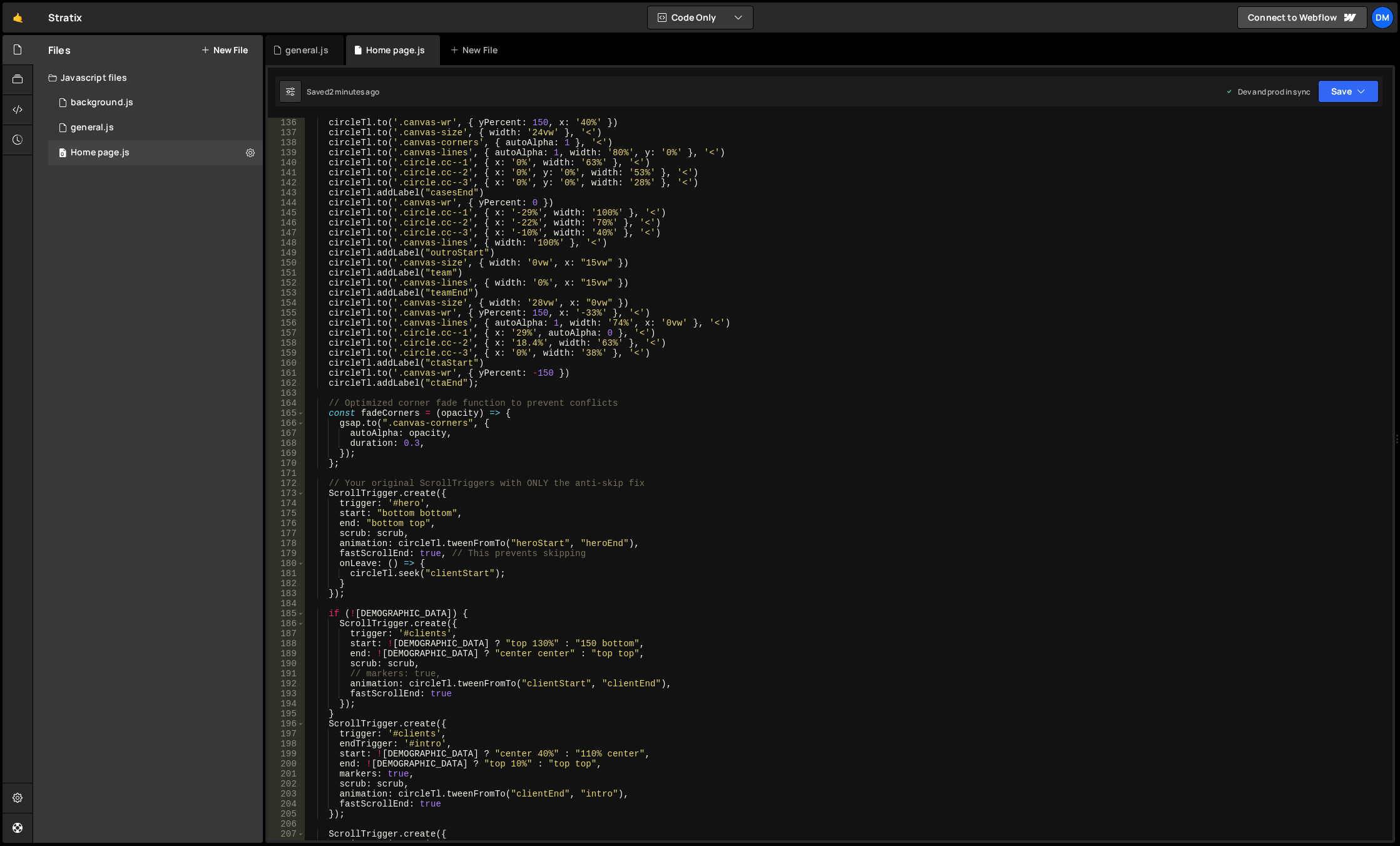
scroll to position [1540, 0]
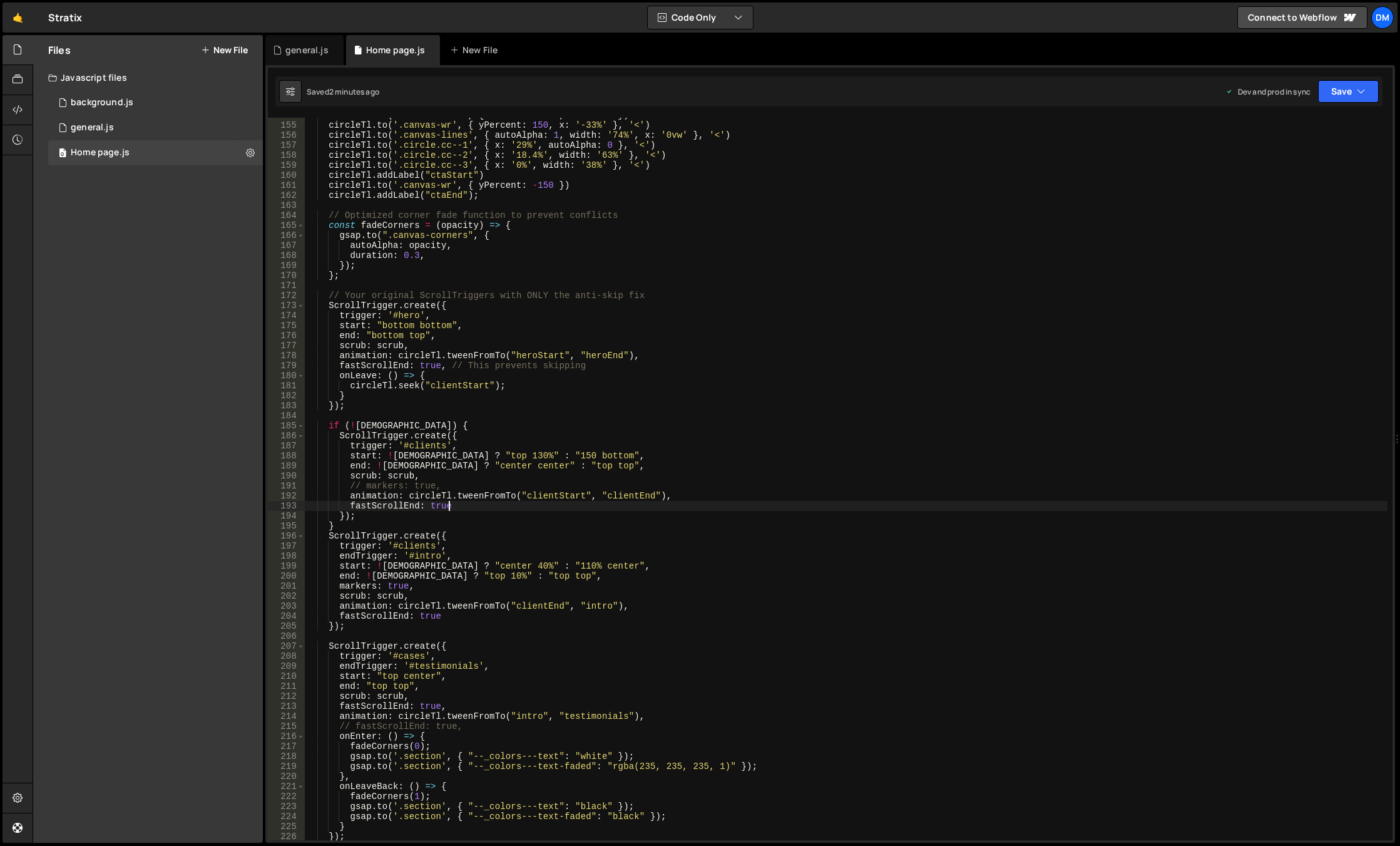
click at [451, 506] on div "circleTl . to ( '.canvas-size' , { width : '28vw' , x : "0vw" }) circleTl . to …" at bounding box center [846, 481] width 1083 height 743
drag, startPoint x: 432, startPoint y: 589, endPoint x: 251, endPoint y: 586, distance: 181.0
click at [251, 586] on div "Files New File Javascript files 0 background.js 0 0 general.js 0 0 Home page.js…" at bounding box center [716, 439] width 1367 height 809
type textarea "markers: true,"
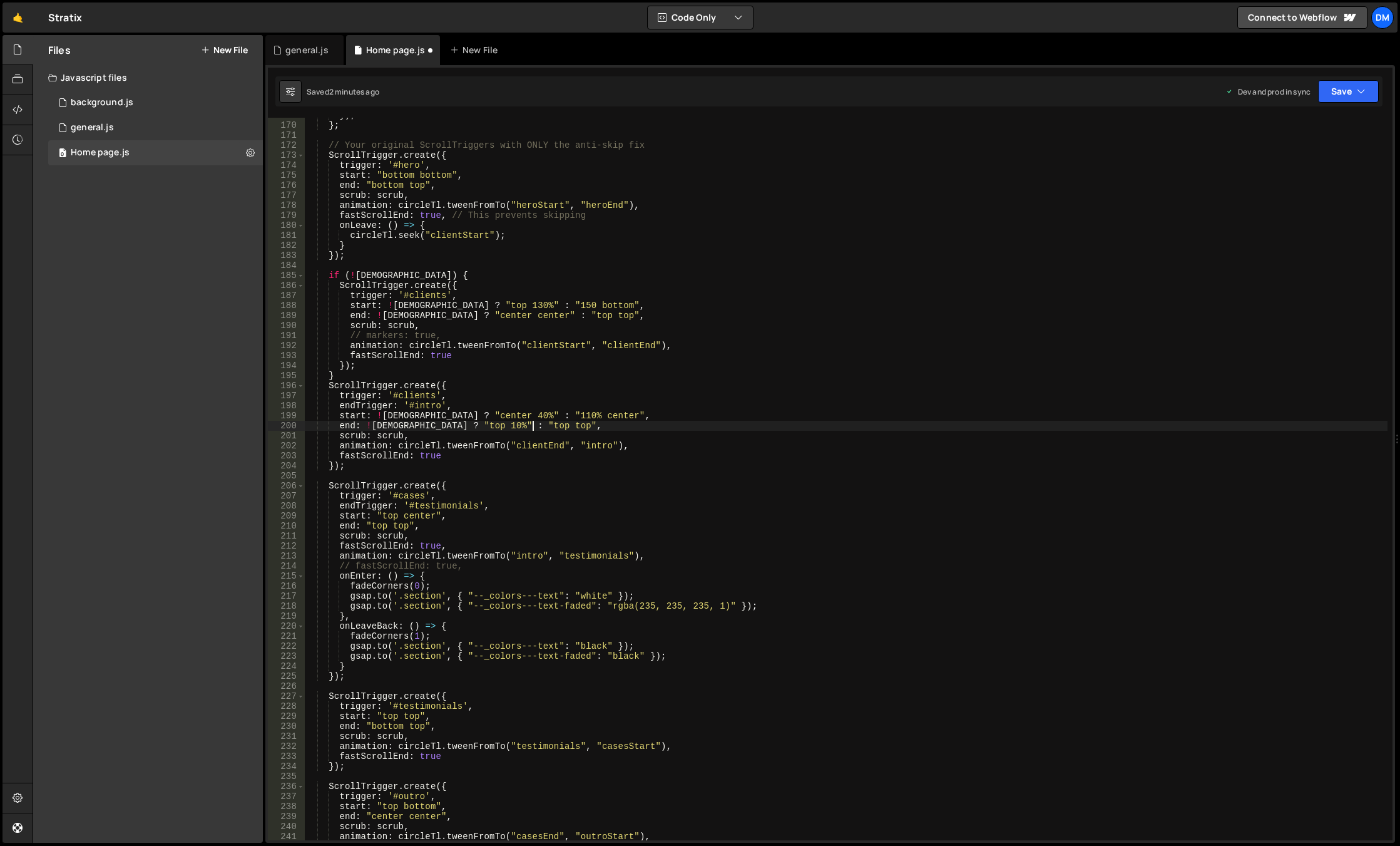
scroll to position [1840, 0]
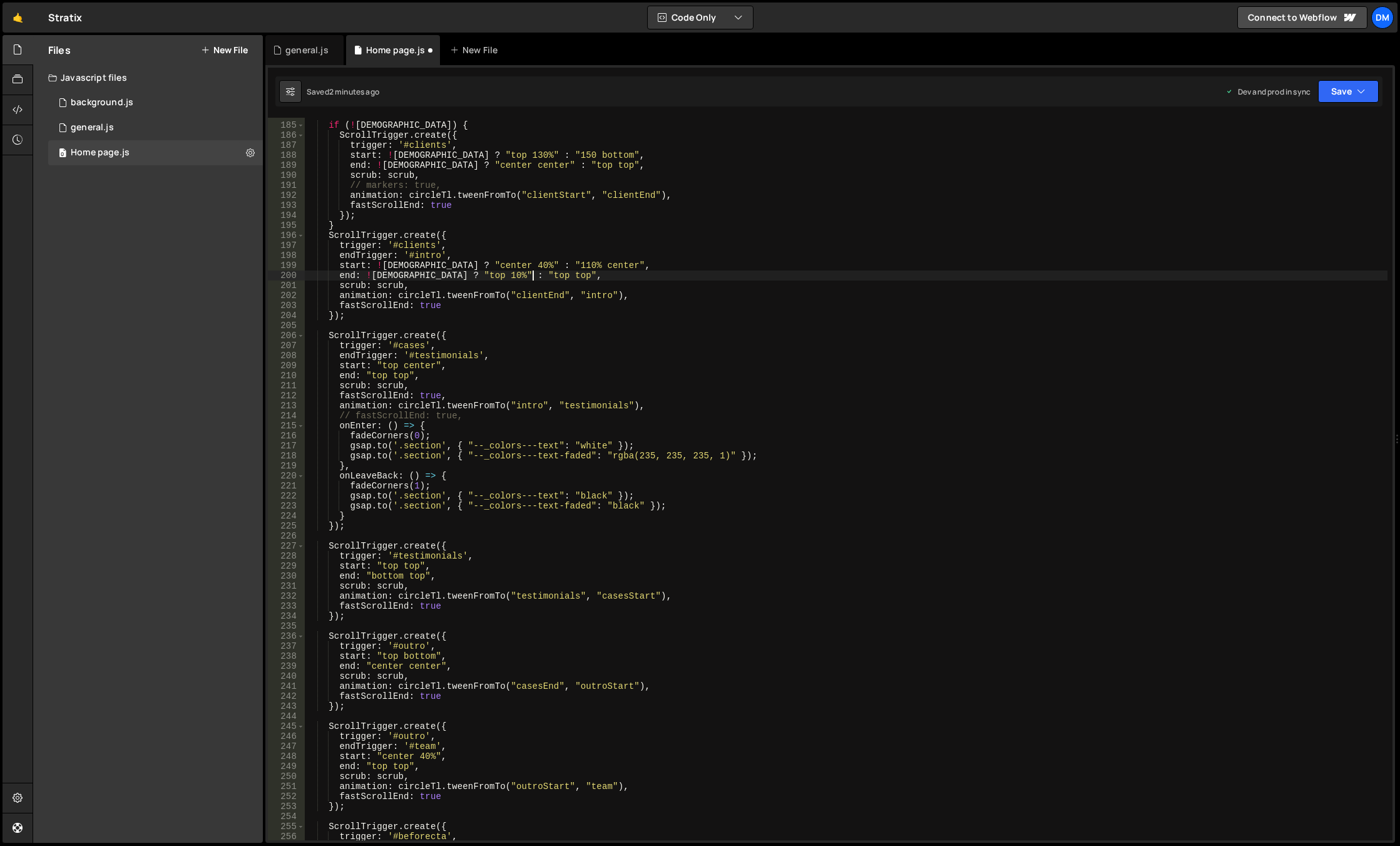
click at [454, 584] on div "if ( ! isWide ) { ScrollTrigger . create ({ trigger : '#clients' , start : ! is…" at bounding box center [846, 481] width 1083 height 743
type textarea "scrub: scrub,"
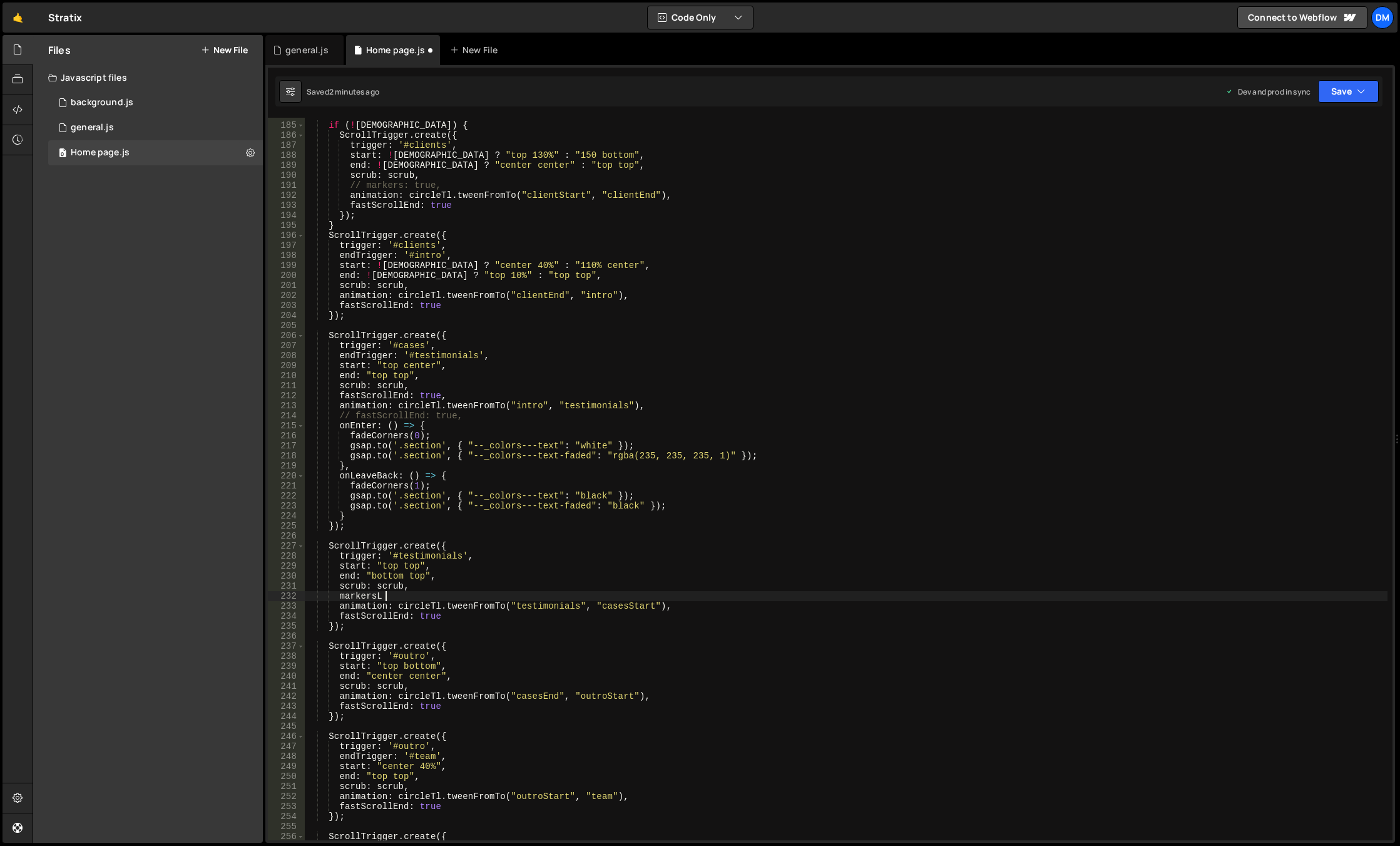
scroll to position [0, 4]
type textarea "markers: true"
click at [560, 532] on div "if ( ! isWide ) { ScrollTrigger . create ({ trigger : '#clients' , start : ! is…" at bounding box center [846, 481] width 1083 height 743
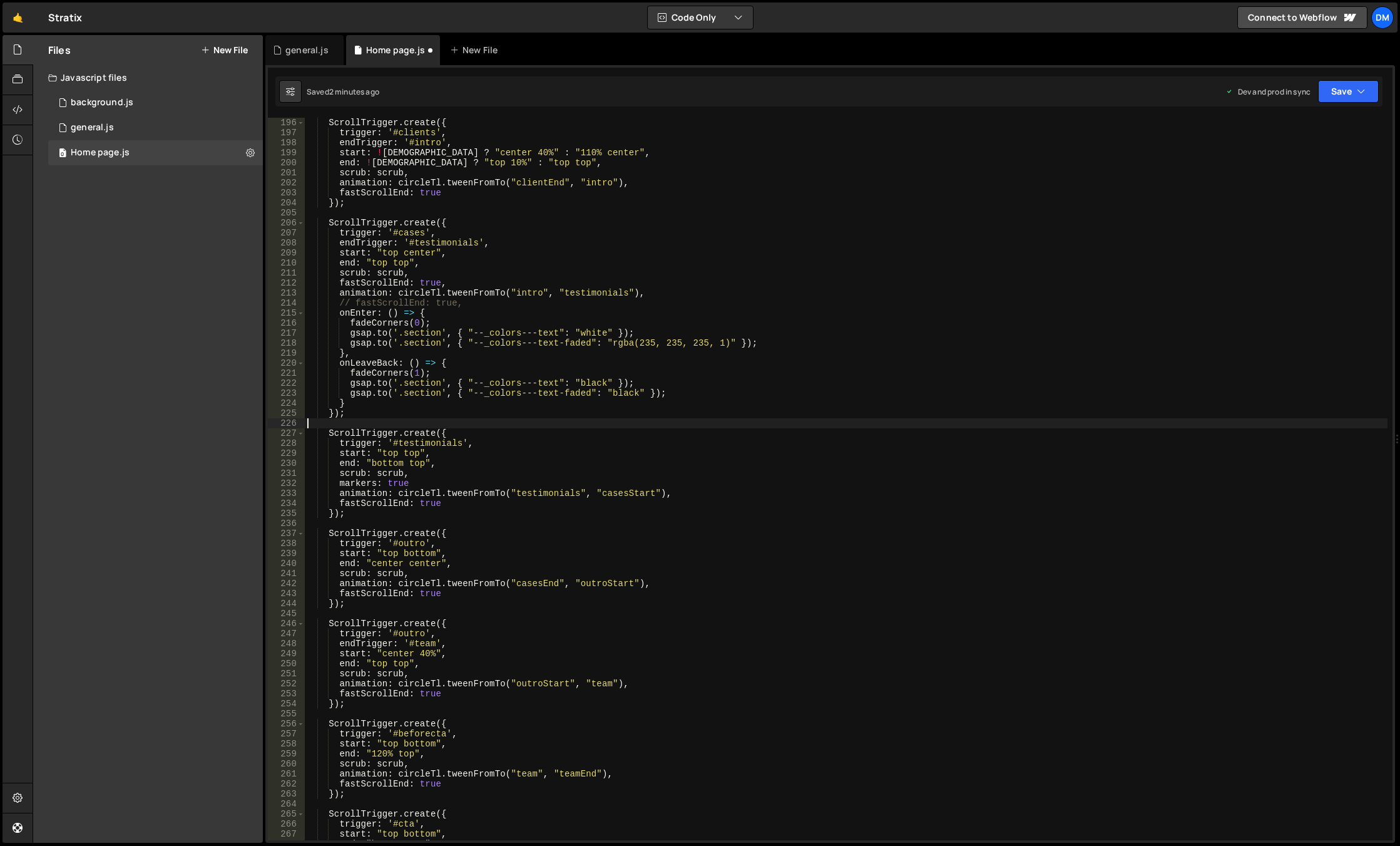
click at [438, 480] on div "ScrollTrigger . create ({ trigger : '#clients' , endTrigger : '#intro' , start …" at bounding box center [846, 489] width 1083 height 743
drag, startPoint x: 454, startPoint y: 484, endPoint x: 340, endPoint y: 485, distance: 114.0
click at [340, 485] on div "ScrollTrigger . create ({ trigger : '#clients' , endTrigger : '#intro' , start …" at bounding box center [846, 489] width 1083 height 743
click at [432, 576] on div "ScrollTrigger . create ({ trigger : '#clients' , endTrigger : '#intro' , start …" at bounding box center [846, 489] width 1083 height 743
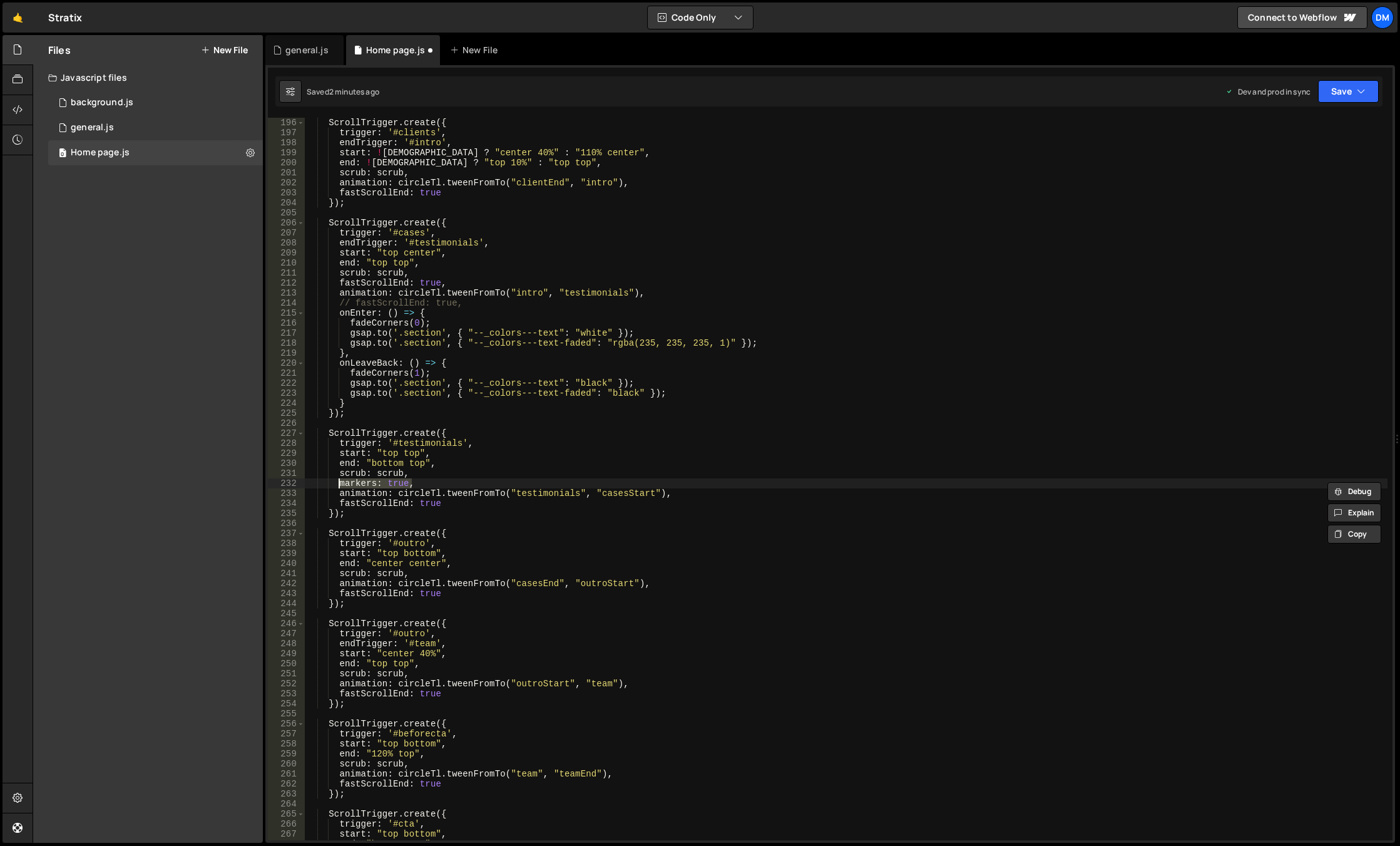
type textarea "scrub: scrub,"
paste textarea "markers: true,"
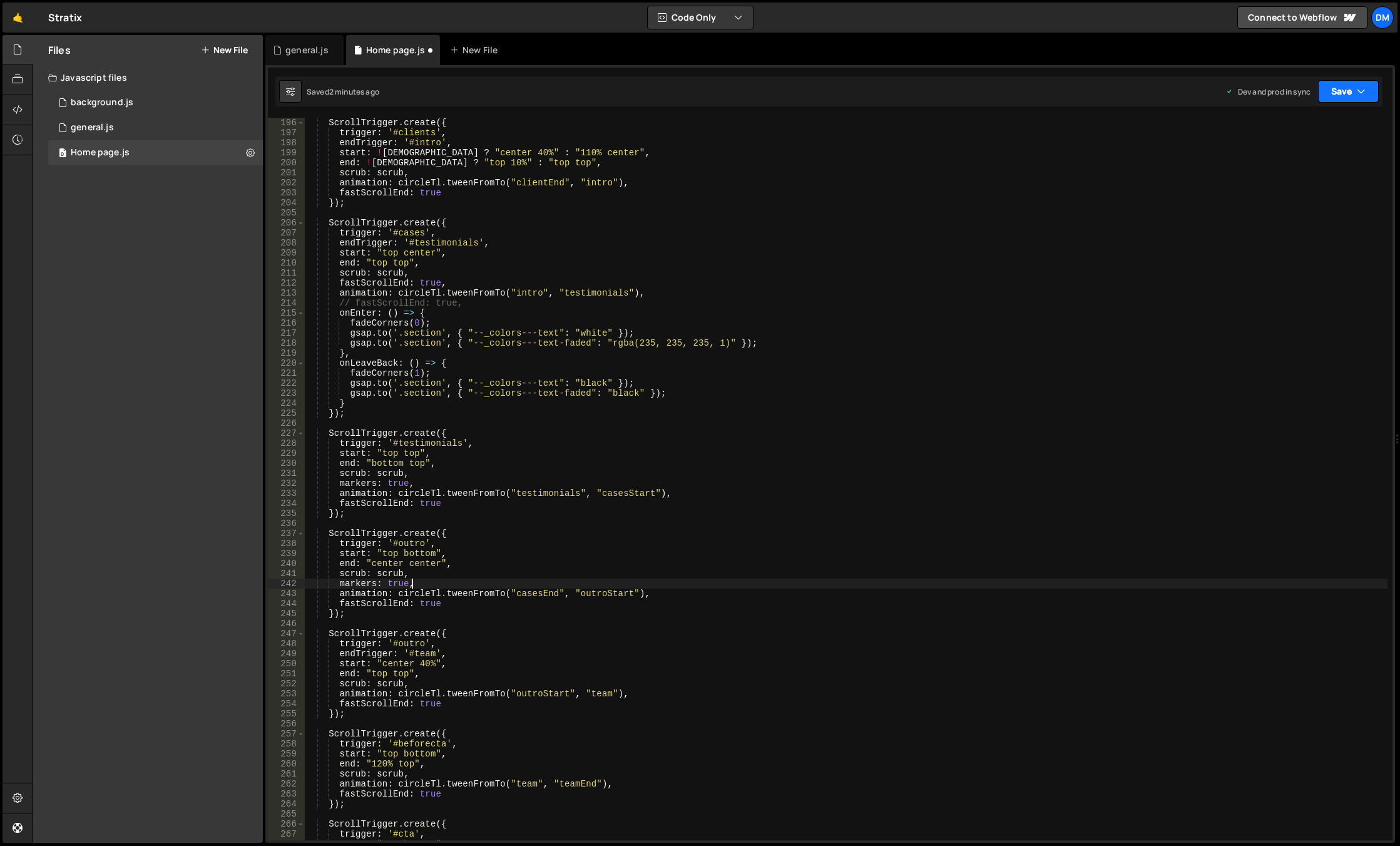
click at [1346, 91] on button "Save" at bounding box center [1348, 91] width 61 height 22
click at [1314, 121] on div "Save to Staging S" at bounding box center [1306, 122] width 130 height 12
click at [1346, 94] on button "Save" at bounding box center [1348, 91] width 61 height 22
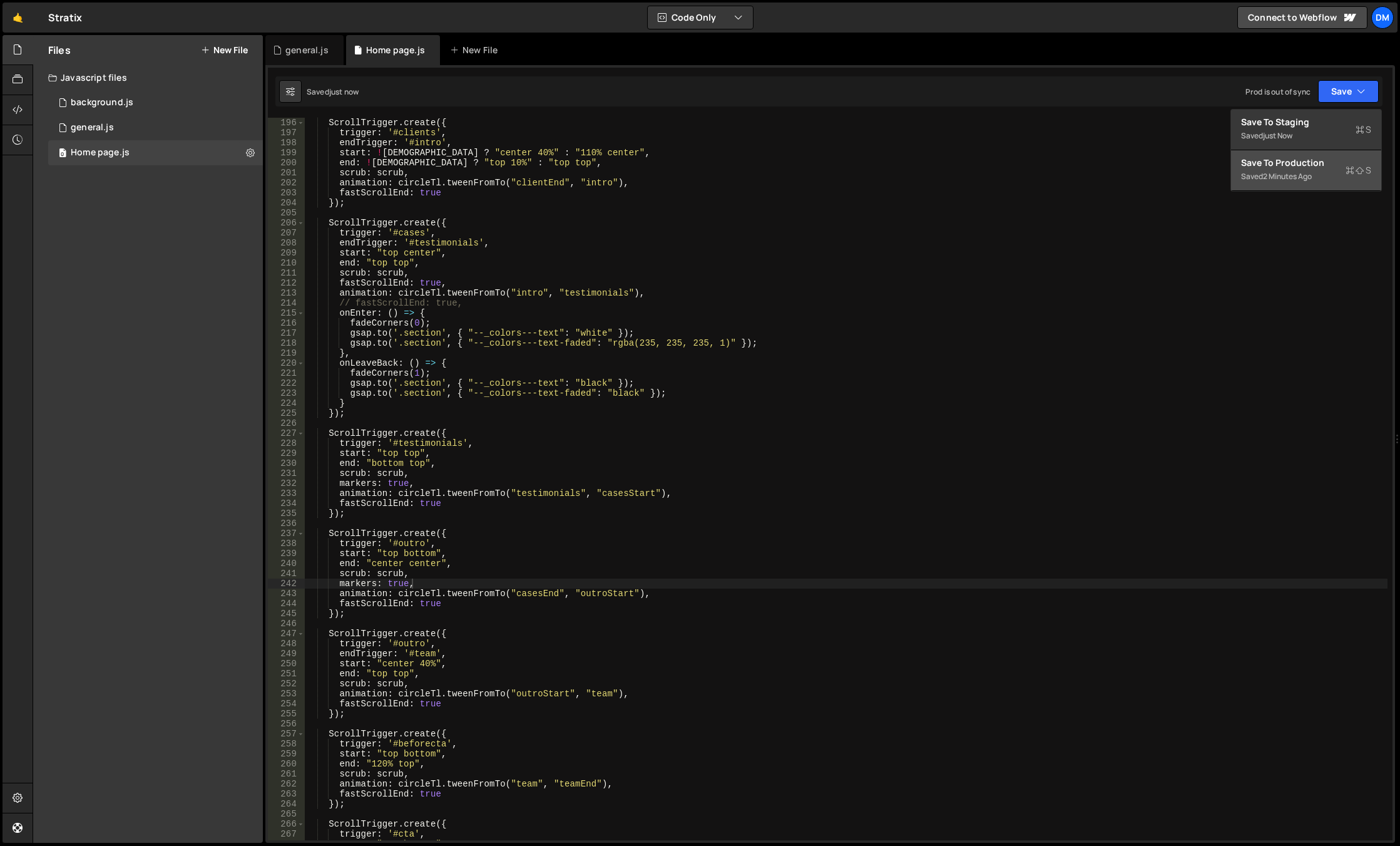
click at [1289, 167] on div "Save to Production S" at bounding box center [1306, 163] width 130 height 12
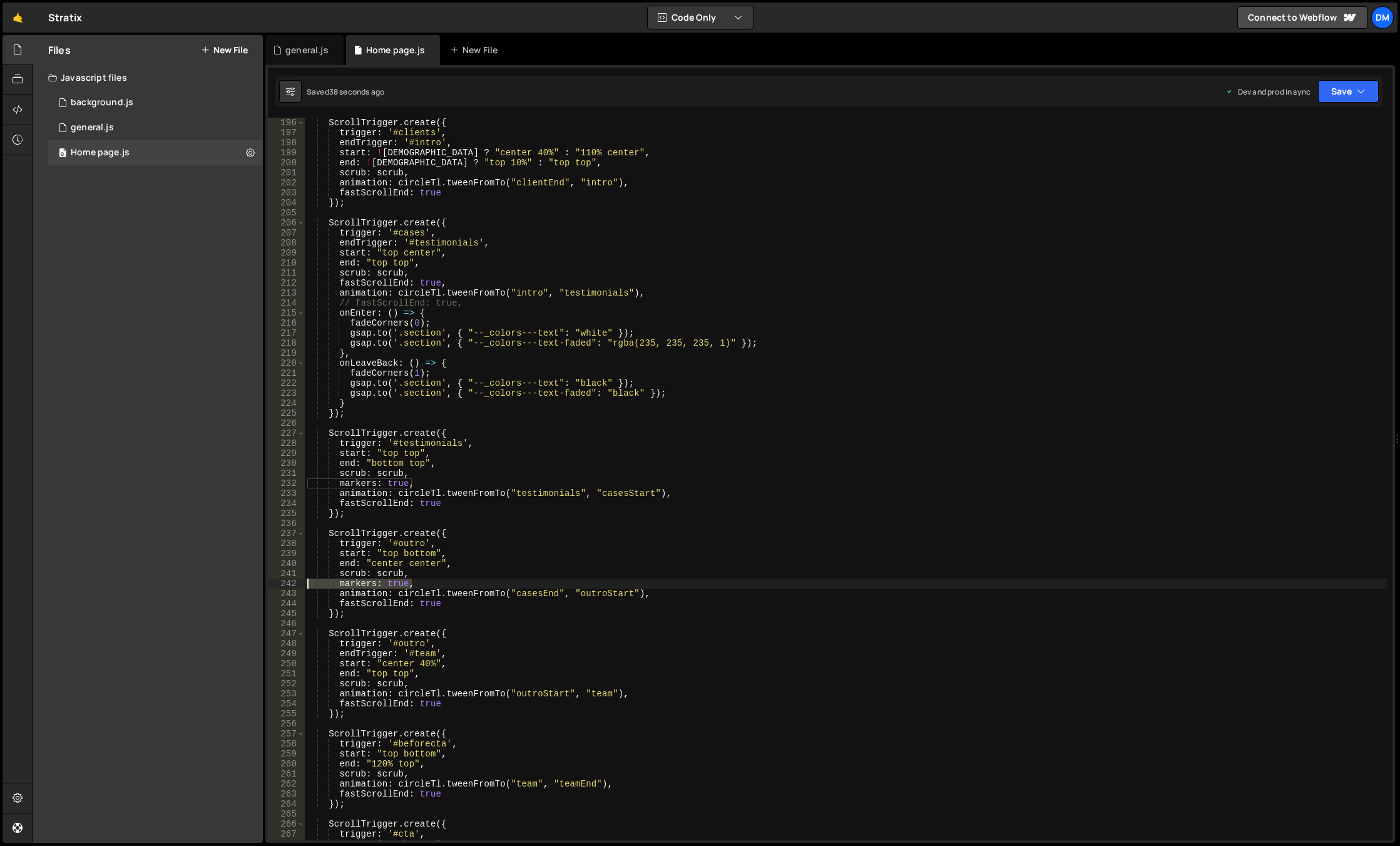
drag, startPoint x: 421, startPoint y: 581, endPoint x: 292, endPoint y: 583, distance: 129.0
click at [292, 583] on div "markers: true, 196 197 198 199 200 201 202 203 204 205 206 207 208 209 210 211 …" at bounding box center [831, 479] width 1125 height 722
click at [457, 287] on div "ScrollTrigger . create ({ trigger : '#clients' , endTrigger : '#intro' , start …" at bounding box center [846, 489] width 1083 height 743
type textarea "fastScrollEnd: true,"
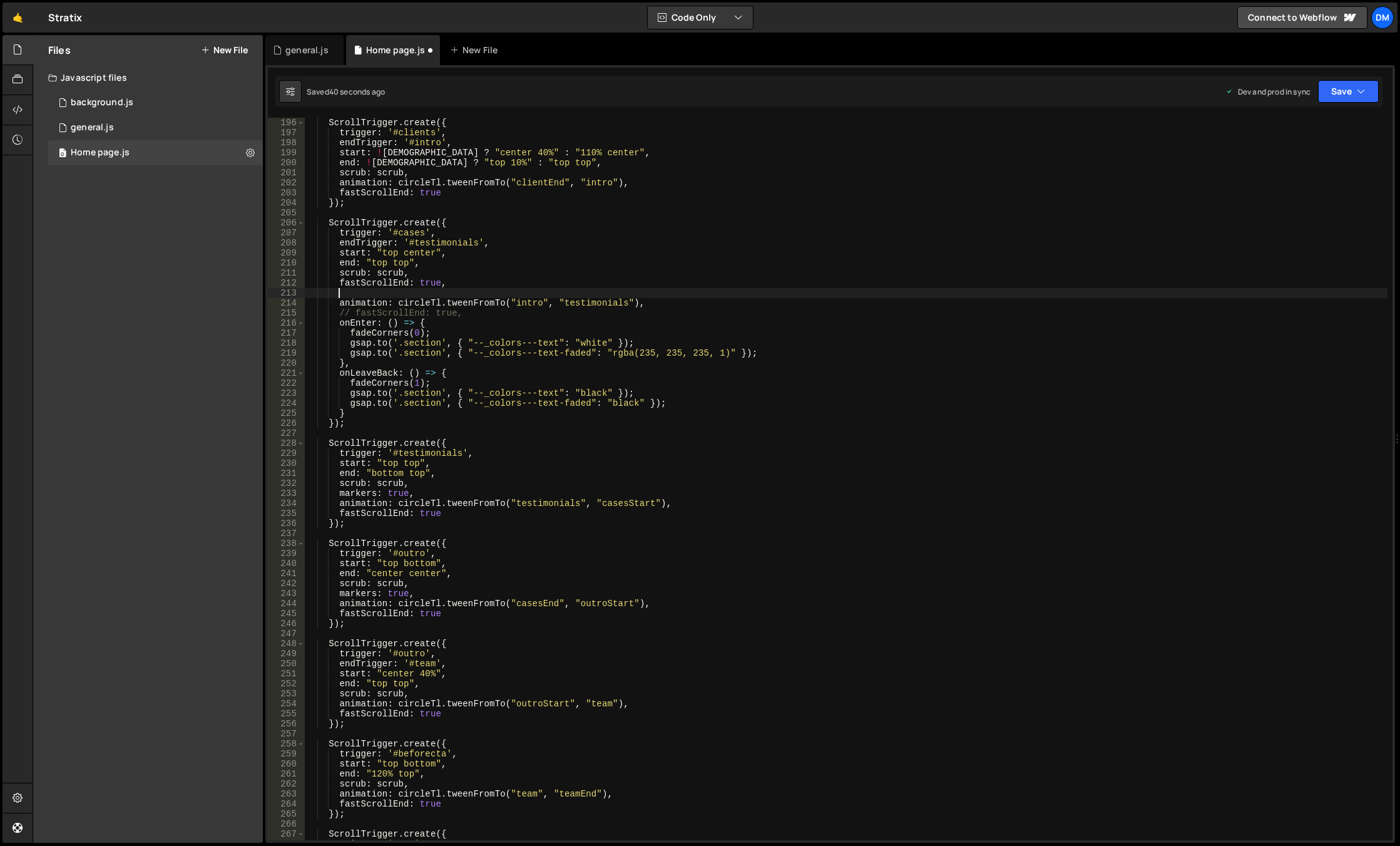
paste textarea "markers: true,"
click at [1336, 97] on button "Save" at bounding box center [1348, 91] width 61 height 22
click at [1313, 123] on div "Save to Staging S" at bounding box center [1306, 122] width 130 height 12
click at [1339, 94] on button "Save" at bounding box center [1348, 91] width 61 height 22
click at [1278, 174] on div "41 seconds ago" at bounding box center [1289, 177] width 54 height 11
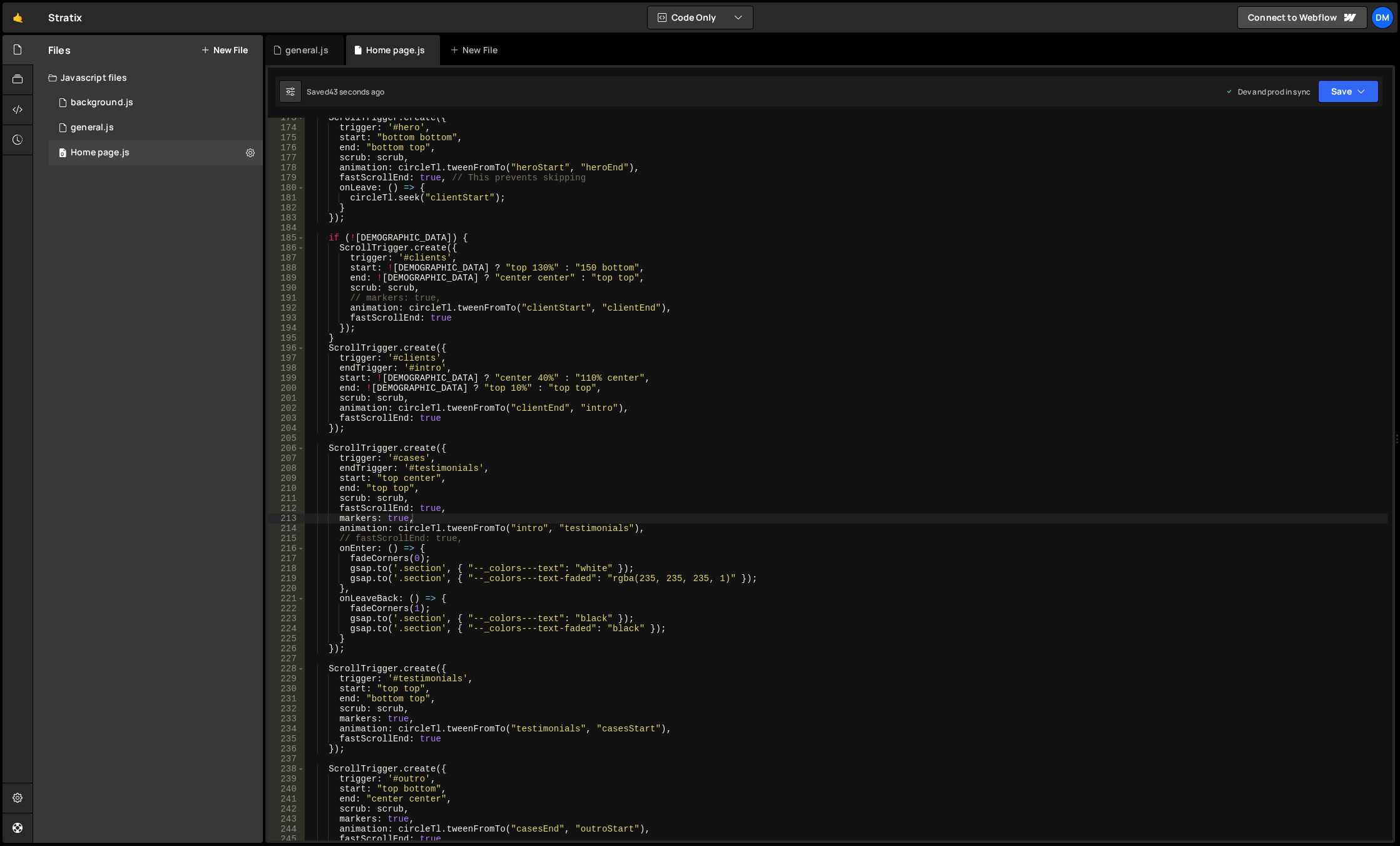
scroll to position [1728, 0]
click at [558, 471] on div "ScrollTrigger . create ({ trigger : '#hero' , start : "bottom bottom" , end : "…" at bounding box center [846, 483] width 1083 height 743
click at [677, 528] on div "ScrollTrigger . create ({ trigger : '#hero' , start : "bottom bottom" , end : "…" at bounding box center [846, 483] width 1083 height 743
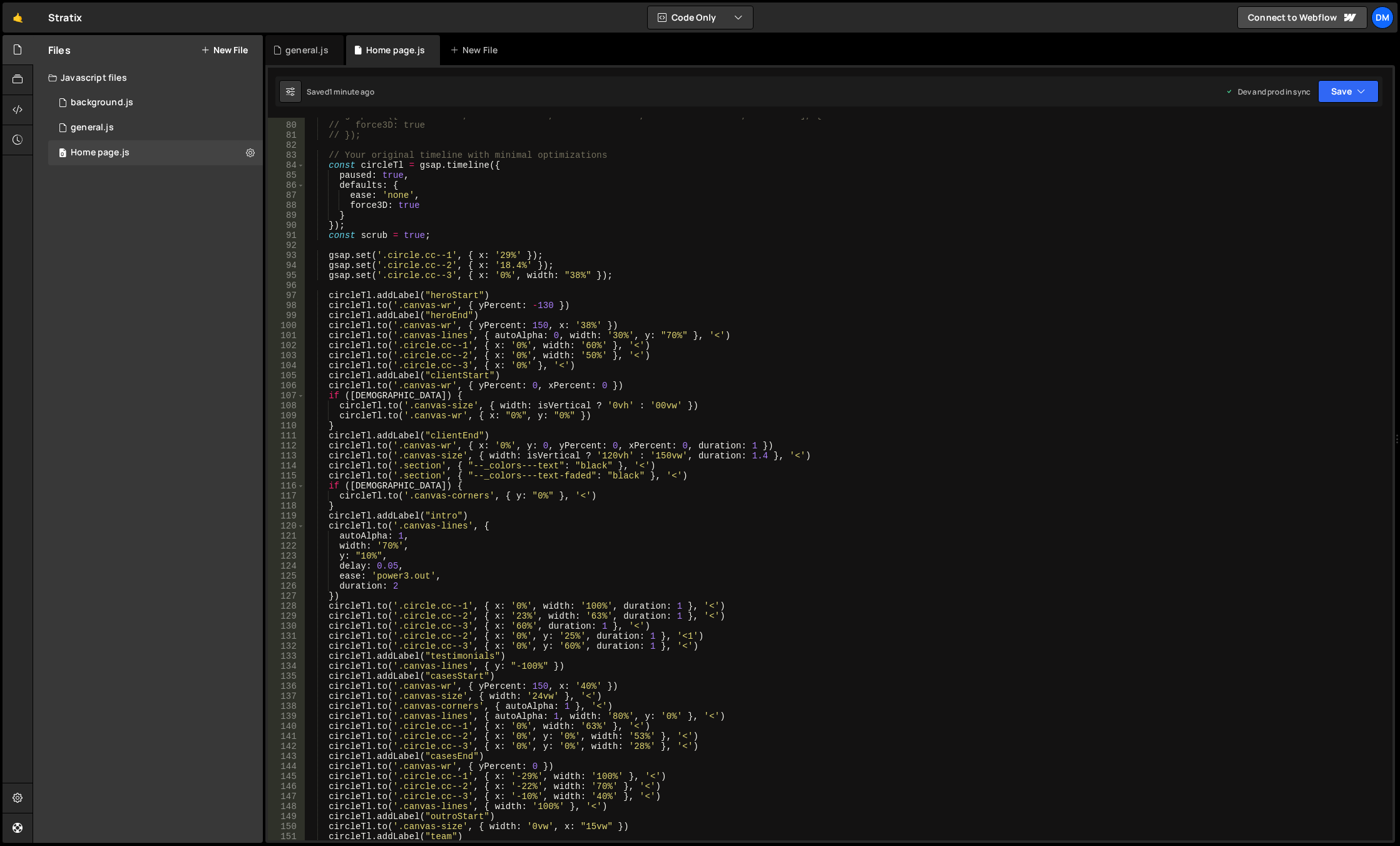
scroll to position [939, 0]
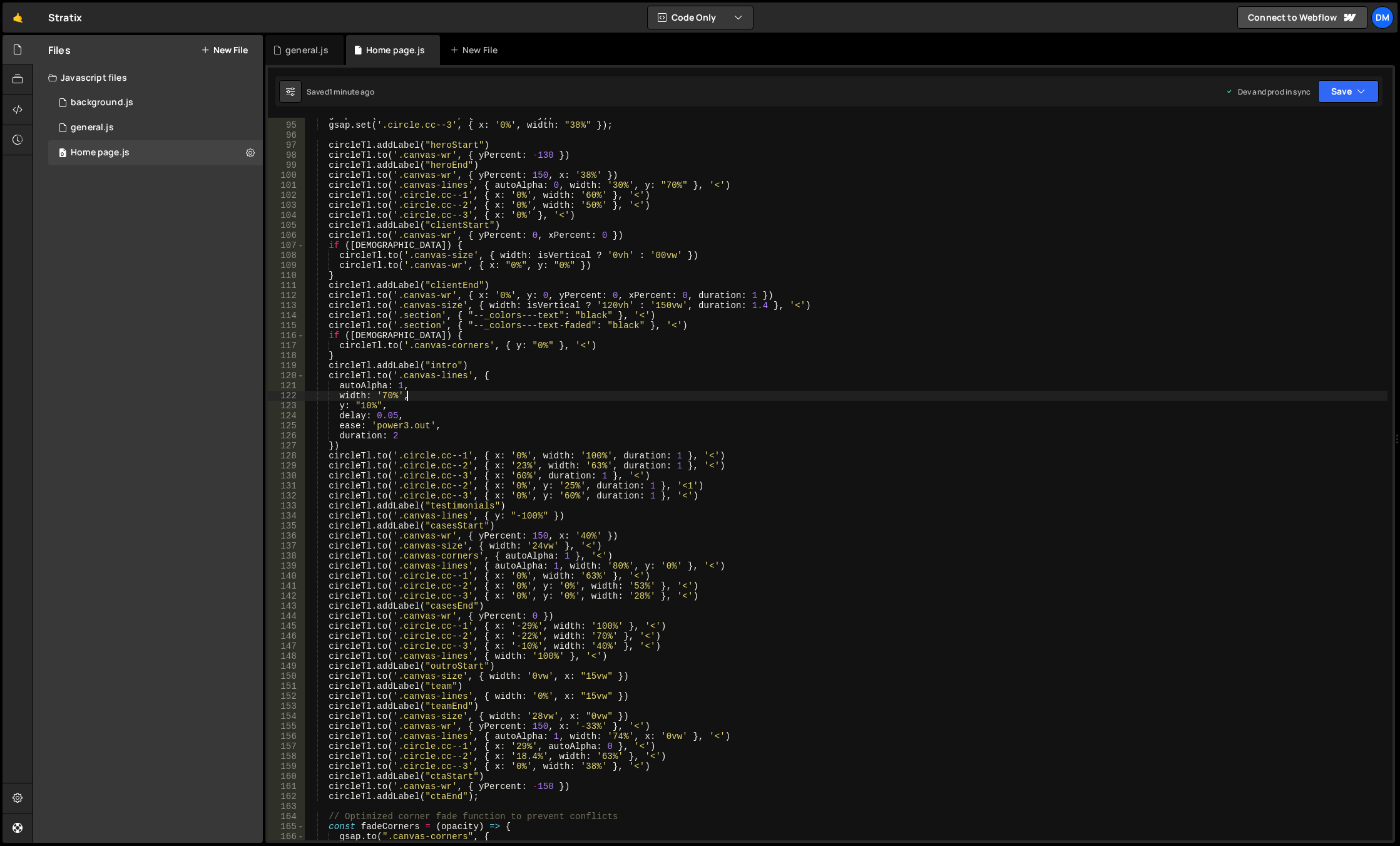
click at [471, 393] on div "gsap . set ( '.circle.cc--2' , { x : '18.4%' }) ; gsap . set ( '.circle.cc--3' …" at bounding box center [846, 481] width 1083 height 743
click at [457, 504] on div "gsap . set ( '.circle.cc--2' , { x : '18.4%' }) ; gsap . set ( '.circle.cc--3' …" at bounding box center [846, 481] width 1083 height 743
click at [442, 360] on div "gsap . set ( '.circle.cc--2' , { x : '18.4%' }) ; gsap . set ( '.circle.cc--3' …" at bounding box center [846, 481] width 1083 height 743
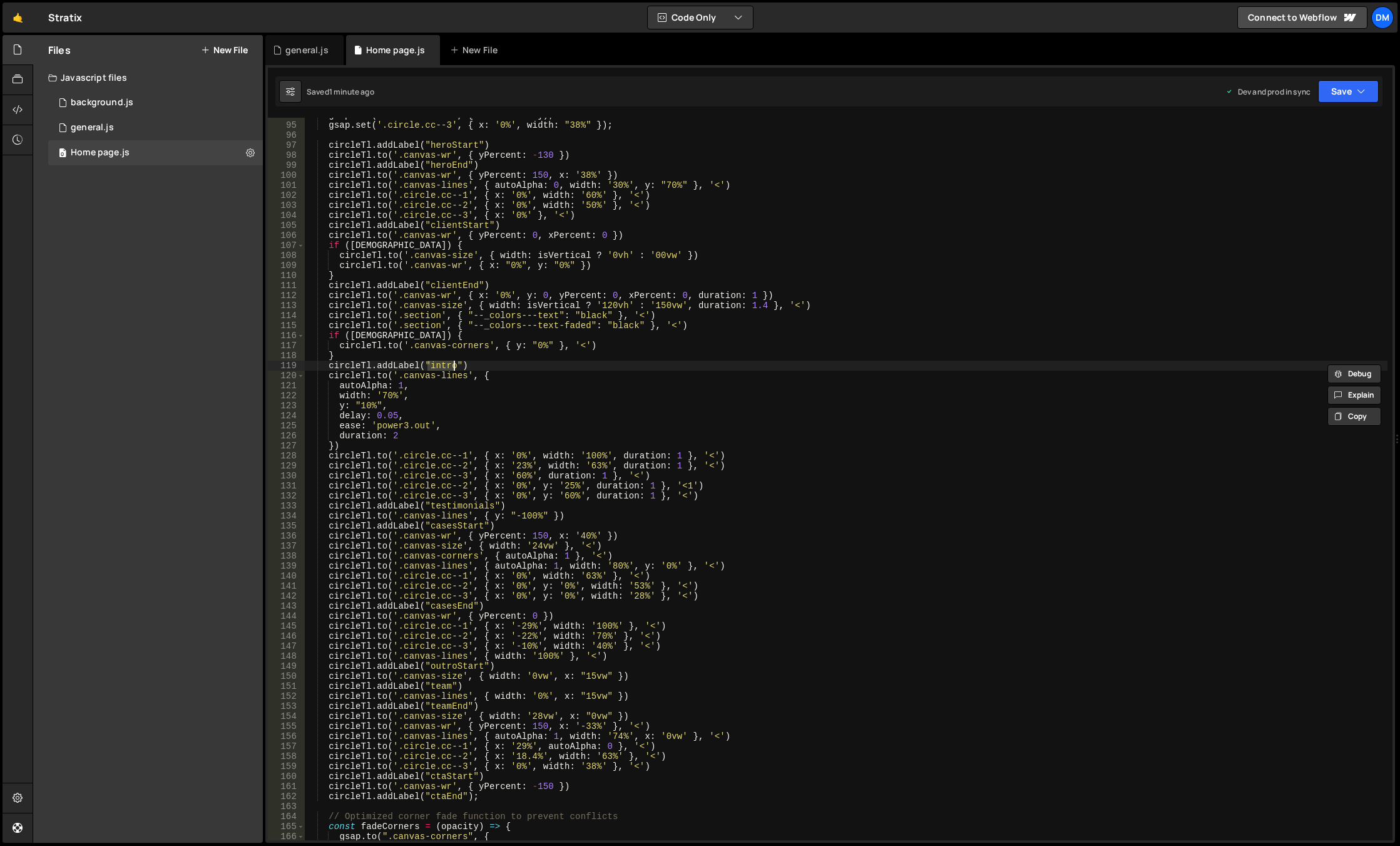
click at [456, 514] on div "gsap . set ( '.circle.cc--2' , { x : '18.4%' }) ; gsap . set ( '.circle.cc--3' …" at bounding box center [846, 481] width 1083 height 743
click at [467, 502] on div "gsap . set ( '.circle.cc--2' , { x : '18.4%' }) ; gsap . set ( '.circle.cc--3' …" at bounding box center [846, 481] width 1083 height 743
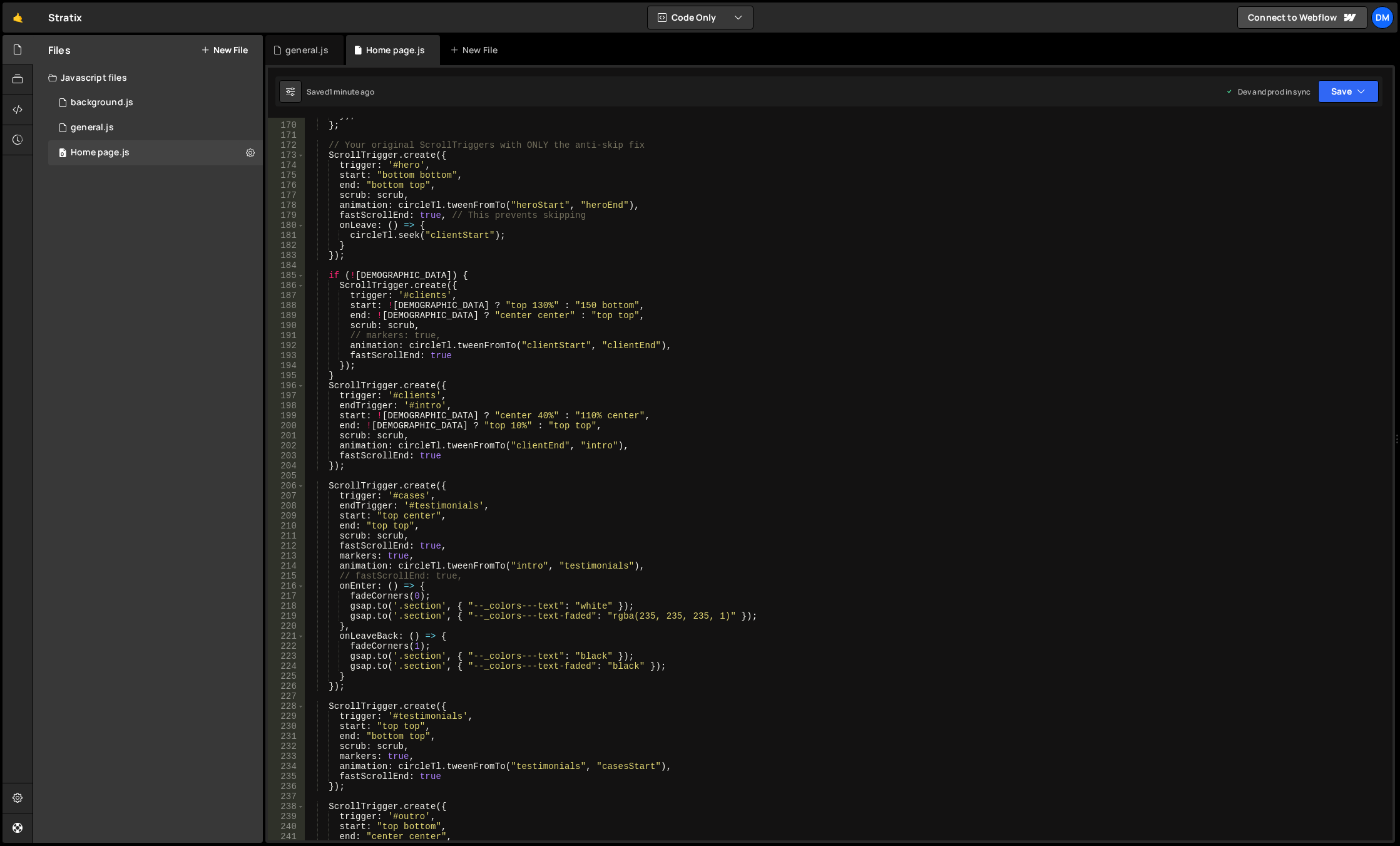
scroll to position [1728, 0]
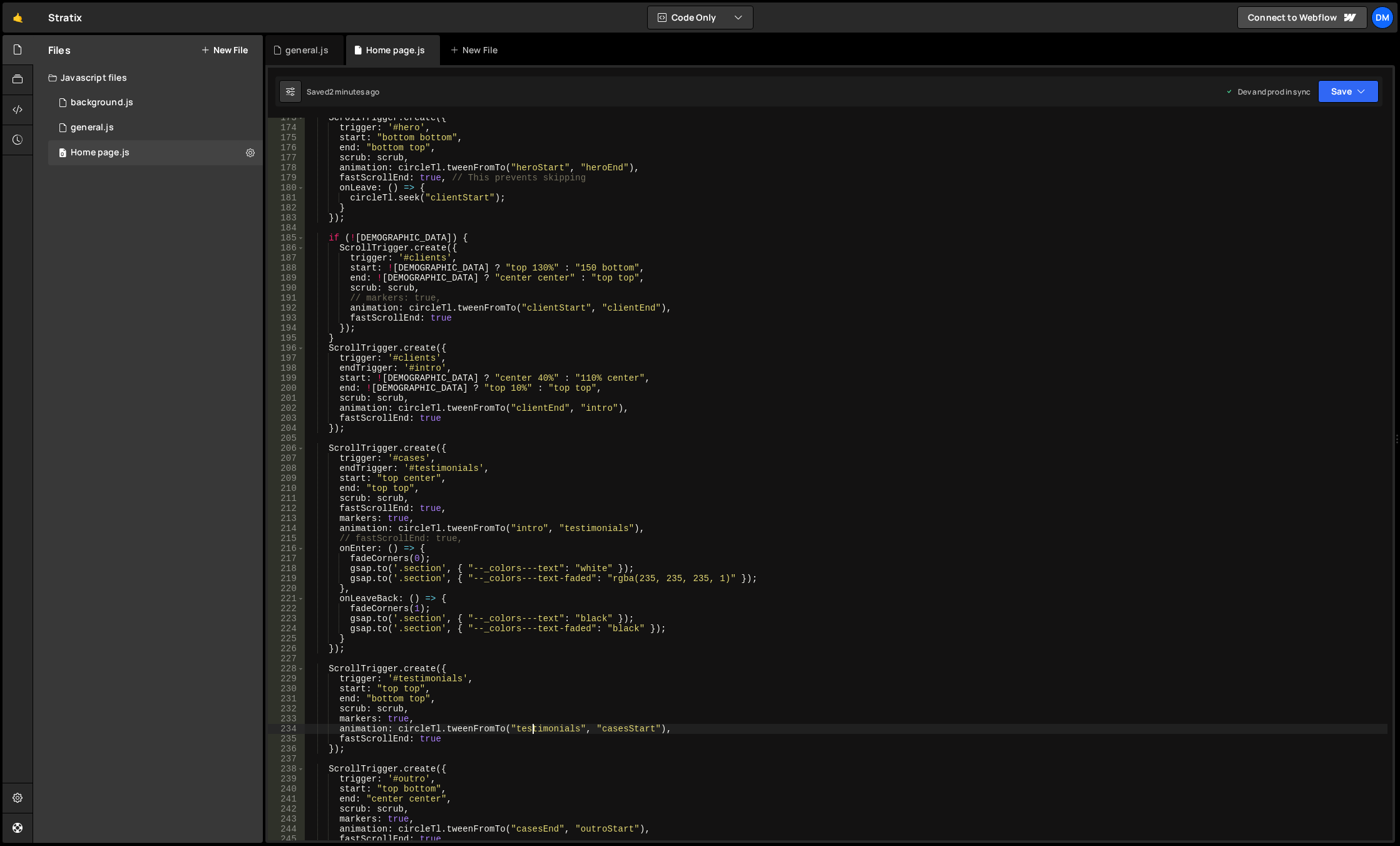
click at [534, 730] on div "ScrollTrigger . create ({ trigger : '#hero' , start : "bottom bottom" , end : "…" at bounding box center [846, 483] width 1083 height 743
click at [544, 676] on div "ScrollTrigger . create ({ trigger : '#hero' , start : "bottom bottom" , end : "…" at bounding box center [846, 483] width 1083 height 743
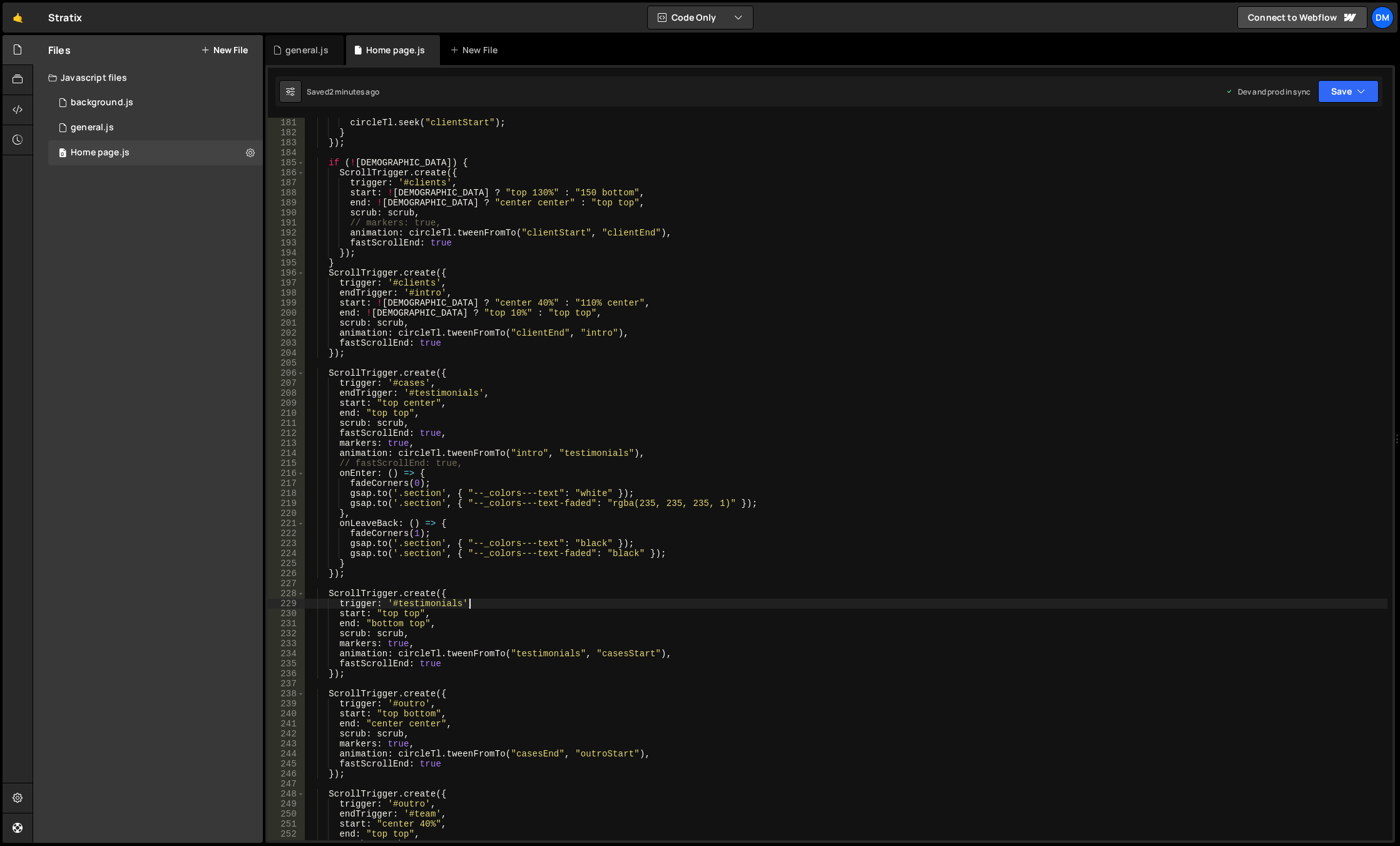
click at [446, 602] on div "circleTl . seek ( "clientStart" ) ; } }) ; if ( ! isWide ) { ScrollTrigger . cr…" at bounding box center [846, 489] width 1083 height 743
click at [716, 647] on div "circleTl . seek ( "clientStart" ) ; } }) ; if ( ! isWide ) { ScrollTrigger . cr…" at bounding box center [846, 489] width 1083 height 743
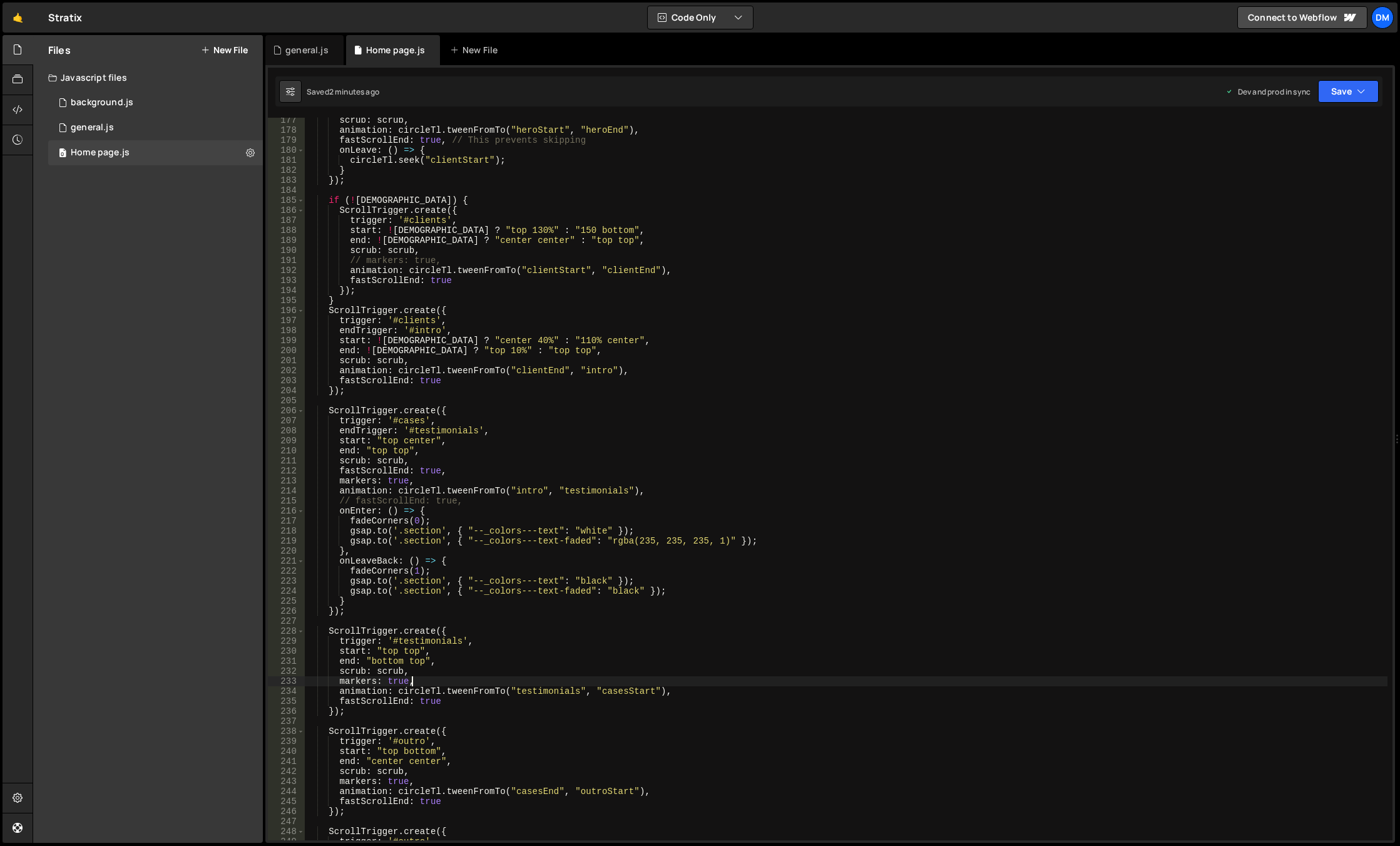
click at [735, 468] on div "scrub : scrub , animation : circleTl . tweenFromTo ( "heroStart" , "heroEnd" ) …" at bounding box center [846, 486] width 1083 height 743
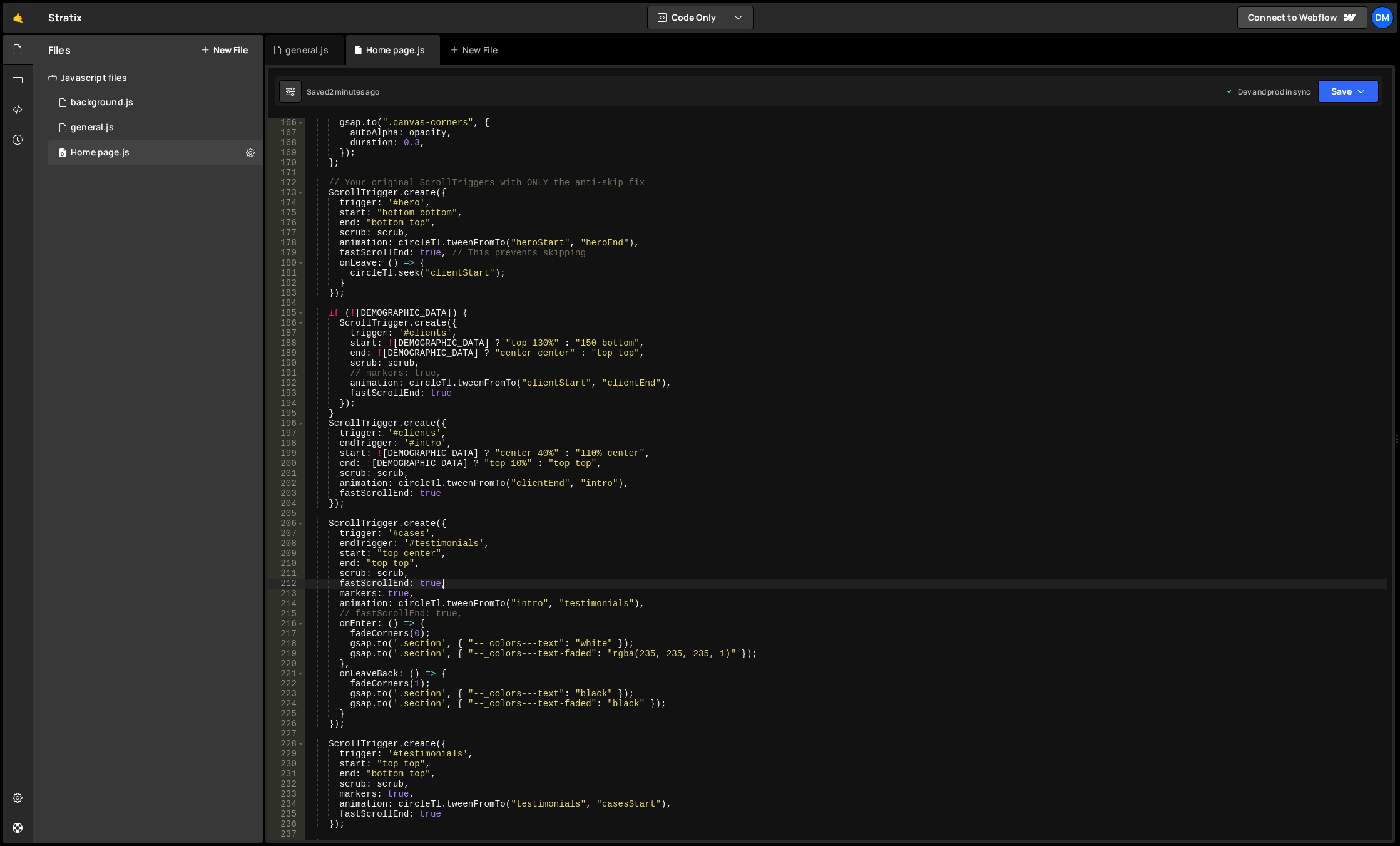
scroll to position [1653, 0]
click at [592, 495] on div "gsap . to ( ".canvas-corners" , { autoAlpha : opacity , duration : 0.3 , }) ; }…" at bounding box center [846, 489] width 1083 height 743
click at [452, 542] on div "gsap . to ( ".canvas-corners" , { autoAlpha : opacity , duration : 0.3 , }) ; }…" at bounding box center [846, 489] width 1083 height 743
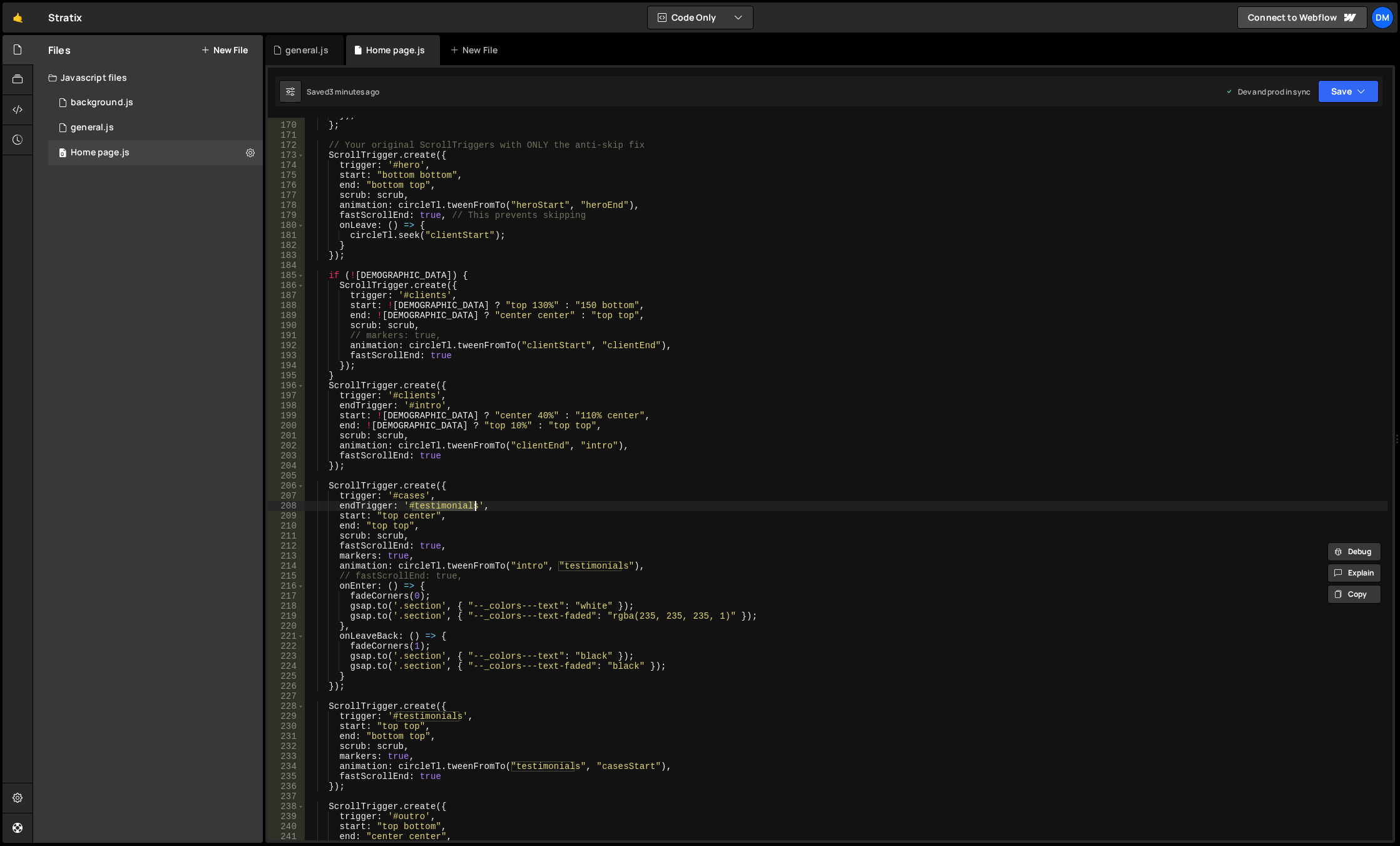
scroll to position [1728, 0]
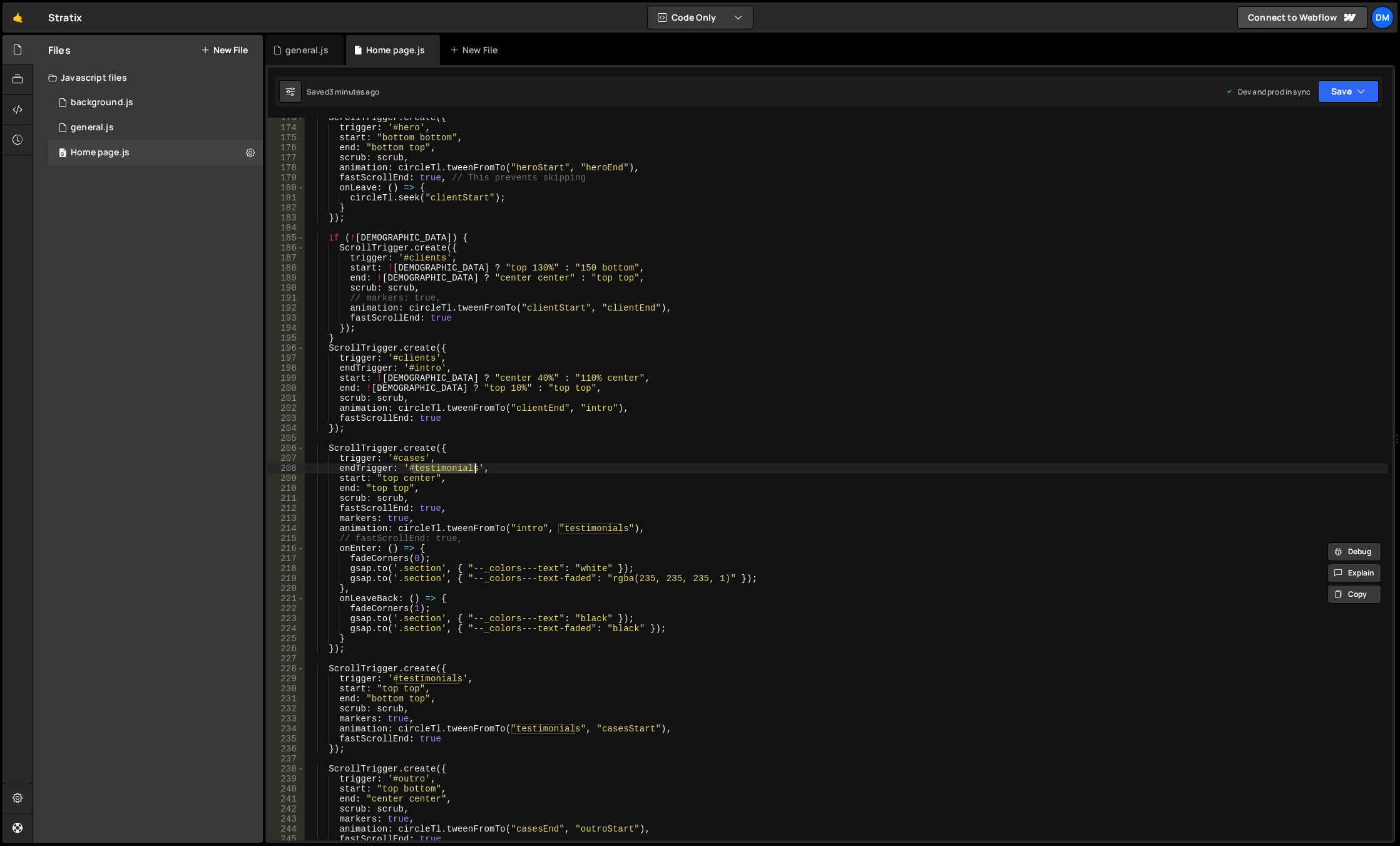
click at [382, 487] on div "ScrollTrigger . create ({ trigger : '#hero' , start : "bottom bottom" , end : "…" at bounding box center [846, 483] width 1083 height 743
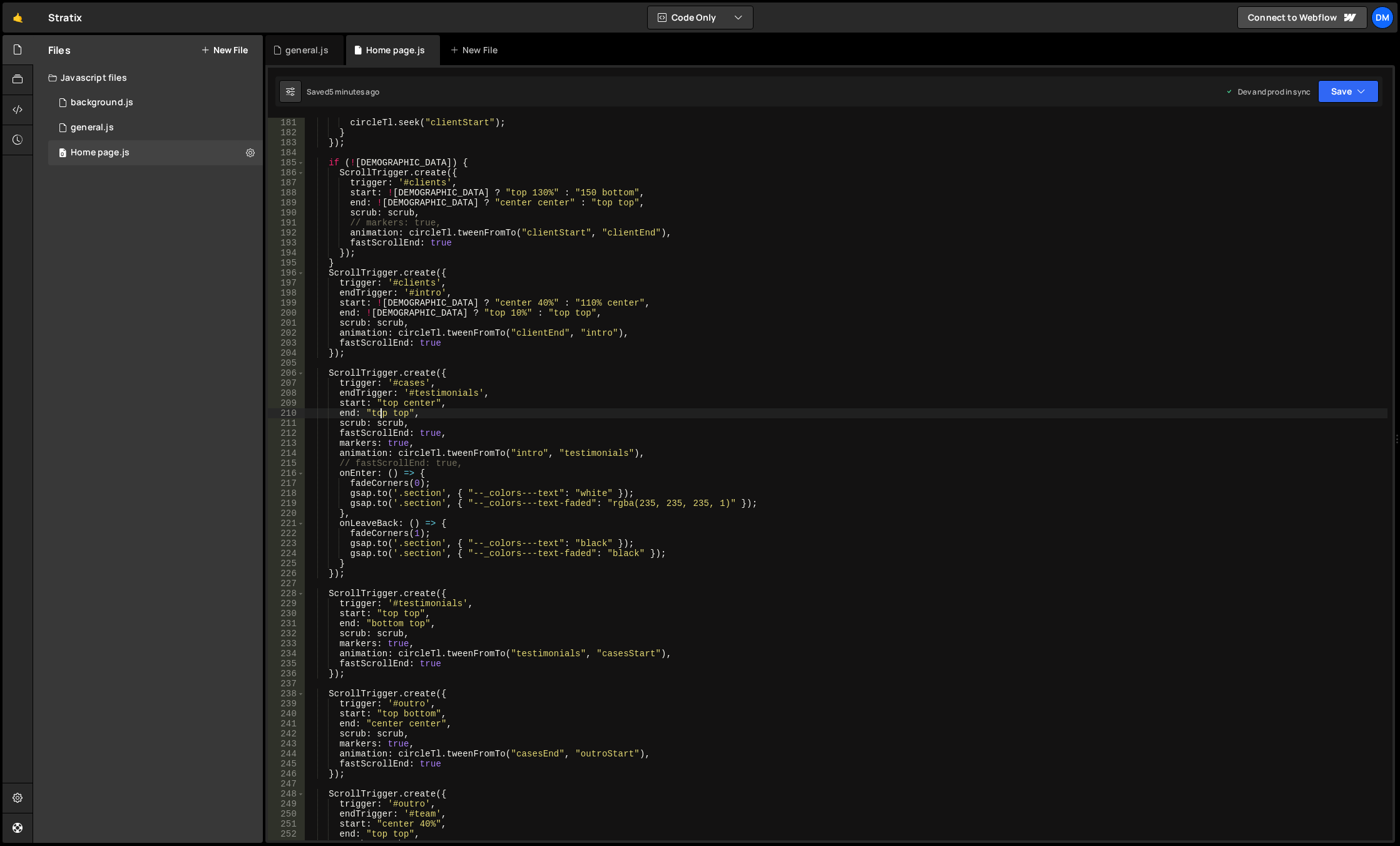
scroll to position [1803, 0]
click at [537, 655] on div "circleTl . seek ( "clientStart" ) ; } }) ; if ( ! isWide ) { ScrollTrigger . cr…" at bounding box center [846, 489] width 1083 height 743
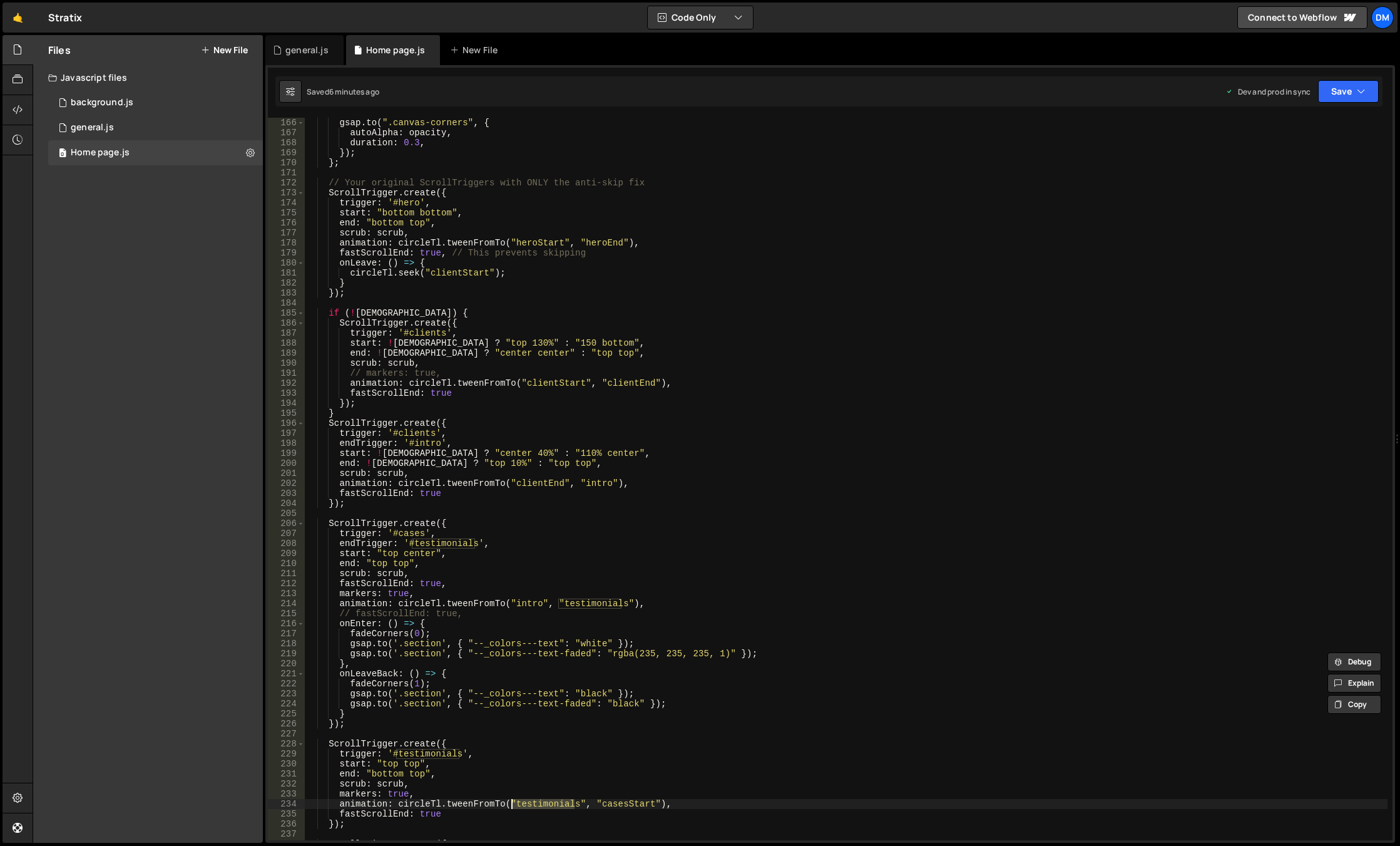
scroll to position [1728, 0]
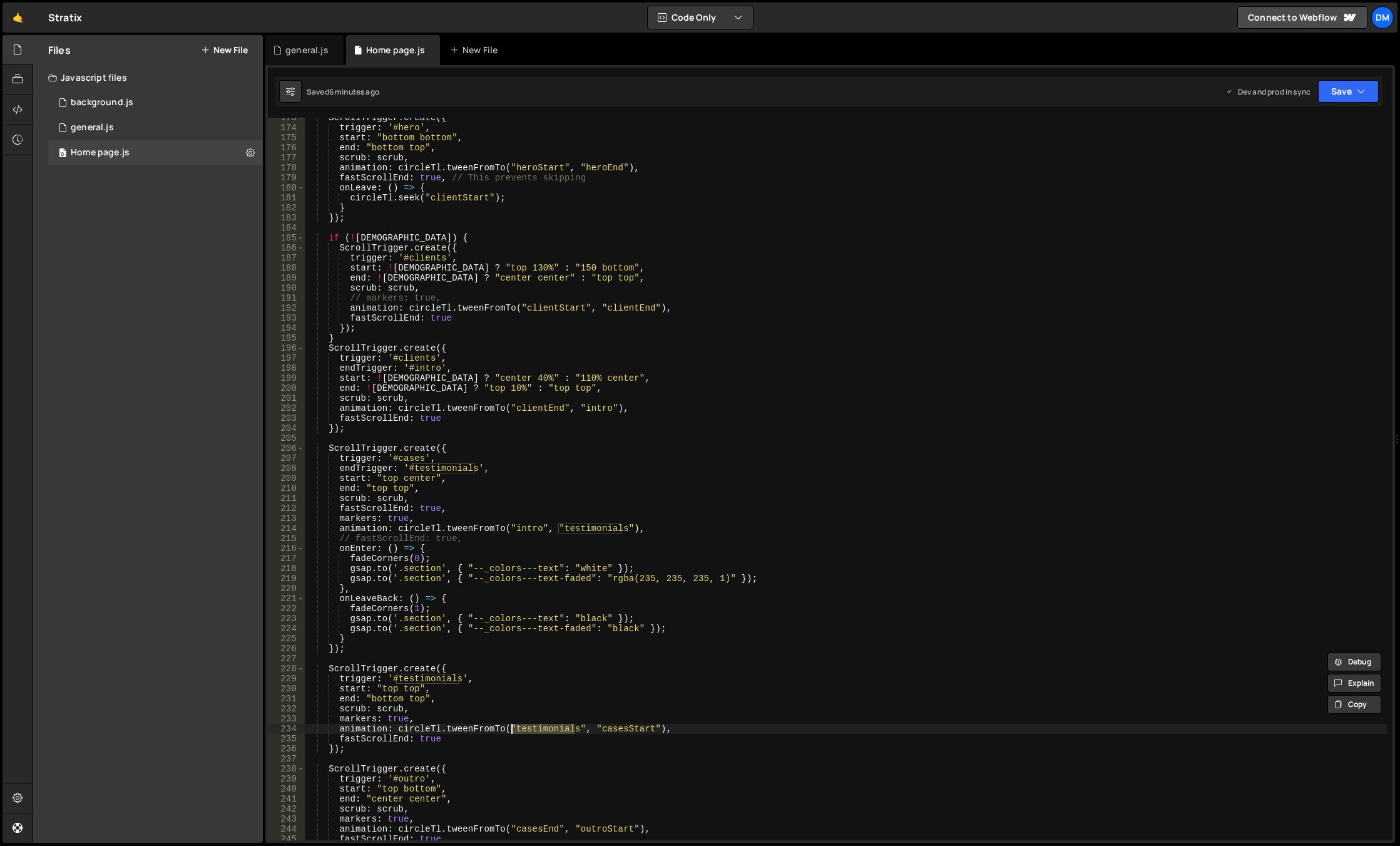
click at [407, 687] on div "ScrollTrigger . create ({ trigger : '#hero' , start : "bottom bottom" , end : "…" at bounding box center [846, 483] width 1083 height 743
click at [924, 531] on div "ScrollTrigger . create ({ trigger : '#hero' , start : "bottom bottom" , end : "…" at bounding box center [846, 483] width 1083 height 743
click at [1330, 93] on button "Save" at bounding box center [1348, 91] width 61 height 22
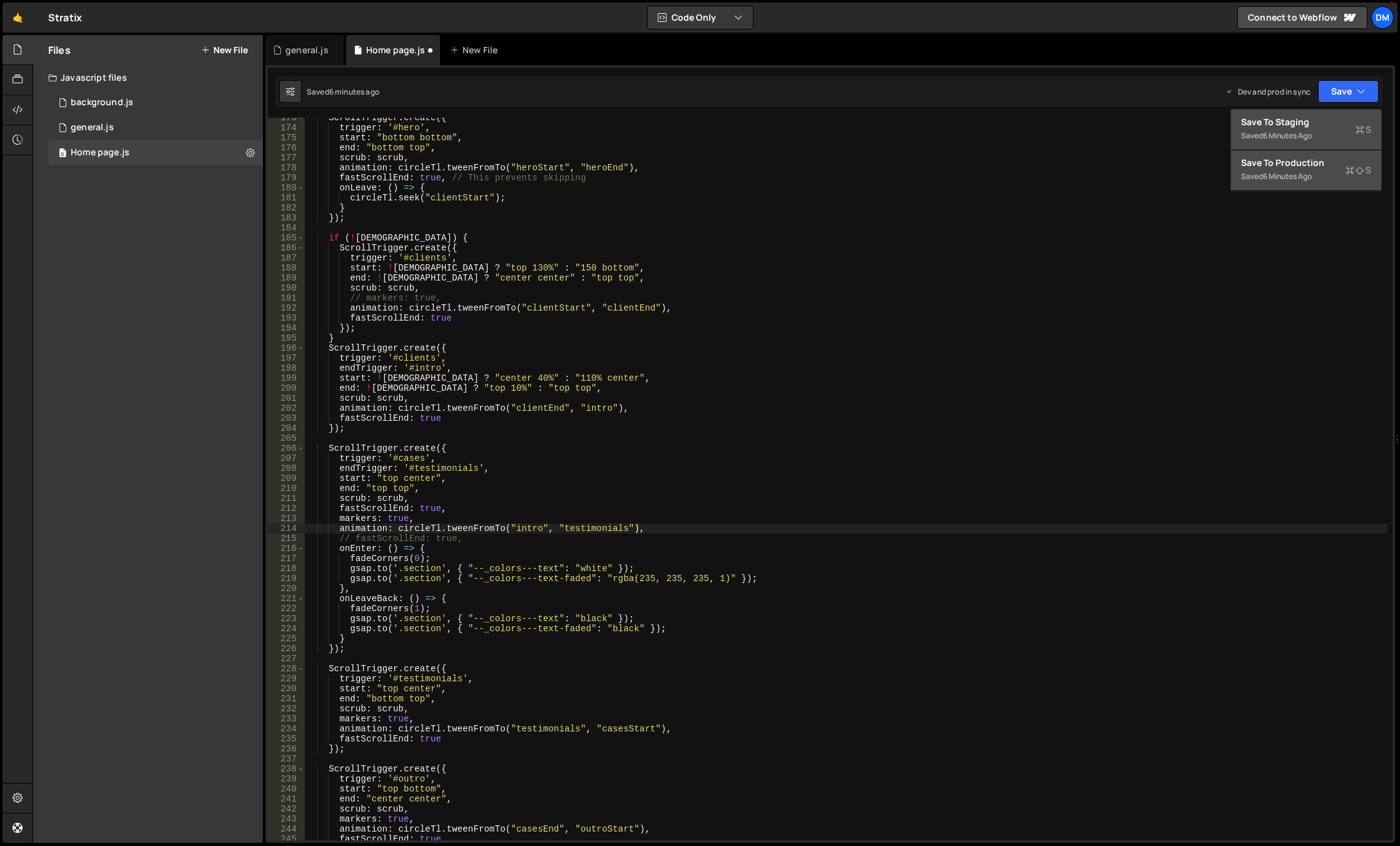
click at [1316, 121] on div "Save to Staging S" at bounding box center [1306, 122] width 130 height 12
click at [1341, 92] on button "Save" at bounding box center [1348, 91] width 61 height 22
click at [1300, 167] on div "Save to Production S" at bounding box center [1306, 163] width 130 height 12
click at [494, 568] on div "ScrollTrigger . create ({ trigger : '#hero' , start : "bottom bottom" , end : "…" at bounding box center [846, 483] width 1083 height 743
click at [419, 478] on div "ScrollTrigger . create ({ trigger : '#hero' , start : "bottom bottom" , end : "…" at bounding box center [846, 483] width 1083 height 743
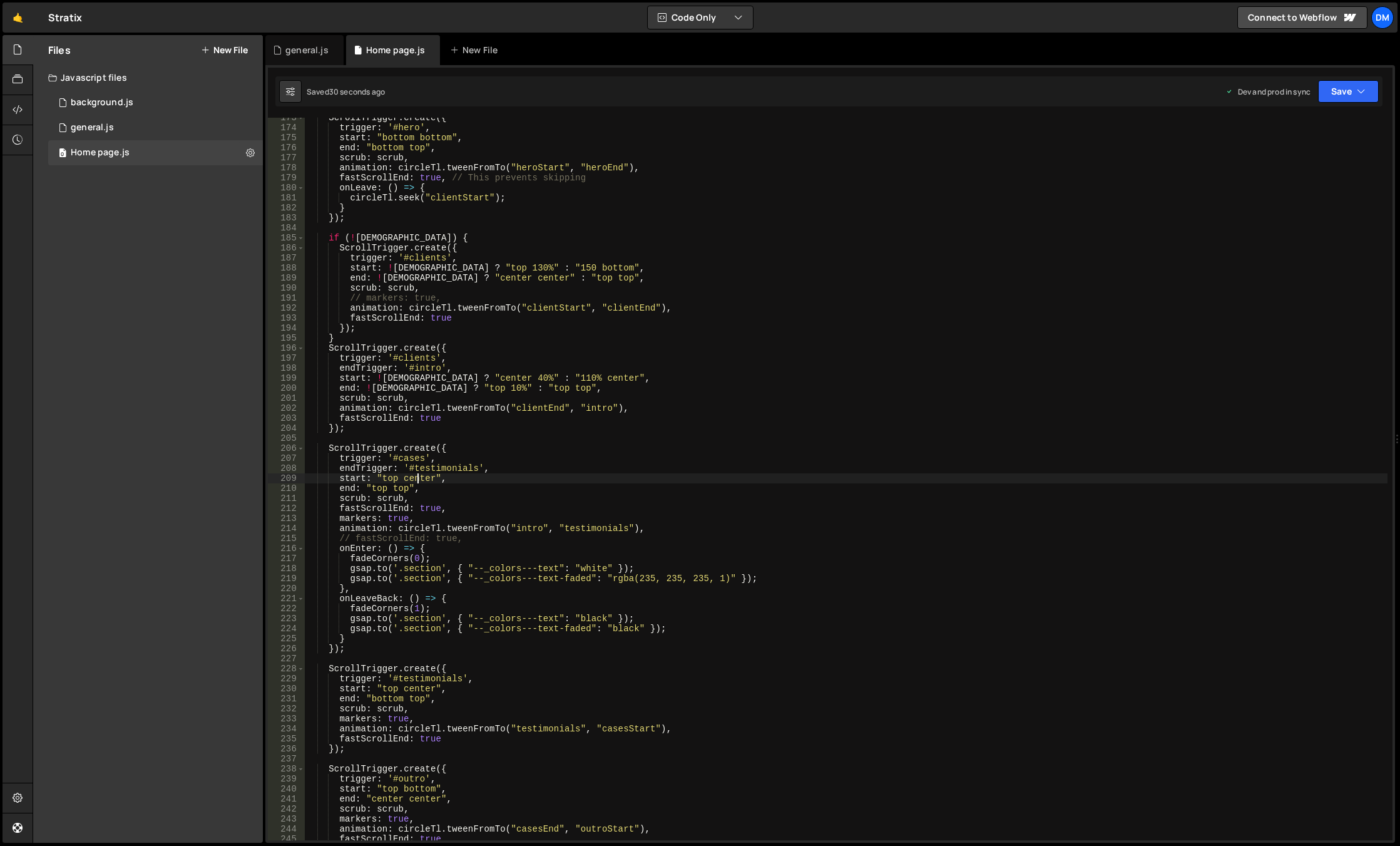
click at [419, 478] on div "ScrollTrigger . create ({ trigger : '#hero' , start : "bottom bottom" , end : "…" at bounding box center [846, 483] width 1083 height 743
click at [424, 691] on div "ScrollTrigger . create ({ trigger : '#hero' , start : "bottom bottom" , end : "…" at bounding box center [846, 483] width 1083 height 743
click at [589, 607] on div "ScrollTrigger . create ({ trigger : '#hero' , start : "bottom bottom" , end : "…" at bounding box center [846, 483] width 1083 height 743
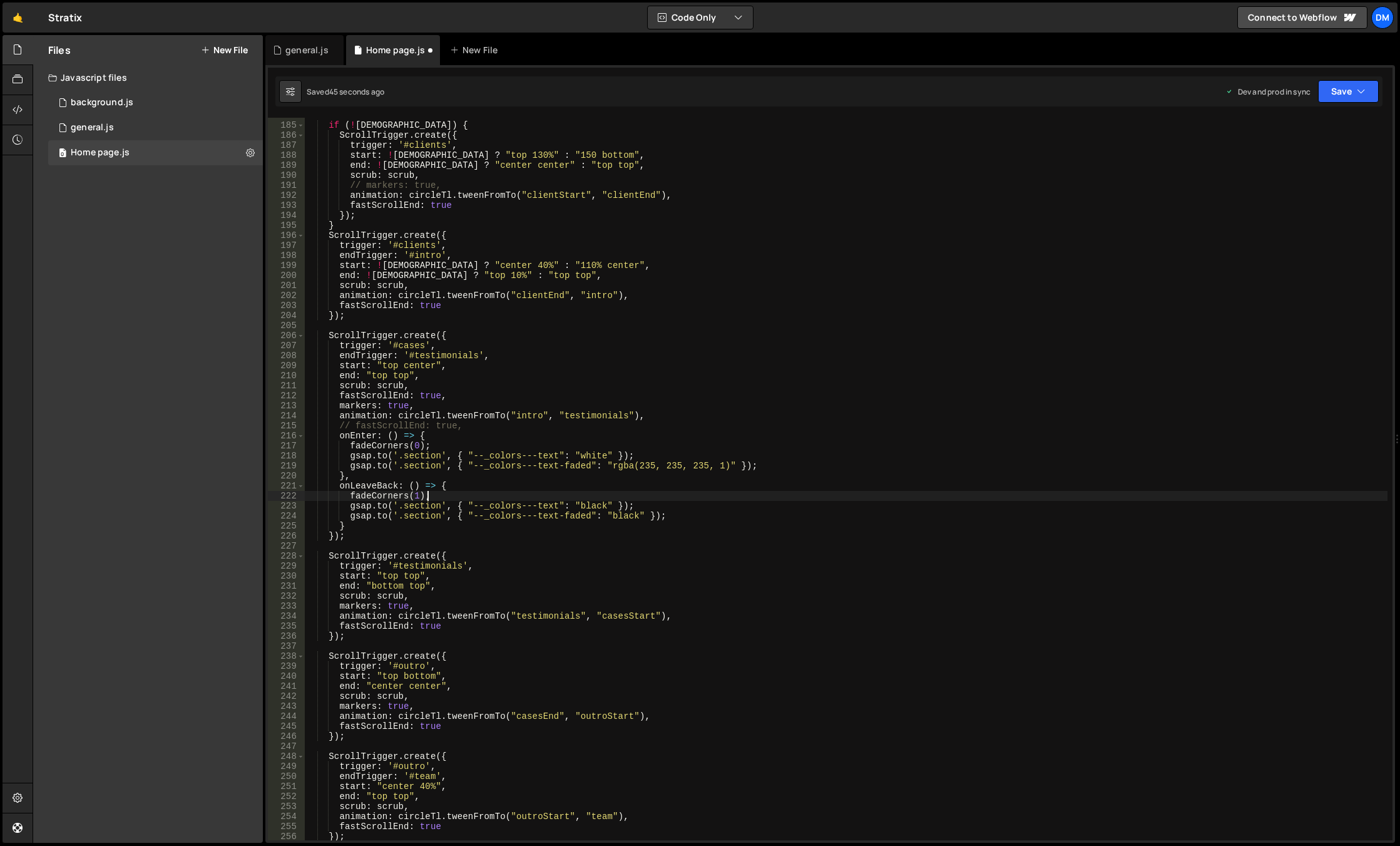
scroll to position [1803, 0]
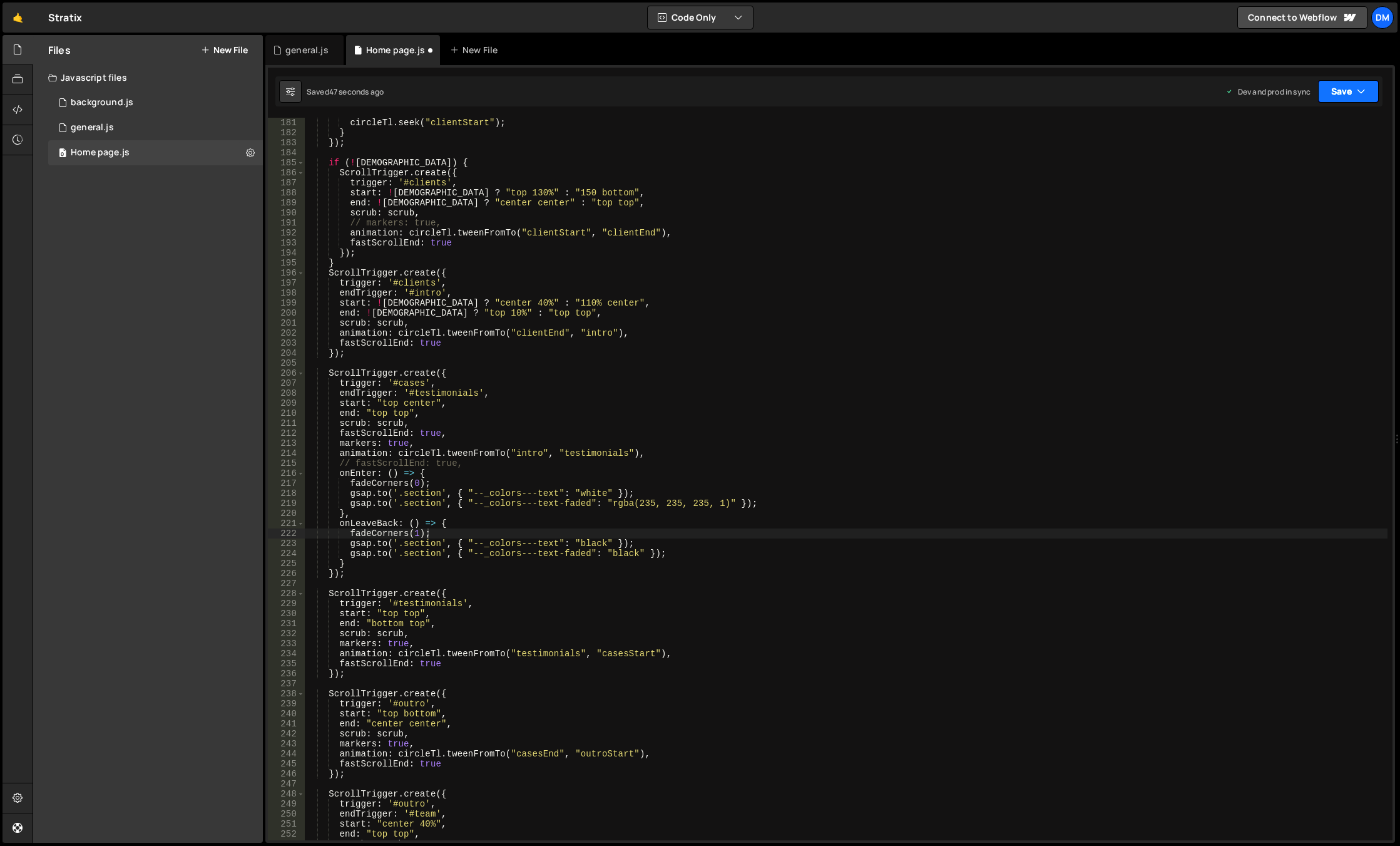
click at [1327, 92] on button "Save" at bounding box center [1348, 91] width 61 height 22
click at [1313, 115] on button "Save to Staging S Saved 47 seconds ago" at bounding box center [1306, 130] width 151 height 41
click at [1336, 92] on button "Save" at bounding box center [1348, 91] width 61 height 22
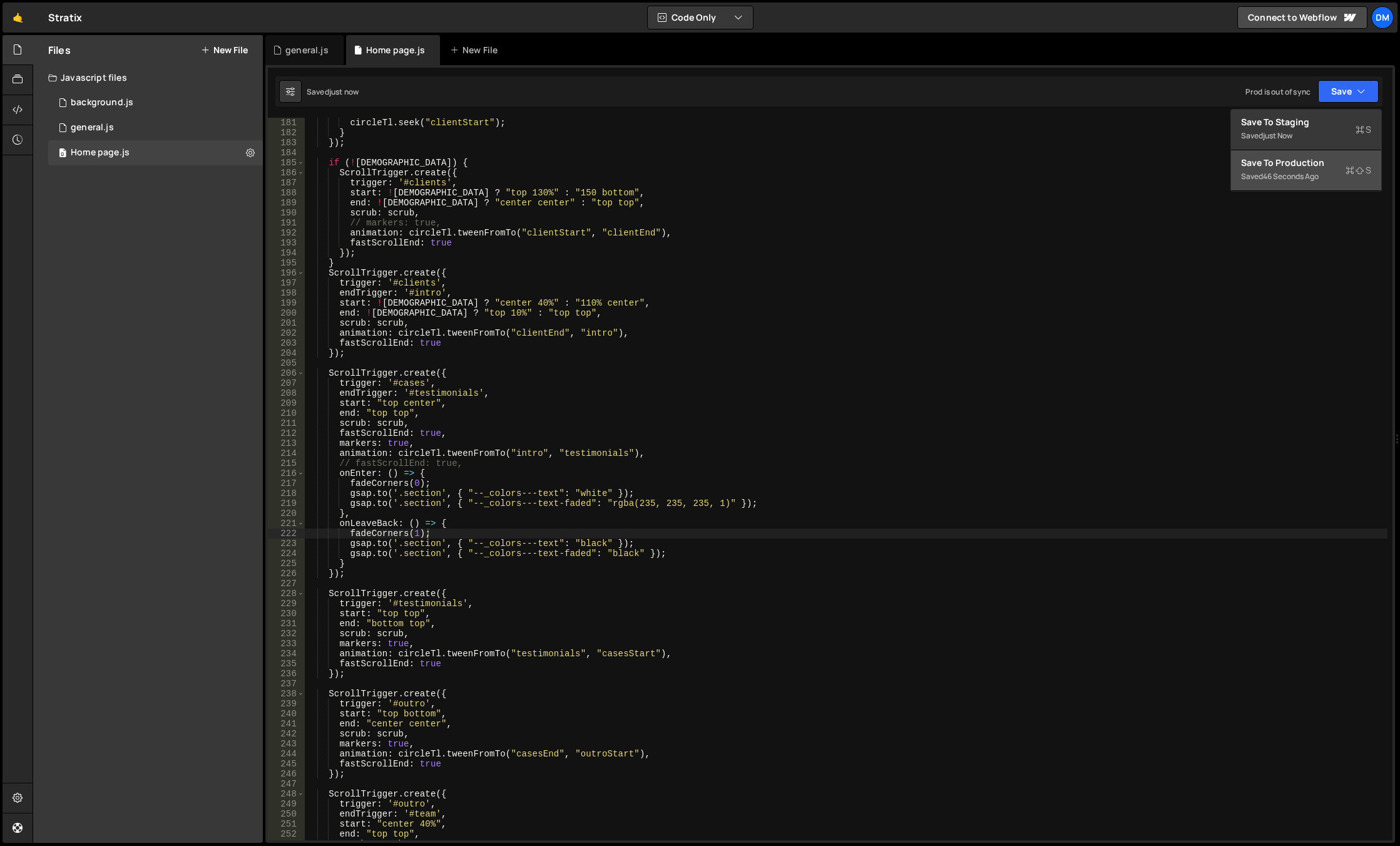
click at [1299, 165] on div "Save to Production S" at bounding box center [1306, 163] width 130 height 12
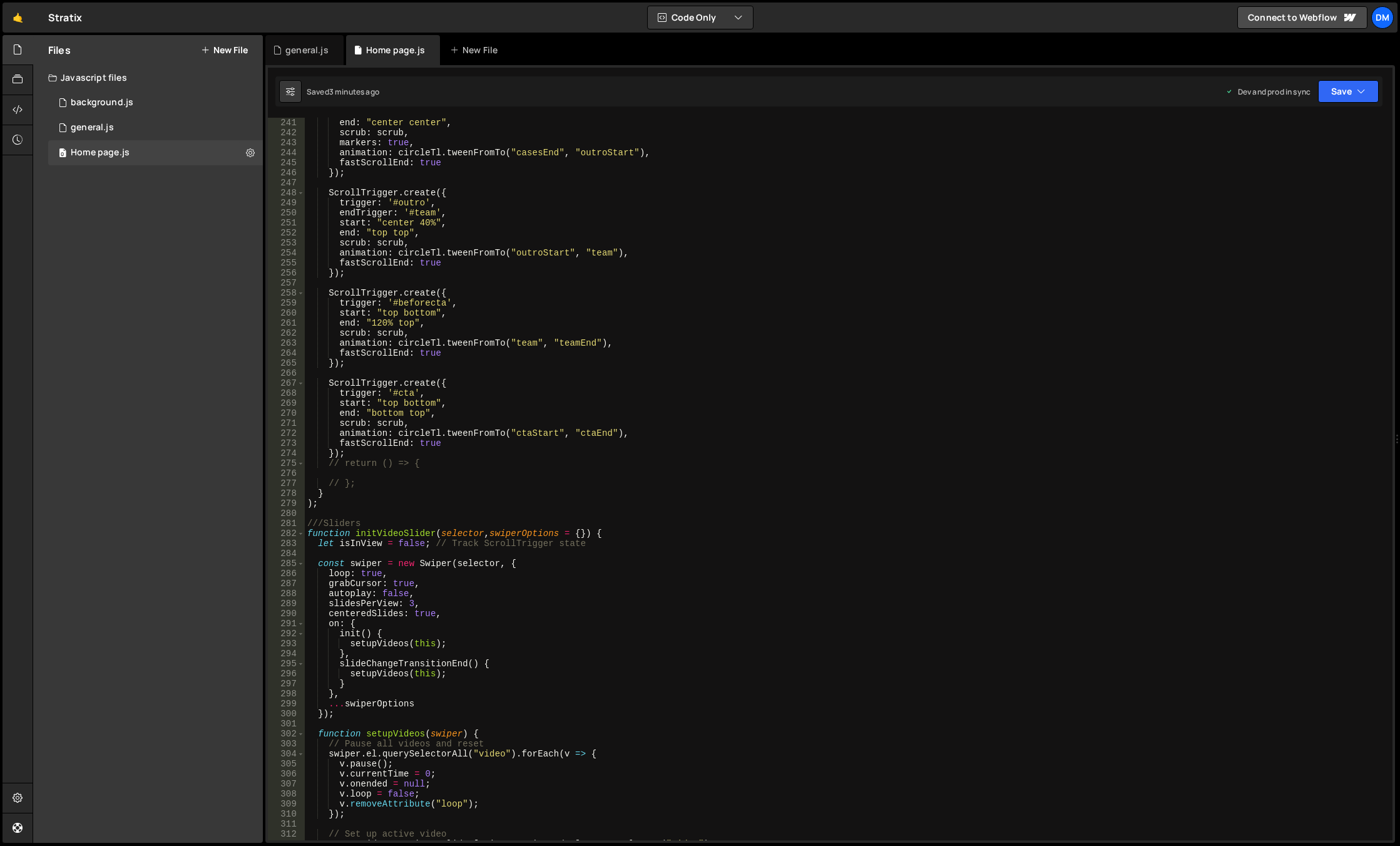
scroll to position [2329, 0]
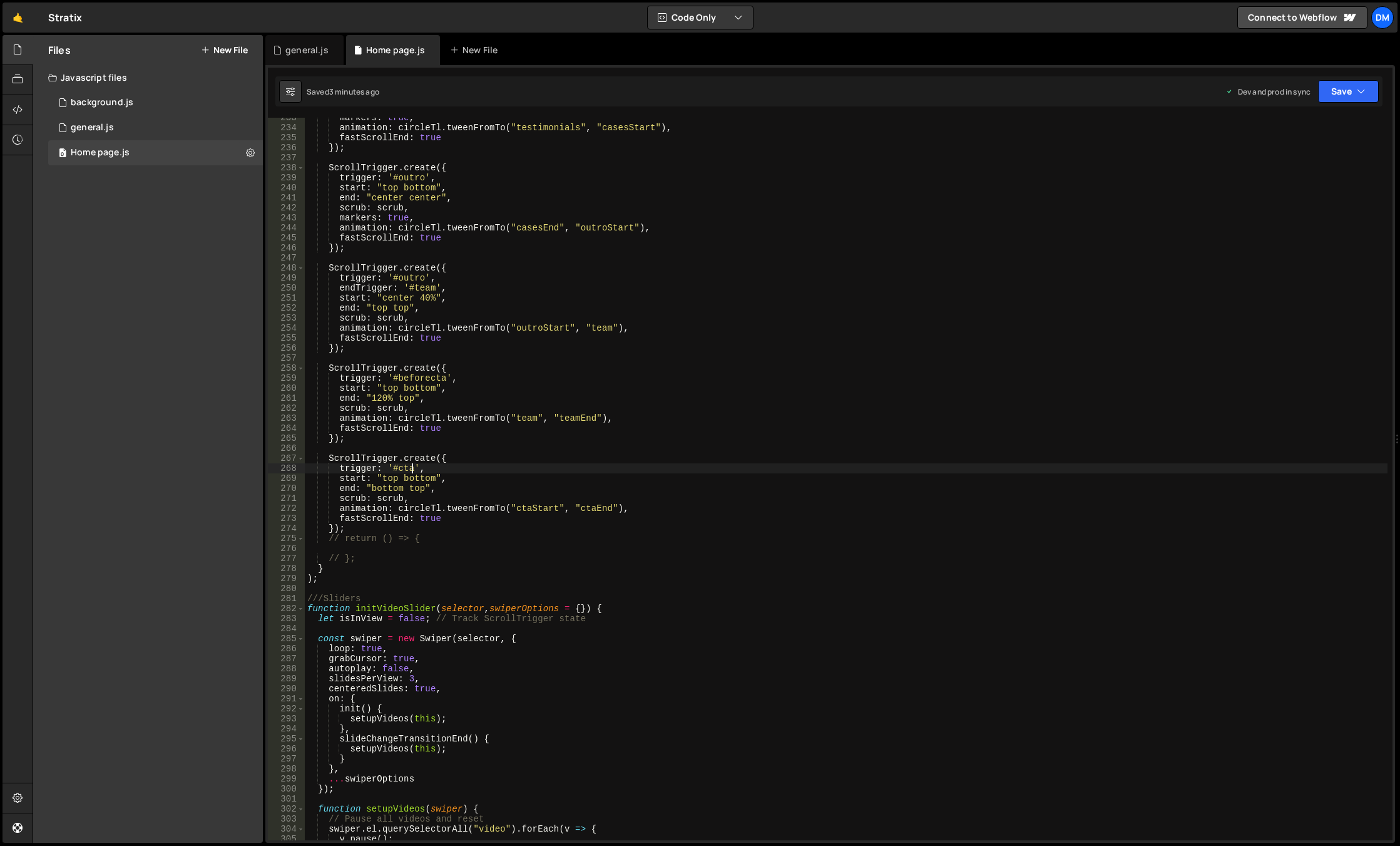
drag, startPoint x: 413, startPoint y: 468, endPoint x: 400, endPoint y: 485, distance: 21.4
click at [413, 468] on div "markers : true , animation : circleTl . tweenFromTo ( "testimonials" , "casesSt…" at bounding box center [846, 483] width 1083 height 743
click at [816, 374] on div "markers : true , animation : circleTl . tweenFromTo ( "testimonials" , "casesSt…" at bounding box center [846, 483] width 1083 height 743
click at [417, 478] on div "markers : true , animation : circleTl . tweenFromTo ( "testimonials" , "casesSt…" at bounding box center [846, 483] width 1083 height 743
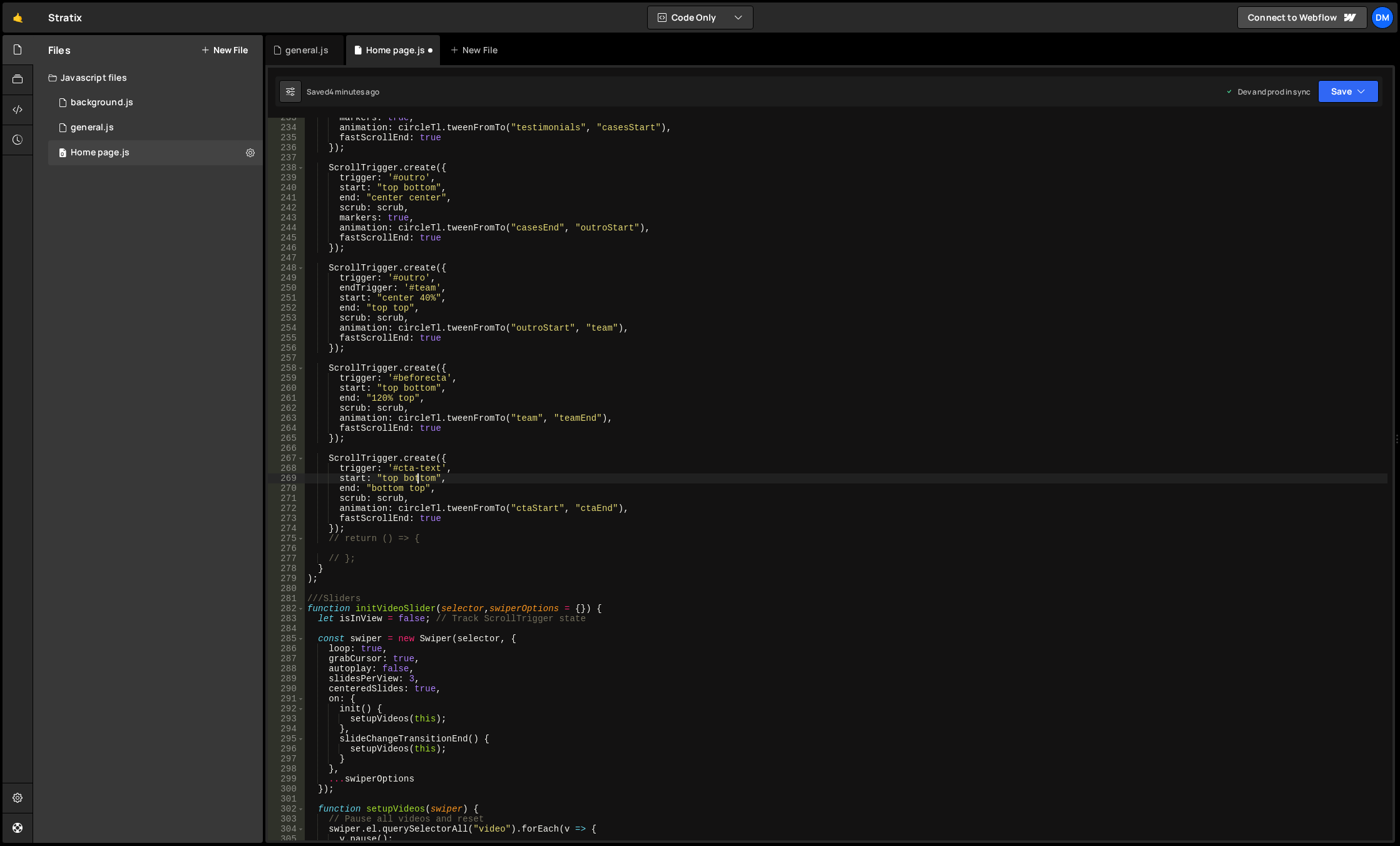
click at [417, 478] on div "markers : true , animation : circleTl . tweenFromTo ( "testimonials" , "casesSt…" at bounding box center [846, 483] width 1083 height 743
click at [823, 380] on div "markers : true , animation : circleTl . tweenFromTo ( "testimonials" , "casesSt…" at bounding box center [846, 483] width 1083 height 743
click at [1338, 88] on button "Save" at bounding box center [1348, 91] width 61 height 22
click at [1306, 134] on div "5 minutes ago" at bounding box center [1287, 136] width 49 height 11
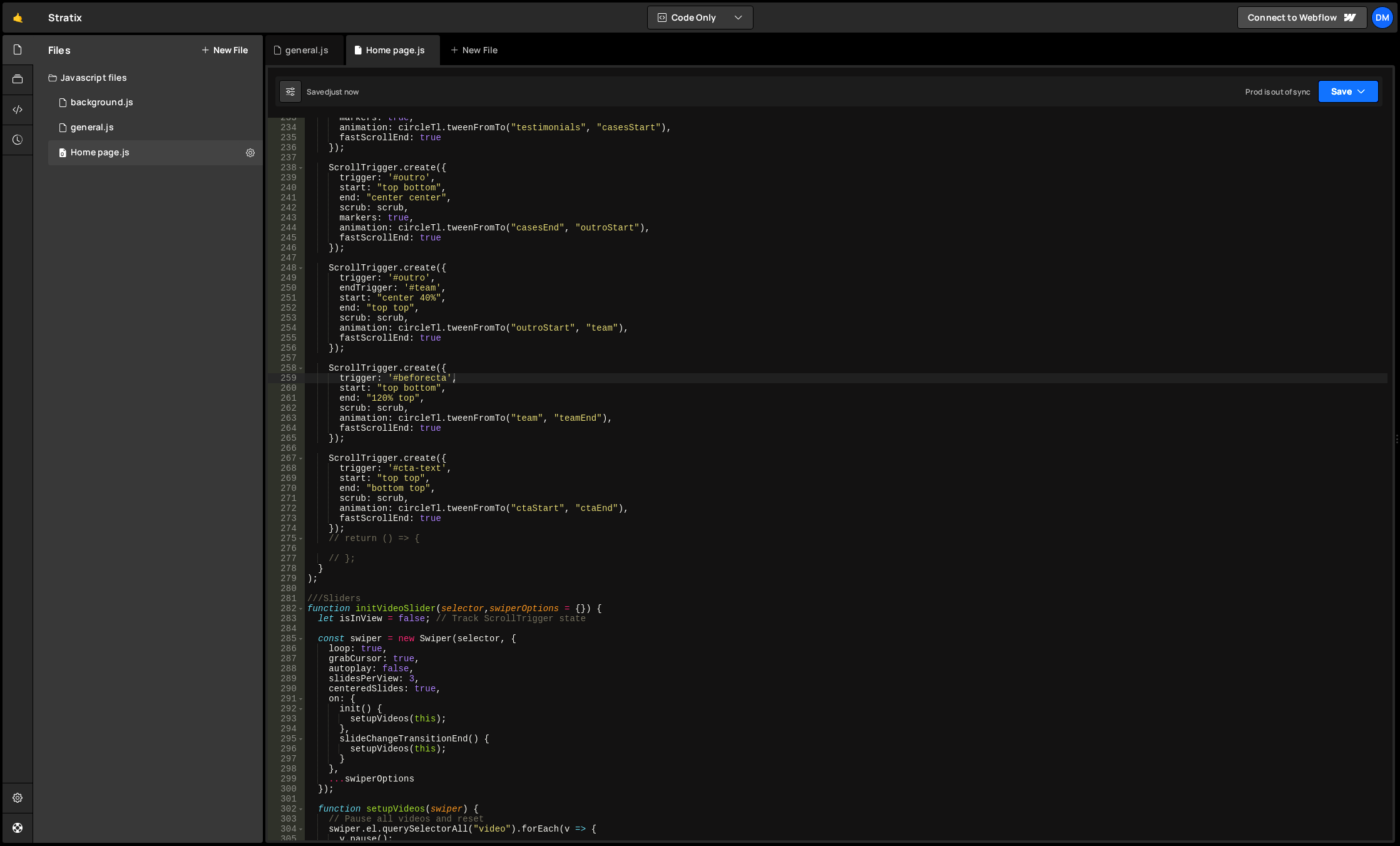
click at [1335, 97] on button "Save" at bounding box center [1348, 91] width 61 height 22
click at [1293, 192] on div "markers : true , animation : circleTl . tweenFromTo ( "testimonials" , "casesSt…" at bounding box center [846, 483] width 1083 height 743
click at [1343, 89] on button "Save" at bounding box center [1348, 91] width 61 height 22
drag, startPoint x: 1293, startPoint y: 160, endPoint x: 1240, endPoint y: 205, distance: 69.5
click at [1293, 160] on div "Save to Production S" at bounding box center [1306, 163] width 130 height 12
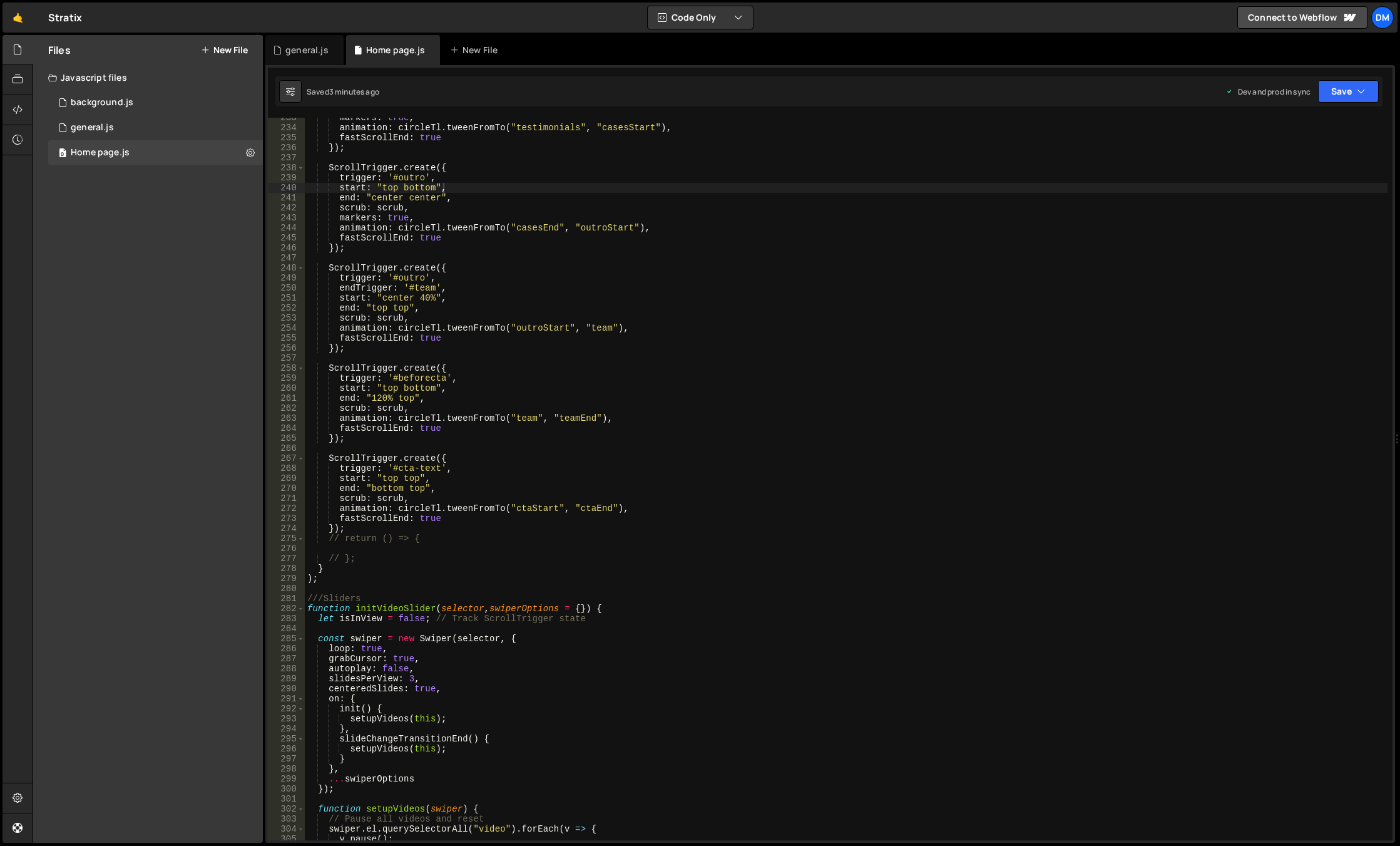
type textarea "scrub: scrub,"
click at [448, 493] on div "markers : true , animation : circleTl . tweenFromTo ( "testimonials" , "casesSt…" at bounding box center [846, 483] width 1083 height 743
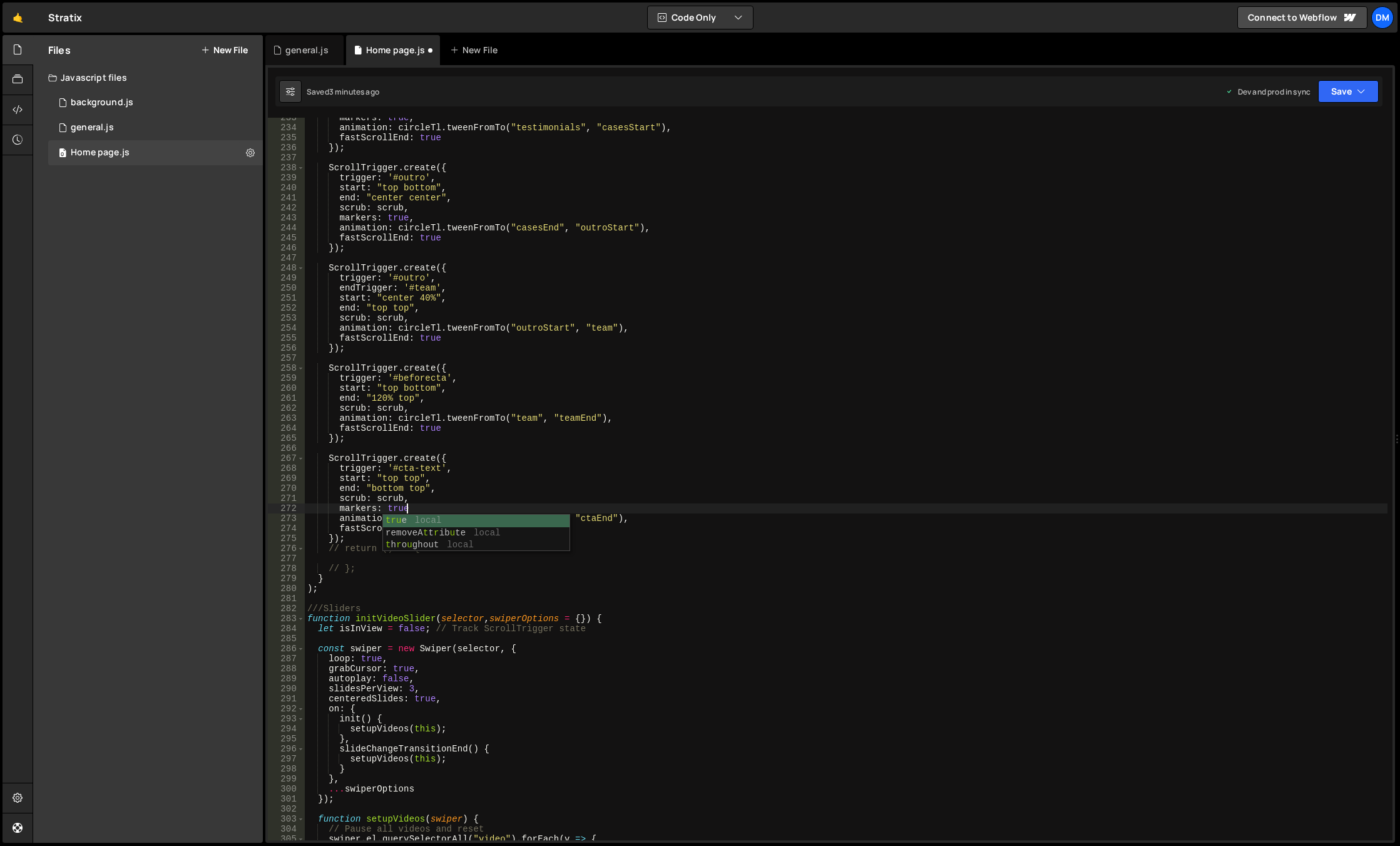
scroll to position [0, 6]
click at [520, 454] on div "markers : true , animation : circleTl . tweenFromTo ( "testimonials" , "casesSt…" at bounding box center [846, 483] width 1083 height 743
click at [1358, 95] on icon "button" at bounding box center [1361, 91] width 9 height 12
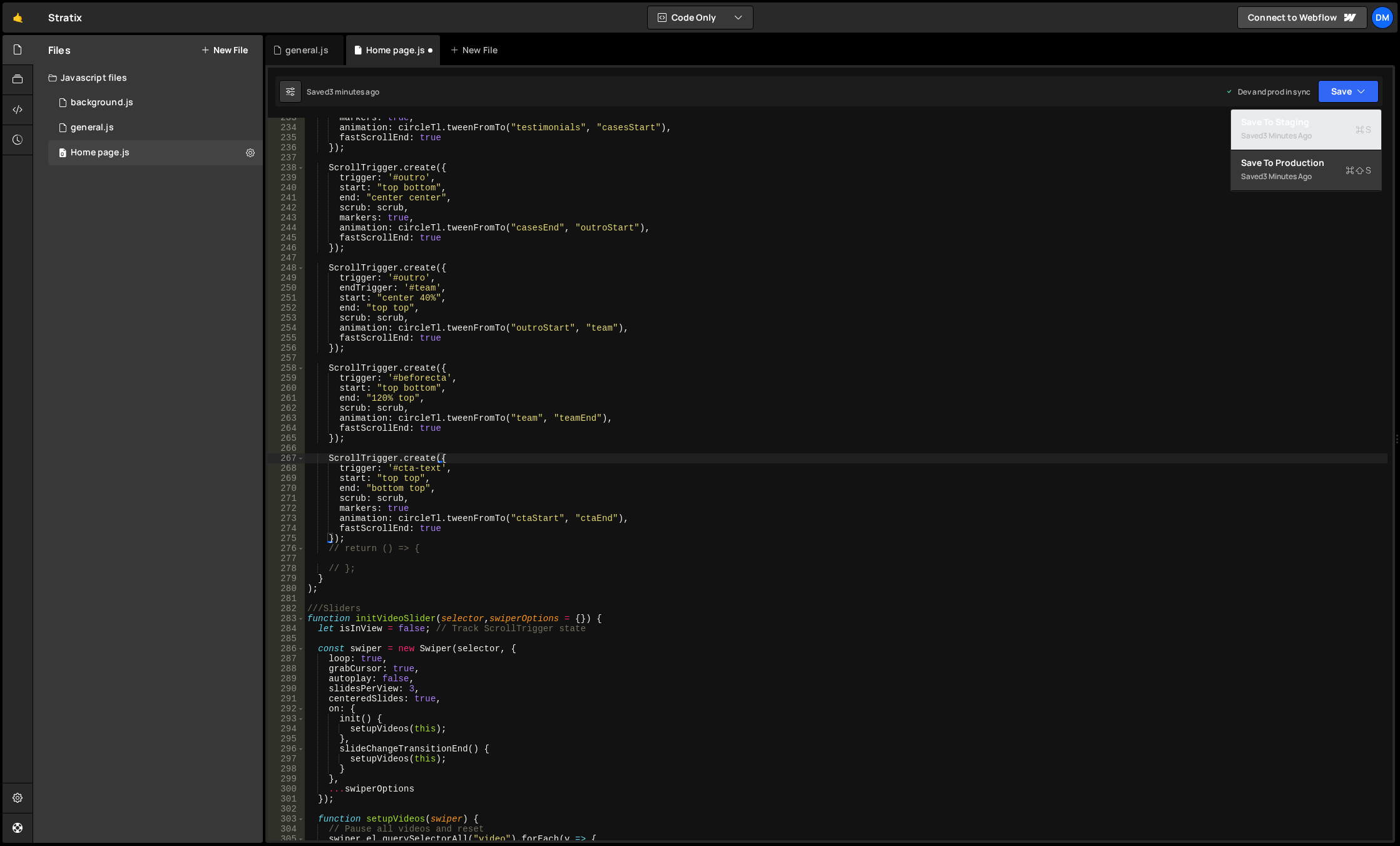
click at [1332, 112] on button "Save to Staging S Saved 3 minutes ago" at bounding box center [1306, 130] width 151 height 41
click at [1352, 87] on button "Save" at bounding box center [1348, 91] width 61 height 22
click at [1305, 161] on div "Save to Production S" at bounding box center [1306, 163] width 130 height 12
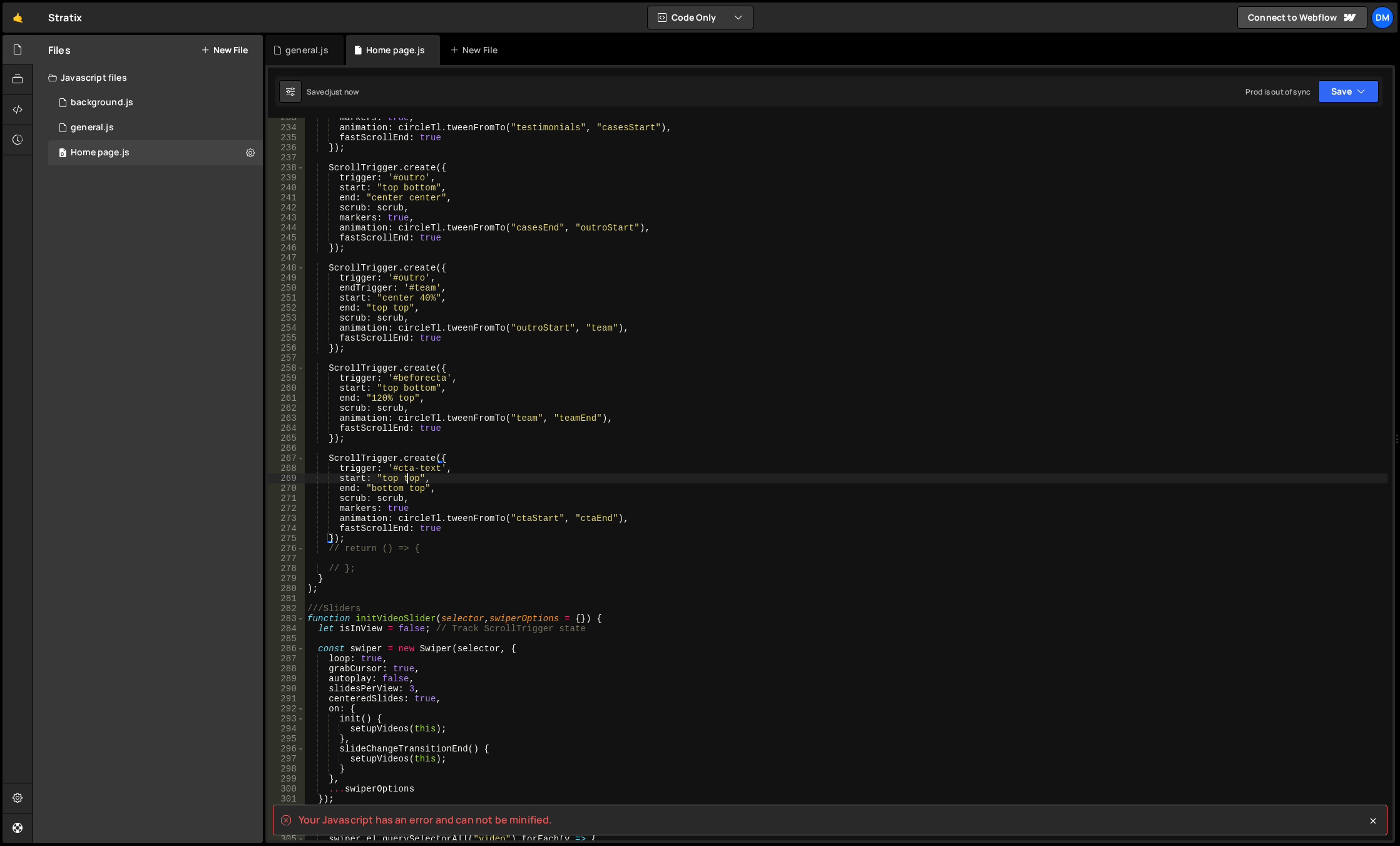
click at [405, 481] on div "markers : true , animation : circleTl . tweenFromTo ( "testimonials" , "casesSt…" at bounding box center [846, 483] width 1083 height 743
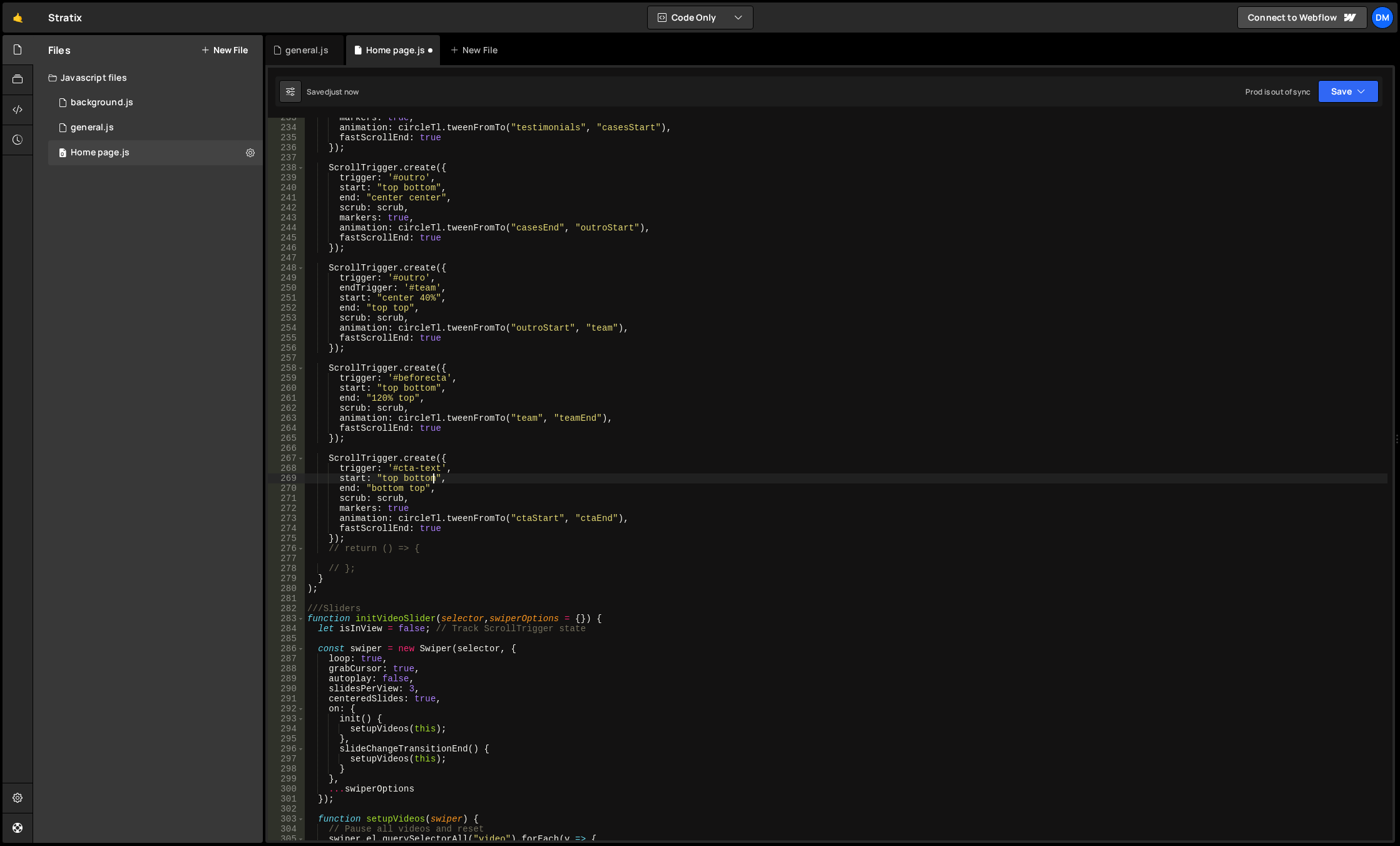
click at [463, 535] on div "markers : true , animation : circleTl . tweenFromTo ( "testimonials" , "casesSt…" at bounding box center [846, 483] width 1083 height 743
click at [445, 505] on div "markers : true , animation : circleTl . tweenFromTo ( "testimonials" , "casesSt…" at bounding box center [846, 483] width 1083 height 743
drag, startPoint x: 1339, startPoint y: 86, endPoint x: 1323, endPoint y: 112, distance: 30.5
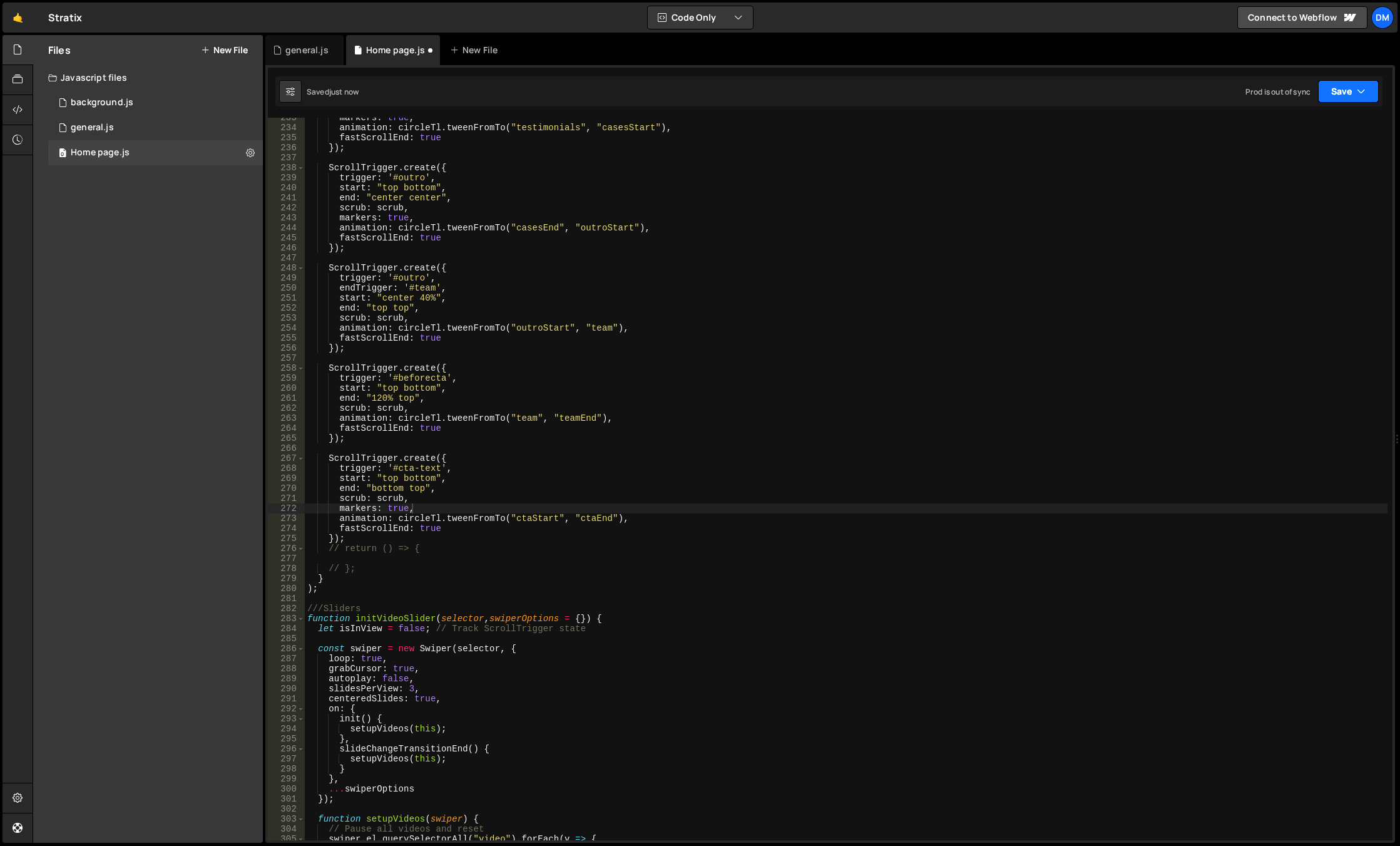
click at [1339, 87] on button "Save" at bounding box center [1348, 91] width 61 height 22
click at [1313, 121] on div "Save to Staging S" at bounding box center [1306, 122] width 130 height 12
click at [1345, 88] on button "Save" at bounding box center [1348, 91] width 61 height 22
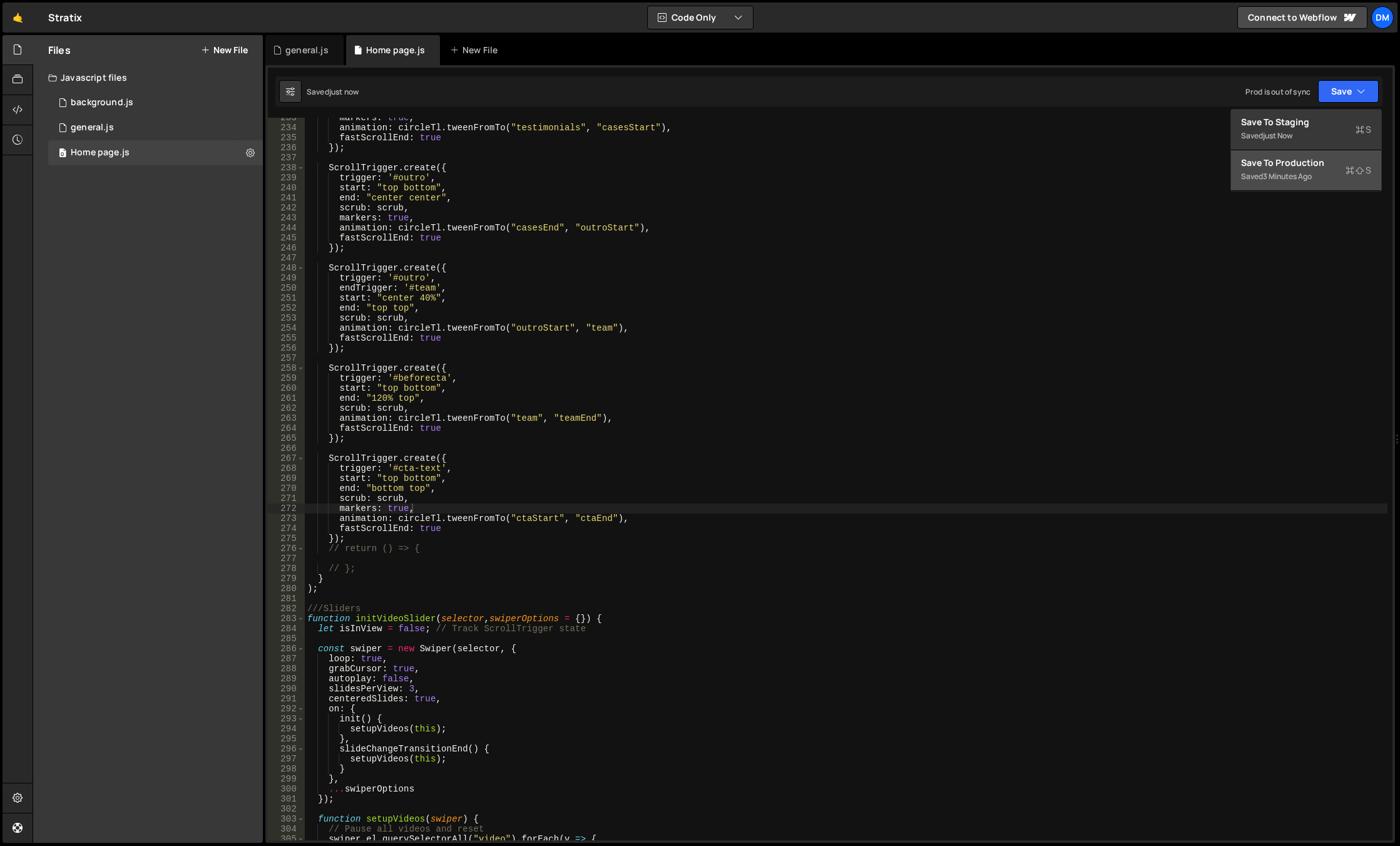
click at [1298, 167] on div "Save to Production S" at bounding box center [1306, 163] width 130 height 12
click at [579, 524] on div "markers : true , animation : circleTl . tweenFromTo ( "testimonials" , "casesSt…" at bounding box center [846, 483] width 1083 height 743
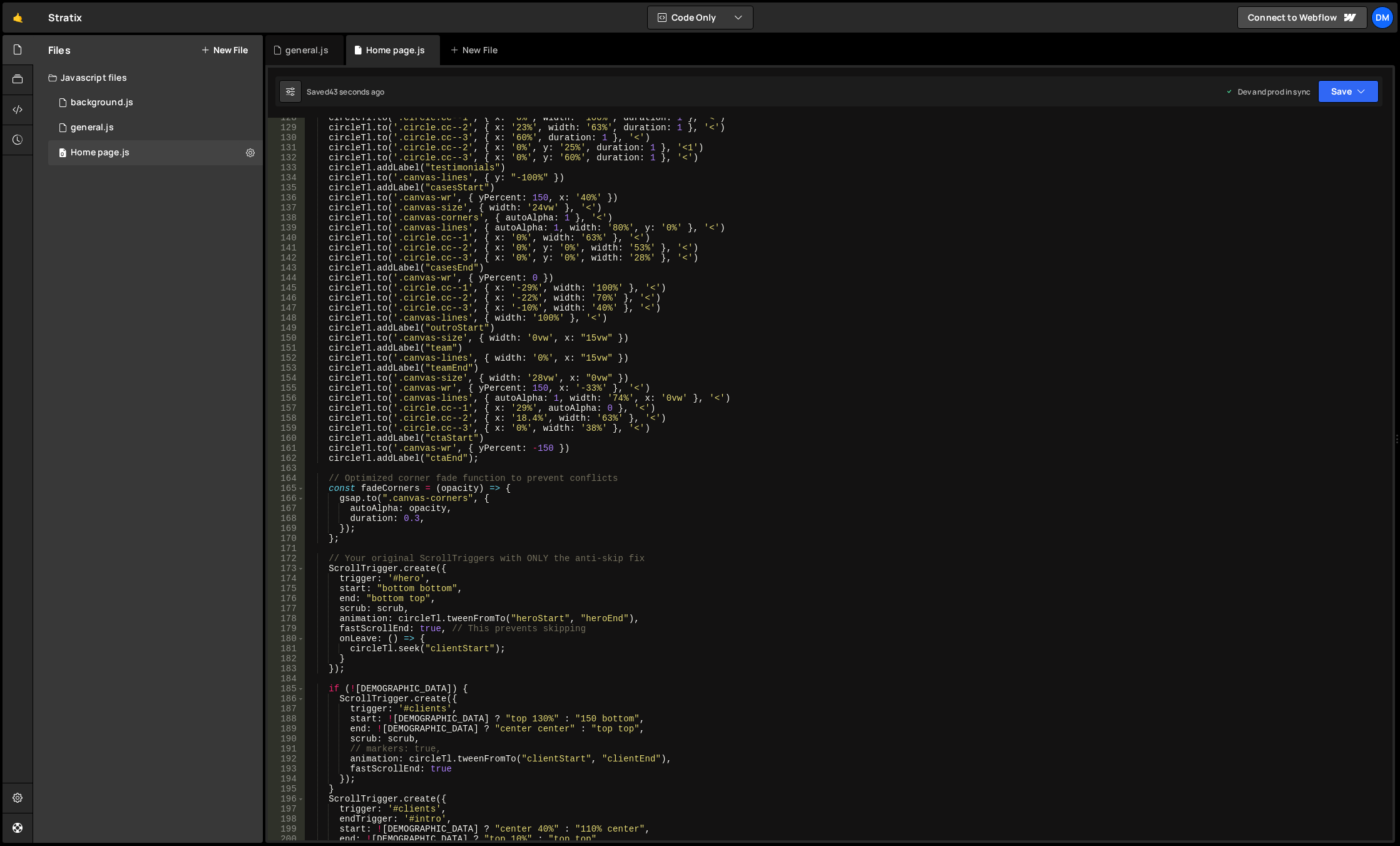
scroll to position [1277, 0]
click at [541, 451] on div "circleTl . to ( '.circle.cc--1' , { x : '0%' , width : '100%' , duration : 1 } …" at bounding box center [846, 483] width 1083 height 743
click at [873, 456] on div "circleTl . to ( '.circle.cc--1' , { x : '0%' , width : '100%' , duration : 1 } …" at bounding box center [846, 483] width 1083 height 743
click at [1353, 95] on button "Save" at bounding box center [1348, 91] width 61 height 22
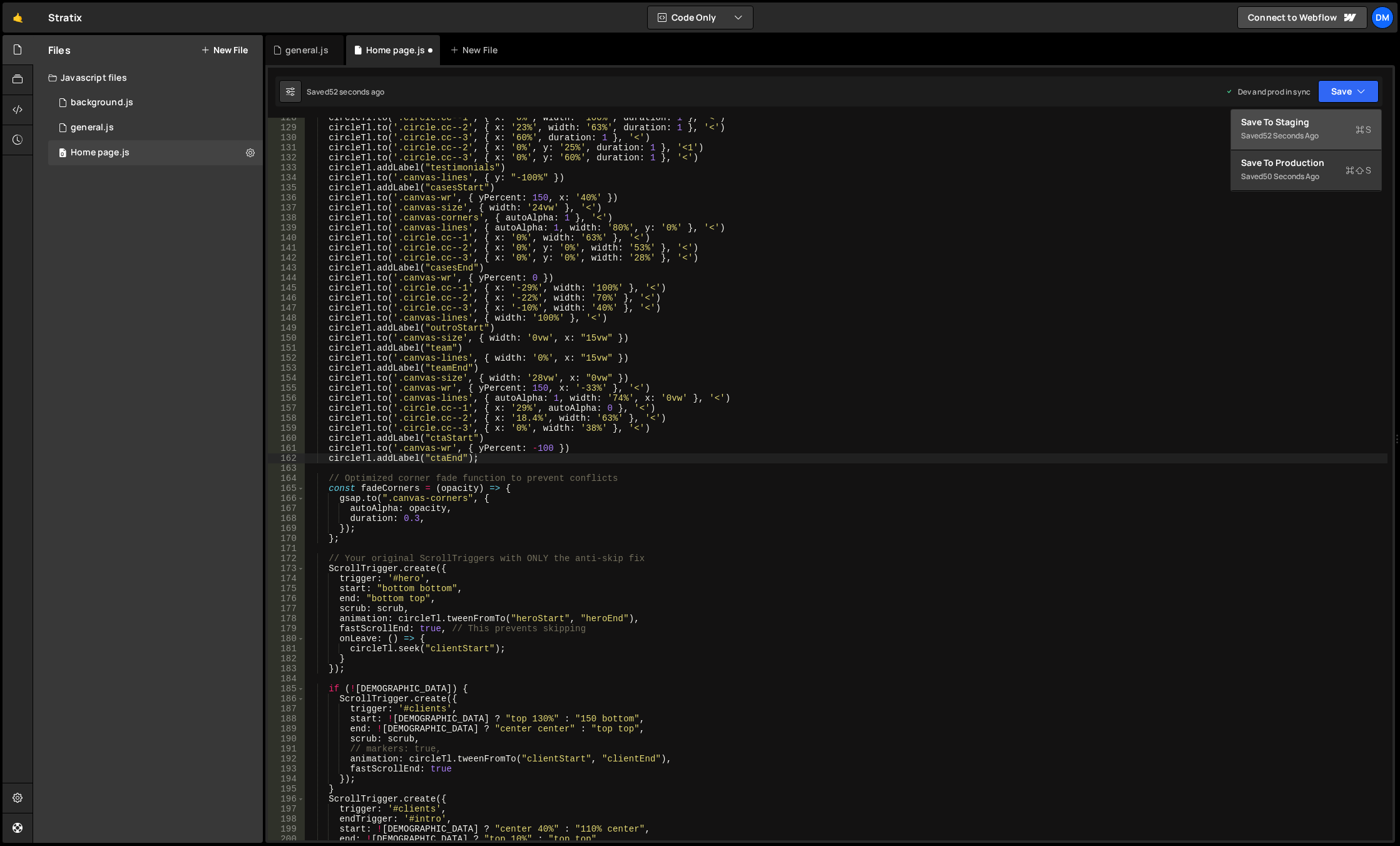
click at [1314, 127] on div "Save to Staging S" at bounding box center [1306, 122] width 130 height 12
click at [1349, 95] on button "Save" at bounding box center [1348, 91] width 61 height 22
click at [1304, 160] on div "Save to Production S" at bounding box center [1306, 163] width 130 height 12
click at [592, 462] on div "circleTl . to ( '.circle.cc--1' , { x : '0%' , width : '100%' , duration : 1 } …" at bounding box center [846, 483] width 1083 height 743
click at [536, 389] on div "circleTl . to ( '.circle.cc--1' , { x : '0%' , width : '100%' , duration : 1 } …" at bounding box center [846, 483] width 1083 height 743
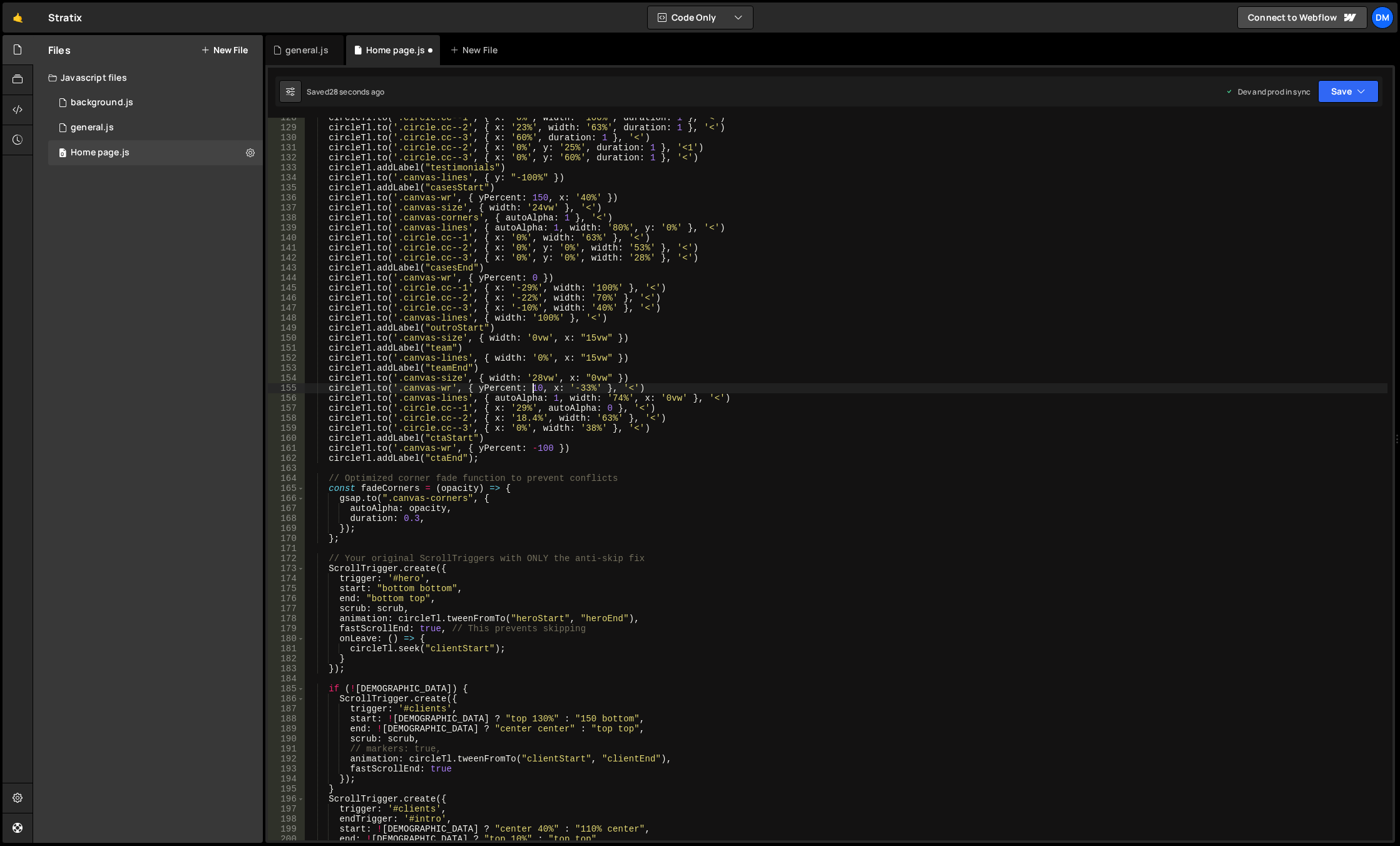
scroll to position [0, 16]
click at [810, 323] on div "circleTl . to ( '.circle.cc--1' , { x : '0%' , width : '100%' , duration : 1 } …" at bounding box center [846, 483] width 1083 height 743
click at [1333, 85] on button "Save" at bounding box center [1348, 91] width 61 height 22
click at [1319, 119] on div "Save to Staging S" at bounding box center [1306, 122] width 130 height 12
click at [1352, 85] on button "Save" at bounding box center [1348, 91] width 61 height 22
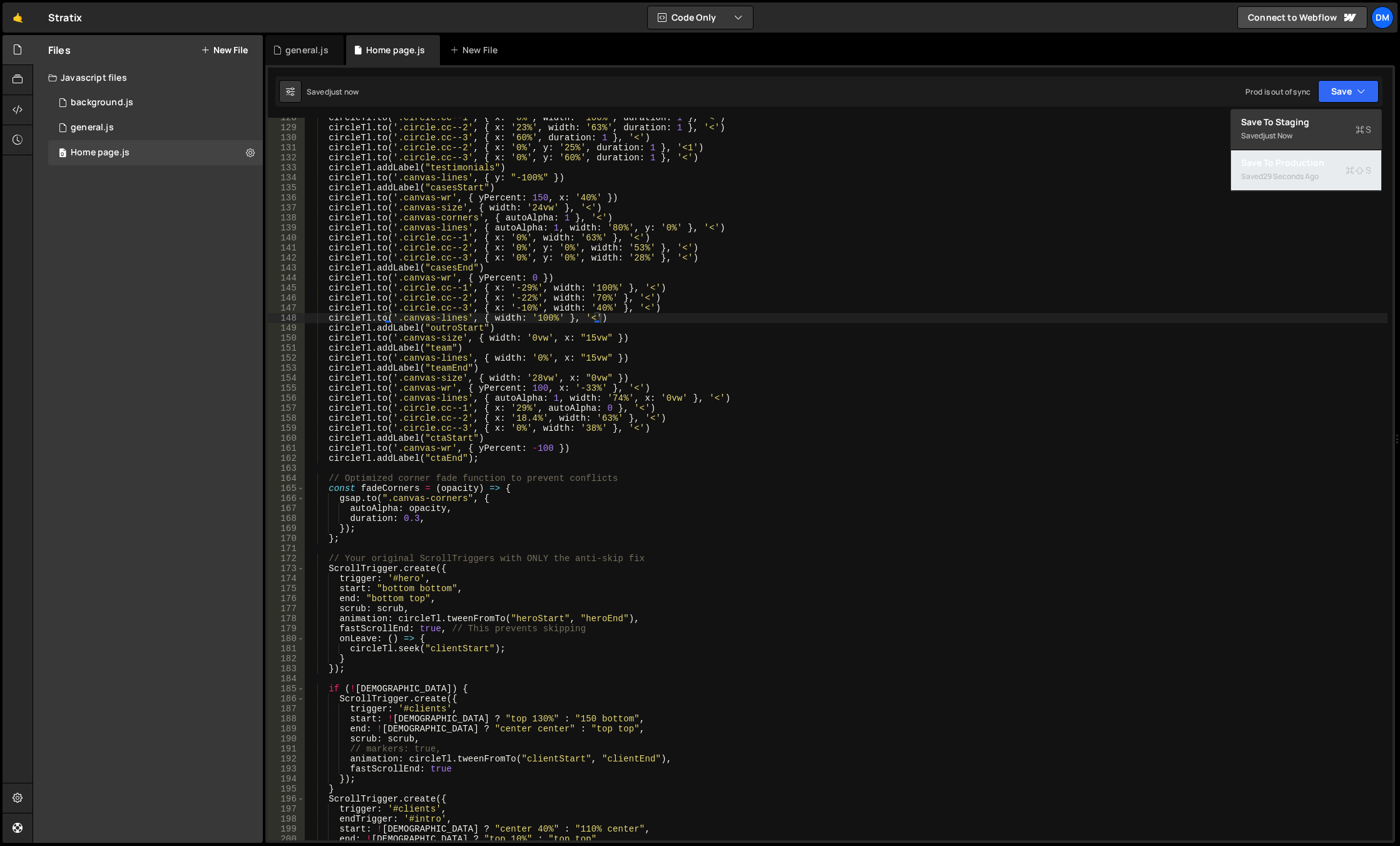
click at [1322, 163] on div "Save to Production S" at bounding box center [1306, 163] width 130 height 12
click at [742, 508] on div "circleTl . to ( '.circle.cc--1' , { x : '0%' , width : '100%' , duration : 1 } …" at bounding box center [846, 483] width 1083 height 743
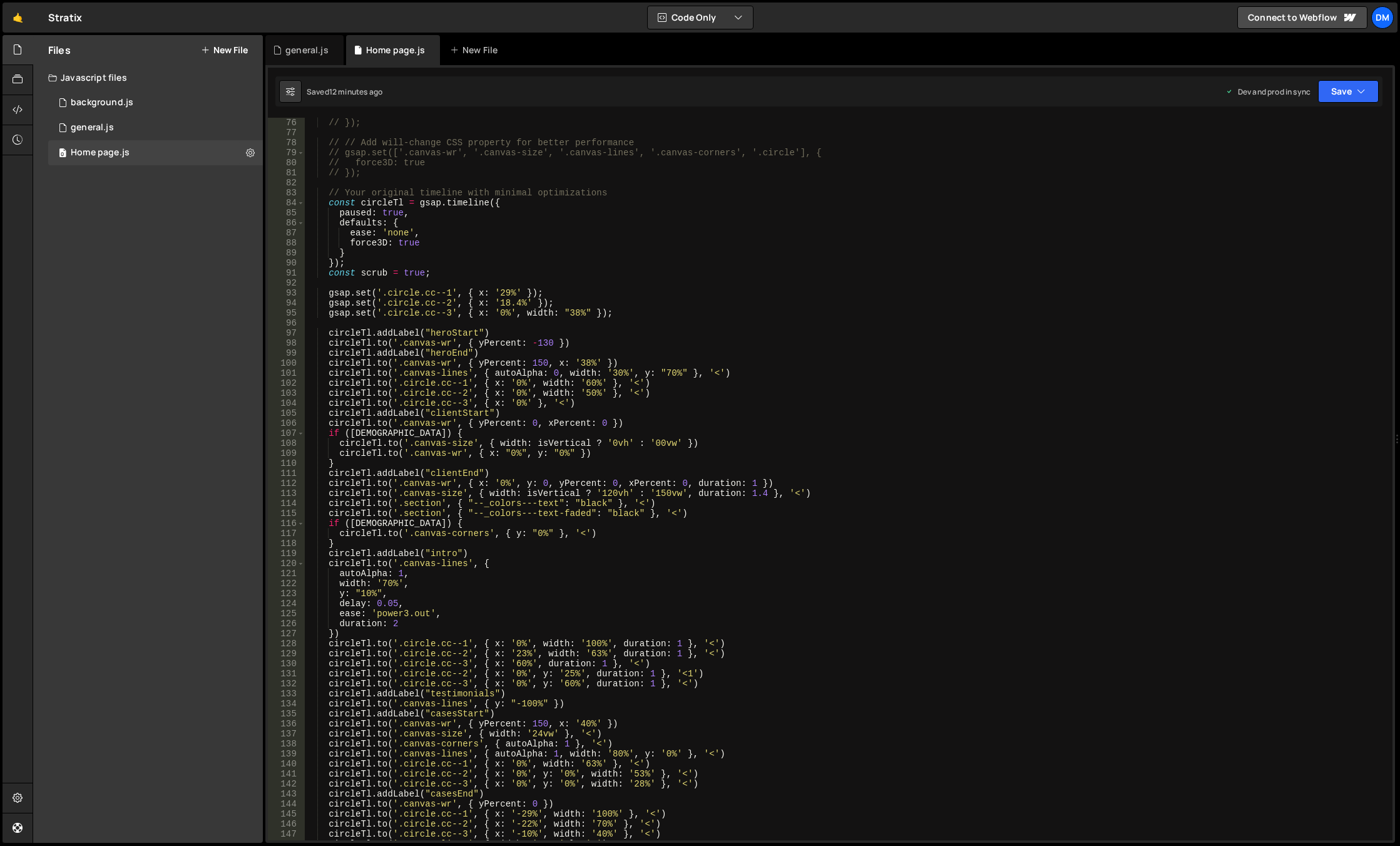
scroll to position [714, 0]
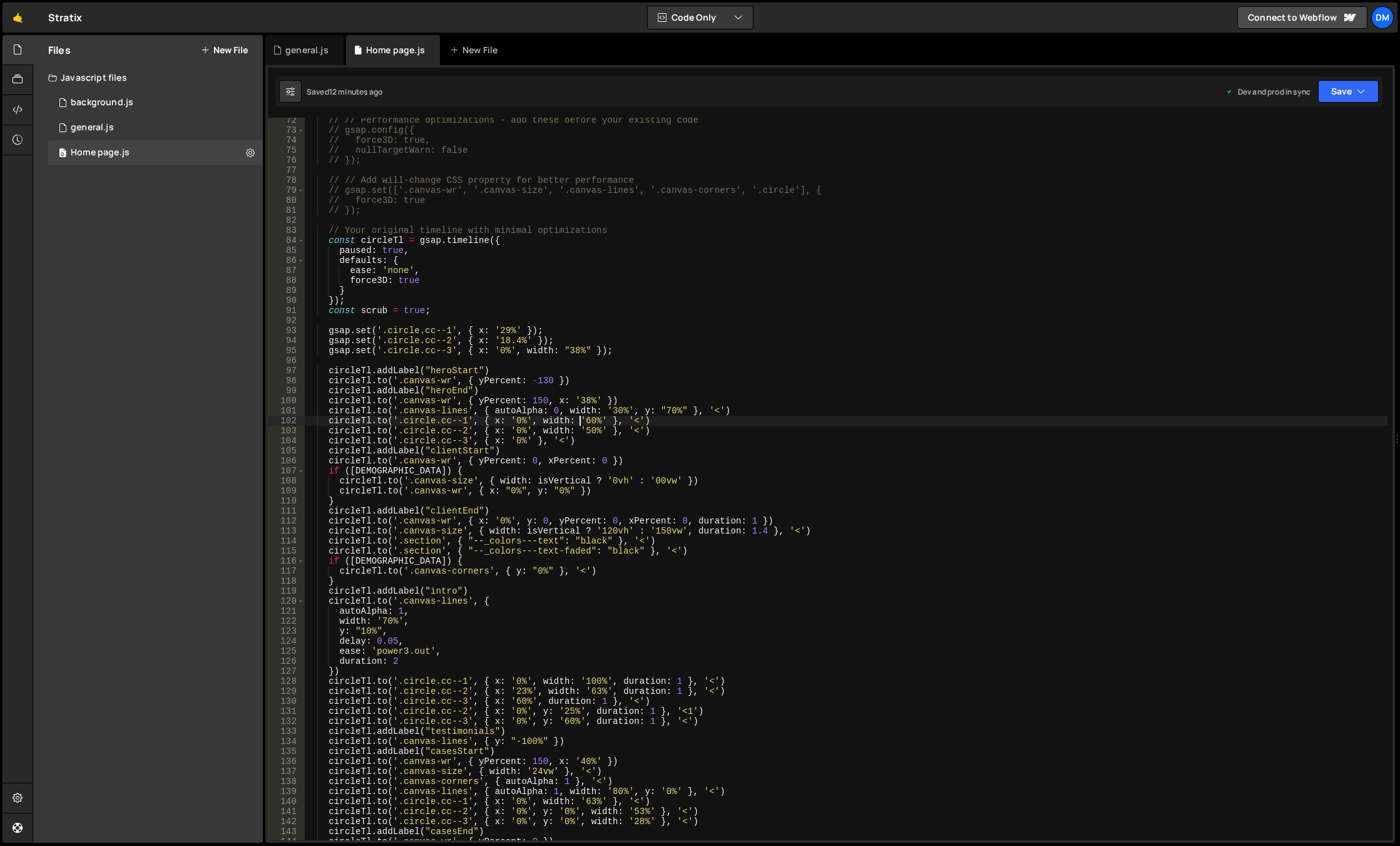
click at [579, 421] on div "// // Performance optimizations - add these before your existing code // gsap.c…" at bounding box center [846, 486] width 1083 height 743
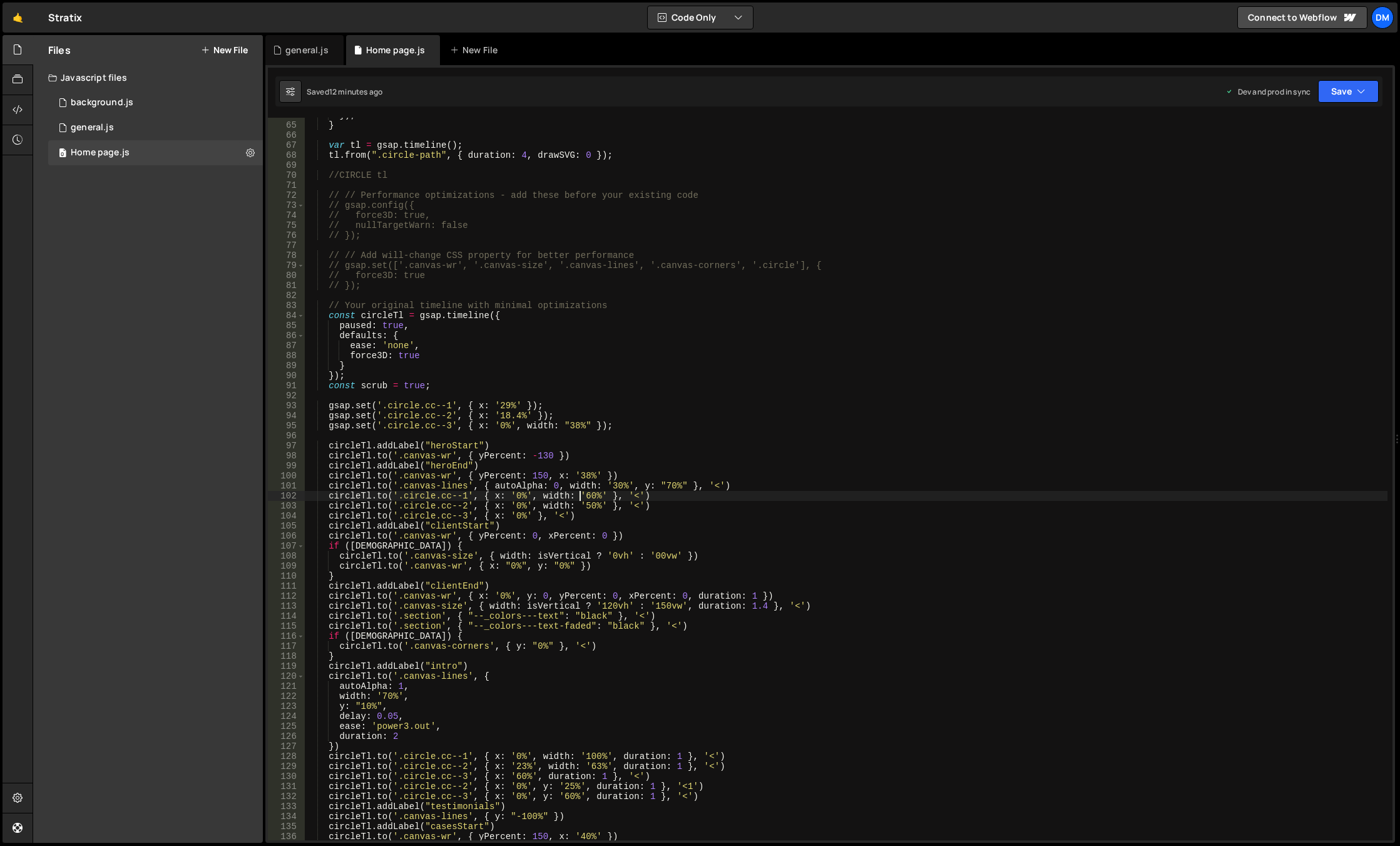
click at [544, 493] on div "}) ; } var tl = gsap . timeline ( ) ; tl . from ( ".circle-path" , { duration :…" at bounding box center [846, 481] width 1083 height 743
click at [618, 495] on div "}) ; } var tl = gsap . timeline ( ) ; tl . from ( ".circle-path" , { duration :…" at bounding box center [846, 481] width 1083 height 743
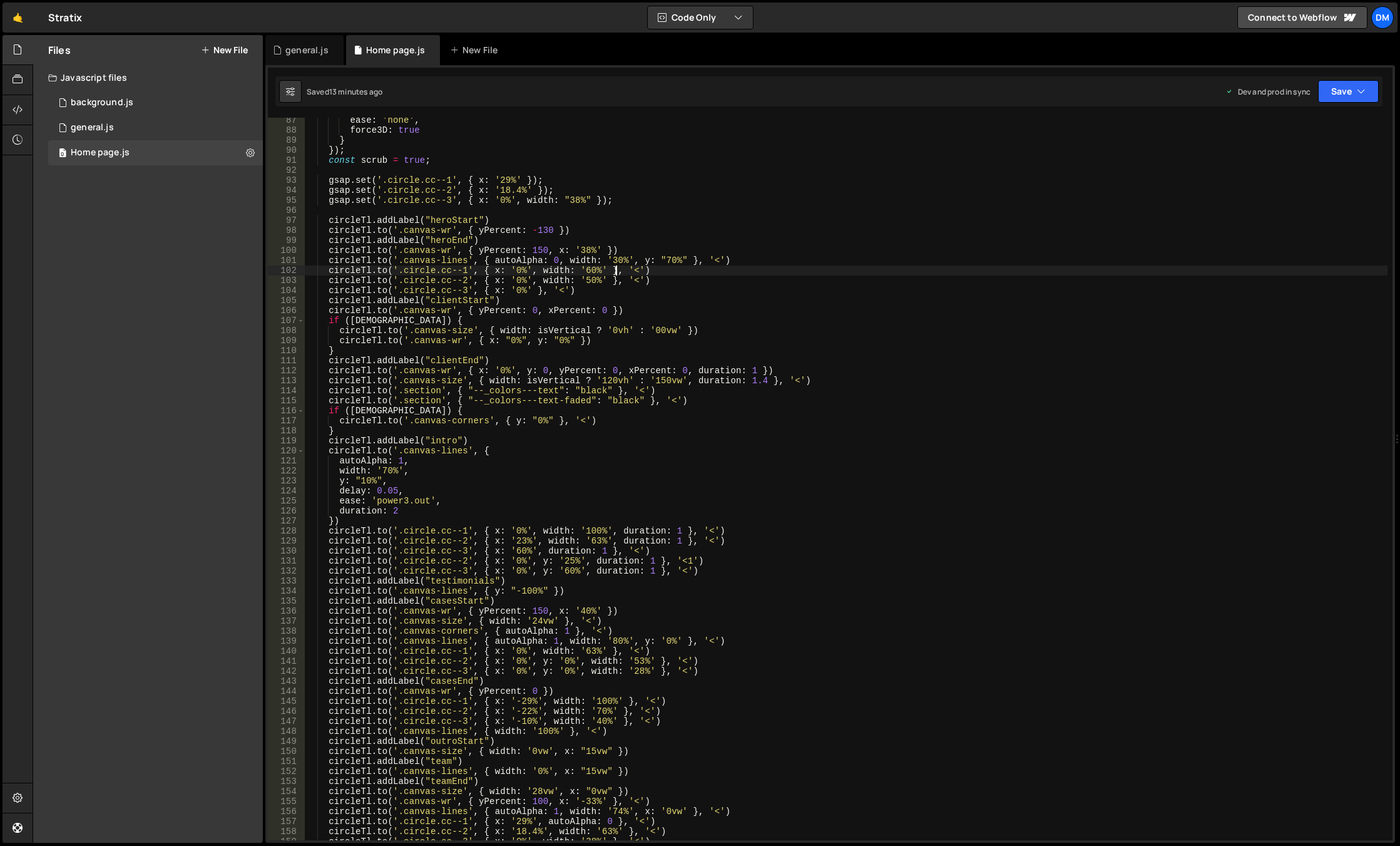
scroll to position [676, 0]
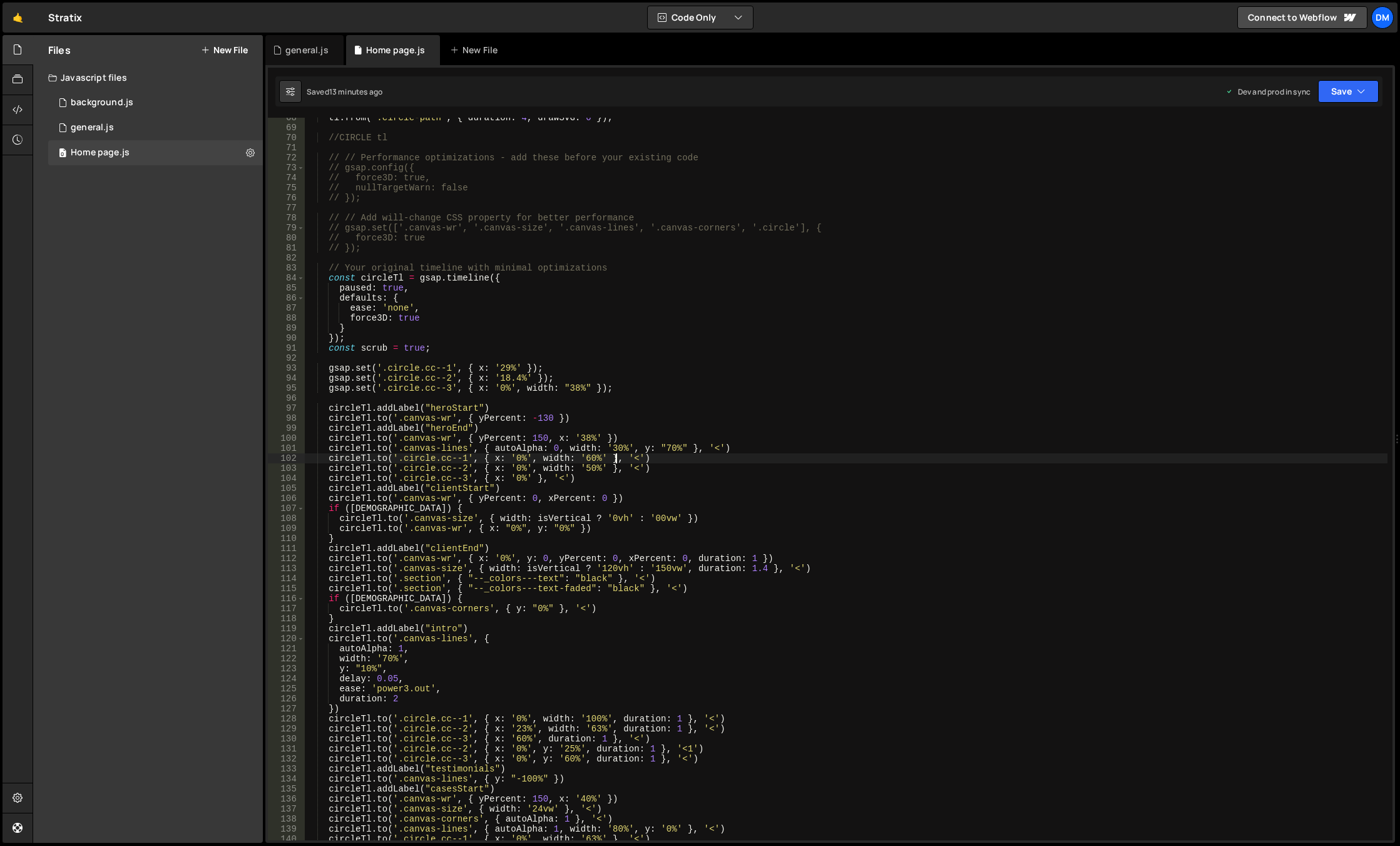
click at [597, 455] on div "tl . from ( ".circle-path" , { duration : 4 , drawSVG : 0 }) ; //CIRCLE tl // /…" at bounding box center [846, 483] width 1083 height 743
drag, startPoint x: 453, startPoint y: 426, endPoint x: 484, endPoint y: 444, distance: 35.8
click at [453, 426] on div "tl . from ( ".circle-path" , { duration : 4 , drawSVG : 0 }) ; //CIRCLE tl // /…" at bounding box center [846, 483] width 1083 height 743
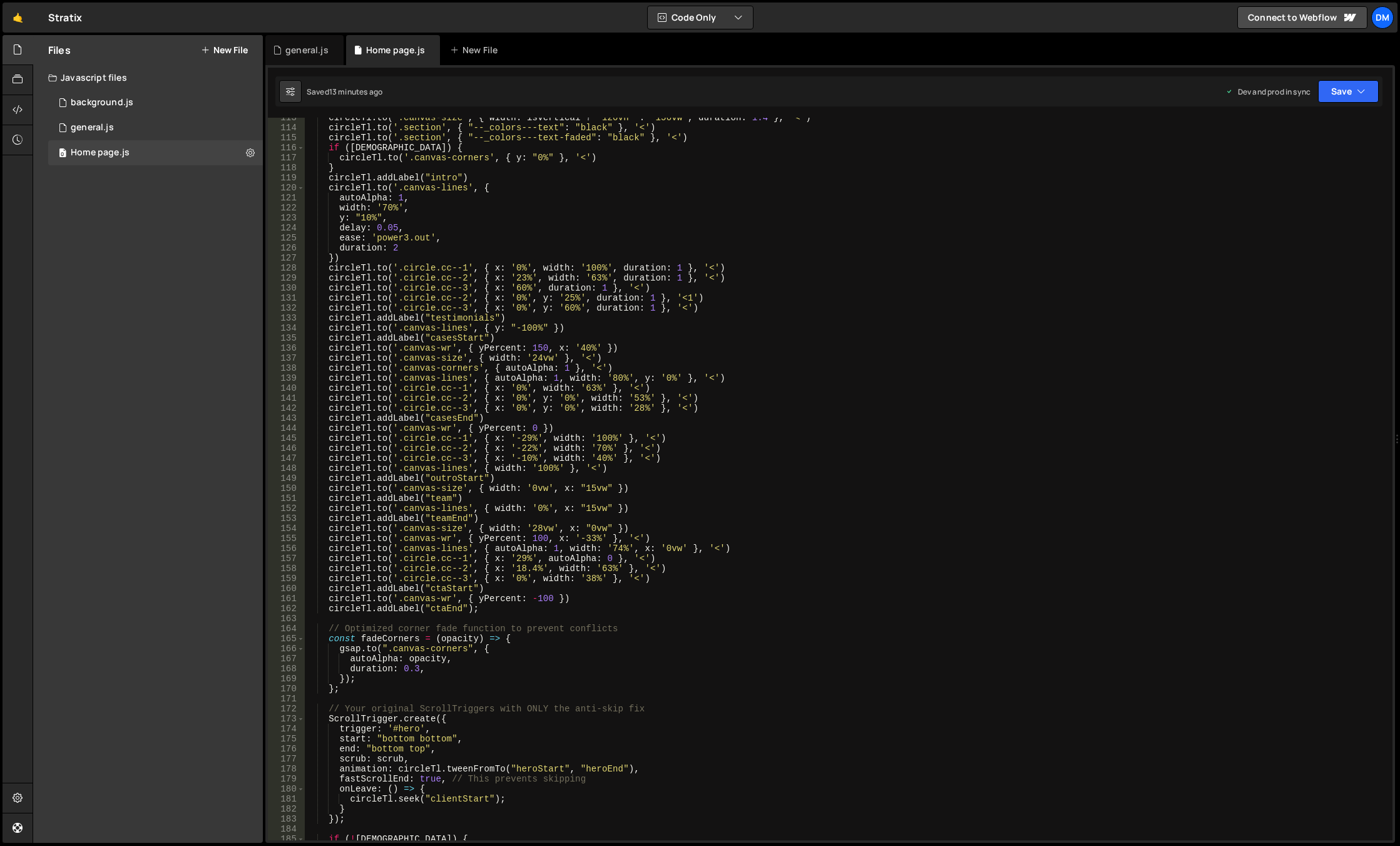
scroll to position [1315, 0]
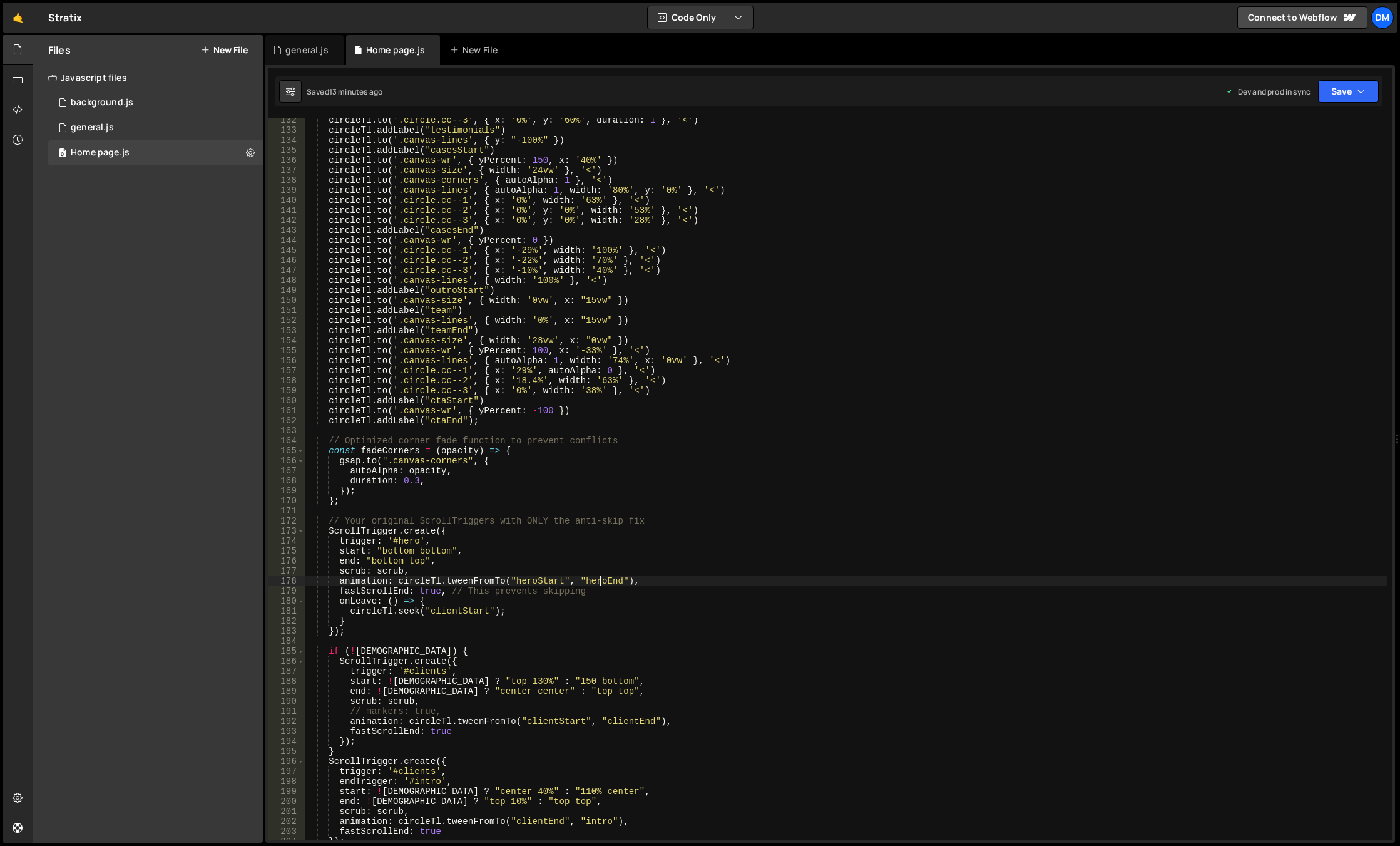
click at [598, 585] on div "circleTl . to ( '.circle.cc--3' , { x : '0%' , y : '60%' , duration : 1 } , '<'…" at bounding box center [846, 486] width 1083 height 743
type textarea "animation: circleTl.tweenFromTo("heroStart", "heroEnd"),"
click at [598, 585] on div "circleTl . to ( '.circle.cc--3' , { x : '0%' , y : '60%' , duration : 1 } , '<'…" at bounding box center [846, 486] width 1083 height 743
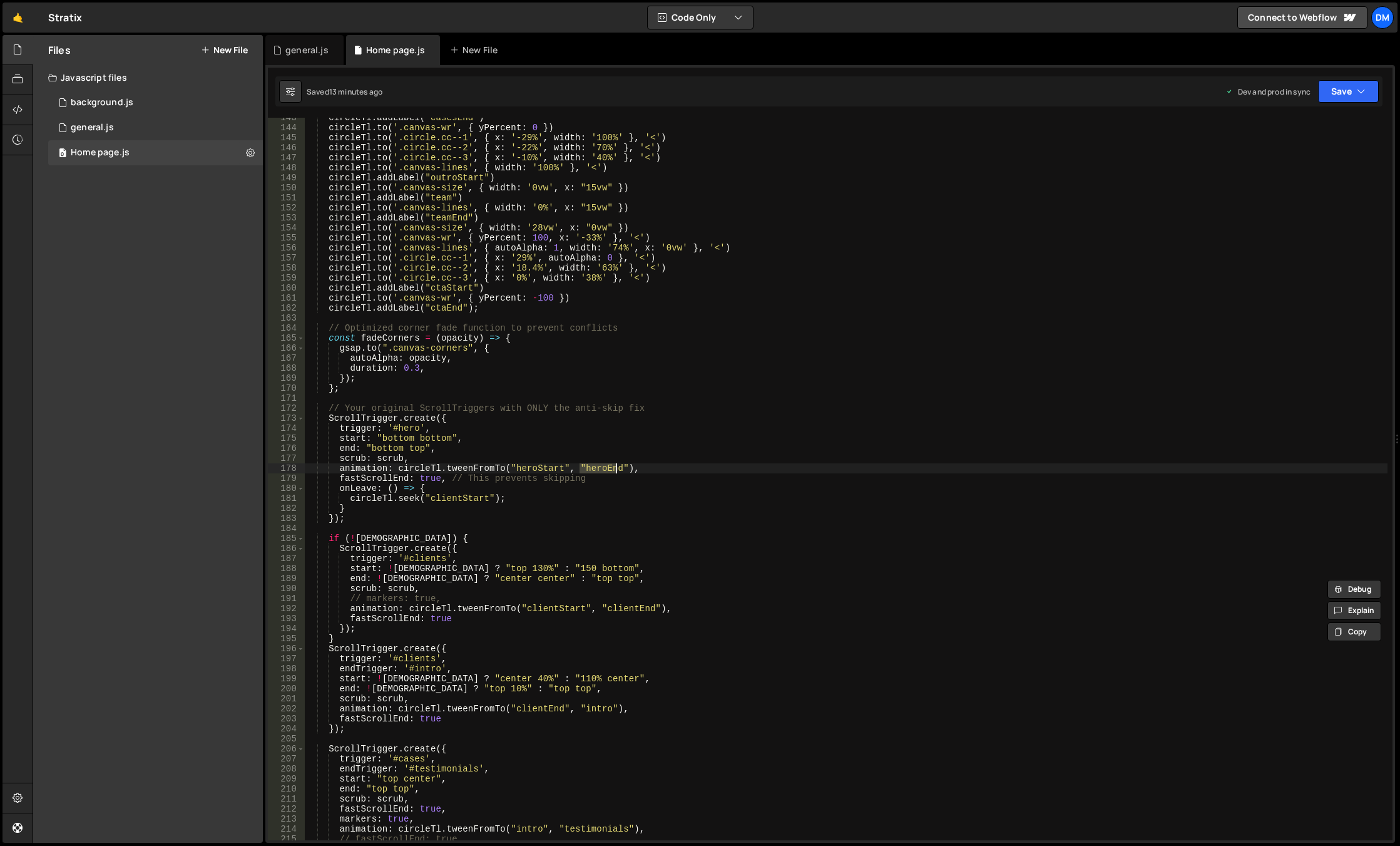
scroll to position [1352, 0]
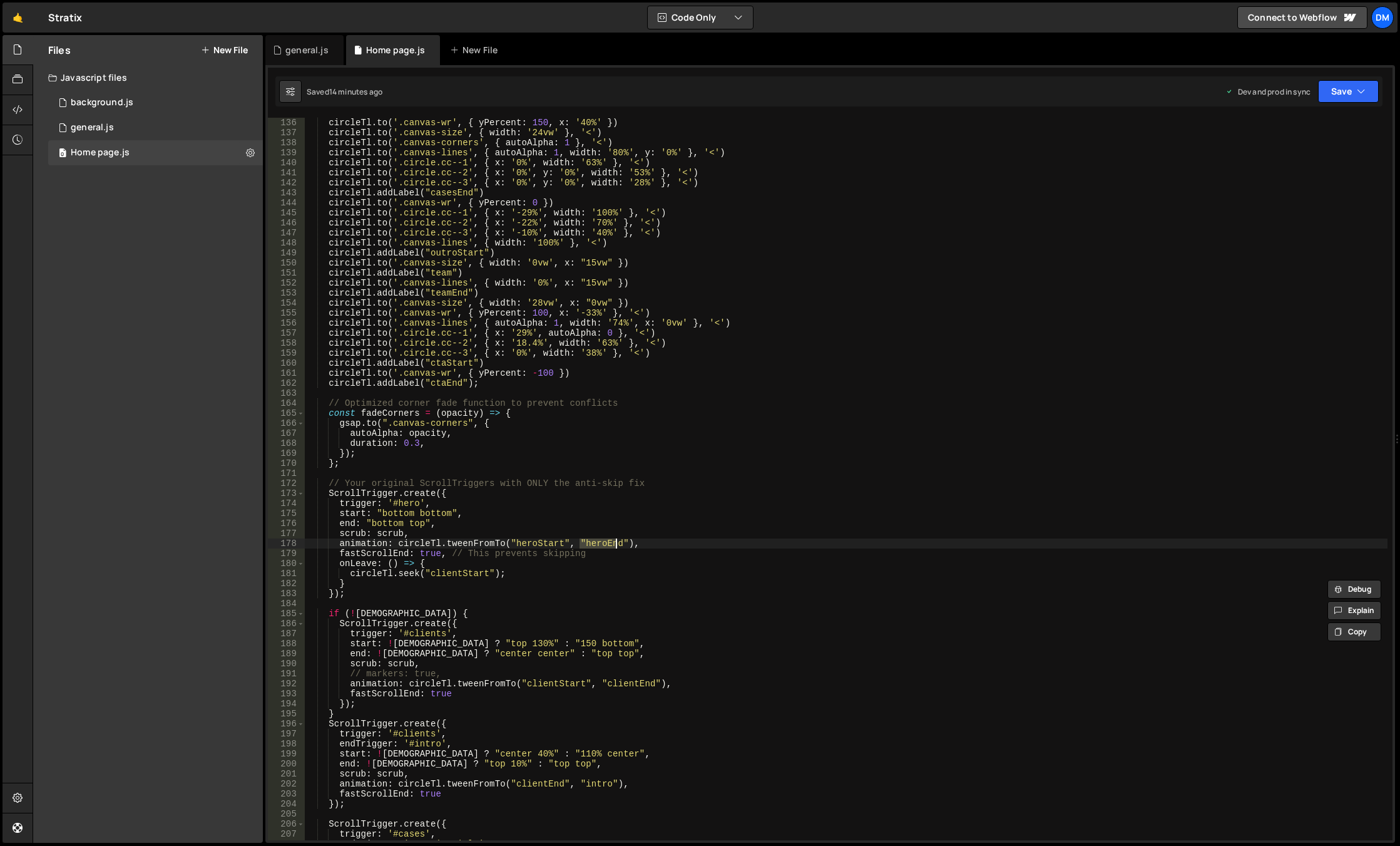
click at [380, 522] on div "circleTl . to ( '.canvas-wr' , { yPercent : 150 , x : '40%' }) circleTl . to ( …" at bounding box center [846, 489] width 1083 height 743
click at [823, 443] on div "circleTl . to ( '.canvas-wr' , { yPercent : 150 , x : '40%' }) circleTl . to ( …" at bounding box center [846, 489] width 1083 height 743
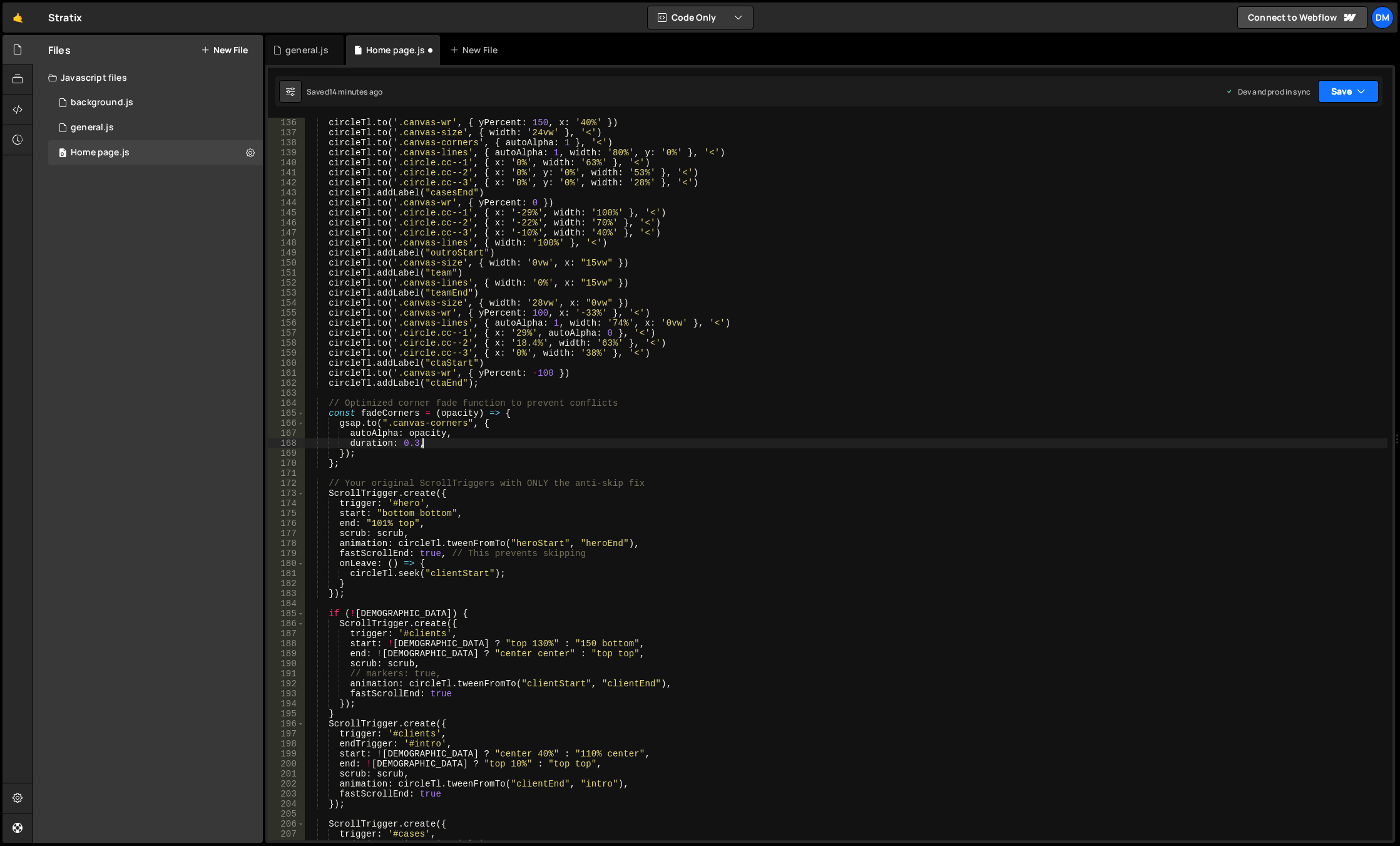
click at [1346, 90] on button "Save" at bounding box center [1348, 91] width 61 height 22
click at [1321, 119] on div "Save to Staging S" at bounding box center [1306, 122] width 130 height 12
click at [1338, 89] on button "Save" at bounding box center [1348, 91] width 61 height 22
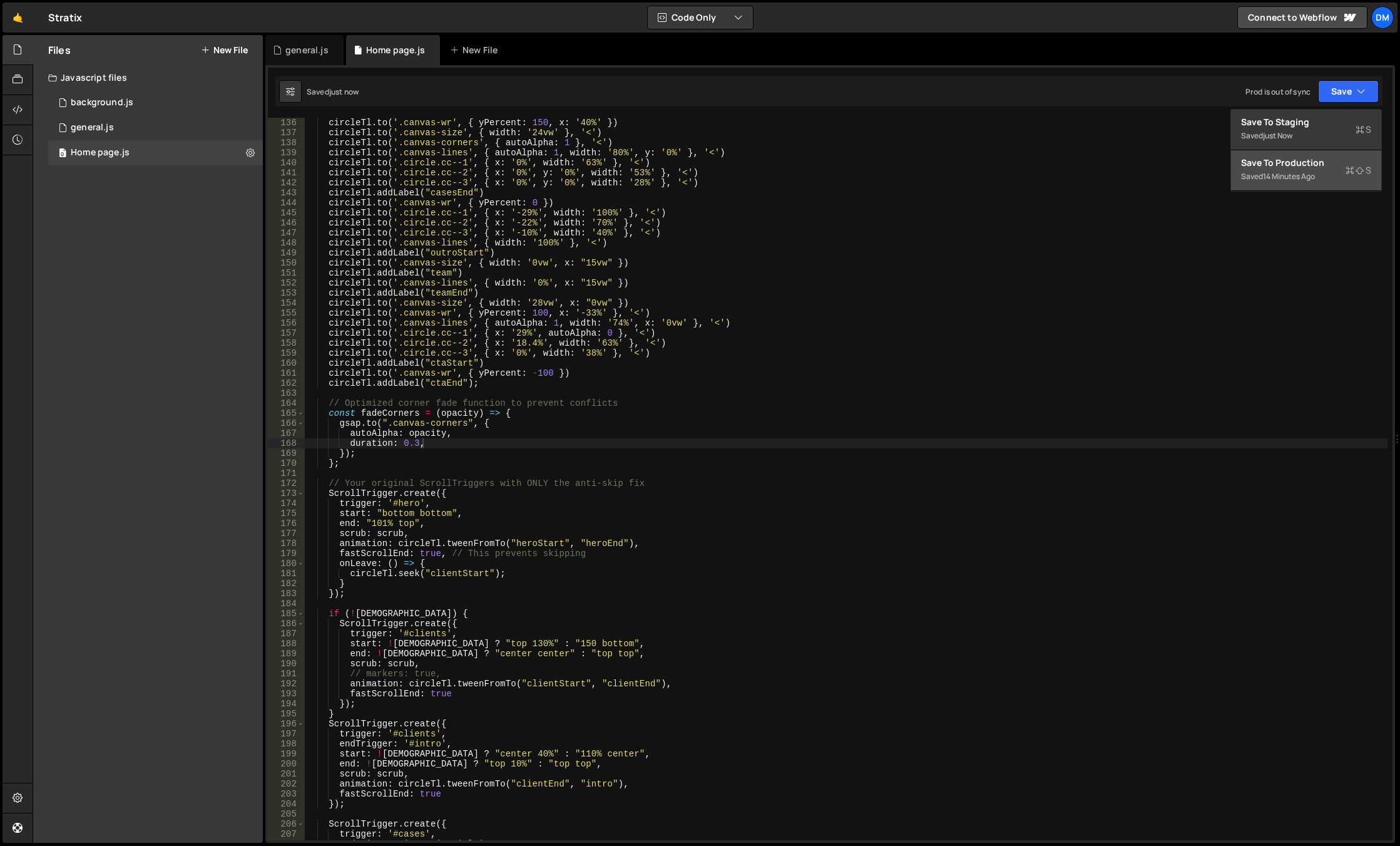
click at [1302, 166] on div "Save to Production S" at bounding box center [1306, 163] width 130 height 12
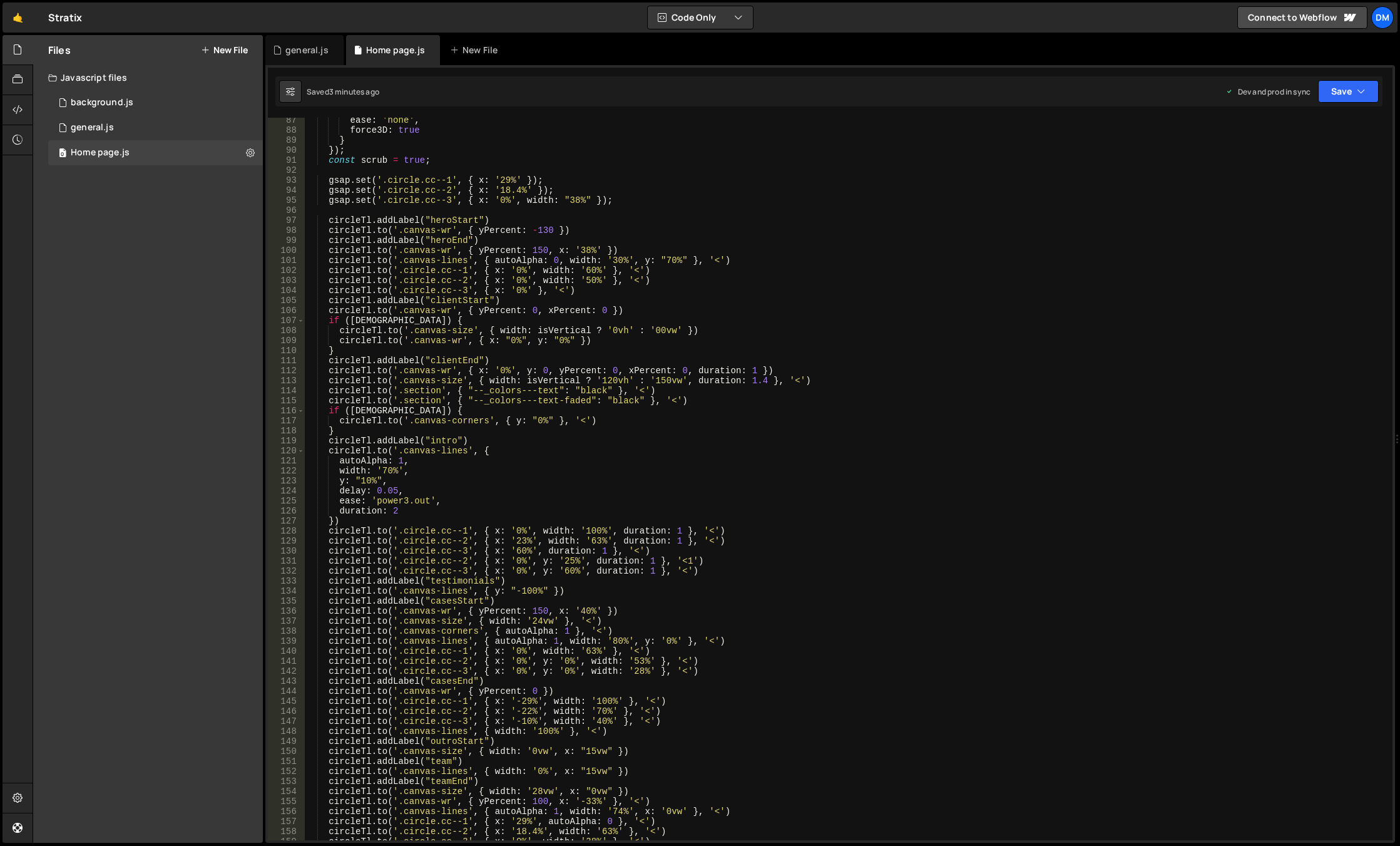
scroll to position [789, 0]
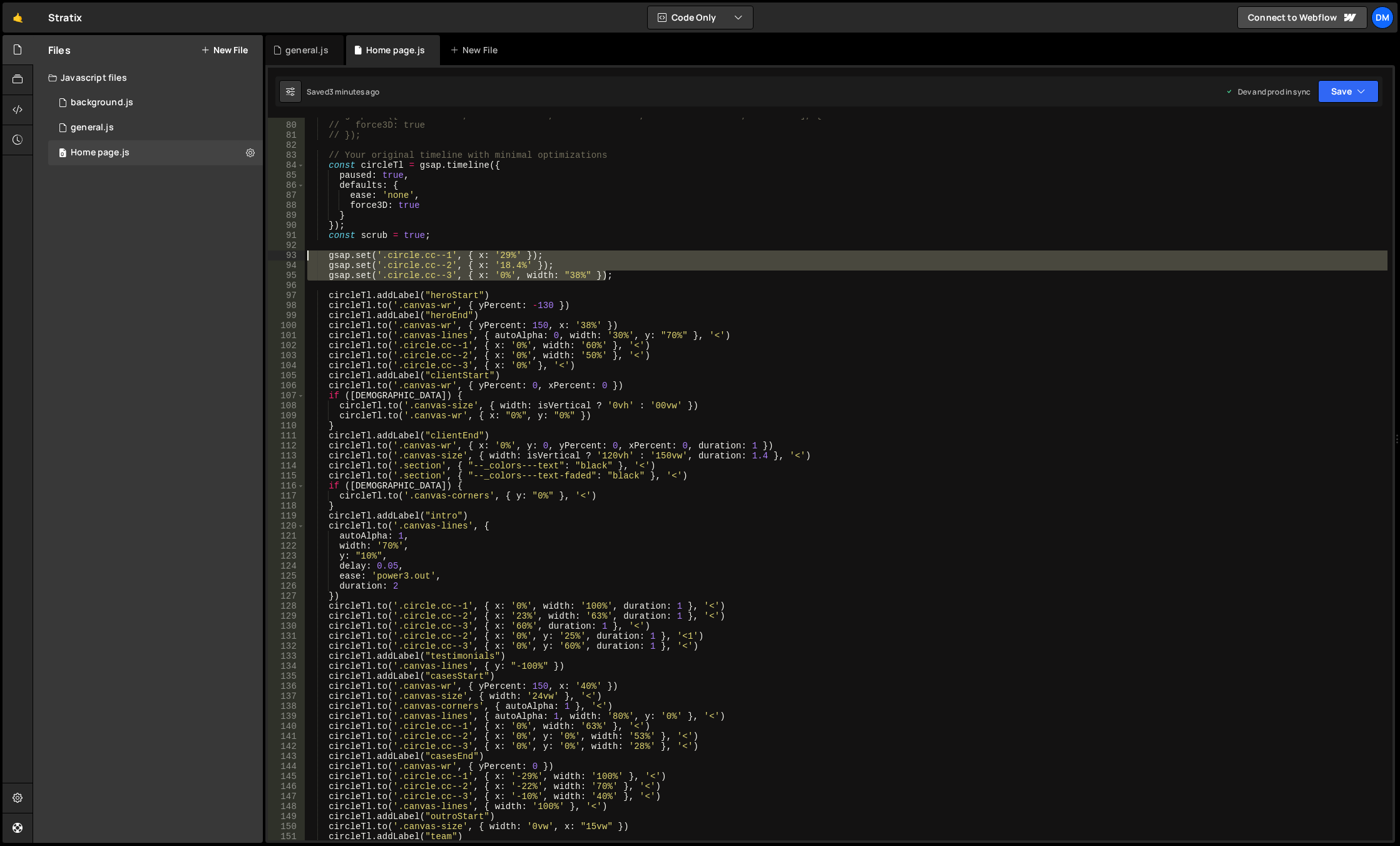
drag, startPoint x: 623, startPoint y: 278, endPoint x: 293, endPoint y: 258, distance: 330.6
click at [293, 258] on div "gsap.set('.circle.cc--3', { x: '0%', width: "38%" }); 79 80 81 82 83 84 85 86 8…" at bounding box center [831, 479] width 1125 height 722
click at [639, 258] on div "// gsap.set(['.canvas-wr', '.canvas-size', '.canvas-lines', '.canvas-corners', …" at bounding box center [846, 479] width 1083 height 722
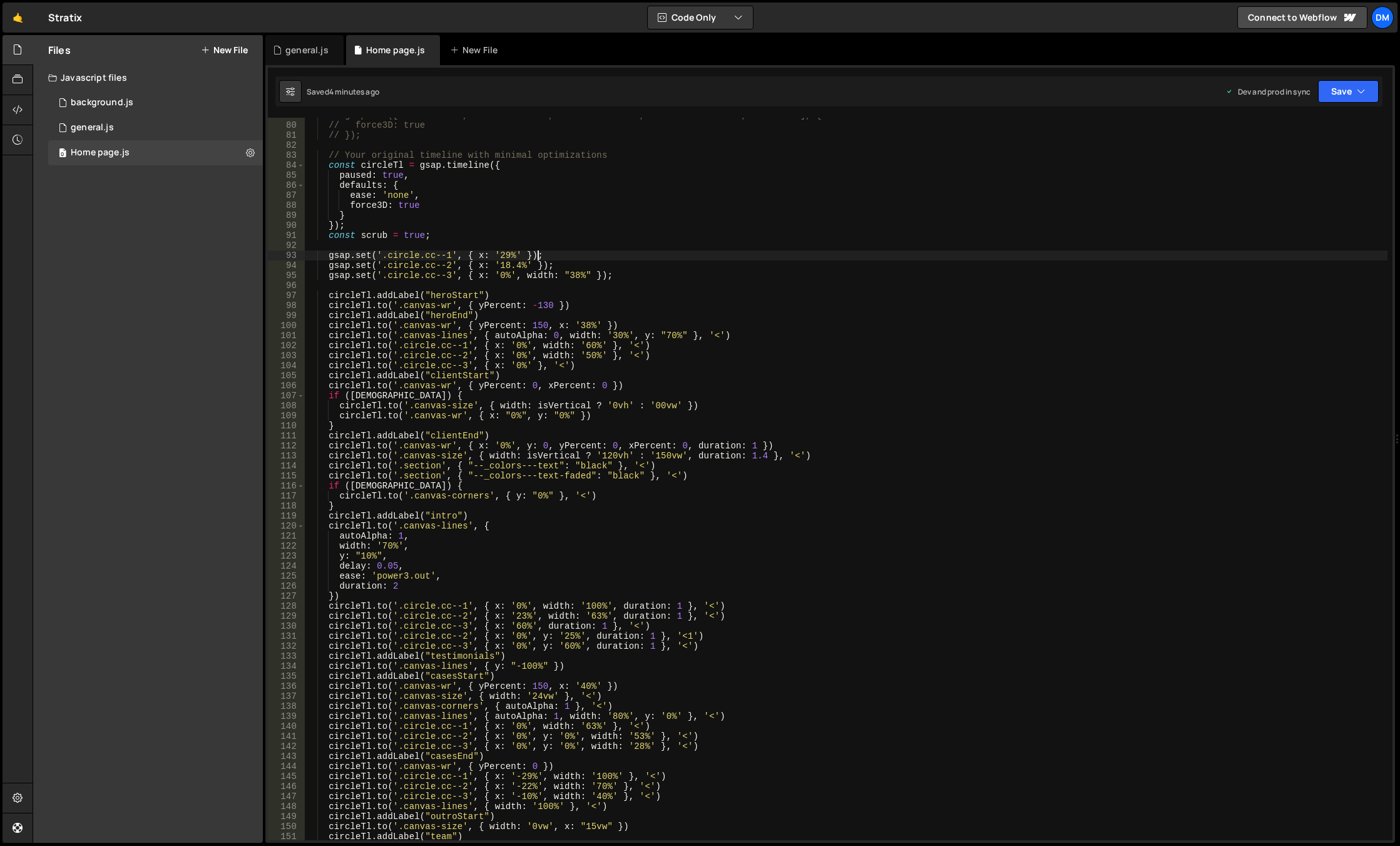
click at [476, 257] on div "// gsap.set(['.canvas-wr', '.canvas-size', '.canvas-lines', '.canvas-corners', …" at bounding box center [846, 481] width 1083 height 743
click at [479, 259] on div "// gsap.set(['.canvas-wr', '.canvas-size', '.canvas-lines', '.canvas-corners', …" at bounding box center [846, 481] width 1083 height 743
click at [543, 266] on div "xPe rcent local" at bounding box center [565, 280] width 186 height 37
click at [491, 256] on div "// gsap.set(['.canvas-wr', '.canvas-size', '.canvas-lines', '.canvas-corners', …" at bounding box center [846, 481] width 1083 height 743
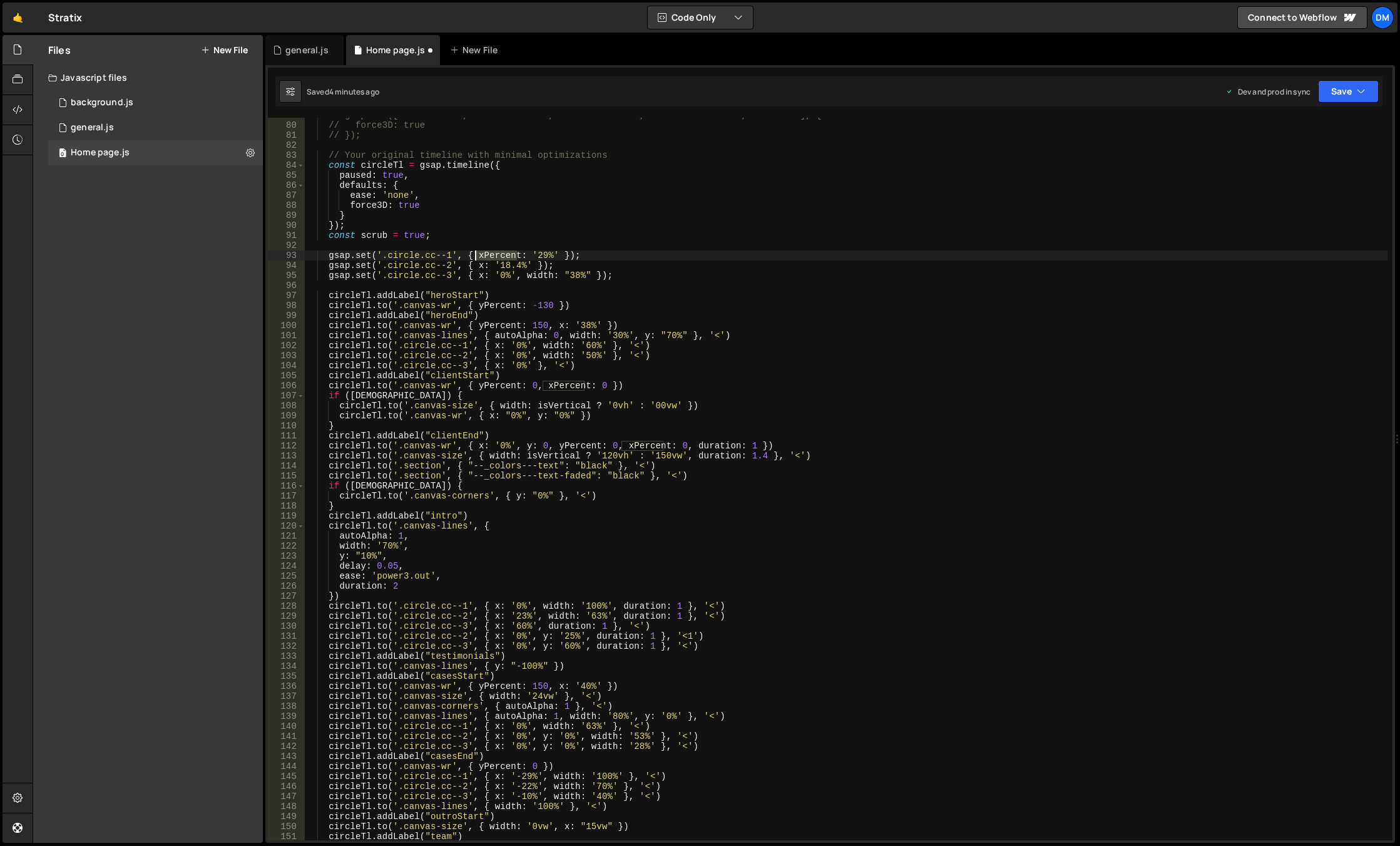
click at [491, 256] on div "// gsap.set(['.canvas-wr', '.canvas-size', '.canvas-lines', '.canvas-corners', …" at bounding box center [846, 481] width 1083 height 743
click at [475, 264] on div "// gsap.set(['.canvas-wr', '.canvas-size', '.canvas-lines', '.canvas-corners', …" at bounding box center [846, 481] width 1083 height 743
paste textarea "Percent"
click at [475, 276] on div "// gsap.set(['.canvas-wr', '.canvas-size', '.canvas-lines', '.canvas-corners', …" at bounding box center [846, 481] width 1083 height 743
paste textarea "Percent"
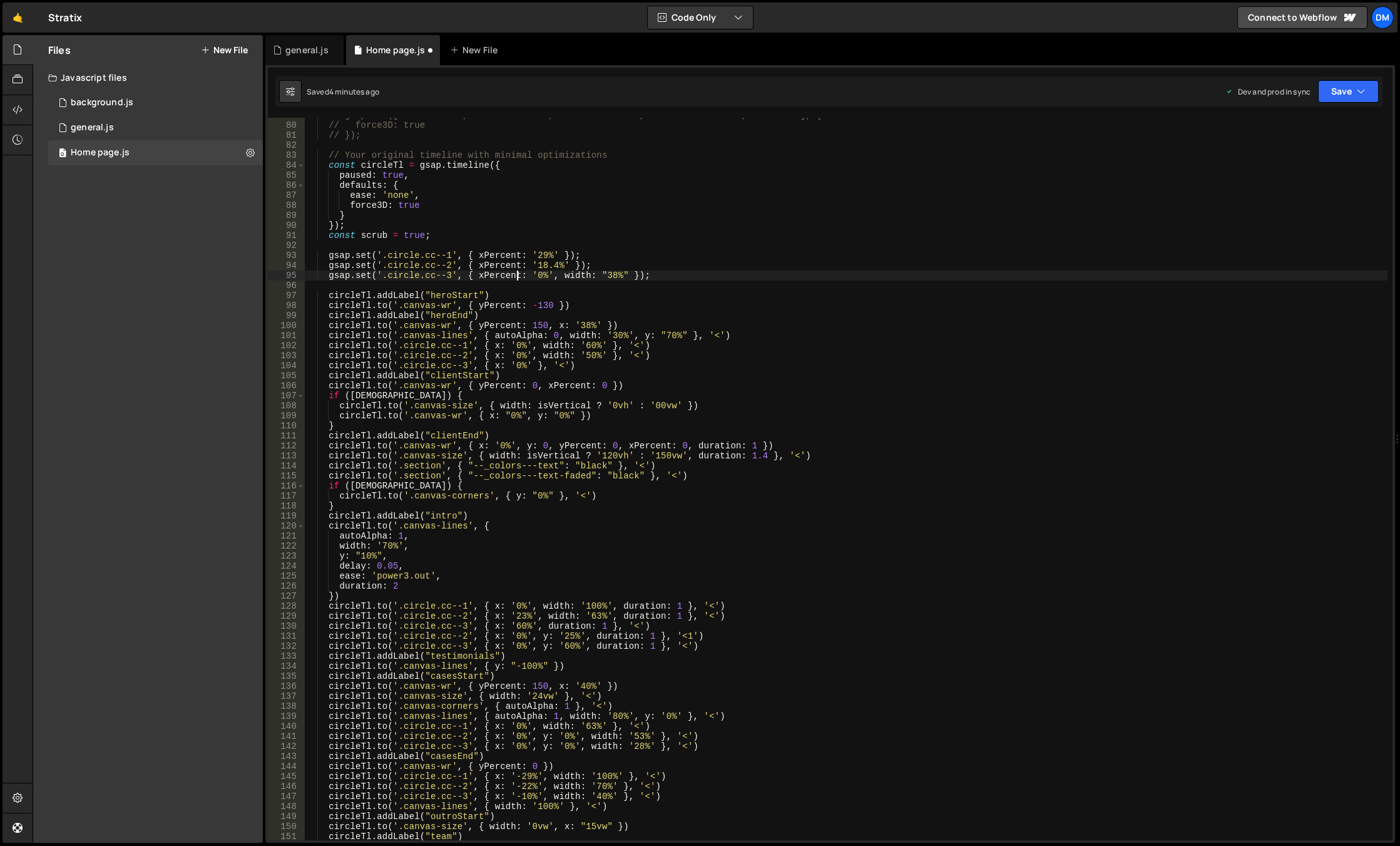
click at [535, 255] on div "// gsap.set(['.canvas-wr', '.canvas-size', '.canvas-lines', '.canvas-corners', …" at bounding box center [846, 481] width 1083 height 743
drag, startPoint x: 965, startPoint y: 237, endPoint x: 1094, endPoint y: 134, distance: 165.1
click at [966, 237] on div "// gsap.set(['.canvas-wr', '.canvas-size', '.canvas-lines', '.canvas-corners', …" at bounding box center [846, 481] width 1083 height 743
type textarea "const scrub = true;"
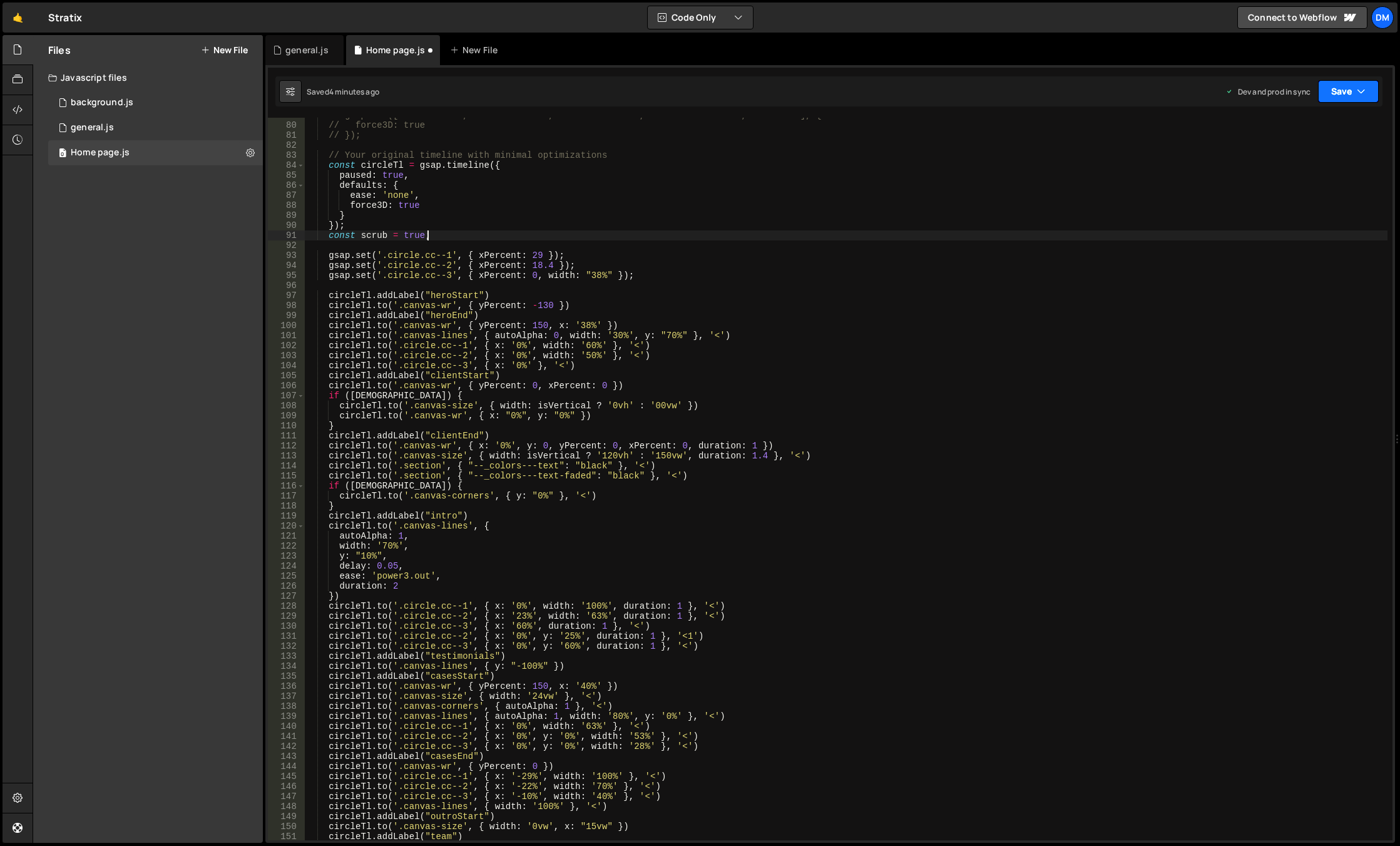
click at [1331, 91] on button "Save" at bounding box center [1348, 91] width 61 height 22
click at [1289, 118] on button "Save to Staging S Saved 4 minutes ago" at bounding box center [1306, 130] width 151 height 41
click at [1341, 87] on button "Save" at bounding box center [1348, 91] width 61 height 22
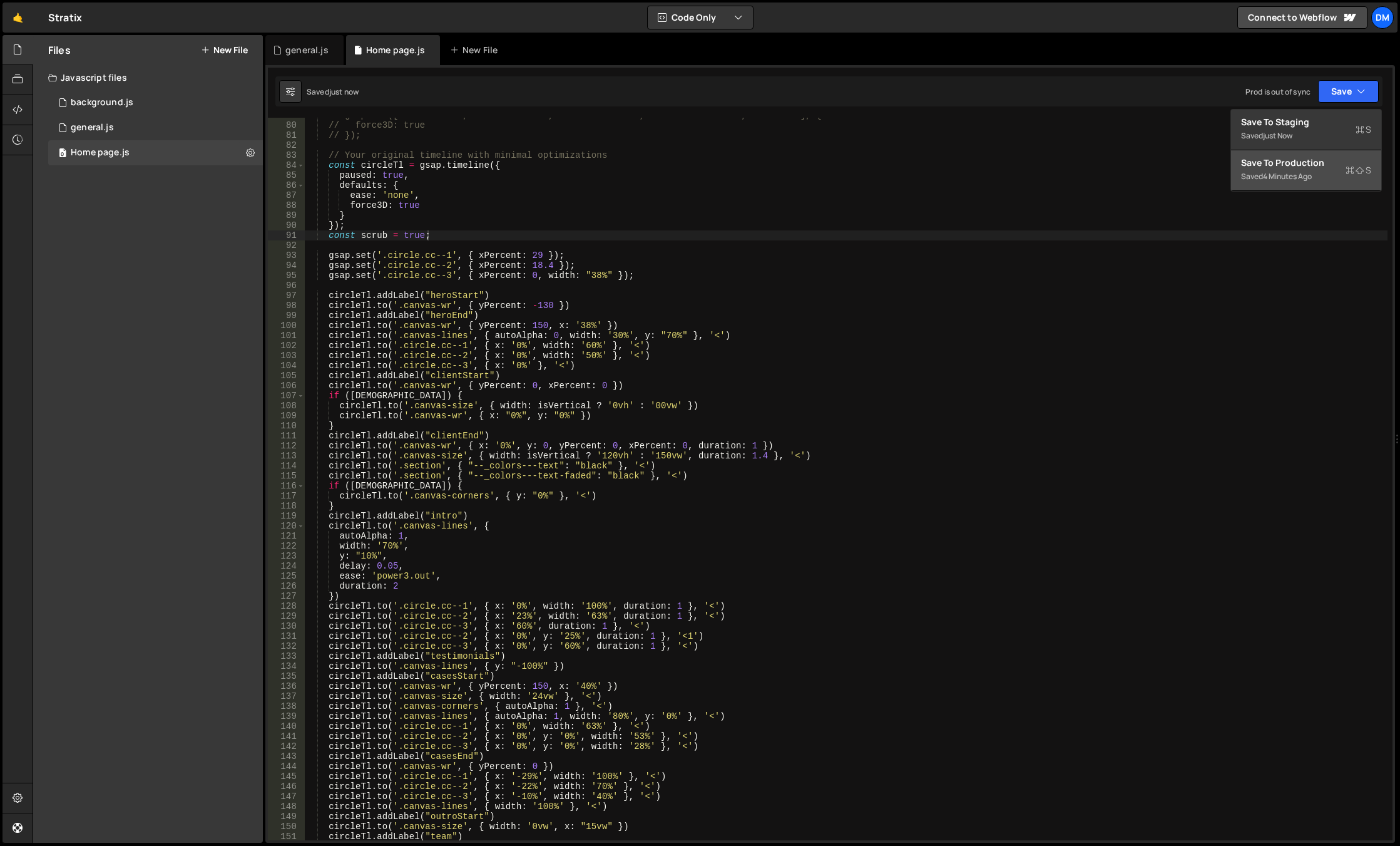
click at [1294, 168] on div "Save to Production S" at bounding box center [1306, 163] width 130 height 12
click at [605, 13] on div "🤙 Stratix ⚠️ Code is being edited in another browser Code Only Code Only Code +…" at bounding box center [700, 18] width 1395 height 30
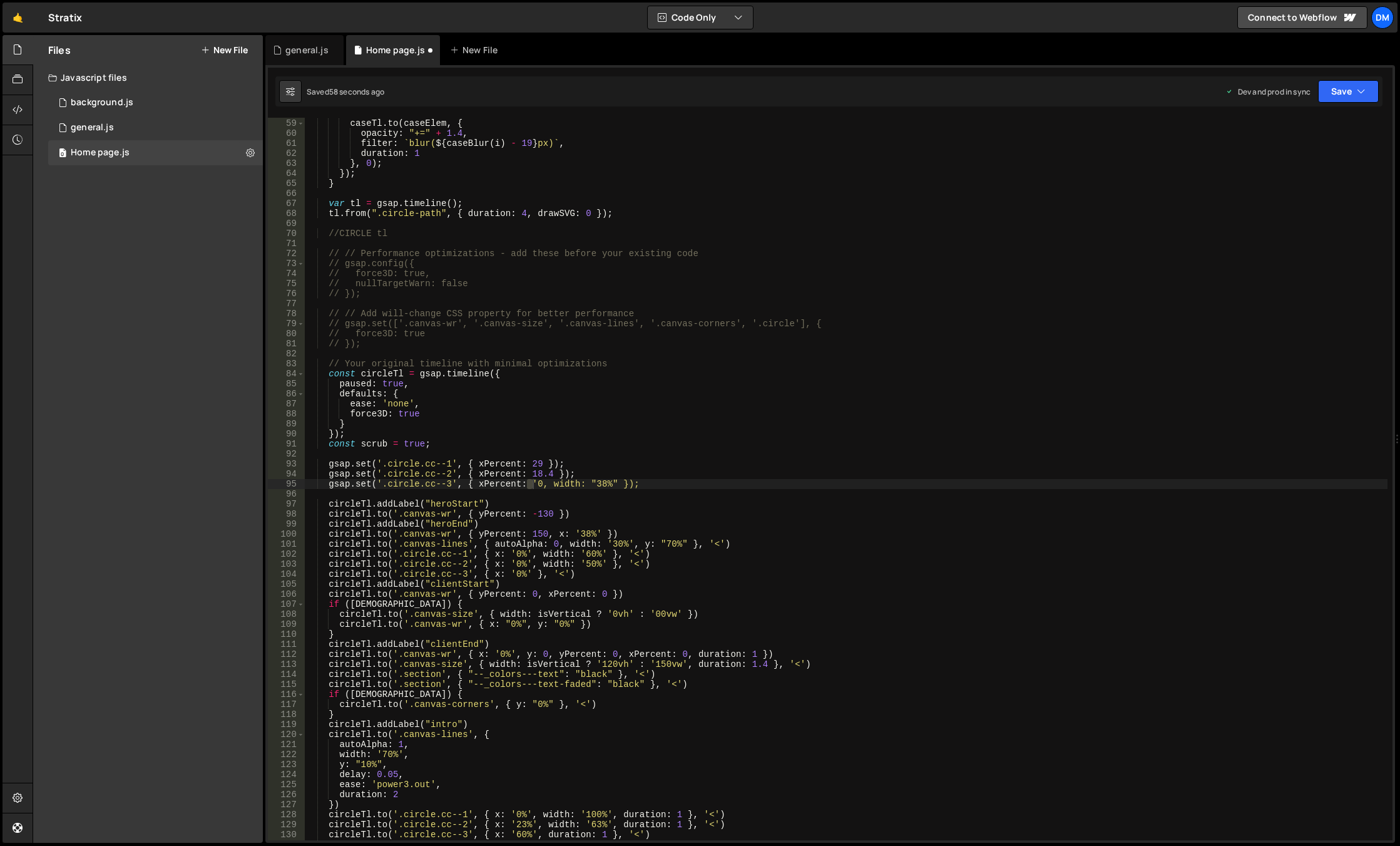
scroll to position [580, 0]
click at [610, 456] on div "caseTl . to ( caseElem , { opacity : "+=" + 1.4 , filter : ` blur( ${ caseBlur …" at bounding box center [846, 479] width 1083 height 743
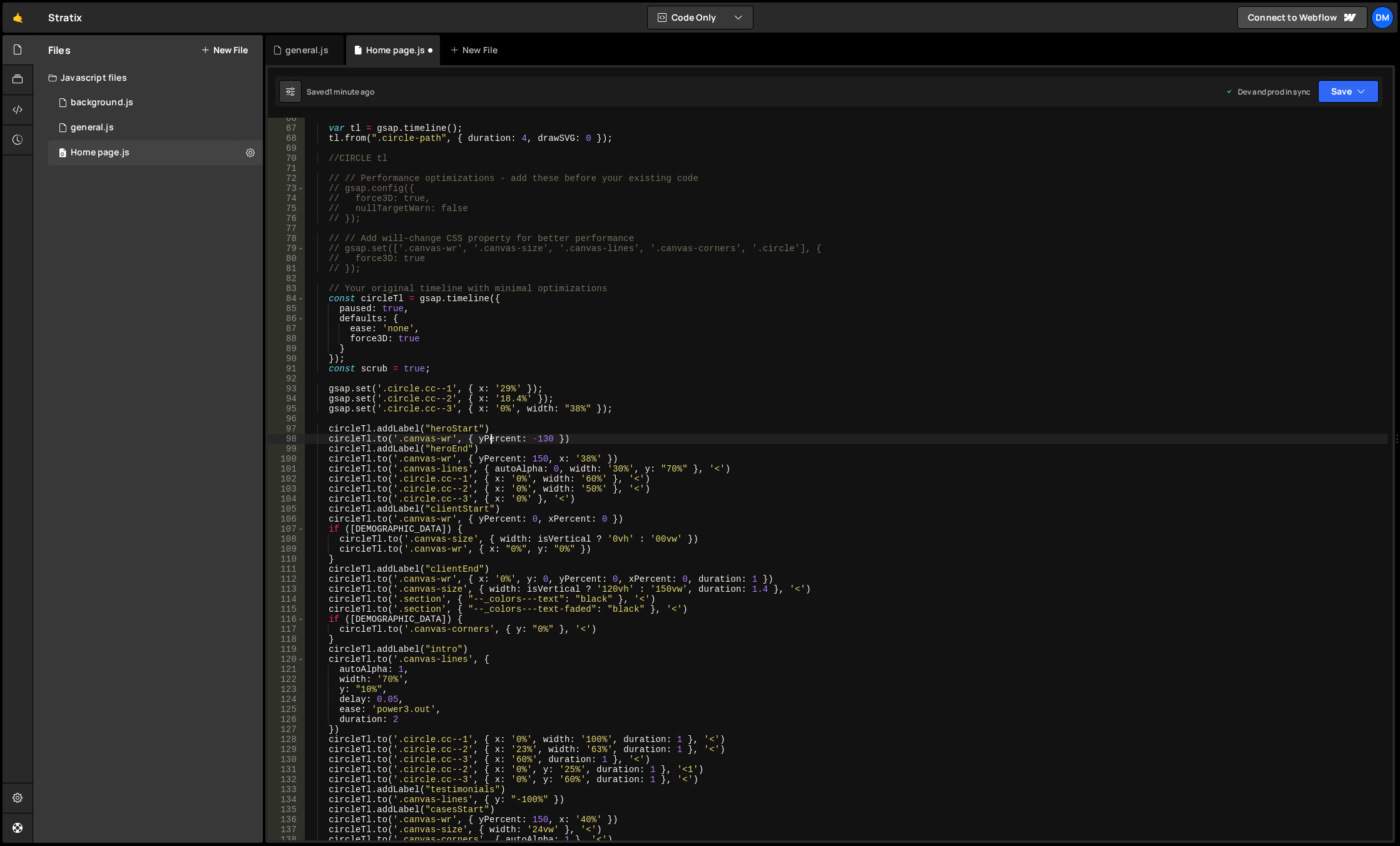
click at [492, 438] on div "var tl = gsap . timeline ( ) ; tl . from ( ".circle-path" , { duration : 4 , dr…" at bounding box center [846, 484] width 1083 height 743
click at [512, 438] on div "var tl = gsap . timeline ( ) ; tl . from ( ".circle-path" , { duration : 4 , dr…" at bounding box center [846, 484] width 1083 height 743
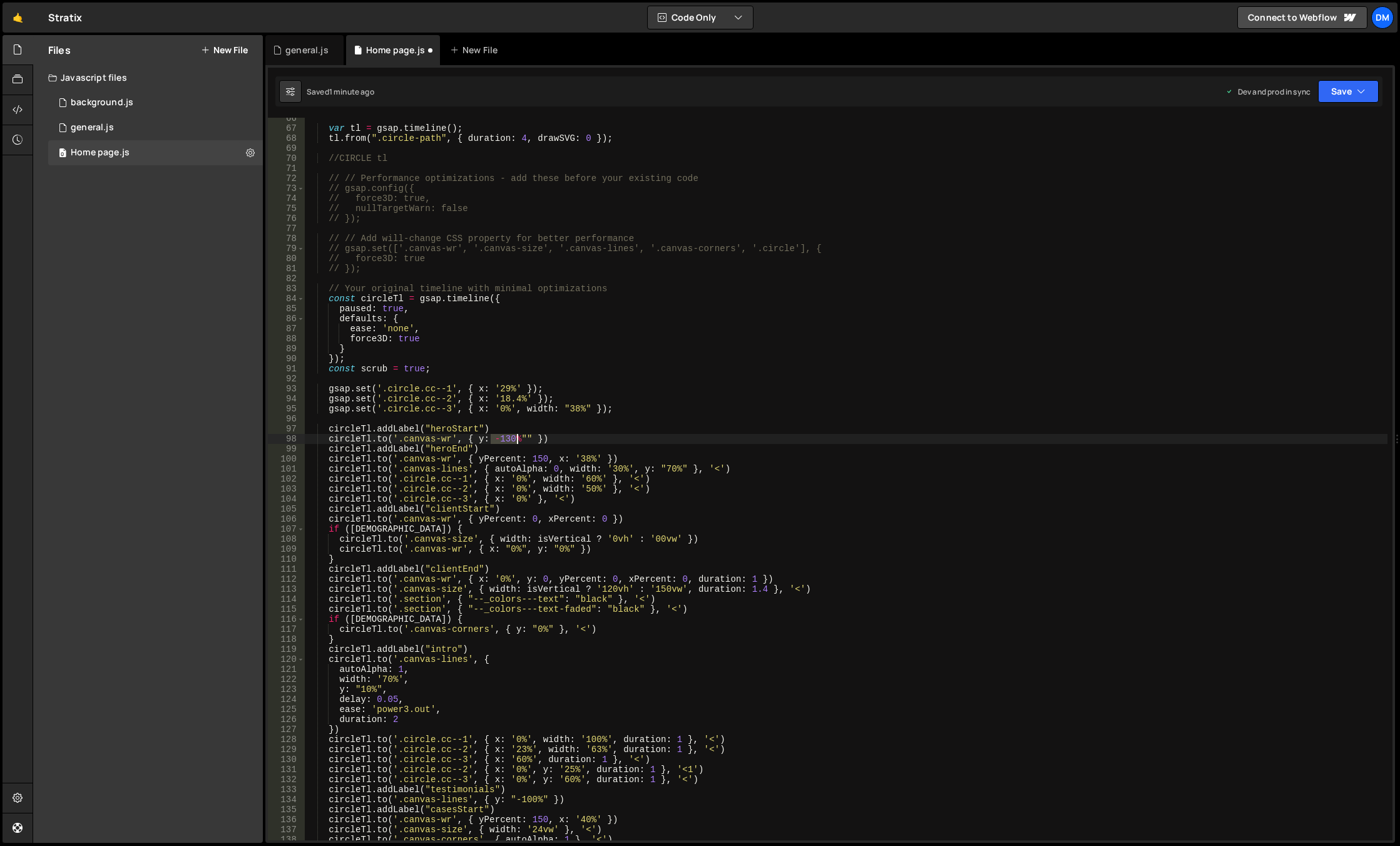
drag, startPoint x: 492, startPoint y: 438, endPoint x: 515, endPoint y: 440, distance: 23.1
click at [515, 440] on div "var tl = gsap . timeline ( ) ; tl . from ( ".circle-path" , { duration : 4 , dr…" at bounding box center [846, 484] width 1083 height 743
click at [495, 439] on div "var tl = gsap . timeline ( ) ; tl . from ( ".circle-path" , { duration : 4 , dr…" at bounding box center [846, 484] width 1083 height 743
paste textarea "-130%"
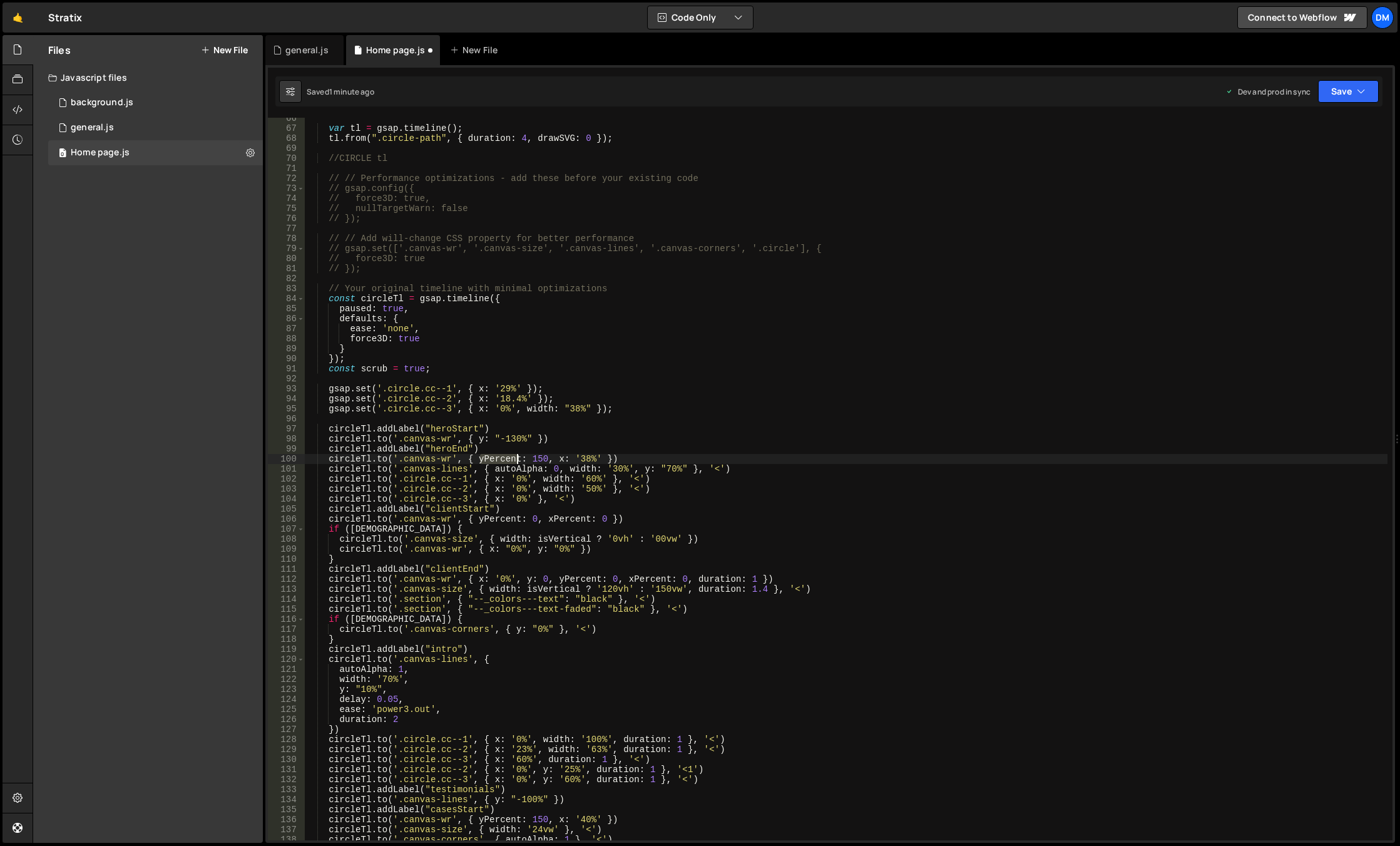
drag, startPoint x: 480, startPoint y: 459, endPoint x: 516, endPoint y: 461, distance: 36.1
click at [516, 461] on div "var tl = gsap . timeline ( ) ; tl . from ( ".circle-path" , { duration : 4 , dr…" at bounding box center [846, 484] width 1083 height 743
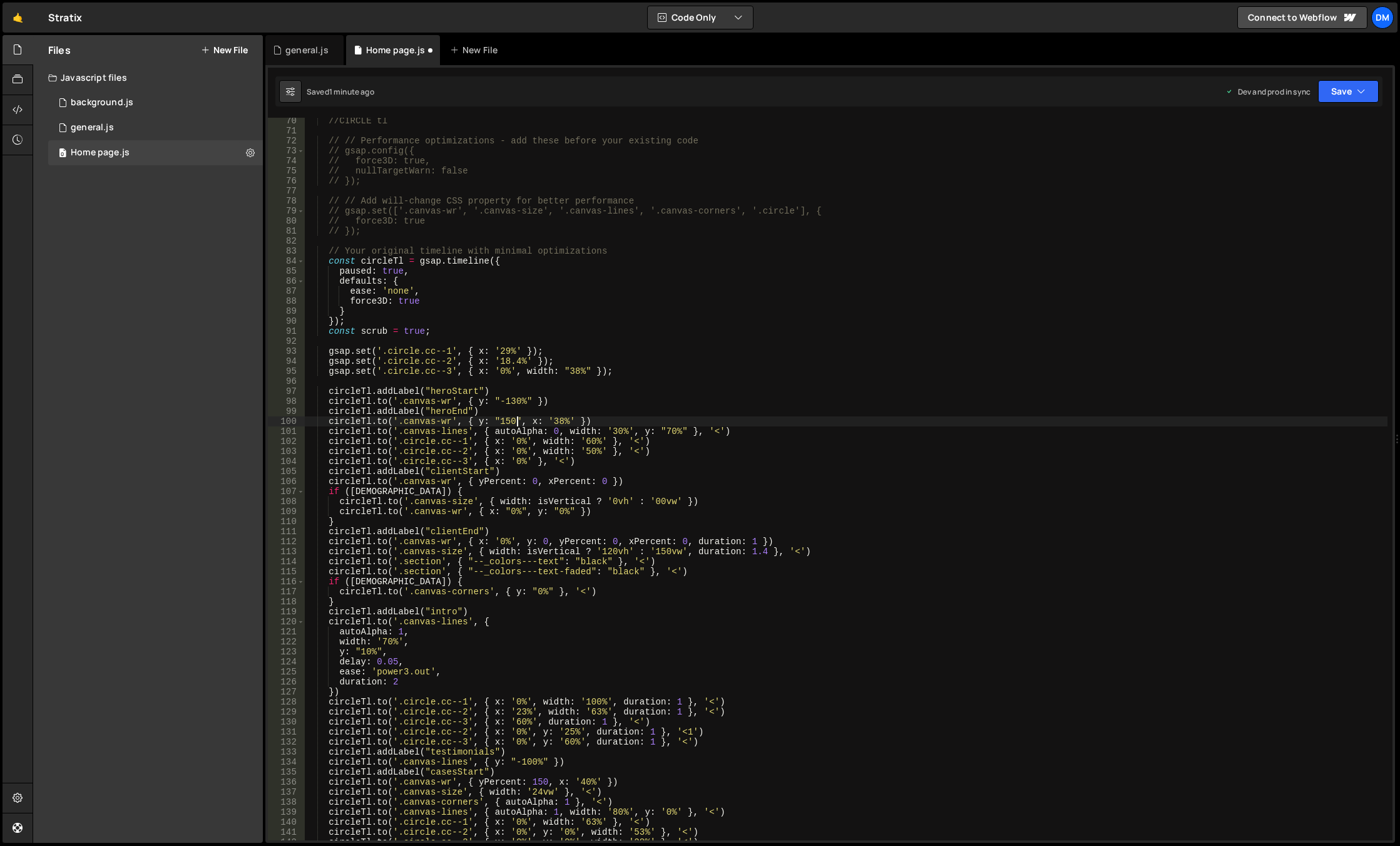
scroll to position [730, 0]
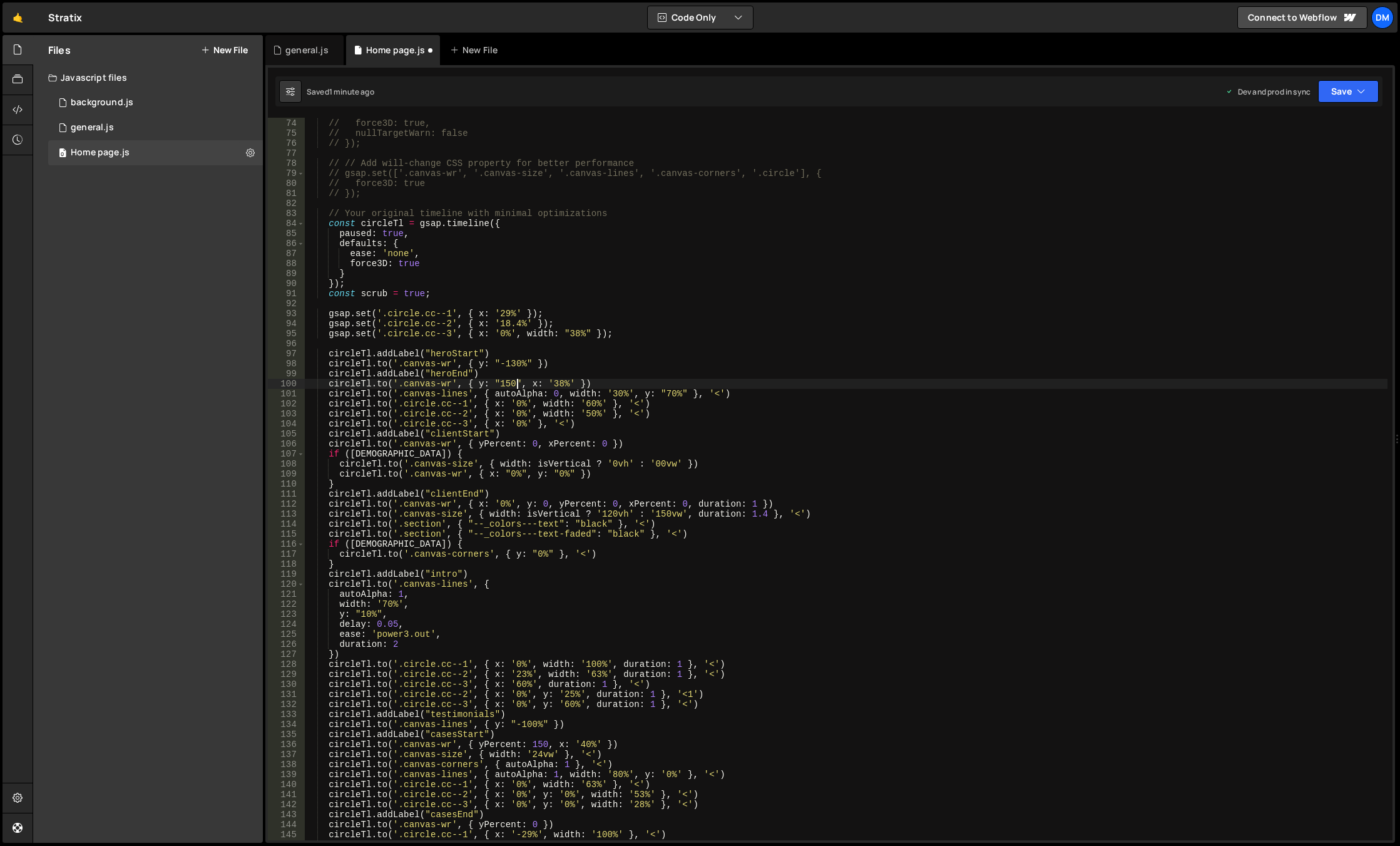
click at [502, 441] on div "// gsap.config({ // force3D: true, // nullTargetWarn: false // }); // // Add wi…" at bounding box center [846, 479] width 1083 height 743
drag, startPoint x: 487, startPoint y: 446, endPoint x: 495, endPoint y: 446, distance: 8.0
click at [495, 446] on div "// gsap.config({ // force3D: true, // nullTargetWarn: false // }); // // Add wi…" at bounding box center [846, 479] width 1083 height 743
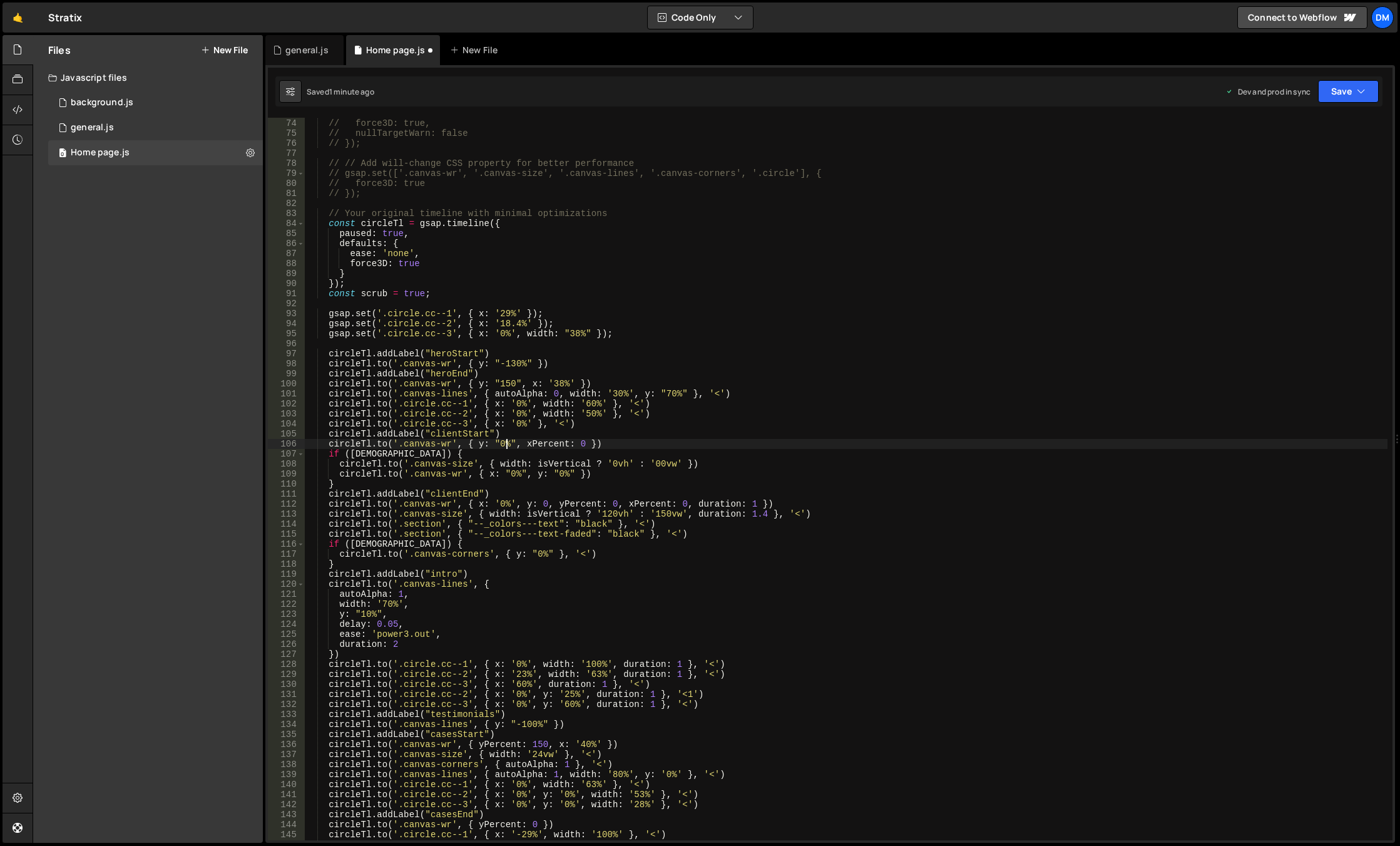
scroll to position [0, 13]
drag, startPoint x: 492, startPoint y: 444, endPoint x: 510, endPoint y: 445, distance: 18.0
click at [510, 445] on div "// gsap.config({ // force3D: true, // nullTargetWarn: false // }); // // Add wi…" at bounding box center [846, 479] width 1083 height 743
drag, startPoint x: 573, startPoint y: 444, endPoint x: 579, endPoint y: 445, distance: 6.1
click at [579, 445] on div "// gsap.config({ // force3D: true, // nullTargetWarn: false // }); // // Add wi…" at bounding box center [846, 479] width 1083 height 743
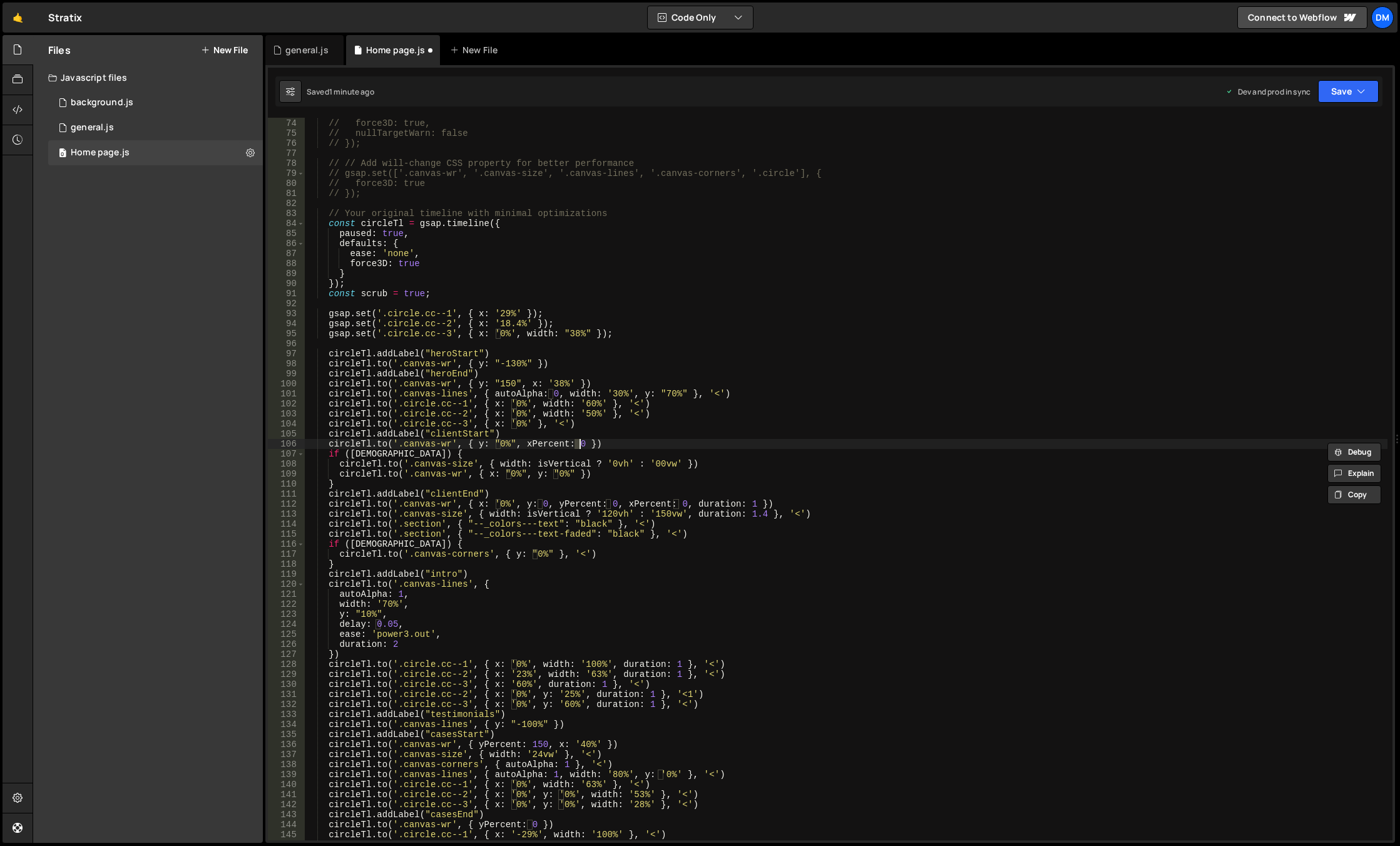
paste textarea ""0%""
click at [544, 443] on div "// gsap.config({ // force3D: true, // nullTargetWarn: false // }); // // Add wi…" at bounding box center [846, 479] width 1083 height 743
click at [727, 411] on div "// gsap.config({ // force3D: true, // nullTargetWarn: false // }); // // Add wi…" at bounding box center [846, 479] width 1083 height 743
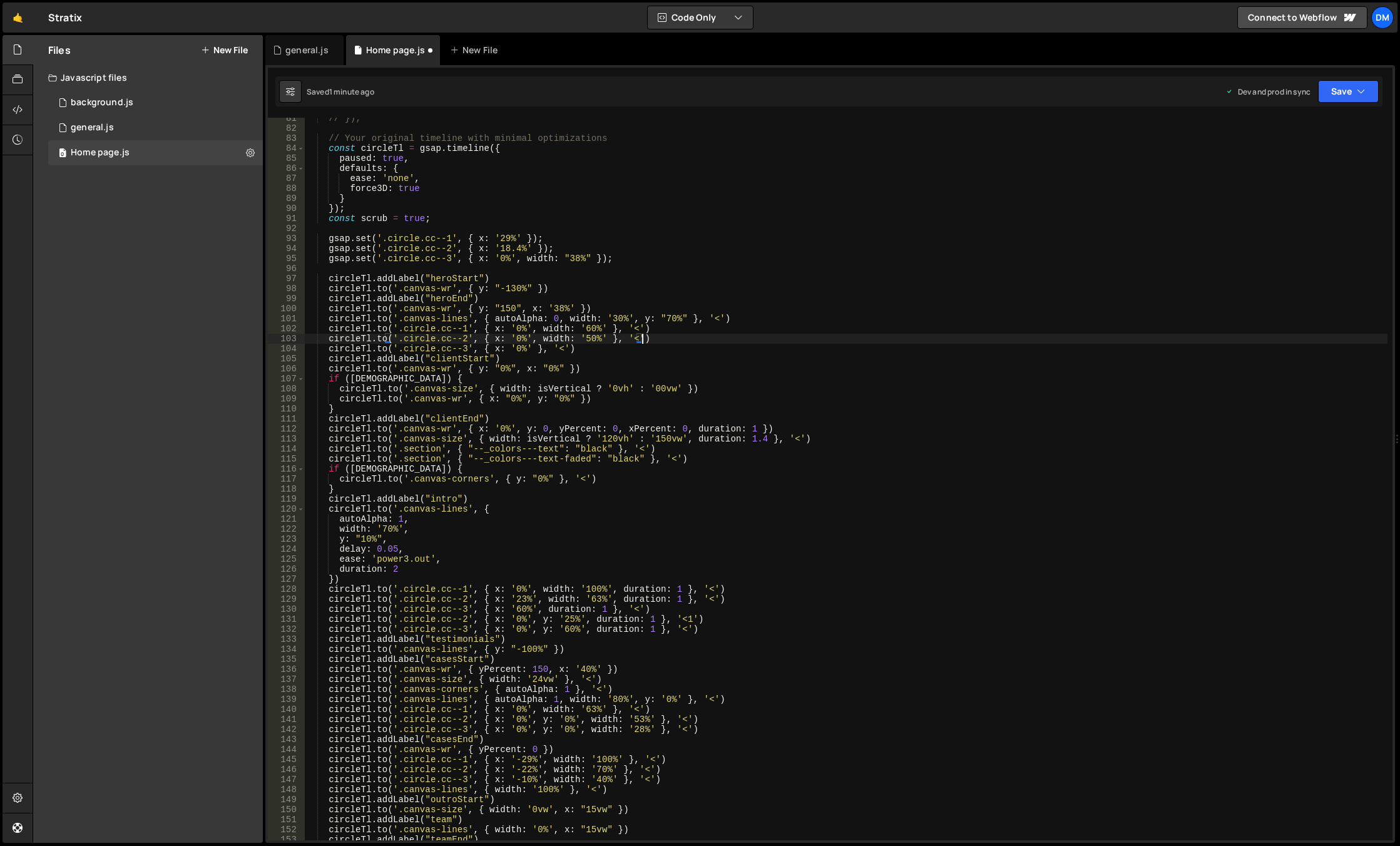
scroll to position [806, 0]
drag, startPoint x: 491, startPoint y: 428, endPoint x: 509, endPoint y: 429, distance: 18.0
click at [509, 429] on div "// }); // Your original timeline with minimal optimizations const circleTl = gs…" at bounding box center [846, 484] width 1083 height 743
drag, startPoint x: 536, startPoint y: 431, endPoint x: 543, endPoint y: 431, distance: 7.0
click at [543, 431] on div "// }); // Your original timeline with minimal optimizations const circleTl = gs…" at bounding box center [846, 484] width 1083 height 743
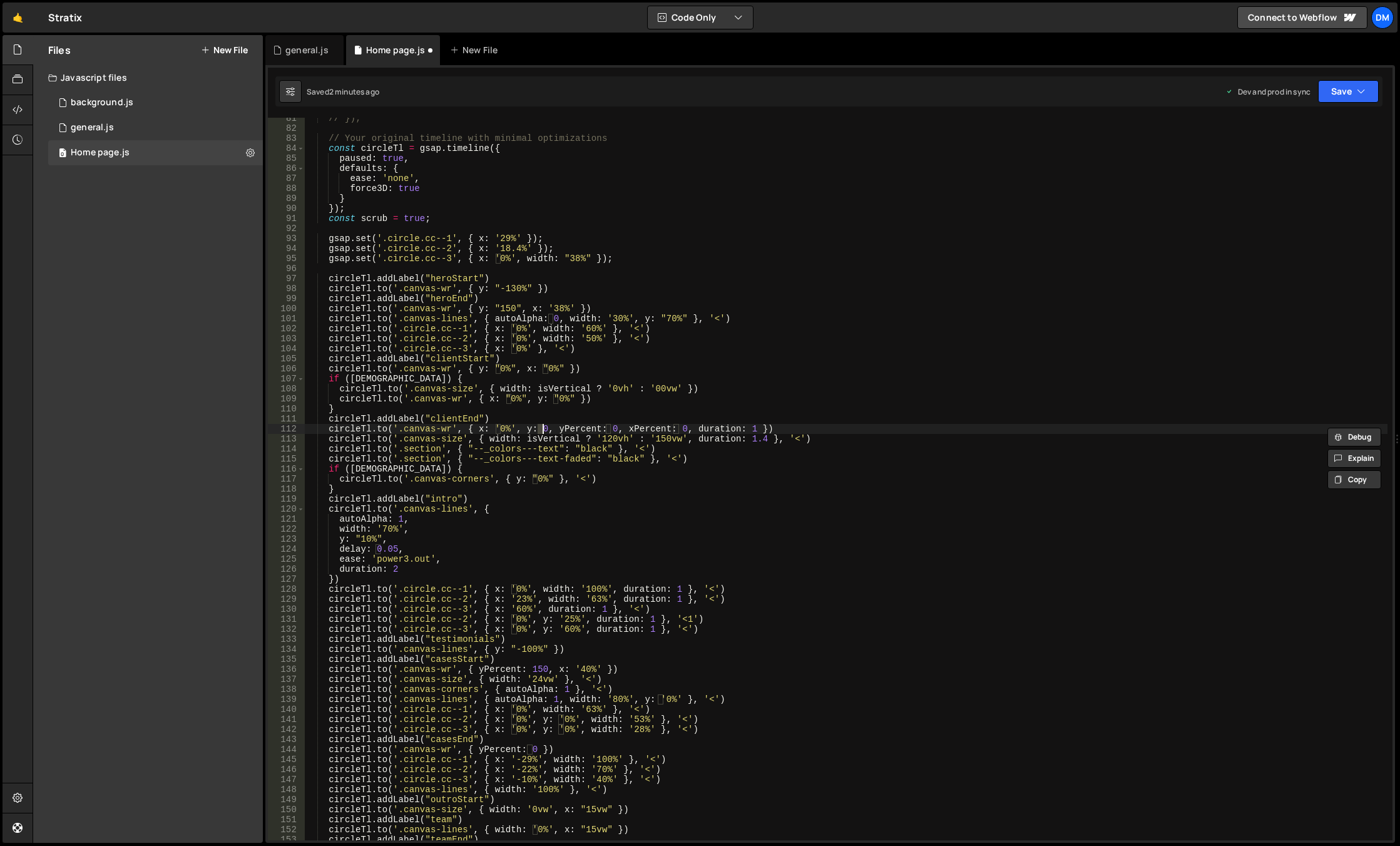
paste textarea "'0%'"
click at [587, 430] on div "// }); // Your original timeline with minimal optimizations const circleTl = gs…" at bounding box center [846, 484] width 1083 height 743
click at [578, 423] on div "// }); // Your original timeline with minimal optimizations const circleTl = gs…" at bounding box center [846, 484] width 1083 height 743
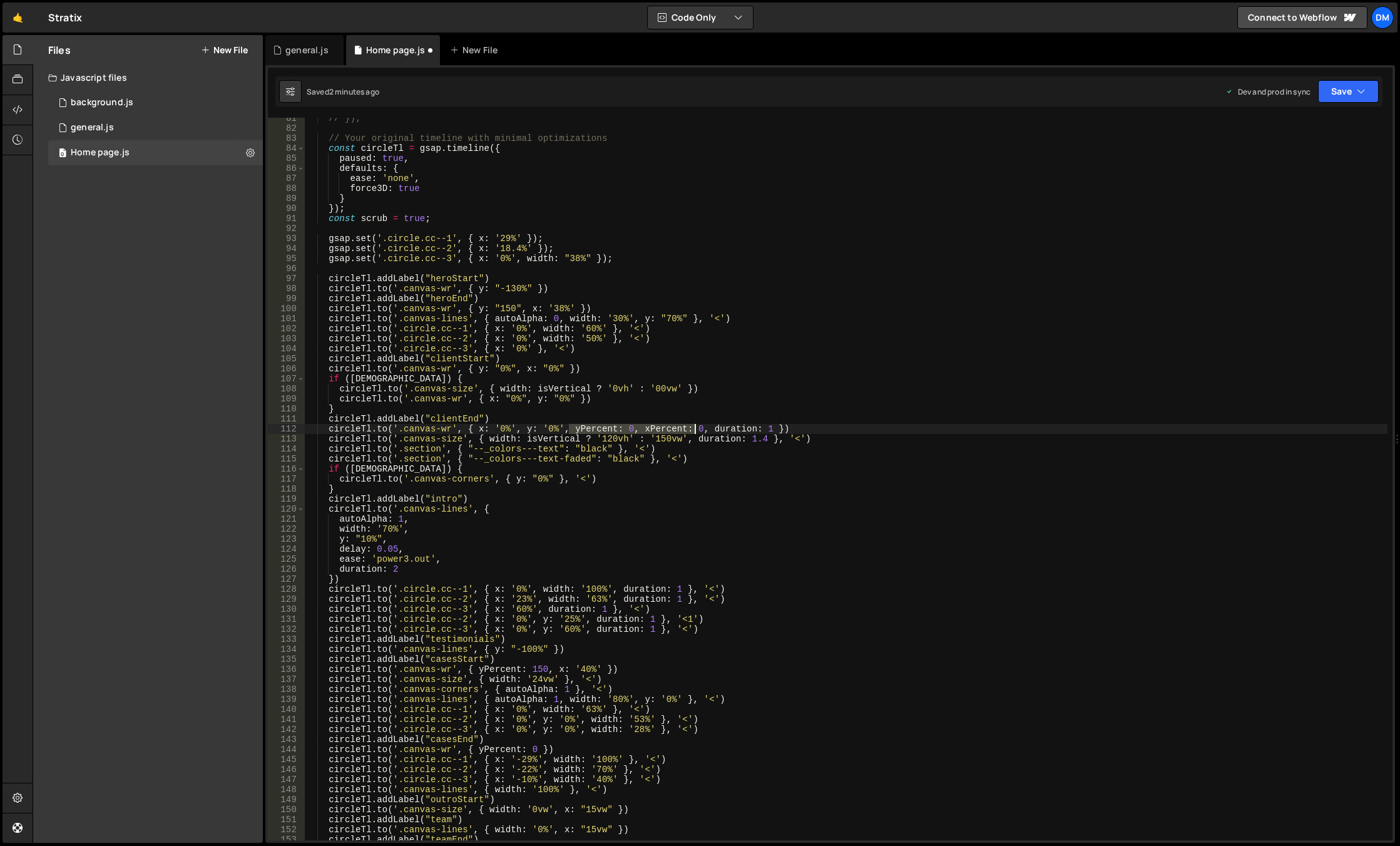
drag, startPoint x: 568, startPoint y: 431, endPoint x: 697, endPoint y: 431, distance: 129.0
click at [697, 431] on div "// }); // Your original timeline with minimal optimizations const circleTl = gs…" at bounding box center [846, 484] width 1083 height 743
click at [682, 419] on div "// }); // Your original timeline with minimal optimizations const circleTl = gs…" at bounding box center [846, 484] width 1083 height 743
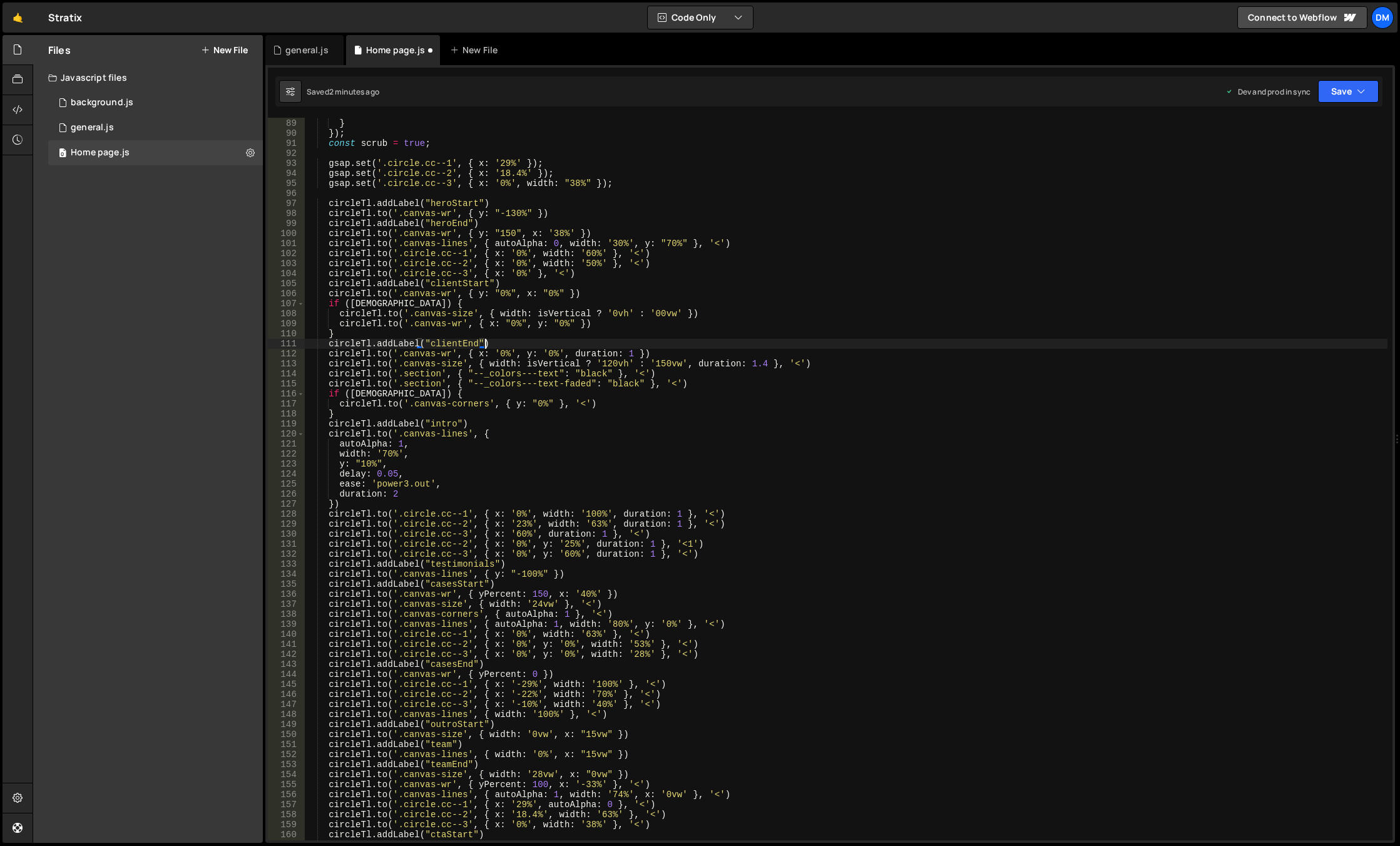
click at [509, 593] on div "force3D : true } }) ; const scrub = true ; gsap . set ( '.circle.cc--1' , { x :…" at bounding box center [846, 479] width 1083 height 743
drag, startPoint x: 492, startPoint y: 594, endPoint x: 507, endPoint y: 594, distance: 15.0
click at [507, 594] on div "force3D : true } }) ; const scrub = true ; gsap . set ( '.circle.cc--1' , { x :…" at bounding box center [846, 479] width 1083 height 743
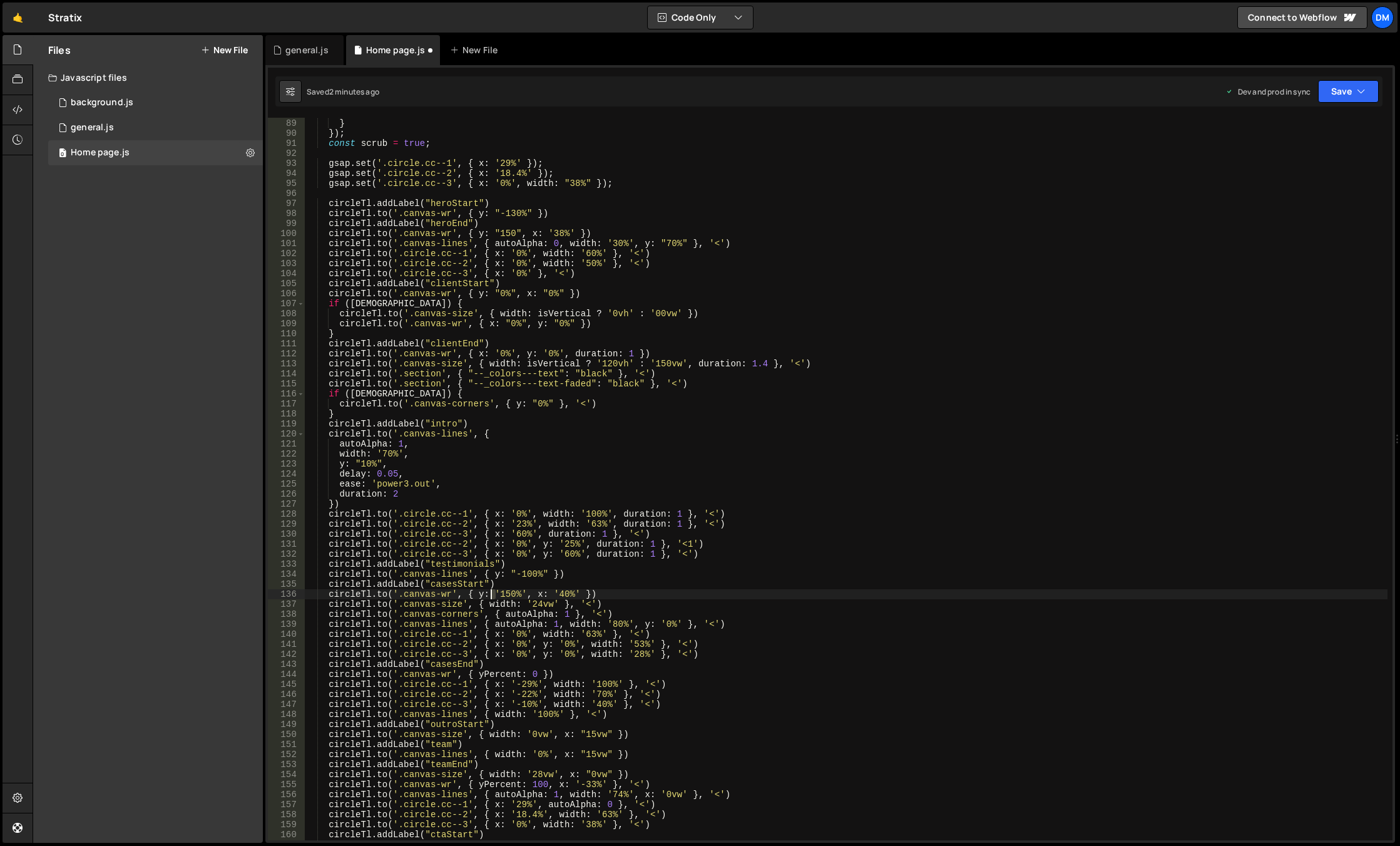
click at [491, 595] on div "force3D : true } }) ; const scrub = true ; gsap . set ( '.circle.cc--1' , { x :…" at bounding box center [846, 479] width 1083 height 743
click at [520, 592] on div "force3D : true } }) ; const scrub = true ; gsap . set ( '.circle.cc--1' , { x :…" at bounding box center [846, 479] width 1083 height 743
click at [699, 554] on div "force3D : true } }) ; const scrub = true ; gsap . set ( '.circle.cc--1' , { x :…" at bounding box center [846, 479] width 1083 height 743
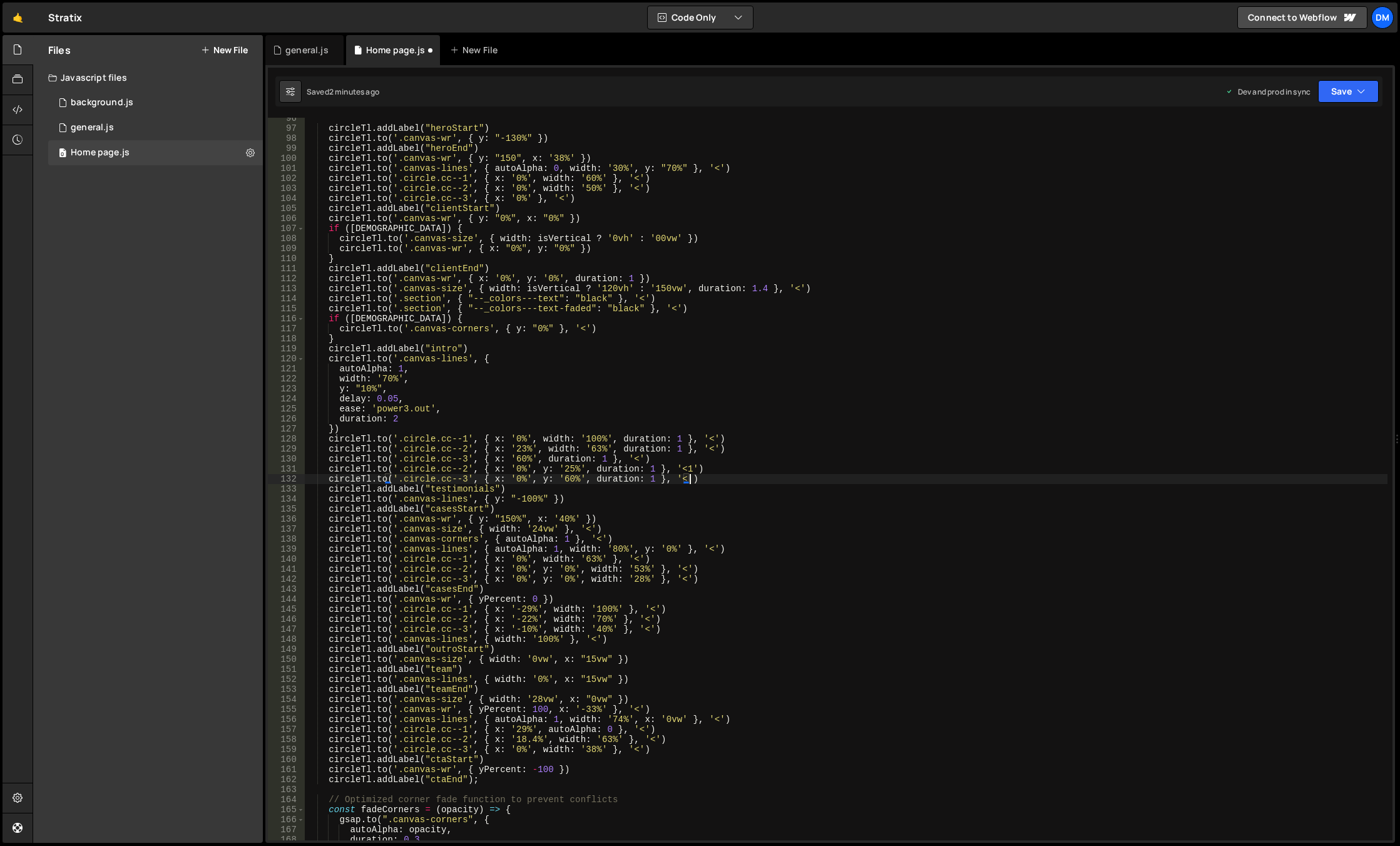
scroll to position [956, 0]
click at [505, 710] on div "circleTl . addLabel ( "heroStart" ) circleTl . to ( '.canvas-wr' , { y : "-130%…" at bounding box center [846, 484] width 1083 height 743
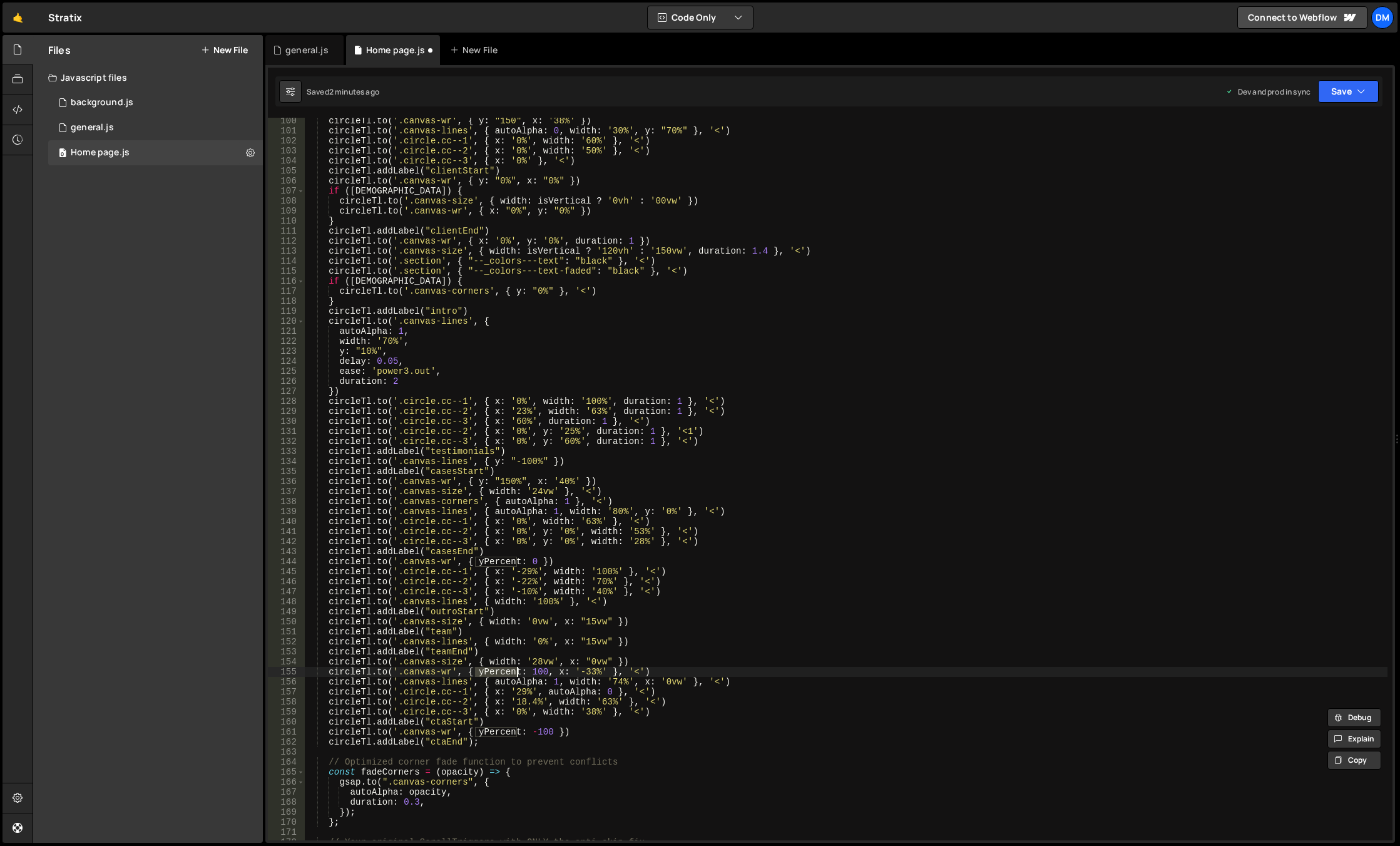
click at [503, 562] on div "circleTl . to ( '.canvas-wr' , { y : "150" , x : '38%' }) circleTl . to ( '.can…" at bounding box center [846, 487] width 1083 height 743
drag, startPoint x: 504, startPoint y: 457, endPoint x: 541, endPoint y: 461, distance: 37.2
click at [541, 461] on div "circleTl . to ( '.canvas-wr' , { y : "150" , x : '38%' }) circleTl . to ( '.can…" at bounding box center [846, 487] width 1083 height 743
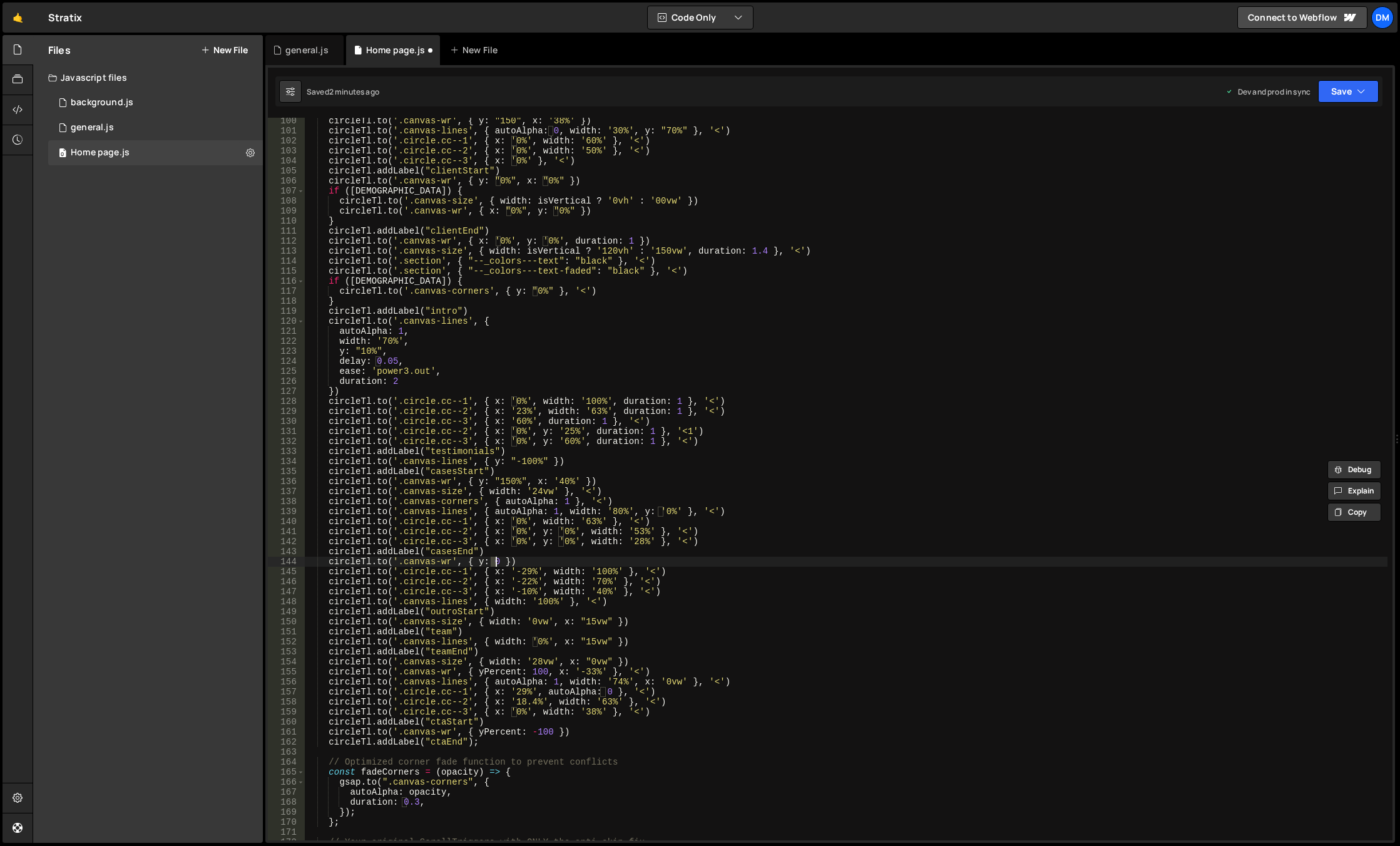
click at [494, 563] on div "circleTl . to ( '.canvas-wr' , { y : "150" , x : '38%' }) circleTl . to ( '.can…" at bounding box center [846, 487] width 1083 height 743
paste textarea ""-100%""
drag, startPoint x: 511, startPoint y: 560, endPoint x: 483, endPoint y: 589, distance: 40.3
click at [511, 560] on div "circleTl . to ( '.canvas-wr' , { y : "150" , x : '38%' }) circleTl . to ( '.can…" at bounding box center [846, 487] width 1083 height 743
drag, startPoint x: 474, startPoint y: 480, endPoint x: 522, endPoint y: 482, distance: 48.0
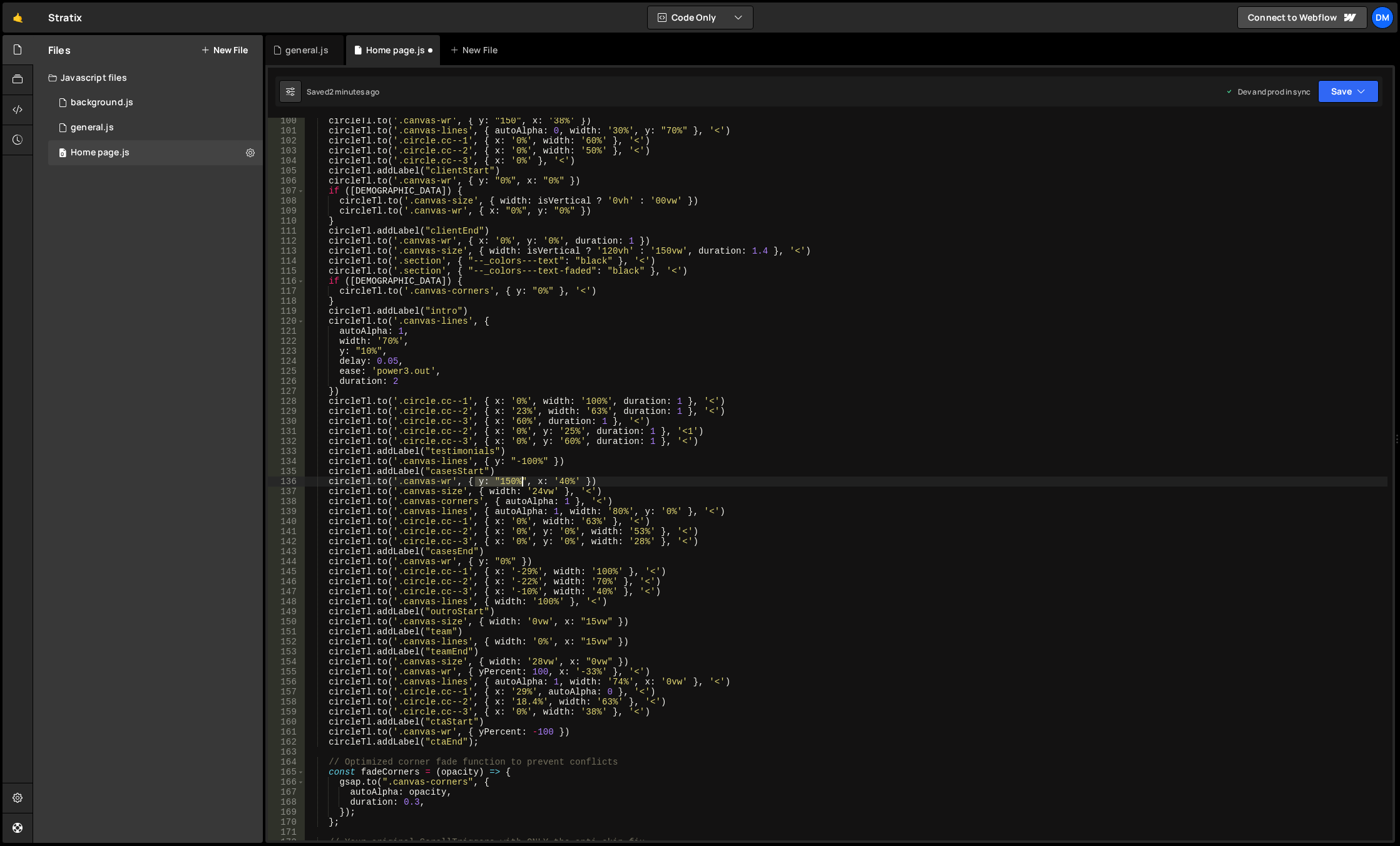
click at [522, 482] on div "circleTl . to ( '.canvas-wr' , { y : "150" , x : '38%' }) circleTl . to ( '.can…" at bounding box center [846, 487] width 1083 height 743
drag, startPoint x: 477, startPoint y: 674, endPoint x: 542, endPoint y: 673, distance: 65.0
click at [542, 673] on div "circleTl . to ( '.canvas-wr' , { y : "150" , x : '38%' }) circleTl . to ( '.can…" at bounding box center [846, 487] width 1083 height 743
paste textarea ": "150%""
drag, startPoint x: 504, startPoint y: 671, endPoint x: 506, endPoint y: 695, distance: 24.1
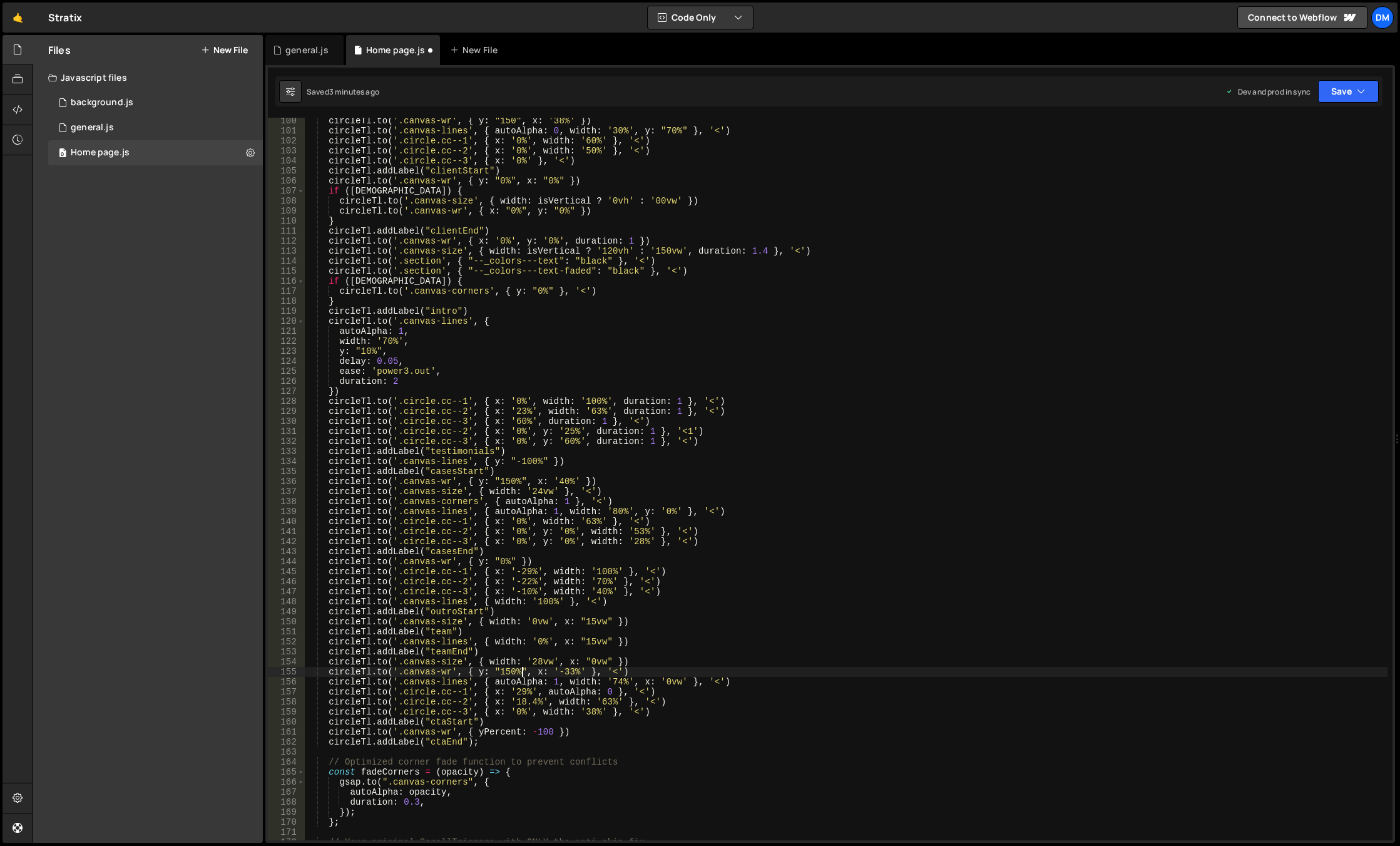
click at [504, 671] on div "circleTl . to ( '.canvas-wr' , { y : "150" , x : '38%' }) circleTl . to ( '.can…" at bounding box center [846, 487] width 1083 height 743
click at [556, 643] on div "circleTl . to ( '.canvas-wr' , { y : "150" , x : '38%' }) circleTl . to ( '.can…" at bounding box center [846, 487] width 1083 height 743
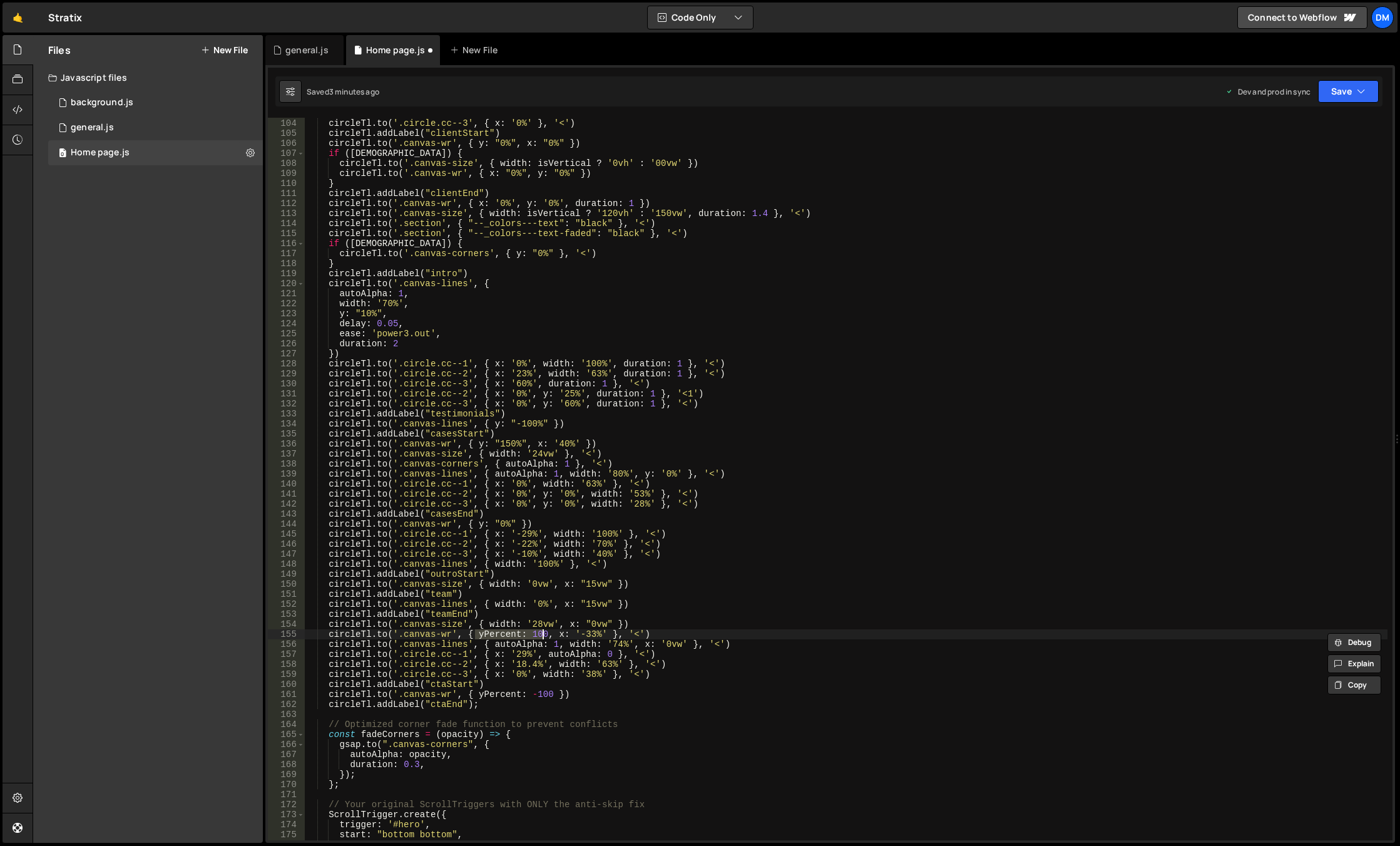
paste textarea ": "150%""
click at [504, 632] on div "circleTl . to ( '.circle.cc--2' , { x : '0%' , width : '50%' } , '<' ) circleTl…" at bounding box center [846, 479] width 1083 height 743
click at [535, 618] on div "circleTl . to ( '.circle.cc--2' , { x : '0%' , width : '50%' } , '<' ) circleTl…" at bounding box center [846, 479] width 1083 height 743
drag, startPoint x: 476, startPoint y: 635, endPoint x: 523, endPoint y: 636, distance: 47.0
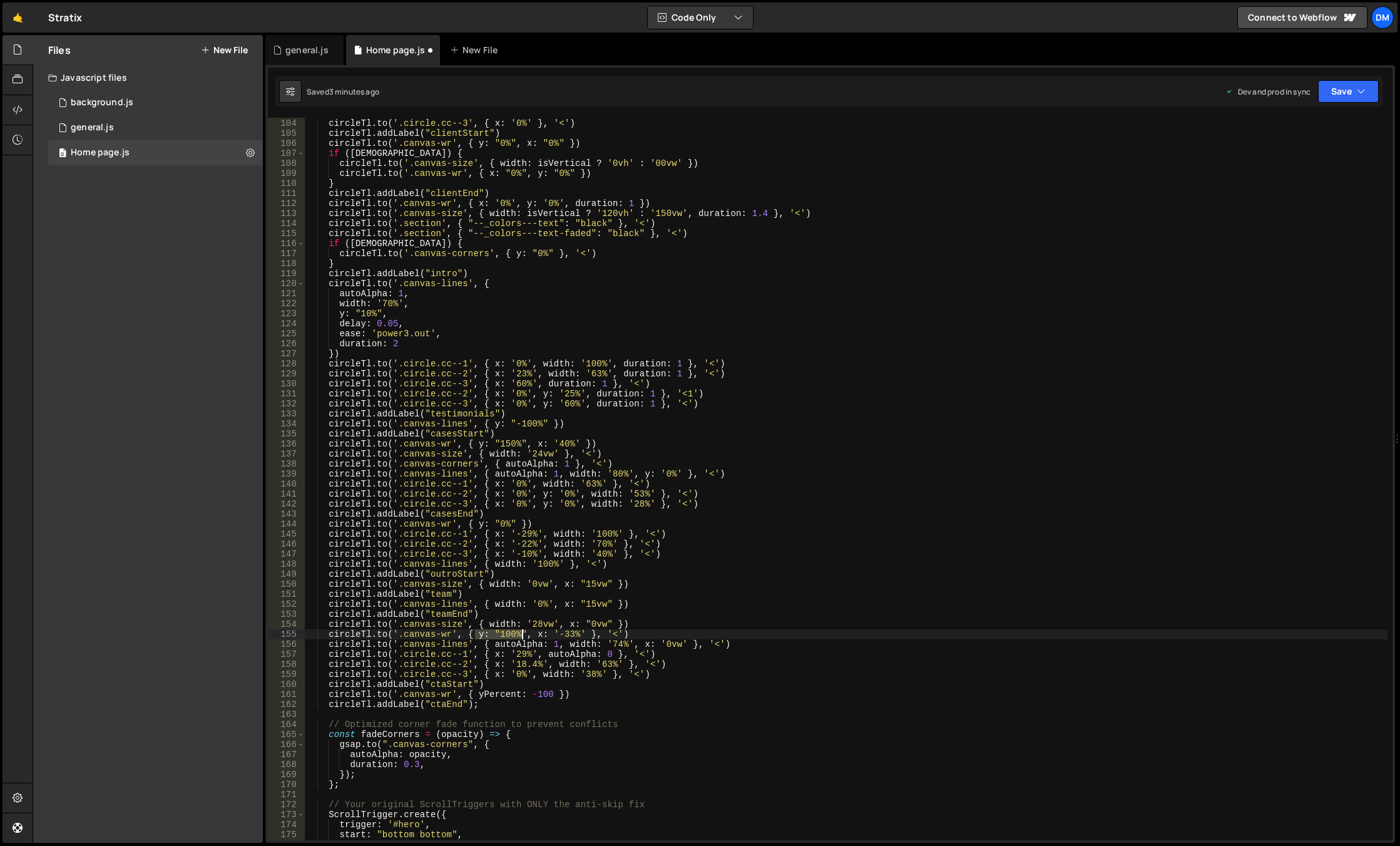
click at [523, 636] on div "circleTl . to ( '.circle.cc--2' , { x : '0%' , width : '50%' } , '<' ) circleTl…" at bounding box center [846, 479] width 1083 height 743
drag, startPoint x: 527, startPoint y: 697, endPoint x: 550, endPoint y: 695, distance: 23.1
click at [550, 695] on div "circleTl . to ( '.circle.cc--2' , { x : '0%' , width : '50%' } , '<' ) circleTl…" at bounding box center [846, 479] width 1083 height 743
paste textarea "y: "100%""
click at [548, 697] on div "circleTl . to ( '.circle.cc--2' , { x : '0%' , width : '50%' } , '<' ) circleTl…" at bounding box center [846, 479] width 1083 height 743
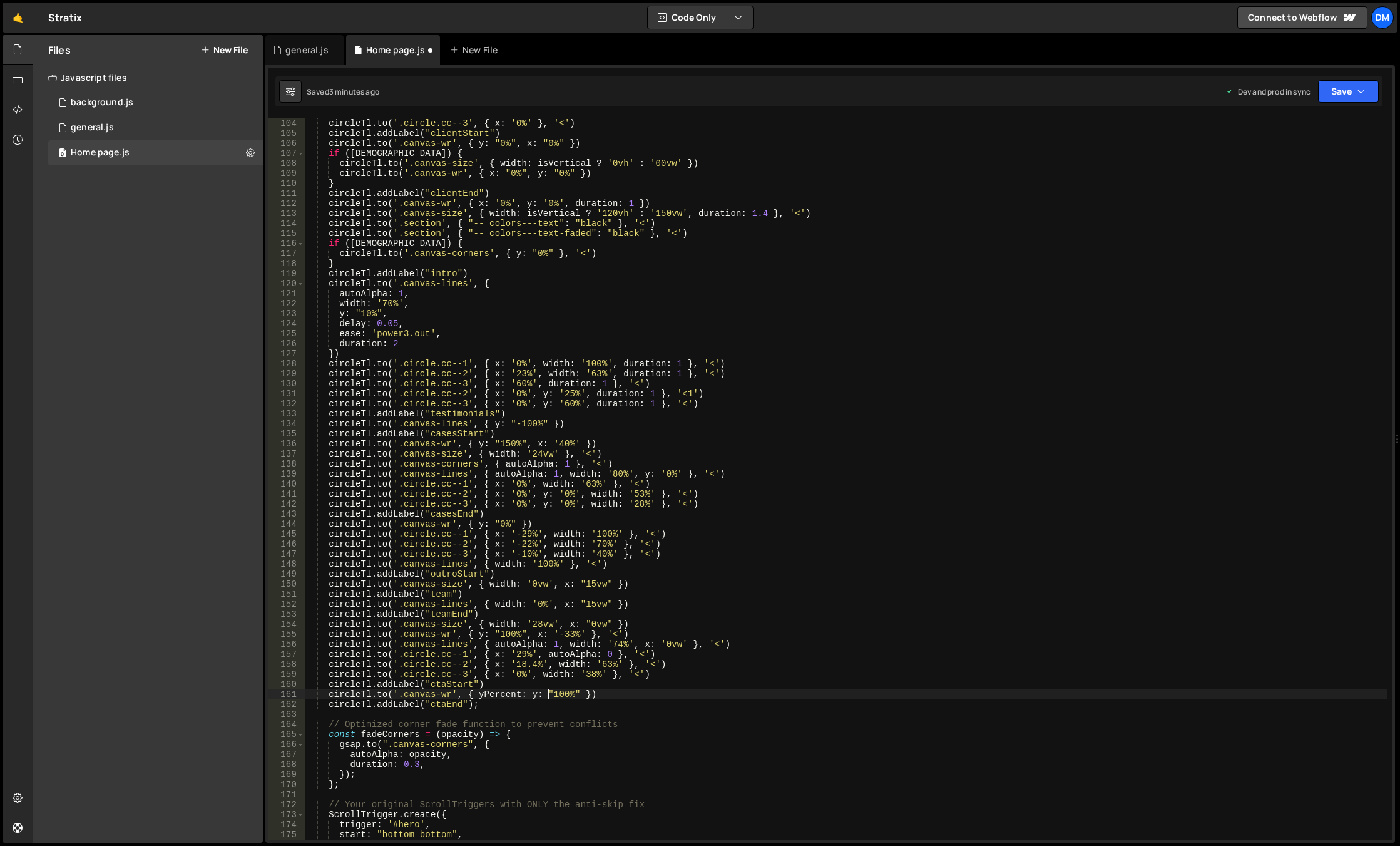
scroll to position [0, 17]
drag, startPoint x: 615, startPoint y: 655, endPoint x: 598, endPoint y: 661, distance: 18.0
click at [615, 655] on div "circleTl . to ( '.circle.cc--2' , { x : '0%' , width : '50%' } , '<' ) circleTl…" at bounding box center [846, 479] width 1083 height 743
drag, startPoint x: 524, startPoint y: 697, endPoint x: 476, endPoint y: 696, distance: 48.0
click at [476, 696] on div "circleTl . to ( '.circle.cc--2' , { x : '0%' , width : '50%' } , '<' ) circleTl…" at bounding box center [846, 479] width 1083 height 743
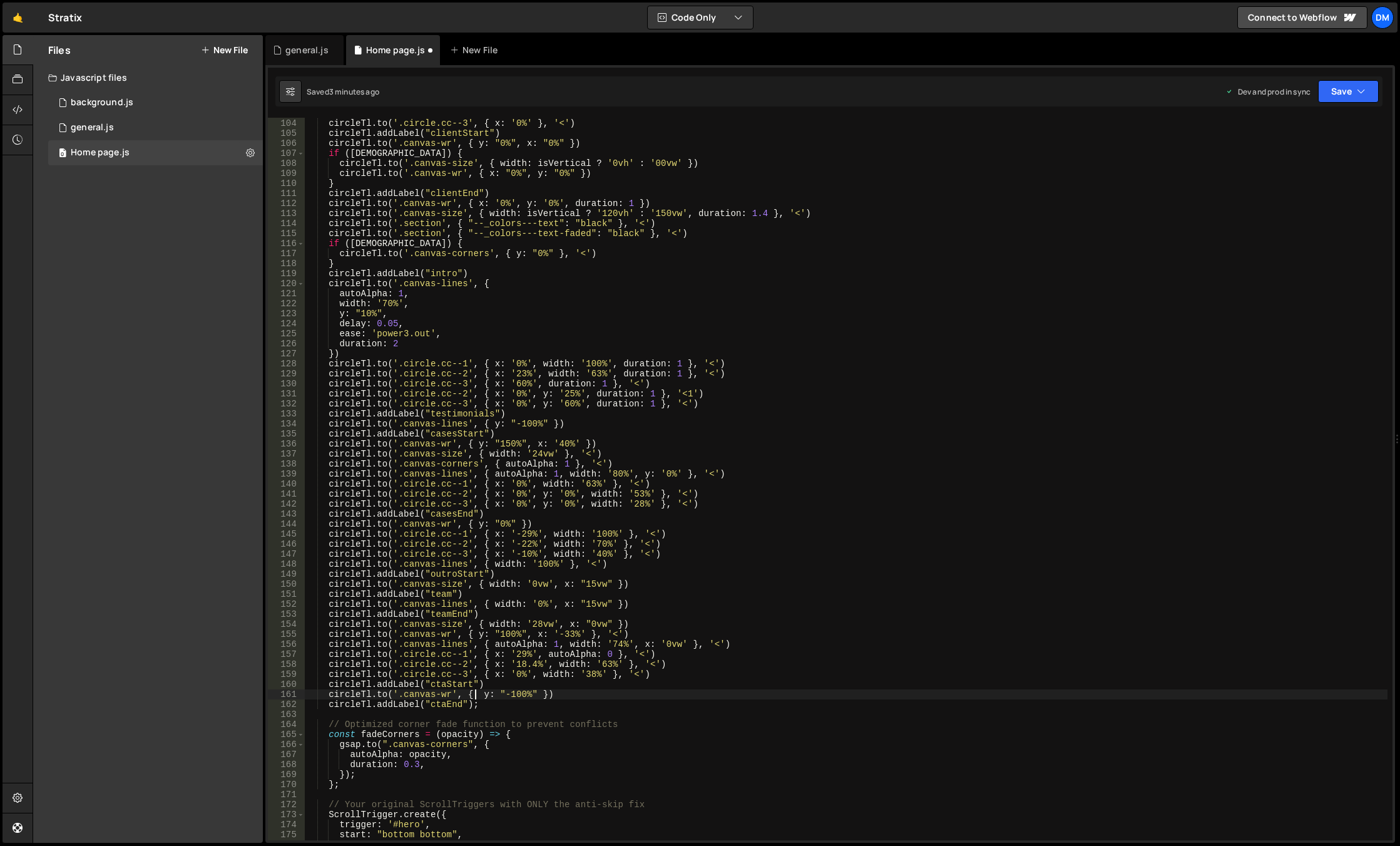
scroll to position [0, 16]
click at [785, 662] on div "circleTl . to ( '.circle.cc--2' , { x : '0%' , width : '50%' } , '<' ) circleTl…" at bounding box center [846, 479] width 1083 height 743
click at [1335, 91] on button "Save" at bounding box center [1348, 91] width 61 height 22
click at [1303, 169] on div "Saved 3 minutes ago" at bounding box center [1306, 177] width 130 height 15
click at [1330, 94] on button "Save" at bounding box center [1340, 91] width 76 height 22
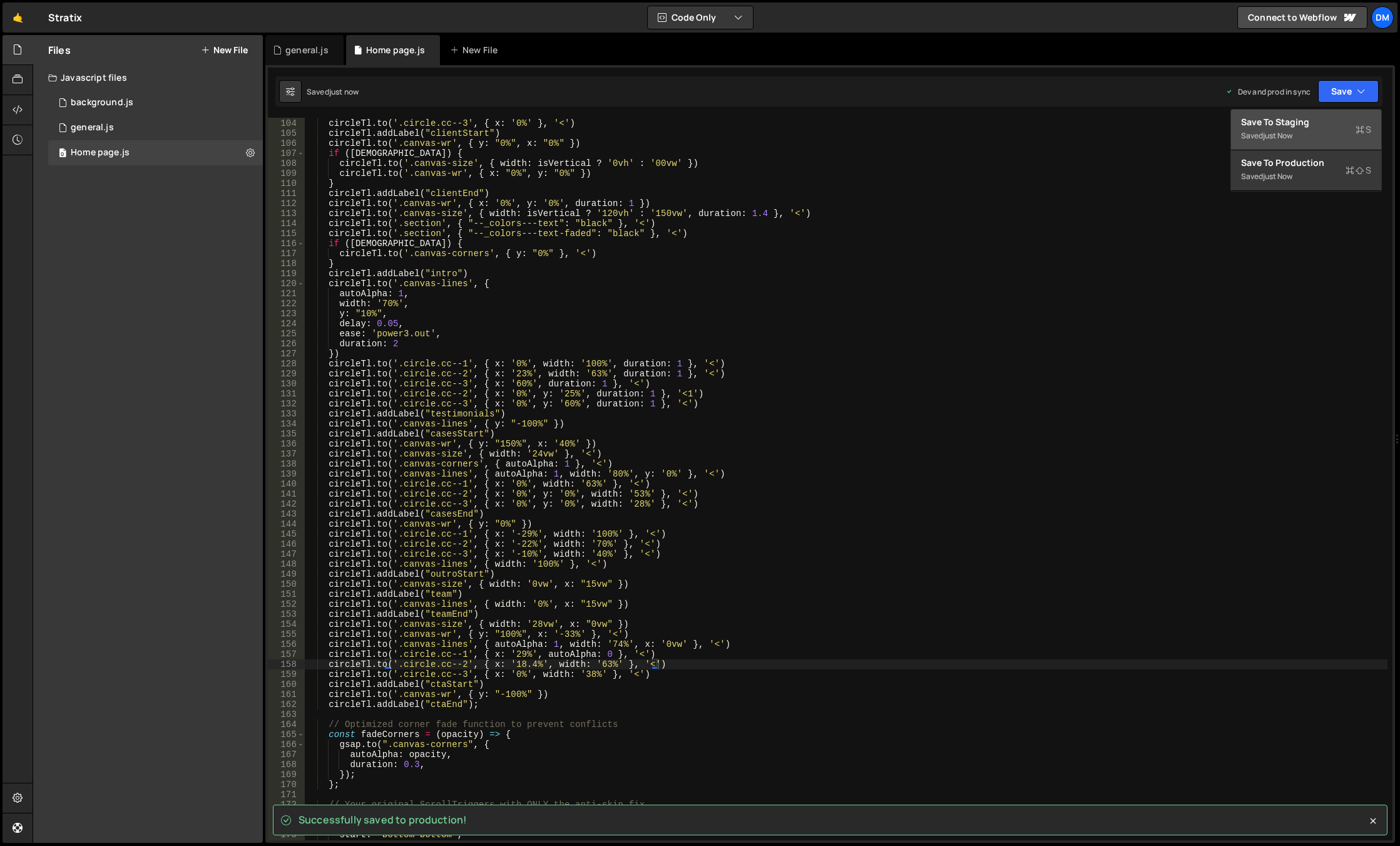
click at [1299, 128] on div "Saved just now" at bounding box center [1306, 136] width 130 height 15
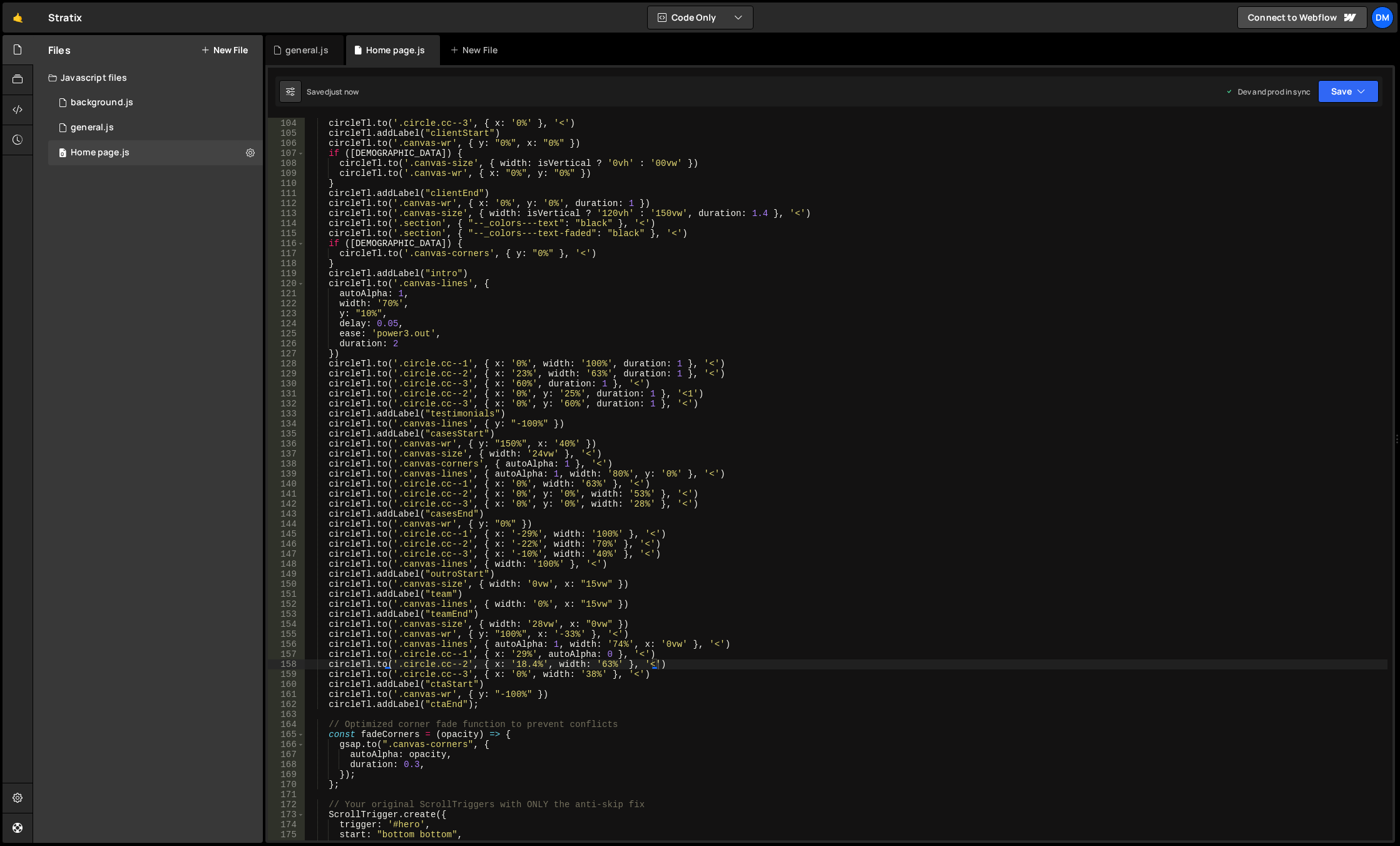
type textarea "[DOMAIN_NAME]('.[DOMAIN_NAME]', { x: '0%', width: '100%', duration: 1 }, '<')"
click at [1081, 363] on div "circleTl . to ( '.circle.cc--2' , { x : '0%' , width : '50%' } , '<' ) circleTl…" at bounding box center [846, 479] width 1083 height 743
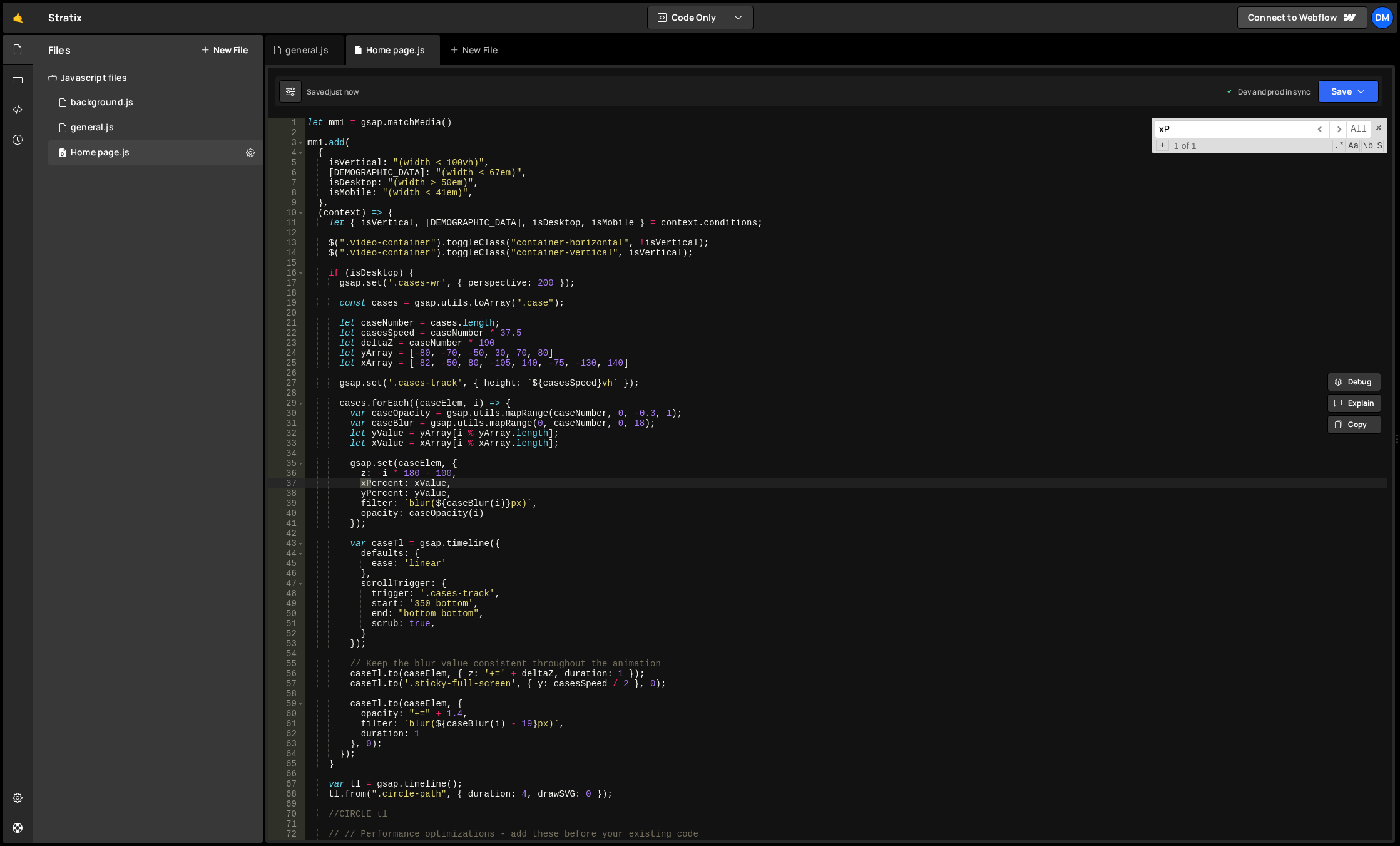
scroll to position [0, 0]
type input "yPer"
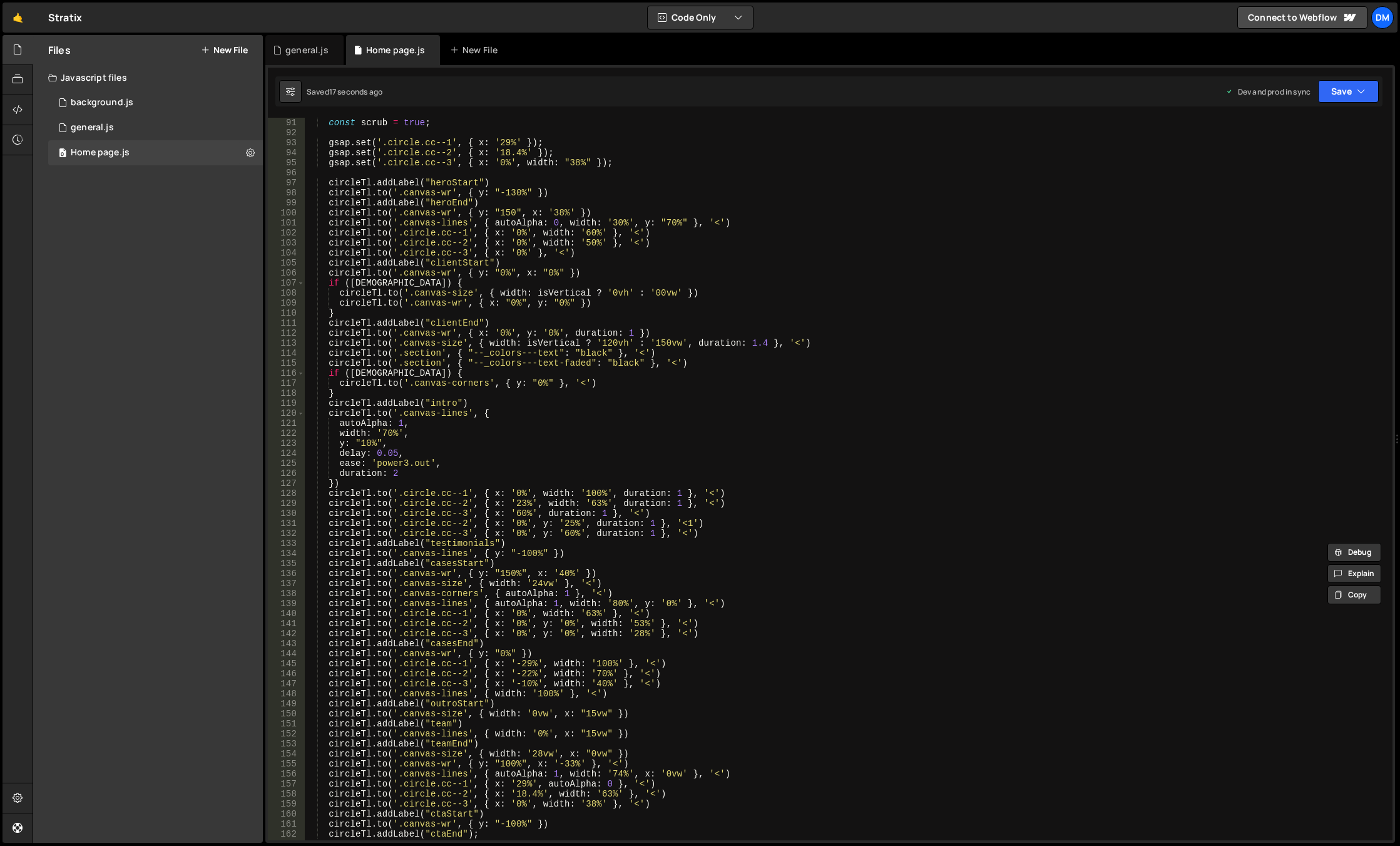
scroll to position [901, 0]
click at [1134, 275] on div "const scrub = true ; gsap . set ( '.circle.cc--1' , { x : '29%' }) ; gsap . set…" at bounding box center [846, 489] width 1083 height 743
drag, startPoint x: 1374, startPoint y: 93, endPoint x: 1361, endPoint y: 100, distance: 14.8
click at [1371, 92] on button "Save" at bounding box center [1348, 91] width 61 height 22
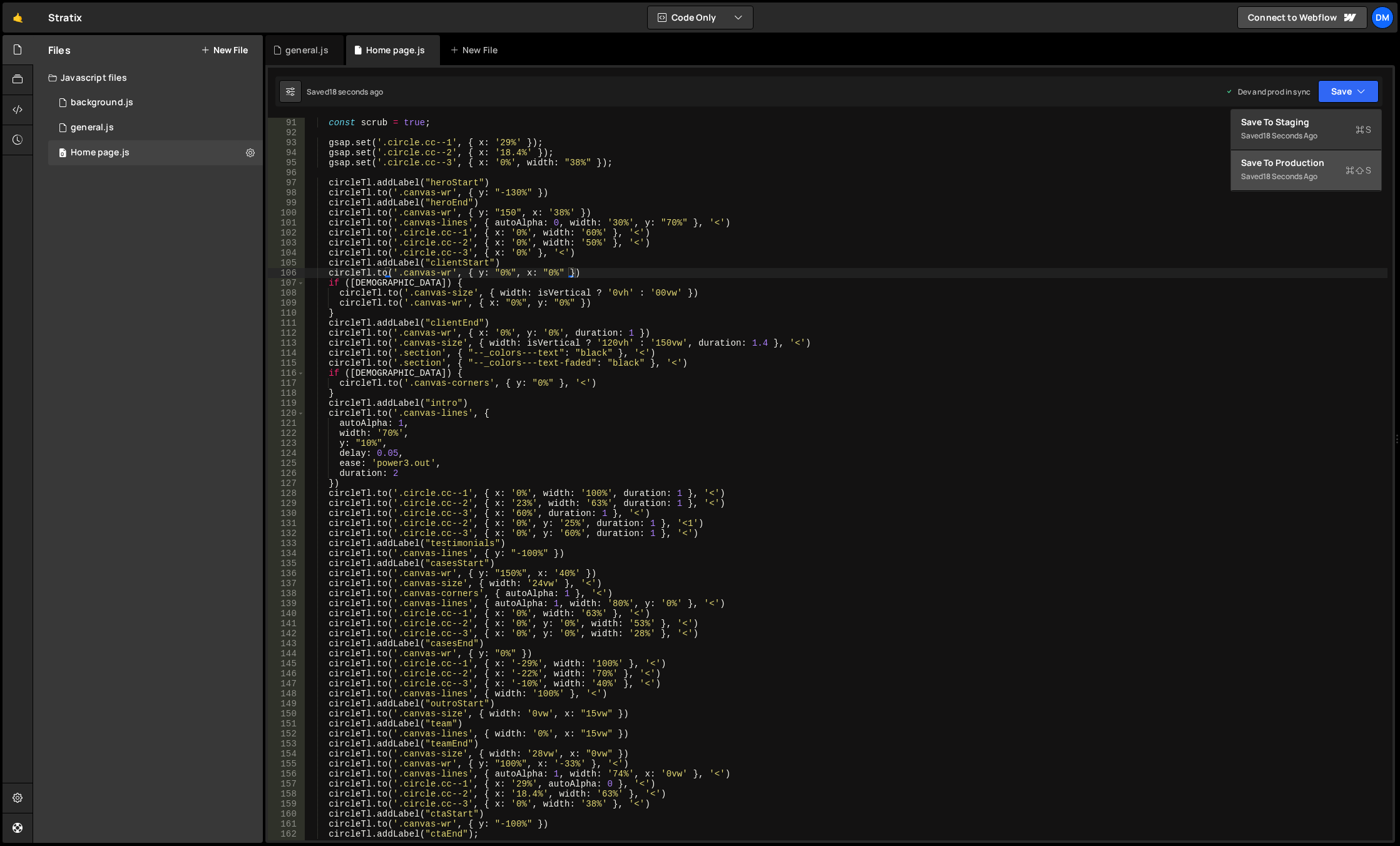
click at [1309, 164] on div "Save to Production S" at bounding box center [1306, 163] width 130 height 12
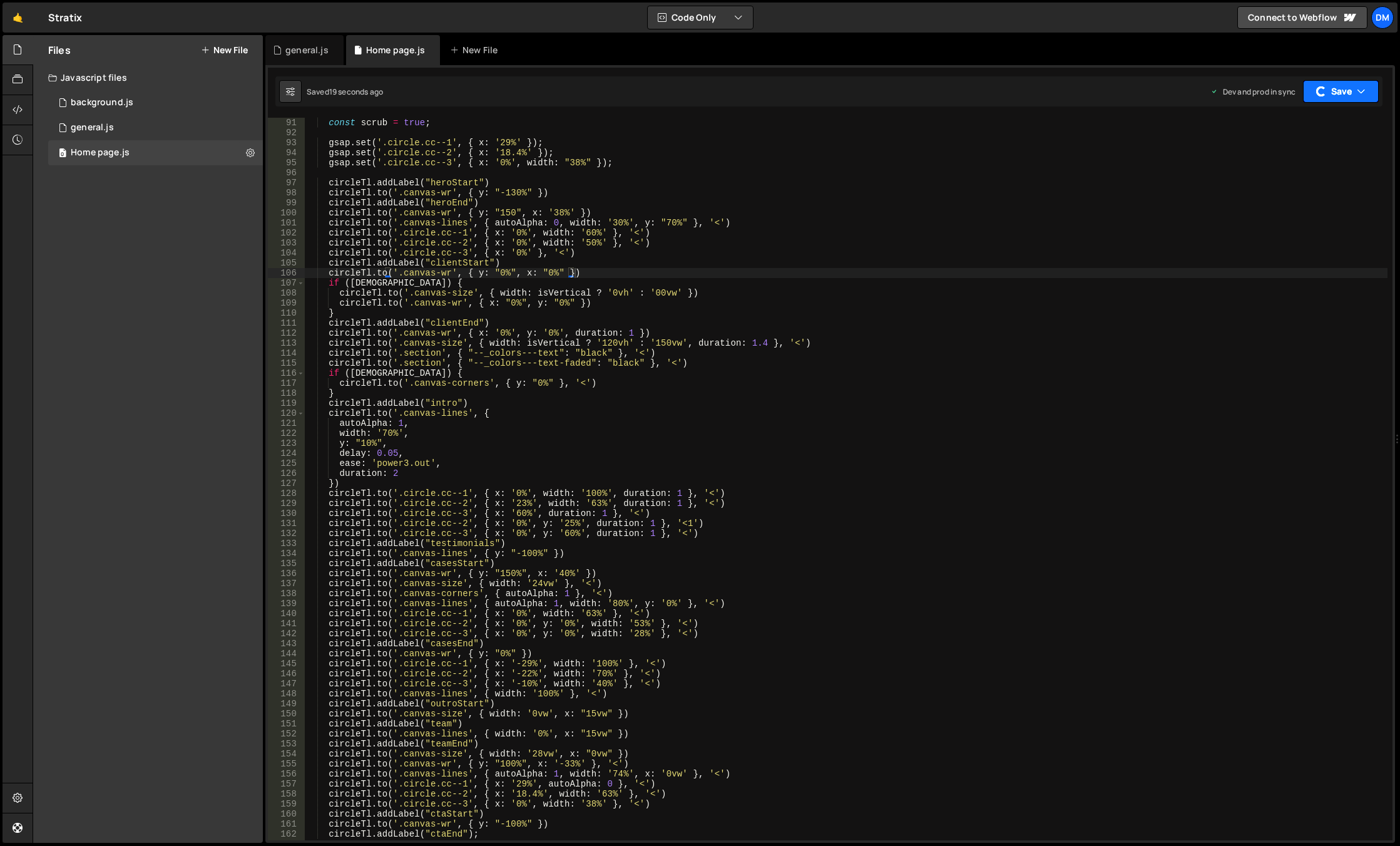
click at [1339, 90] on button "Save" at bounding box center [1340, 91] width 76 height 22
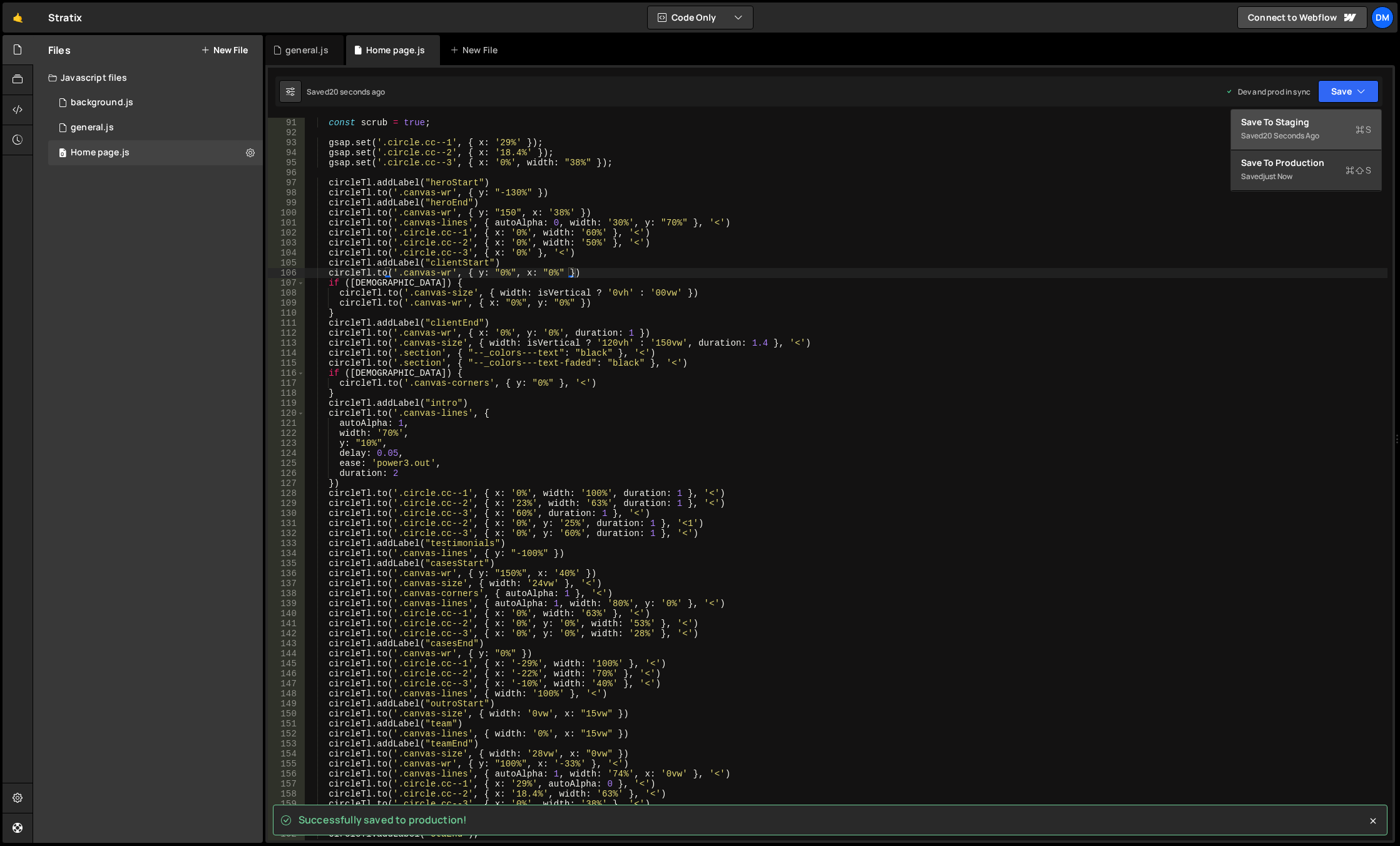
click at [1295, 142] on div "Saved 20 seconds ago" at bounding box center [1306, 136] width 130 height 15
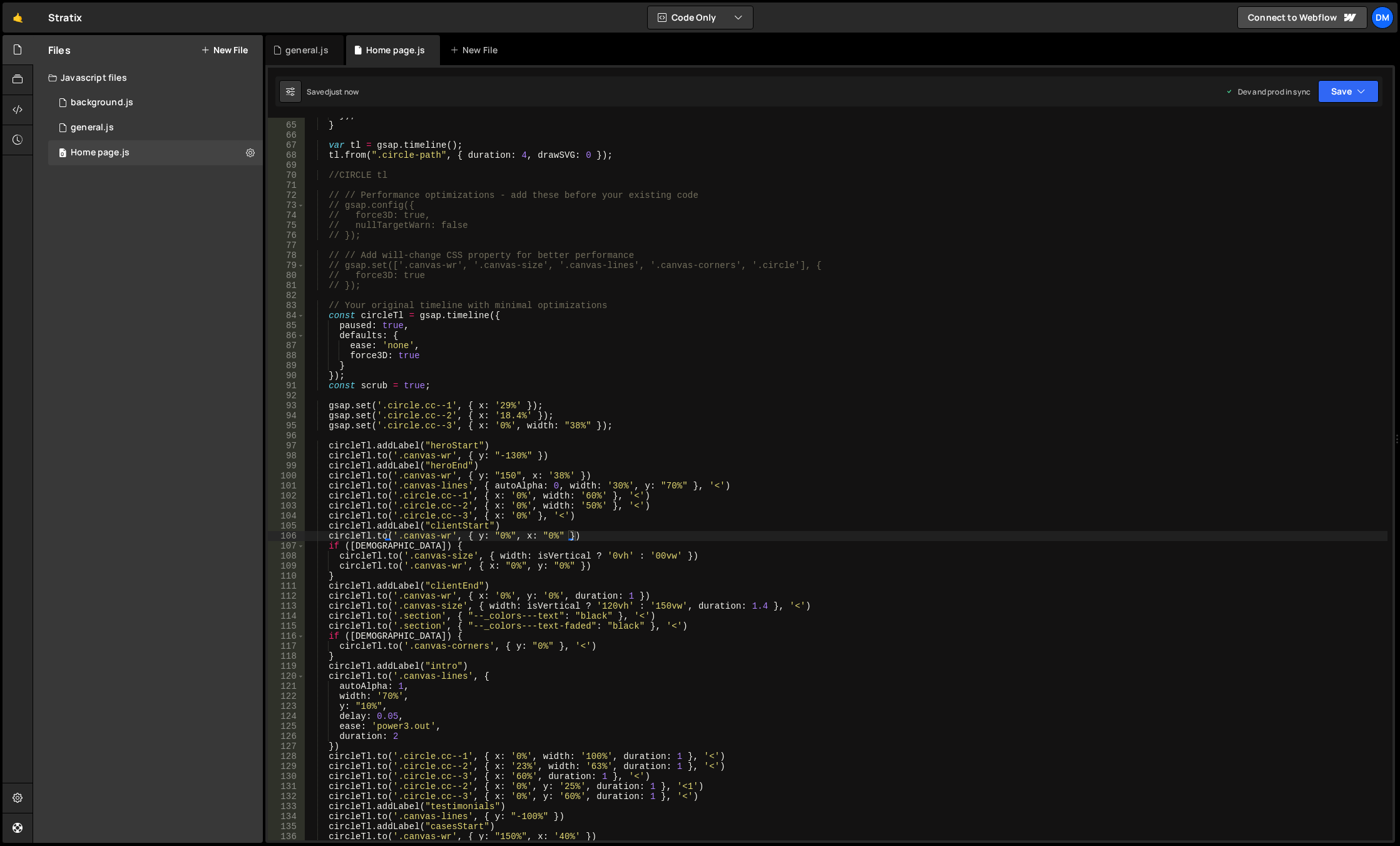
scroll to position [526, 0]
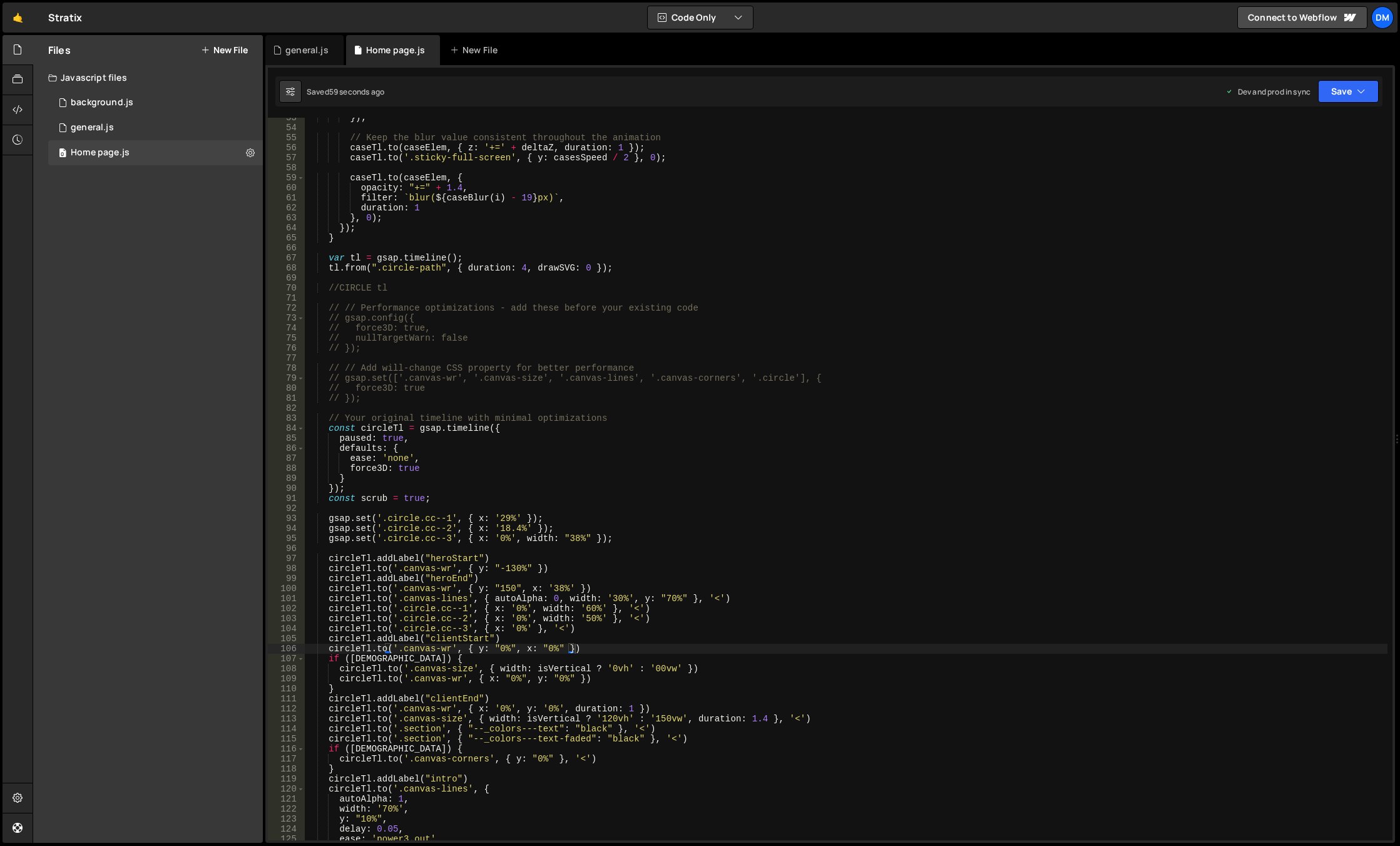
click at [751, 802] on div "}) ; // Keep the blur value consistent throughout the animation caseTl . to ( c…" at bounding box center [846, 483] width 1083 height 743
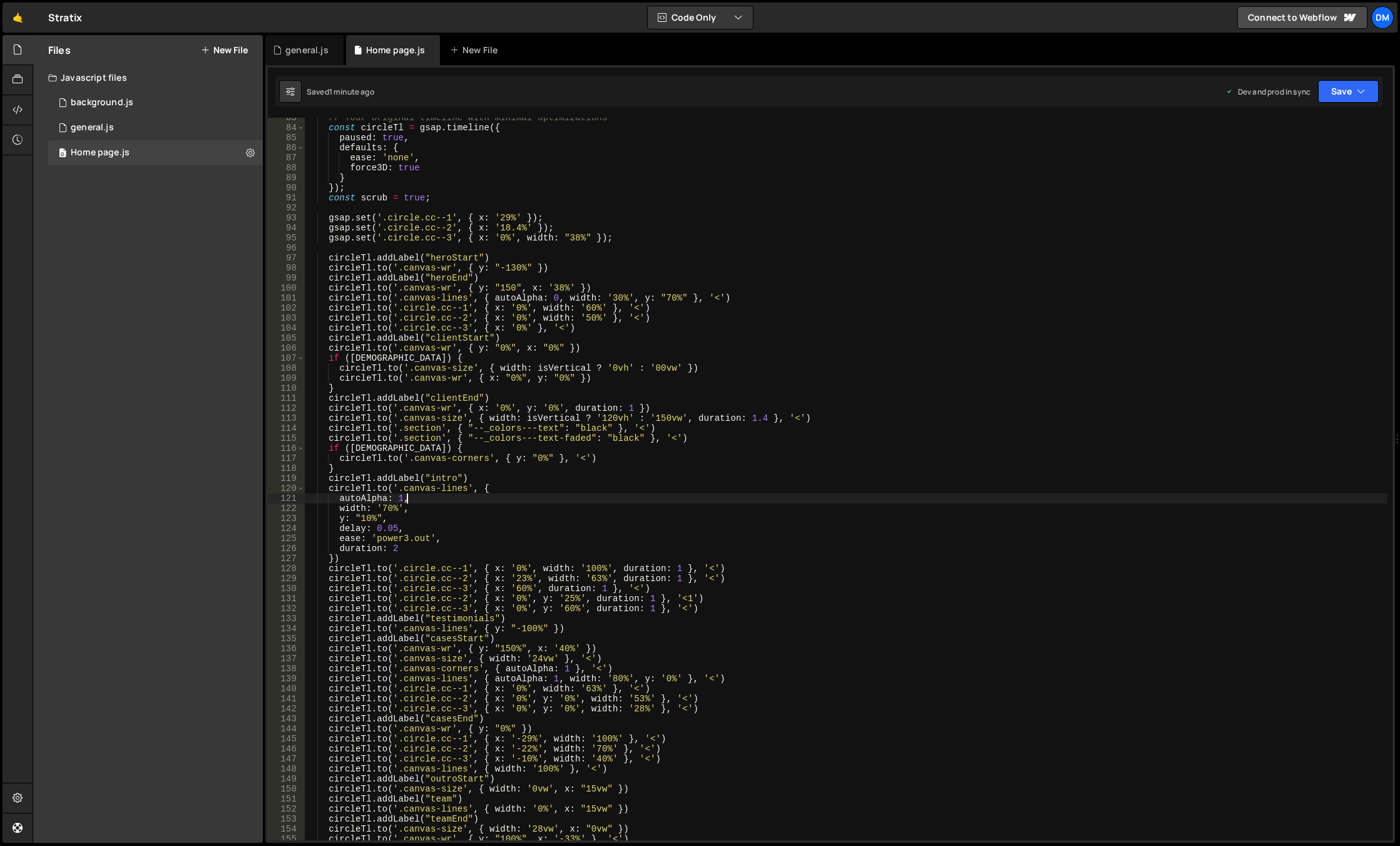
scroll to position [864, 0]
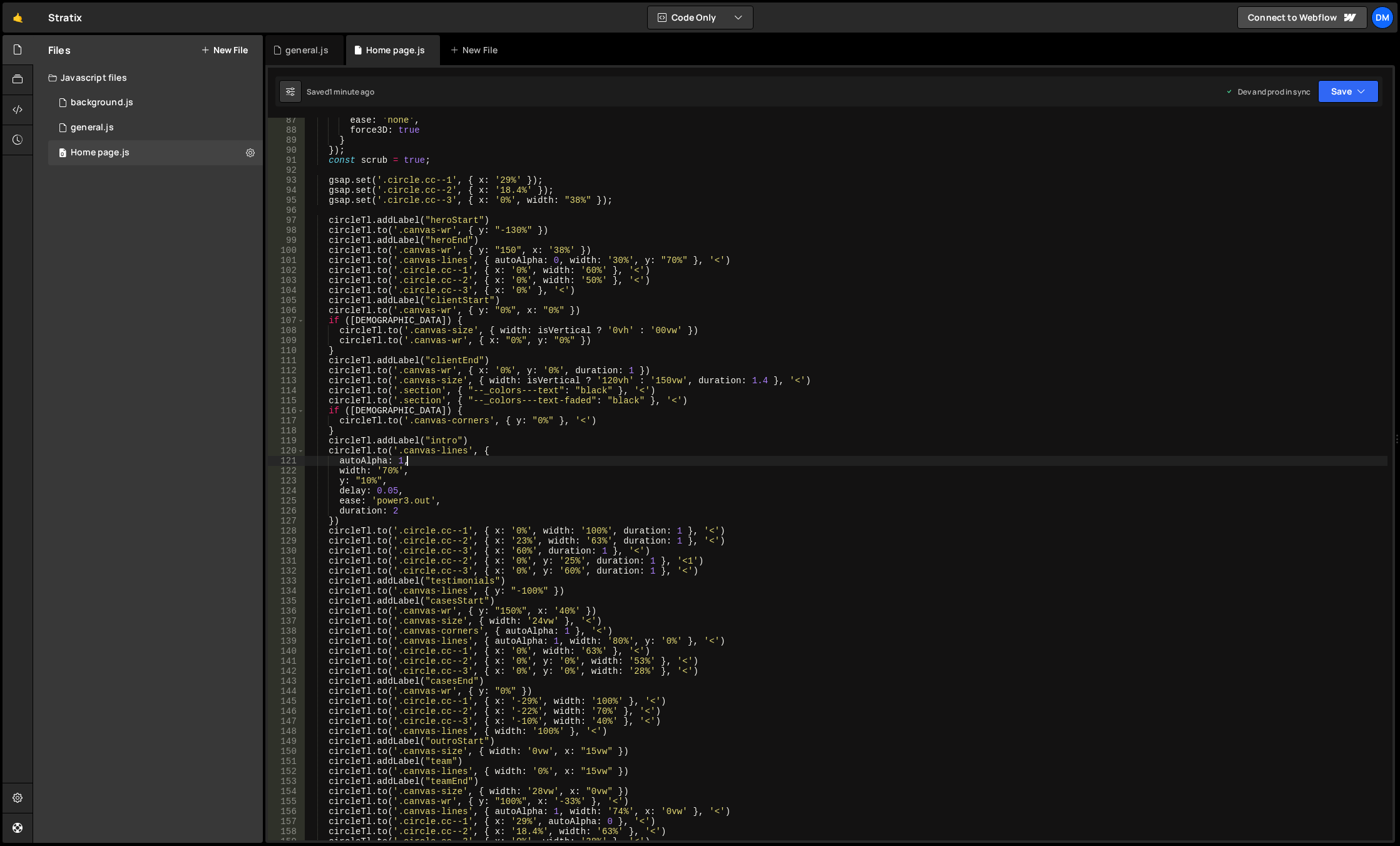
click at [774, 674] on div "ease : 'none' , force3D : true } }) ; const scrub = true ; gsap . set ( '.circl…" at bounding box center [846, 486] width 1083 height 743
type textarea "[DOMAIN_NAME]('.[DOMAIN_NAME]', { x: '0%', y: '0%', width: '28%' }, '<')"
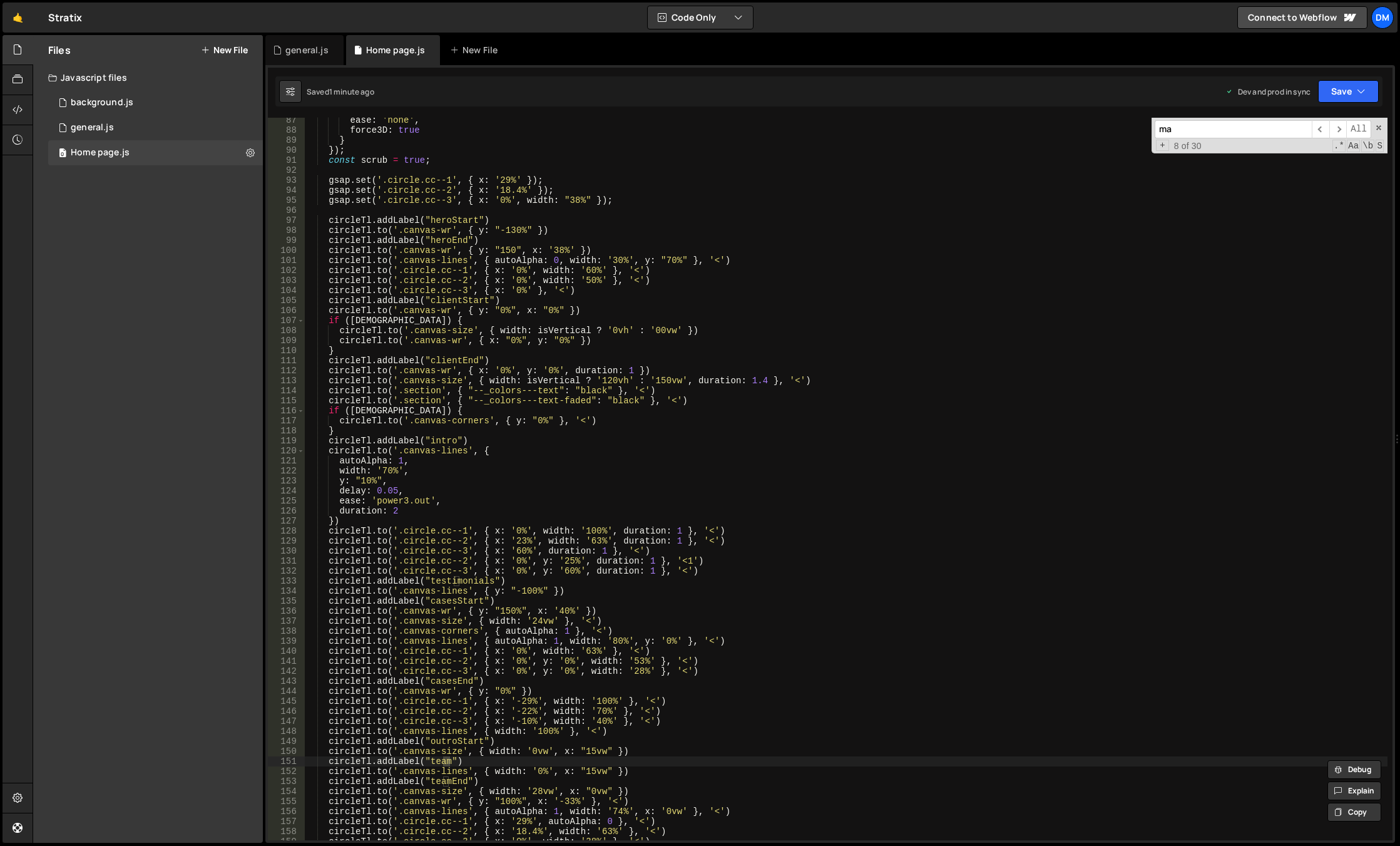
scroll to position [1422, 0]
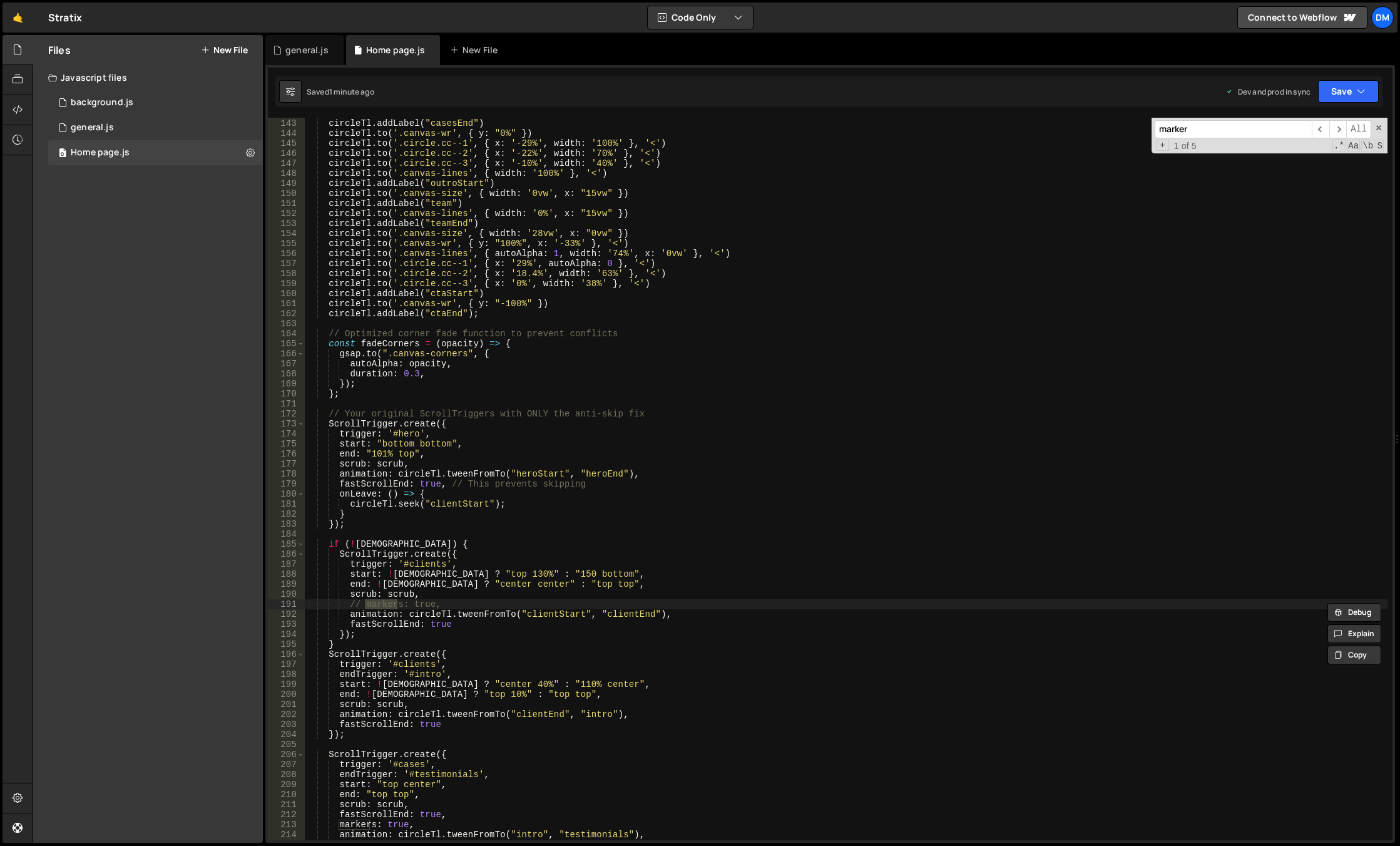
type input "marker"
click at [455, 609] on div "circleTl . to ( '.circle.cc--3' , { x : '0%' , y : '0%' , width : '28%' } , '<'…" at bounding box center [846, 479] width 1083 height 743
drag, startPoint x: 455, startPoint y: 605, endPoint x: 259, endPoint y: 601, distance: 196.0
click at [259, 601] on div "Files New File Javascript files 0 background.js 0 0 general.js 0 0 Home page.js…" at bounding box center [716, 439] width 1367 height 809
type textarea "// markers: true,"
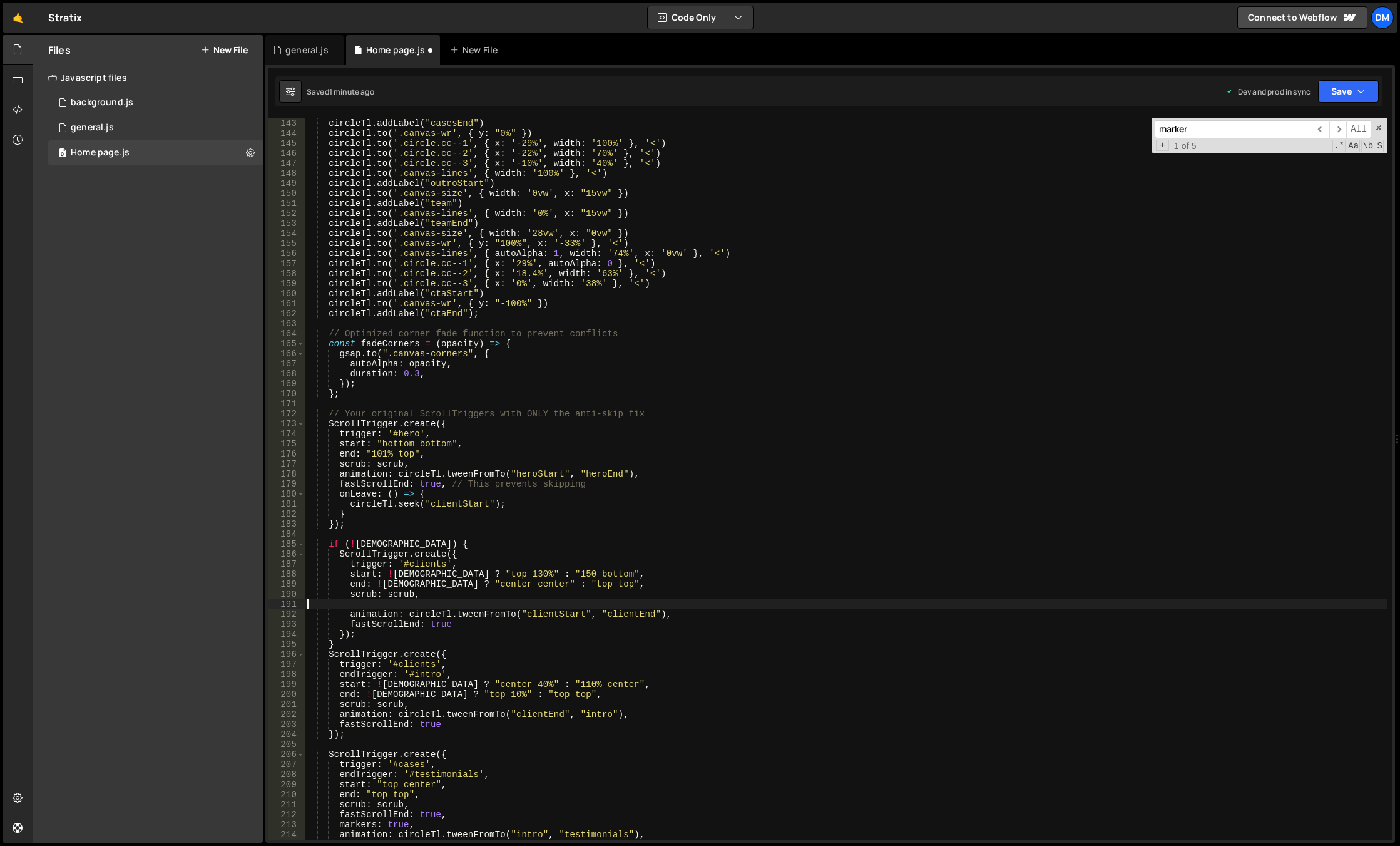
scroll to position [0, 0]
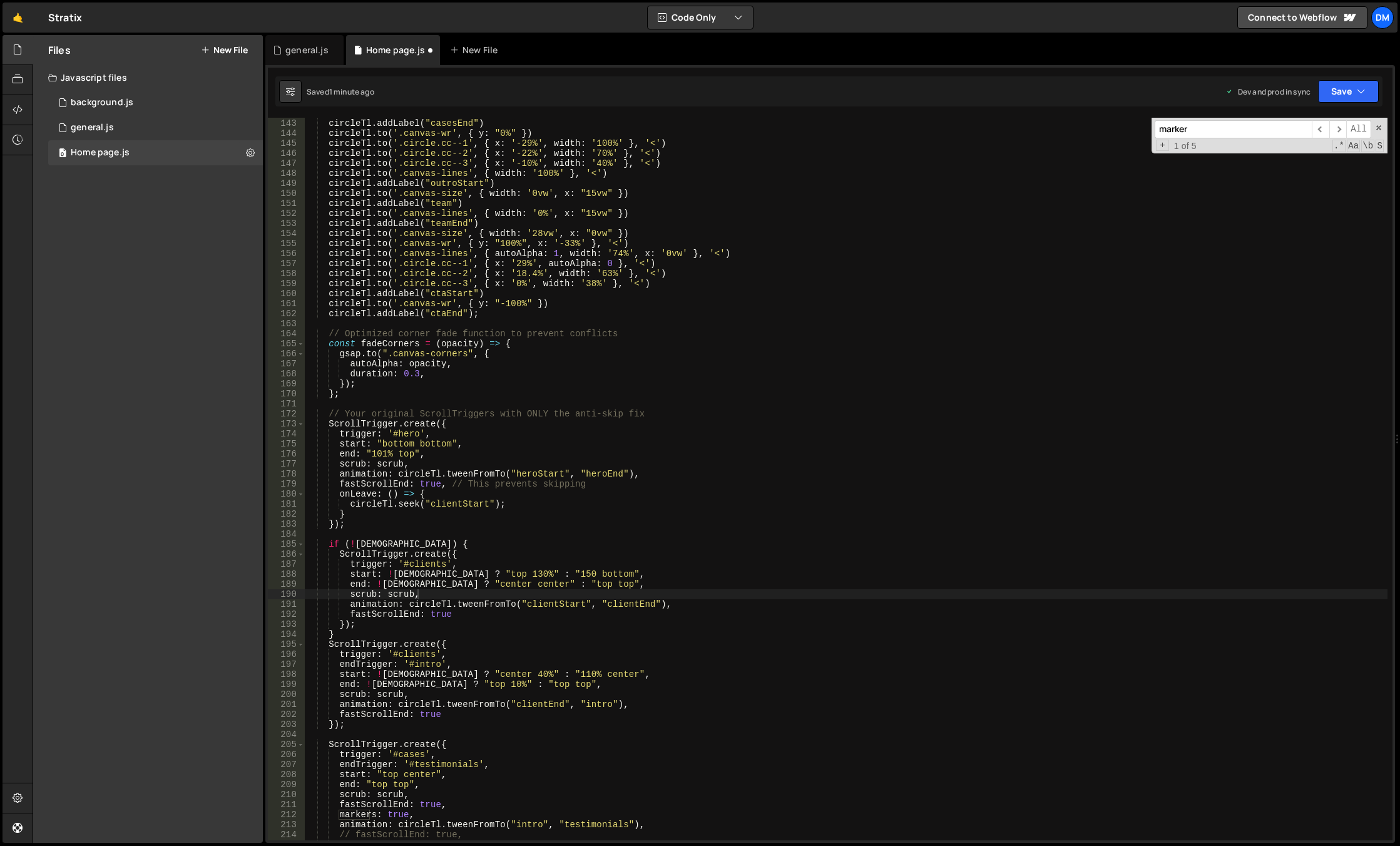
click at [1266, 134] on input "marker" at bounding box center [1233, 129] width 157 height 18
type textarea "markers: true,"
drag, startPoint x: 427, startPoint y: 814, endPoint x: 279, endPoint y: 812, distance: 148.0
click at [279, 812] on div "markers: true, 142 143 144 145 146 147 148 149 150 151 152 153 154 155 156 157 …" at bounding box center [831, 479] width 1125 height 722
type textarea "fastScrollEnd: true,"
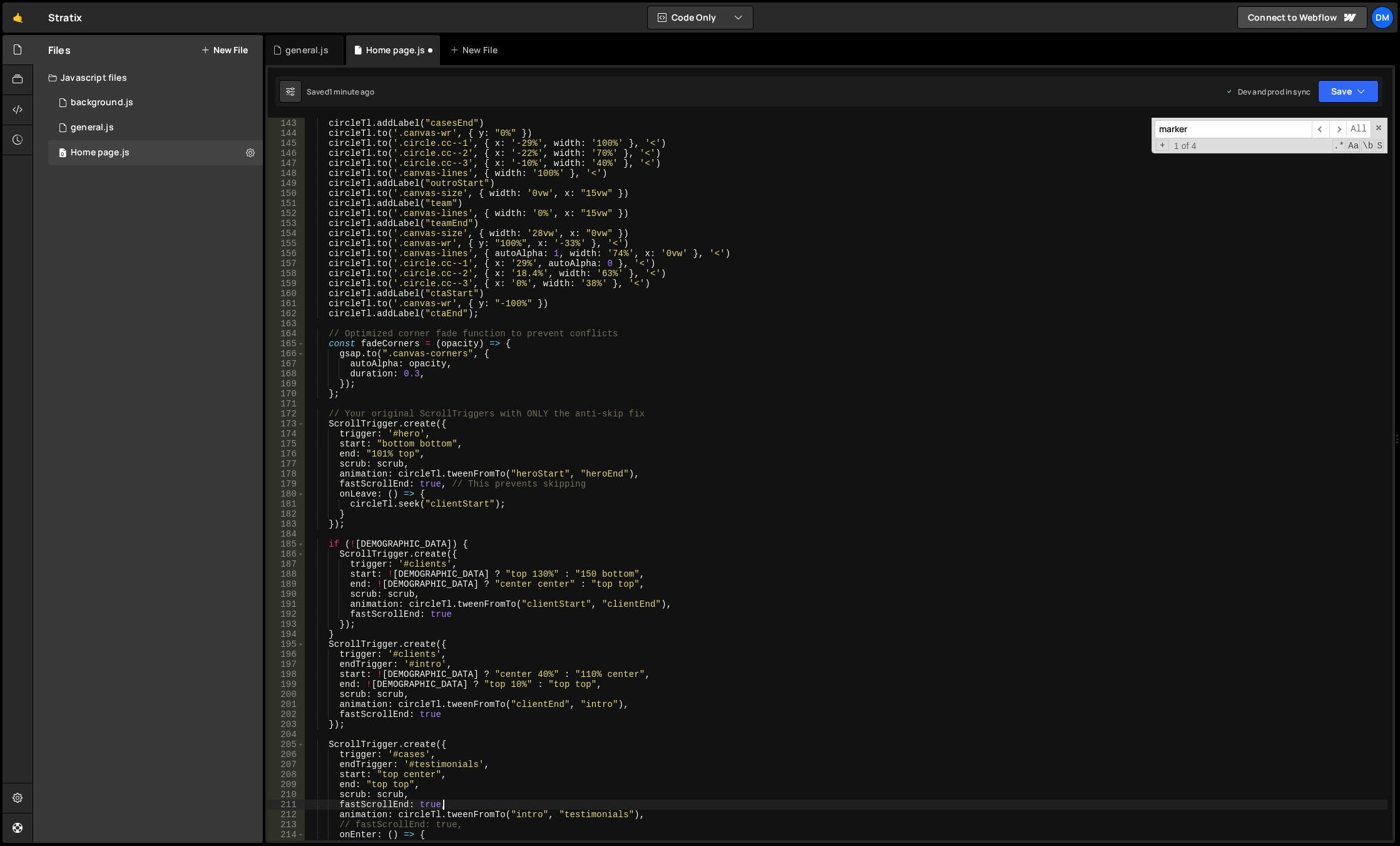
click at [1254, 127] on input "marker" at bounding box center [1233, 129] width 157 height 18
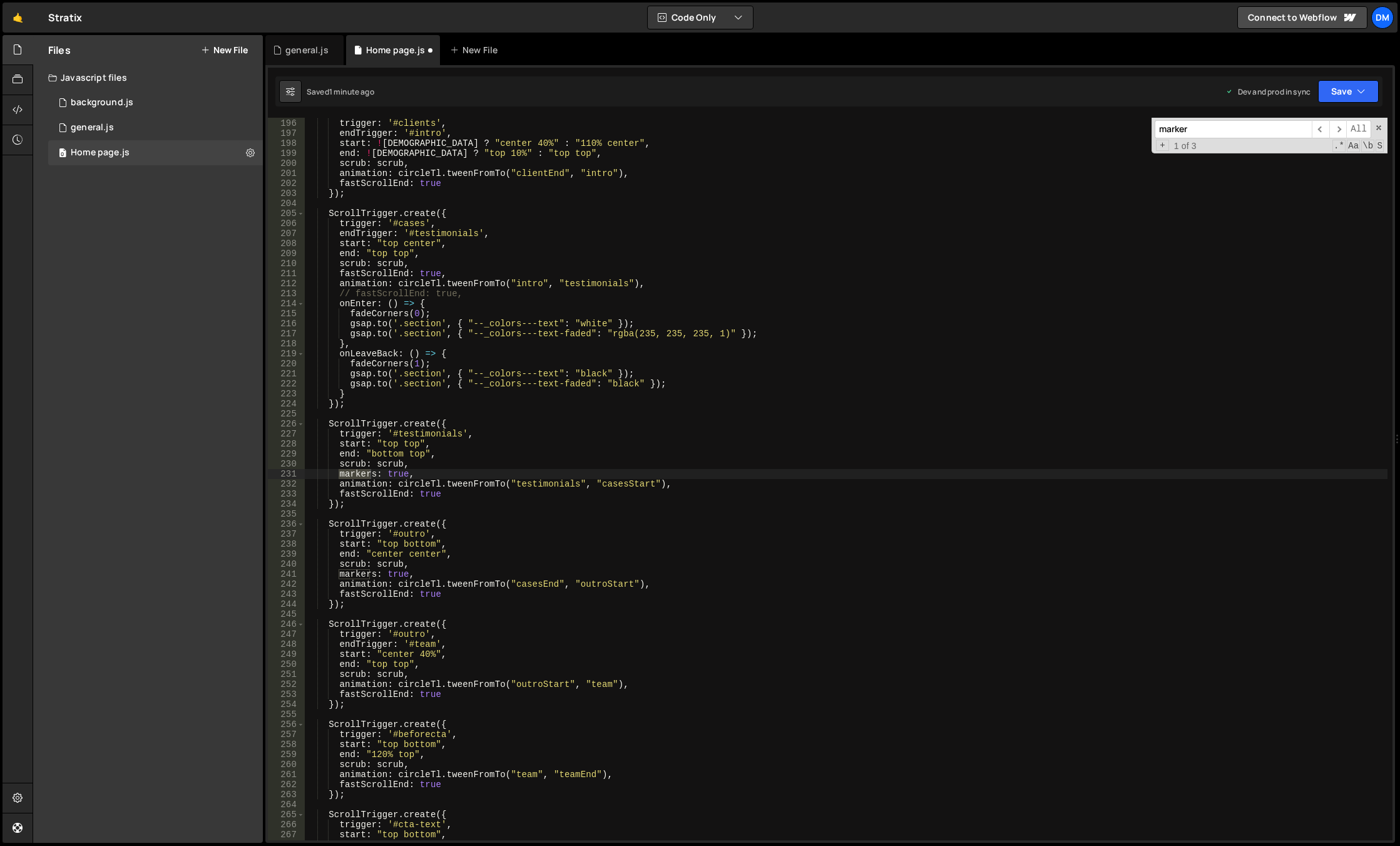
scroll to position [1952, 0]
type textarea "markers: true,"
drag, startPoint x: 472, startPoint y: 472, endPoint x: 249, endPoint y: 470, distance: 223.0
click at [249, 470] on div "Files New File Javascript files 0 background.js 0 0 general.js 0 0 Home page.js…" at bounding box center [716, 439] width 1367 height 809
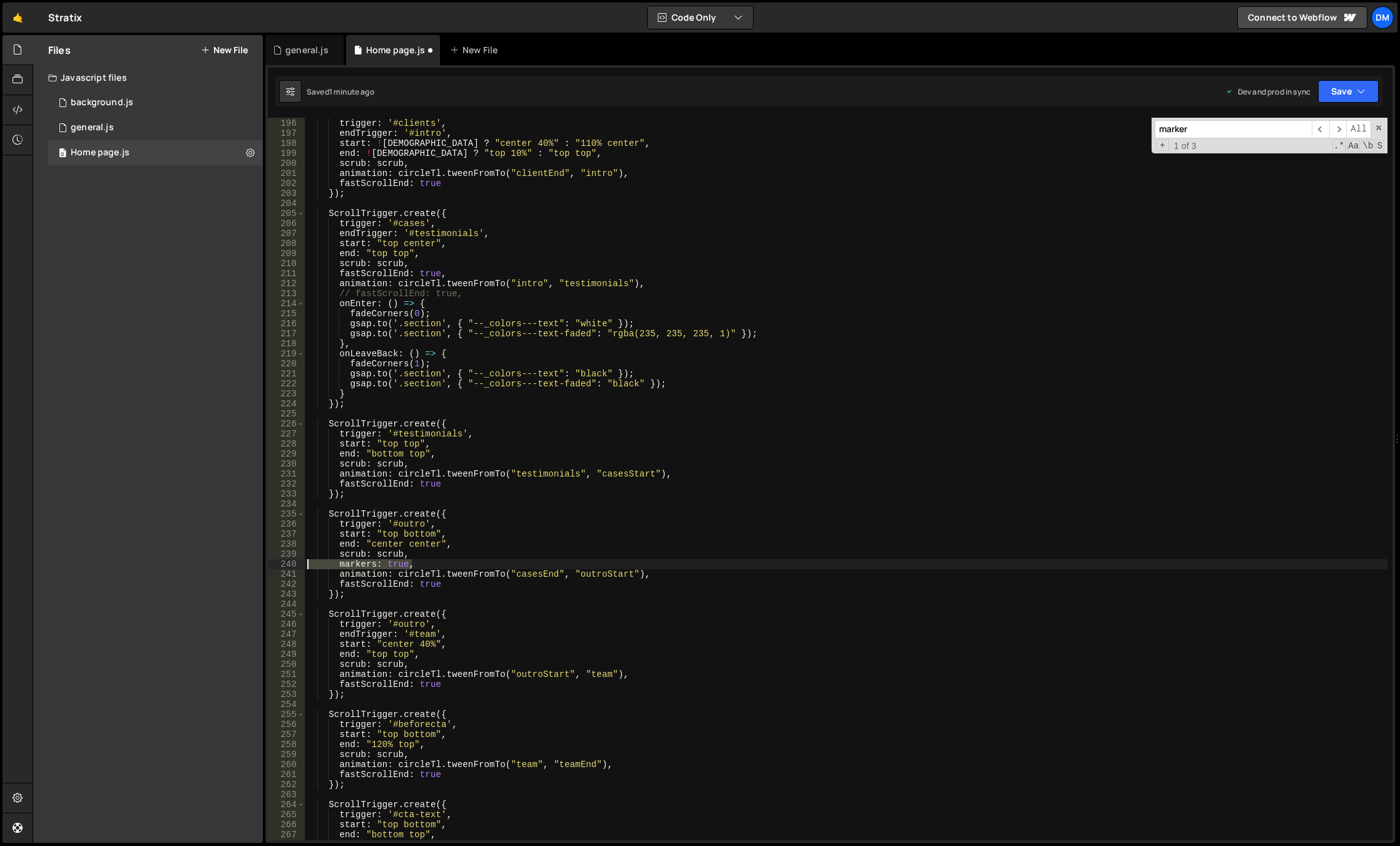
drag, startPoint x: 434, startPoint y: 565, endPoint x: 259, endPoint y: 562, distance: 175.0
click at [241, 564] on div "Files New File Javascript files 0 background.js 0 0 general.js 0 0 Home page.js…" at bounding box center [716, 439] width 1367 height 809
type textarea "markers: true,"
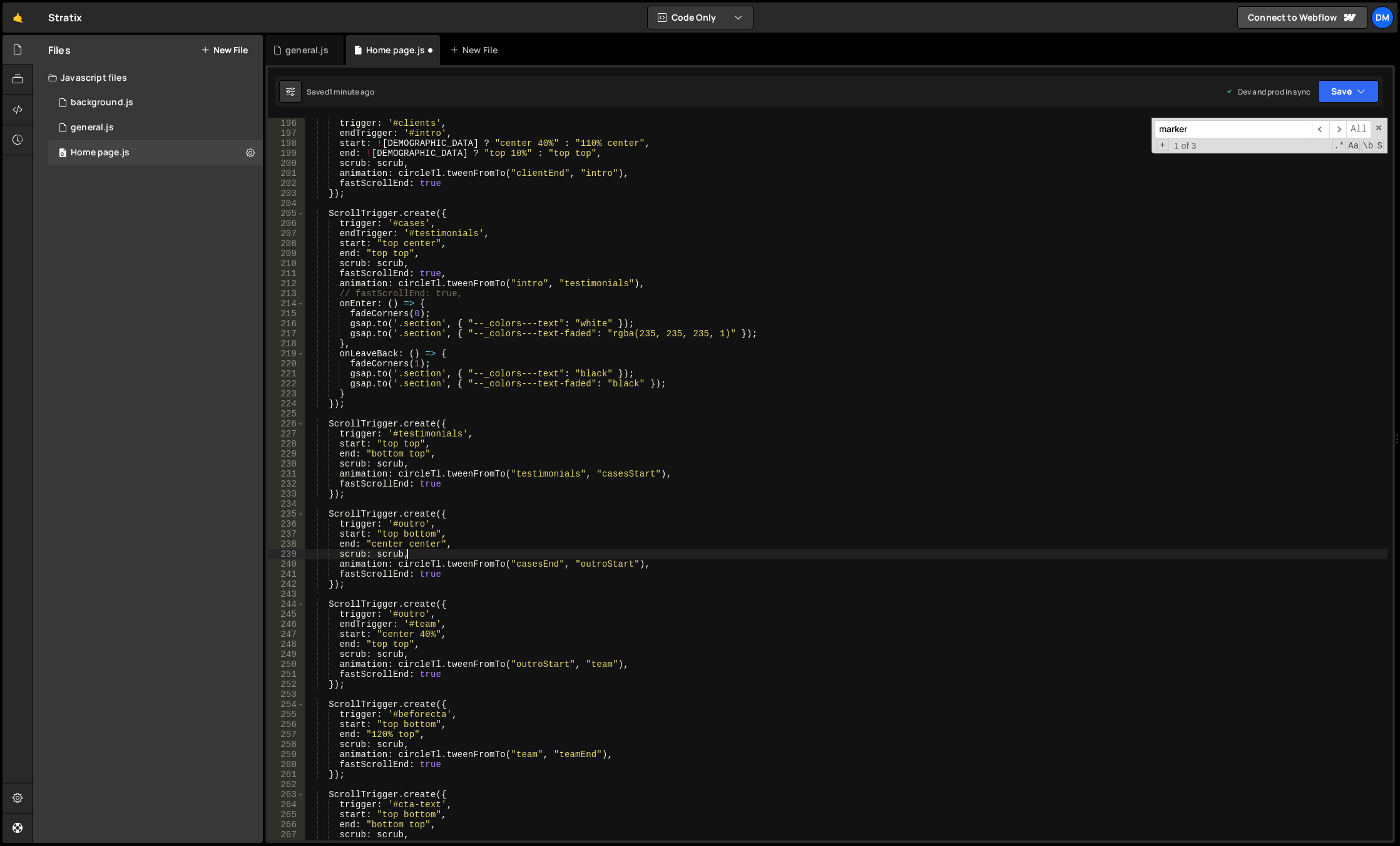
click at [1249, 134] on input "marker" at bounding box center [1233, 129] width 157 height 18
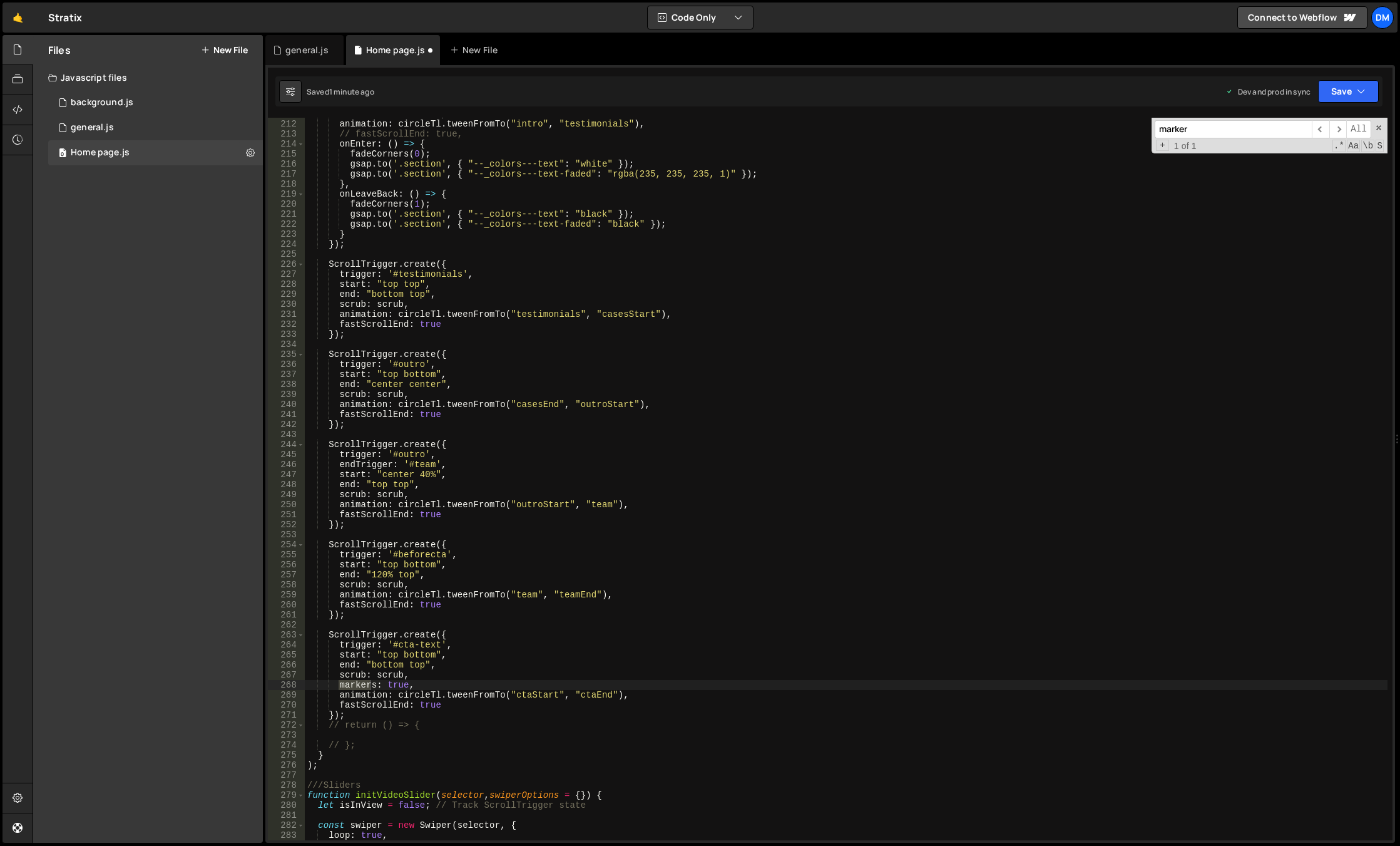
scroll to position [2112, 0]
type textarea "markers: true,"
drag, startPoint x: 411, startPoint y: 686, endPoint x: 272, endPoint y: 686, distance: 139.0
click at [272, 686] on div "markers: true, 211 212 213 214 215 216 217 218 219 220 221 222 223 224 225 226 …" at bounding box center [831, 479] width 1125 height 722
type textarea "scrub: scrub,"
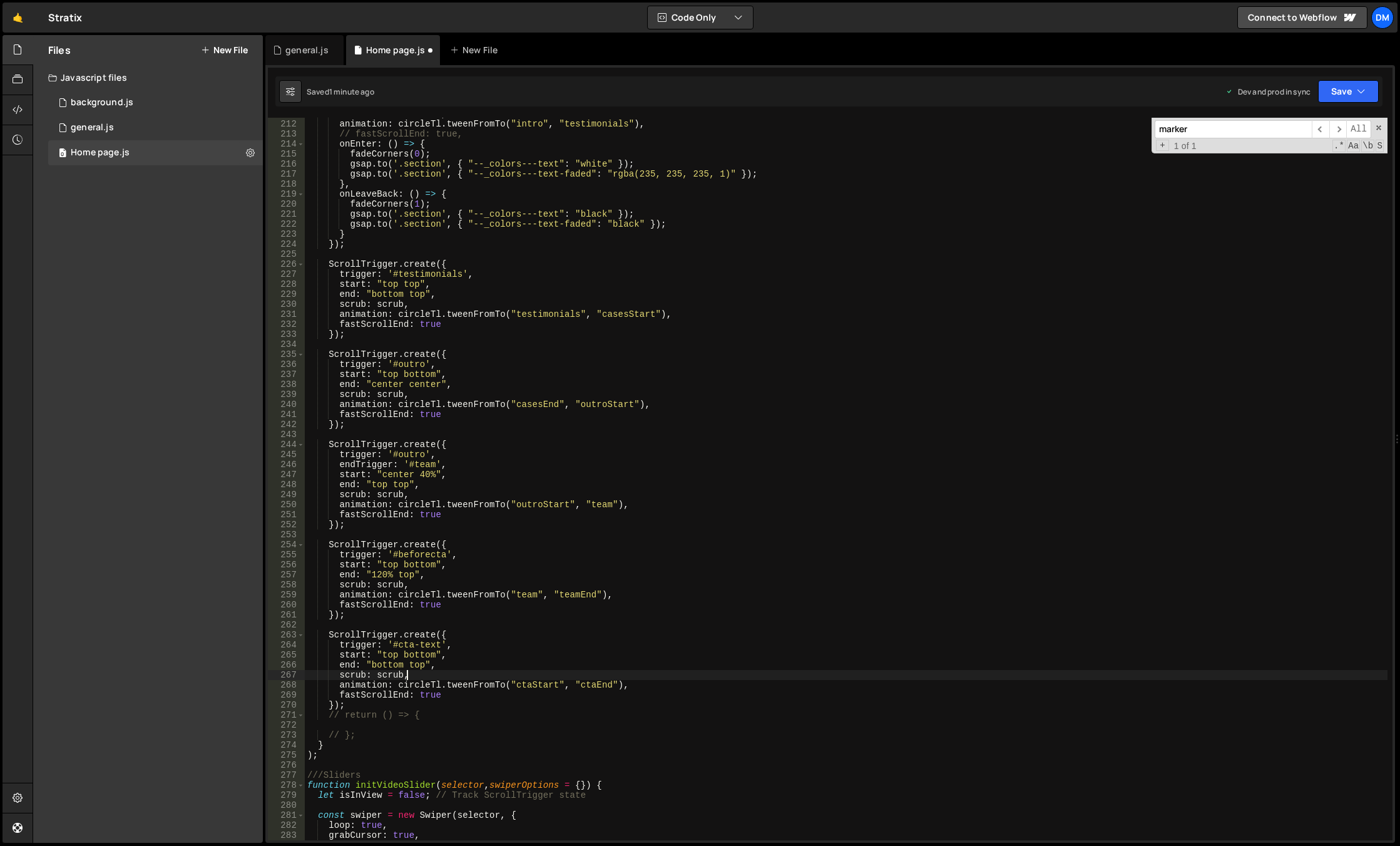
click at [1235, 129] on input "marker" at bounding box center [1233, 129] width 157 height 18
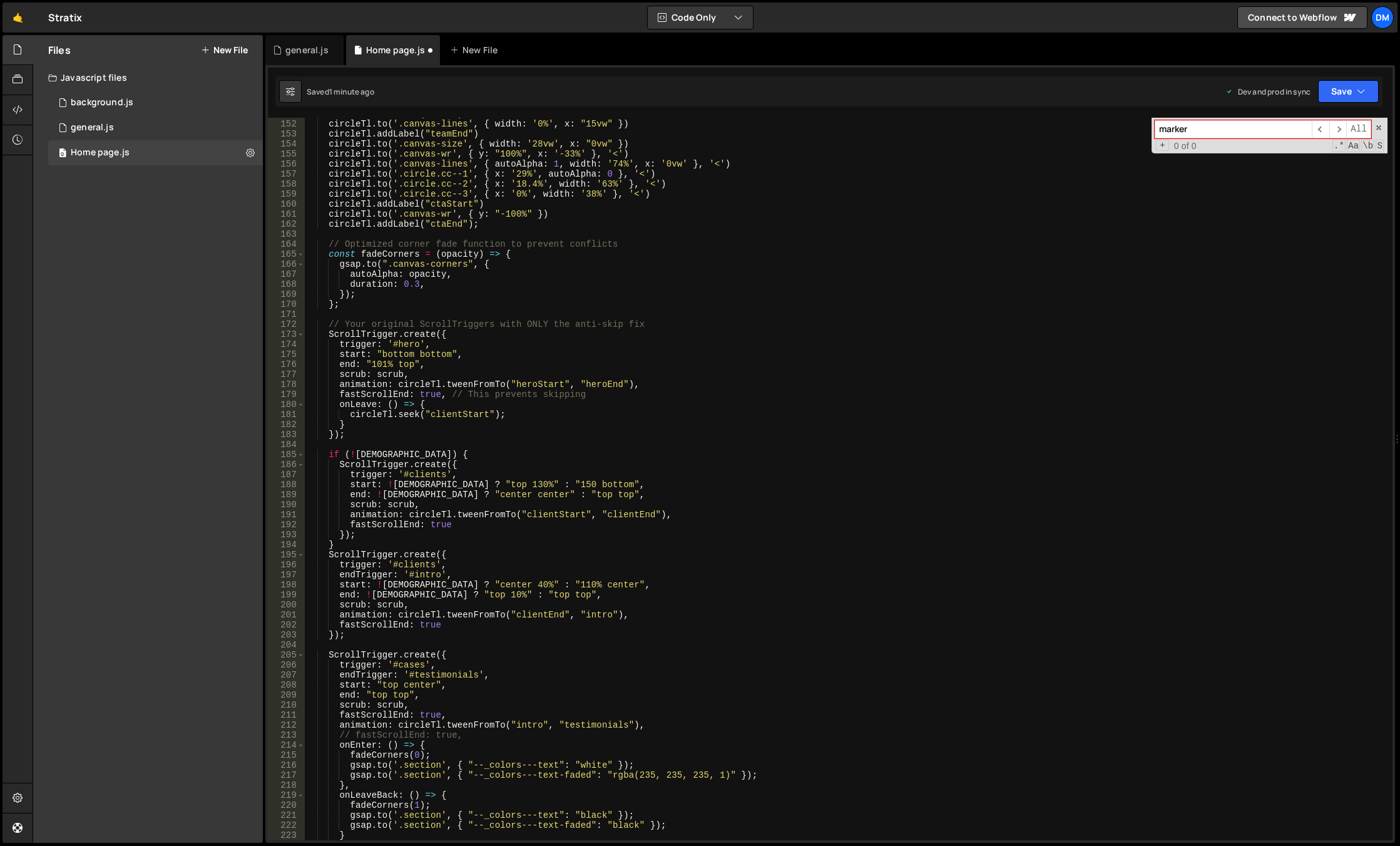
scroll to position [1399, 0]
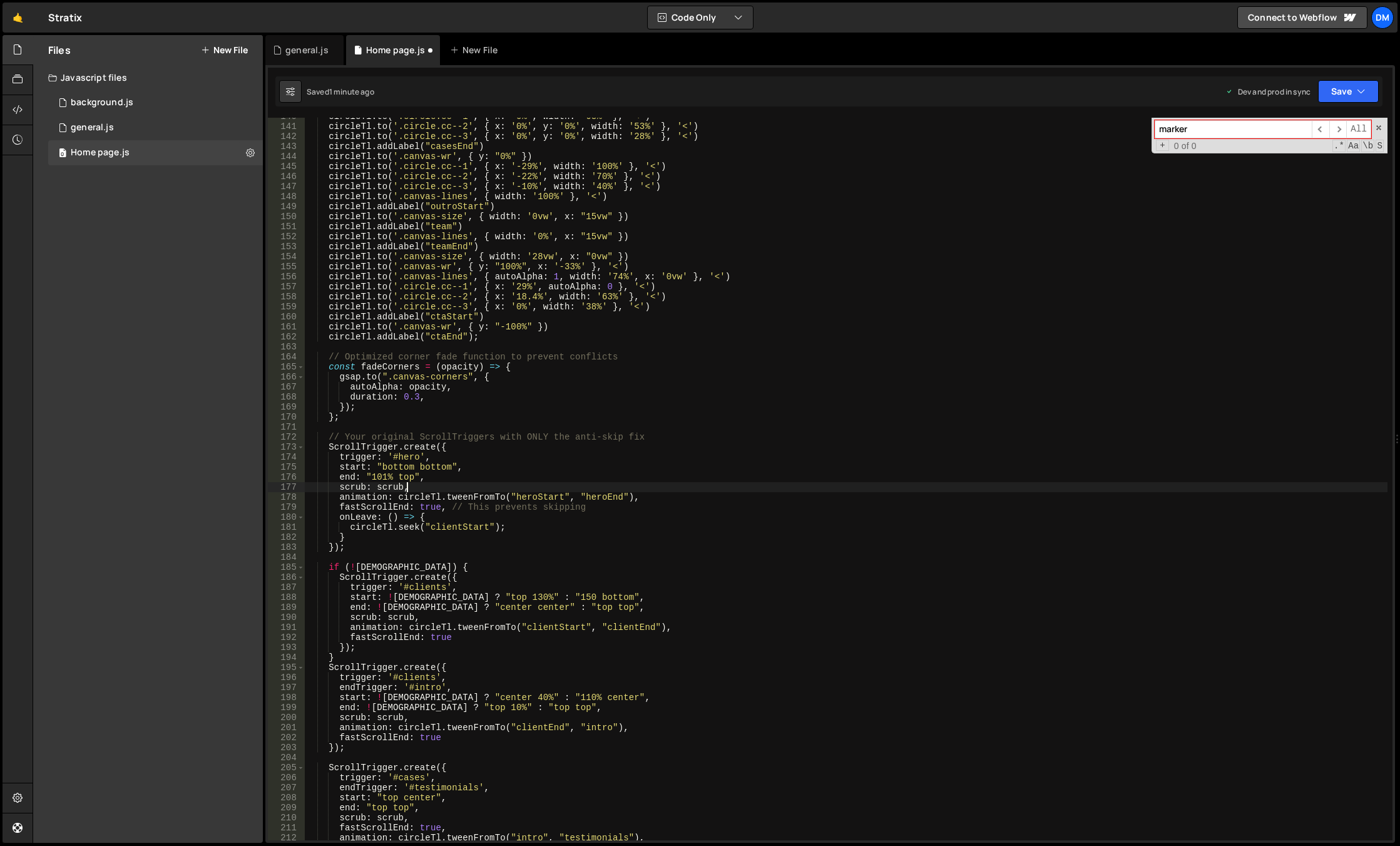
click at [474, 485] on div "circleTl . to ( '.circle.cc--1' , { x : '0%' , width : '63%' } , '<' ) circleTl…" at bounding box center [846, 482] width 1083 height 743
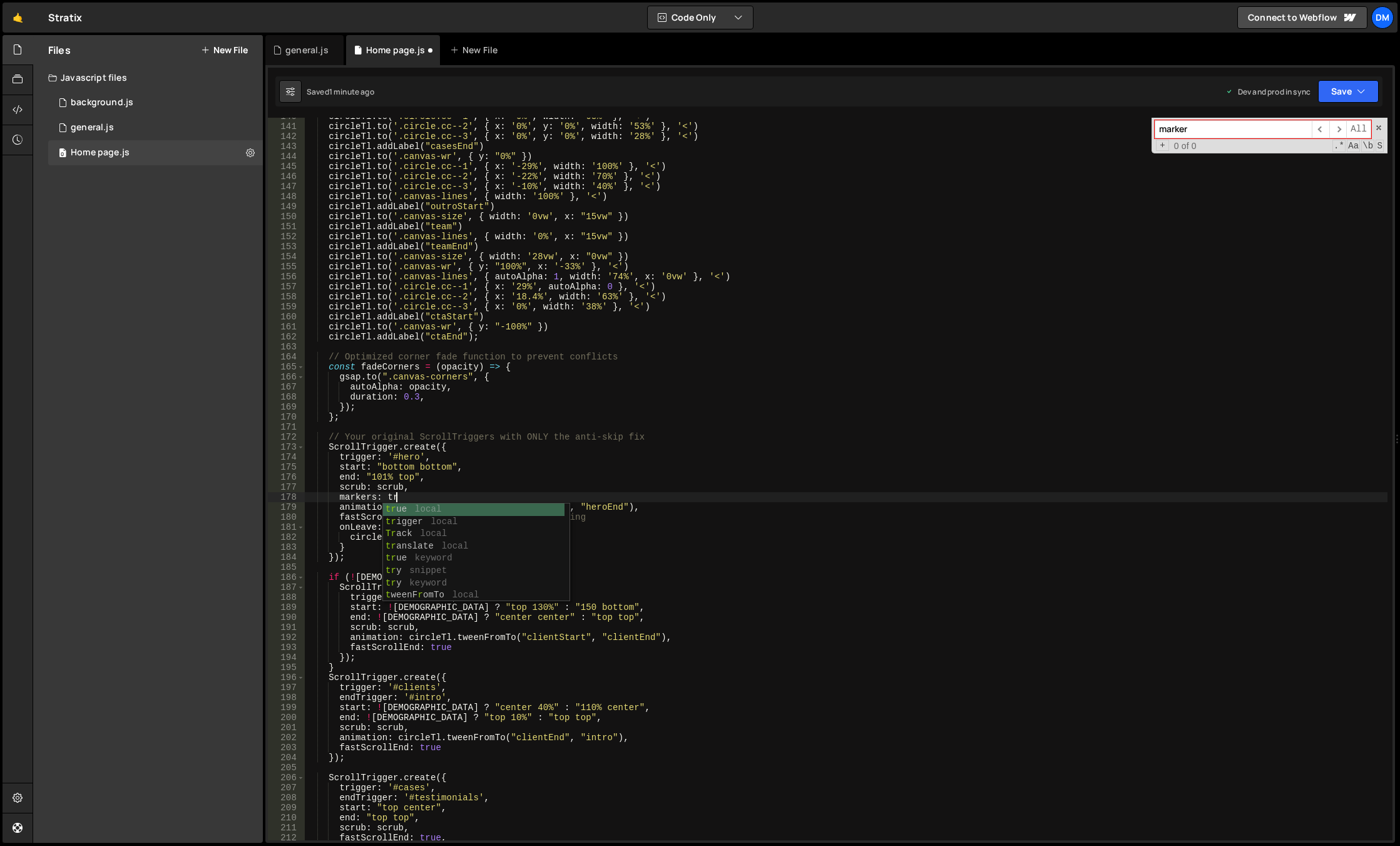
scroll to position [0, 6]
click at [455, 480] on div "circleTl . to ( '.circle.cc--1' , { x : '0%' , width : '63%' } , '<' ) circleTl…" at bounding box center [846, 482] width 1083 height 743
drag, startPoint x: 422, startPoint y: 493, endPoint x: 250, endPoint y: 495, distance: 172.0
click at [250, 495] on div "Files New File Javascript files 0 background.js 0 0 general.js 0 0 Home page.js…" at bounding box center [716, 439] width 1367 height 809
click at [426, 628] on div "circleTl . to ( '.circle.cc--1' , { x : '0%' , width : '63%' } , '<' ) circleTl…" at bounding box center [846, 482] width 1083 height 743
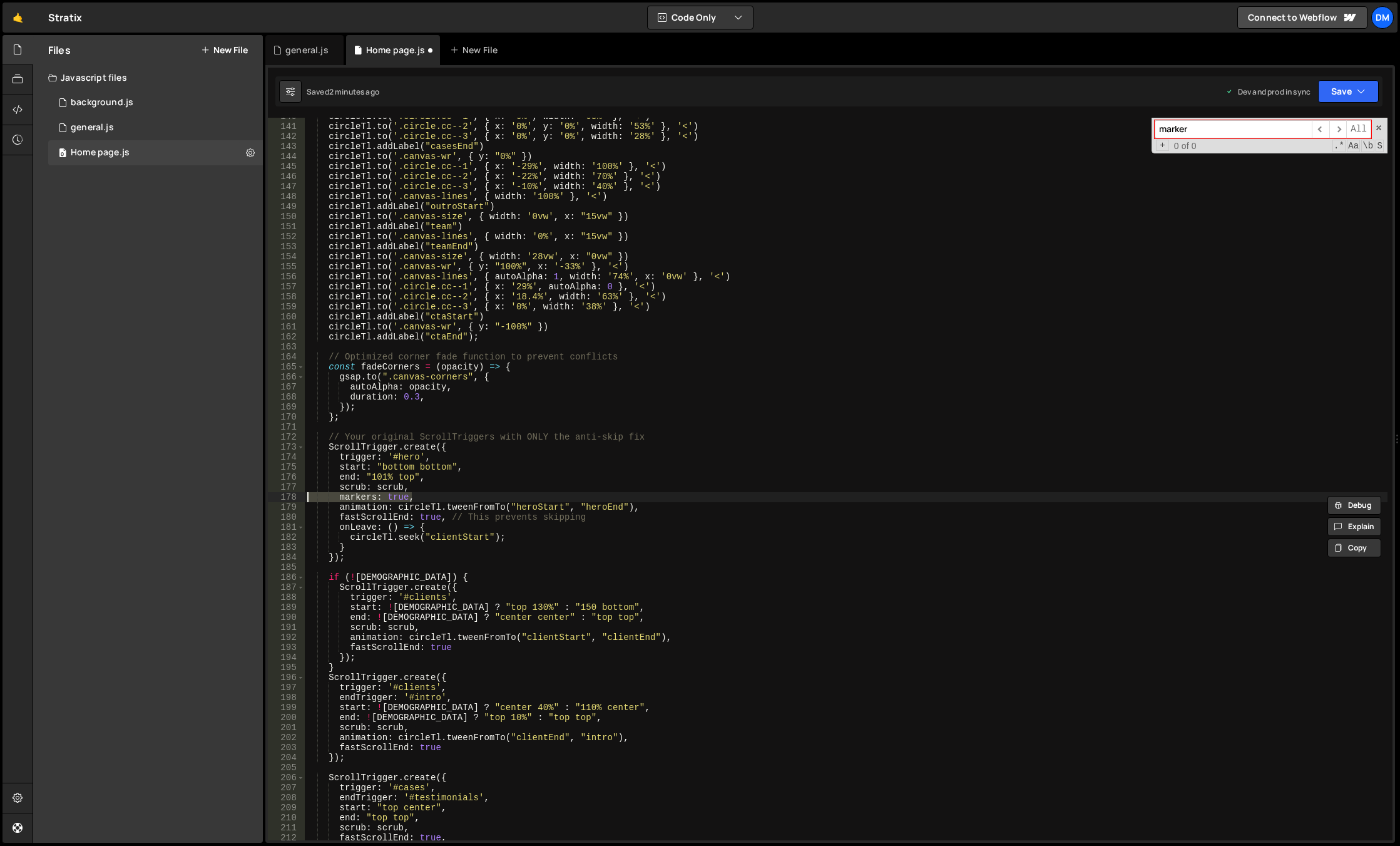
type textarea "scrub: scrub,"
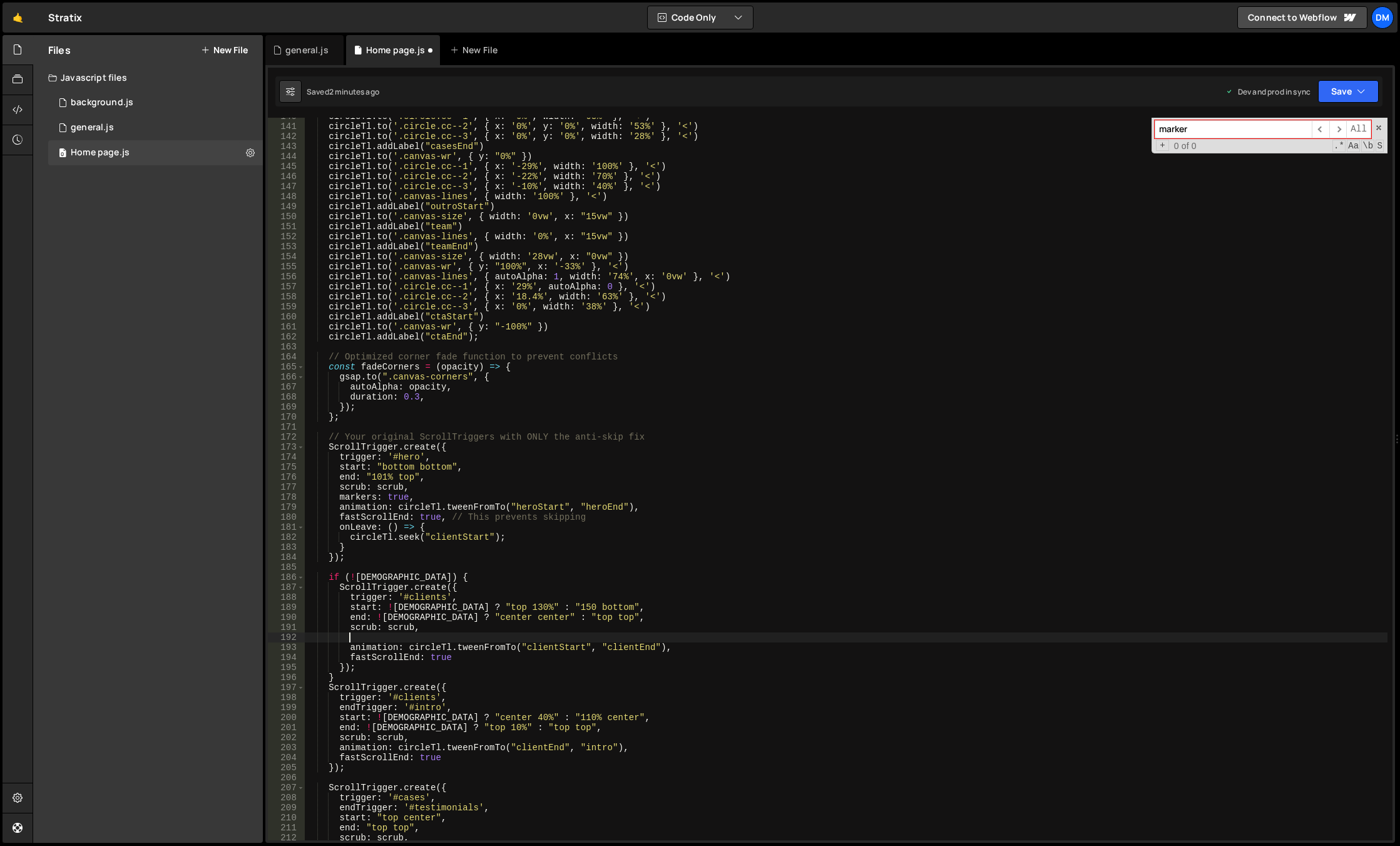
paste textarea "markers: true,"
click at [1327, 90] on button "Save" at bounding box center [1348, 91] width 61 height 22
click at [1305, 159] on div "Save to Production S" at bounding box center [1306, 163] width 130 height 12
drag, startPoint x: 1337, startPoint y: 92, endPoint x: 1335, endPoint y: 116, distance: 24.1
click at [1337, 93] on button "Save" at bounding box center [1340, 91] width 76 height 22
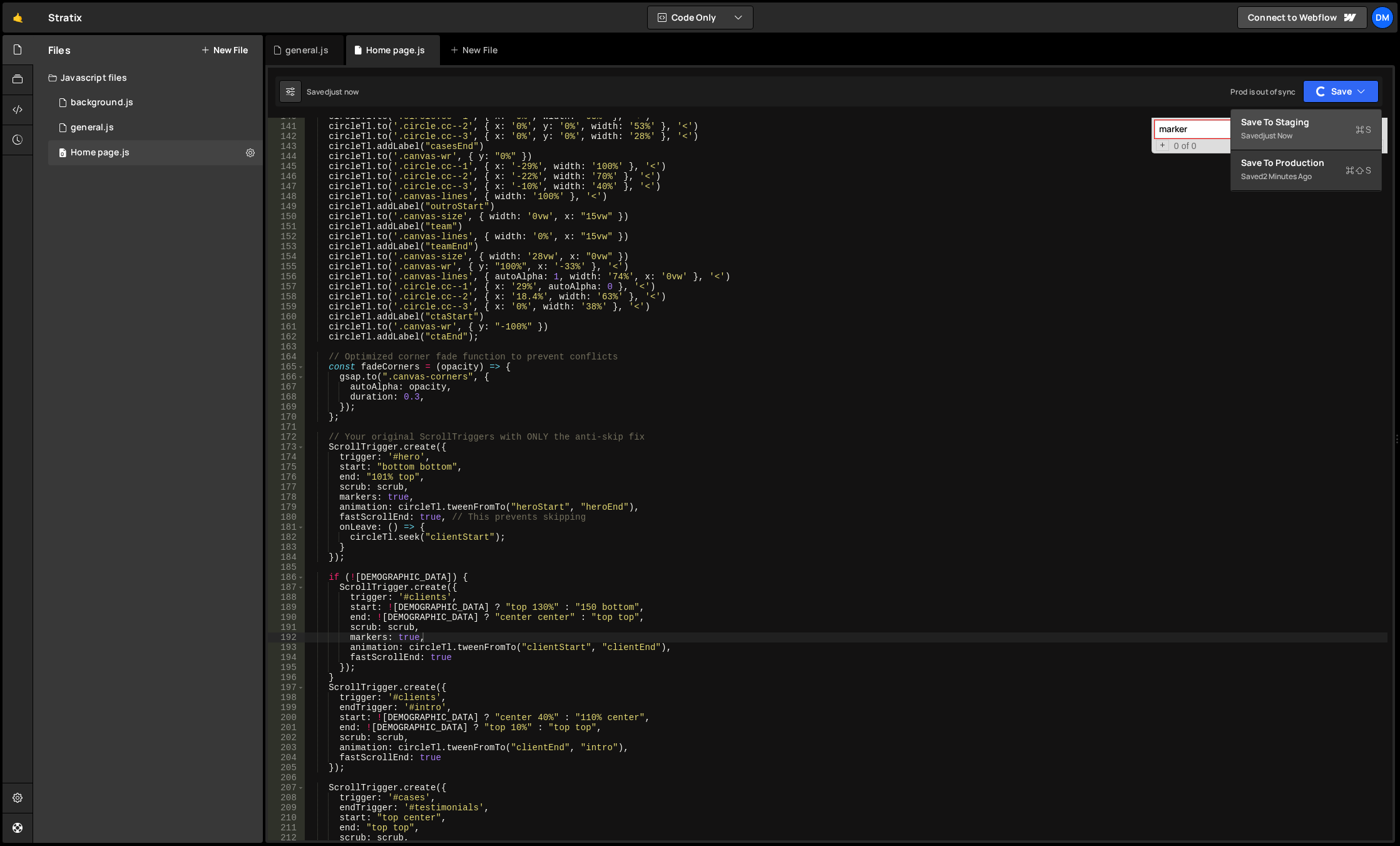
click at [1327, 127] on div "Save to Staging S" at bounding box center [1306, 122] width 130 height 12
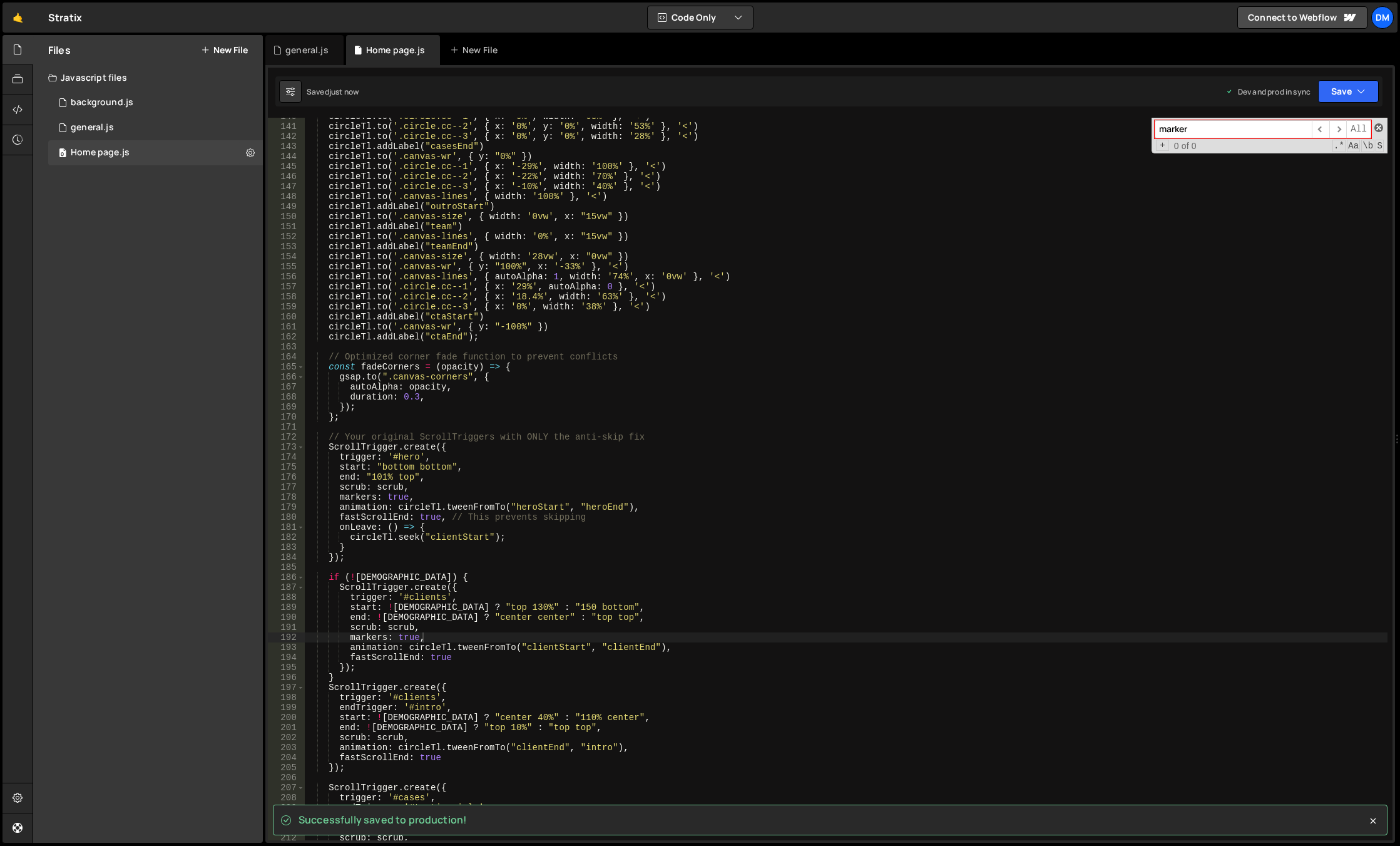
click at [1380, 127] on span at bounding box center [1379, 127] width 9 height 9
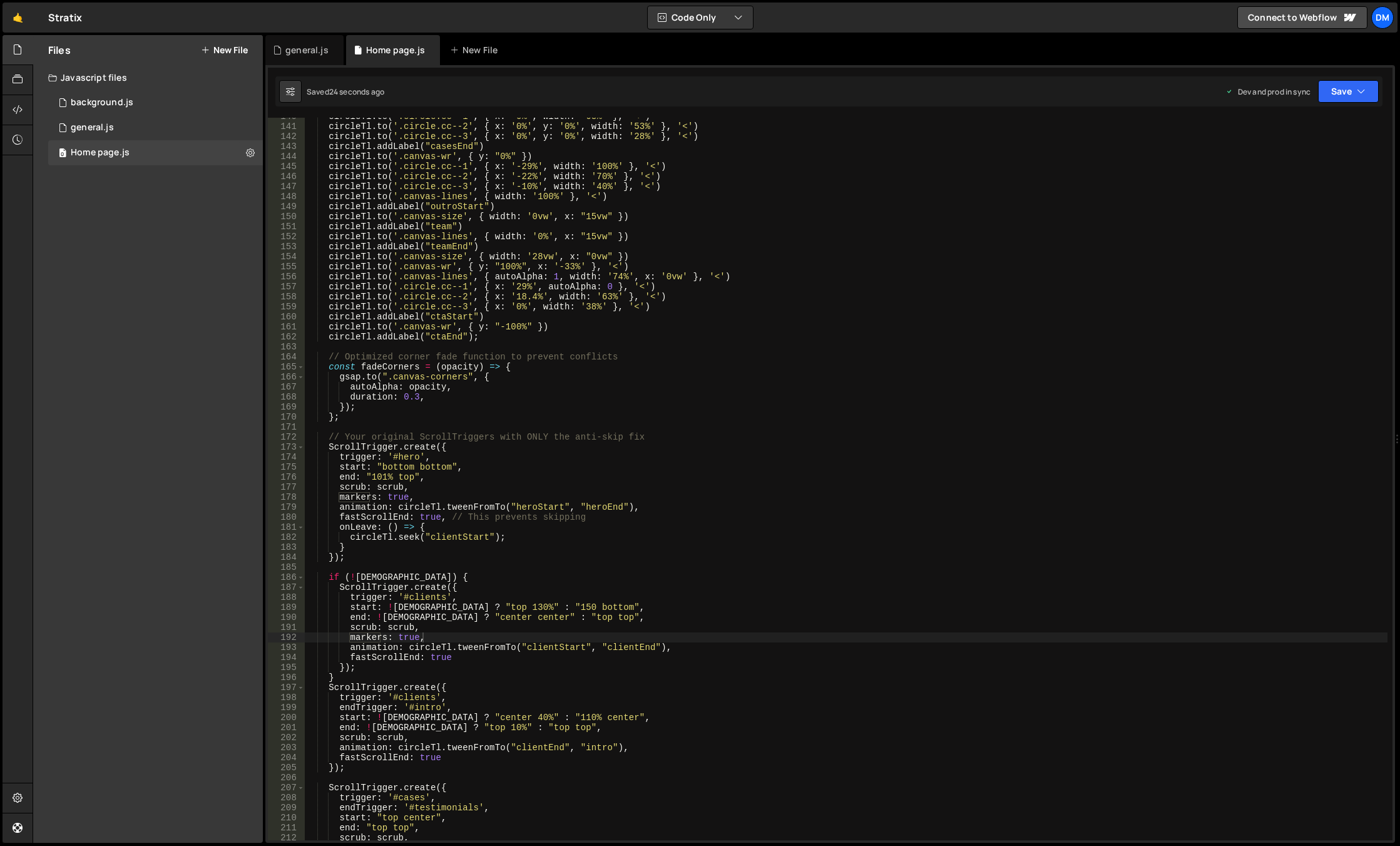
click at [1115, 19] on div "🤙 Stratix ⚠️ Code is being edited in another browser Code Only Code Only Code +…" at bounding box center [700, 18] width 1395 height 30
click at [1109, 804] on div "circleTl . to ( '.circle.cc--1' , { x : '0%' , width : '63%' } , '<' ) circleTl…" at bounding box center [846, 482] width 1083 height 743
click at [438, 458] on div "circleTl . to ( '.circle.cc--1' , { x : '0%' , width : '63%' } , '<' ) circleTl…" at bounding box center [846, 482] width 1083 height 743
click at [535, 505] on div "circleTl . to ( '.circle.cc--1' , { x : '0%' , width : '63%' } , '<' ) circleTl…" at bounding box center [846, 482] width 1083 height 743
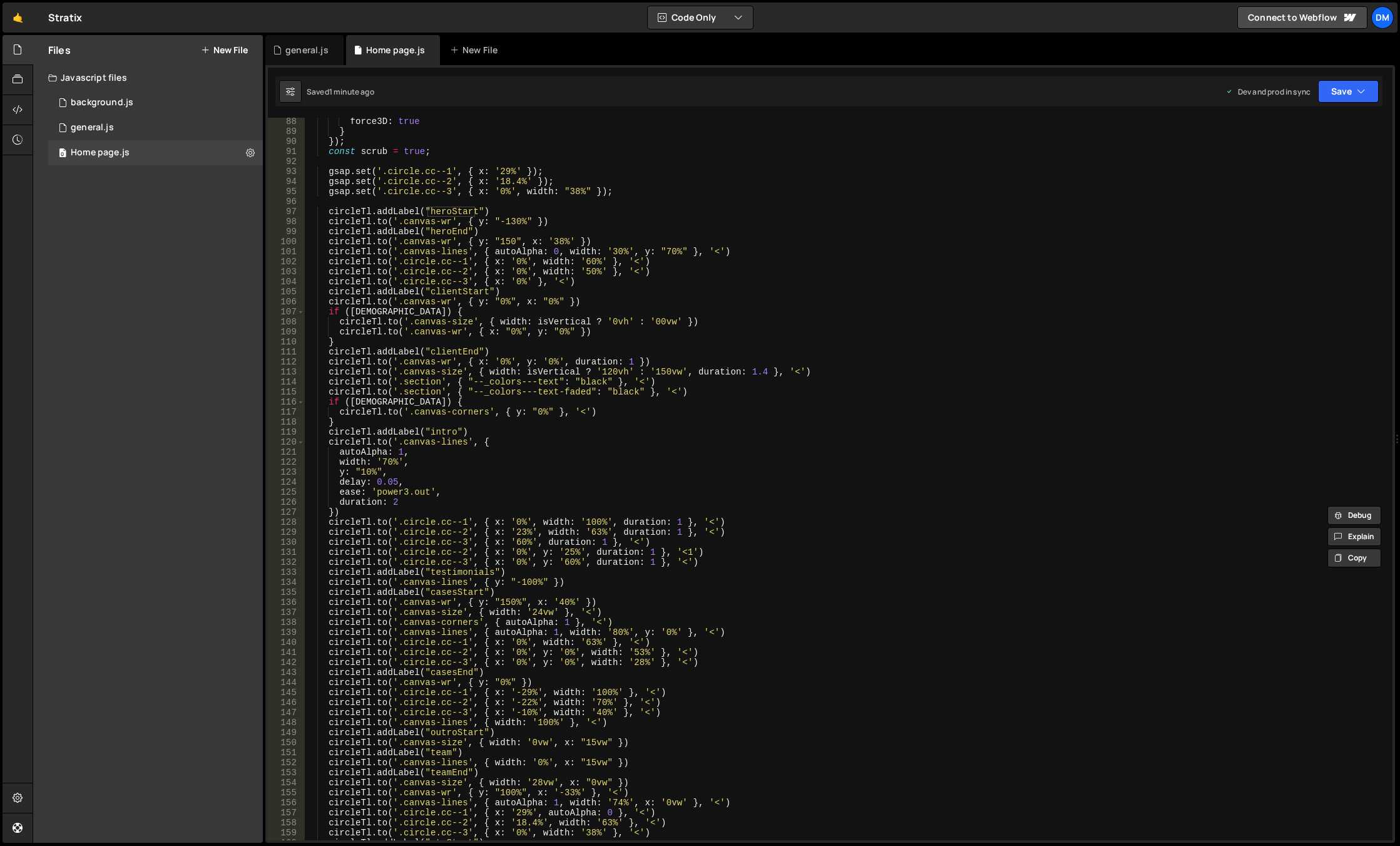
scroll to position [760, 0]
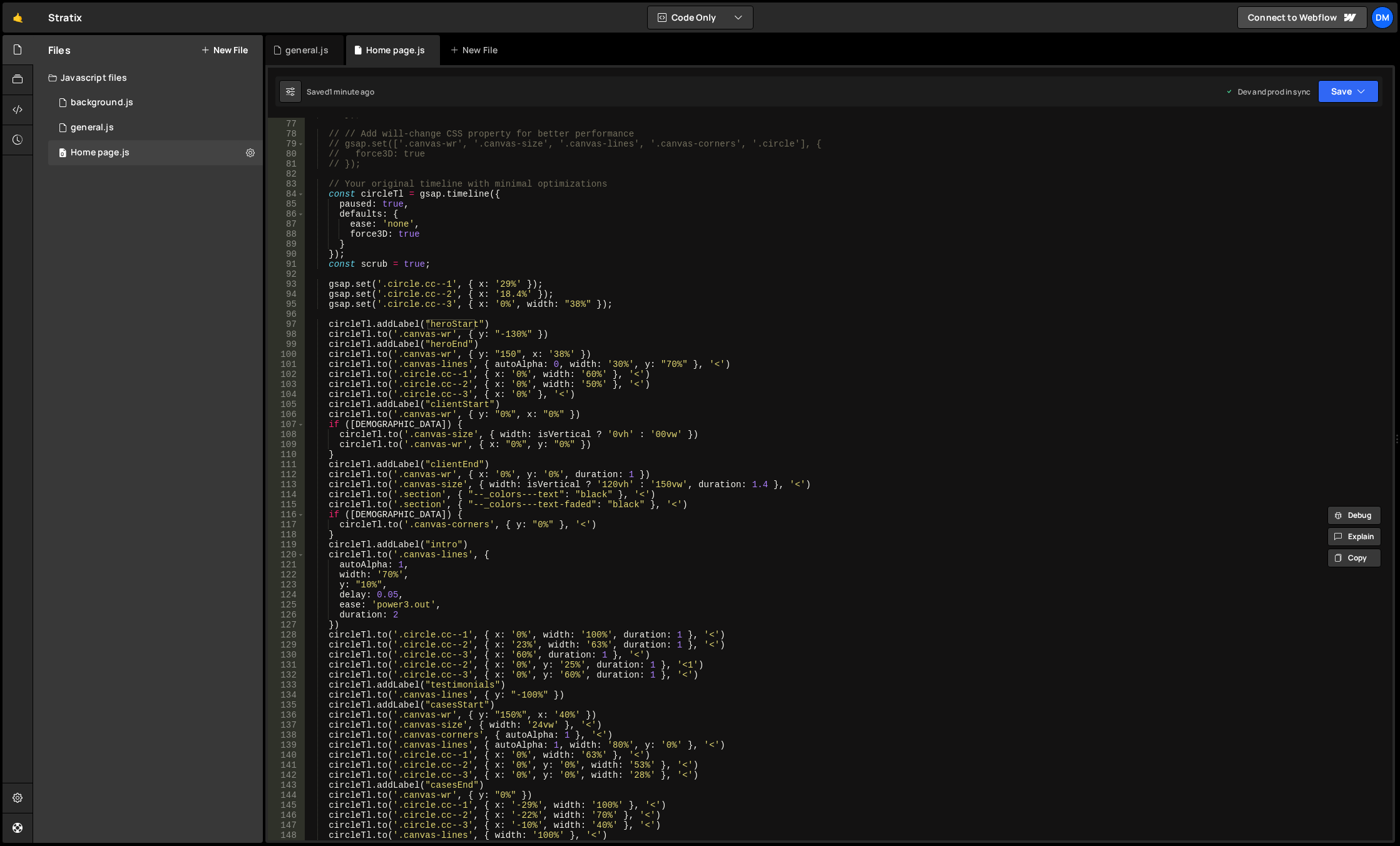
click at [944, 789] on div "// }); // // Add will-change CSS property for better performance // gsap.set(['…" at bounding box center [846, 480] width 1083 height 743
click at [512, 339] on div "// }); // // Add will-change CSS property for better performance // gsap.set(['…" at bounding box center [846, 480] width 1083 height 743
click at [1336, 93] on button "Save" at bounding box center [1348, 91] width 61 height 22
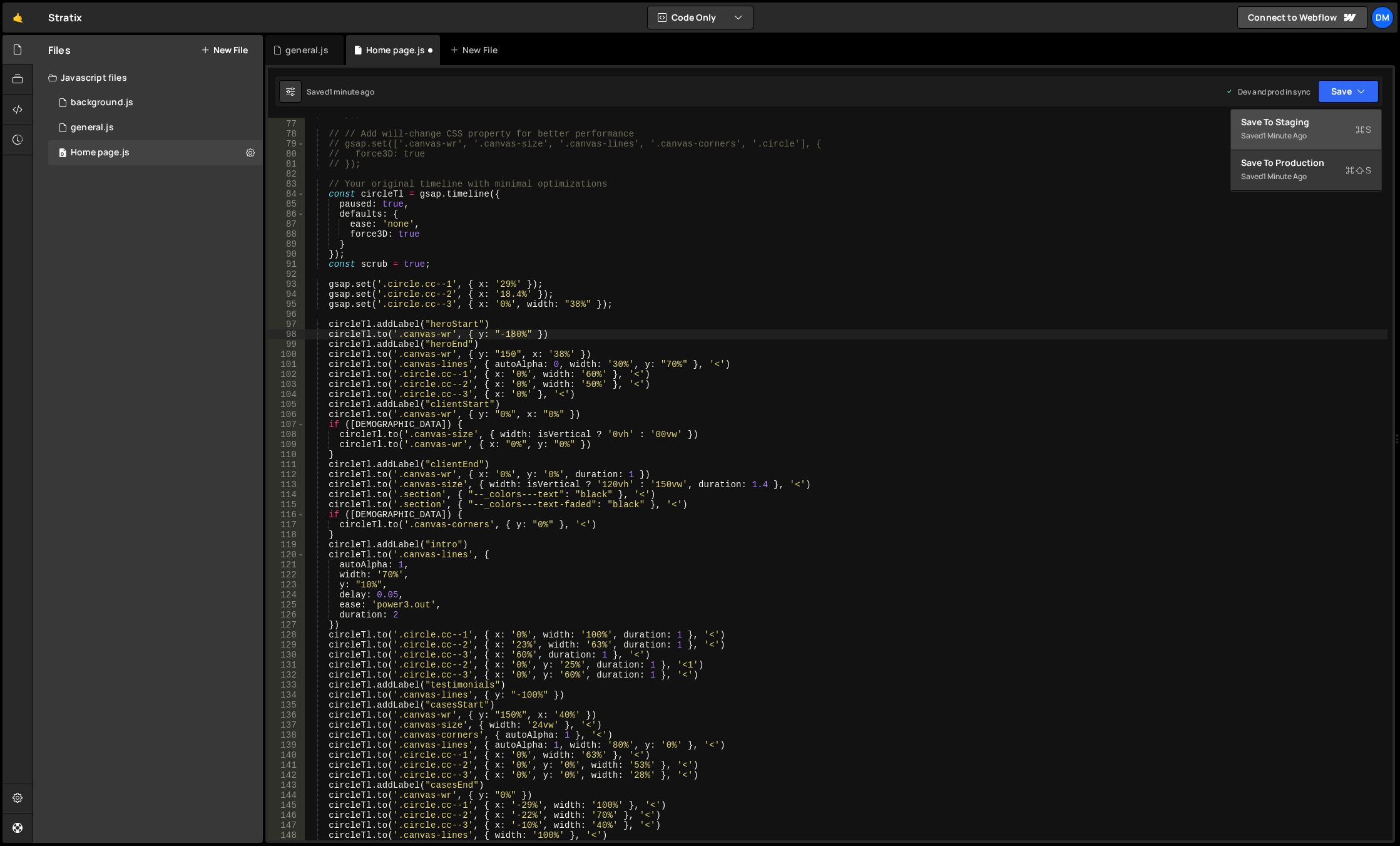
click at [1318, 125] on div "Save to Staging S" at bounding box center [1306, 122] width 130 height 12
click at [1346, 85] on button "Save" at bounding box center [1348, 91] width 61 height 22
click at [1300, 170] on div "Saved 1 minute ago" at bounding box center [1306, 177] width 130 height 15
click at [827, 794] on div "// }); // // Add will-change CSS property for better performance // gsap.set(['…" at bounding box center [846, 480] width 1083 height 743
click at [505, 336] on div "// }); // // Add will-change CSS property for better performance // gsap.set(['…" at bounding box center [846, 480] width 1083 height 743
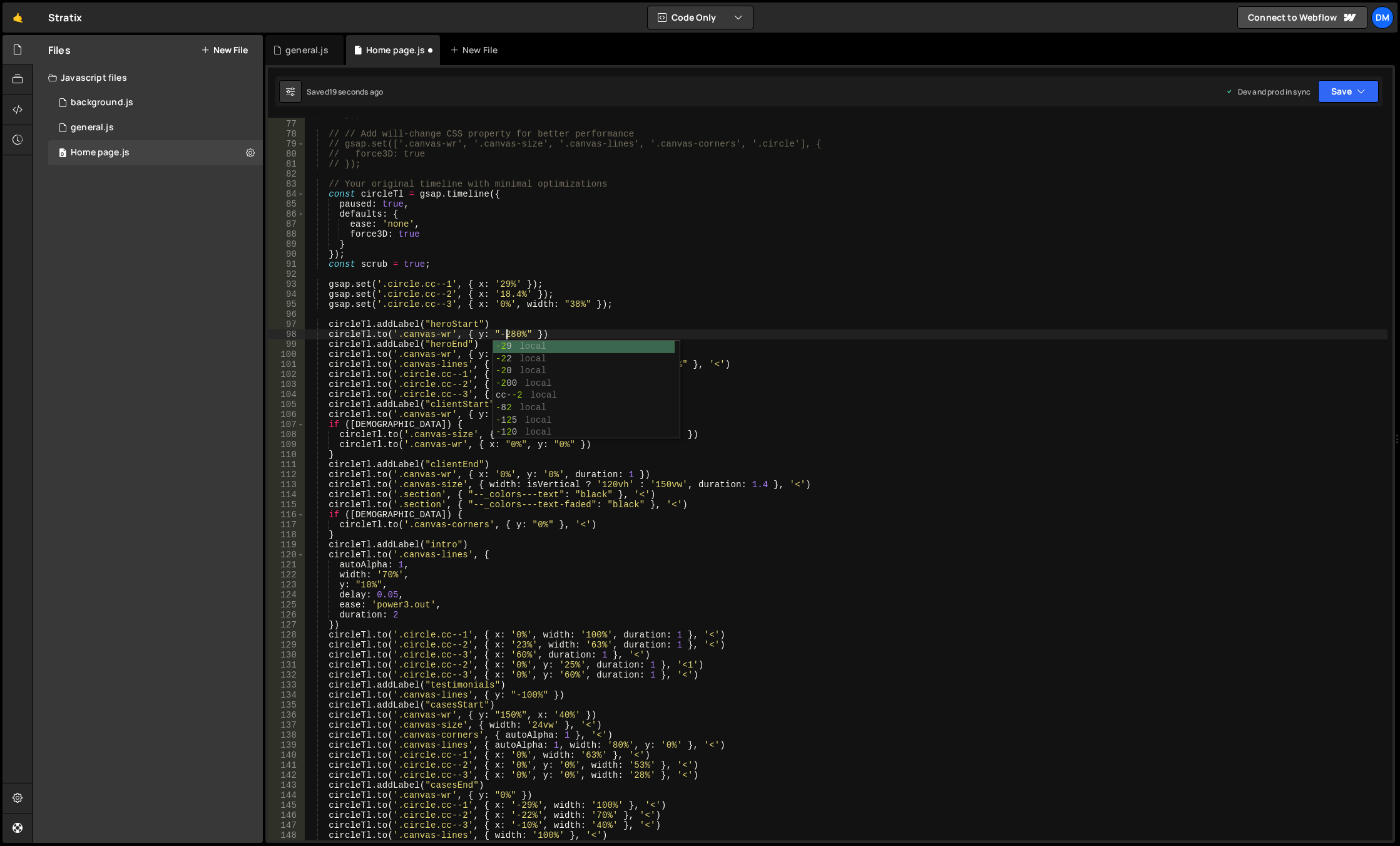
drag, startPoint x: 1019, startPoint y: 262, endPoint x: 1174, endPoint y: 182, distance: 174.4
click at [1019, 262] on div "// }); // // Add will-change CSS property for better performance // gsap.set(['…" at bounding box center [846, 480] width 1083 height 743
click at [1362, 89] on icon "button" at bounding box center [1361, 91] width 9 height 12
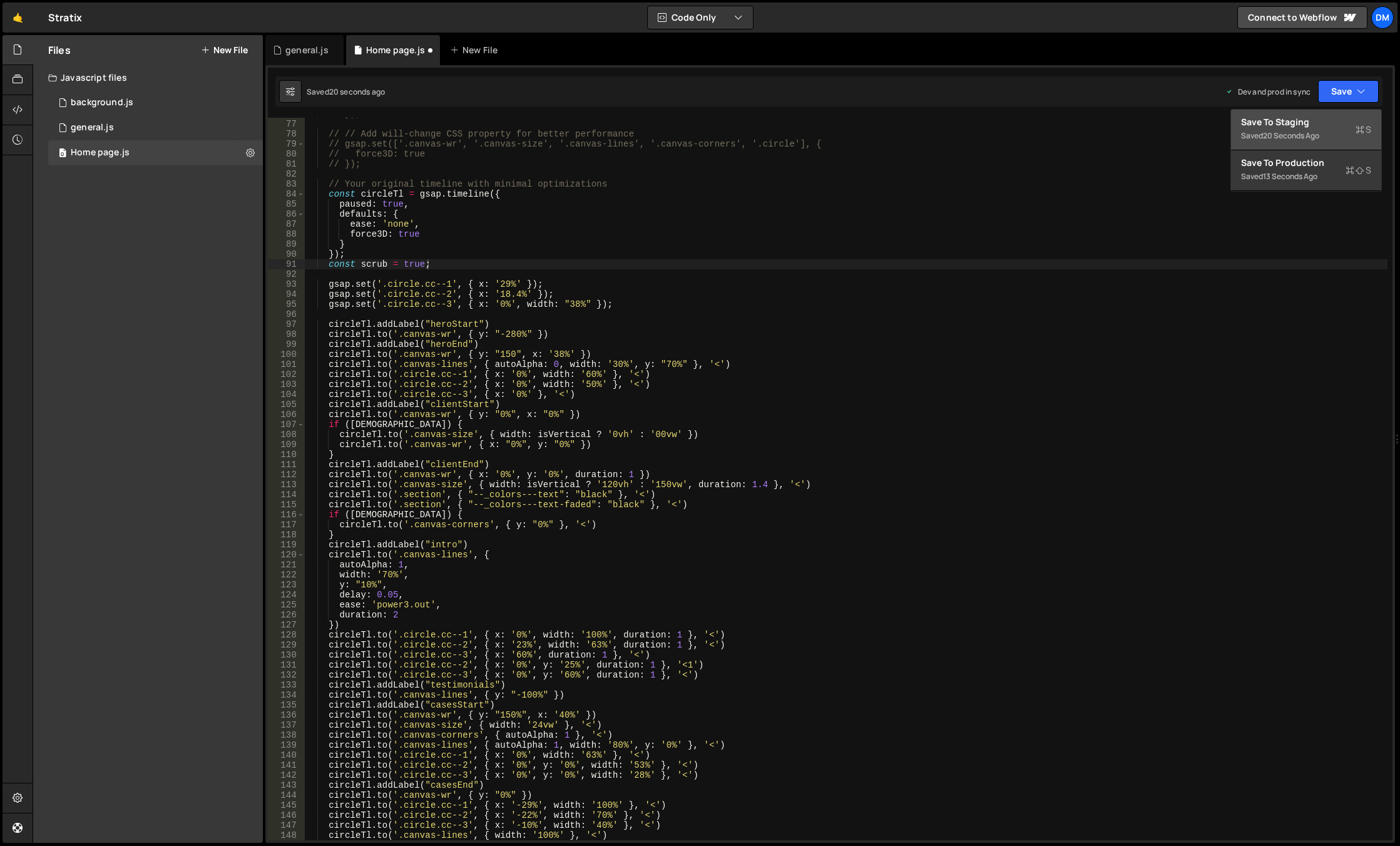
click at [1314, 125] on div "Save to Staging S" at bounding box center [1306, 122] width 130 height 12
click at [1339, 83] on button "Save" at bounding box center [1348, 91] width 61 height 22
click at [1298, 162] on div "Save to Production S" at bounding box center [1306, 163] width 130 height 12
click at [761, 800] on div "// }); // // Add will-change CSS property for better performance // gsap.set(['…" at bounding box center [846, 480] width 1083 height 743
click at [514, 337] on div "// }); // // Add will-change CSS property for better performance // gsap.set(['…" at bounding box center [846, 480] width 1083 height 743
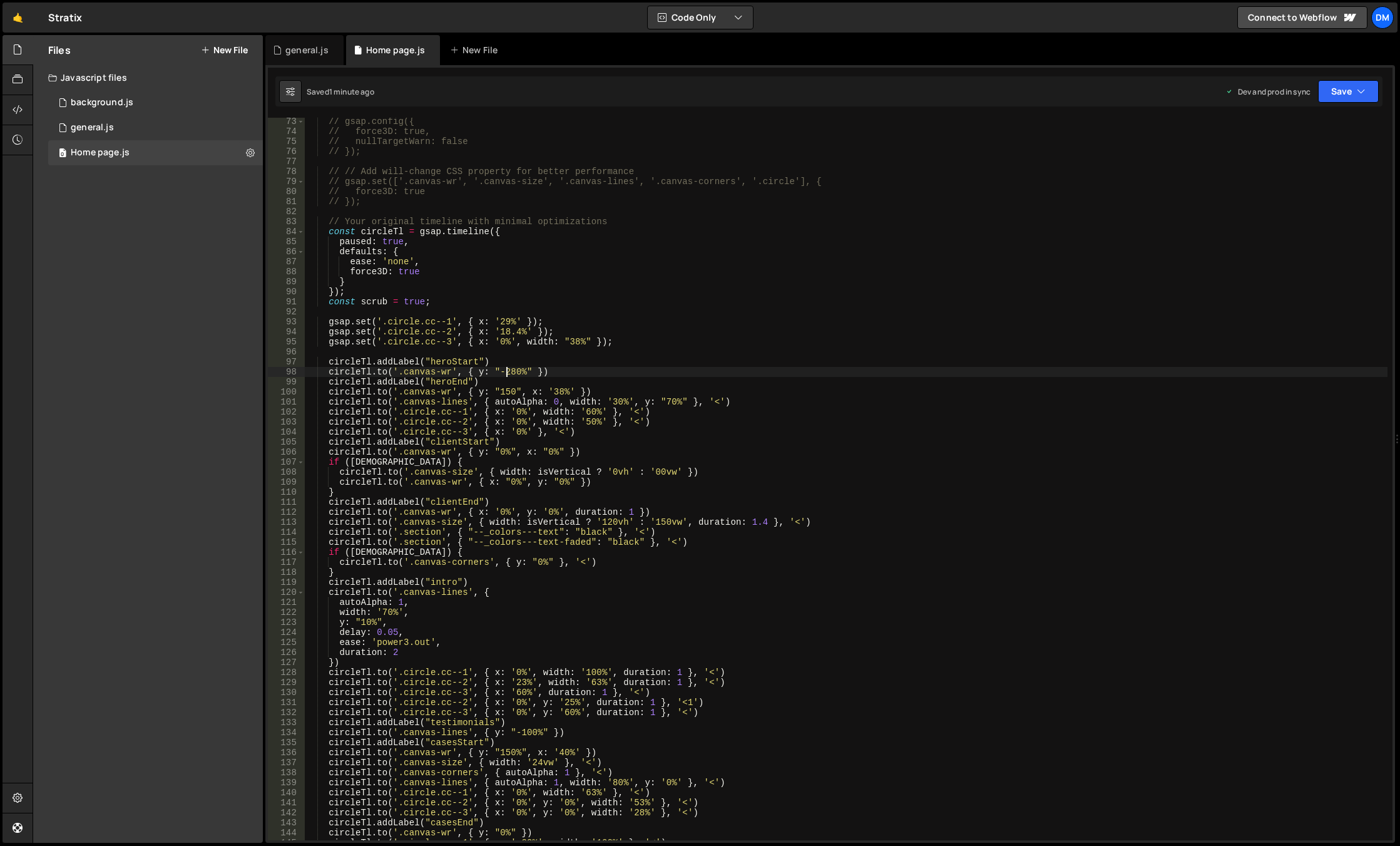
scroll to position [0, 13]
click at [1167, 588] on div "// gsap.config({ // force3D: true, // nullTargetWarn: false // }); // // Add wi…" at bounding box center [846, 488] width 1083 height 743
click at [478, 444] on div "// gsap.config({ // force3D: true, // nullTargetWarn: false // }); // // Add wi…" at bounding box center [846, 488] width 1083 height 743
click at [469, 441] on div "// gsap.config({ // force3D: true, // nullTargetWarn: false // }); // // Add wi…" at bounding box center [846, 488] width 1083 height 743
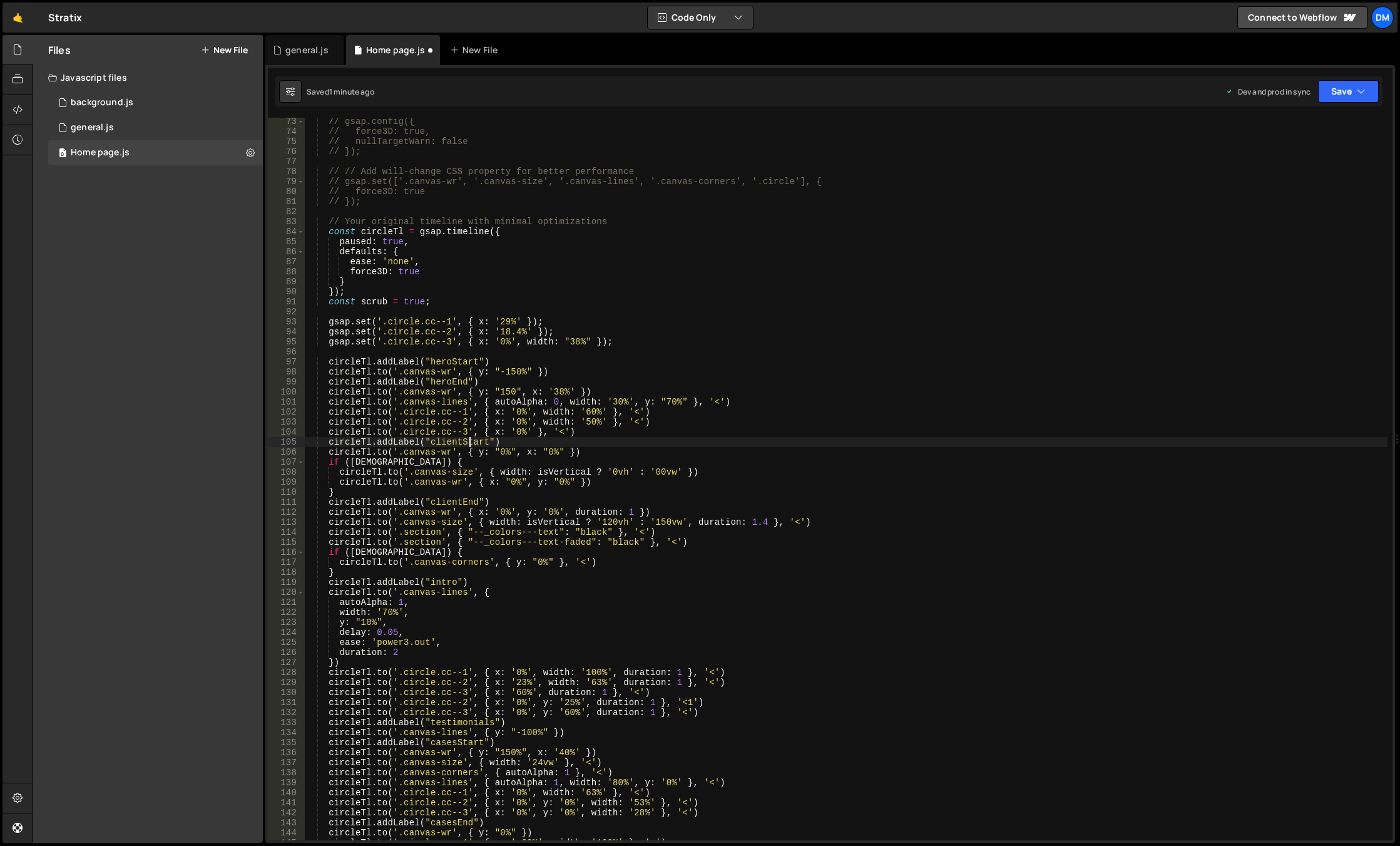
click at [469, 441] on div "// gsap.config({ // force3D: true, // nullTargetWarn: false // }); // // Add wi…" at bounding box center [846, 488] width 1083 height 743
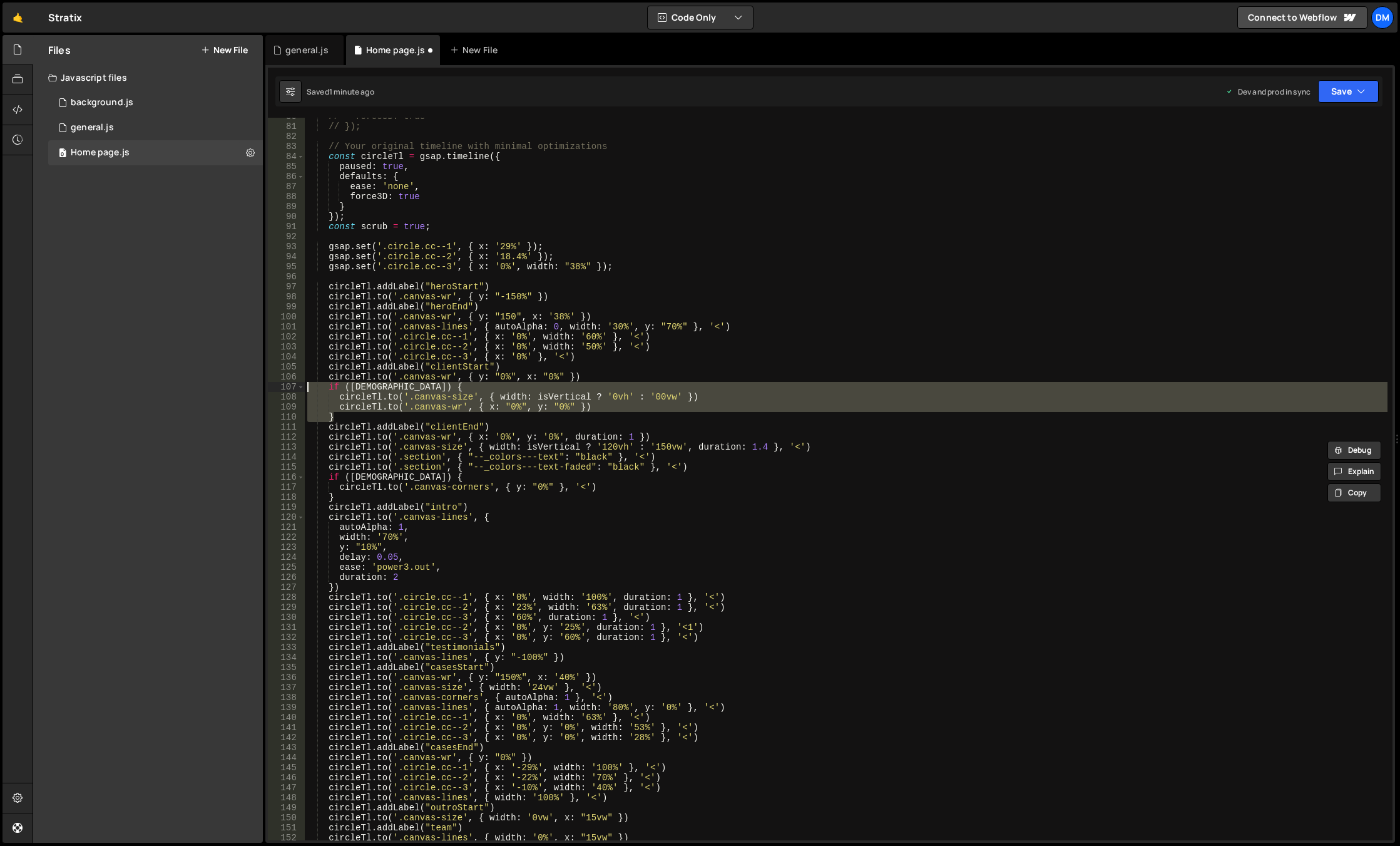
drag, startPoint x: 348, startPoint y: 419, endPoint x: 258, endPoint y: 386, distance: 95.9
click at [258, 386] on div "Files New File Javascript files 0 background.js 0 0 general.js 0 0 Home page.js…" at bounding box center [716, 439] width 1367 height 809
click at [1344, 80] on button "Save" at bounding box center [1348, 91] width 61 height 22
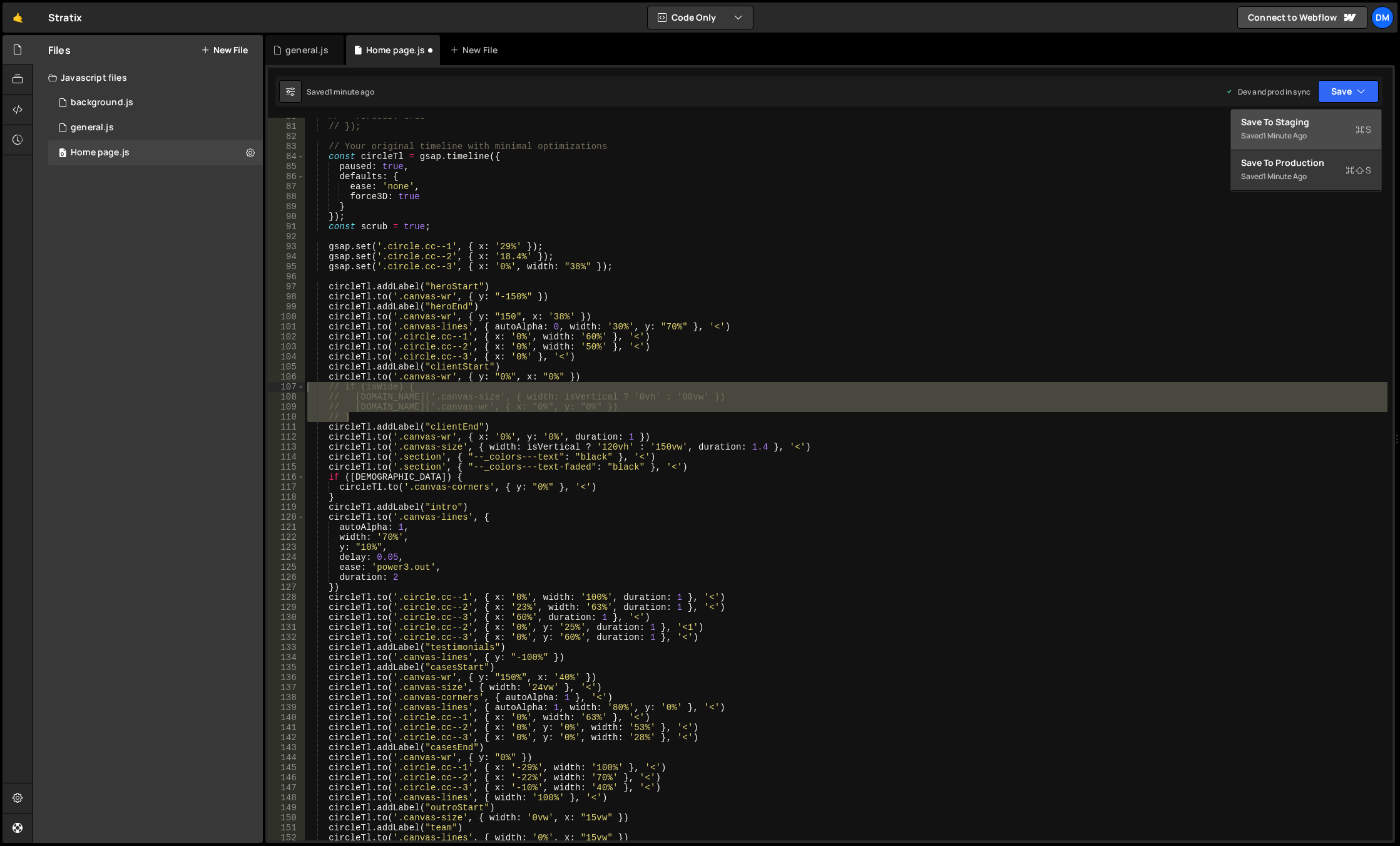
drag, startPoint x: 1299, startPoint y: 136, endPoint x: 1316, endPoint y: 117, distance: 25.5
click at [1299, 136] on div "1 minute ago" at bounding box center [1284, 136] width 44 height 11
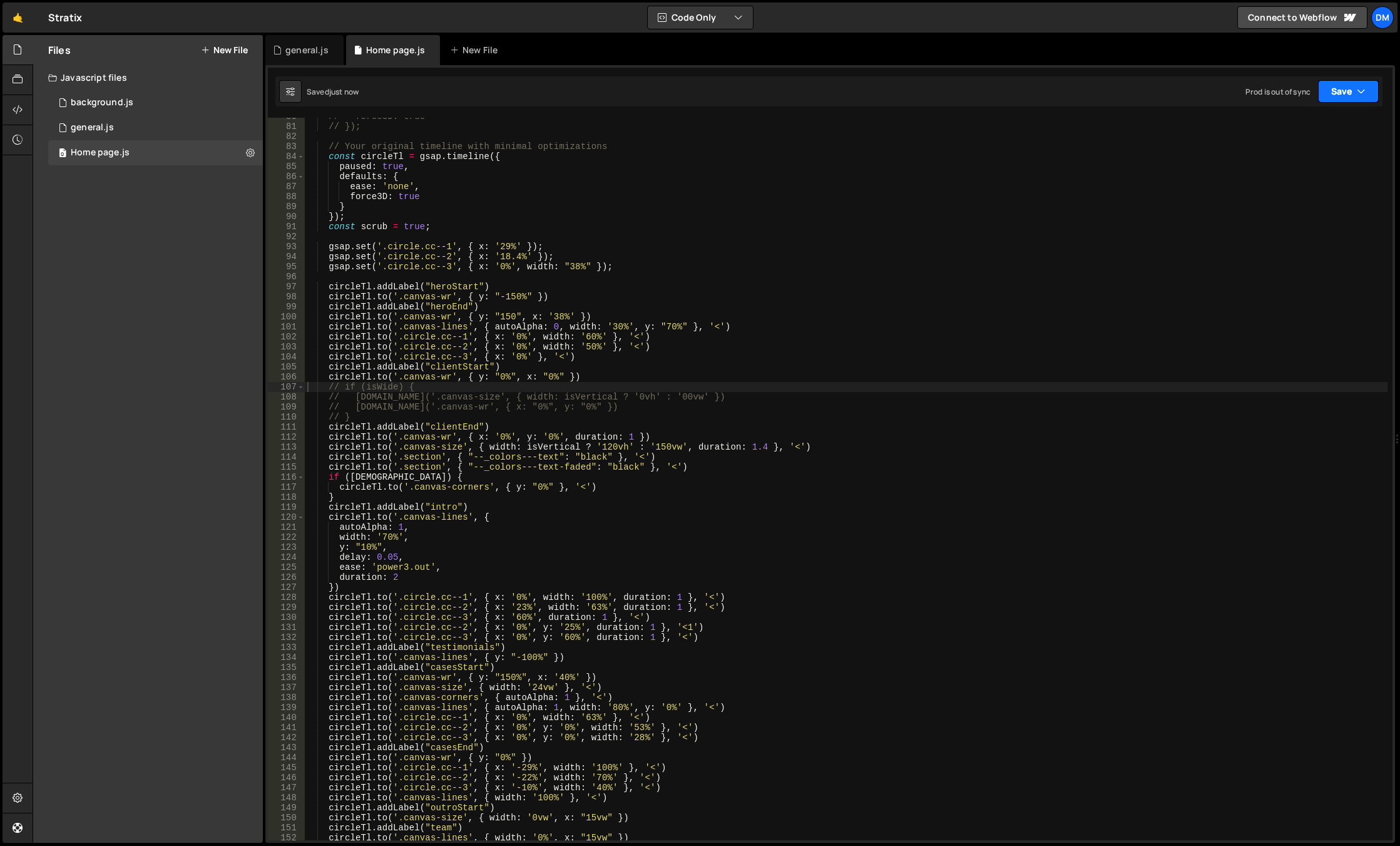
click at [1339, 89] on button "Save" at bounding box center [1348, 91] width 61 height 22
click at [1287, 167] on div "Save to Production S" at bounding box center [1306, 163] width 130 height 12
click at [967, 815] on div "// force3D: true // }); // Your original timeline with minimal optimizations co…" at bounding box center [846, 482] width 1083 height 743
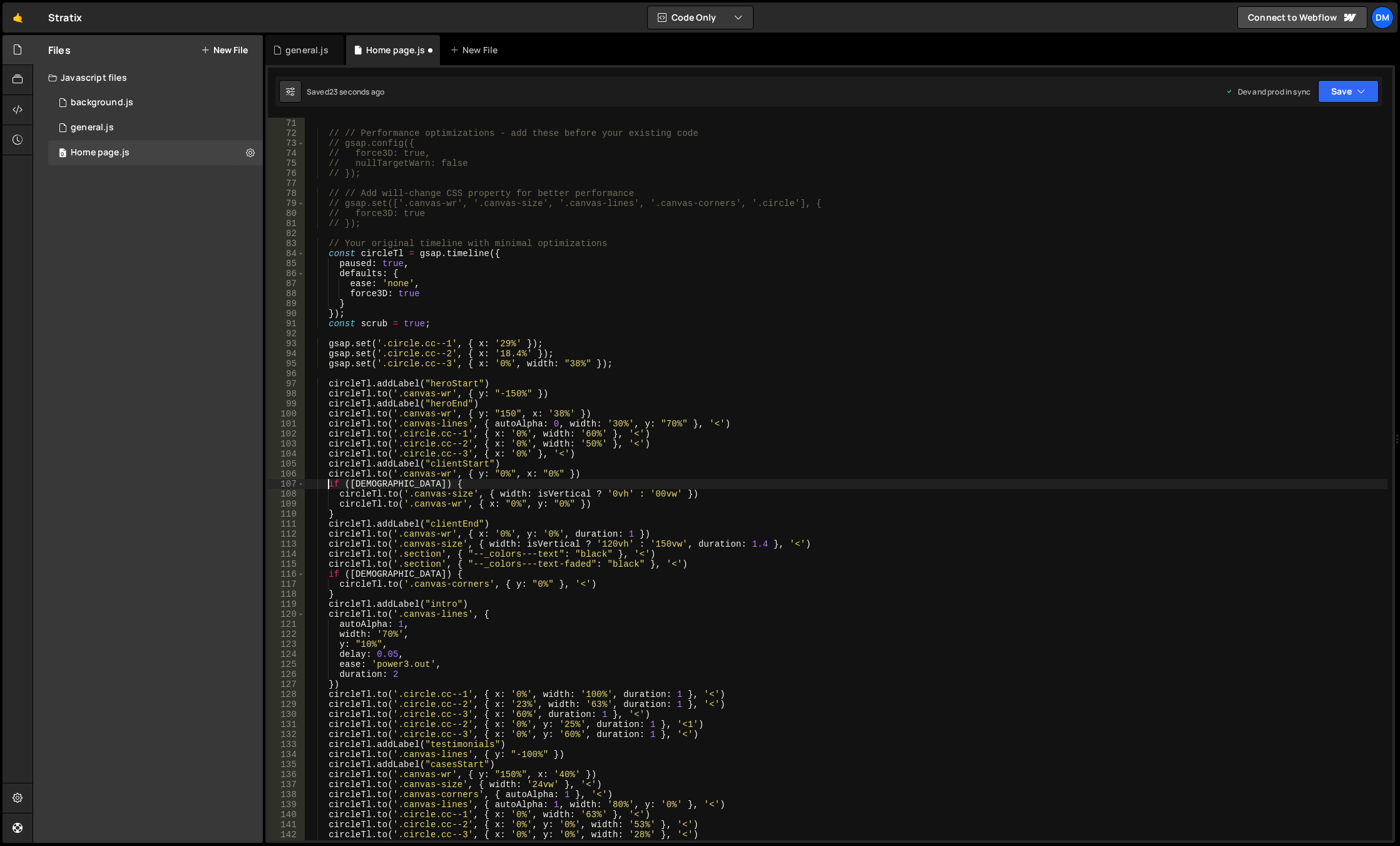
scroll to position [701, 0]
click at [583, 366] on div "//CIRCLE tl // // Performance optimizations - add these before your existing co…" at bounding box center [846, 479] width 1083 height 743
click at [504, 472] on div "//CIRCLE tl // // Performance optimizations - add these before your existing co…" at bounding box center [846, 479] width 1083 height 743
click at [545, 476] on div "//CIRCLE tl // // Performance optimizations - add these before your existing co…" at bounding box center [846, 479] width 1083 height 743
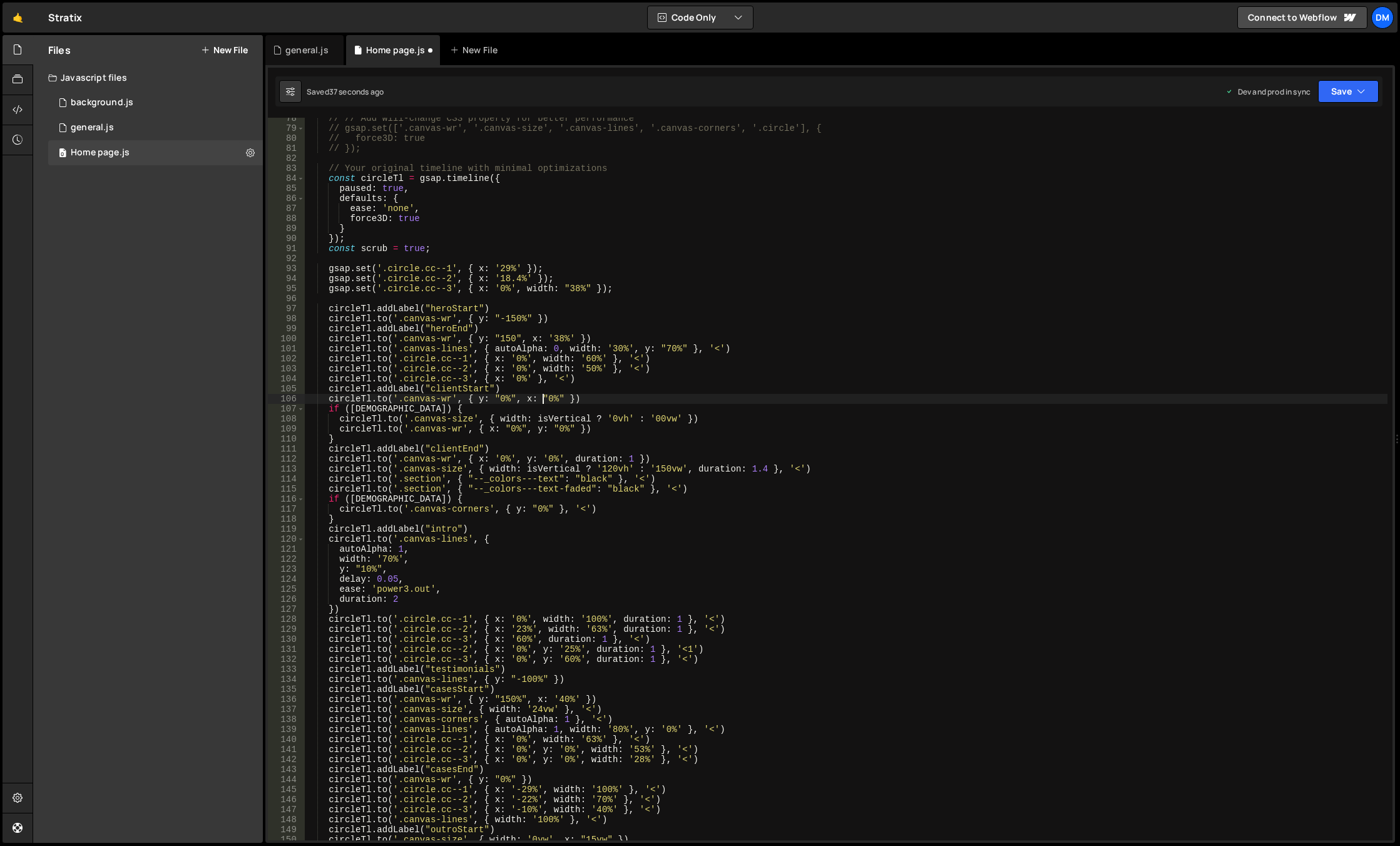
scroll to position [738, 0]
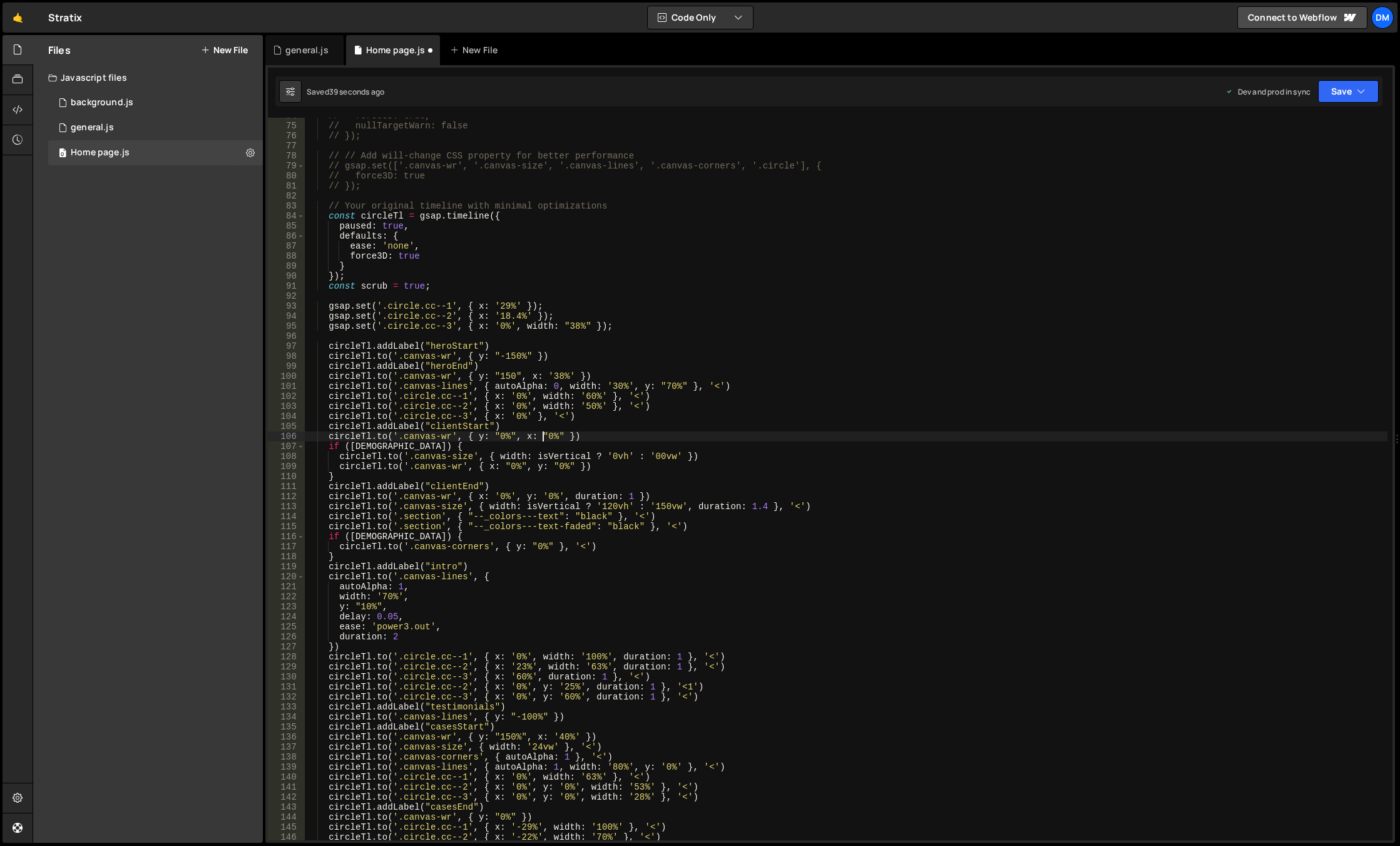
click at [447, 363] on div "// force3D: true, // nullTargetWarn: false // }); // // Add will-change CSS pro…" at bounding box center [846, 481] width 1083 height 743
click at [560, 341] on div "// force3D: true, // nullTargetWarn: false // }); // // Add will-change CSS pro…" at bounding box center [846, 481] width 1083 height 743
click at [507, 357] on div "// force3D: true, // nullTargetWarn: false // }); // // Add will-change CSS pro…" at bounding box center [846, 481] width 1083 height 743
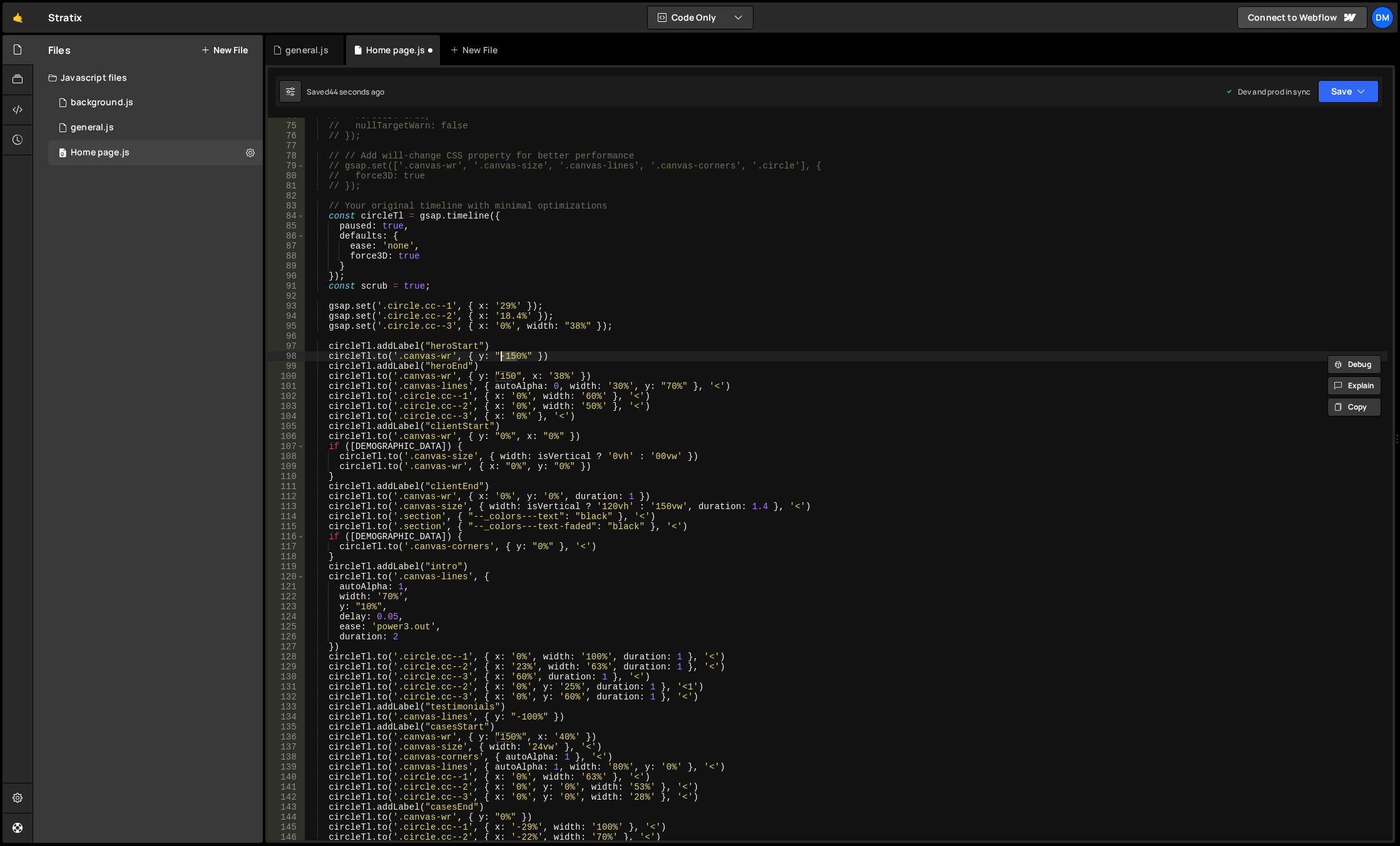
scroll to position [0, 13]
drag, startPoint x: 760, startPoint y: 313, endPoint x: 920, endPoint y: 256, distance: 169.8
click at [760, 313] on div "// force3D: true, // nullTargetWarn: false // }); // // Add will-change CSS pro…" at bounding box center [846, 481] width 1083 height 743
type textarea "gsap.set('.circle.cc--2', { x: '18.4%' });"
drag, startPoint x: 1329, startPoint y: 89, endPoint x: 1325, endPoint y: 96, distance: 8.1
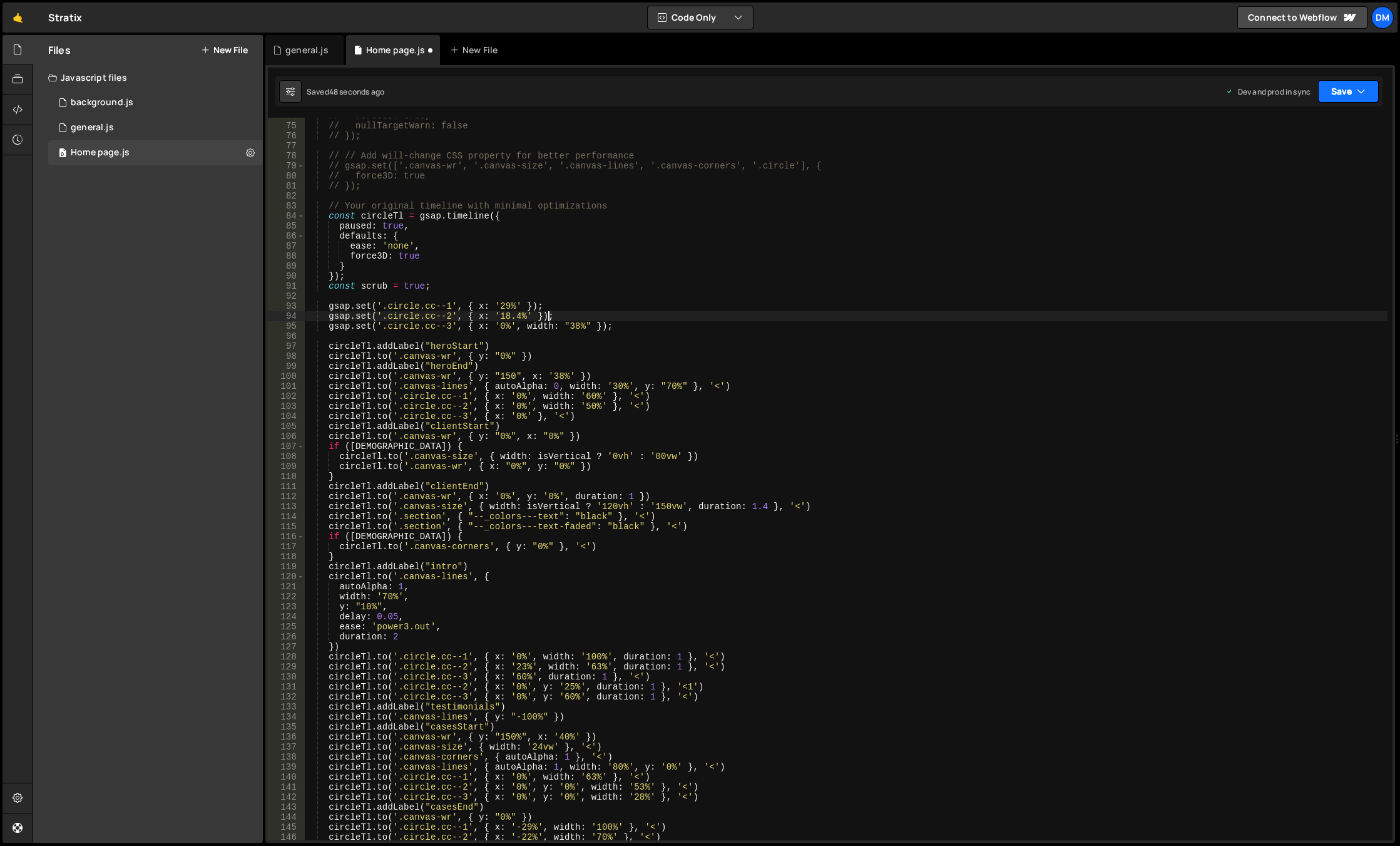
click at [1329, 89] on button "Save" at bounding box center [1348, 91] width 61 height 22
click at [1306, 121] on div "Save to Staging S" at bounding box center [1306, 122] width 130 height 12
click at [1330, 89] on button "Save" at bounding box center [1348, 91] width 61 height 22
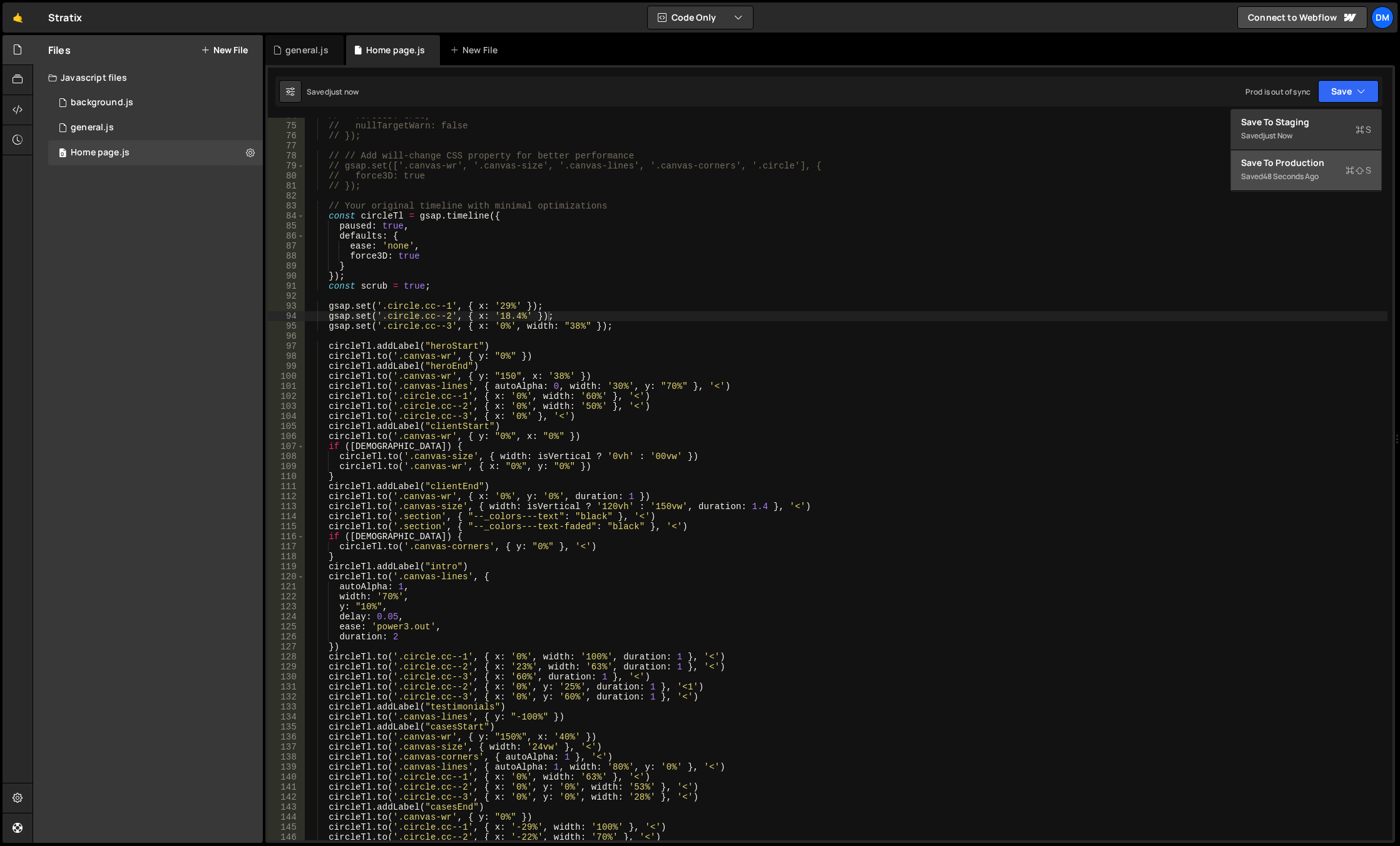
click at [1280, 160] on div "Save to Production S" at bounding box center [1306, 163] width 130 height 12
